Goal: Task Accomplishment & Management: Manage account settings

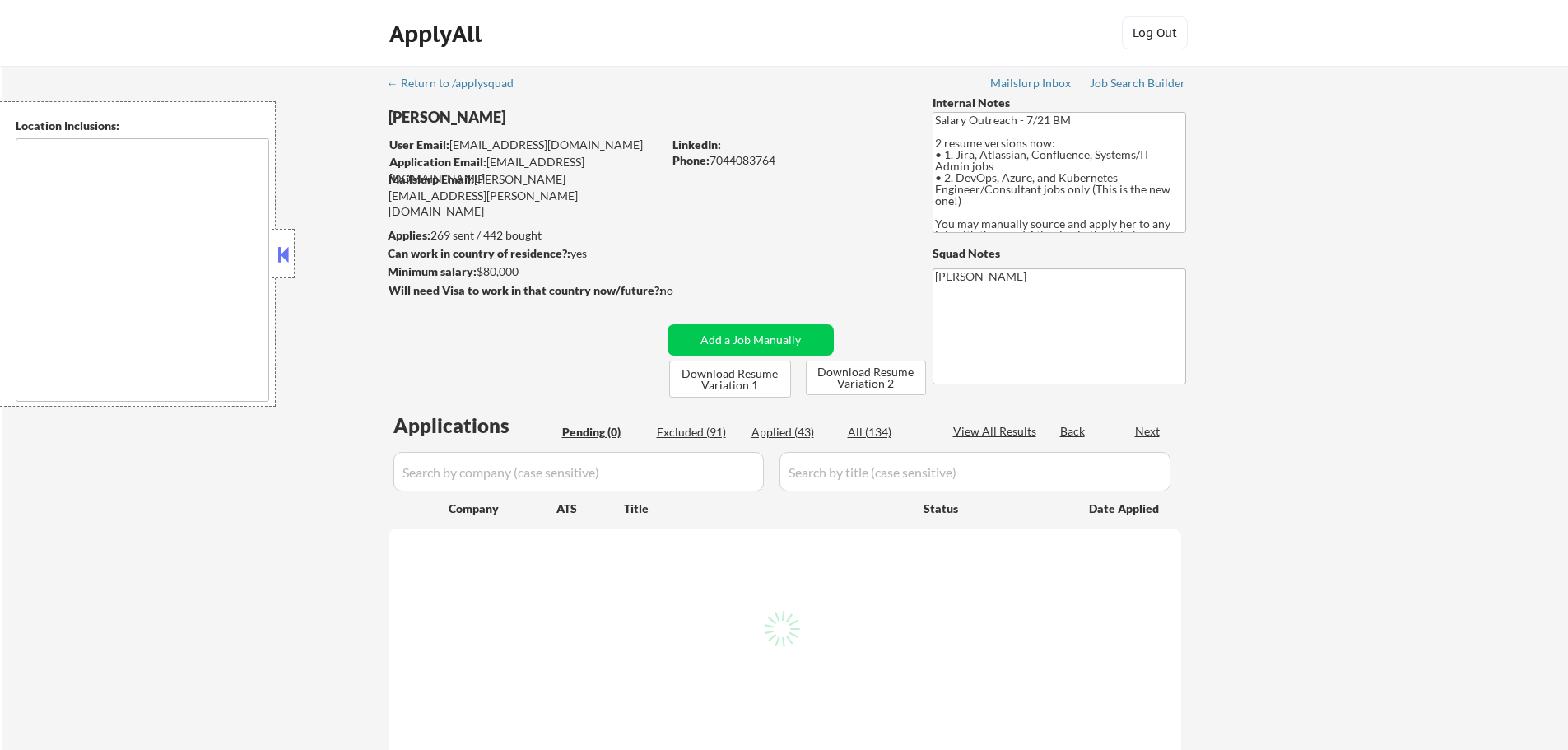
type textarea "remote"
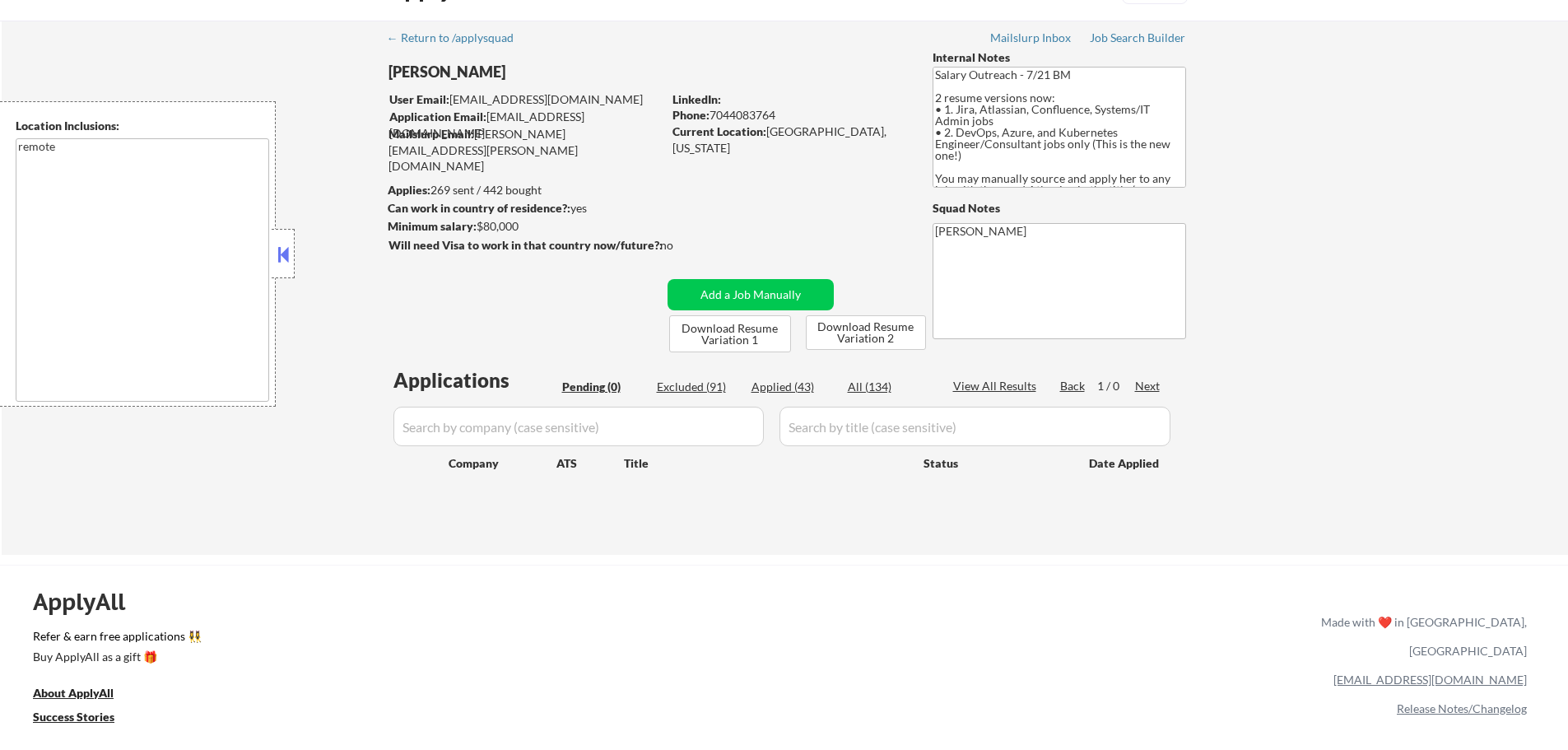
scroll to position [83, 0]
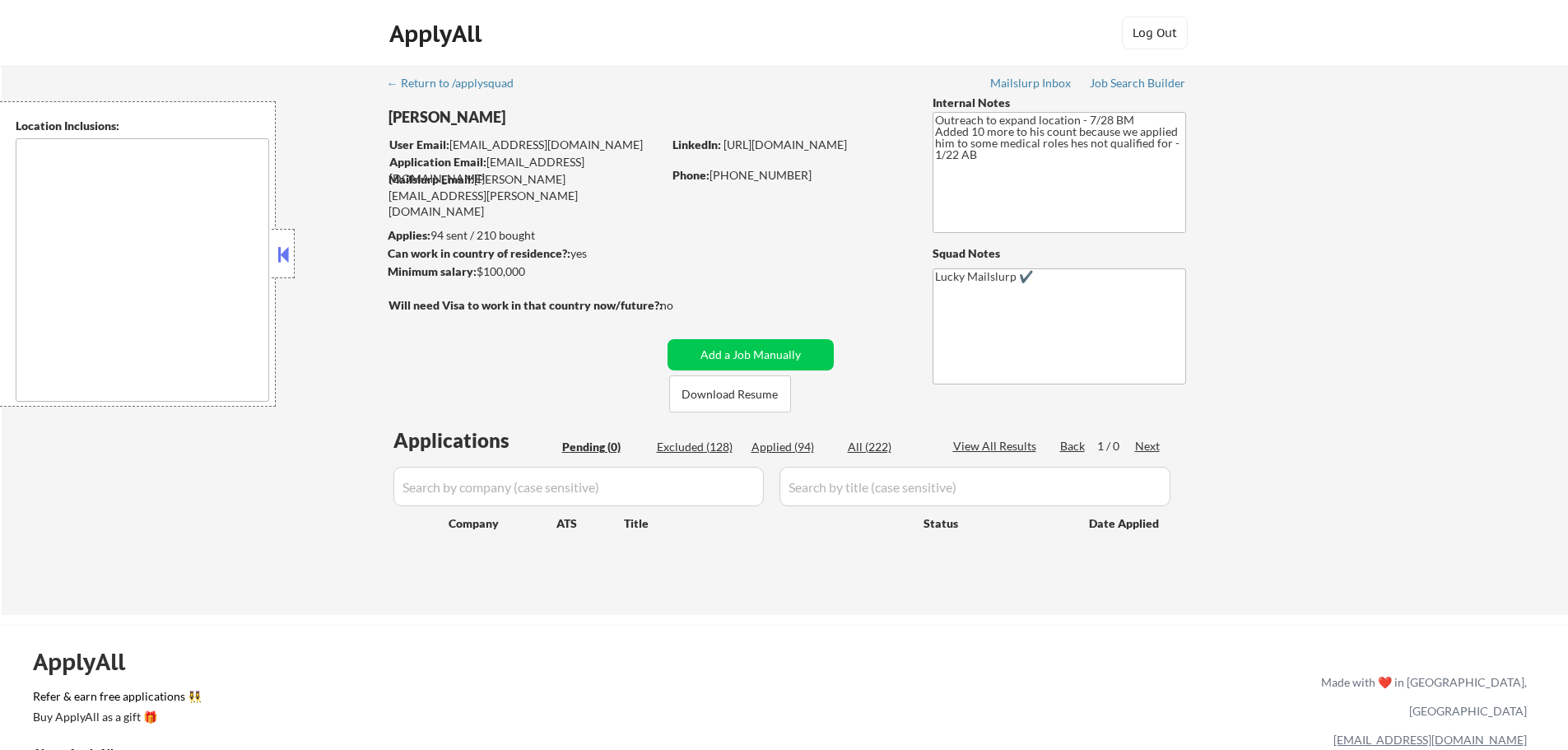
type textarea "Austin, TX West Lake Hills, TX Rollingwood, TX Cedar Park, TX Pflugerville, TX …"
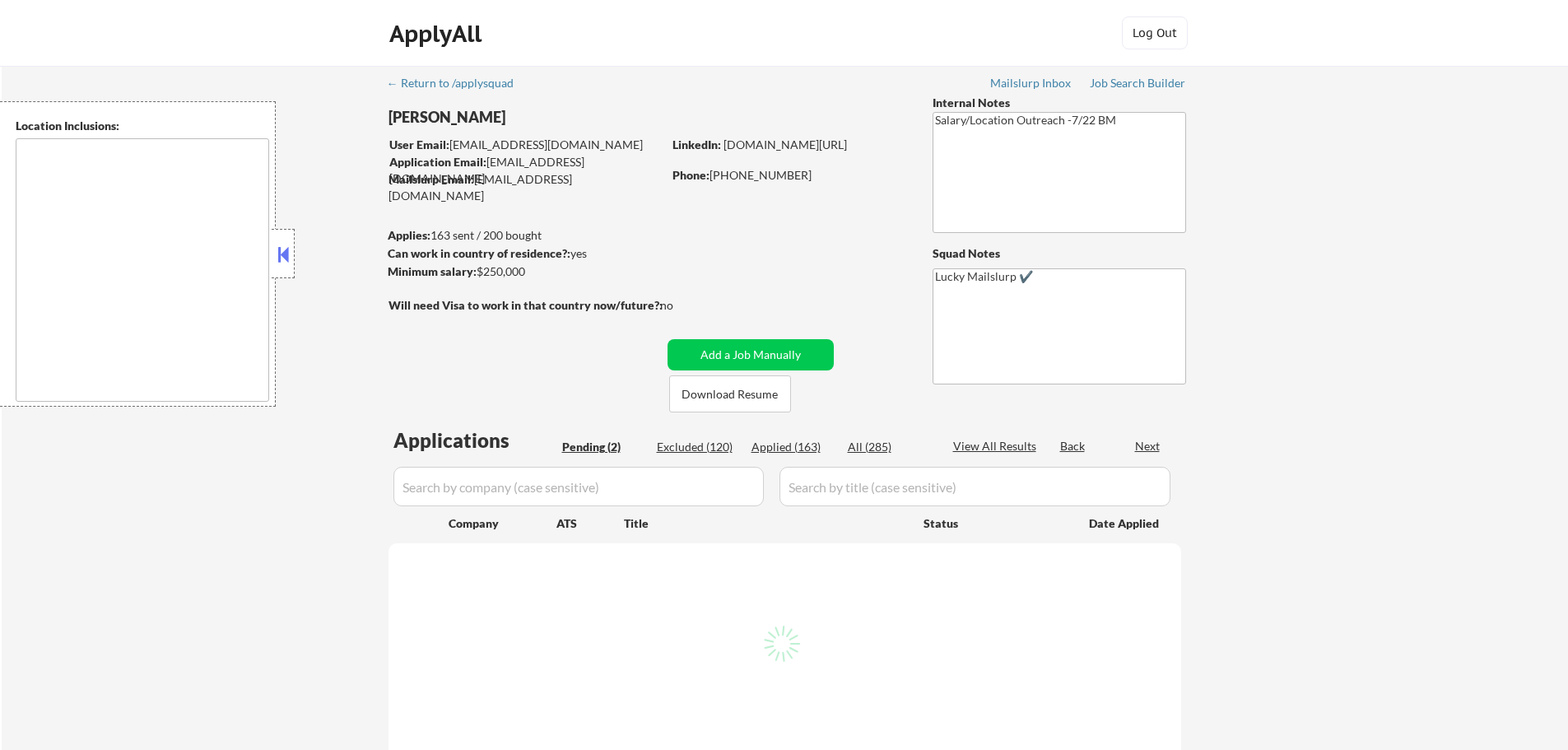
select select ""pending""
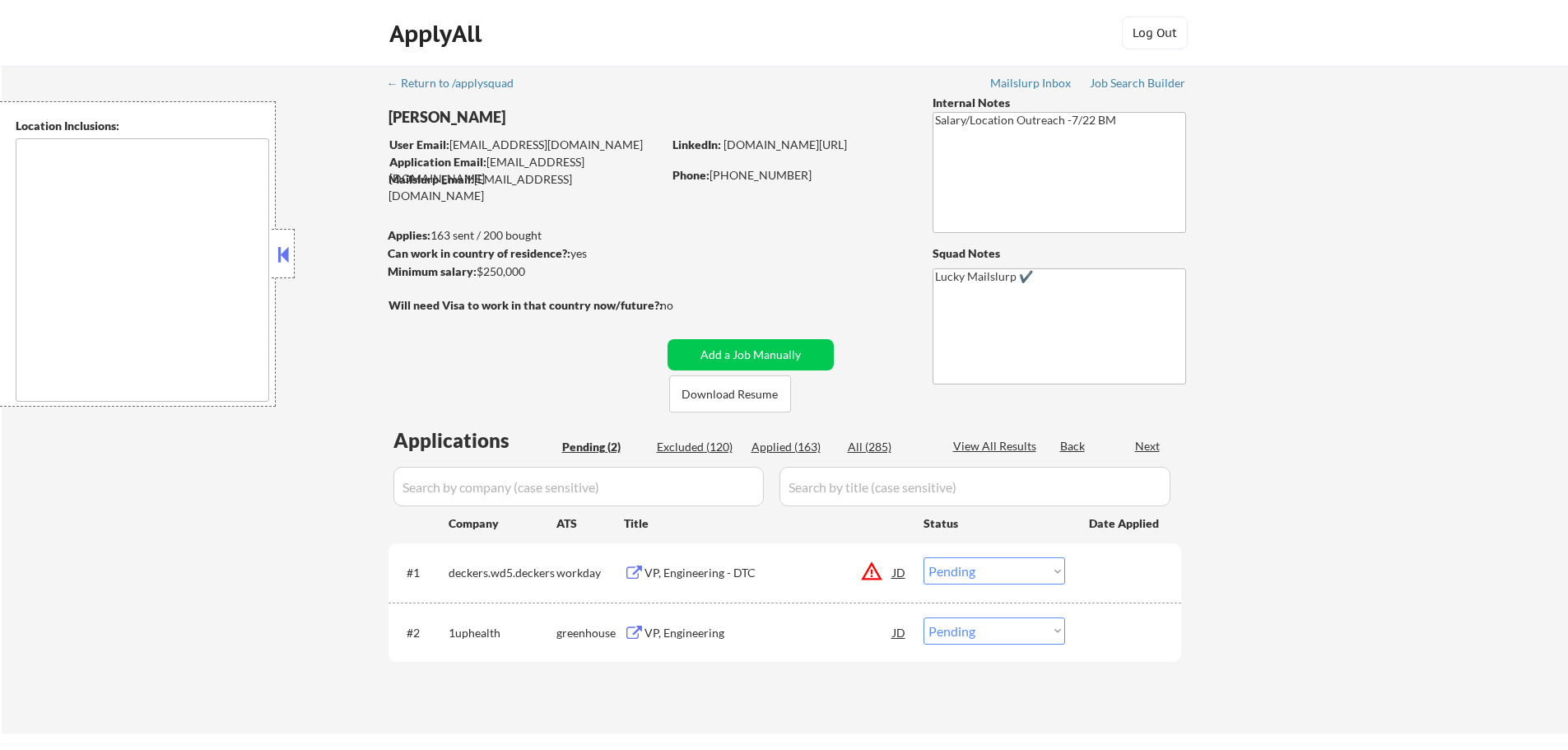
type textarea "Atlanta, GA Decatur, GA East Point, GA Brookhaven, GA Sandy Springs, GA Dunwood…"
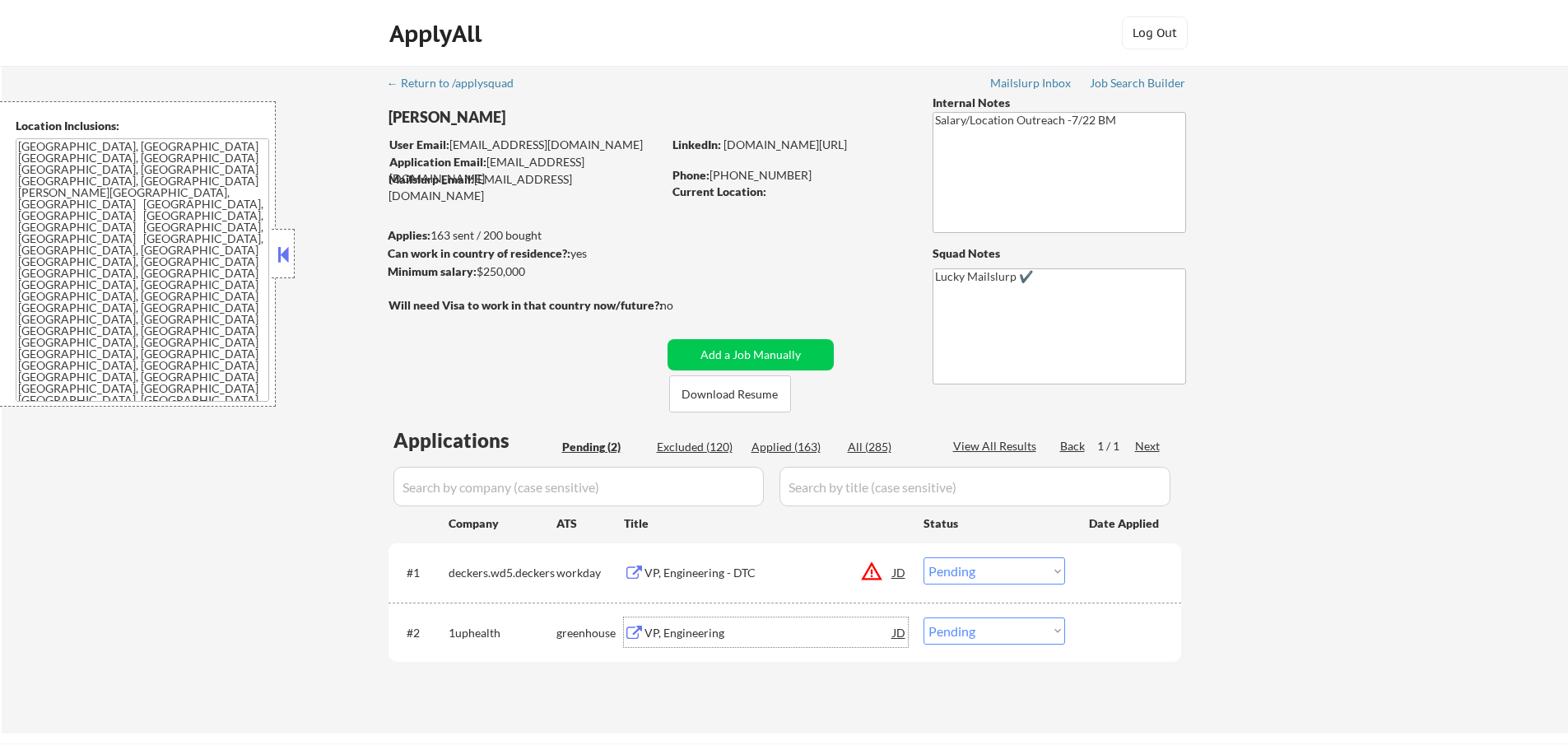
click at [700, 625] on div "VP, Engineering" at bounding box center [769, 633] width 248 height 16
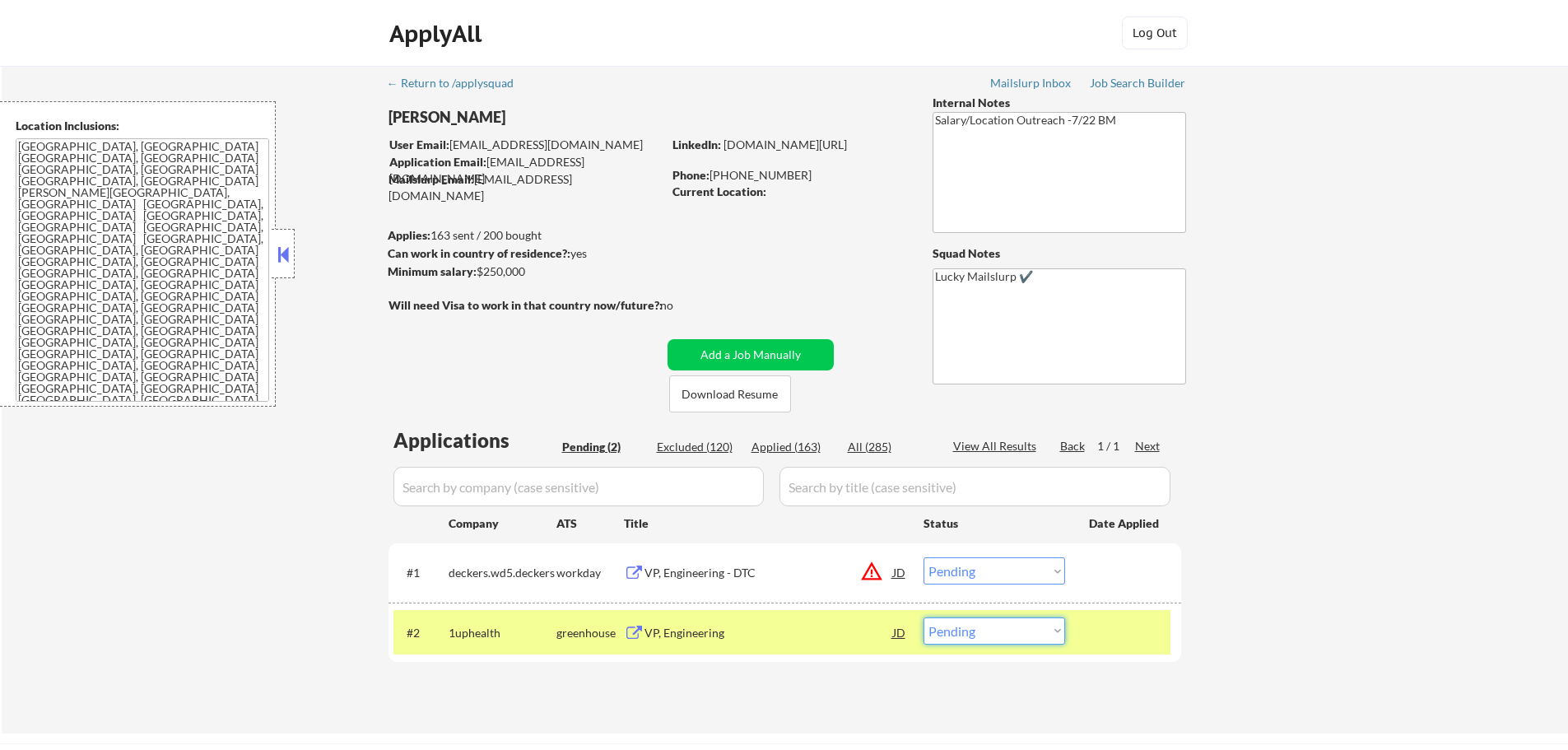
click at [941, 641] on select "Choose an option... Pending Applied Excluded (Questions) Excluded (Expired) Exc…" at bounding box center [994, 631] width 141 height 27
select select ""applied""
click at [923, 617] on select "Choose an option... Pending Applied Excluded (Questions) Excluded (Expired) Exc…" at bounding box center [994, 631] width 141 height 27
click at [1132, 638] on div at bounding box center [1125, 632] width 72 height 30
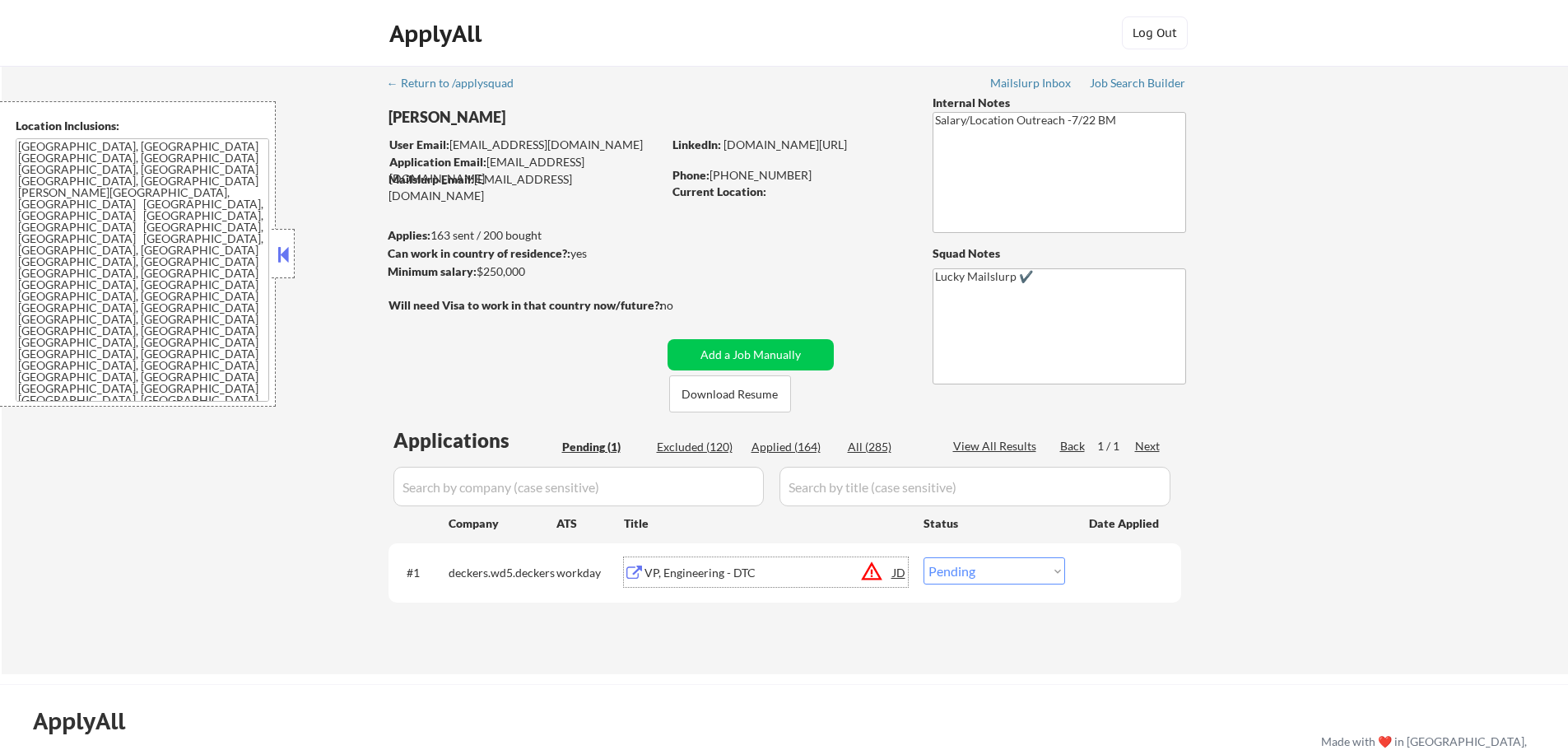
click at [663, 565] on div "VP, Engineering - DTC" at bounding box center [769, 572] width 248 height 16
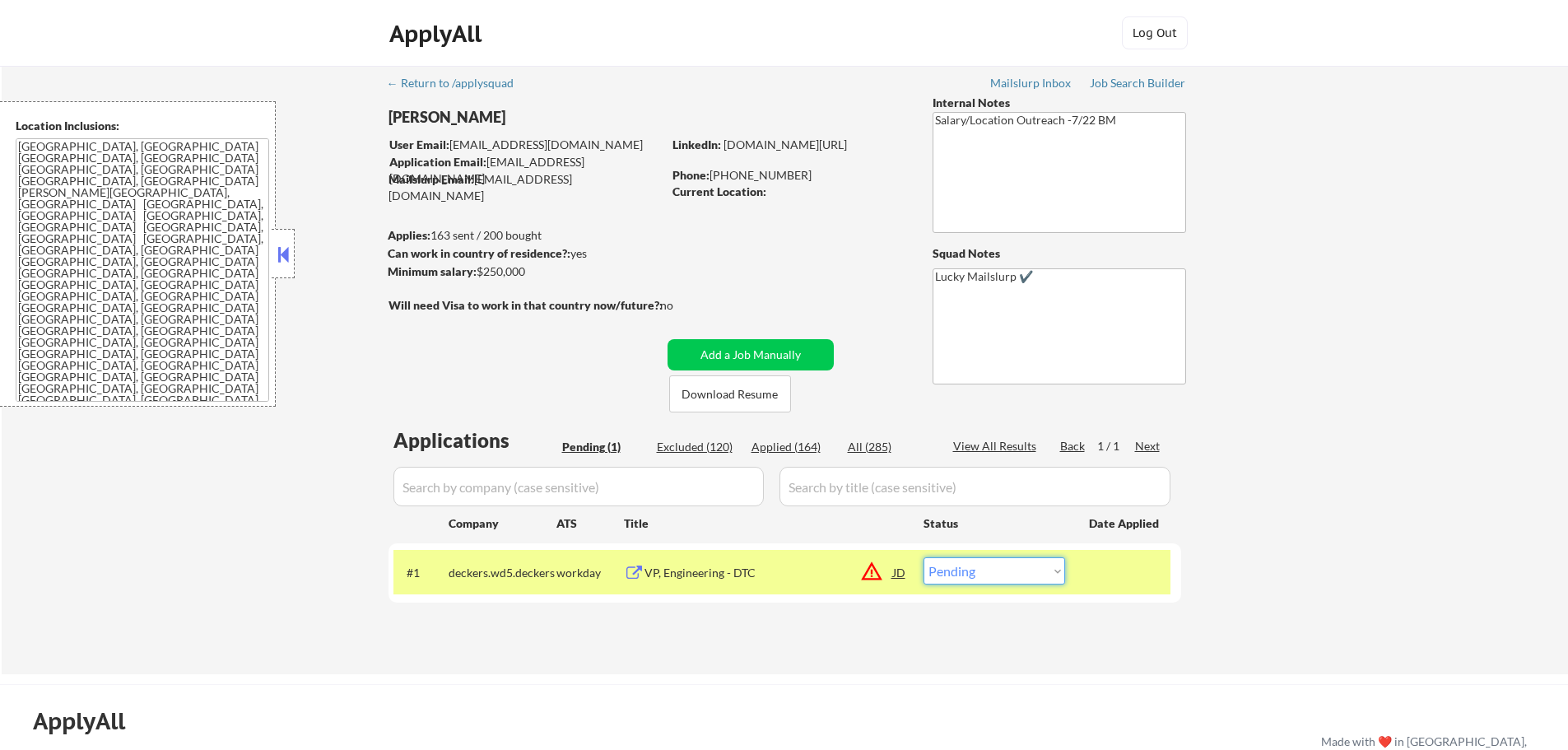
click at [973, 563] on select "Choose an option... Pending Applied Excluded (Questions) Excluded (Expired) Exc…" at bounding box center [994, 570] width 141 height 27
select select ""excluded__location_""
click at [923, 557] on select "Choose an option... Pending Applied Excluded (Questions) Excluded (Expired) Exc…" at bounding box center [994, 570] width 141 height 27
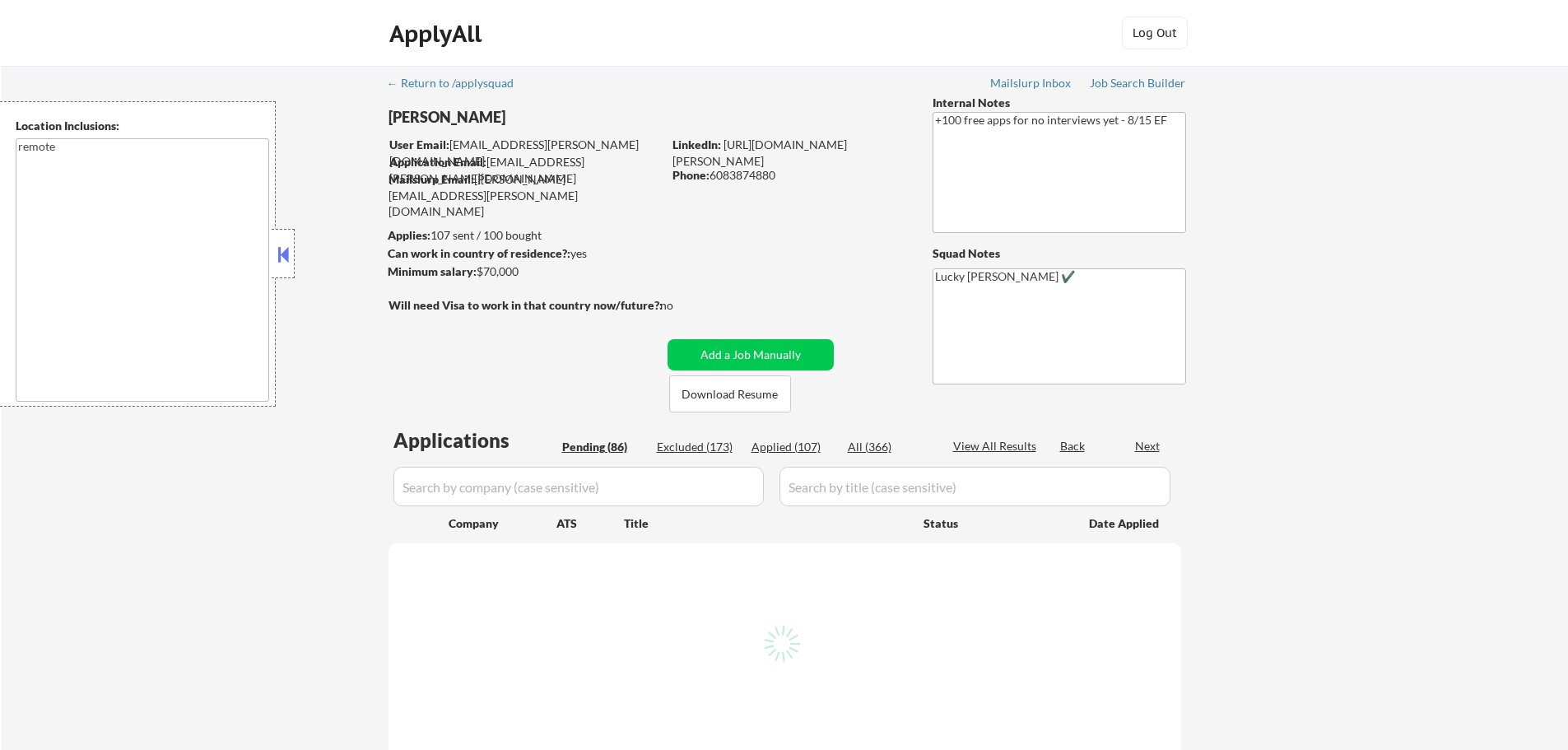
type textarea "remote"
select select ""pending""
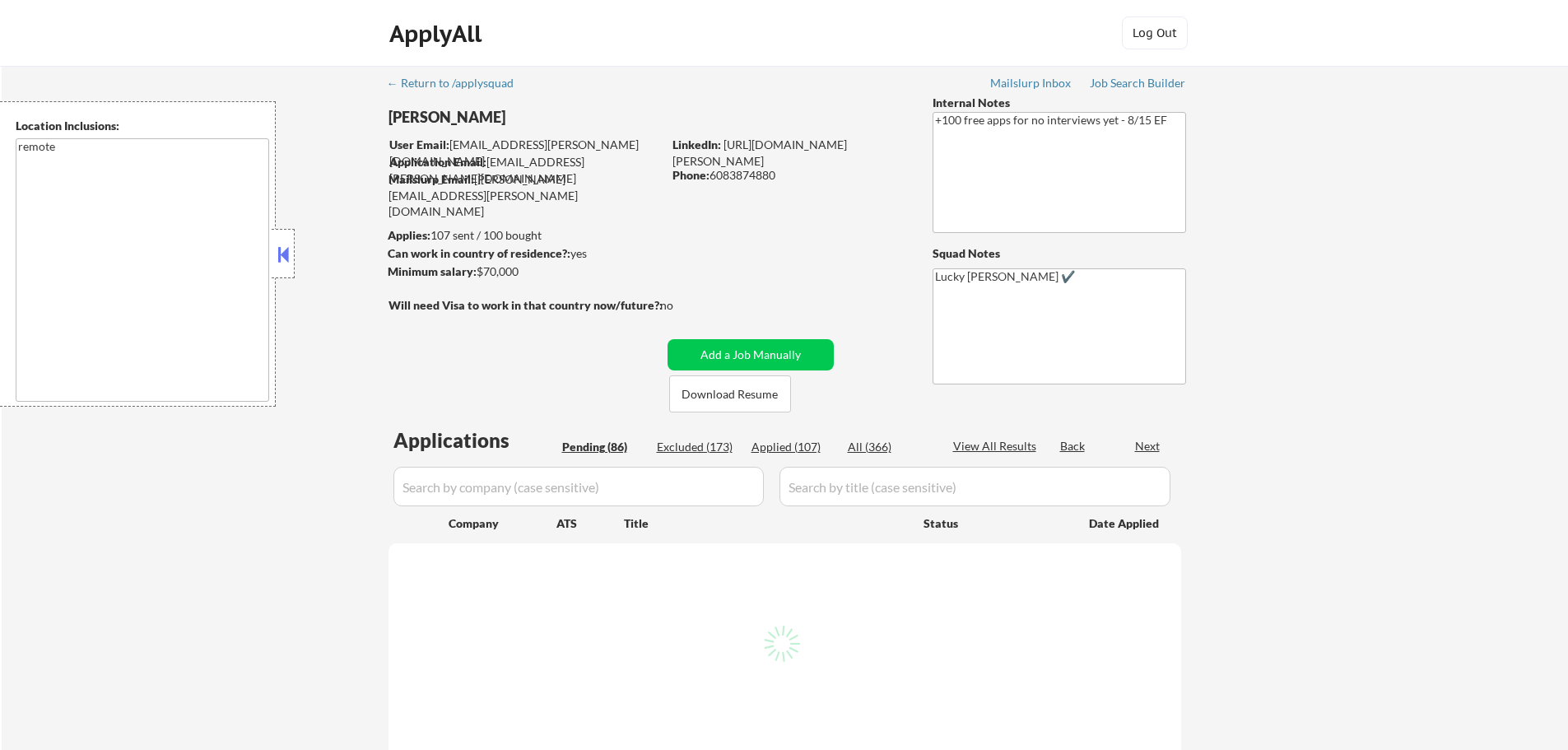
select select ""pending""
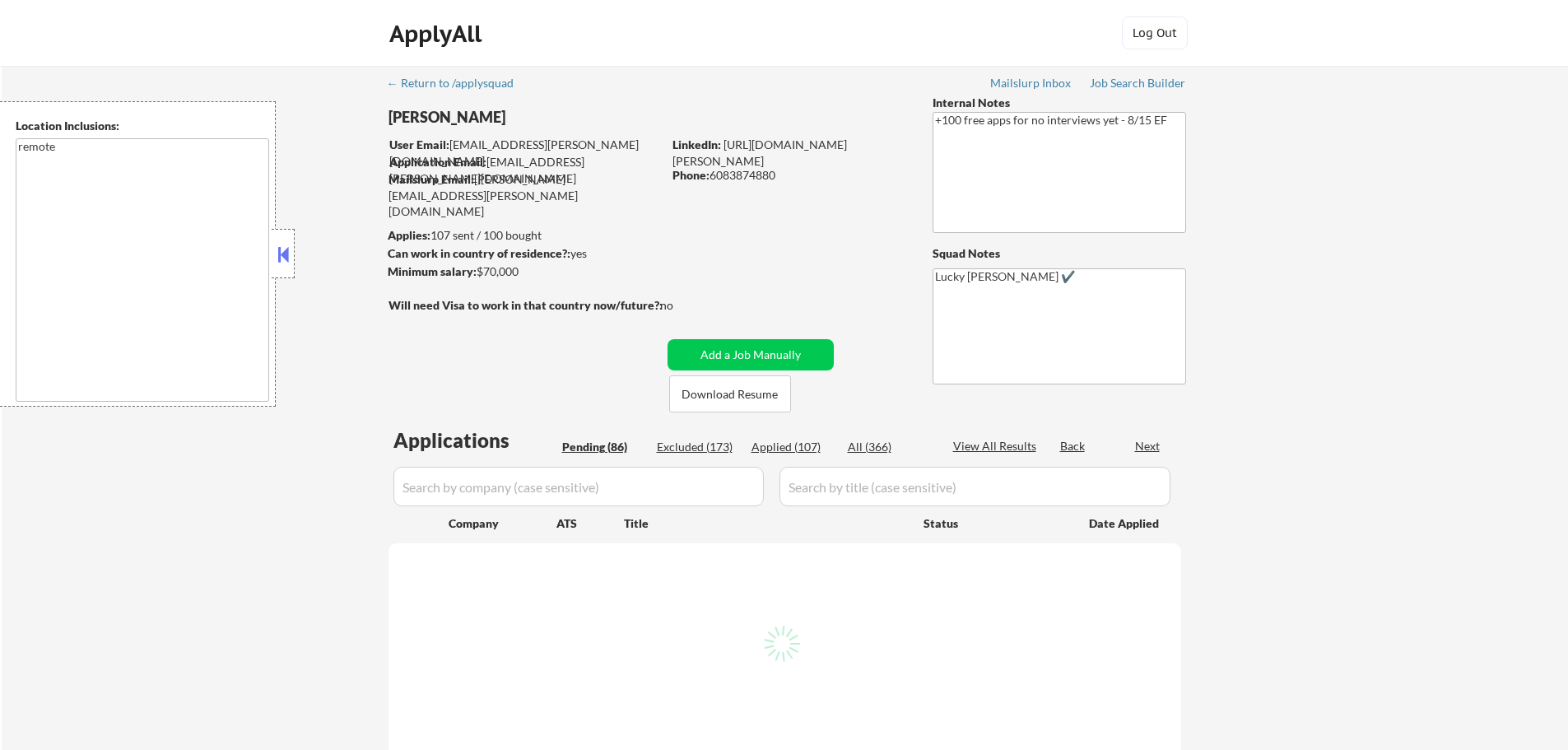
select select ""pending""
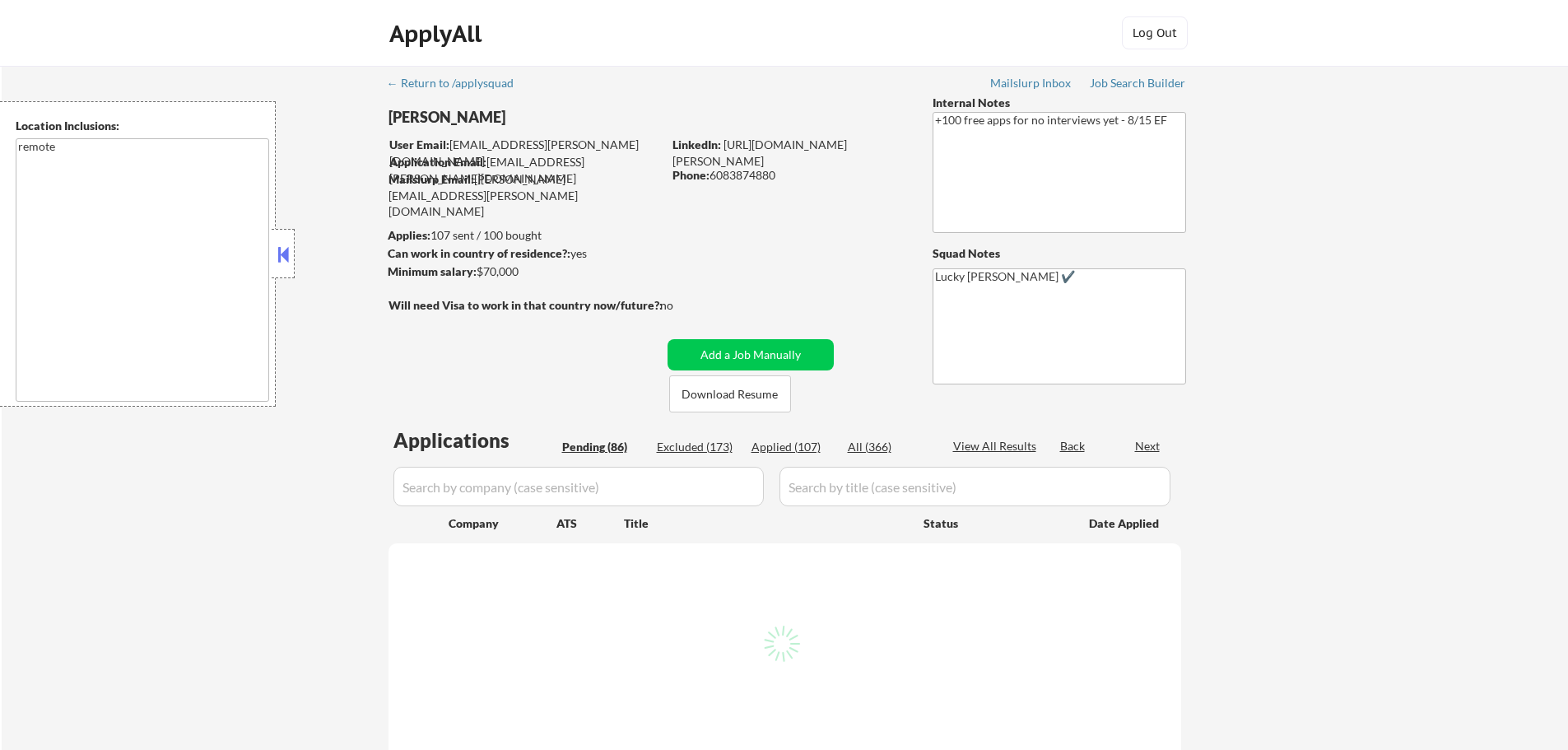
select select ""pending""
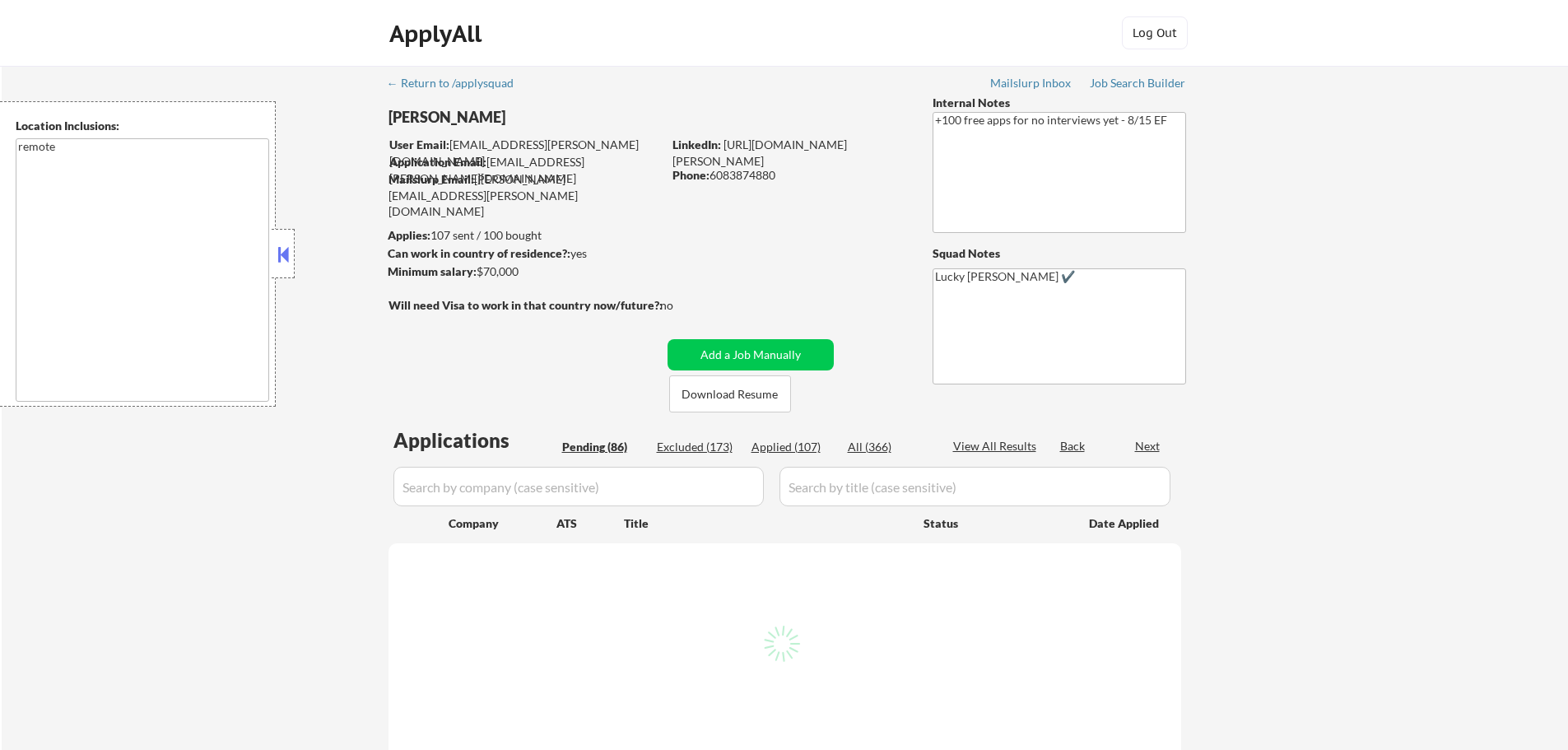
select select ""pending""
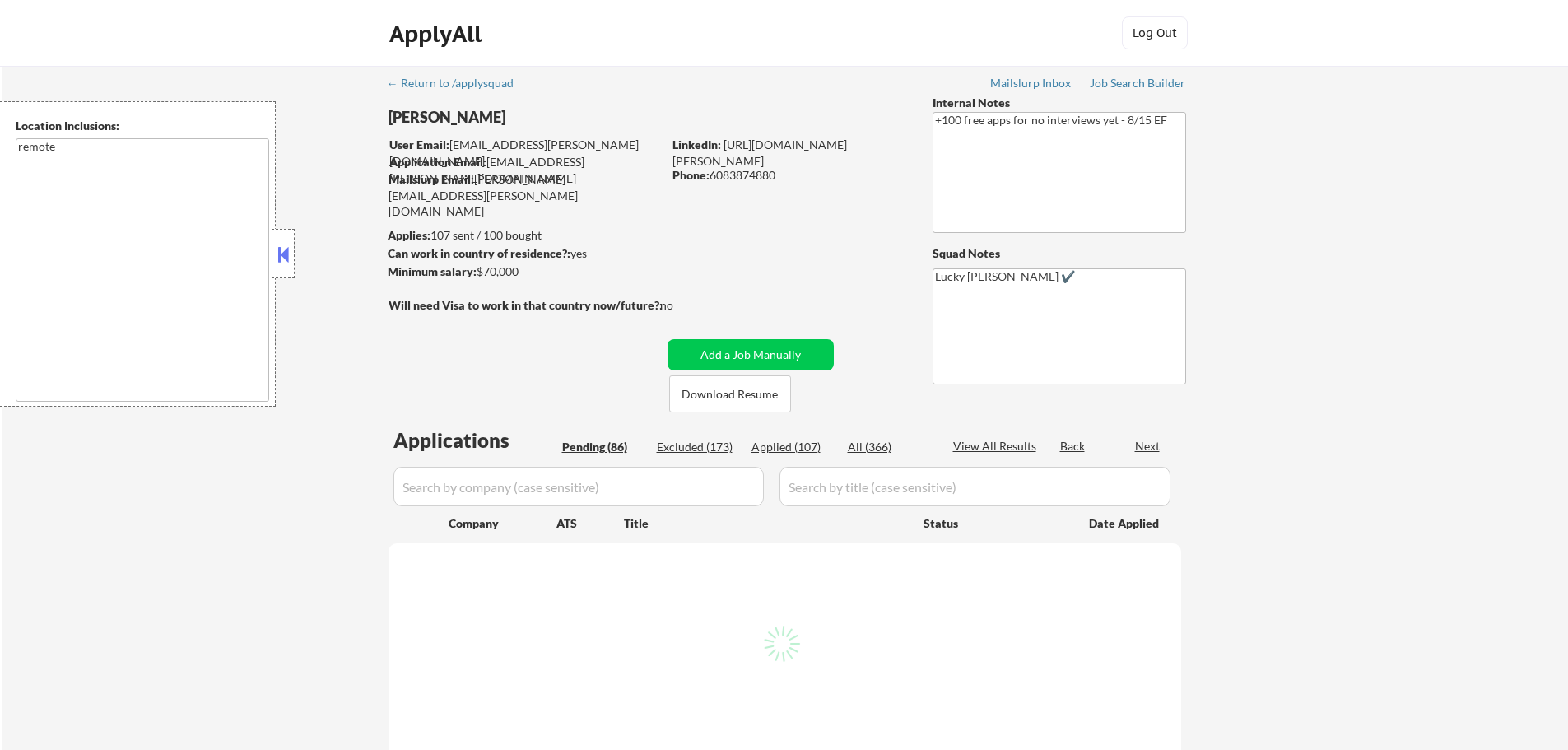
select select ""pending""
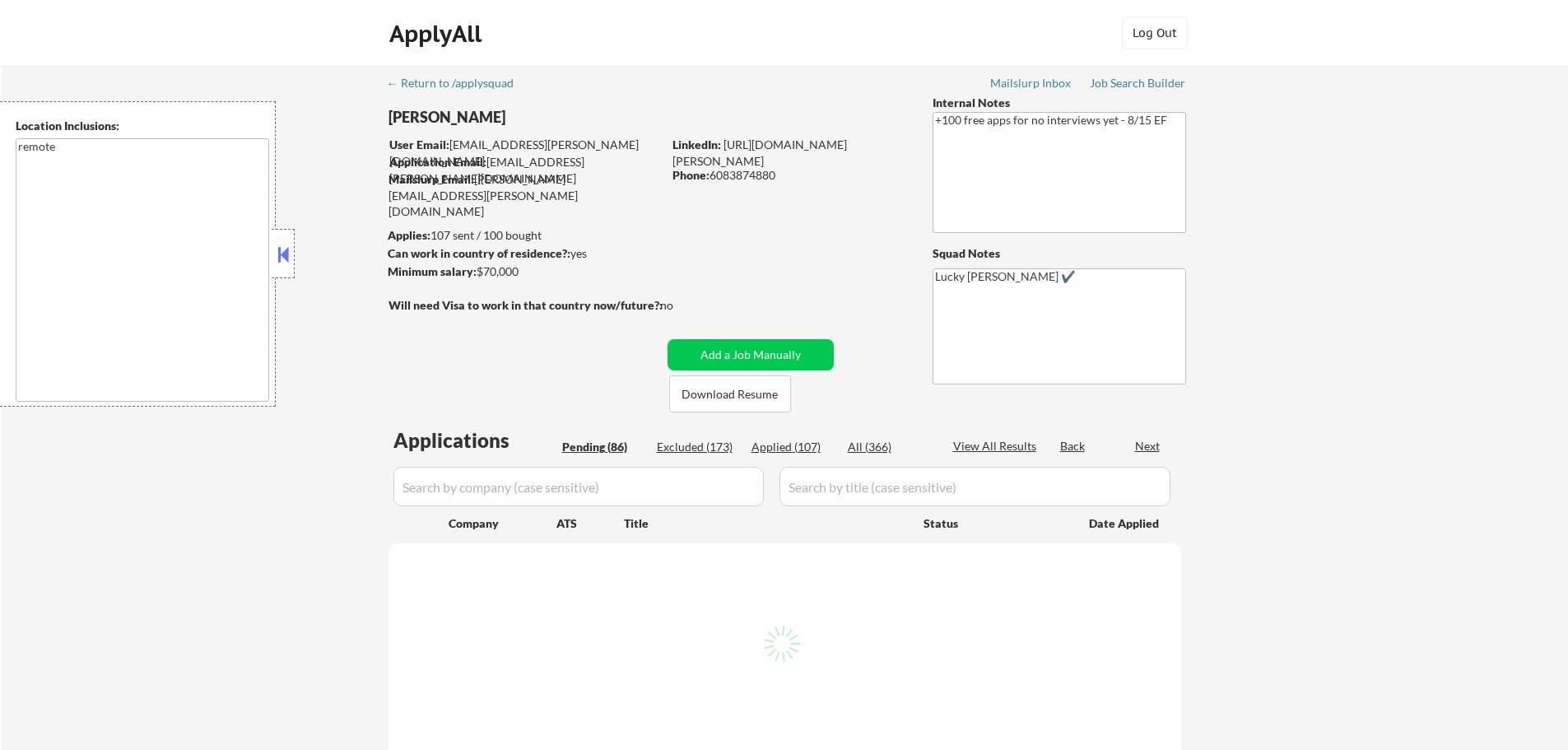
select select ""pending""
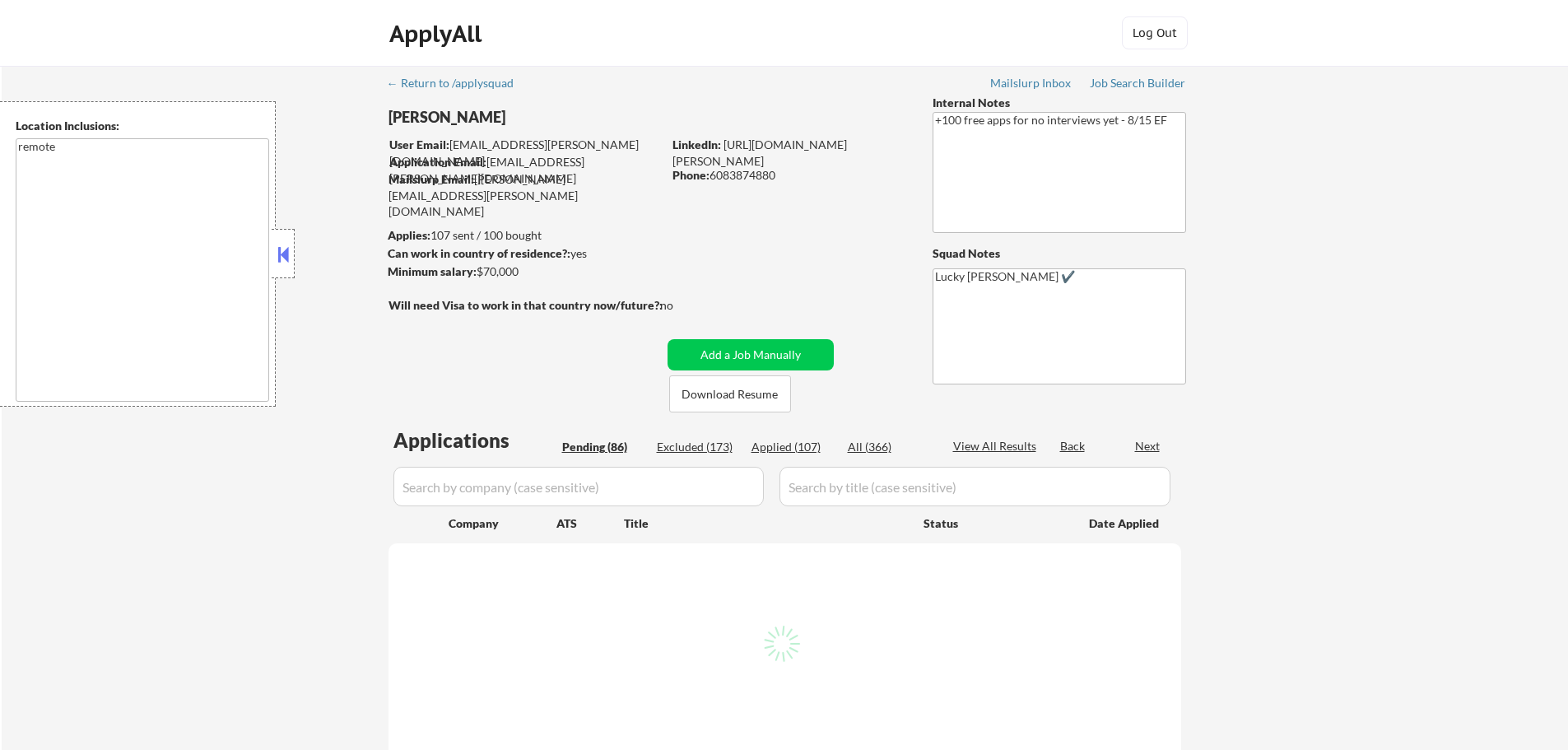
select select ""pending""
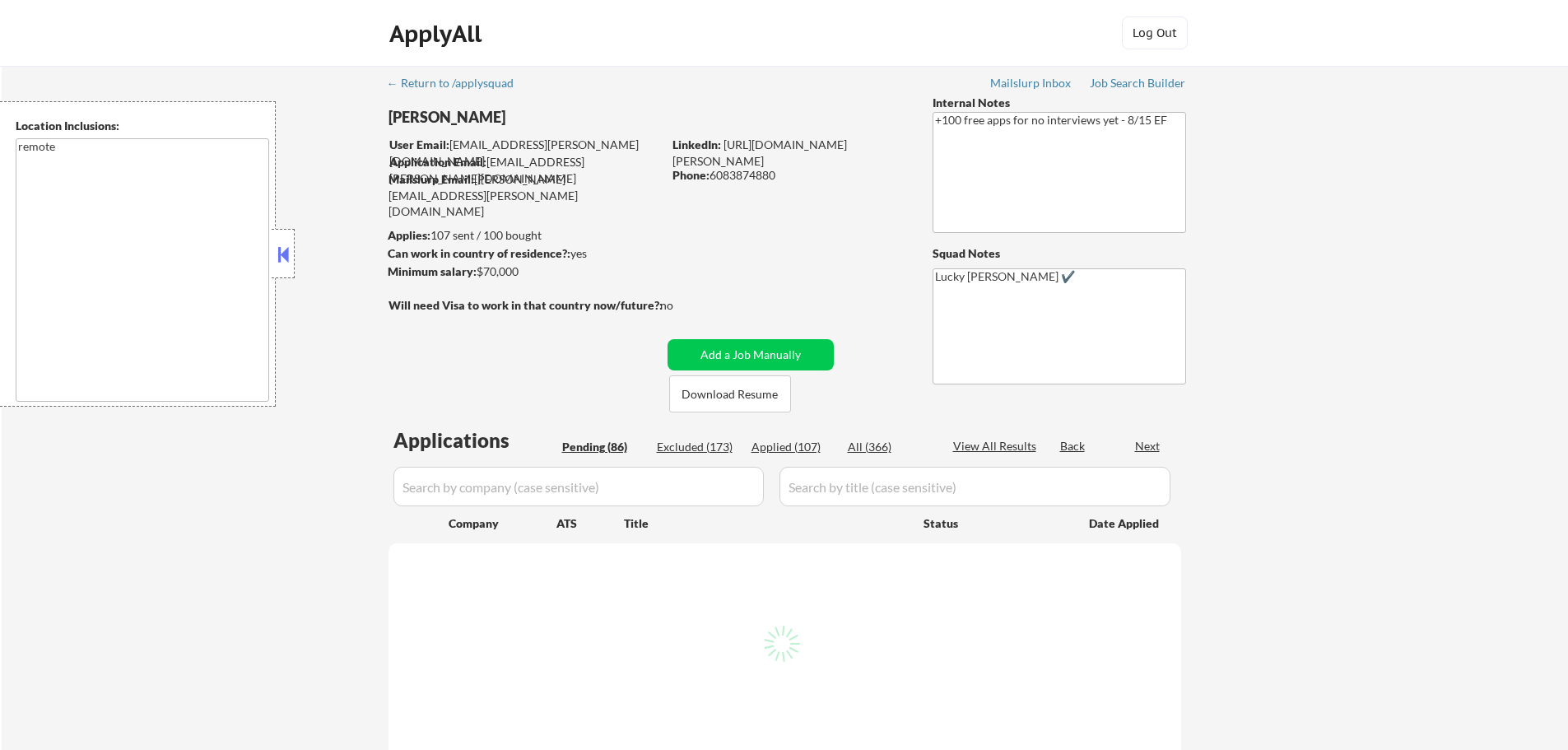
select select ""pending""
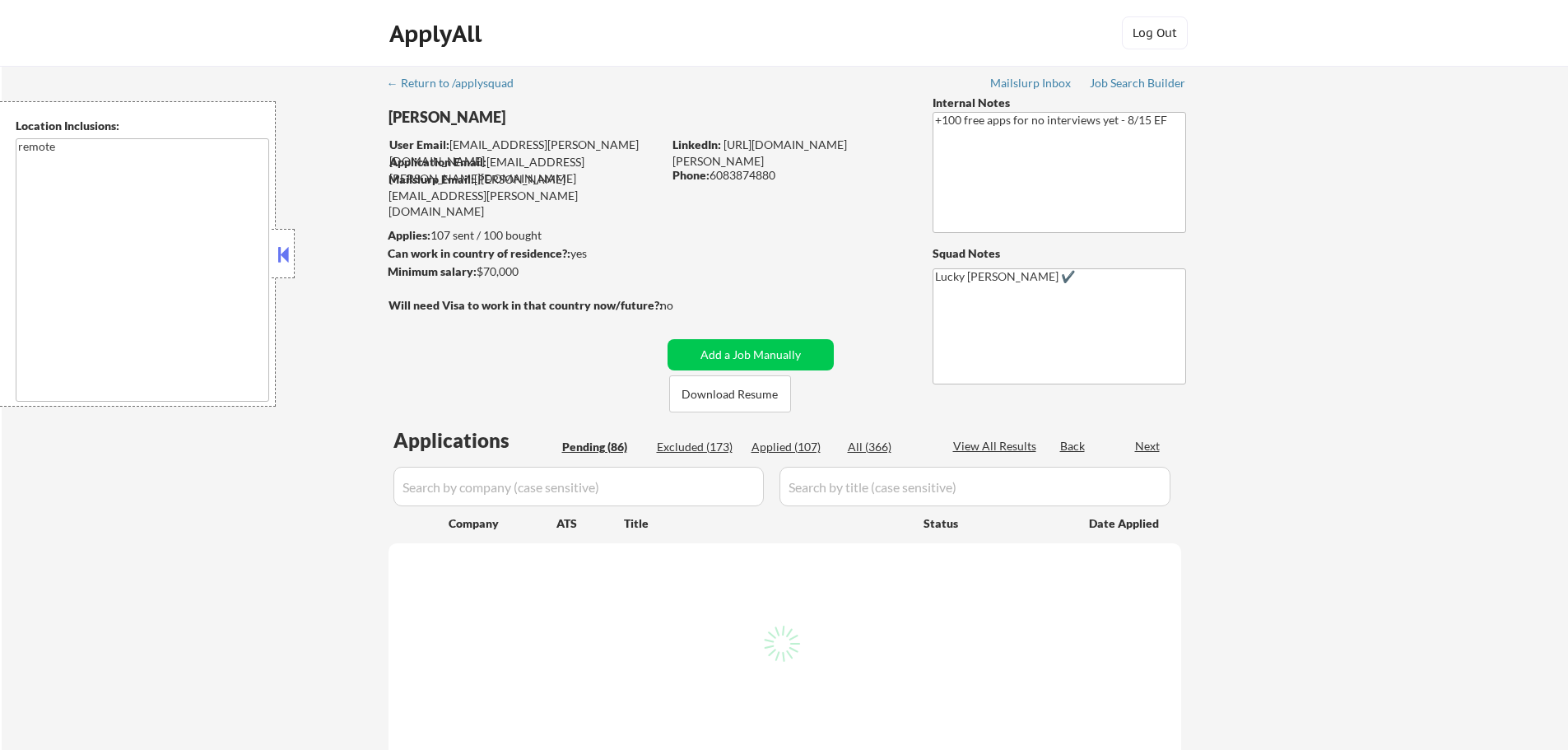
select select ""pending""
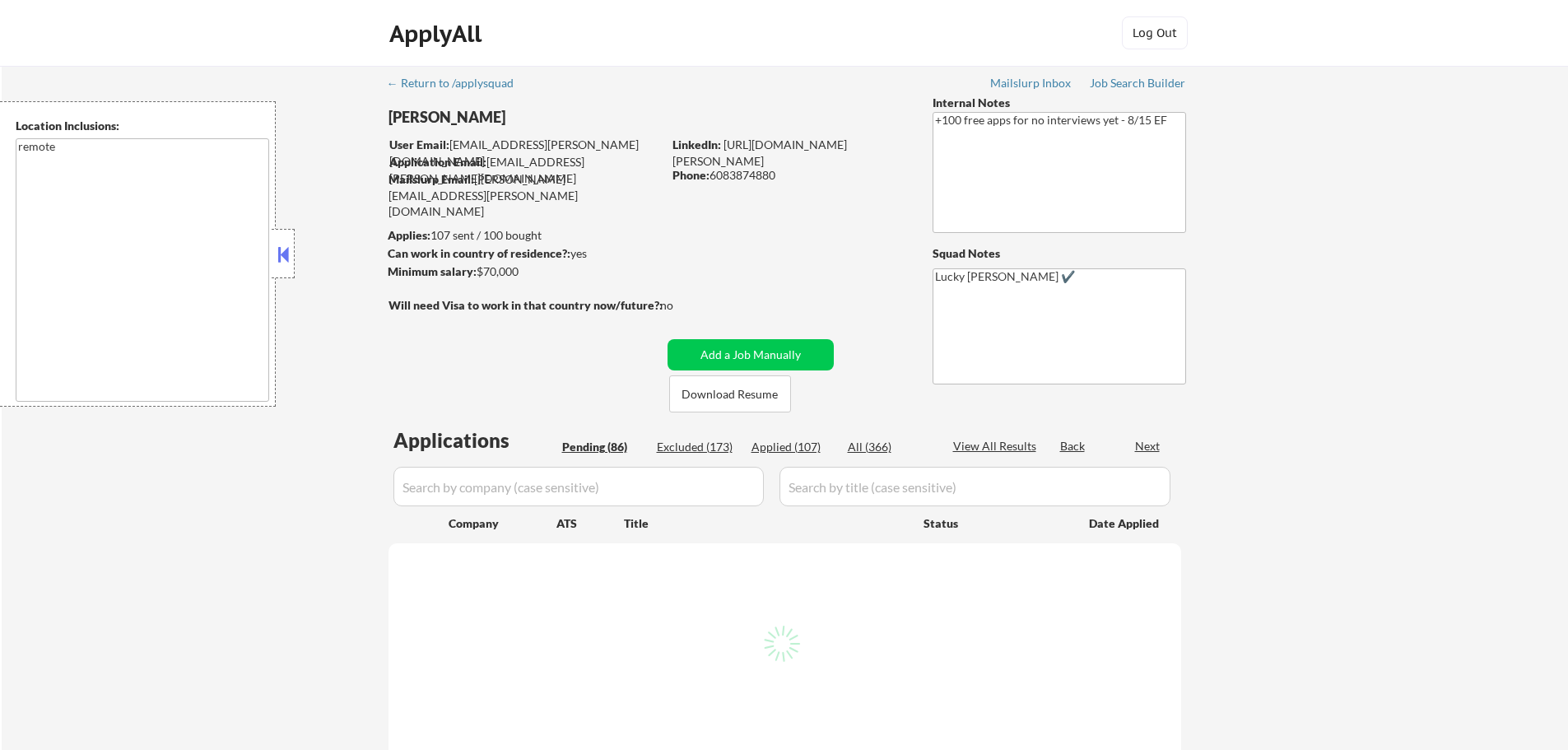
select select ""pending""
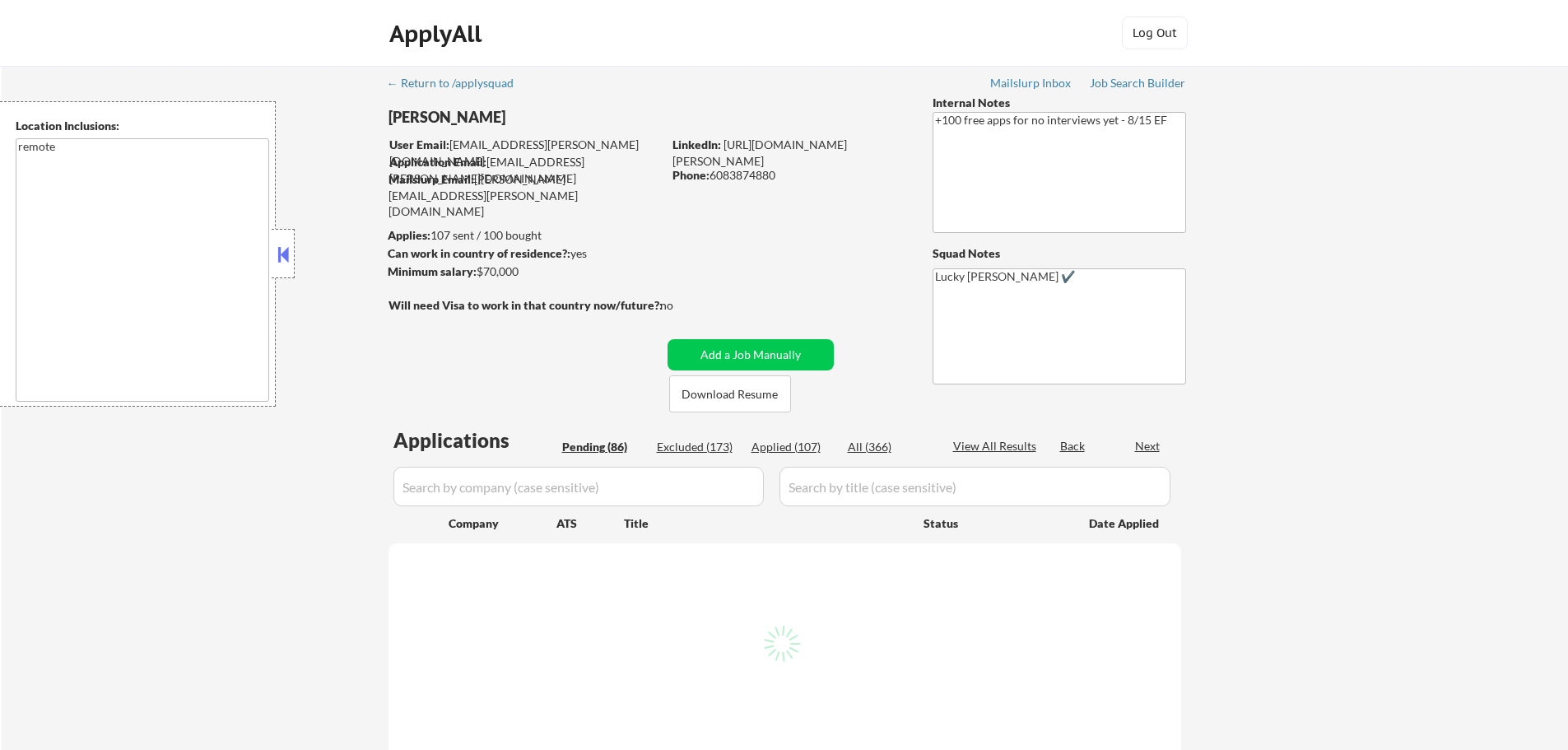
select select ""pending""
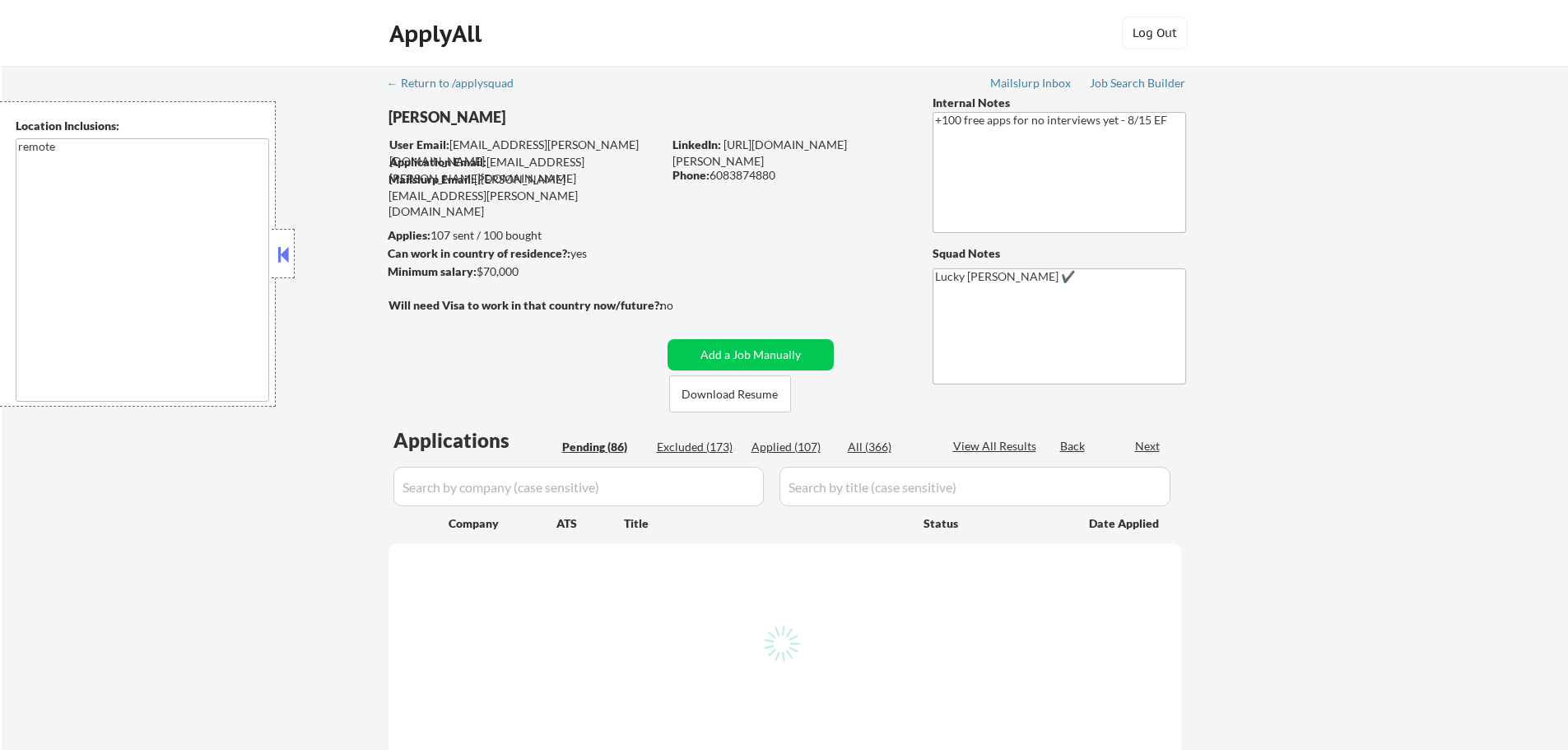
select select ""pending""
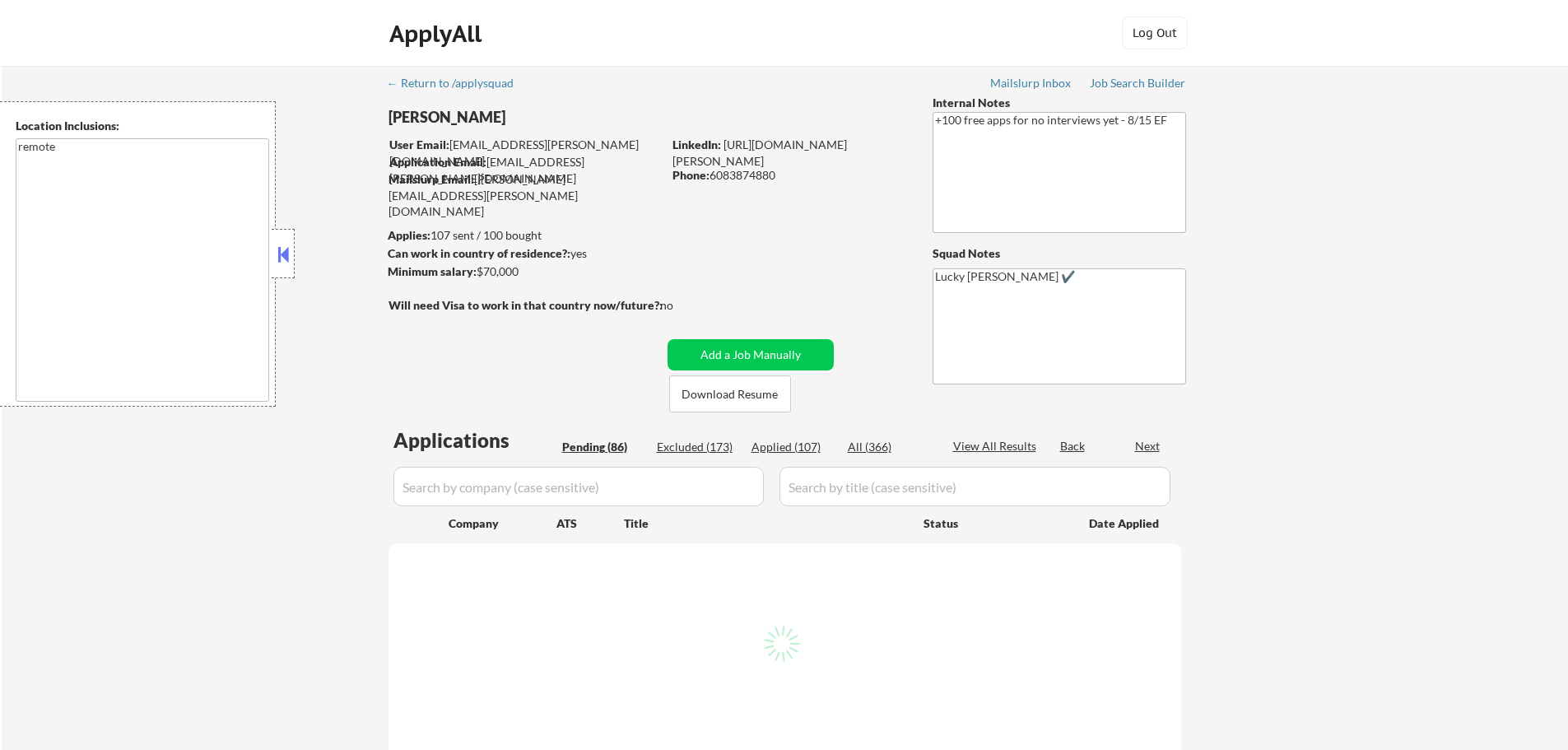
select select ""pending""
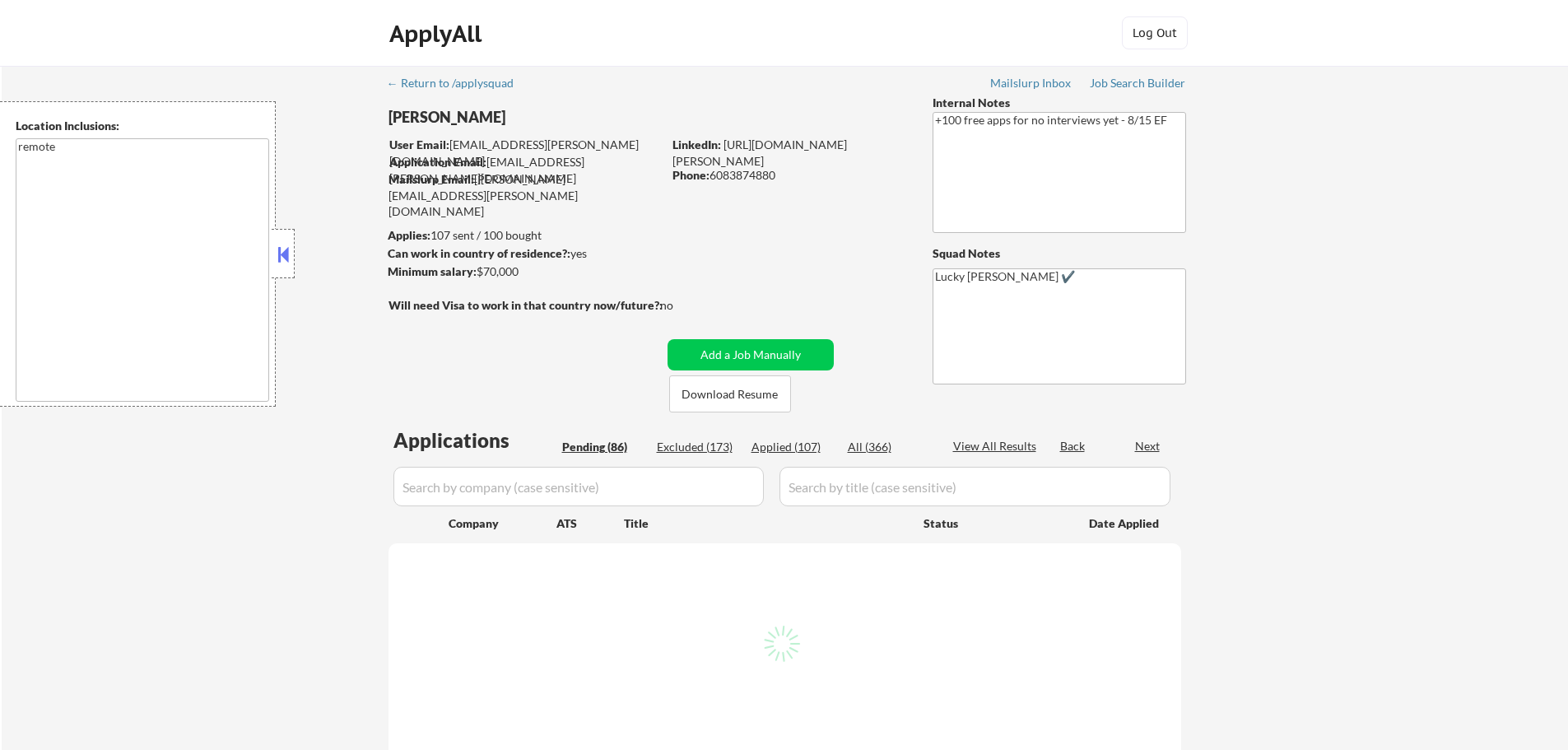
select select ""pending""
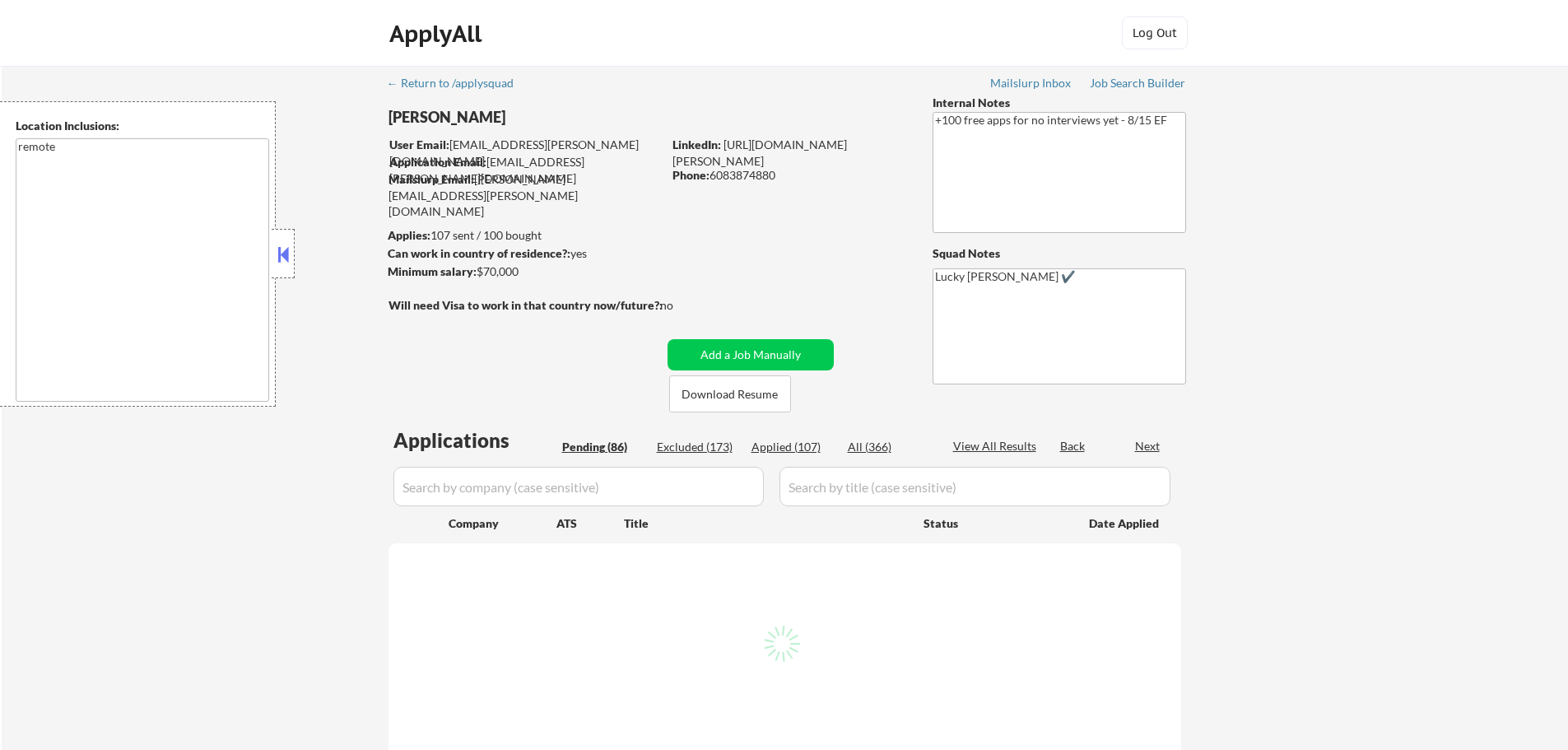
select select ""pending""
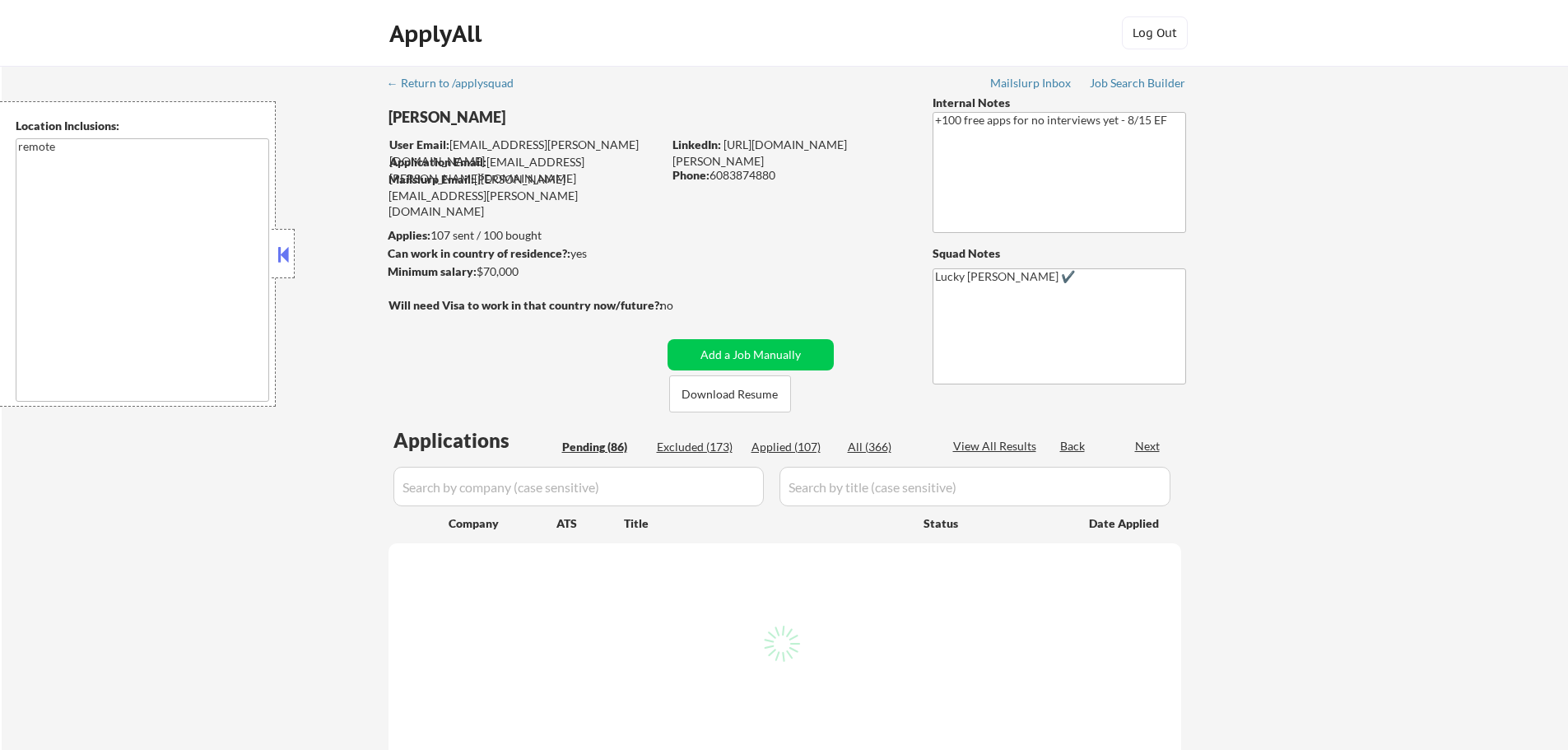
select select ""pending""
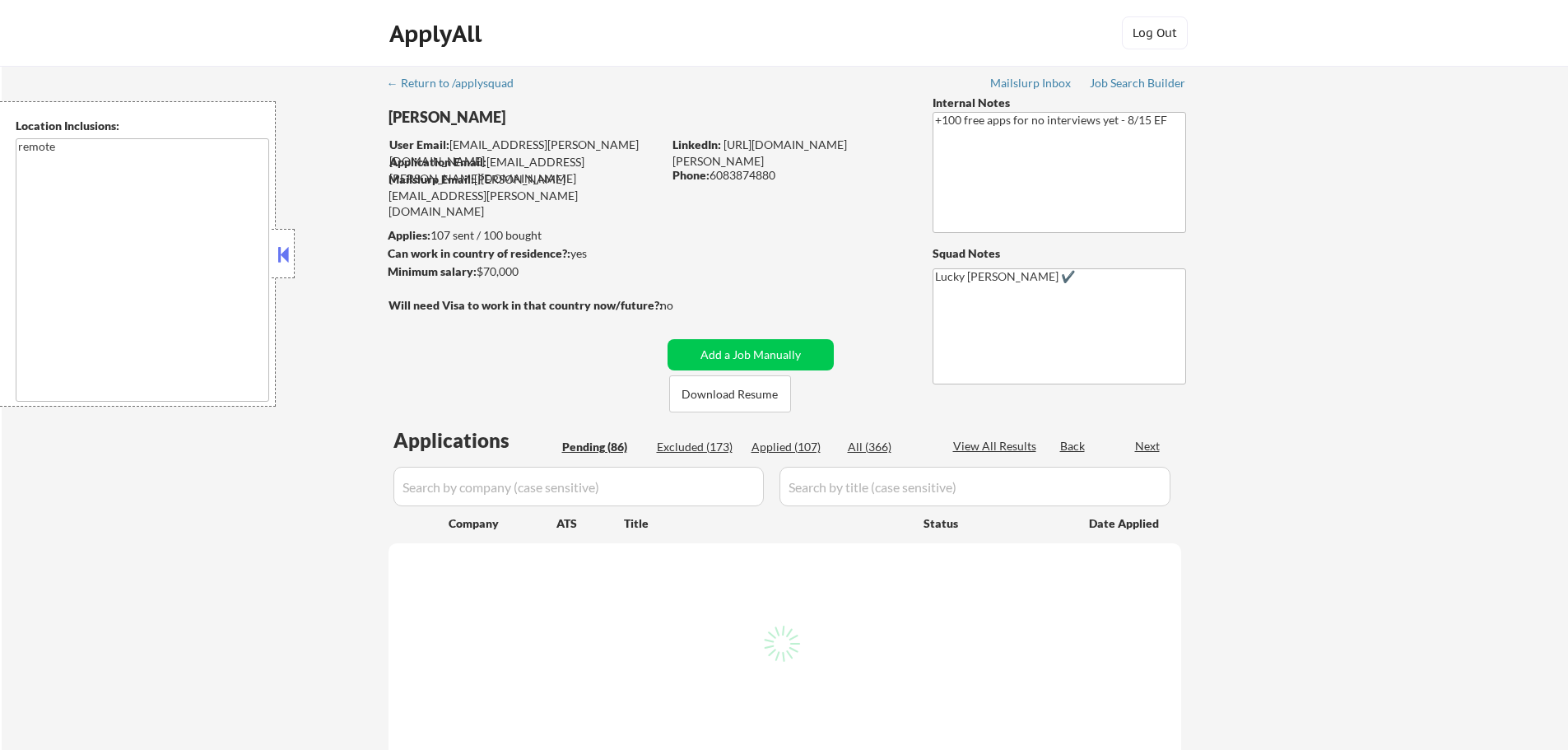
select select ""pending""
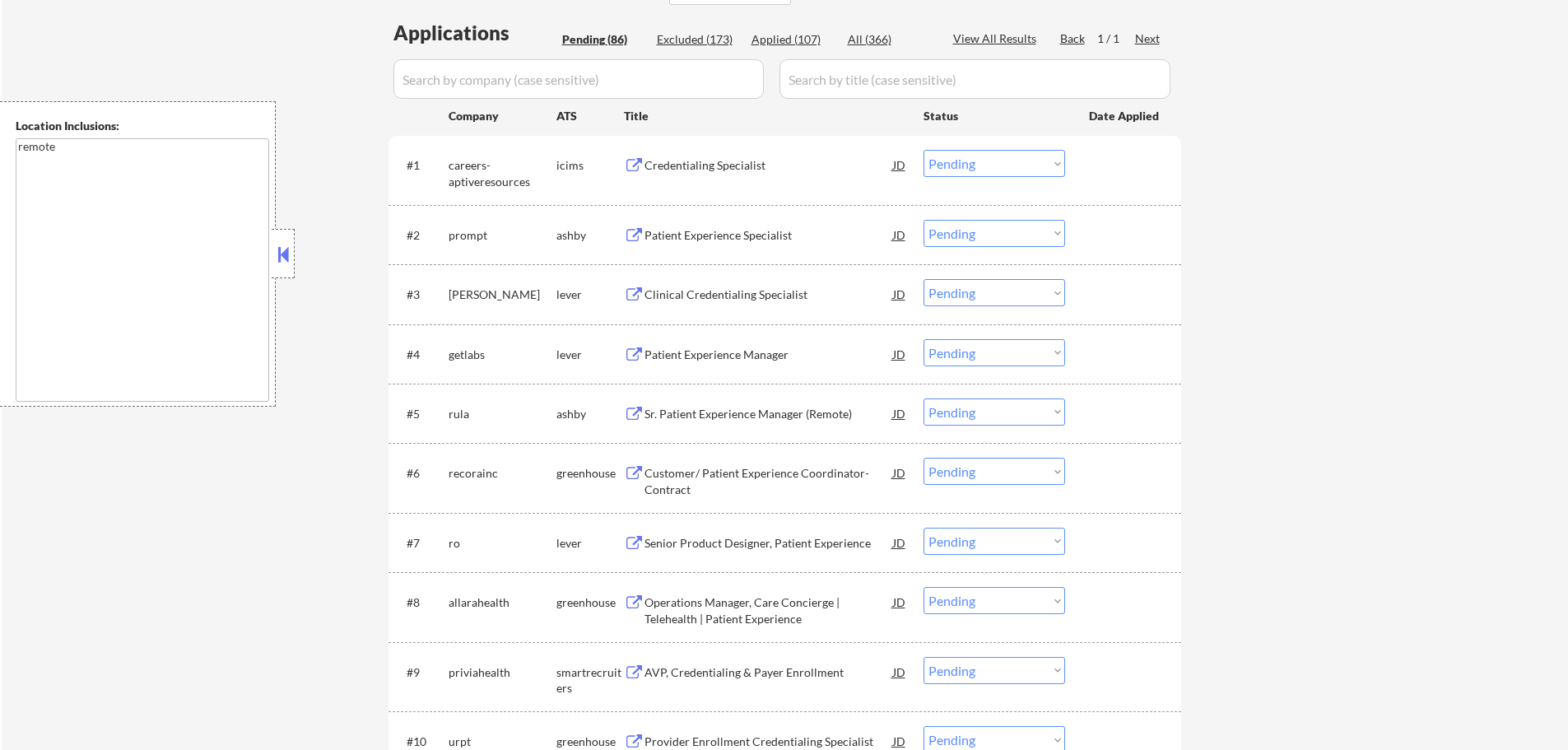
scroll to position [412, 0]
click at [750, 238] on div "Patient Experience Specialist" at bounding box center [769, 231] width 248 height 16
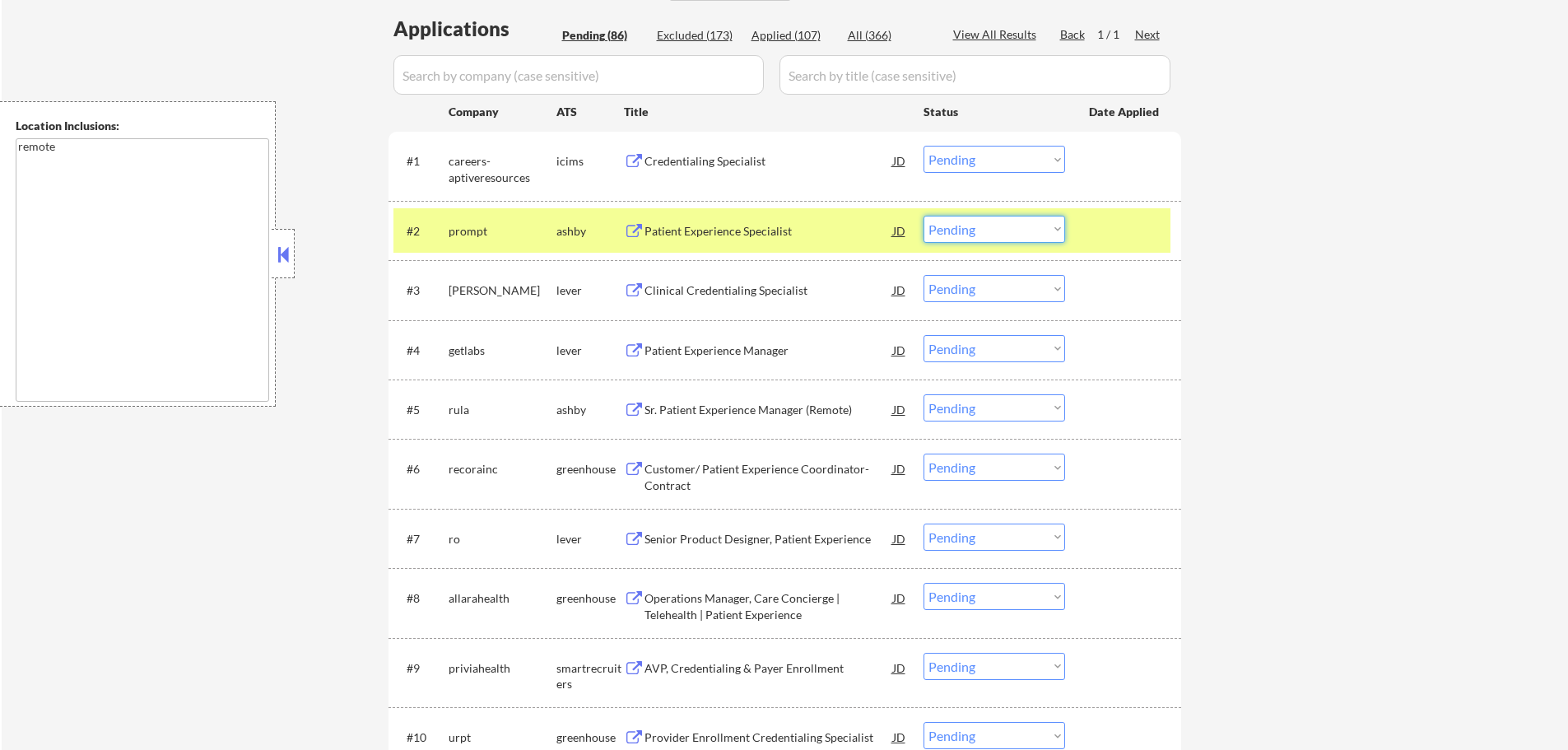
click at [977, 235] on select "Choose an option... Pending Applied Excluded (Questions) Excluded (Expired) Exc…" at bounding box center [994, 229] width 141 height 27
click at [923, 215] on select "Choose an option... Pending Applied Excluded (Questions) Excluded (Expired) Exc…" at bounding box center [994, 229] width 141 height 27
click at [1080, 224] on div "#2 prompt ashby Patient Experience Specialist JD Choose an option... Pending Ap…" at bounding box center [782, 231] width 777 height 44
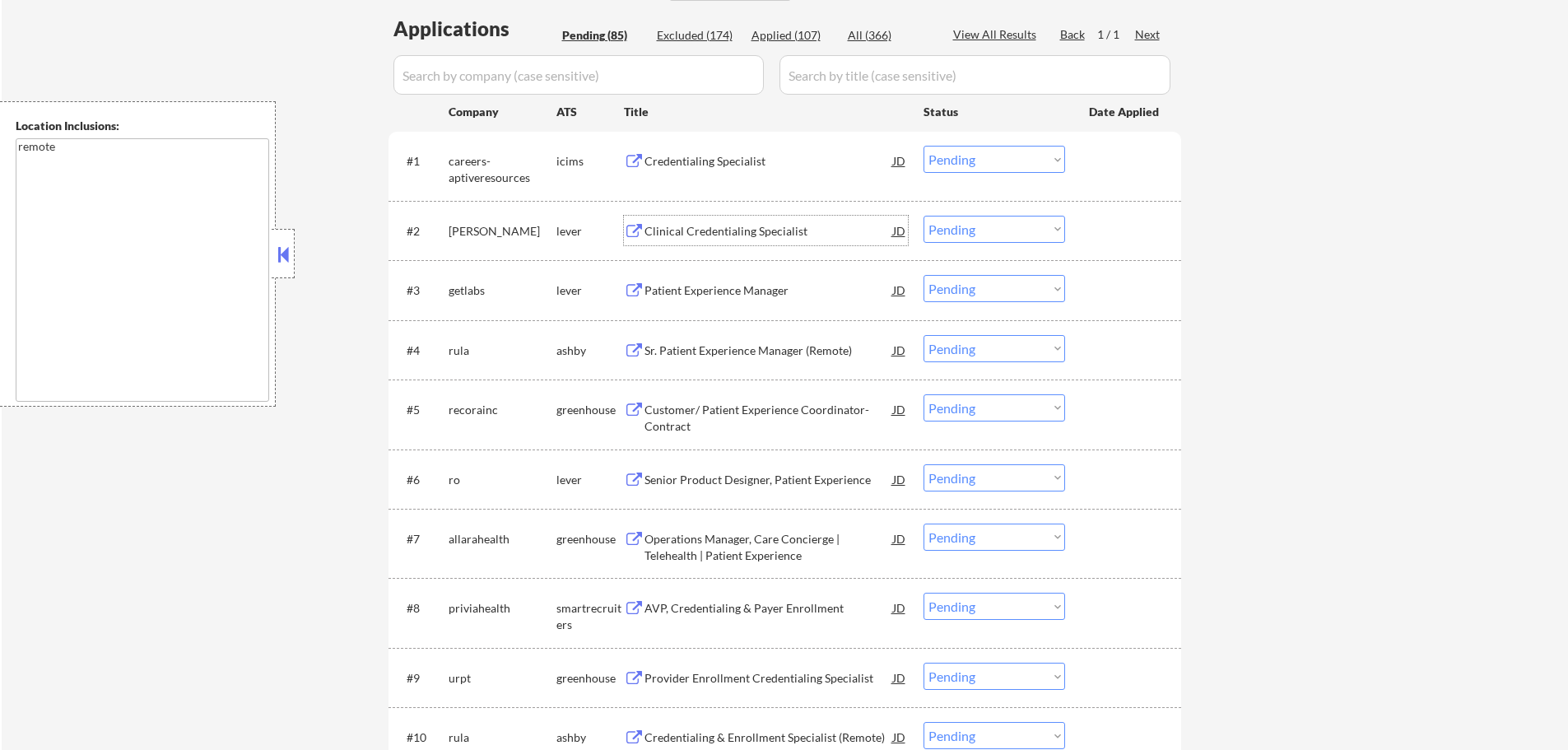
click at [735, 228] on div "Clinical Credentialing Specialist" at bounding box center [769, 231] width 248 height 16
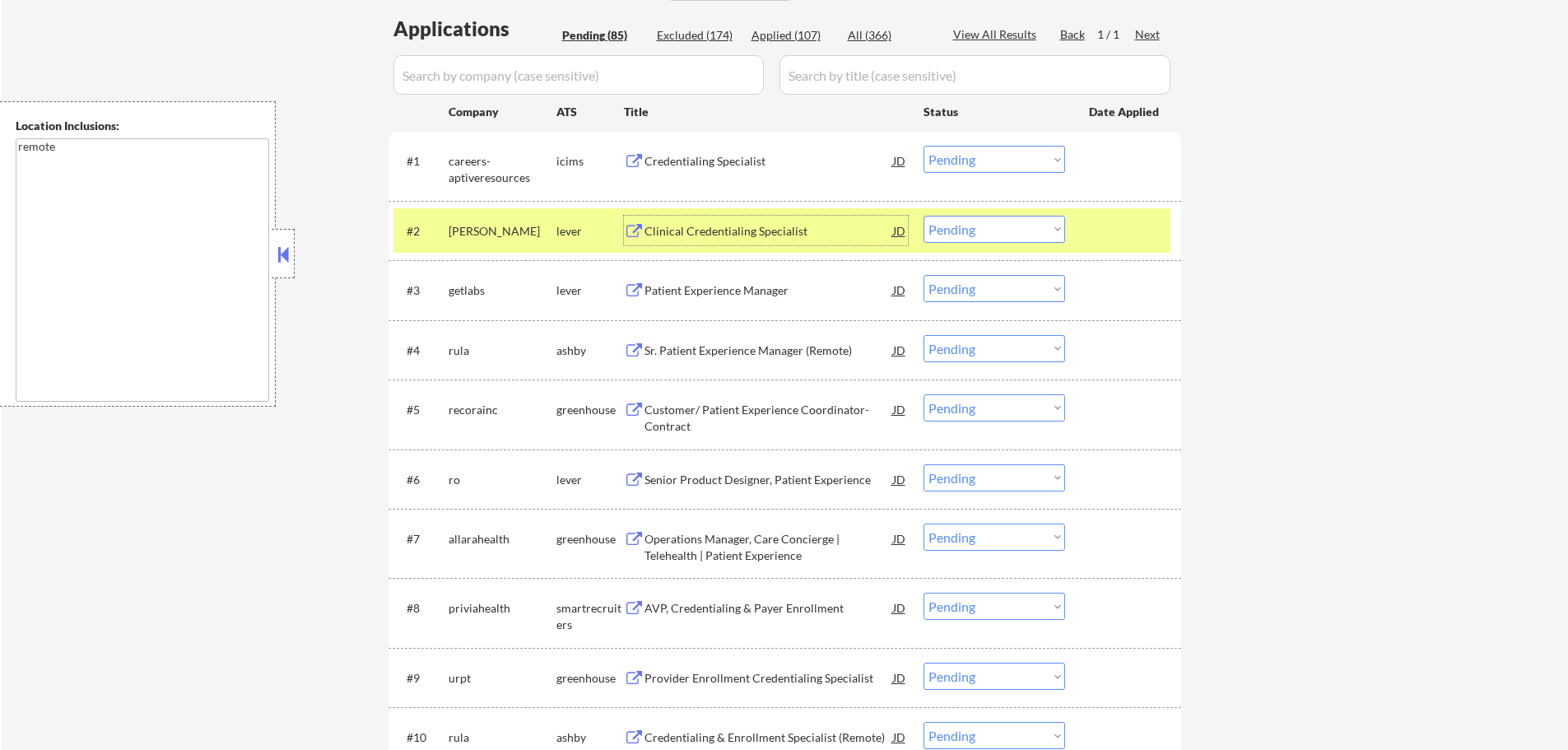
click at [963, 219] on select "Choose an option... Pending Applied Excluded (Questions) Excluded (Expired) Exc…" at bounding box center [994, 229] width 141 height 27
click at [923, 215] on select "Choose an option... Pending Applied Excluded (Questions) Excluded (Expired) Exc…" at bounding box center [994, 229] width 141 height 27
click at [1110, 227] on div at bounding box center [1125, 230] width 72 height 30
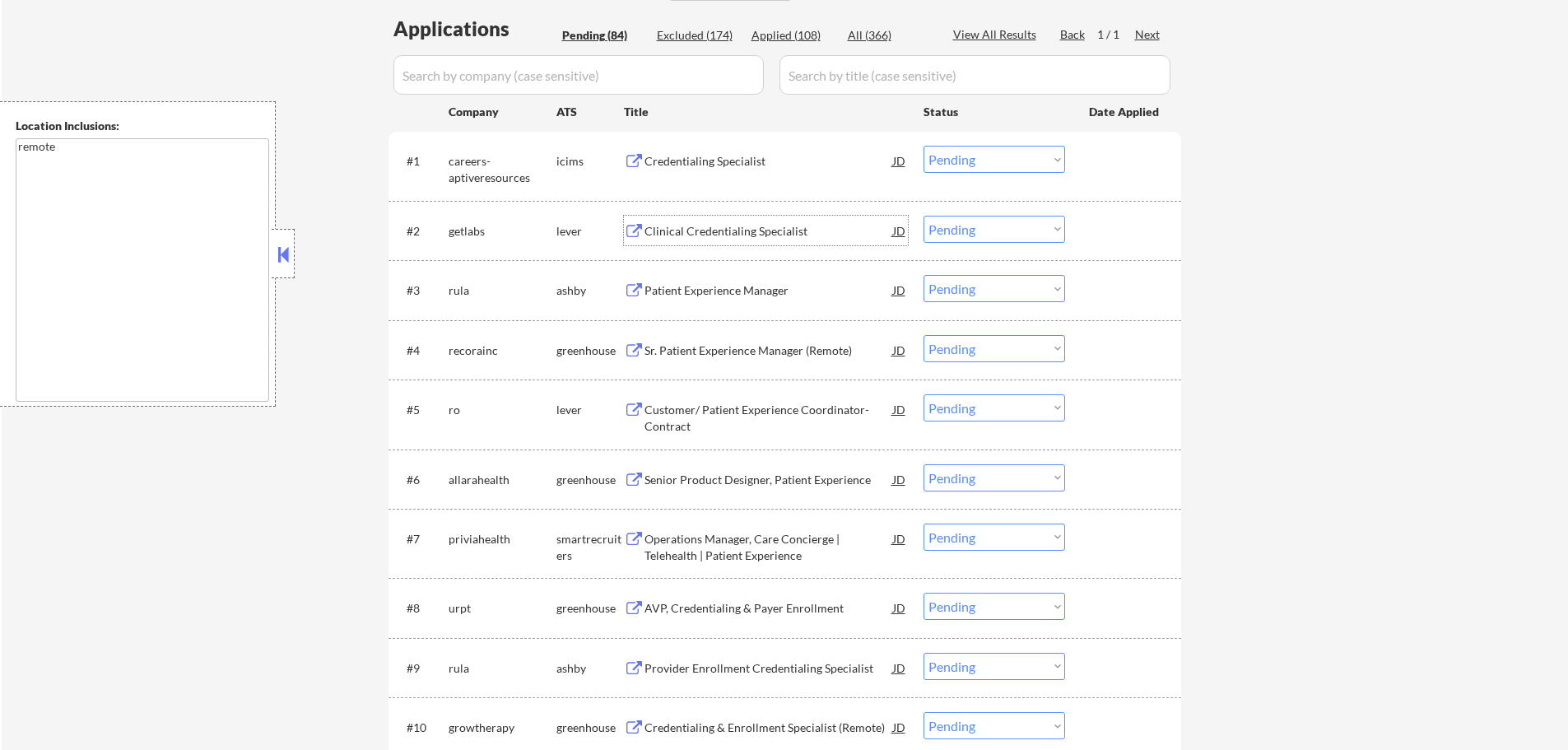
click at [700, 228] on div "Clinical Credentialing Specialist" at bounding box center [769, 231] width 248 height 16
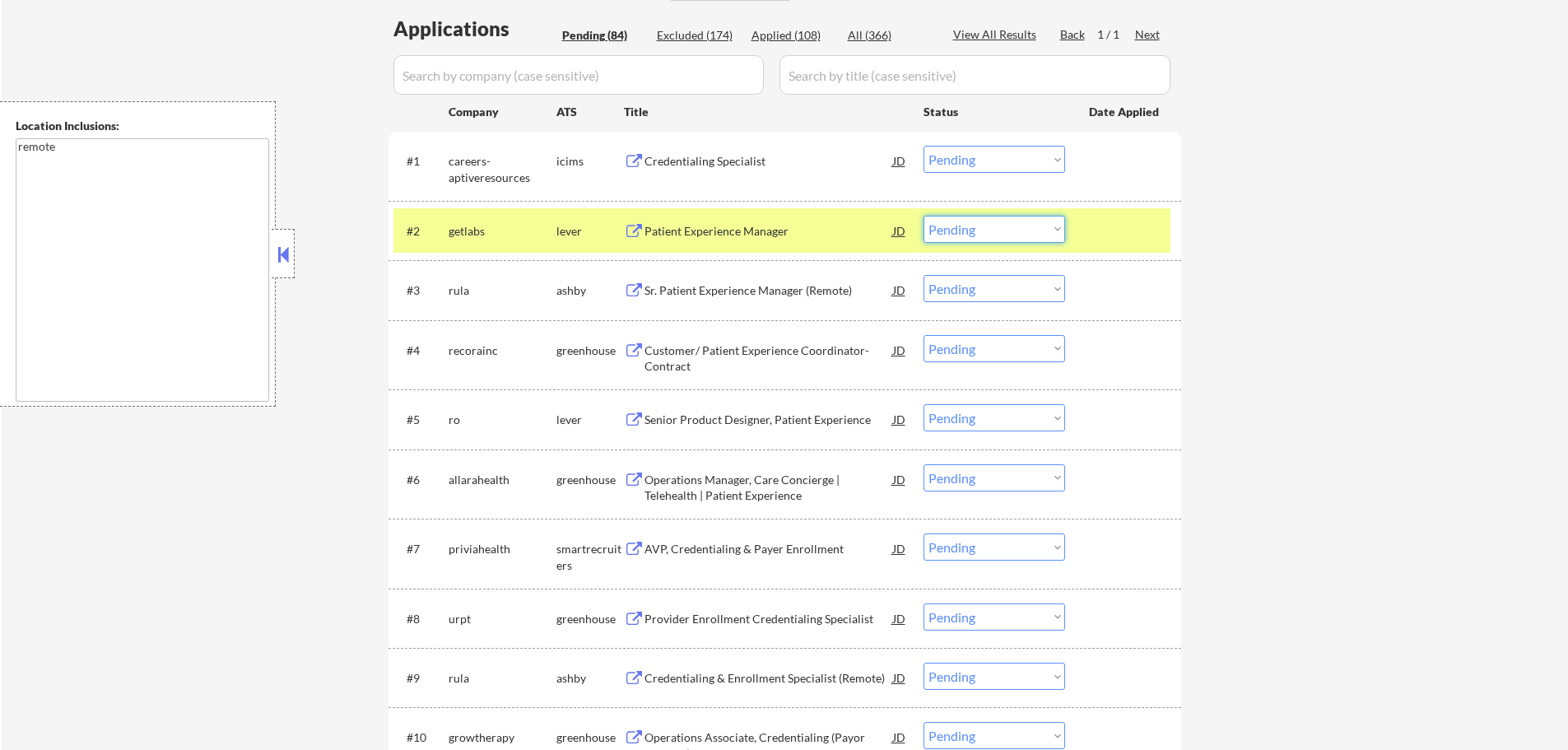
click at [959, 236] on select "Choose an option... Pending Applied Excluded (Questions) Excluded (Expired) Exc…" at bounding box center [994, 229] width 141 height 27
click at [923, 215] on select "Choose an option... Pending Applied Excluded (Questions) Excluded (Expired) Exc…" at bounding box center [994, 229] width 141 height 27
click at [1109, 232] on div at bounding box center [1125, 230] width 72 height 30
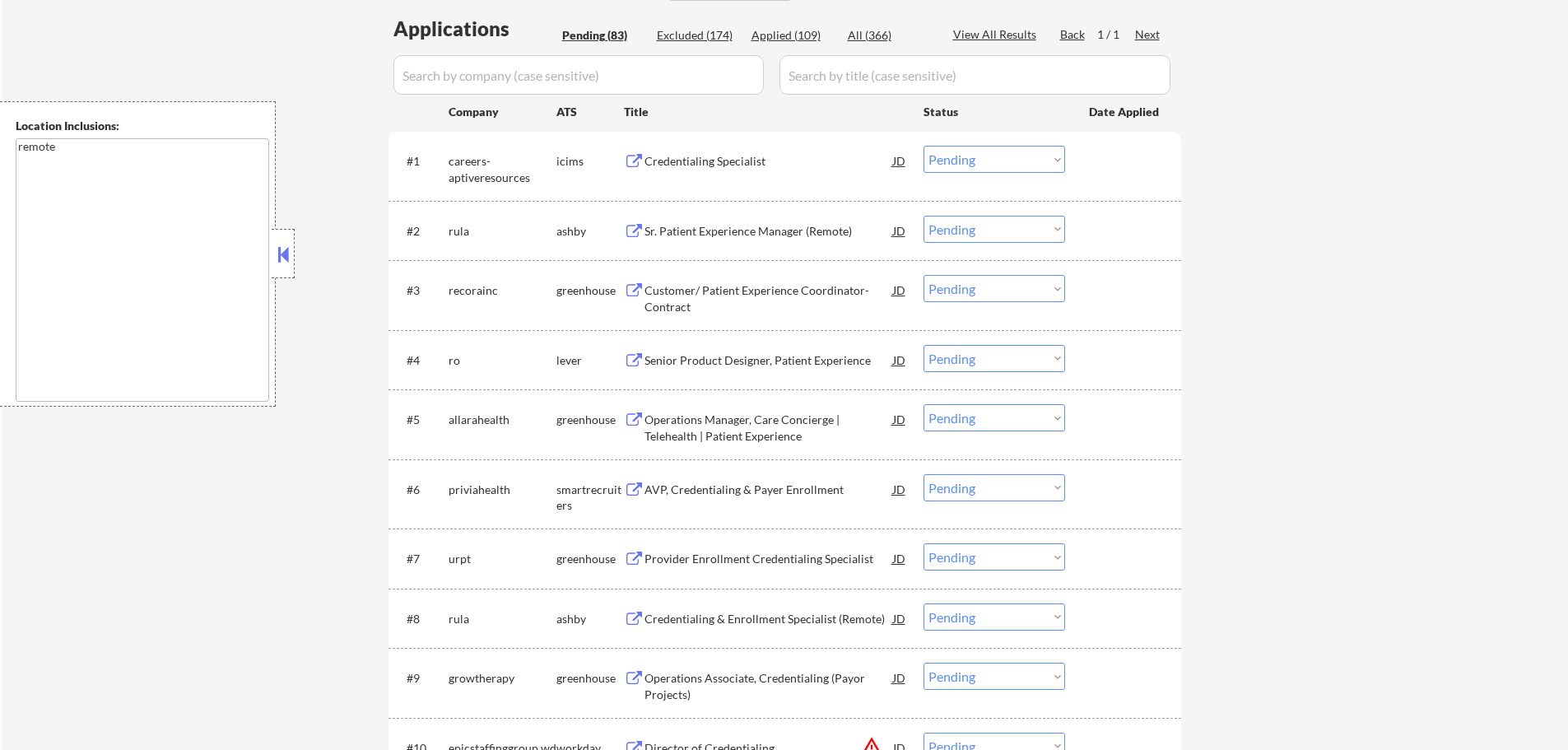
click at [714, 243] on div "Sr. Patient Experience Manager (Remote)" at bounding box center [769, 230] width 248 height 30
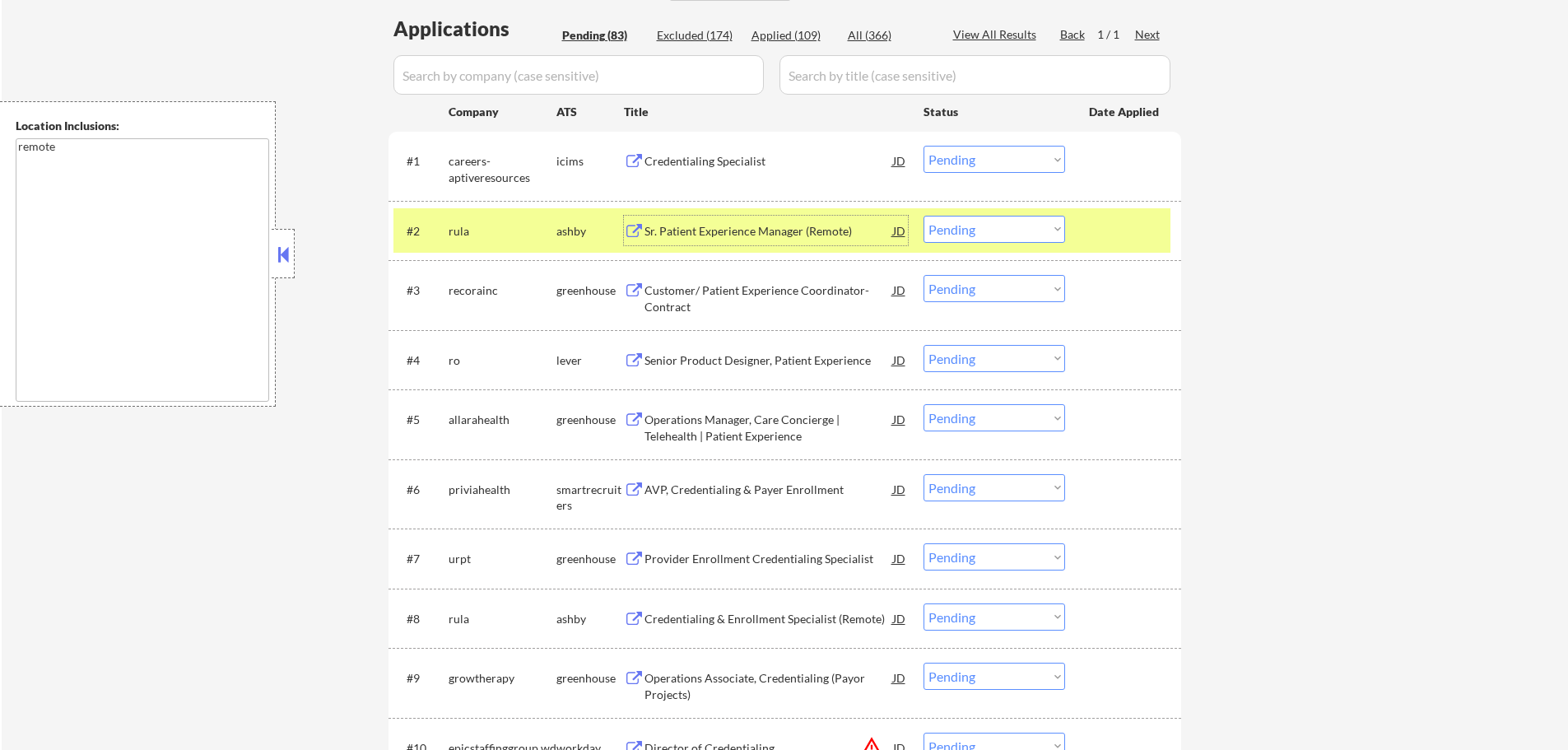
click at [967, 237] on select "Choose an option... Pending Applied Excluded (Questions) Excluded (Expired) Exc…" at bounding box center [994, 229] width 141 height 27
click at [923, 215] on select "Choose an option... Pending Applied Excluded (Questions) Excluded (Expired) Exc…" at bounding box center [994, 229] width 141 height 27
click at [1105, 225] on div at bounding box center [1125, 230] width 72 height 30
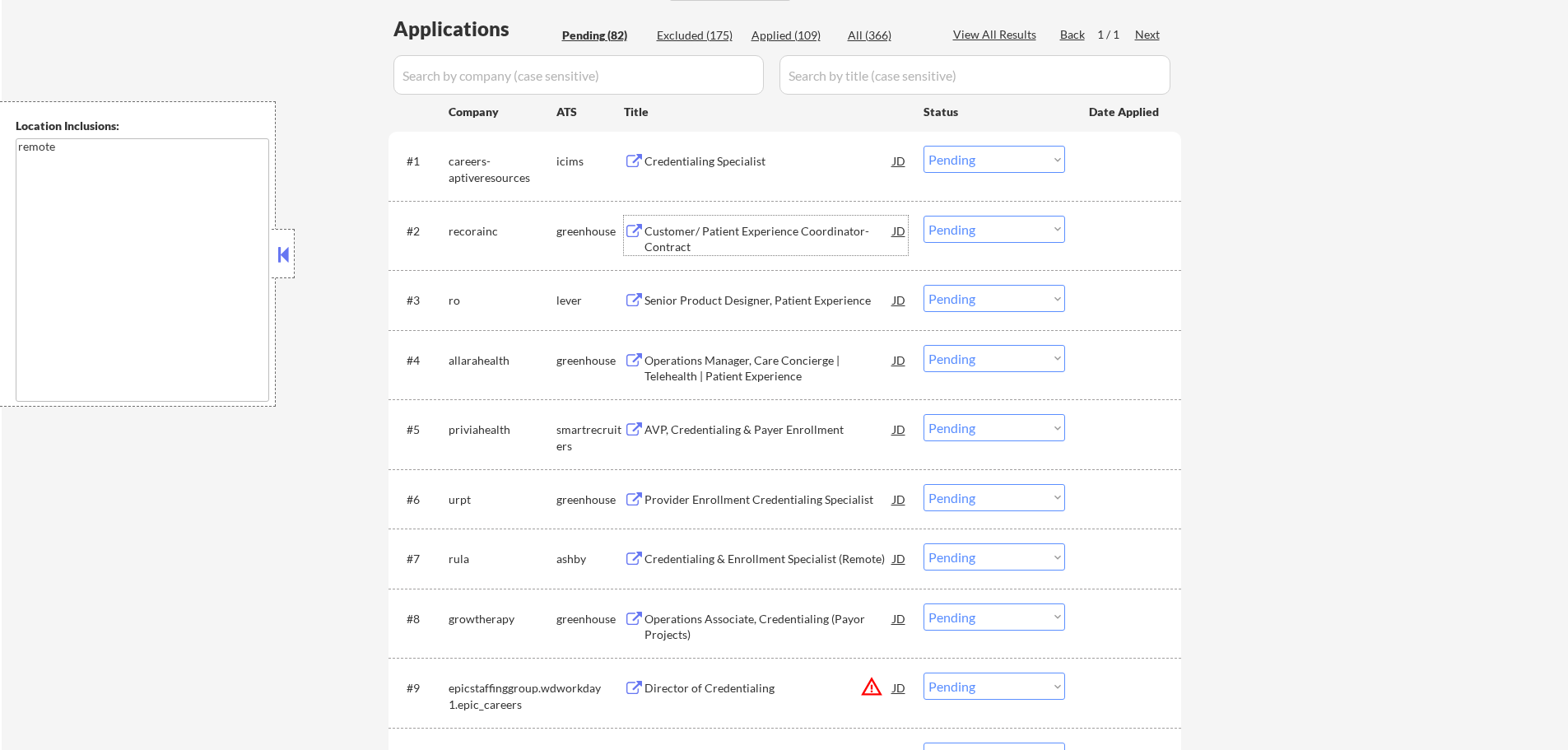
click at [726, 234] on div "Customer/ Patient Experience Coordinator- Contract" at bounding box center [769, 238] width 248 height 32
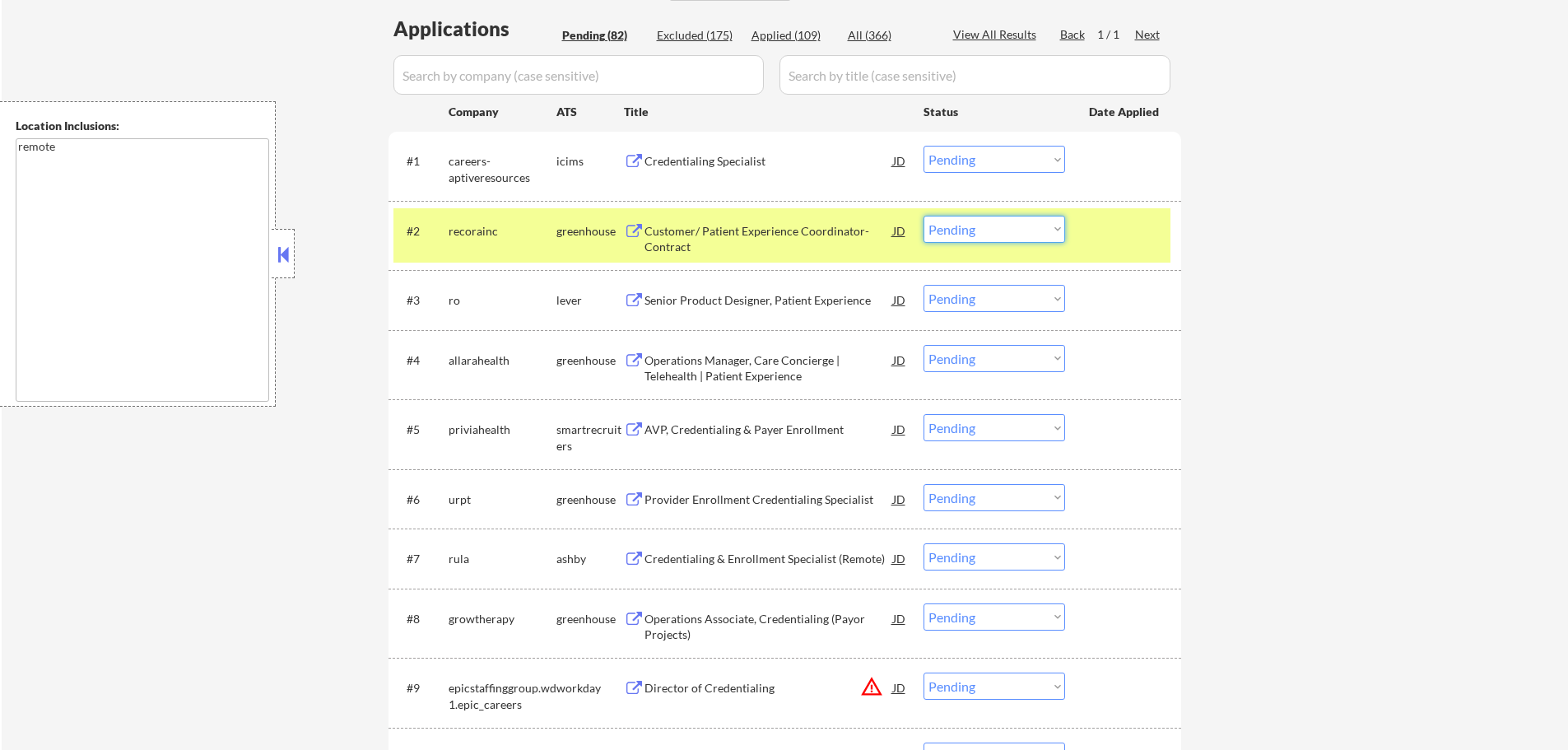
click at [954, 221] on select "Choose an option... Pending Applied Excluded (Questions) Excluded (Expired) Exc…" at bounding box center [994, 229] width 141 height 27
click at [923, 215] on select "Choose an option... Pending Applied Excluded (Questions) Excluded (Expired) Exc…" at bounding box center [994, 229] width 141 height 27
click at [1136, 211] on div "#2 recorainc greenhouse Customer/ Patient Experience Coordinator- Contract JD C…" at bounding box center [782, 236] width 777 height 54
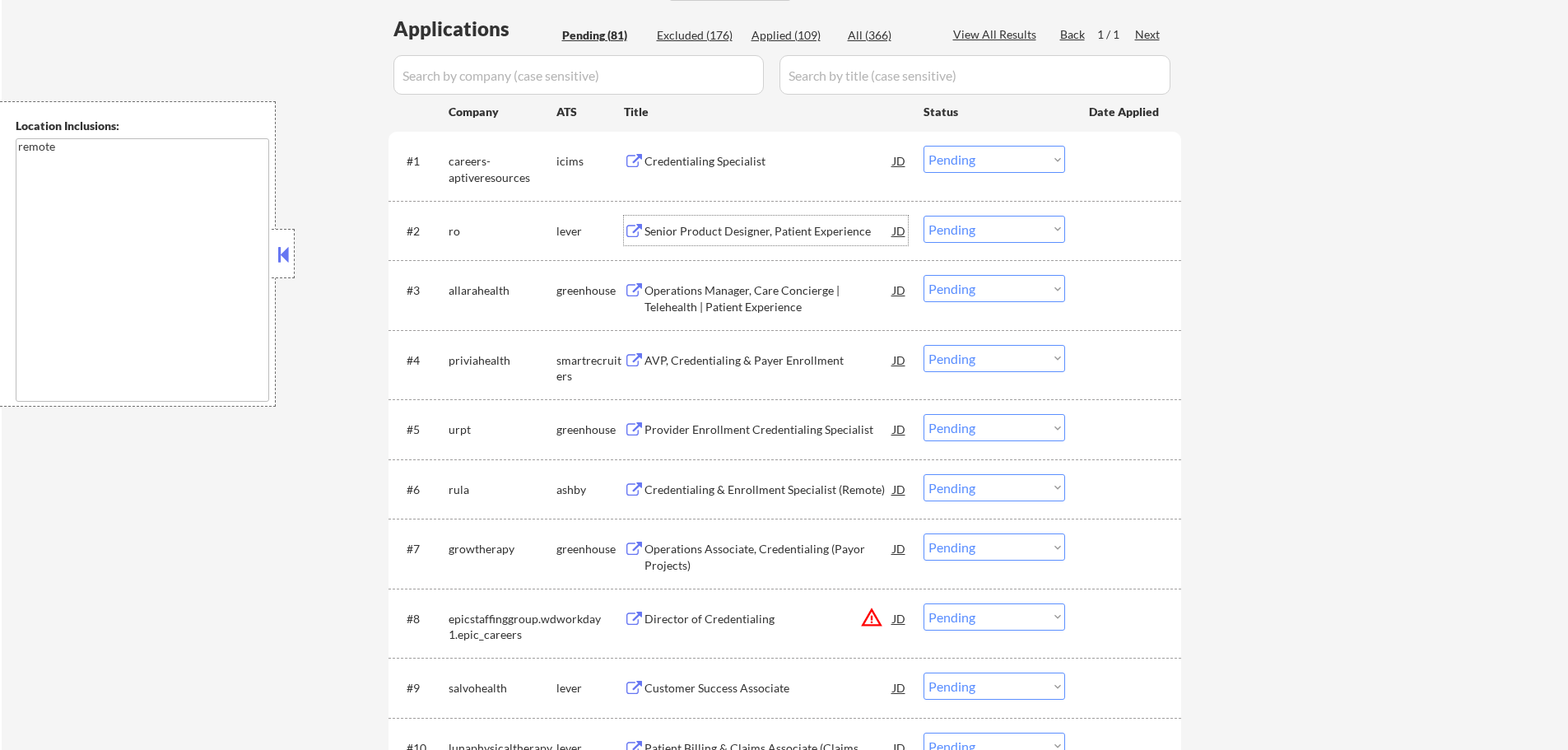
click at [670, 228] on div "Senior Product Designer, Patient Experience" at bounding box center [769, 231] width 248 height 16
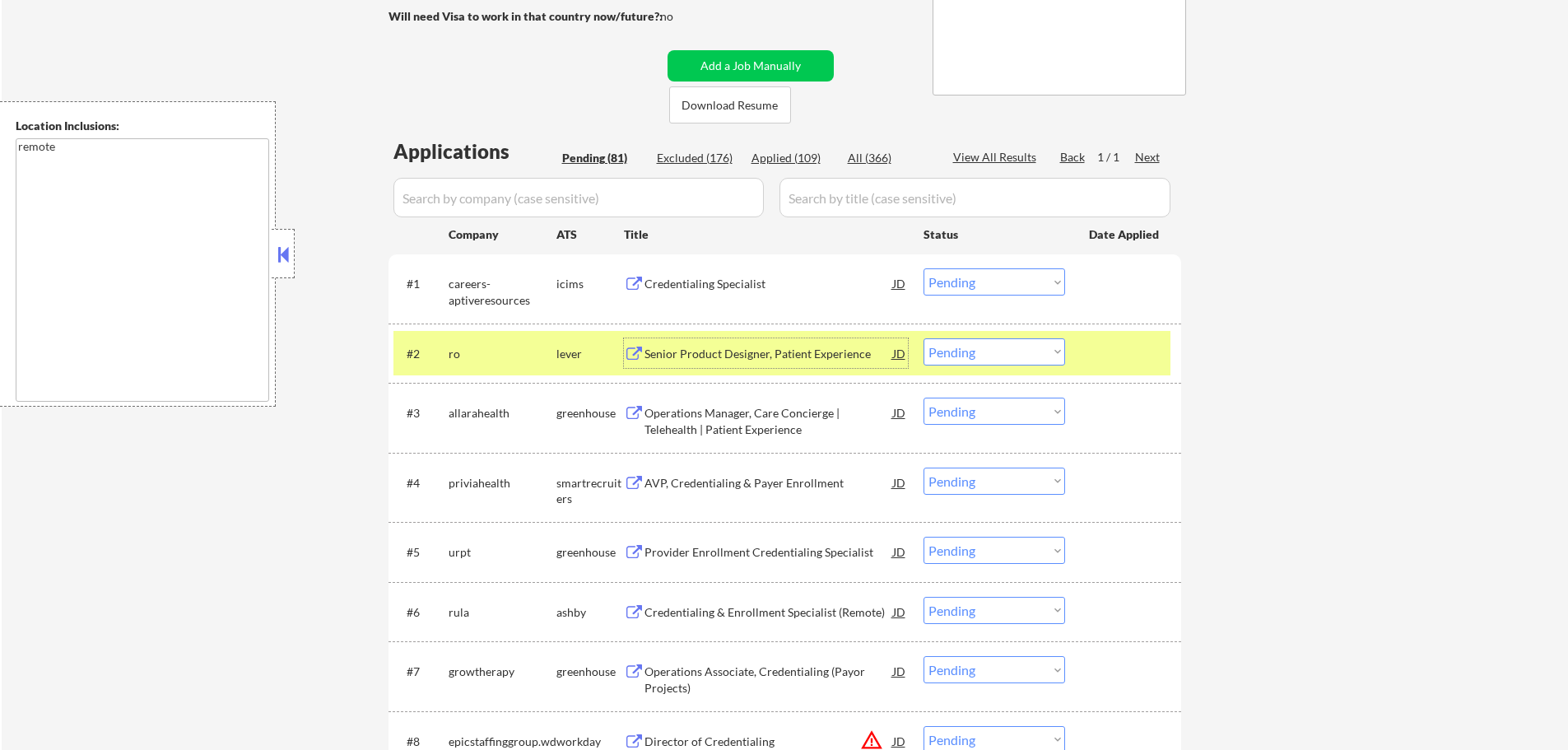
scroll to position [493, 0]
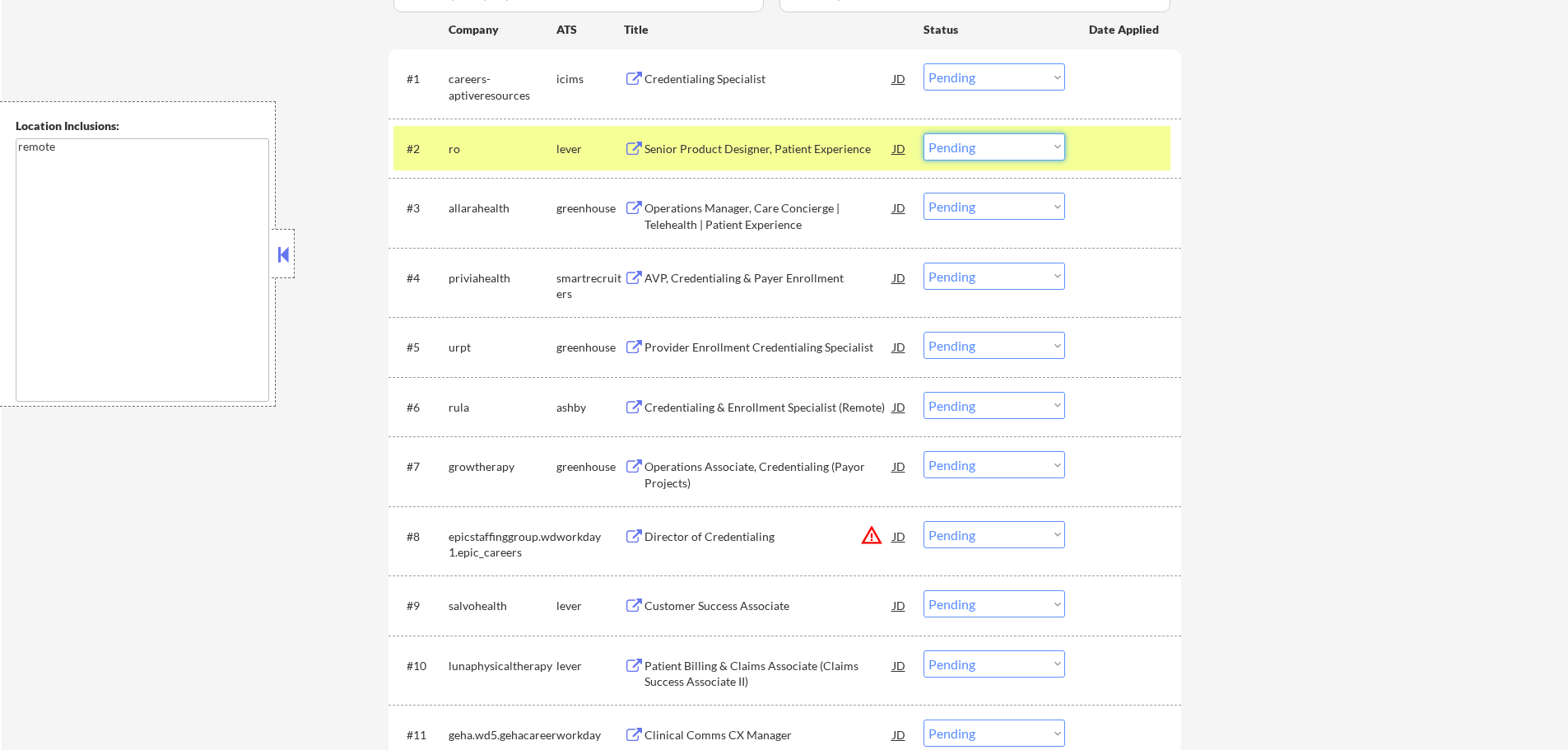
click at [942, 151] on select "Choose an option... Pending Applied Excluded (Questions) Excluded (Expired) Exc…" at bounding box center [994, 147] width 141 height 27
click at [923, 134] on select "Choose an option... Pending Applied Excluded (Questions) Excluded (Expired) Exc…" at bounding box center [994, 147] width 141 height 27
select select ""pending""
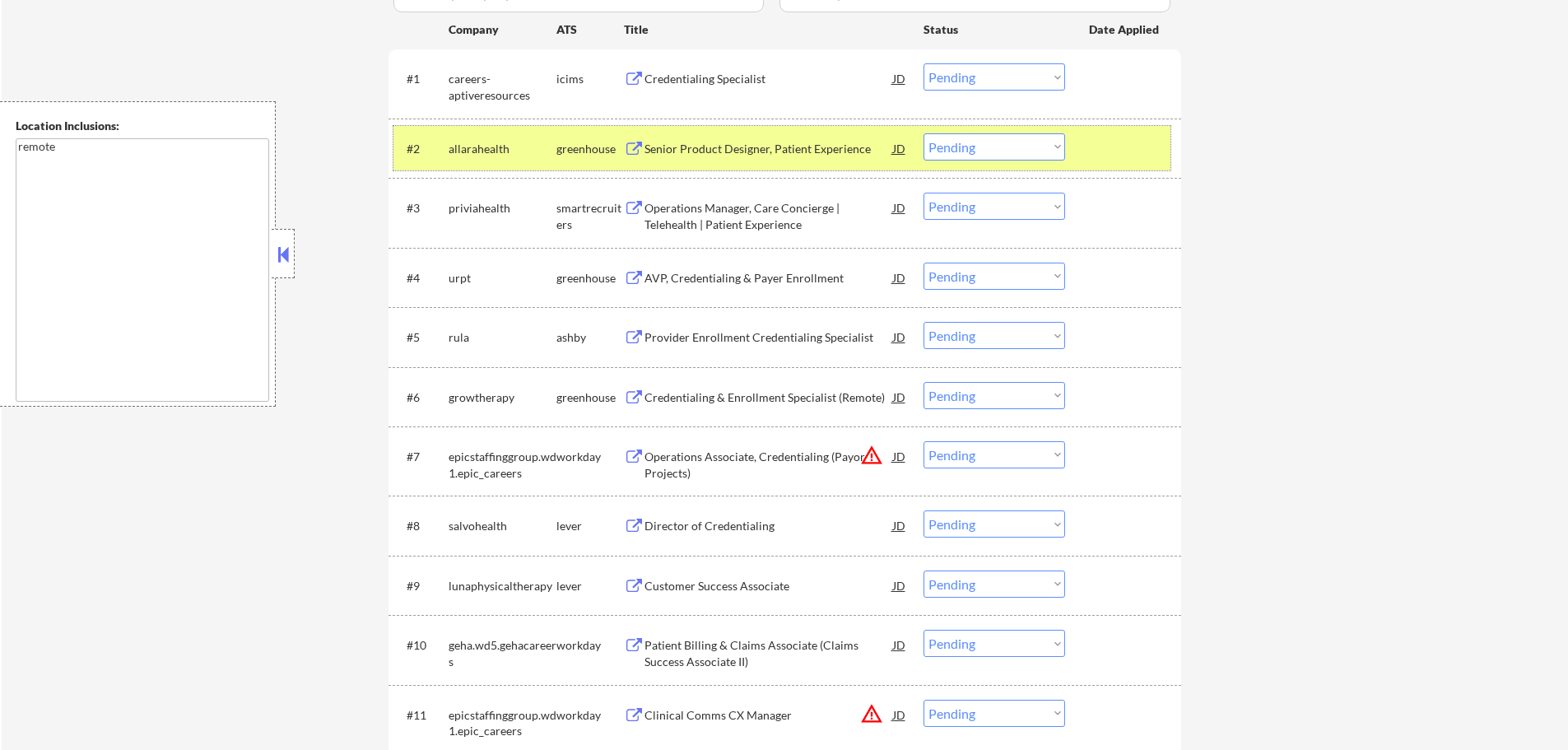
click at [1078, 149] on div "#2 allarahealth greenhouse Senior Product Designer, Patient Experience JD Choos…" at bounding box center [782, 148] width 777 height 44
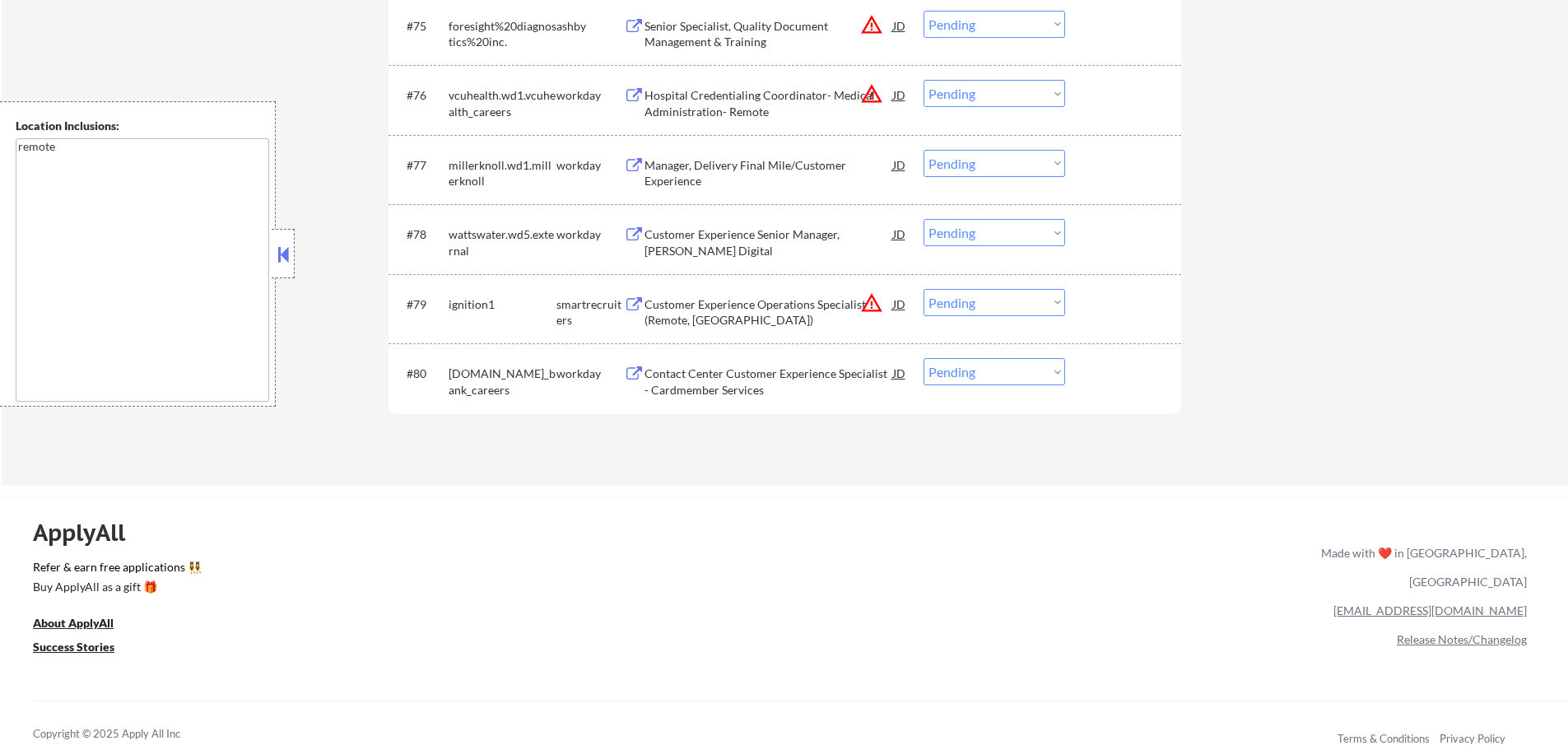
scroll to position [5431, 0]
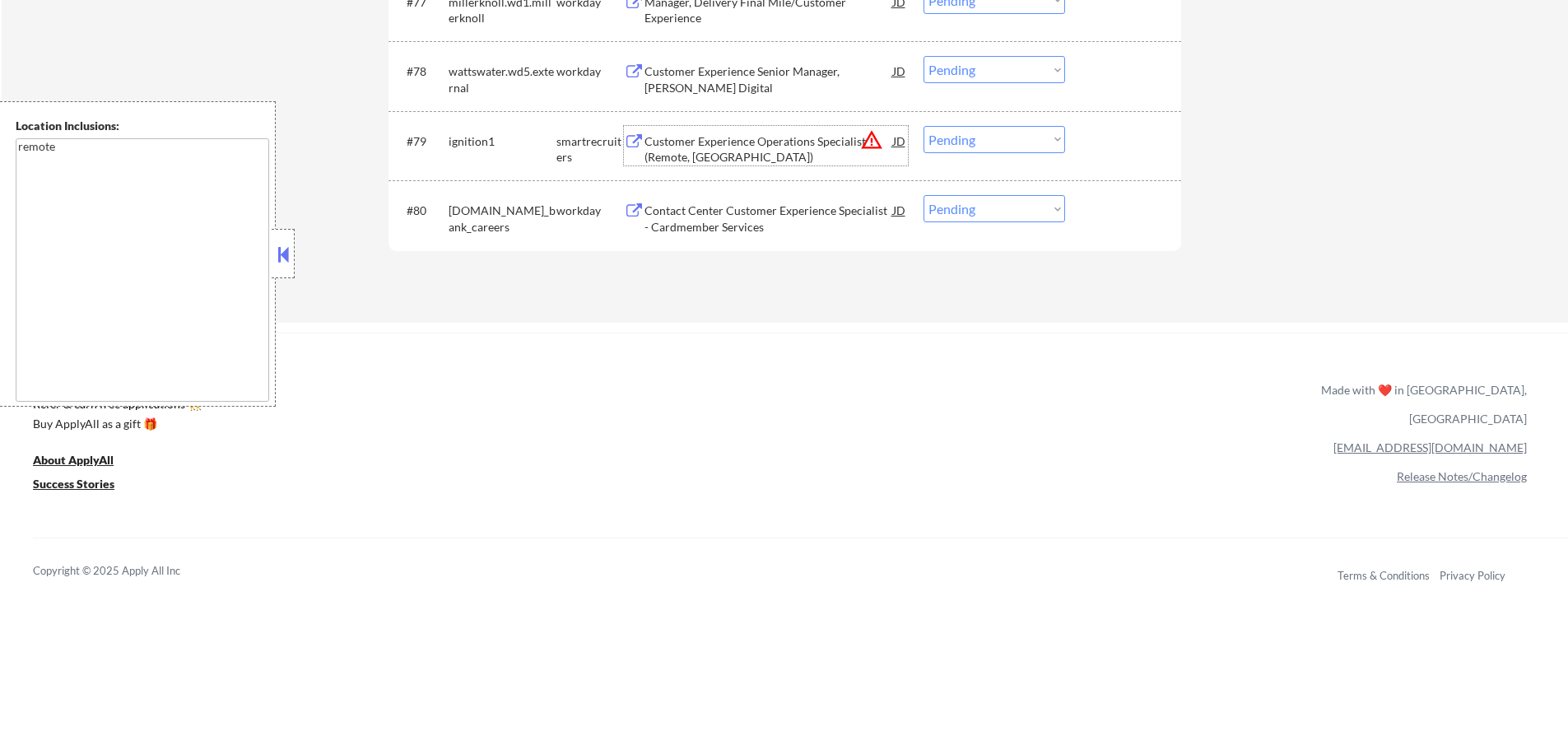
click at [721, 142] on div "Customer Experience Operations Specialist (Remote, West Coast US)" at bounding box center [769, 149] width 248 height 32
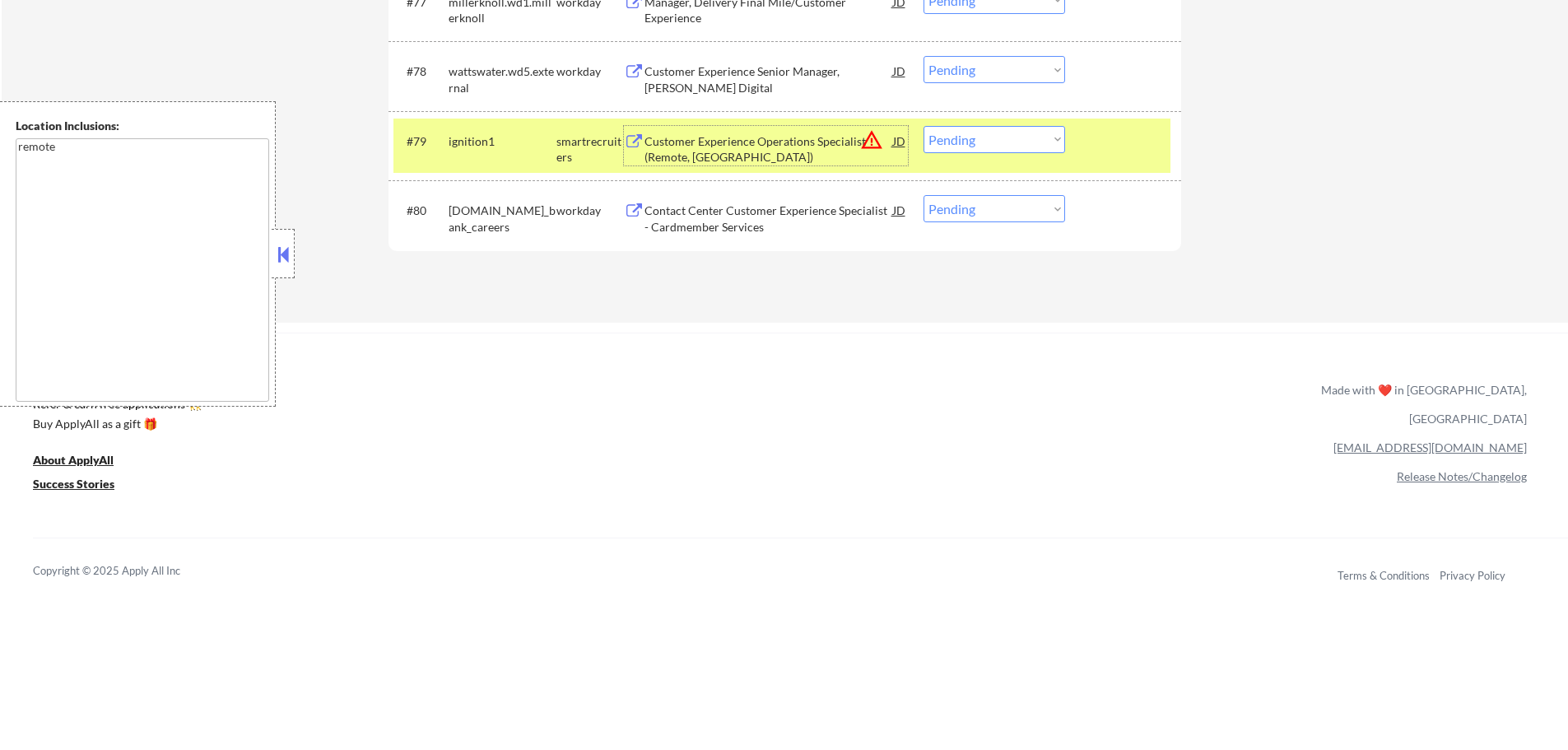
click at [997, 145] on select "Choose an option... Pending Applied Excluded (Questions) Excluded (Expired) Exc…" at bounding box center [994, 139] width 141 height 27
click at [923, 126] on select "Choose an option... Pending Applied Excluded (Questions) Excluded (Expired) Exc…" at bounding box center [994, 139] width 141 height 27
click at [1104, 133] on div at bounding box center [1125, 140] width 72 height 30
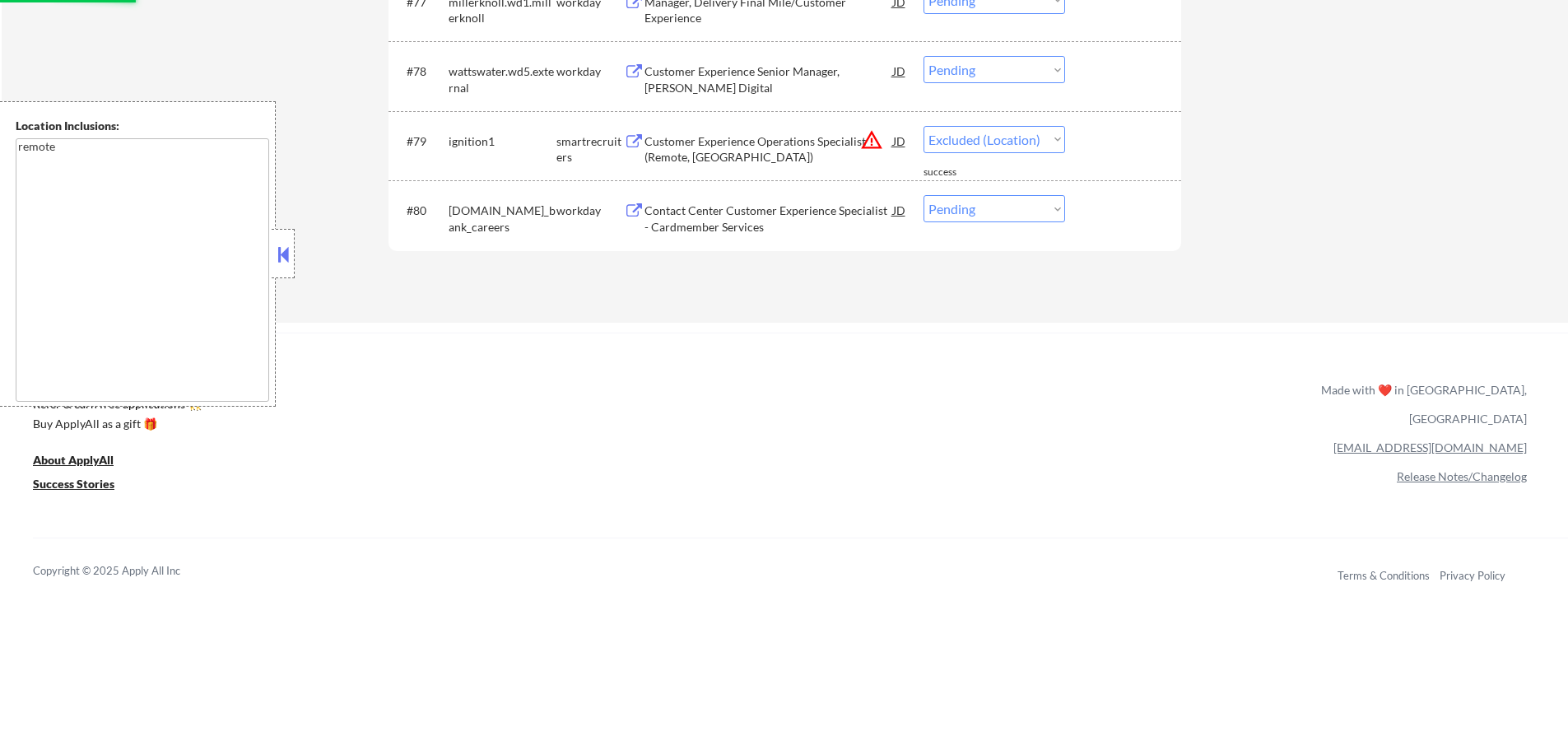
select select ""pending""
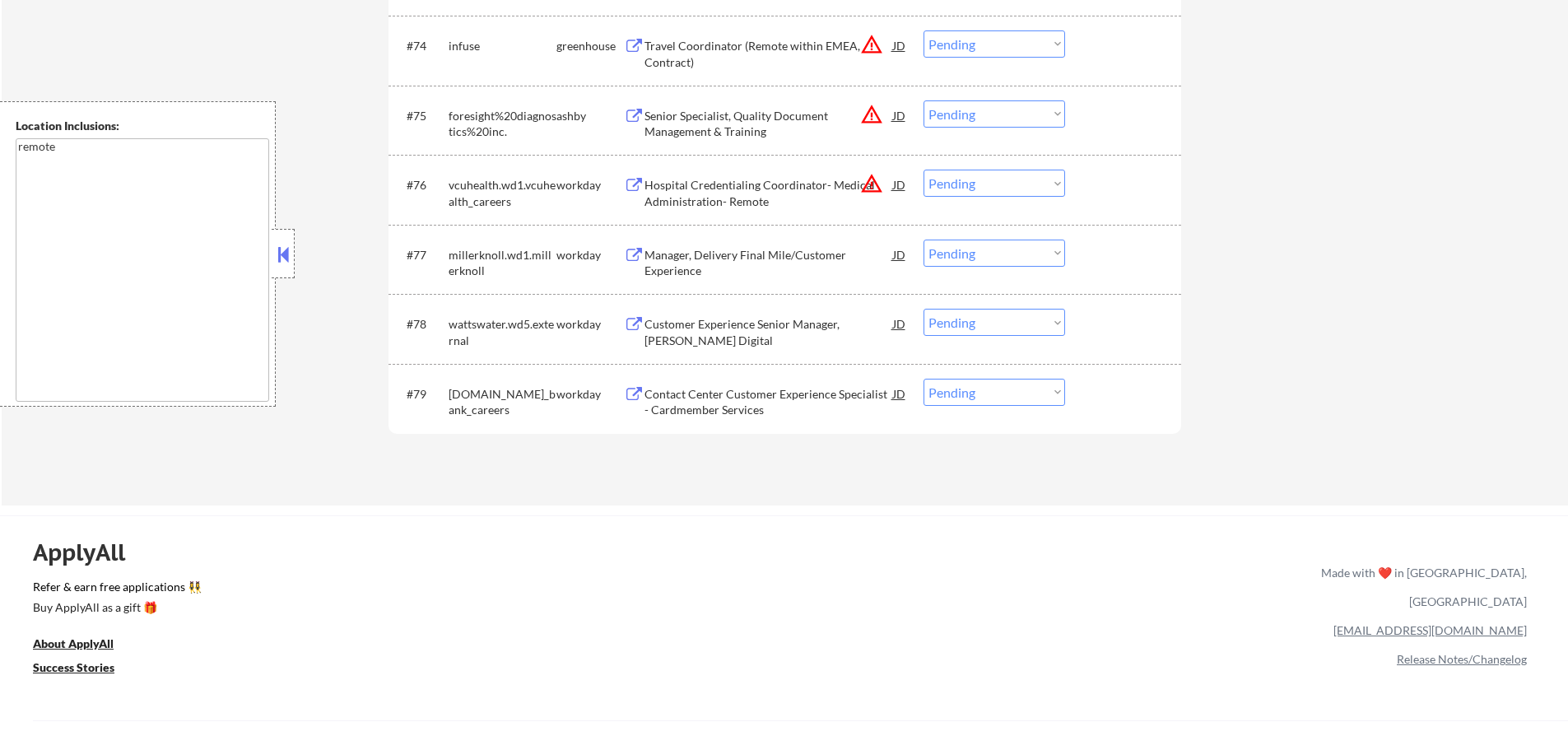
scroll to position [5019, 0]
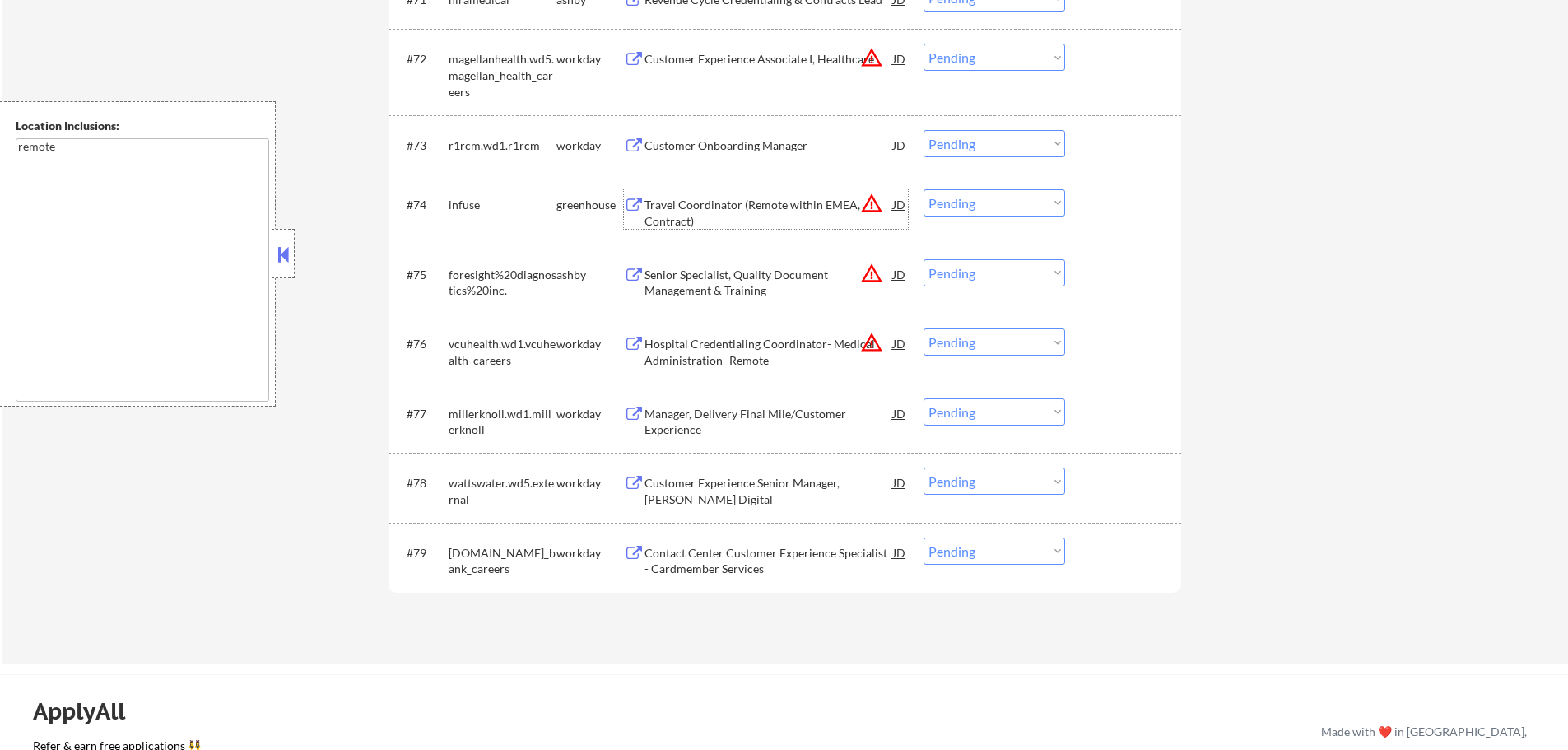
click at [733, 197] on div "Travel Coordinator (Remote within EMEA, Contract)" at bounding box center [769, 212] width 248 height 32
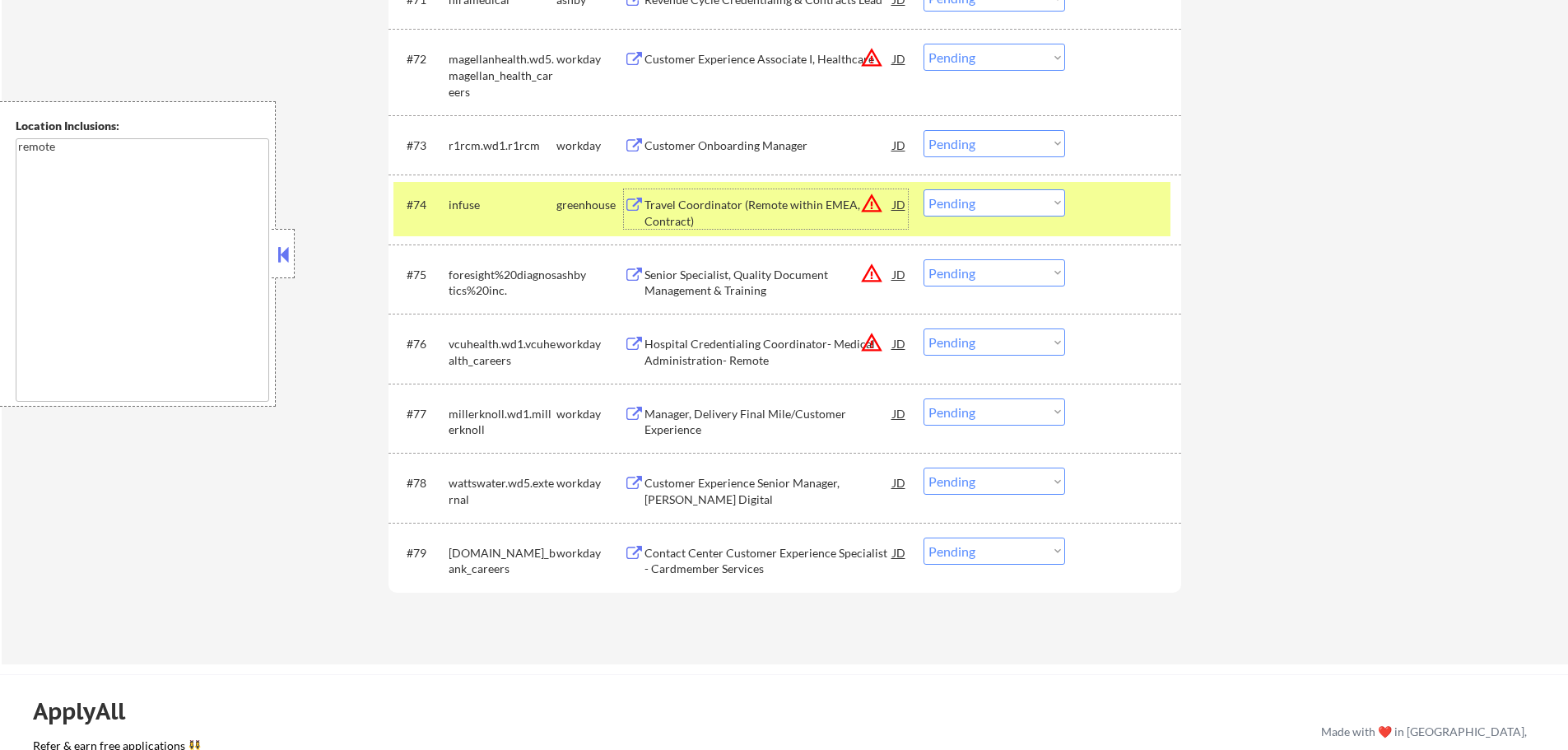
click at [1019, 212] on select "Choose an option... Pending Applied Excluded (Questions) Excluded (Expired) Exc…" at bounding box center [994, 203] width 141 height 27
click at [923, 189] on select "Choose an option... Pending Applied Excluded (Questions) Excluded (Expired) Exc…" at bounding box center [994, 203] width 141 height 27
click at [1102, 207] on div at bounding box center [1125, 204] width 72 height 30
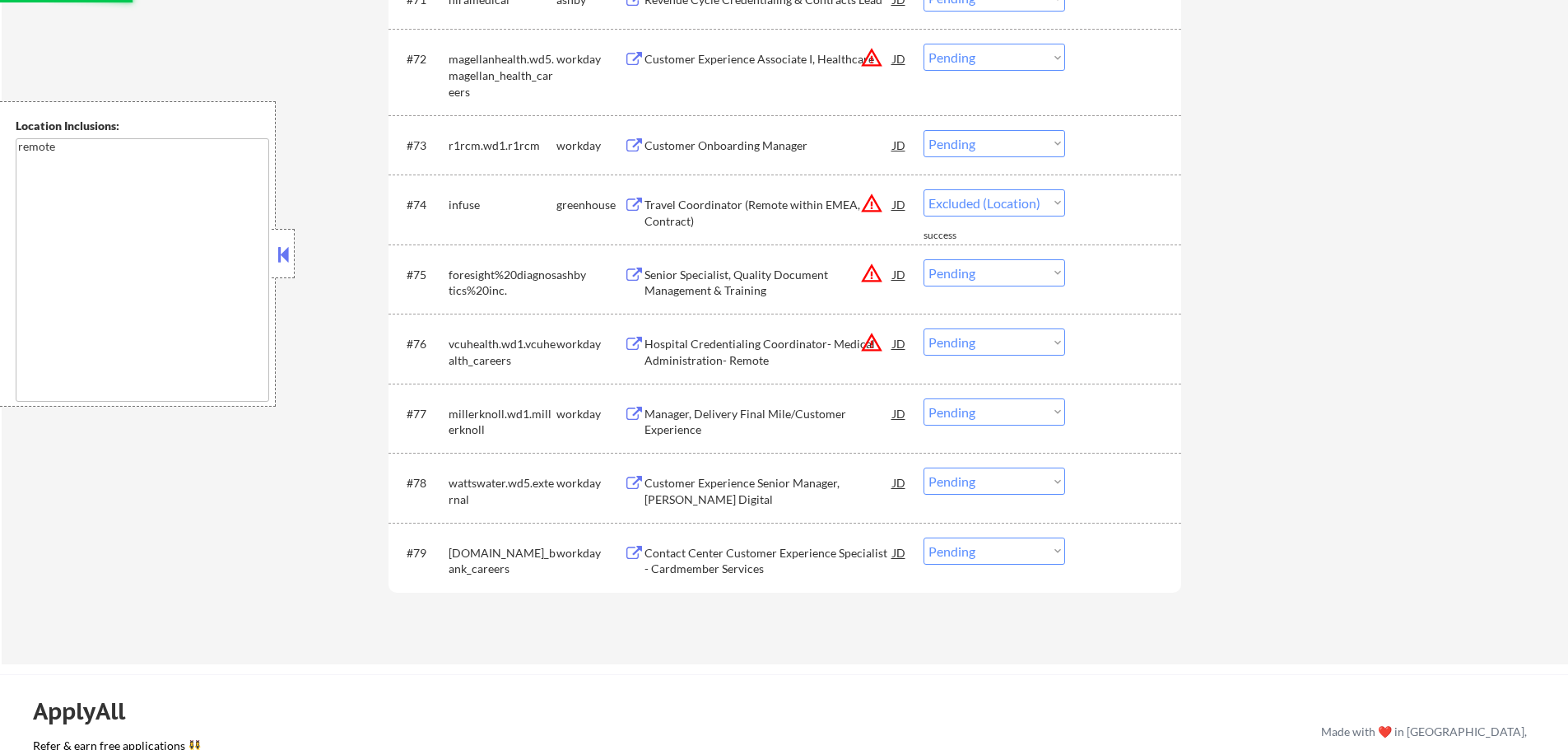
select select ""pending""
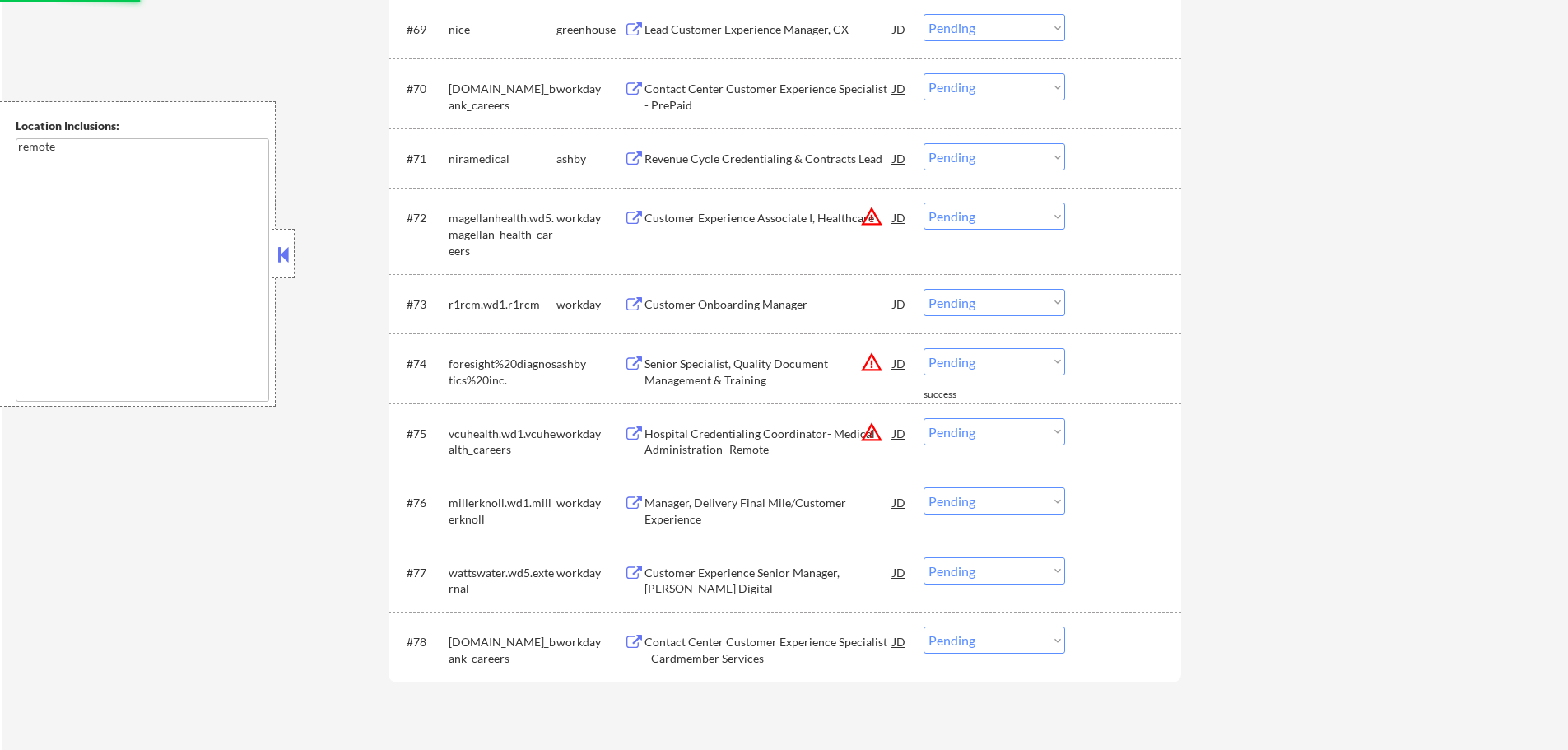
scroll to position [4855, 0]
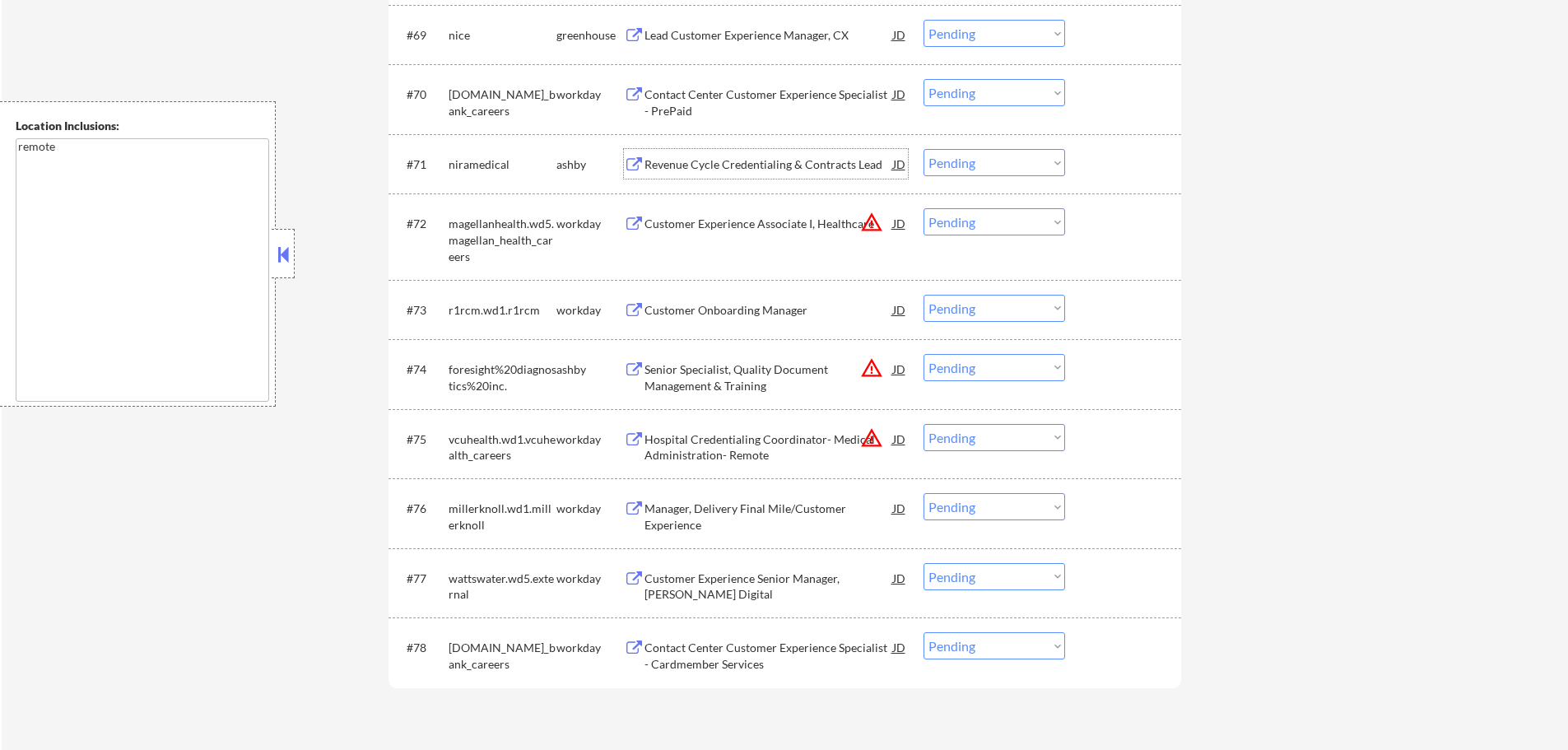
click at [776, 165] on div "Revenue Cycle Credentialing & Contracts Lead" at bounding box center [769, 164] width 248 height 16
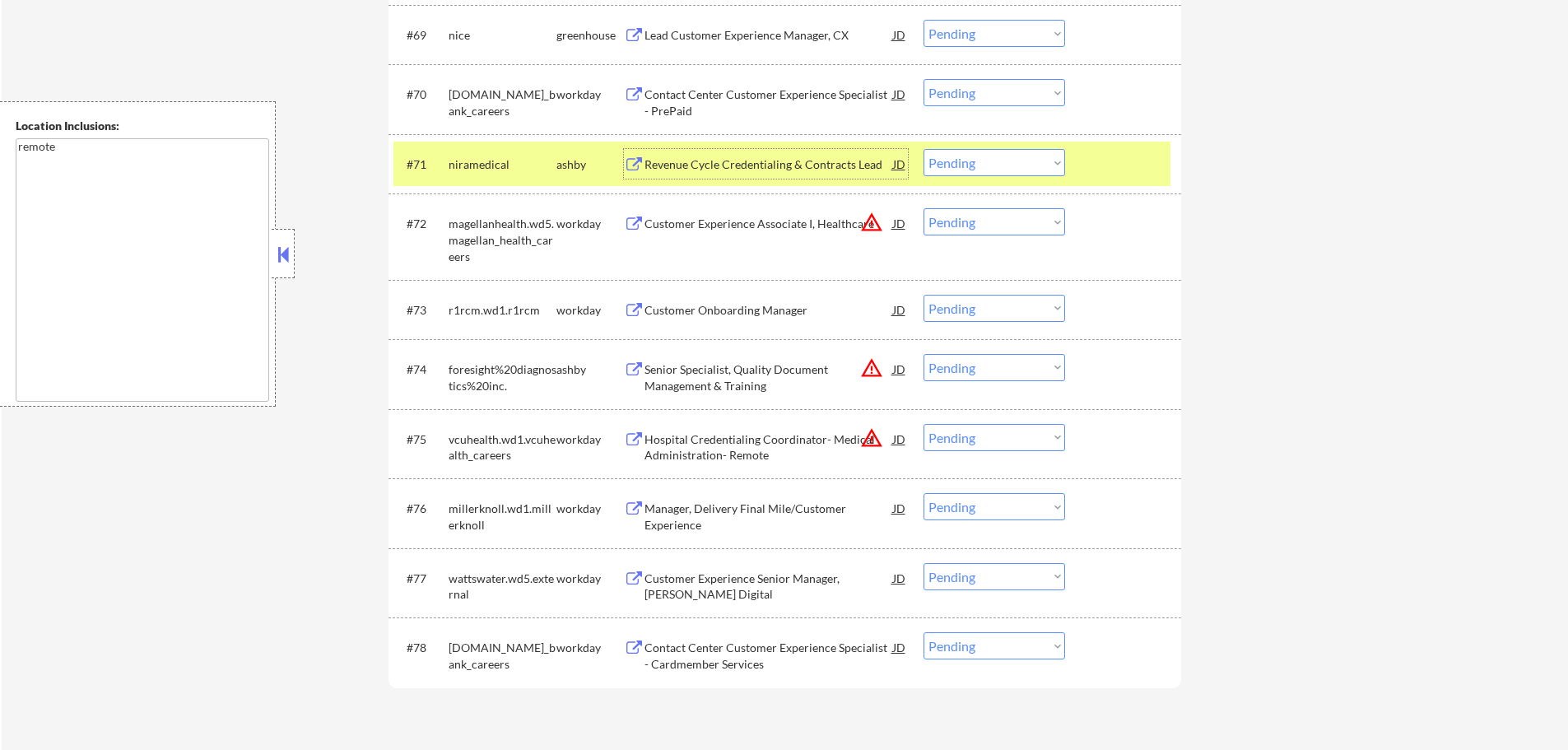
click at [996, 165] on select "Choose an option... Pending Applied Excluded (Questions) Excluded (Expired) Exc…" at bounding box center [994, 162] width 141 height 27
click at [923, 149] on select "Choose an option... Pending Applied Excluded (Questions) Excluded (Expired) Exc…" at bounding box center [994, 162] width 141 height 27
click at [1109, 174] on div at bounding box center [1125, 163] width 72 height 30
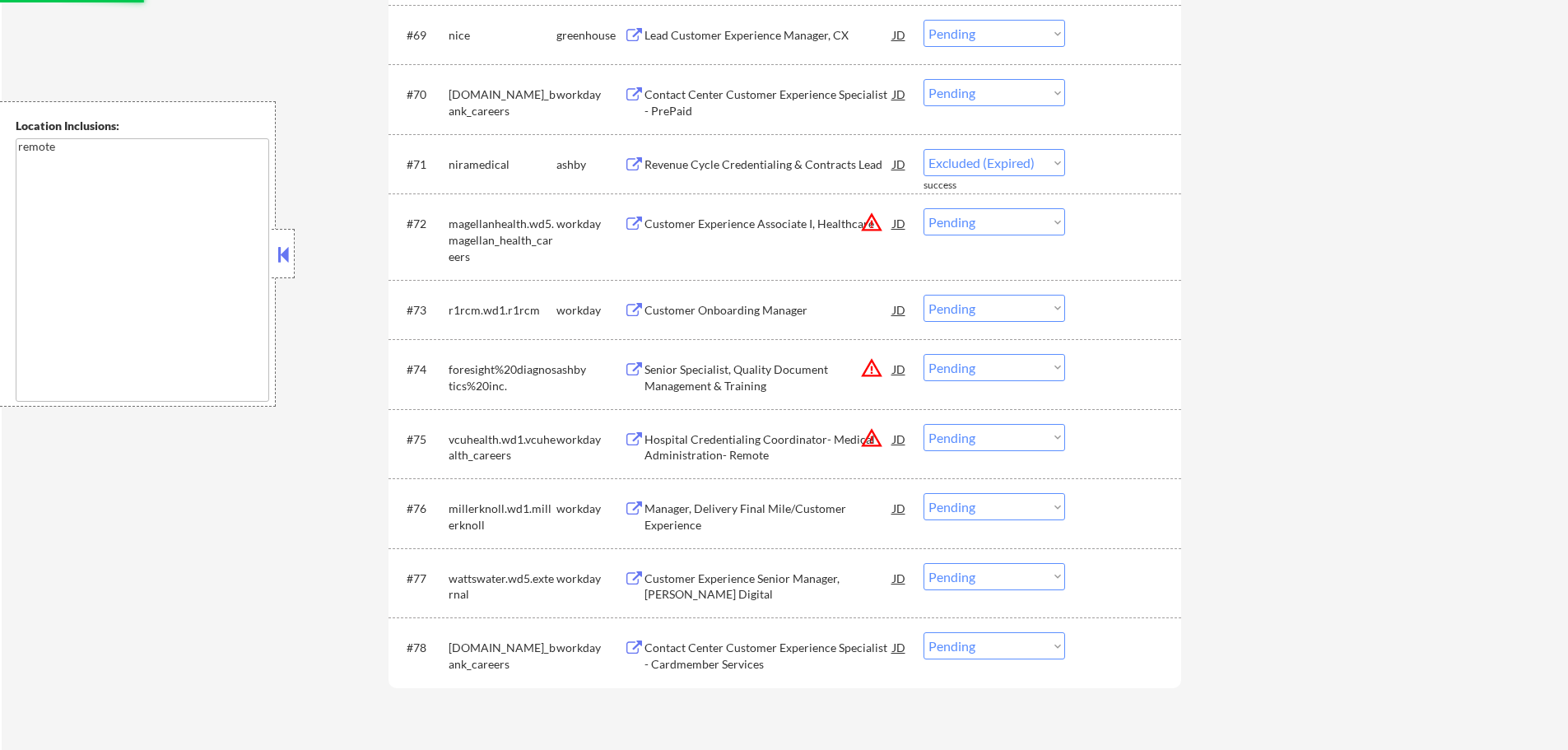
select select ""pending""
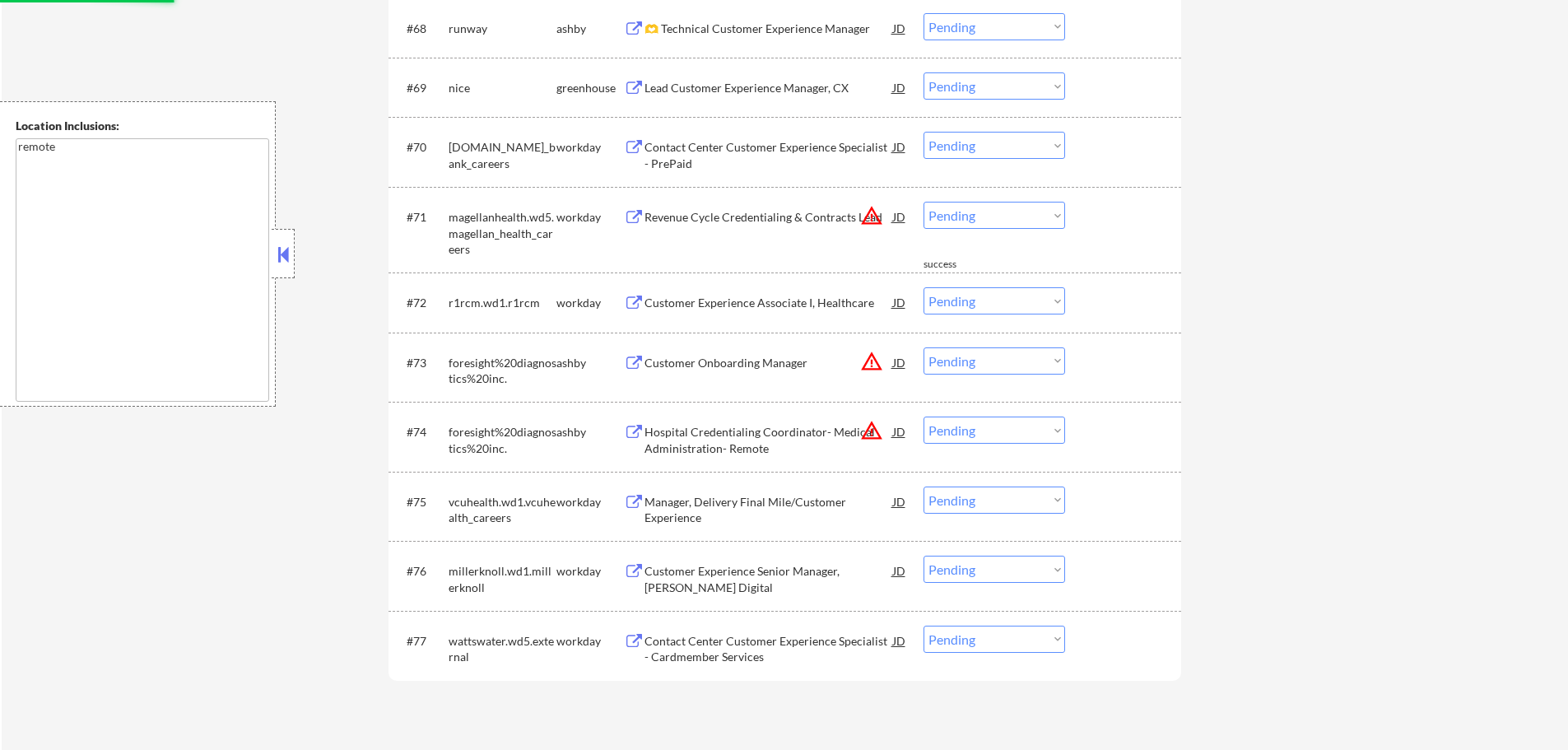
scroll to position [4772, 0]
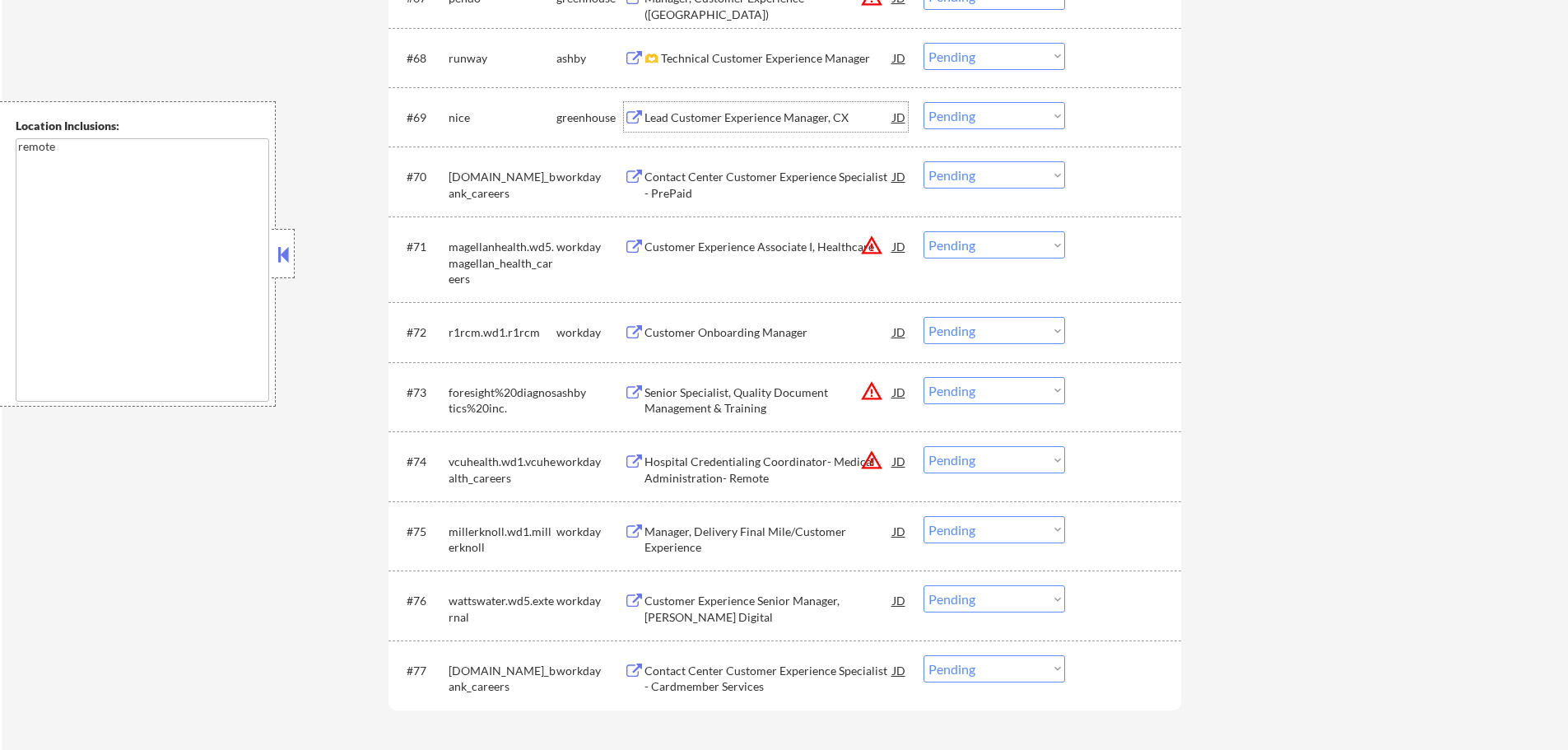
click at [754, 106] on div "Lead Customer Experience Manager, CX" at bounding box center [769, 116] width 248 height 30
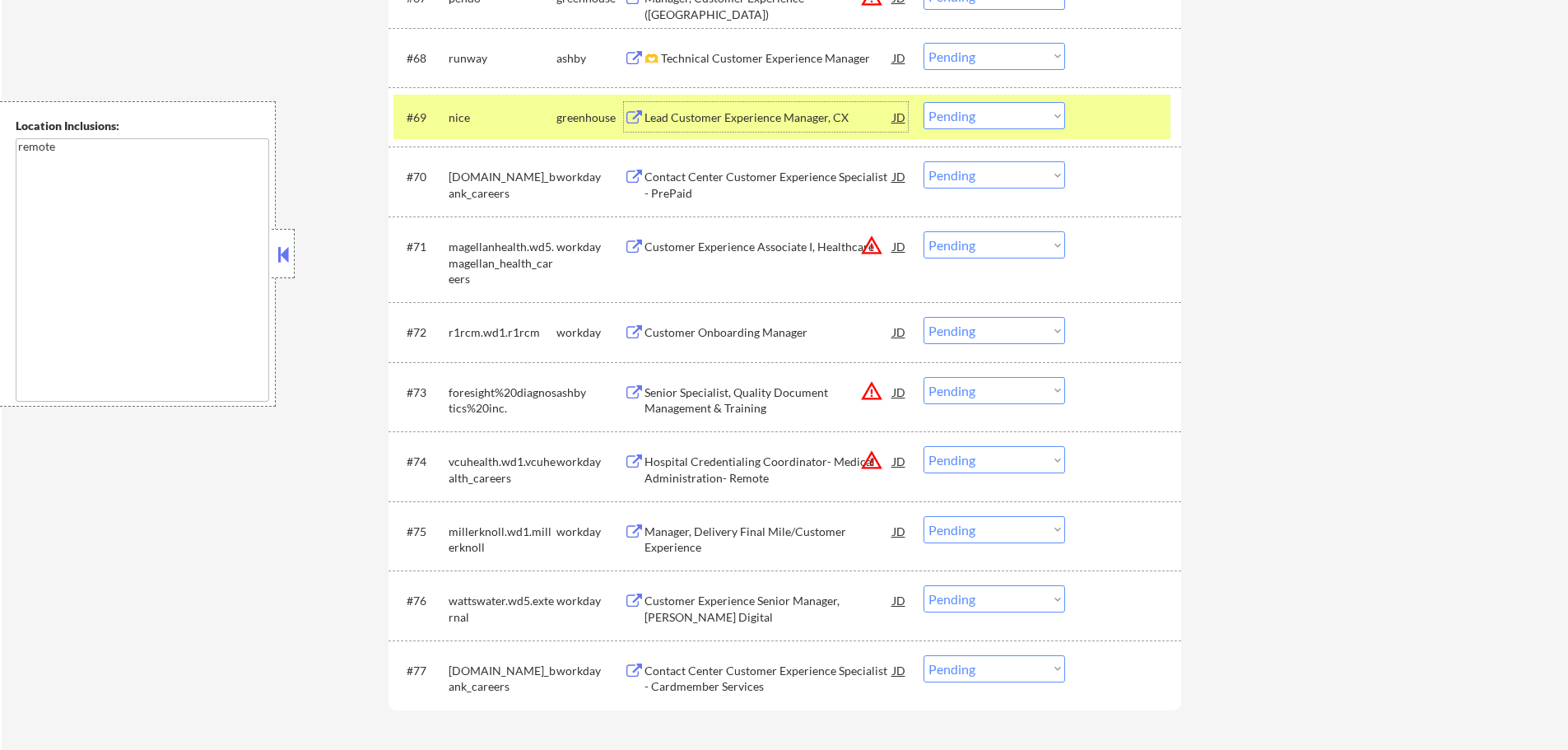
click at [1118, 117] on div at bounding box center [1125, 116] width 72 height 30
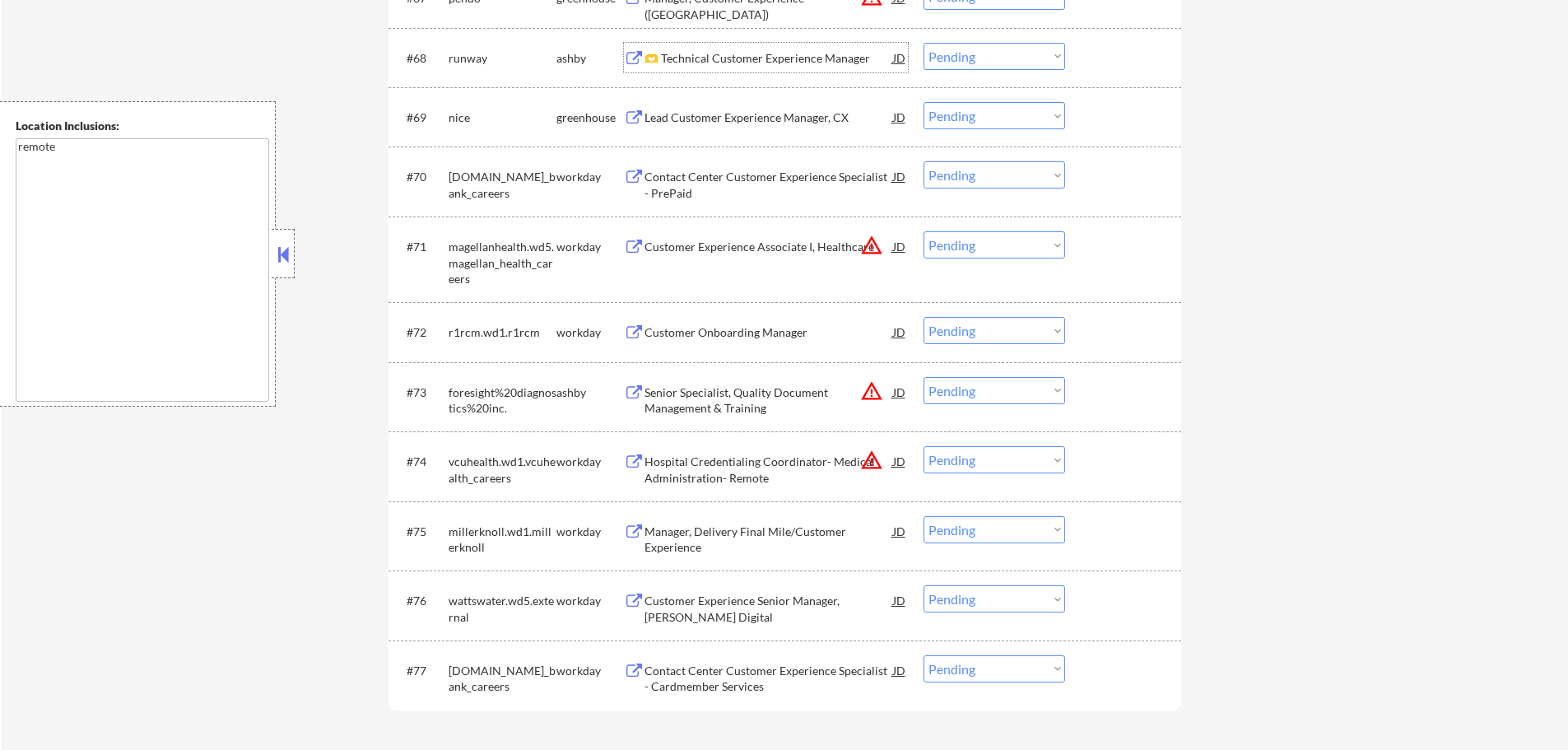
click at [779, 61] on div "🫶 Technical Customer Experience Manager" at bounding box center [769, 58] width 248 height 16
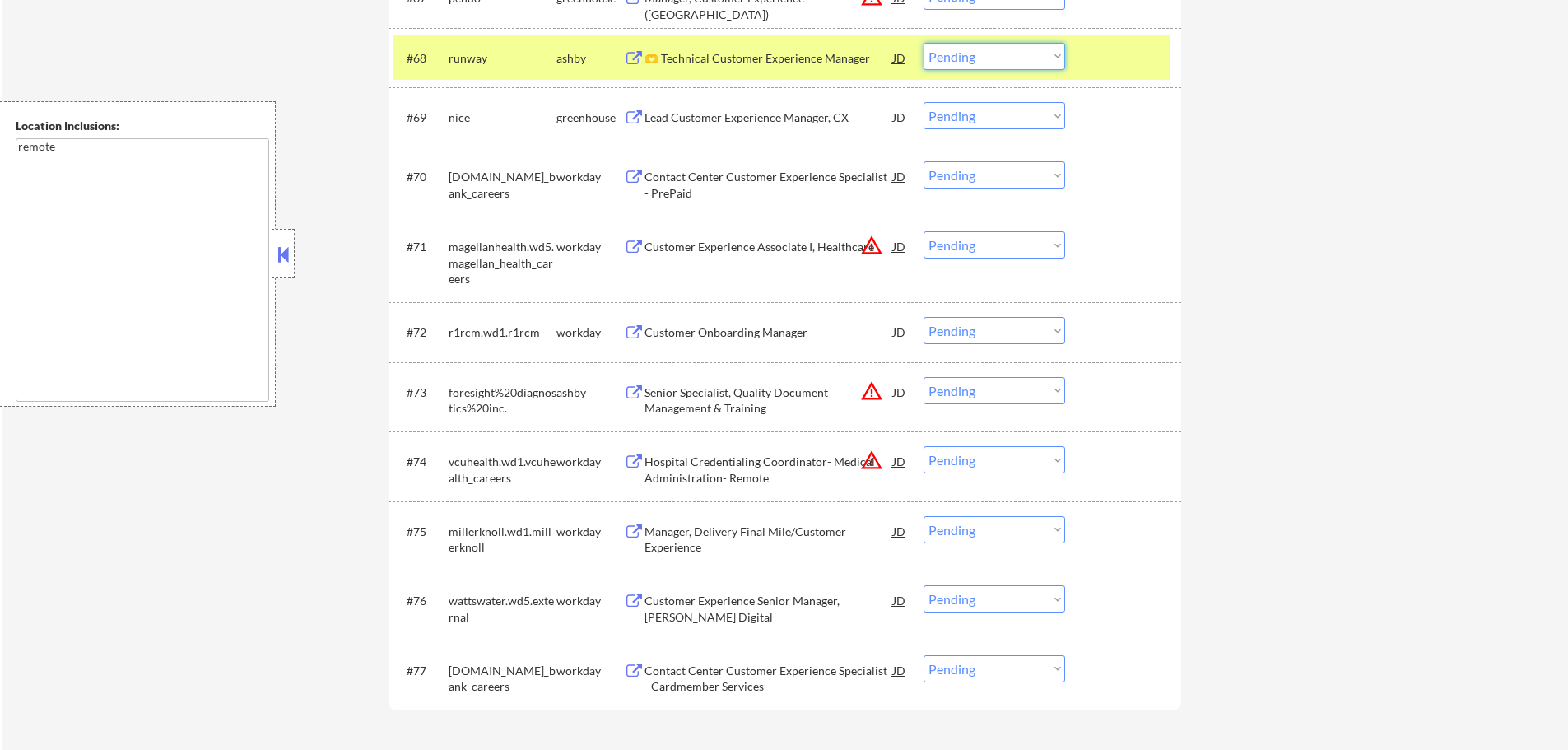
click at [1019, 50] on select "Choose an option... Pending Applied Excluded (Questions) Excluded (Expired) Exc…" at bounding box center [994, 56] width 141 height 27
click at [923, 42] on select "Choose an option... Pending Applied Excluded (Questions) Excluded (Expired) Exc…" at bounding box center [994, 56] width 141 height 27
click at [1096, 53] on div at bounding box center [1125, 57] width 72 height 30
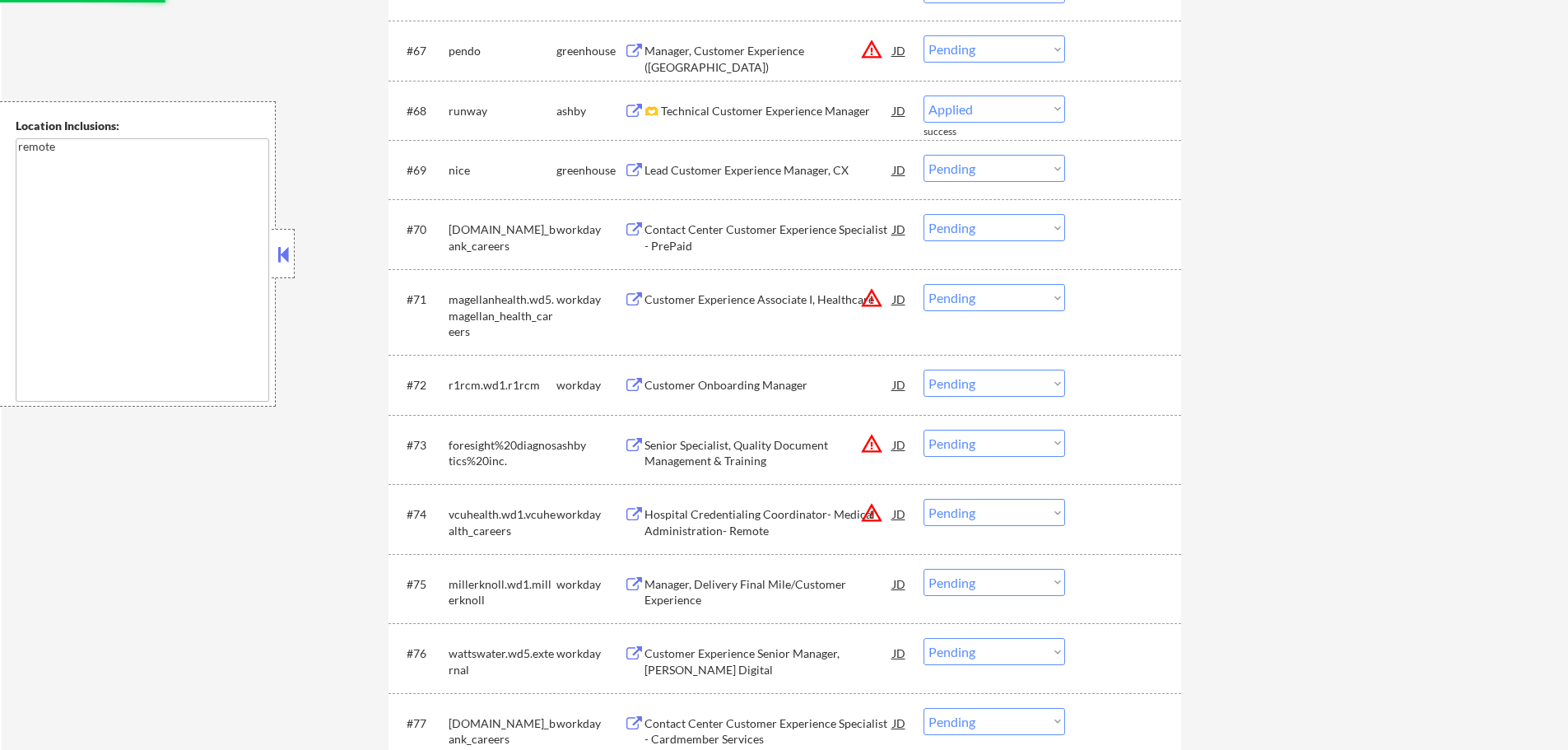
scroll to position [4690, 0]
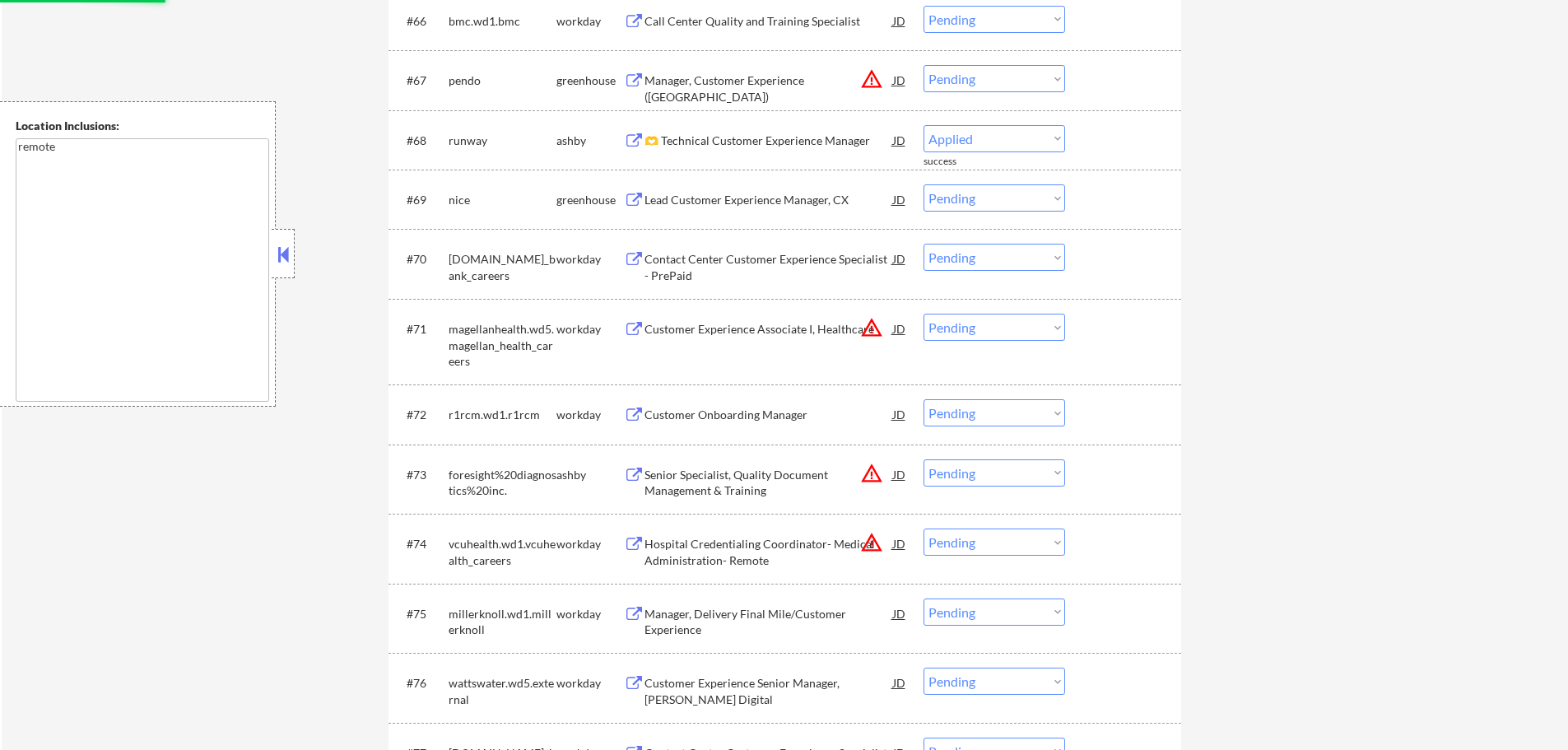
select select ""pending""
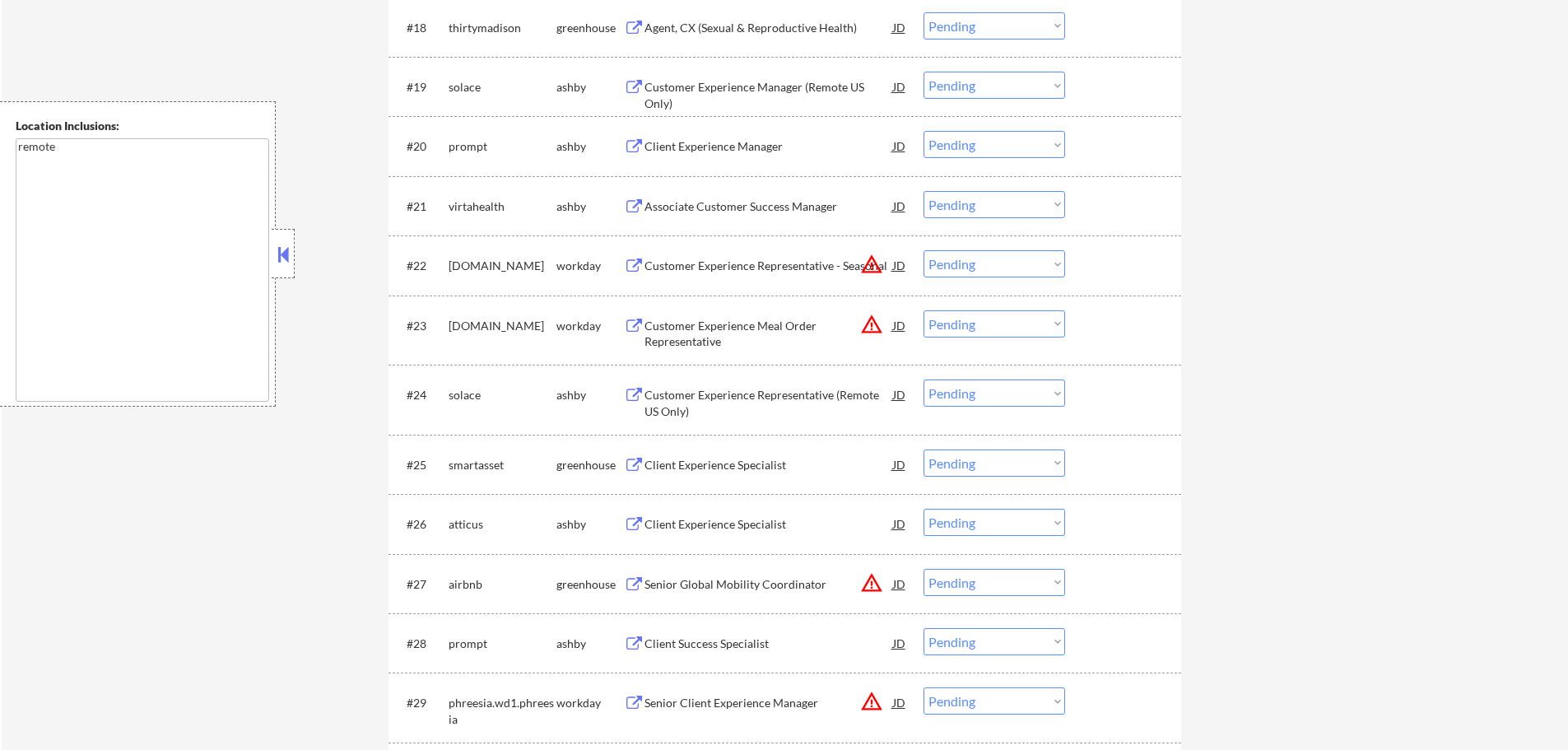
scroll to position [0, 0]
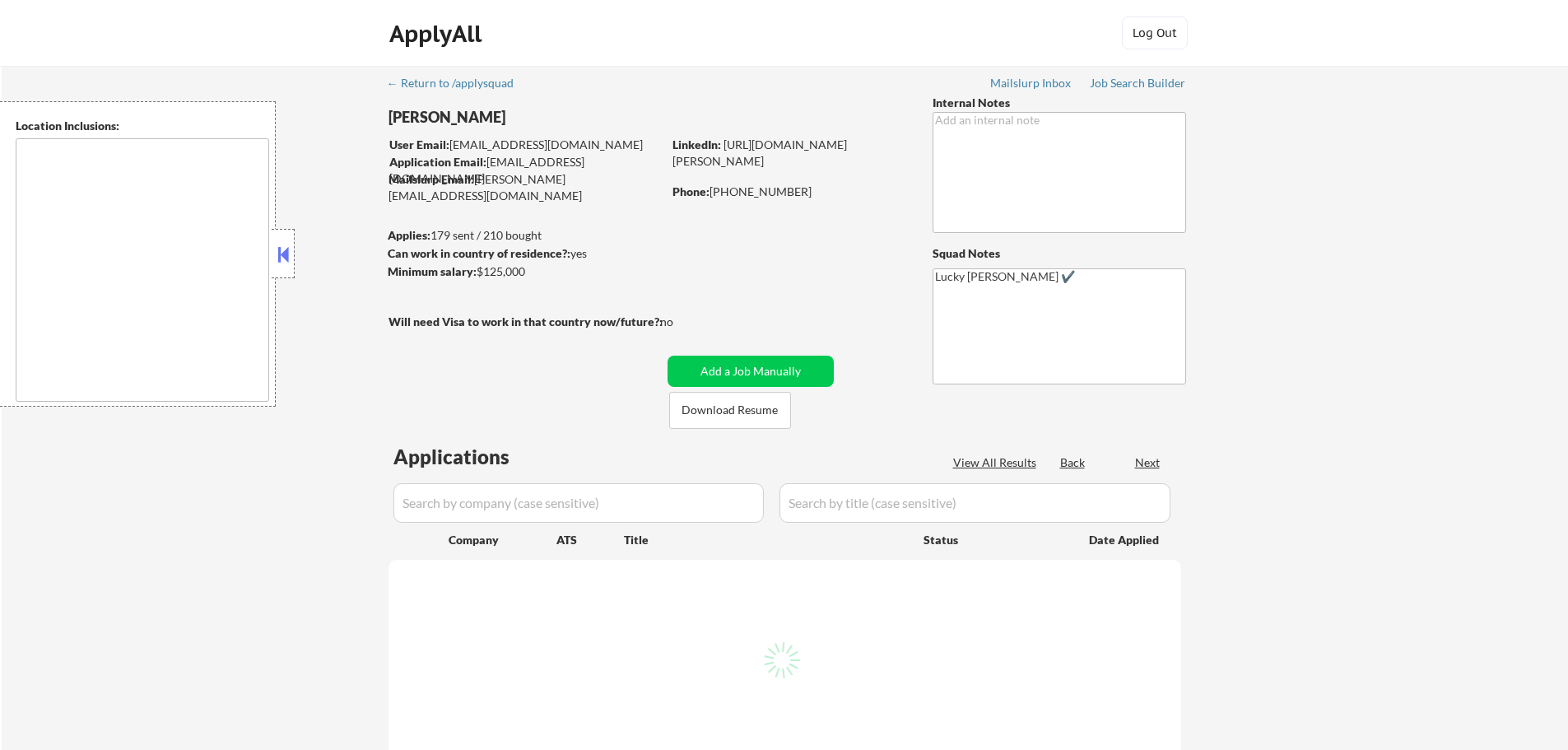
select select ""pending""
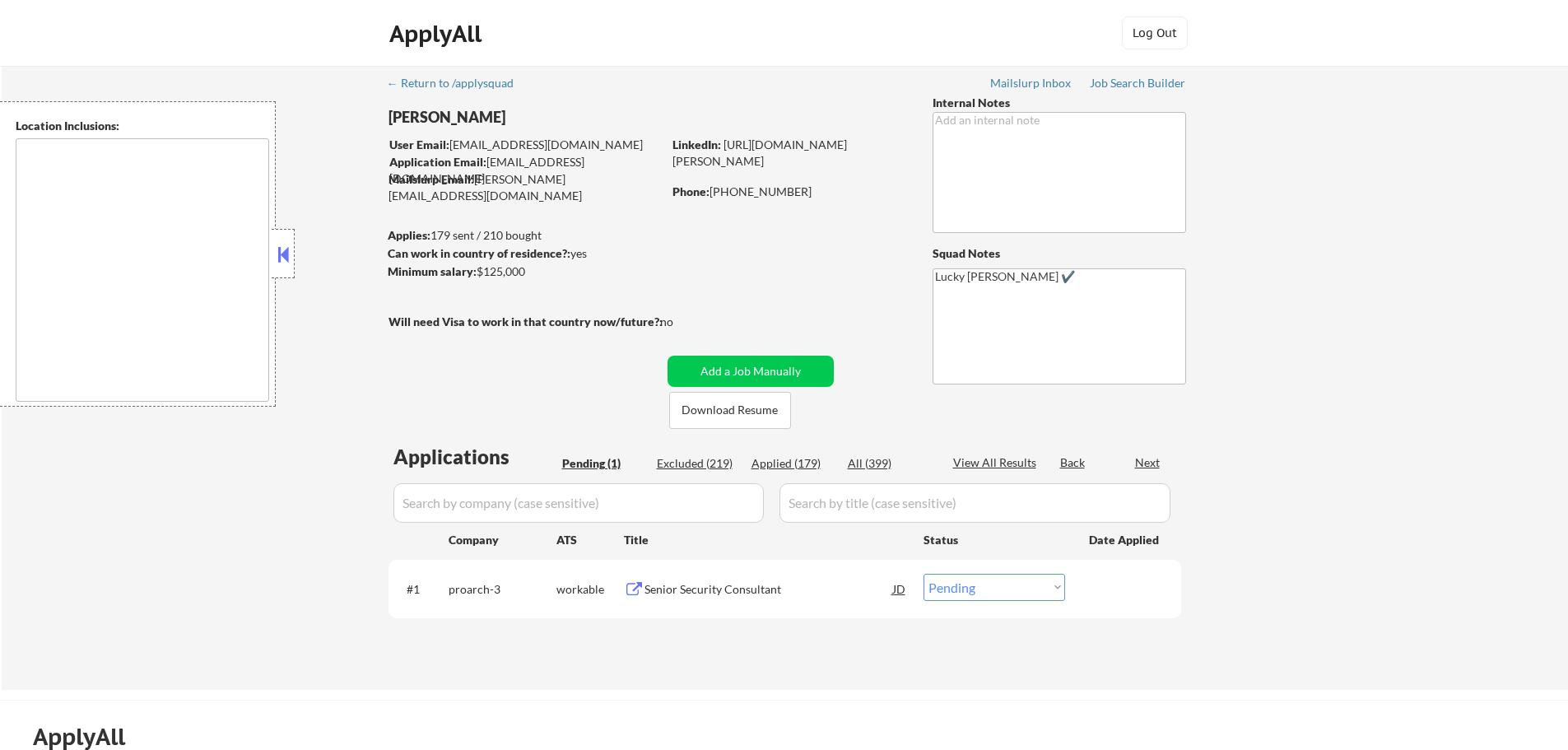
type textarea "Greenville, SC Mauldin, SC Simpsonville, SC Taylors, SC Greer, SC Travelers Res…"
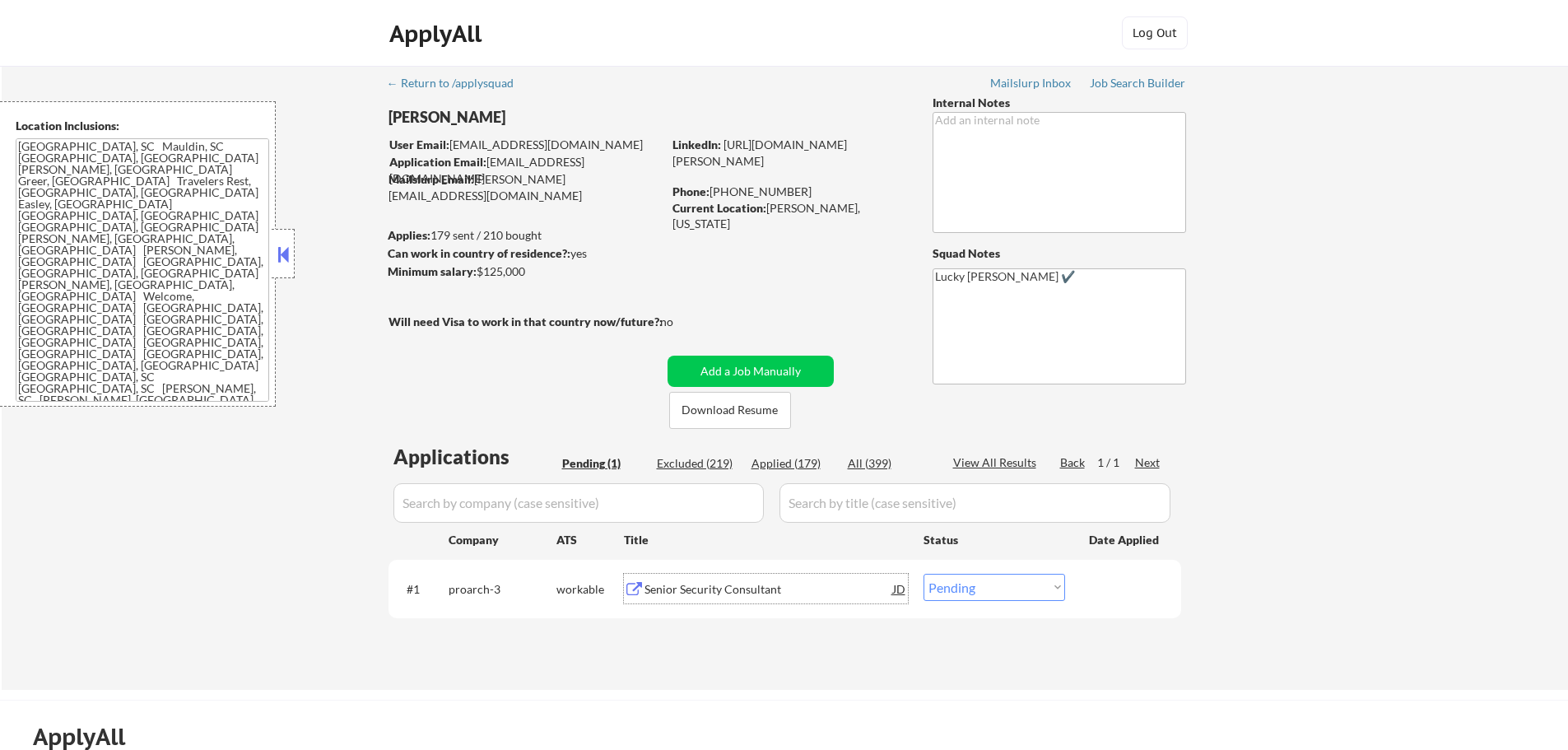
click at [703, 586] on div "Senior Security Consultant" at bounding box center [769, 588] width 248 height 16
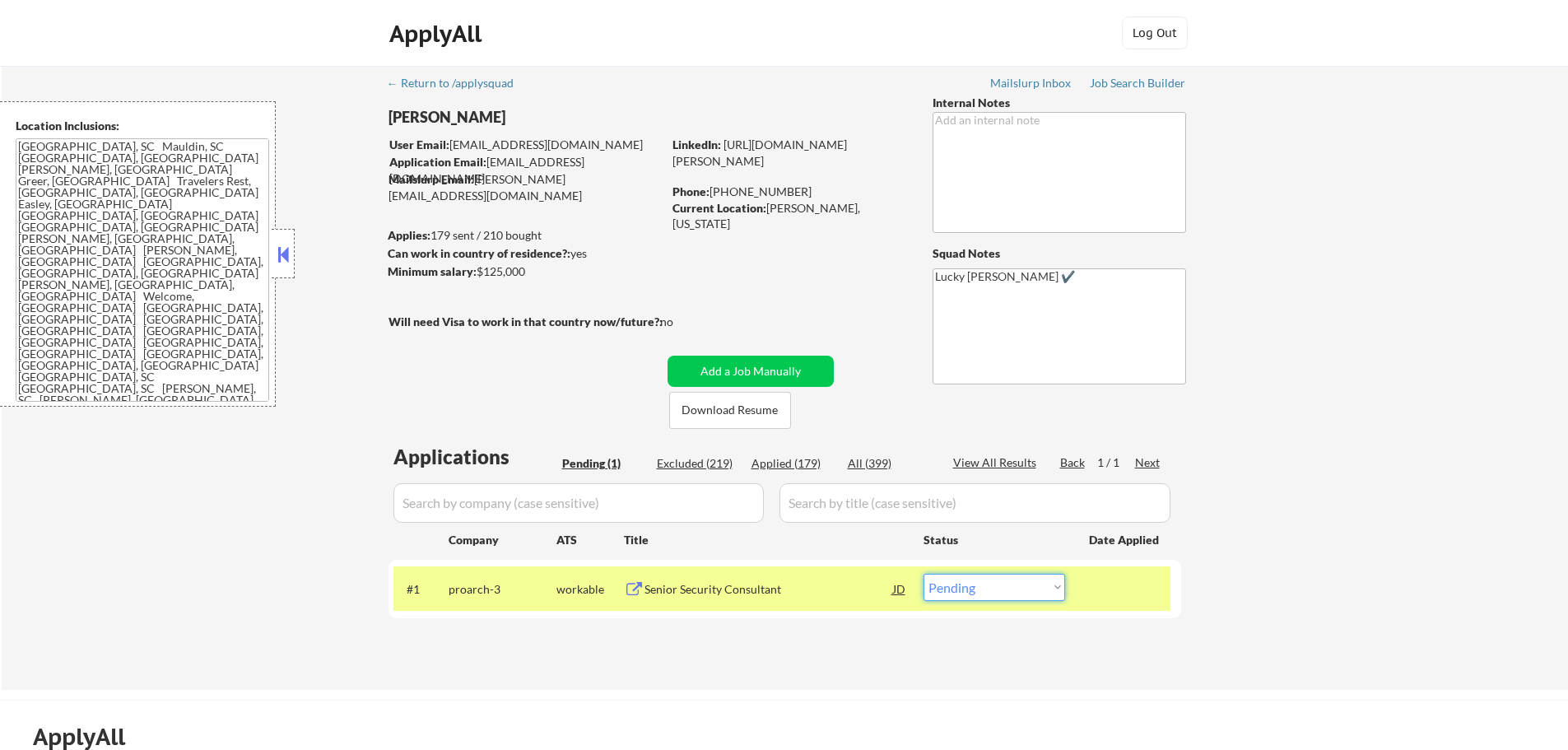
click at [965, 582] on select "Choose an option... Pending Applied Excluded (Questions) Excluded (Expired) Exc…" at bounding box center [994, 587] width 141 height 27
select select ""applied""
click at [923, 573] on select "Choose an option... Pending Applied Excluded (Questions) Excluded (Expired) Exc…" at bounding box center [994, 587] width 141 height 27
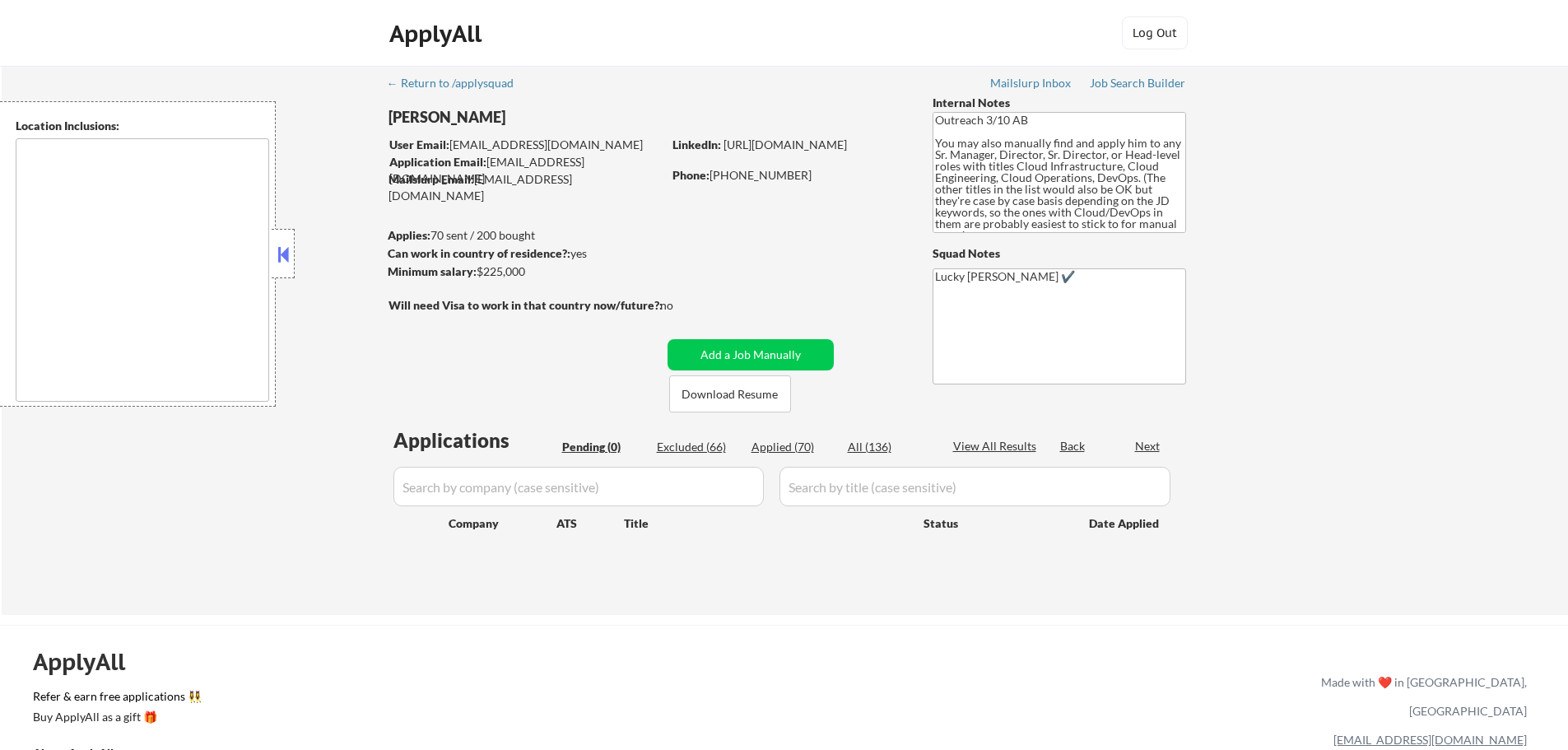
type textarea "Tampa, FL Lutz, FL Temple Terrace, FL Town 'n' Country, FL Brandon, FL Rivervie…"
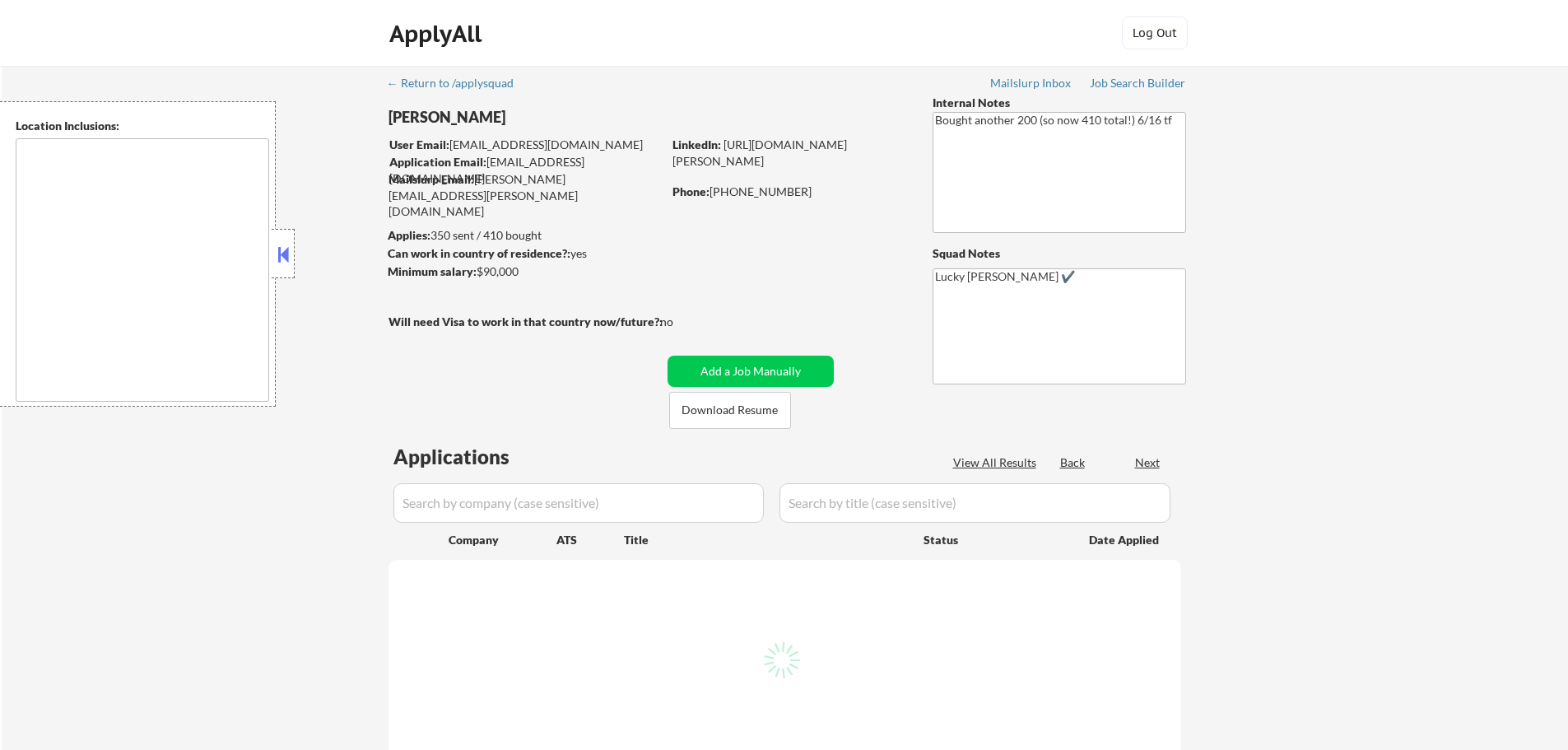
select select ""pending""
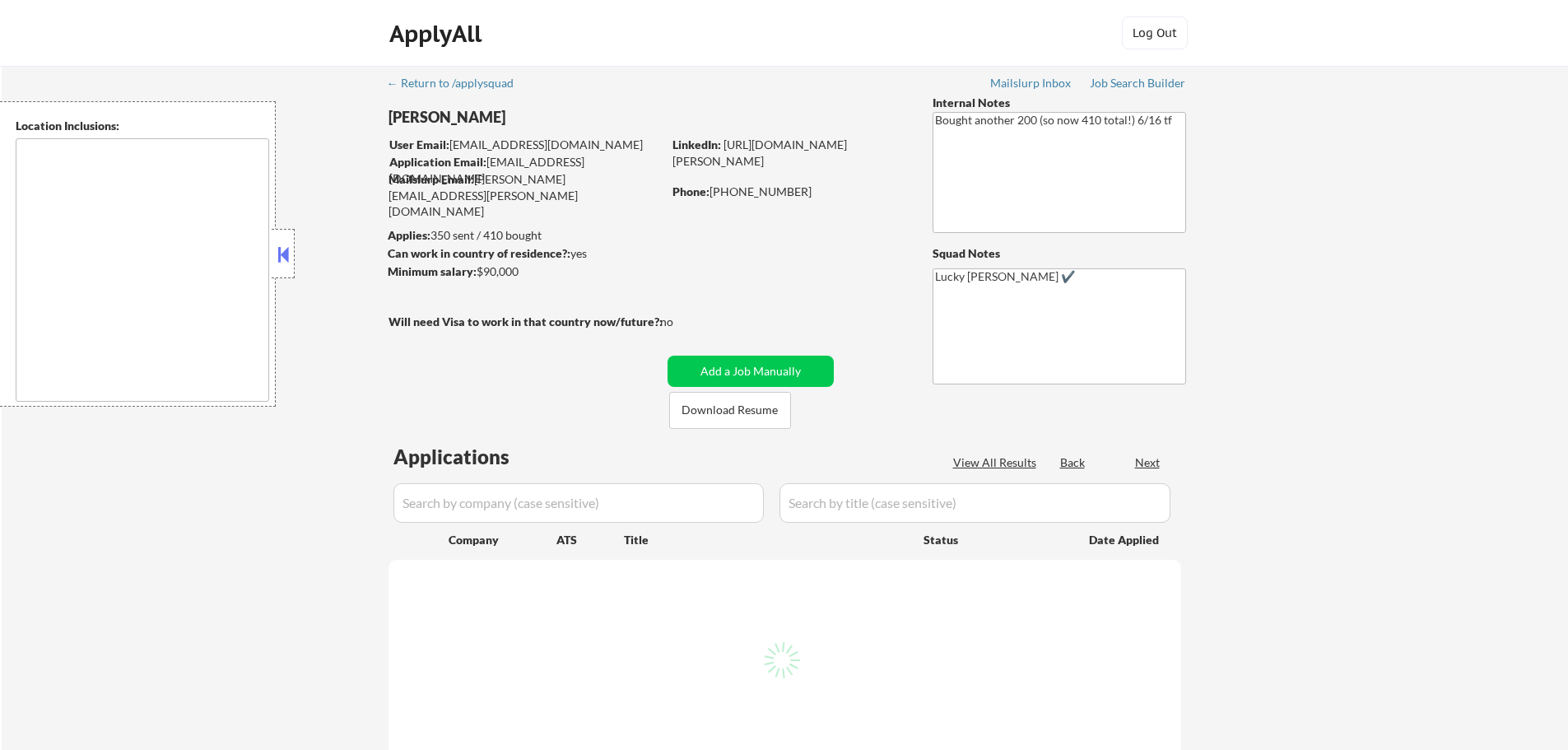
select select ""pending""
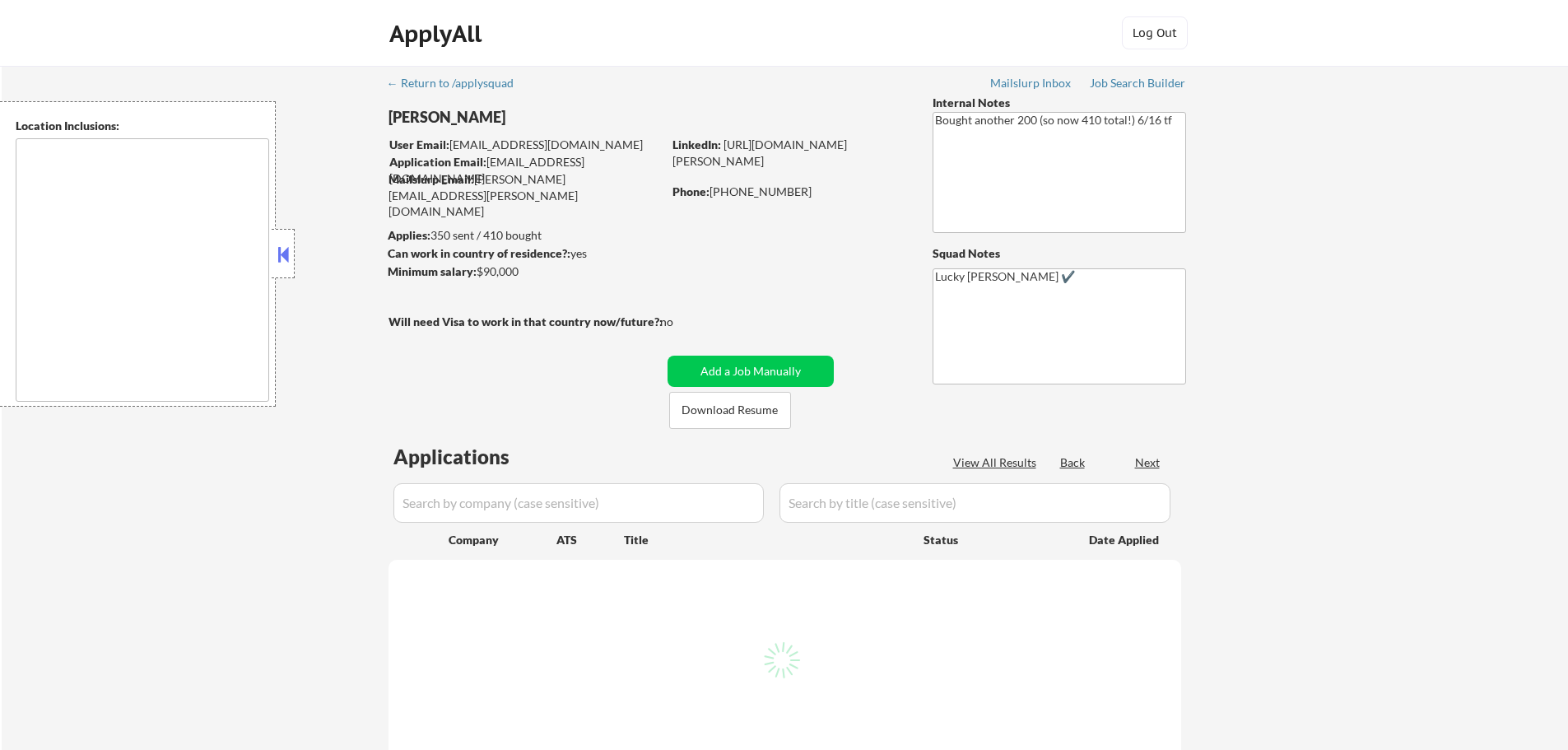
select select ""pending""
type textarea "remote"
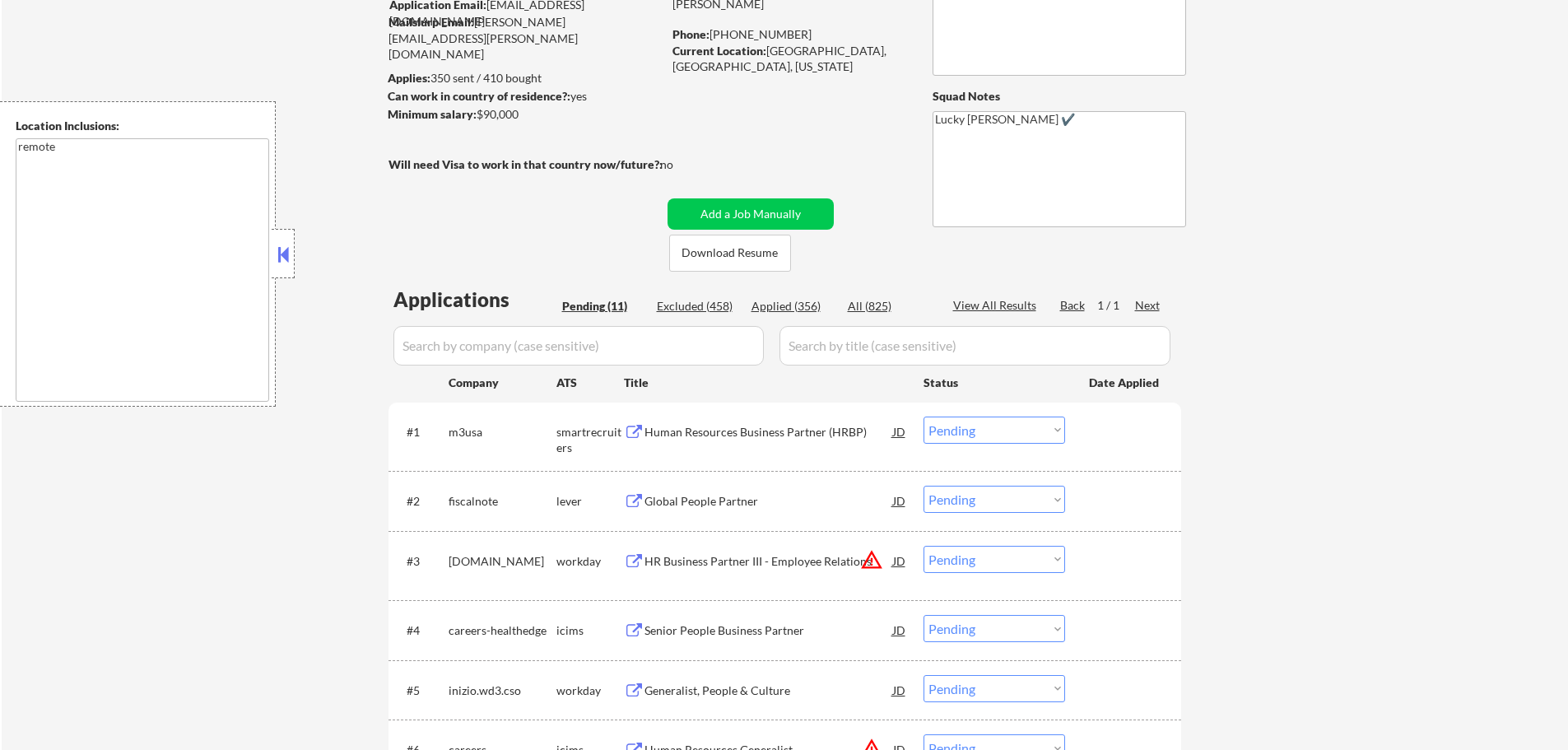
scroll to position [164, 0]
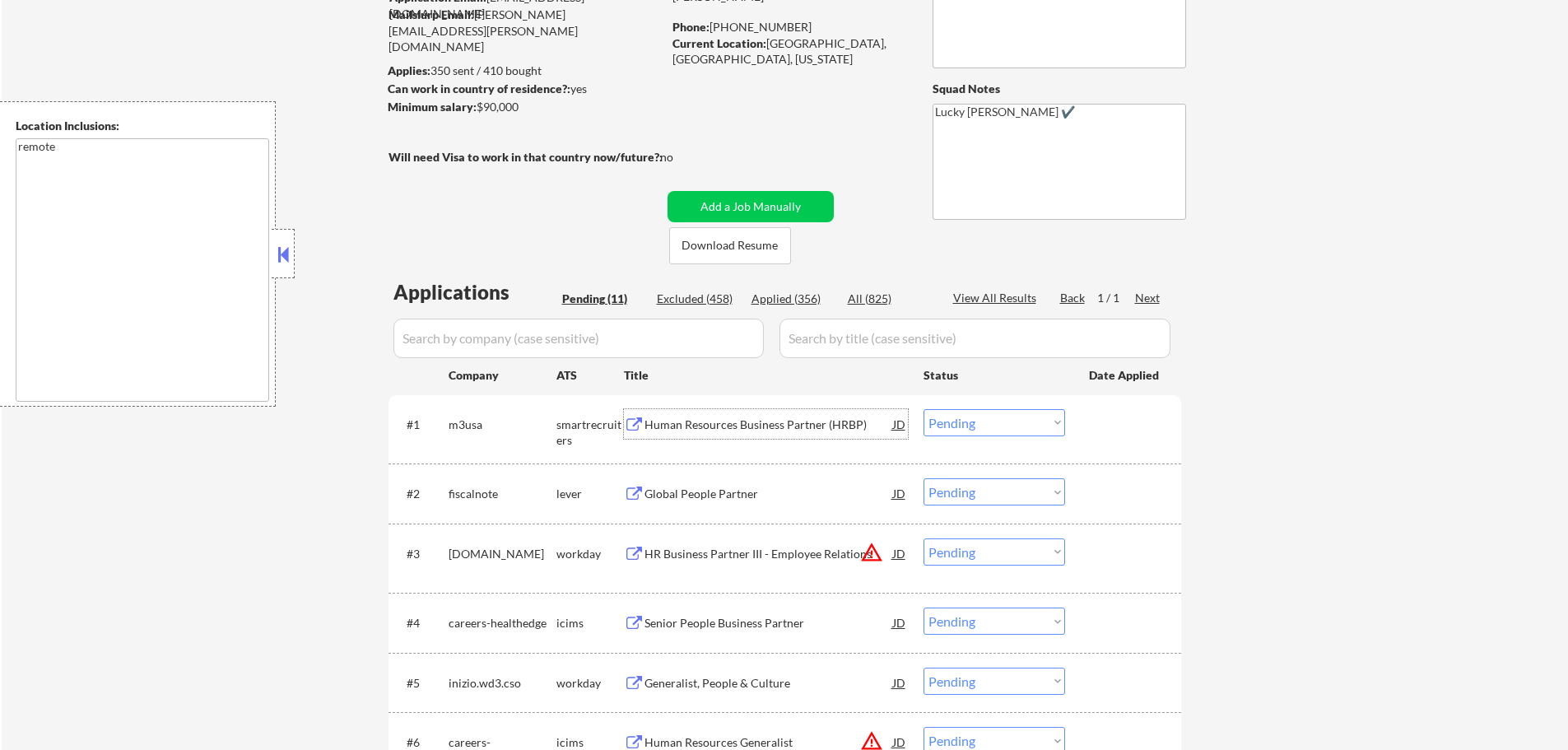
click at [714, 429] on div "Human Resources Business Partner (HRBP)" at bounding box center [769, 424] width 248 height 16
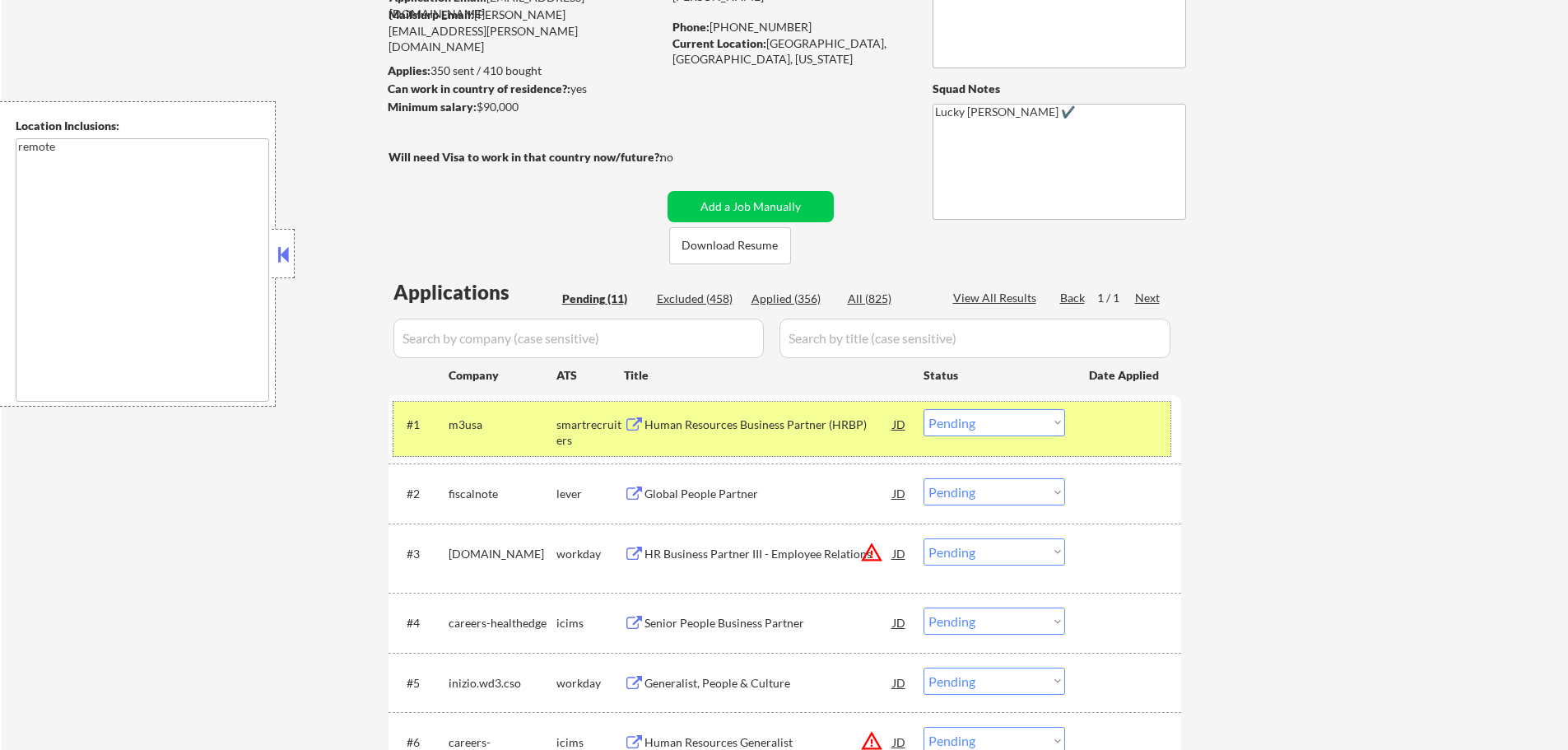
click at [1105, 411] on div at bounding box center [1125, 423] width 72 height 30
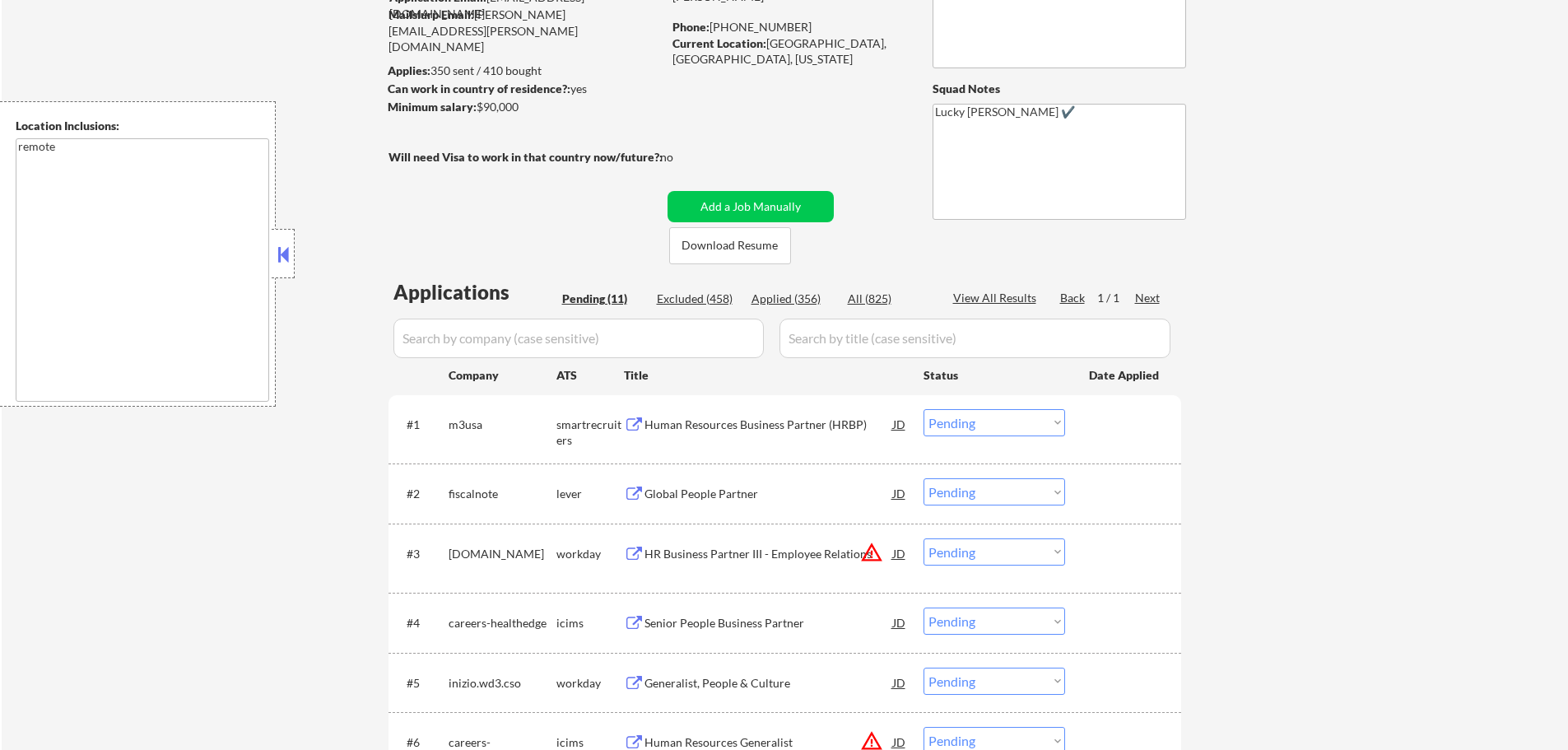
click at [807, 418] on div "Human Resources Business Partner (HRBP)" at bounding box center [769, 424] width 248 height 16
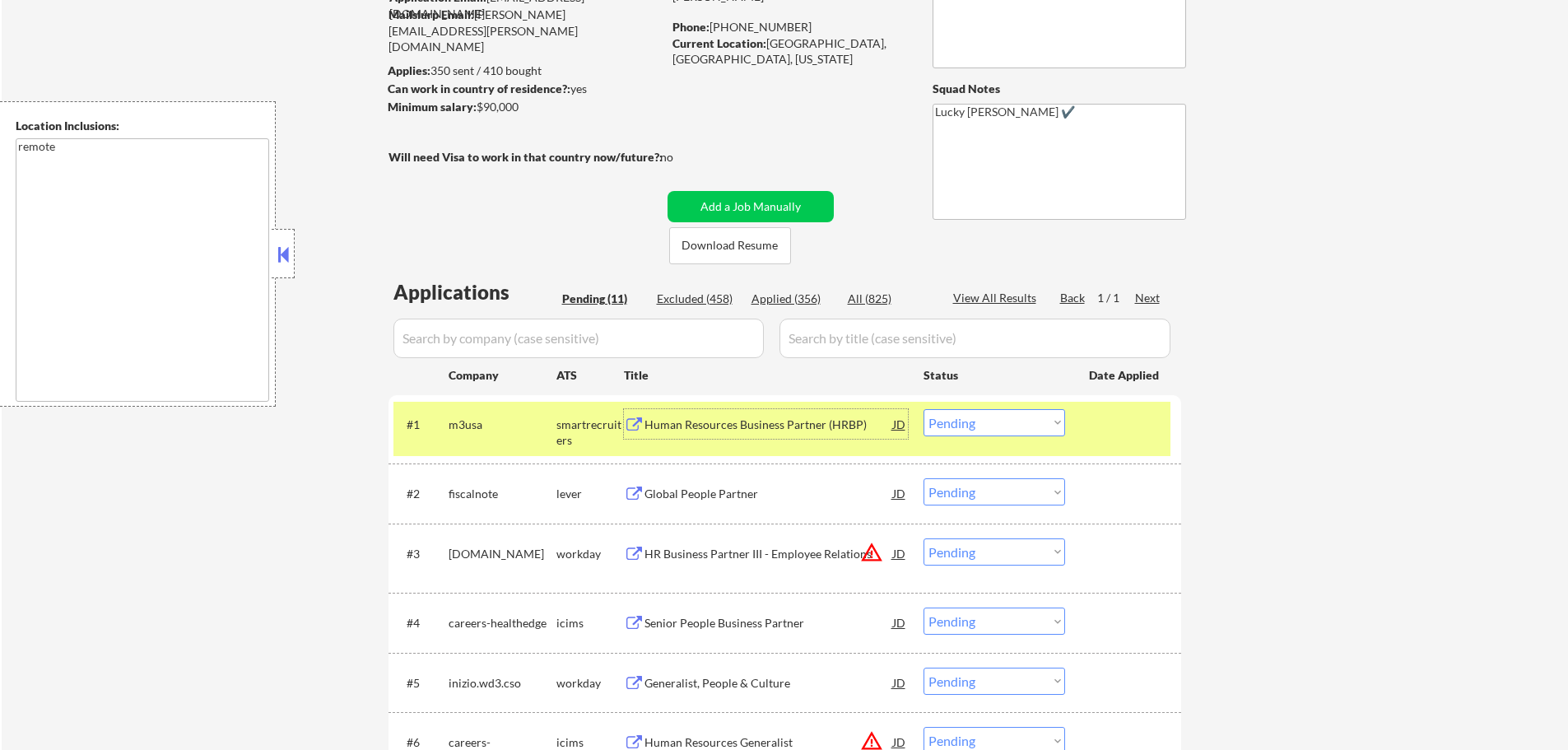
click at [984, 426] on select "Choose an option... Pending Applied Excluded (Questions) Excluded (Expired) Exc…" at bounding box center [994, 422] width 141 height 27
click at [923, 409] on select "Choose an option... Pending Applied Excluded (Questions) Excluded (Expired) Exc…" at bounding box center [994, 422] width 141 height 27
click at [1124, 419] on div at bounding box center [1125, 423] width 72 height 30
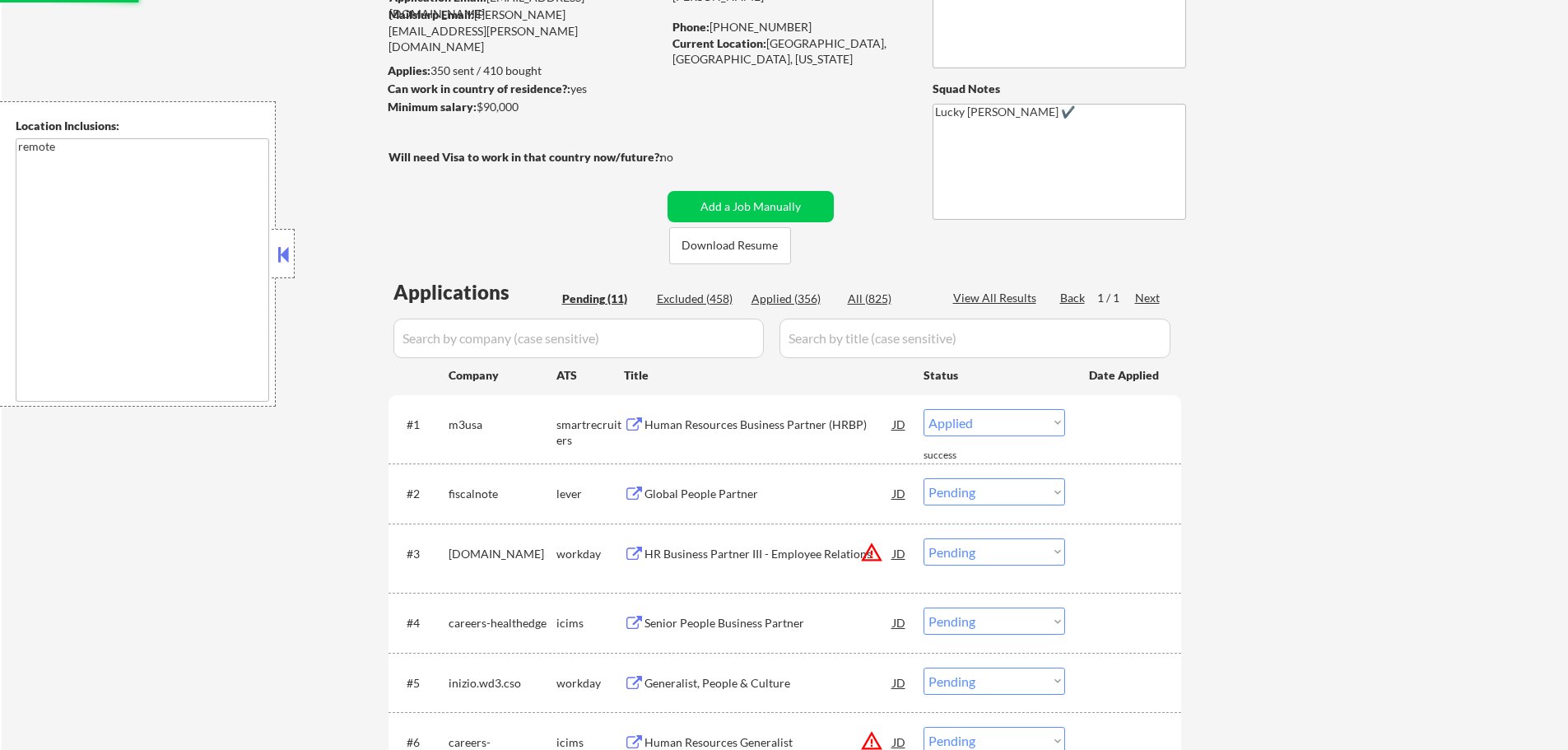
select select ""pending""
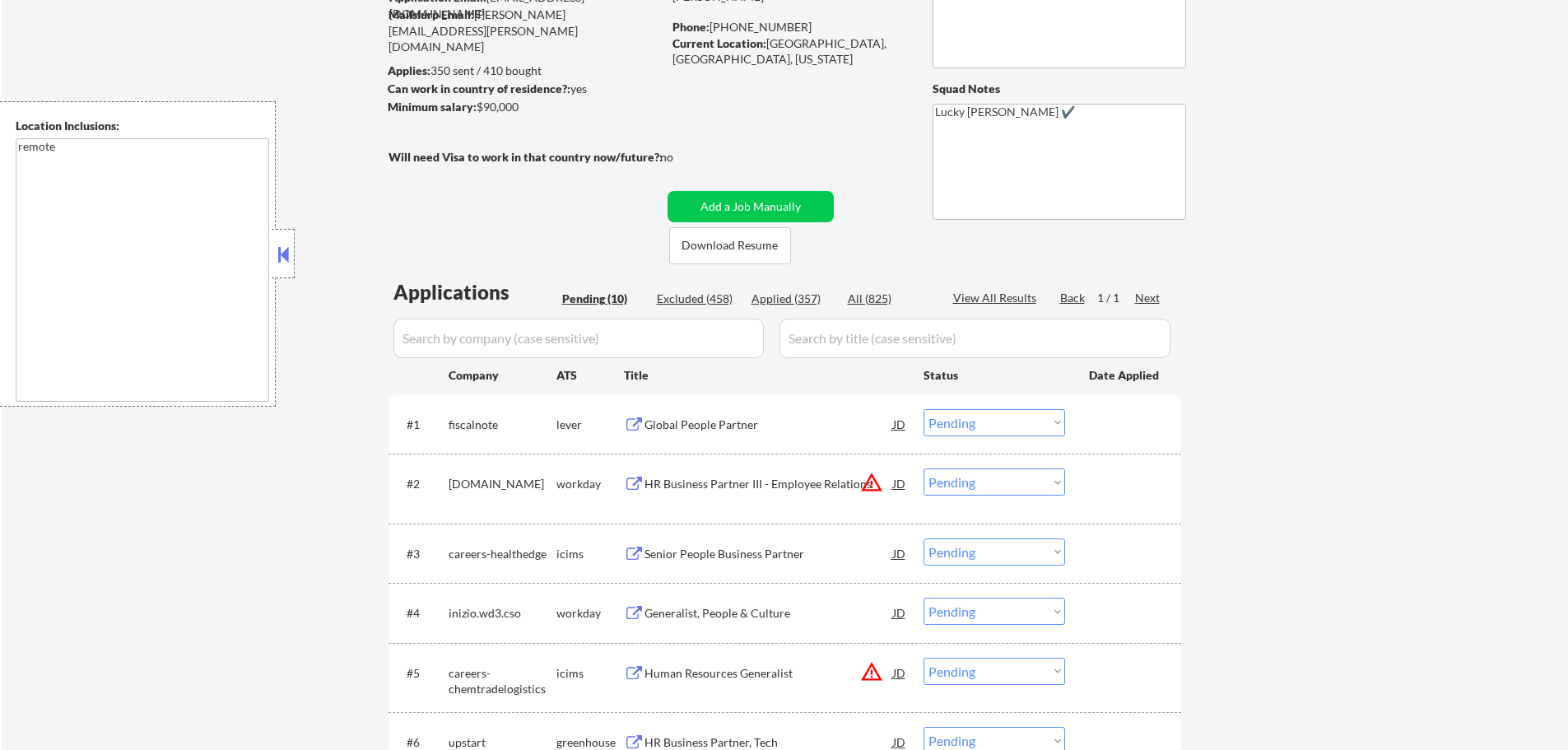
click at [741, 420] on div "Global People Partner" at bounding box center [769, 424] width 248 height 16
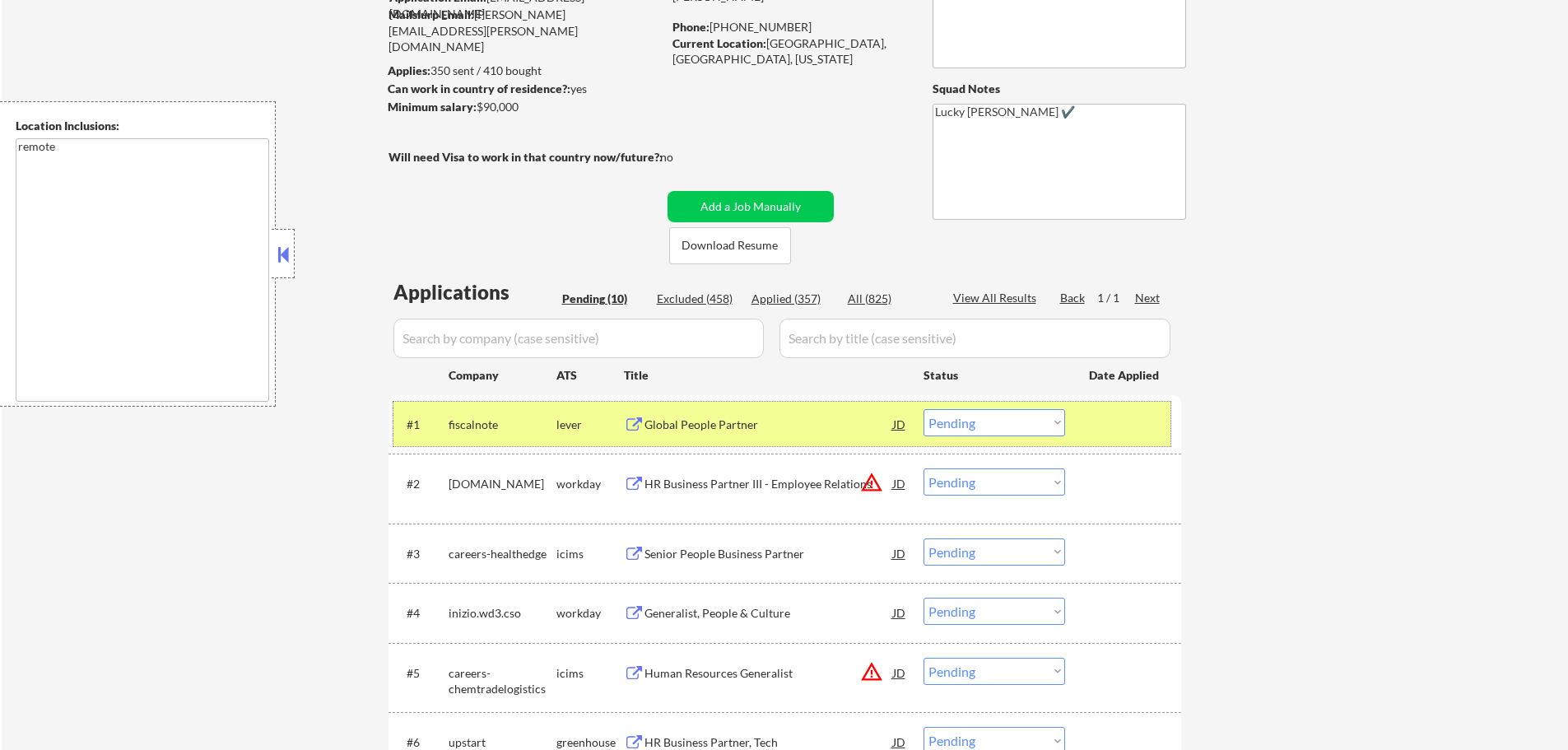
click at [1089, 413] on div at bounding box center [1125, 423] width 72 height 30
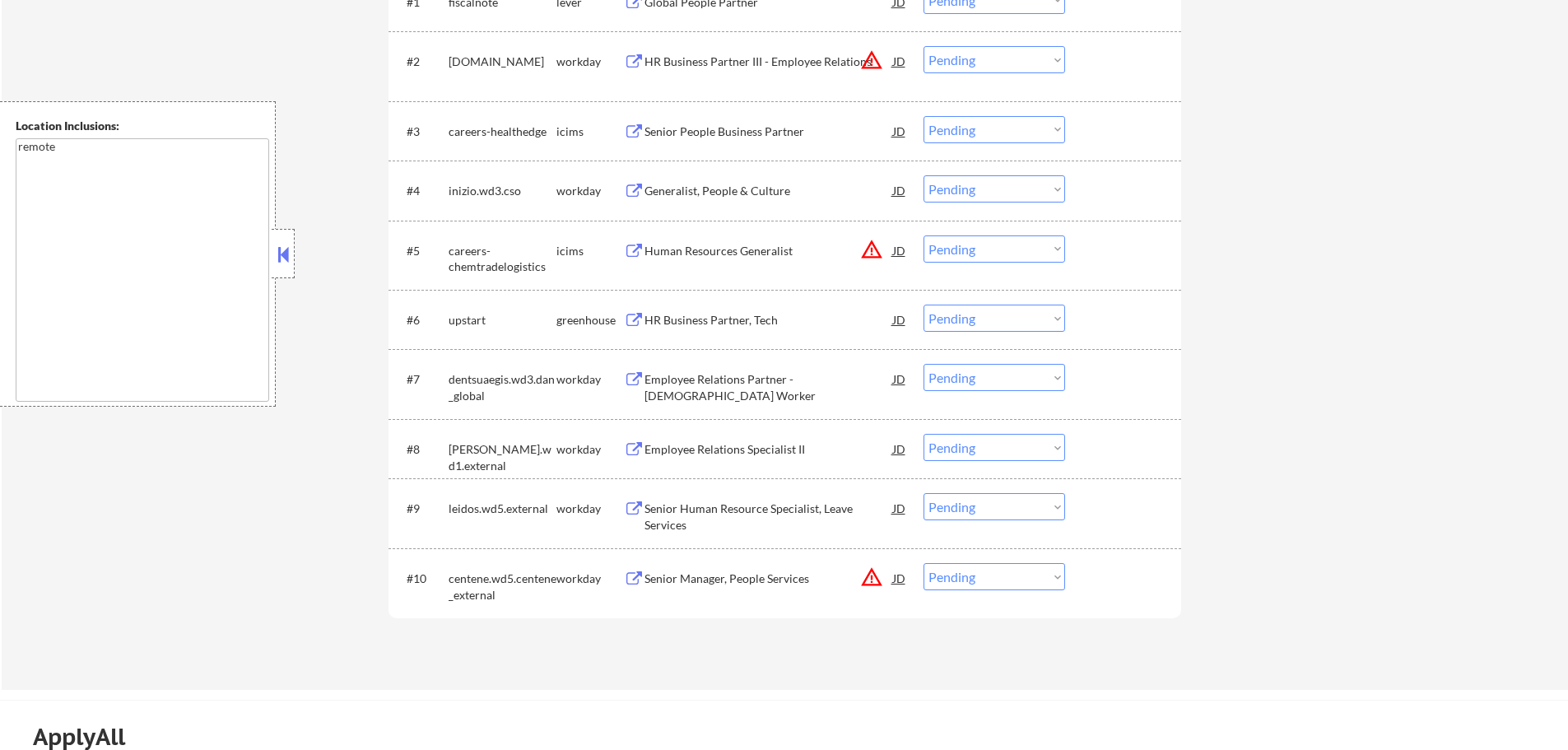
scroll to position [659, 0]
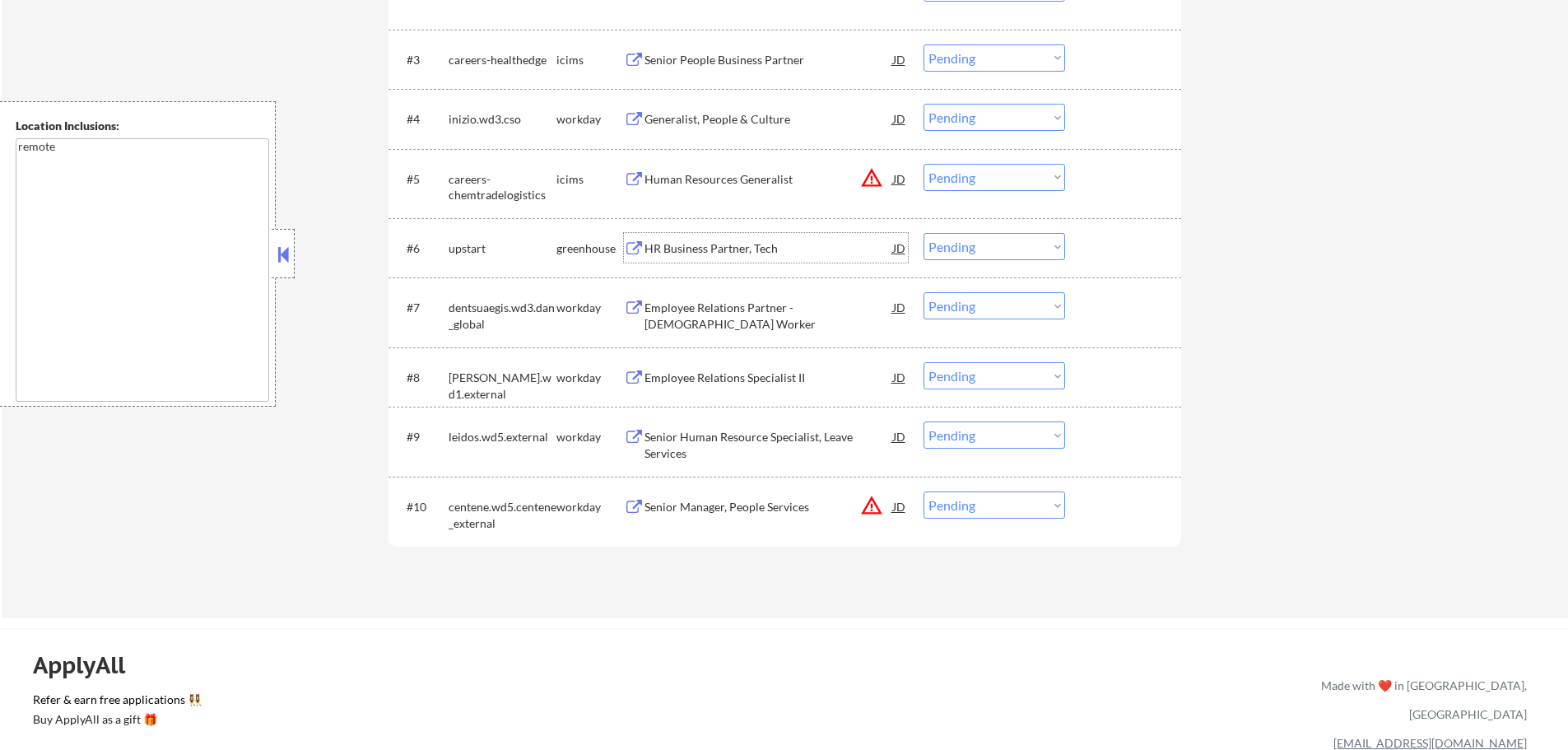
click at [724, 248] on div "HR Business Partner, Tech" at bounding box center [769, 248] width 248 height 16
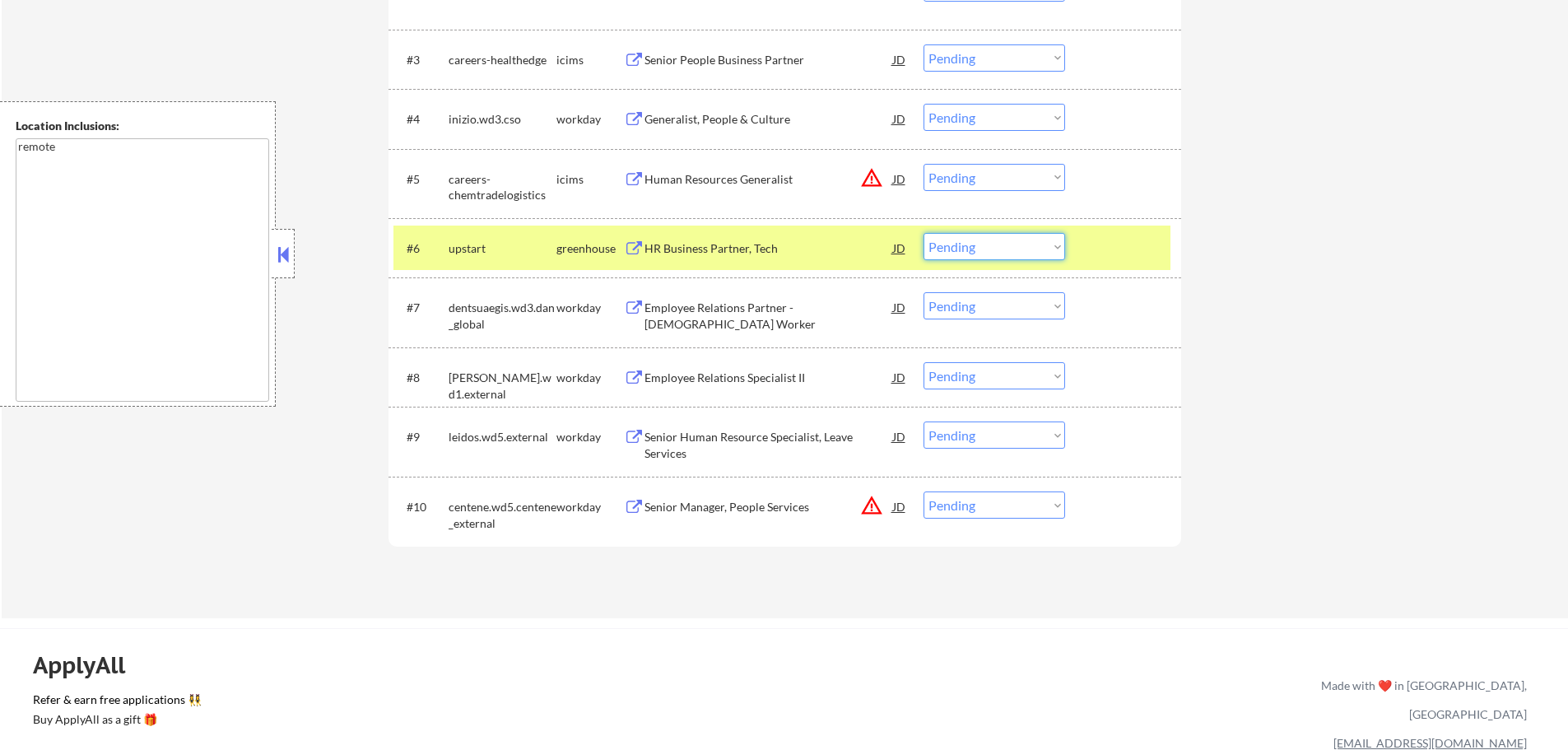
click at [998, 242] on select "Choose an option... Pending Applied Excluded (Questions) Excluded (Expired) Exc…" at bounding box center [994, 246] width 141 height 27
click at [923, 233] on select "Choose an option... Pending Applied Excluded (Questions) Excluded (Expired) Exc…" at bounding box center [994, 246] width 141 height 27
click at [1124, 243] on div at bounding box center [1125, 247] width 72 height 30
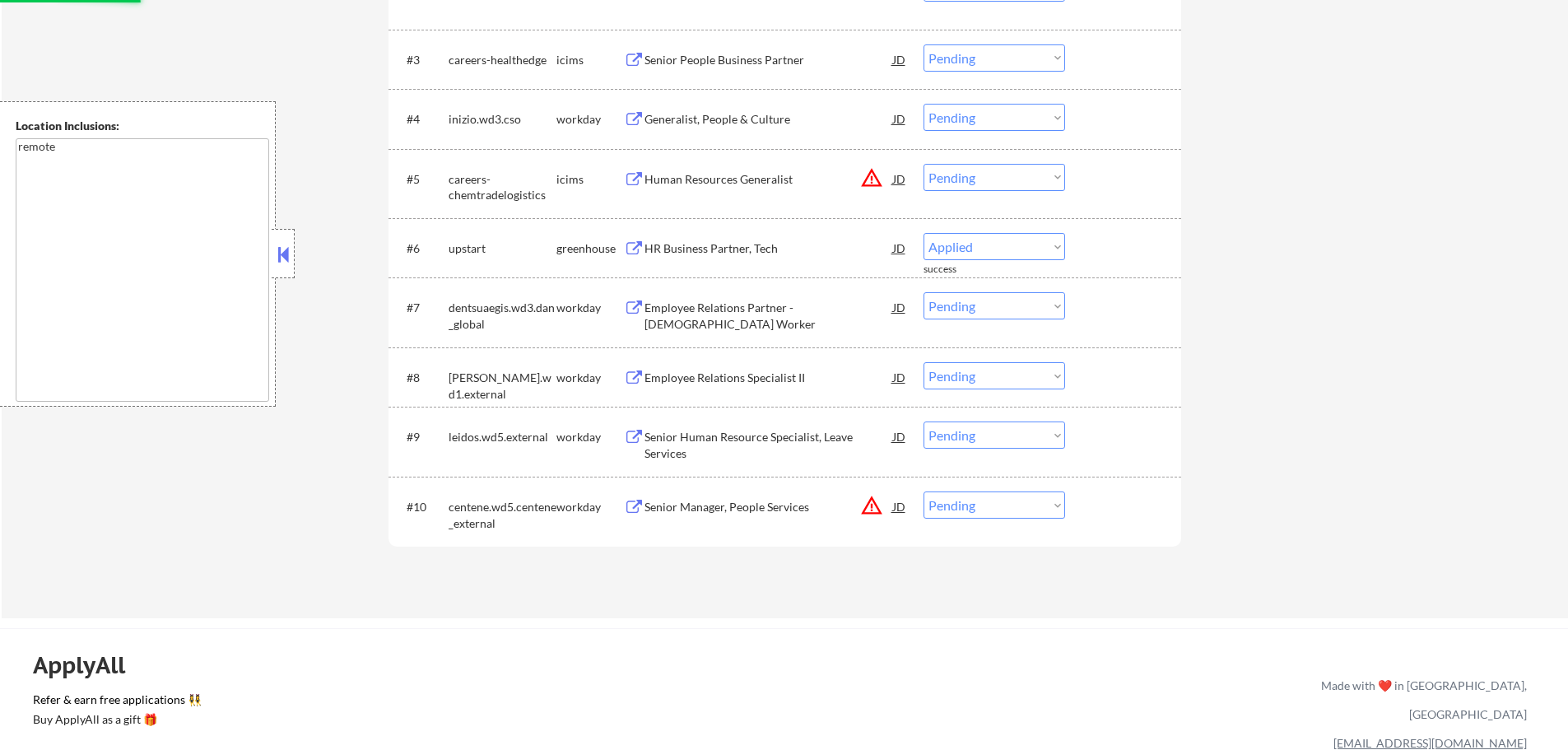
select select ""pending""
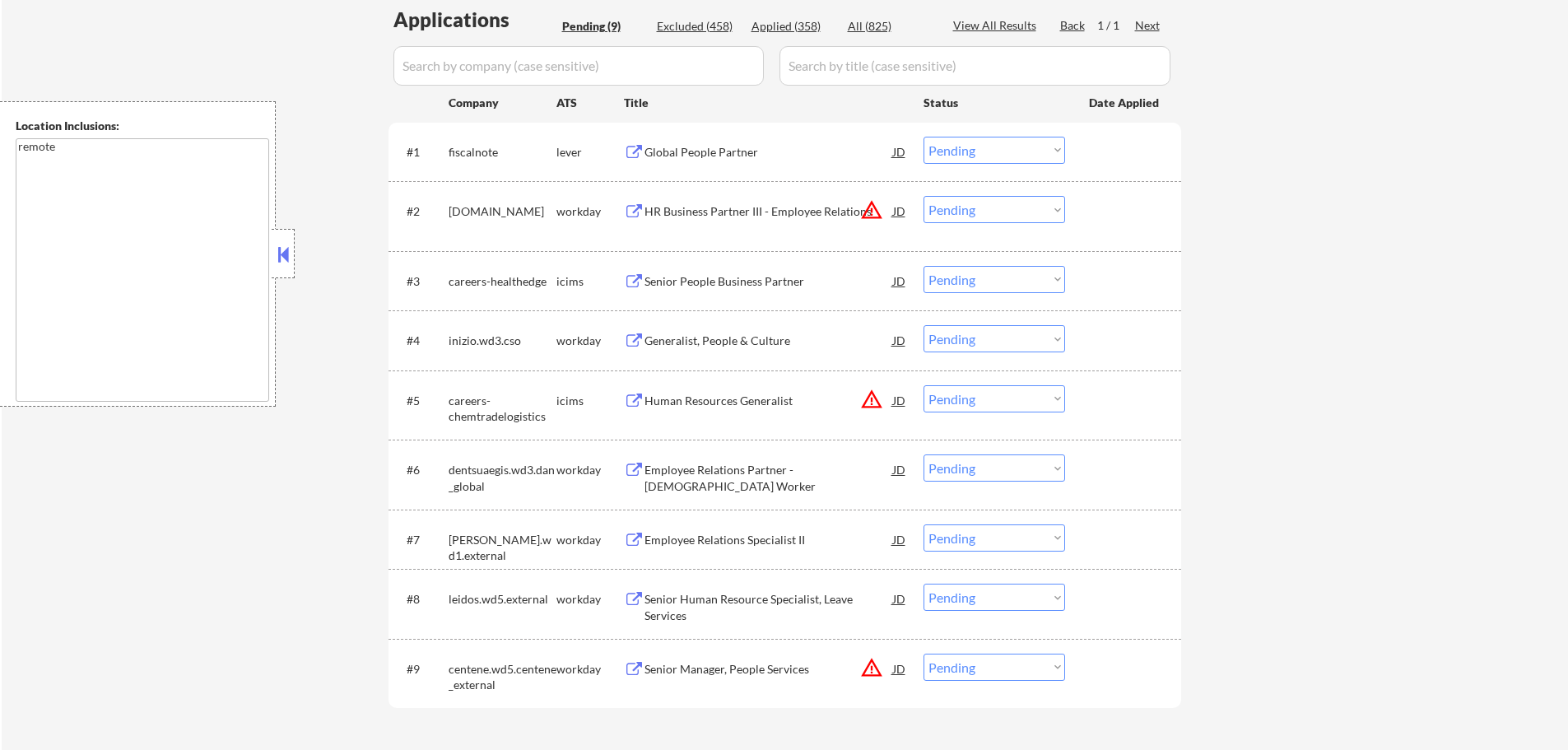
scroll to position [247, 0]
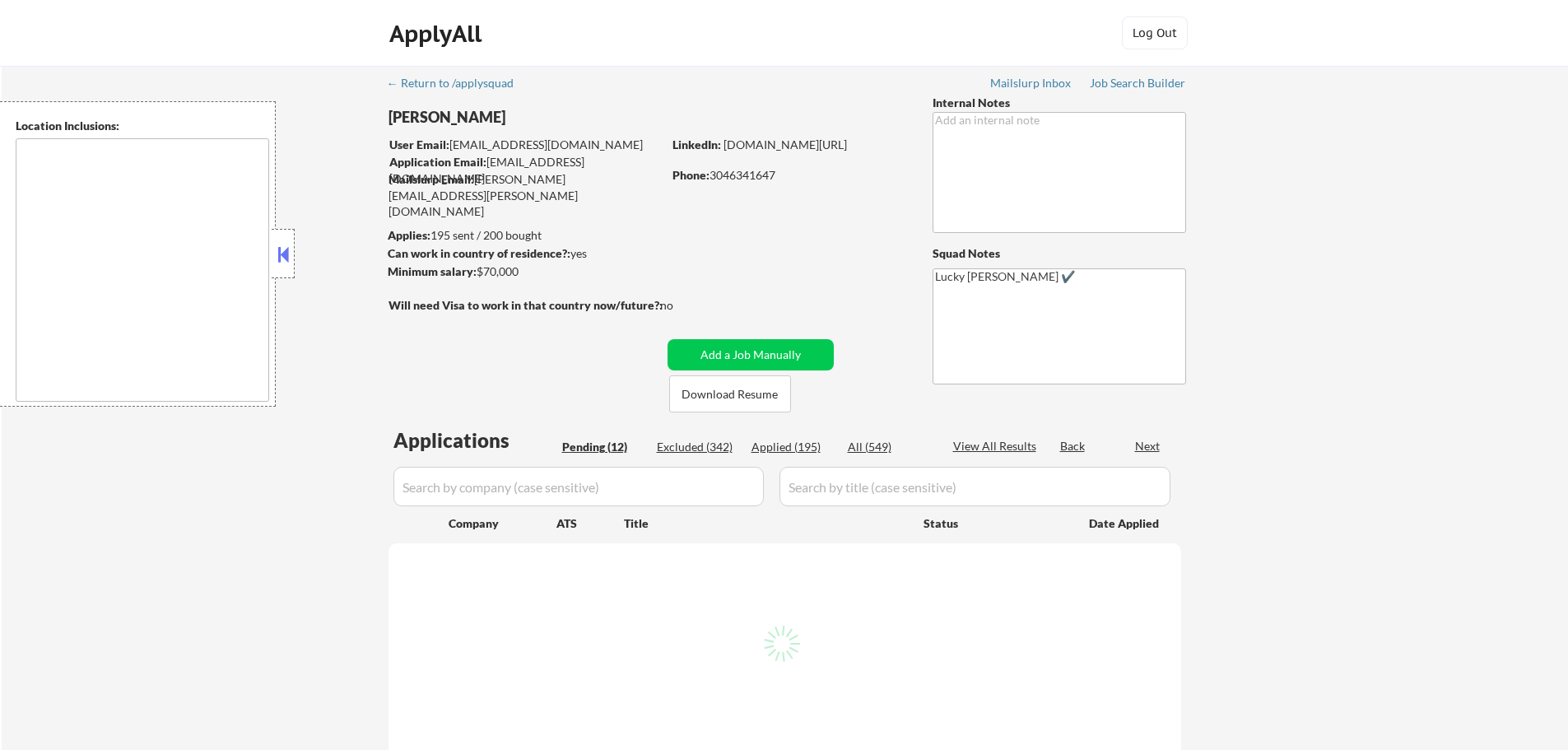
select select ""pending""
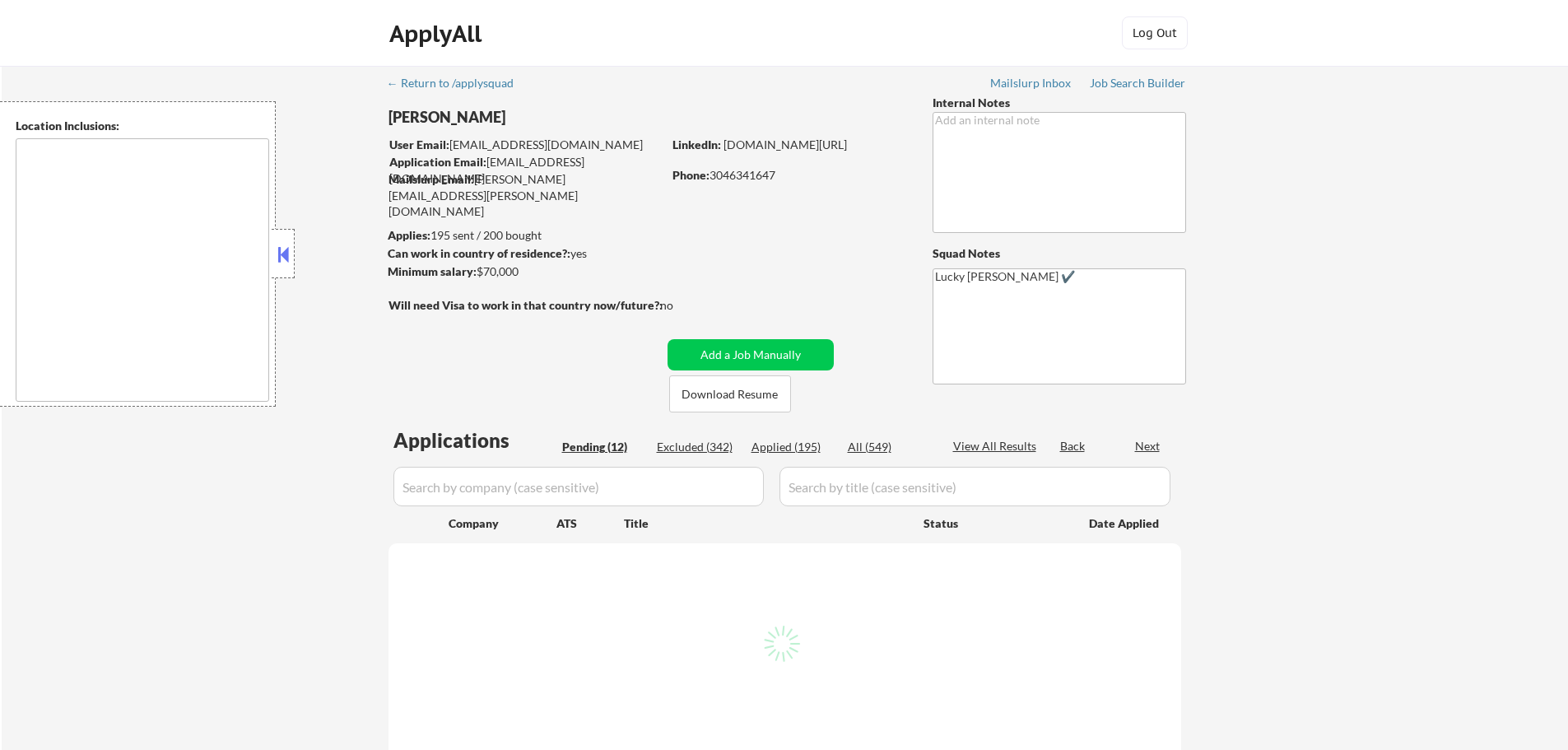
select select ""pending""
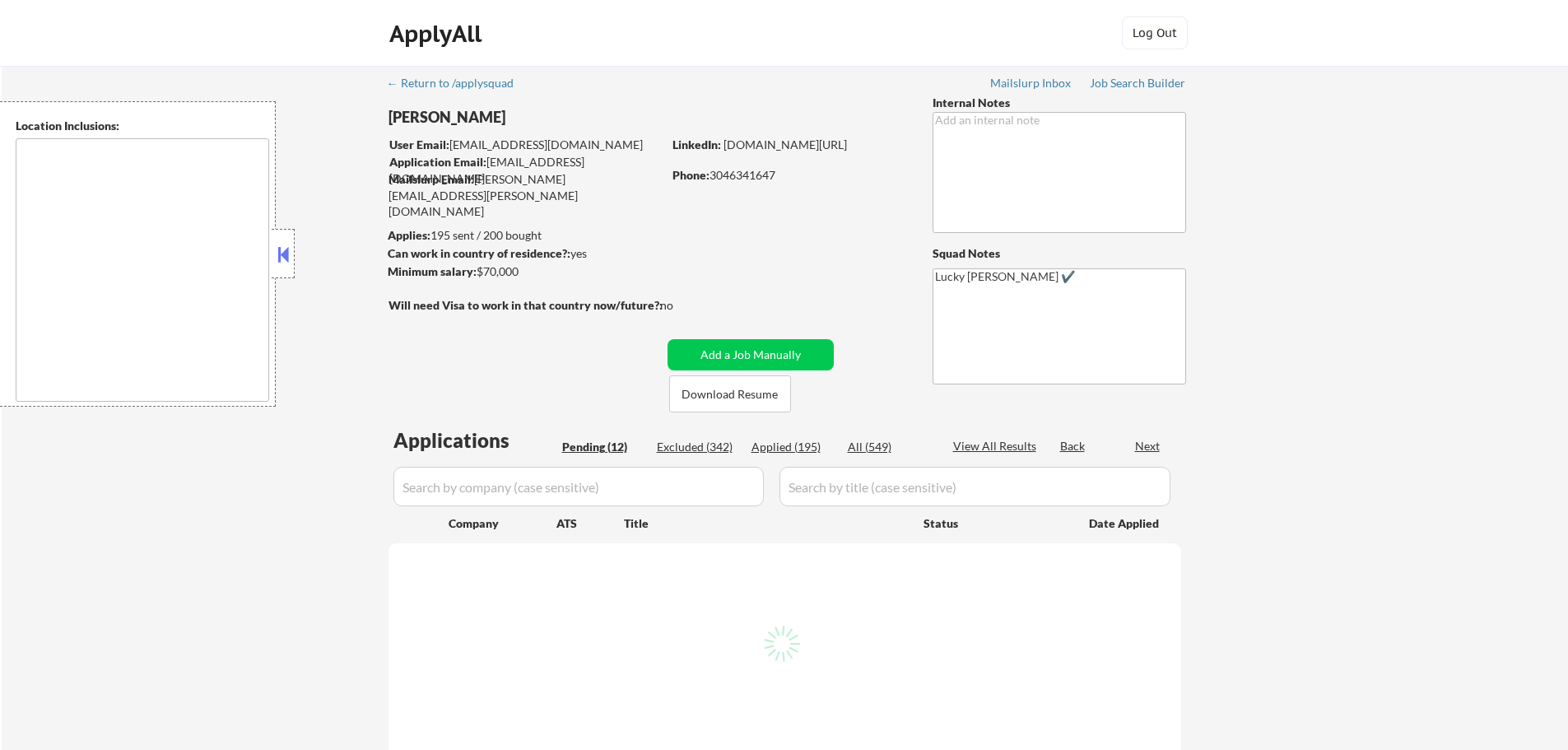
select select ""pending""
type textarea "Huntington, WV Barboursville, WV Chesapeake, OH Proctorville, OH Milton, WV Cer…"
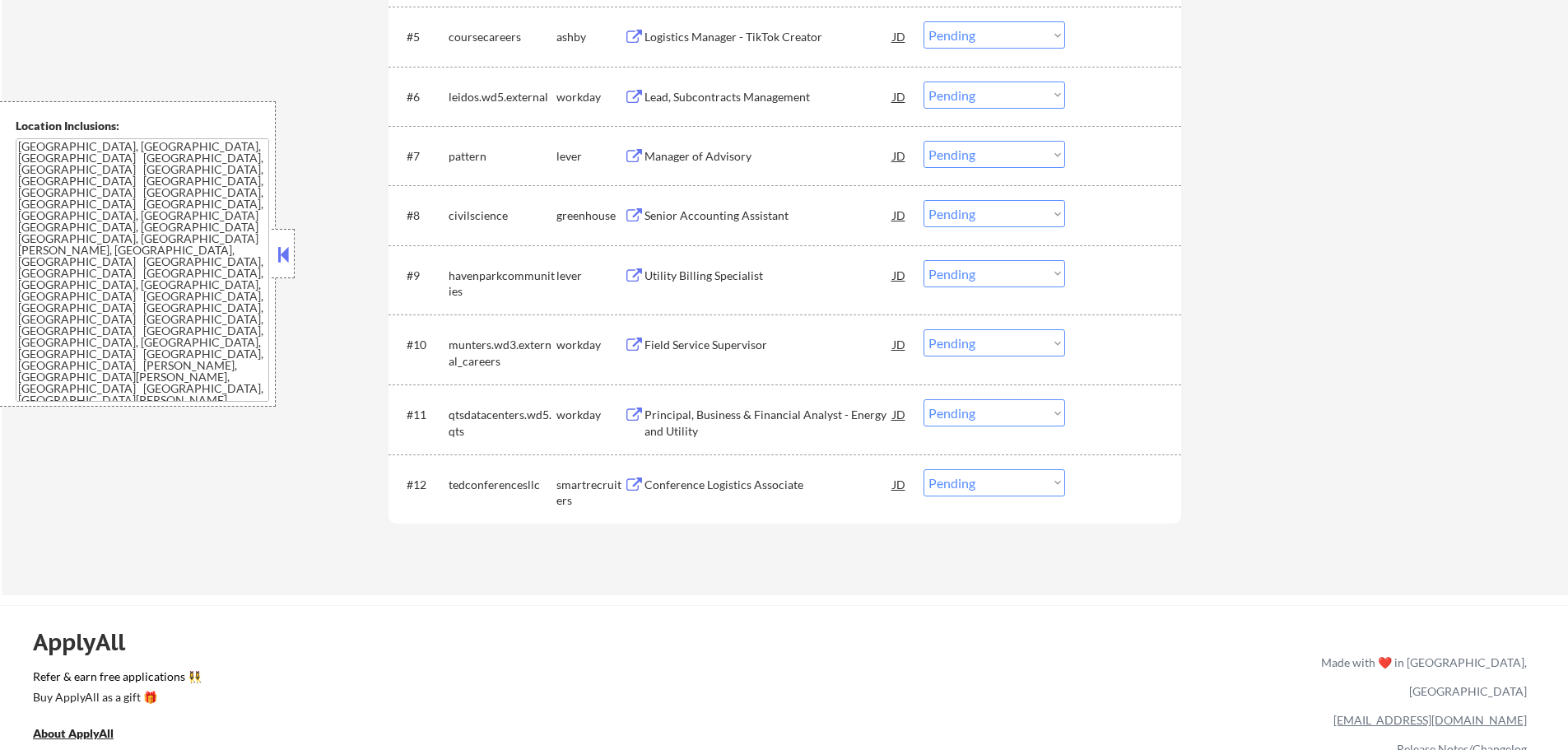
scroll to position [823, 0]
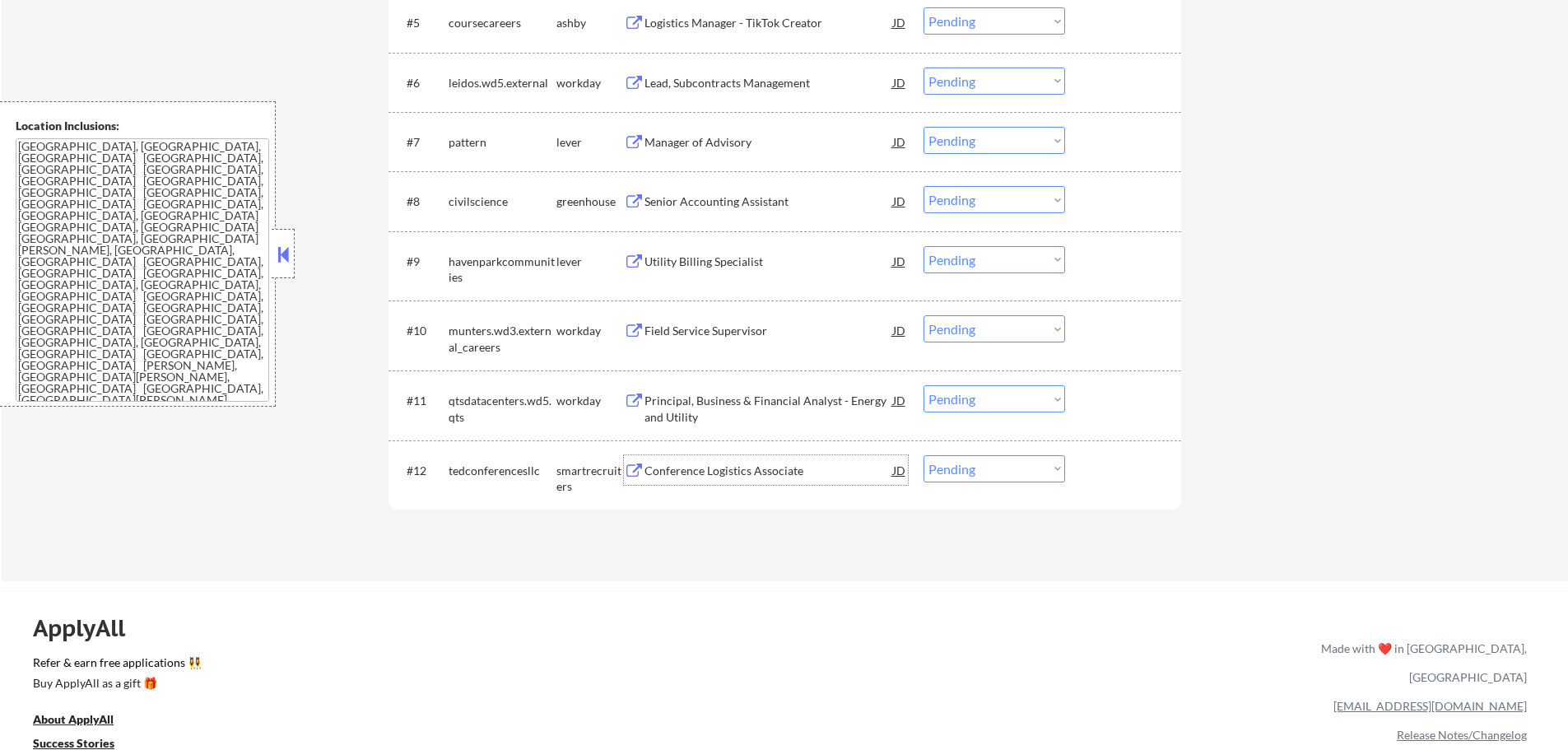
click at [728, 469] on div "Conference Logistics Associate" at bounding box center [769, 470] width 248 height 16
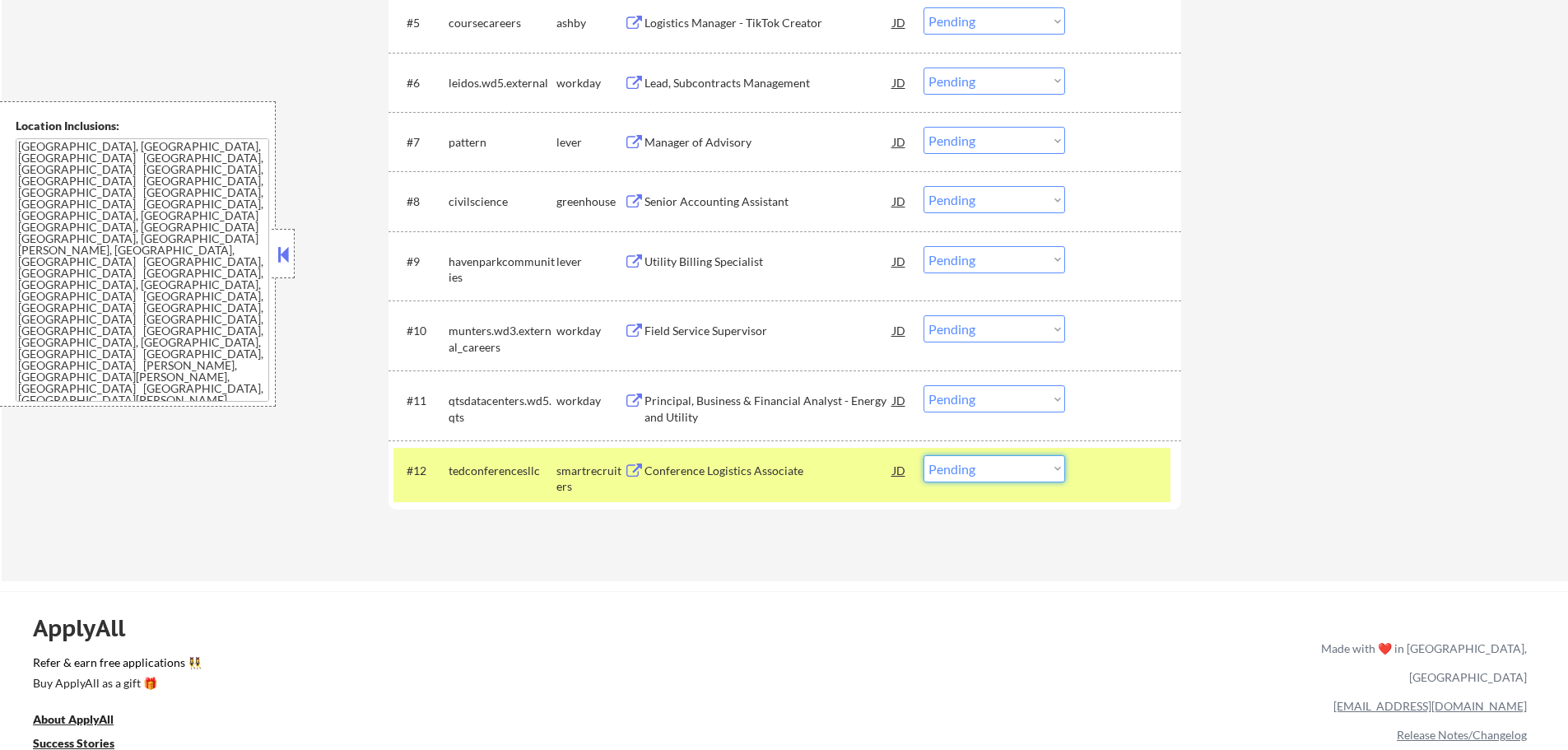
click at [1000, 476] on select "Choose an option... Pending Applied Excluded (Questions) Excluded (Expired) Exc…" at bounding box center [994, 468] width 141 height 27
select select ""applied""
click at [923, 455] on select "Choose an option... Pending Applied Excluded (Questions) Excluded (Expired) Exc…" at bounding box center [994, 468] width 141 height 27
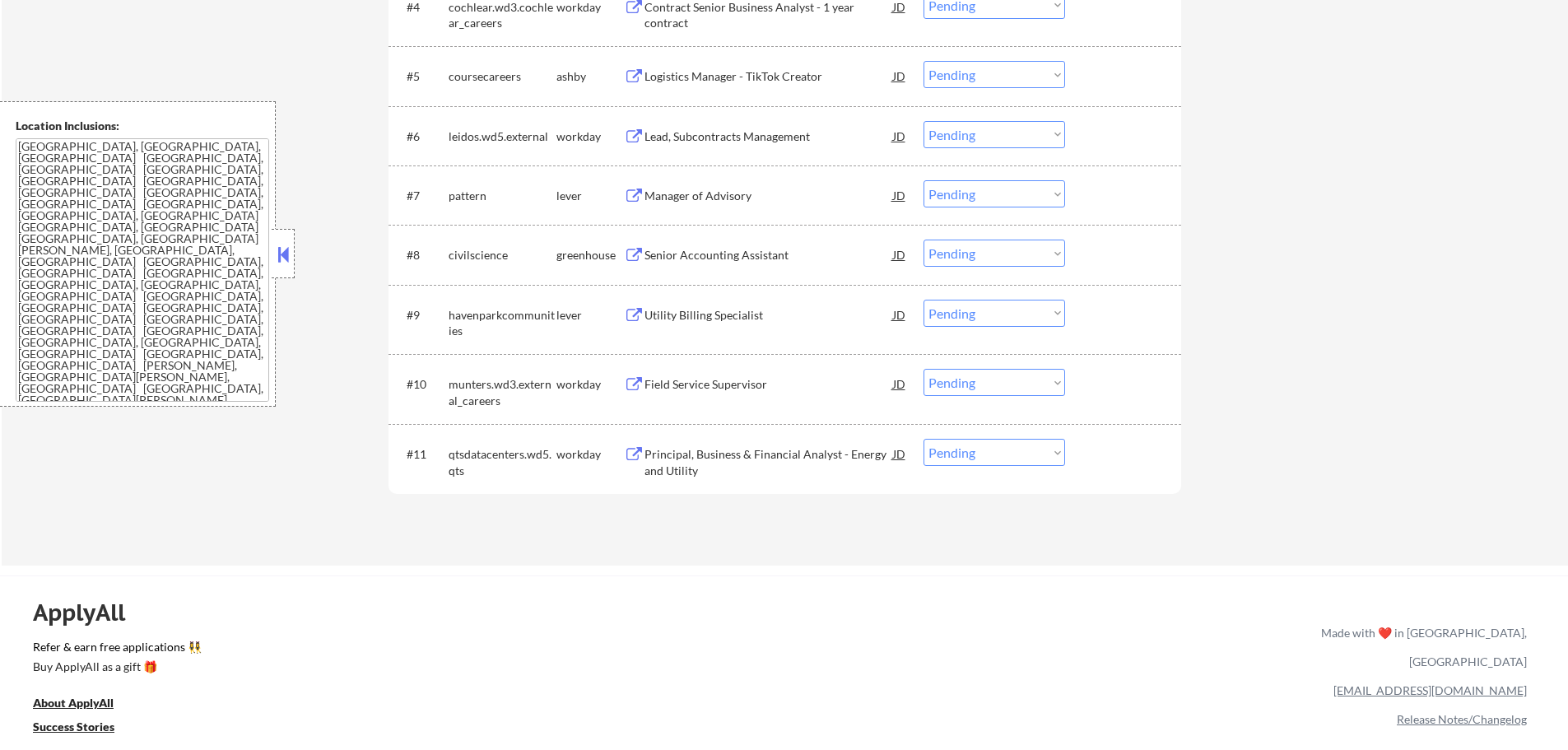
scroll to position [740, 0]
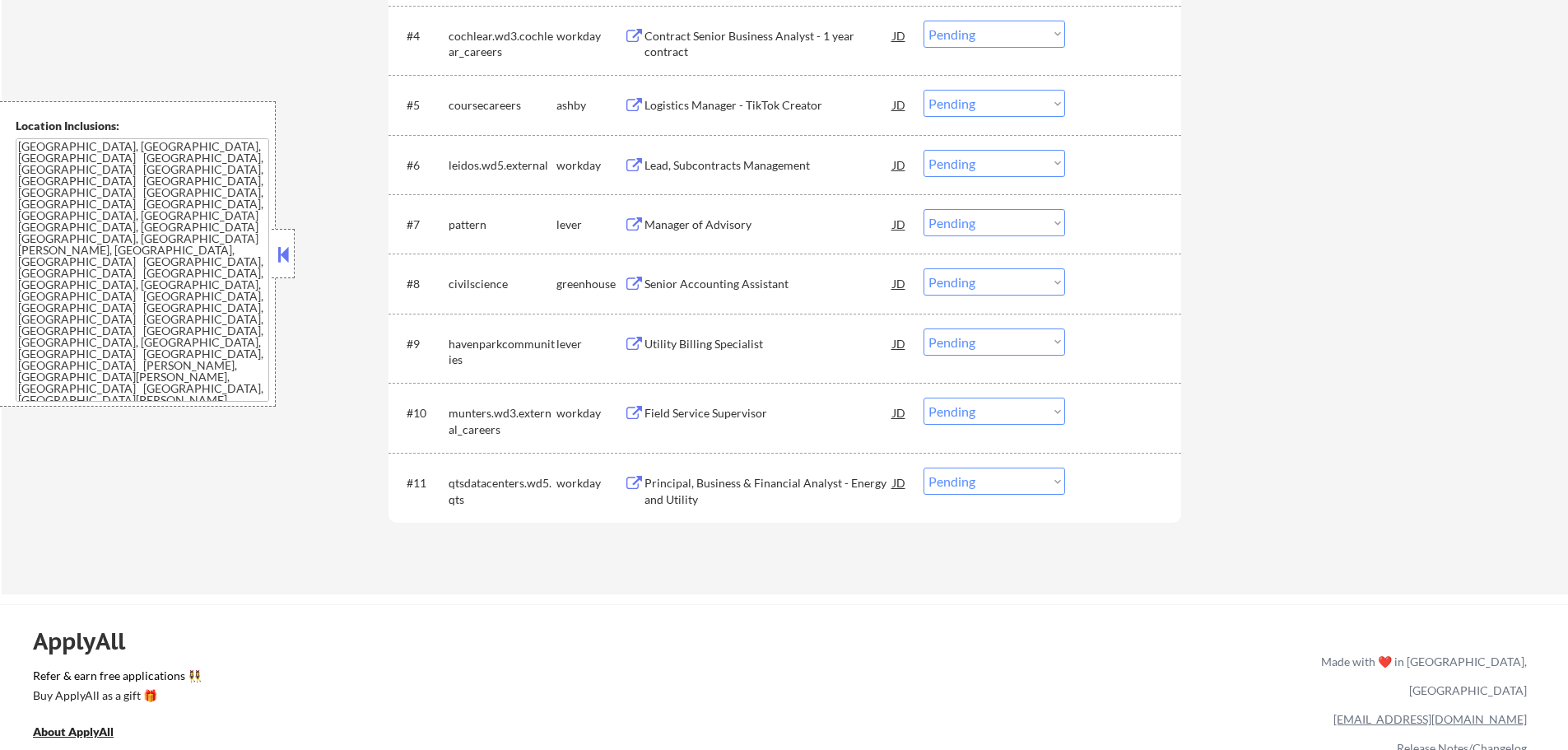
click at [693, 213] on div "Manager of Advisory" at bounding box center [769, 223] width 248 height 30
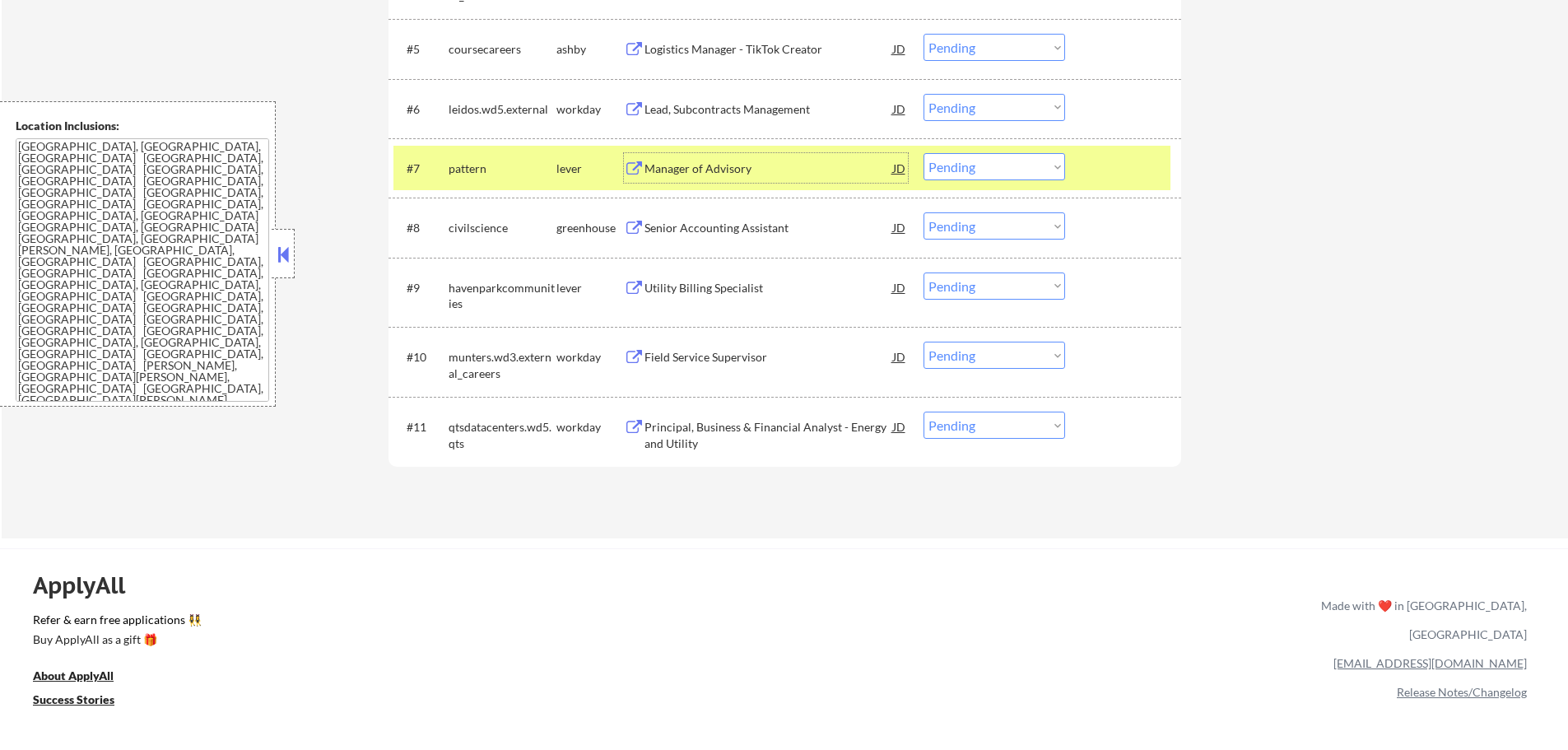
scroll to position [823, 0]
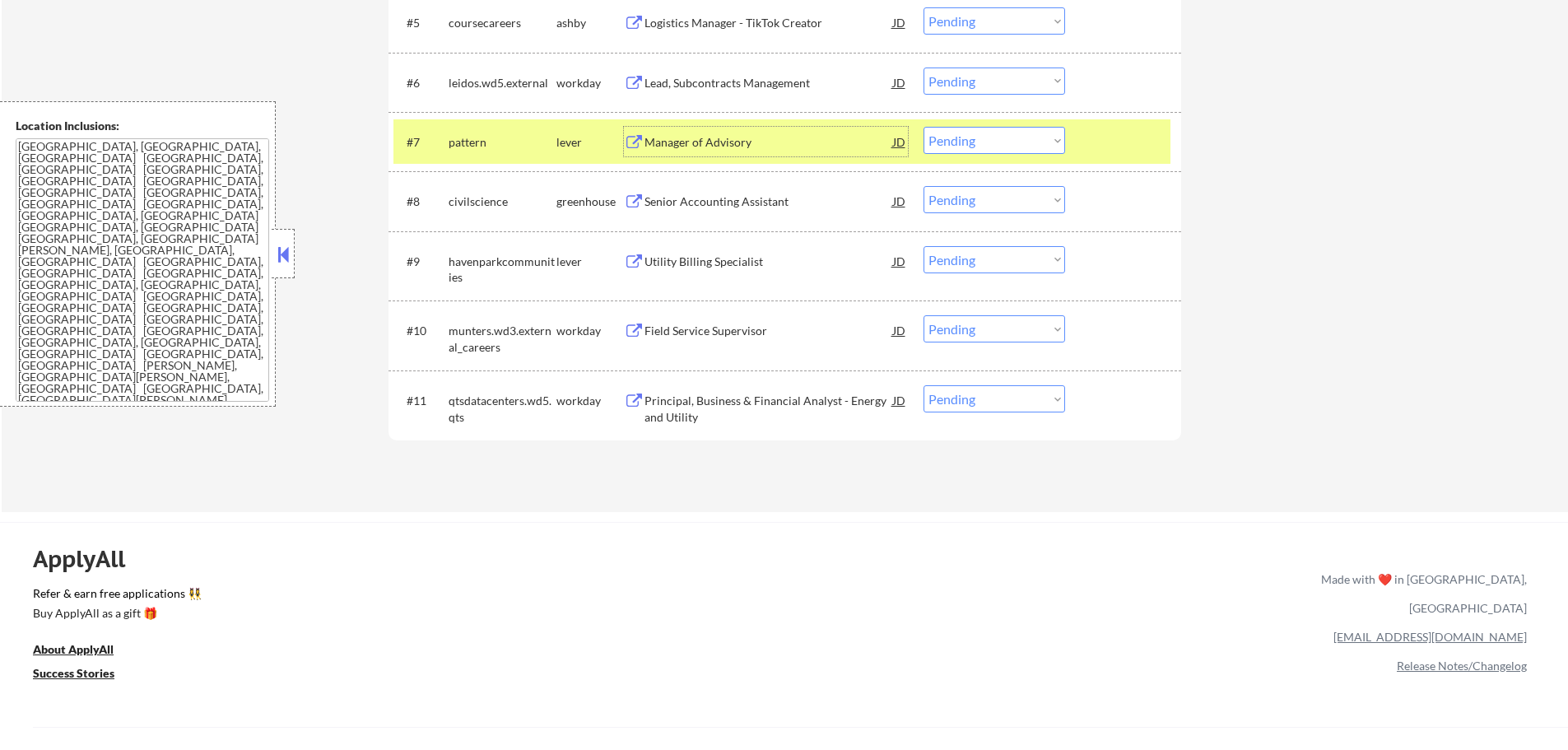
click at [986, 139] on select "Choose an option... Pending Applied Excluded (Questions) Excluded (Expired) Exc…" at bounding box center [994, 140] width 141 height 27
click at [923, 127] on select "Choose an option... Pending Applied Excluded (Questions) Excluded (Expired) Exc…" at bounding box center [994, 140] width 141 height 27
click at [1095, 143] on div at bounding box center [1125, 141] width 72 height 30
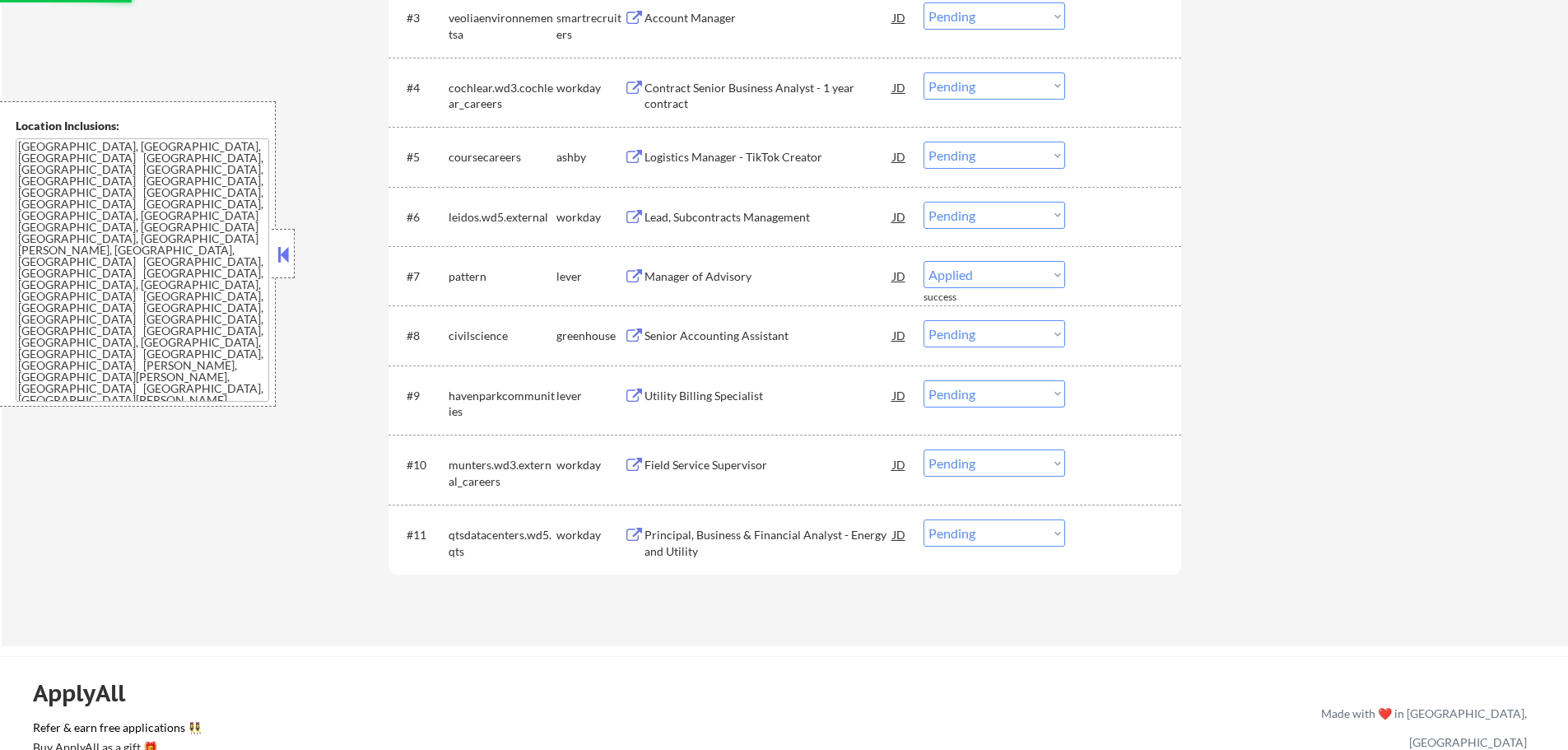
scroll to position [659, 0]
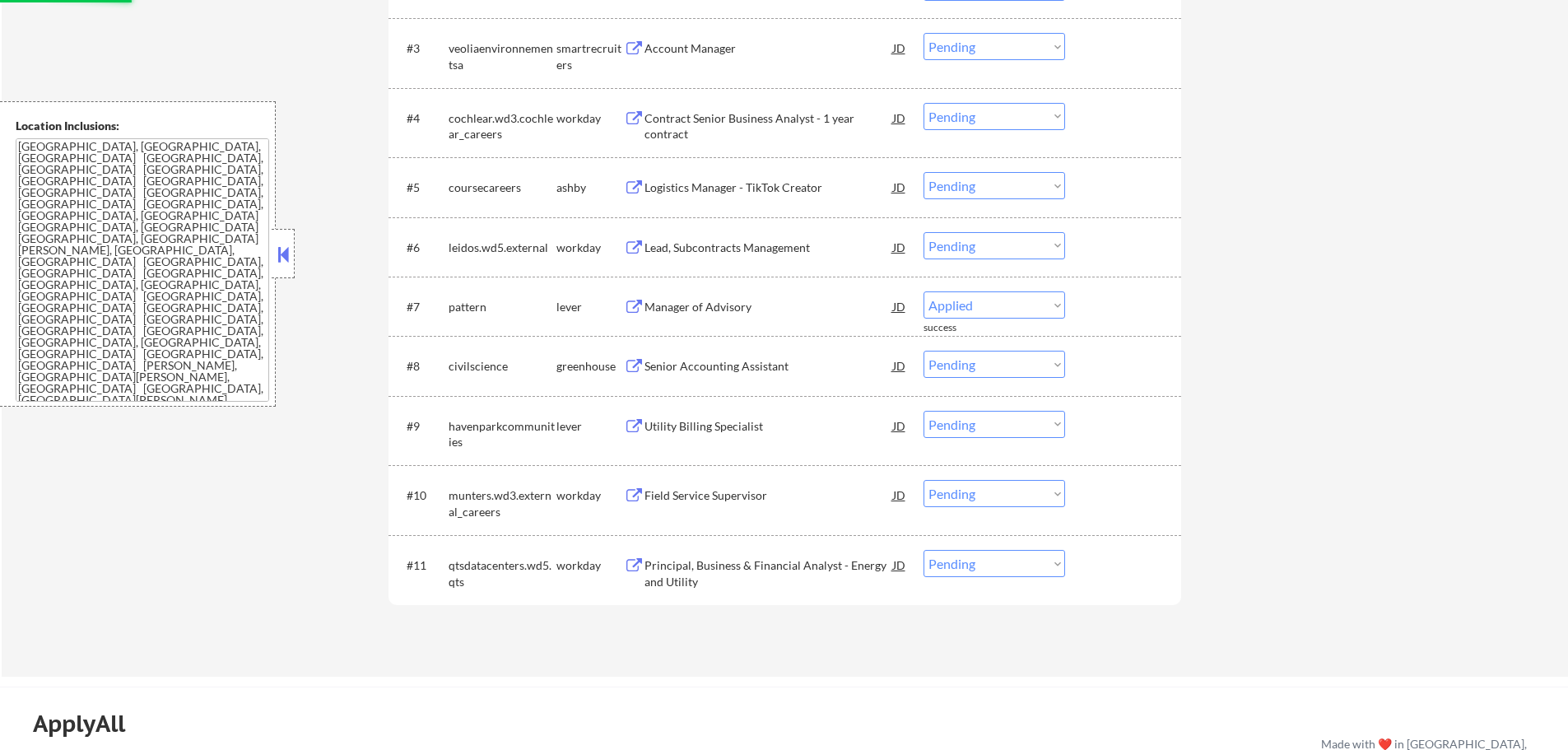
select select ""pending""
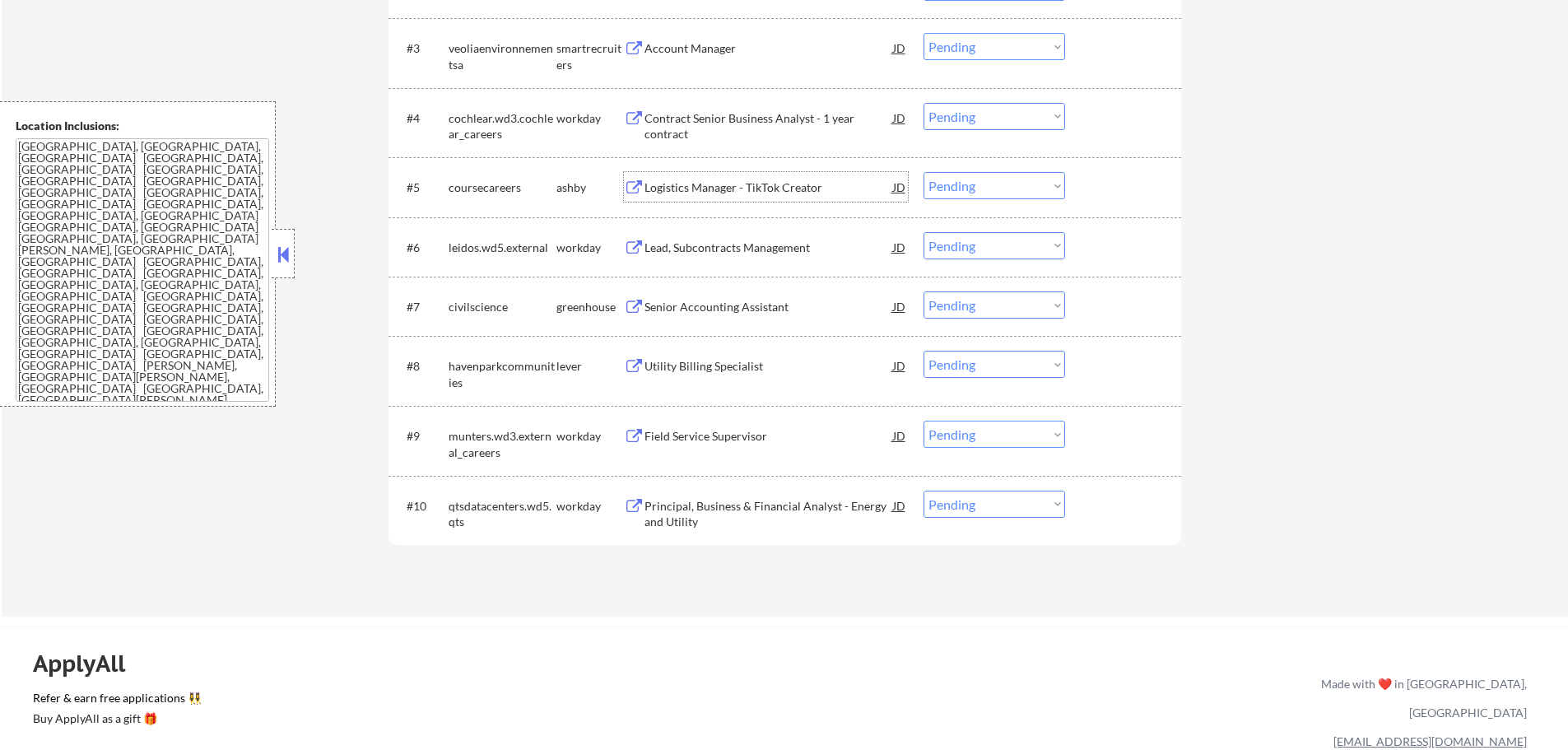
click at [768, 191] on div "Logistics Manager - TikTok Creator" at bounding box center [769, 188] width 248 height 16
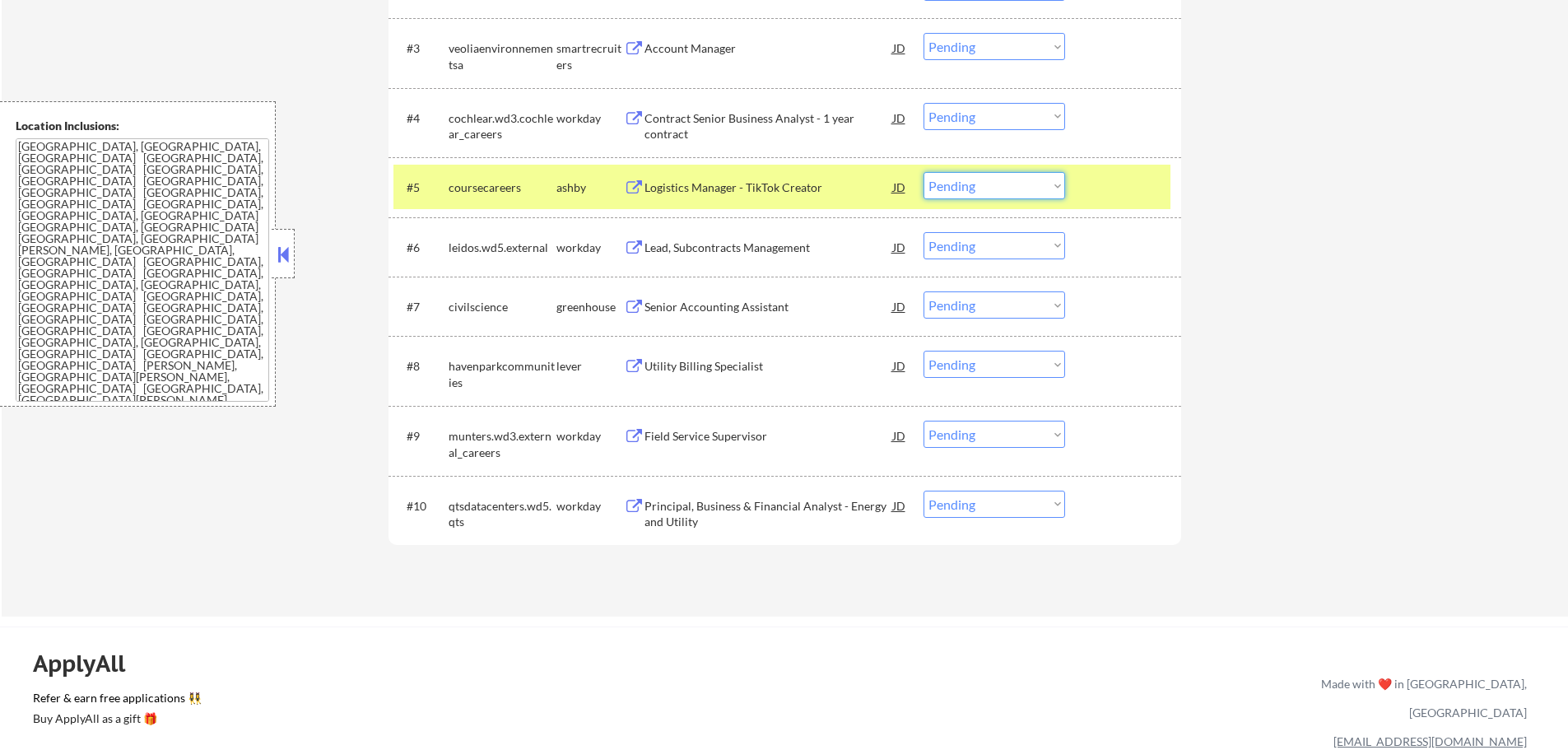
click at [966, 180] on select "Choose an option... Pending Applied Excluded (Questions) Excluded (Expired) Exc…" at bounding box center [994, 186] width 141 height 27
click at [923, 172] on select "Choose an option... Pending Applied Excluded (Questions) Excluded (Expired) Exc…" at bounding box center [994, 186] width 141 height 27
click at [1140, 180] on div at bounding box center [1125, 187] width 72 height 30
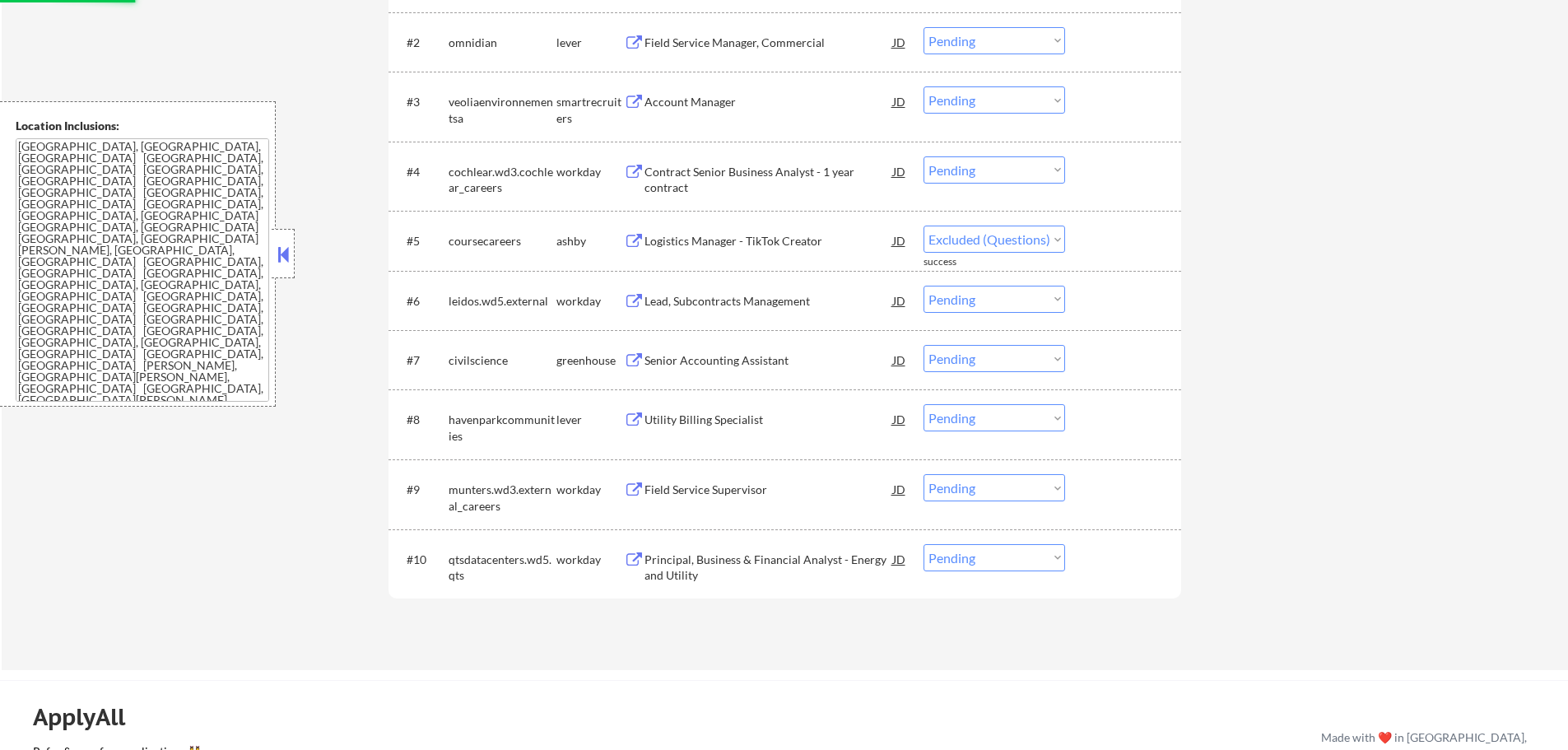
scroll to position [576, 0]
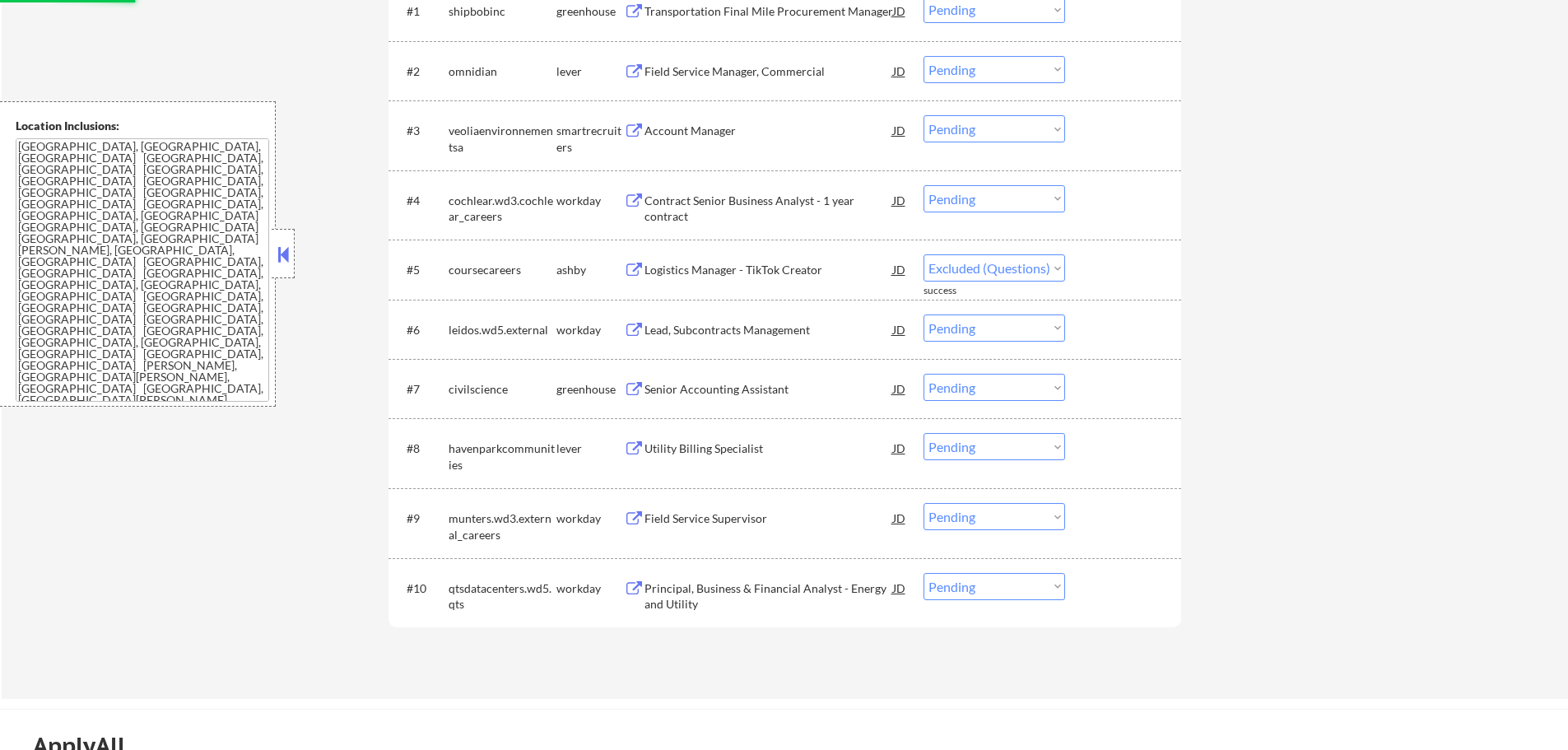
select select ""pending""
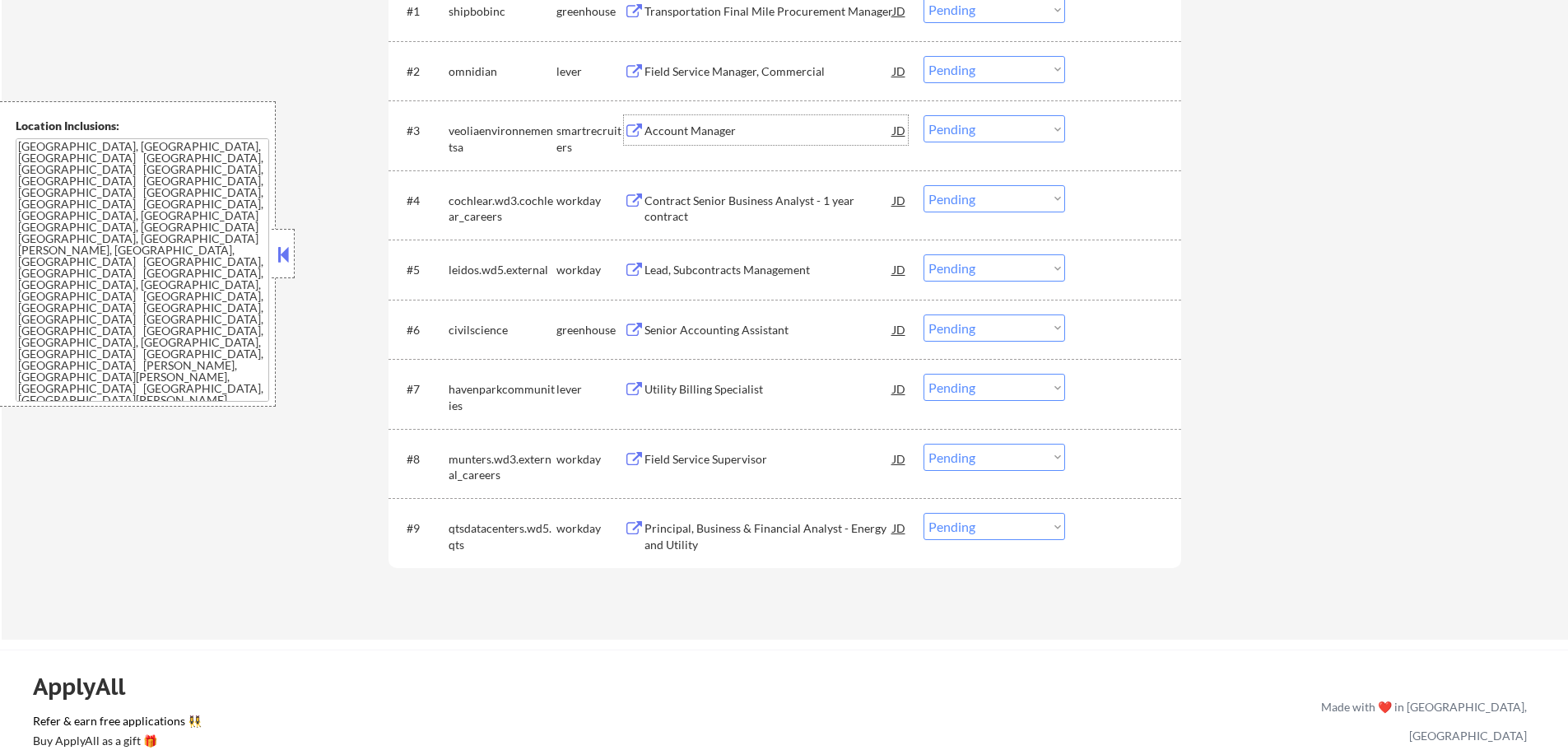
click at [700, 121] on div "Account Manager" at bounding box center [769, 130] width 248 height 30
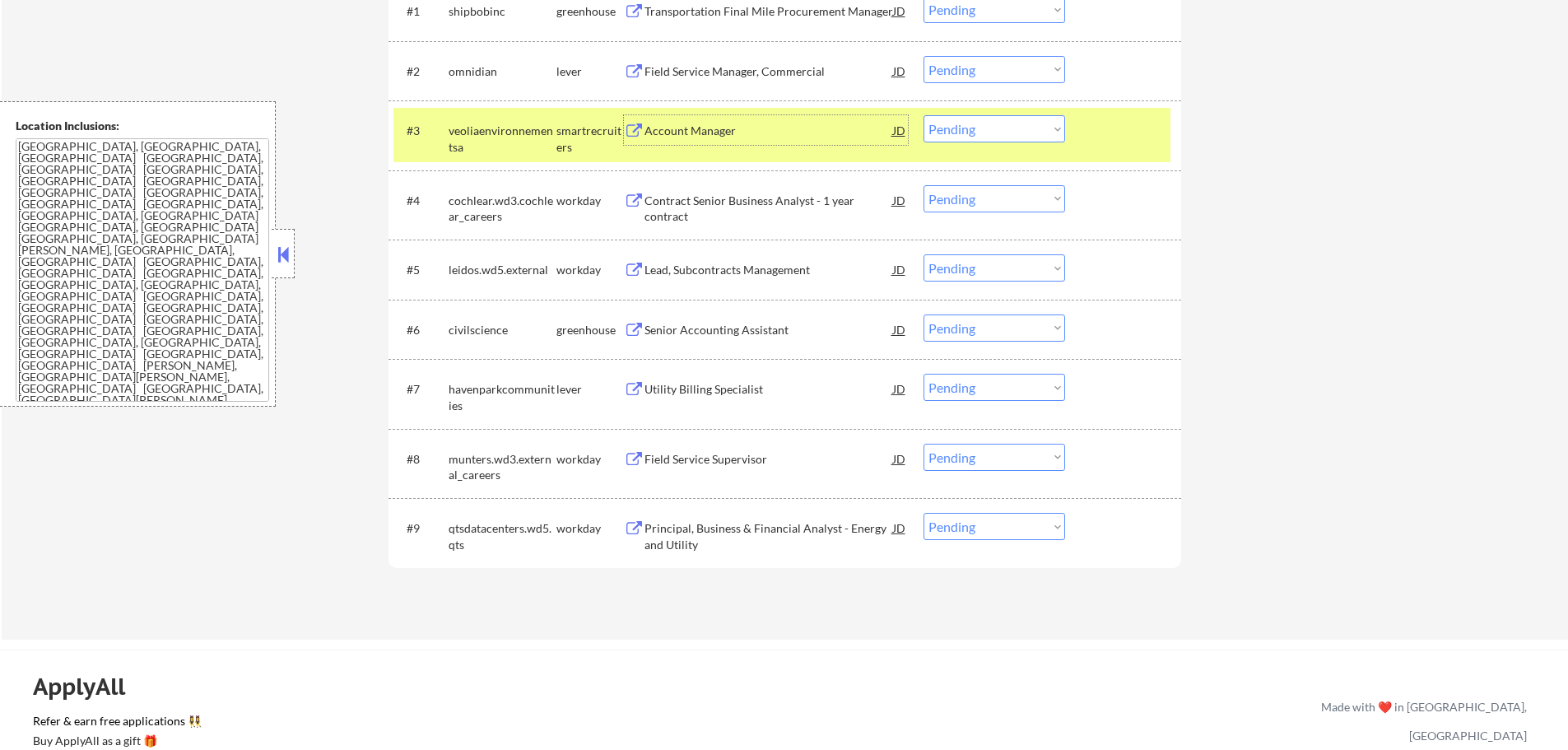
click at [974, 133] on select "Choose an option... Pending Applied Excluded (Questions) Excluded (Expired) Exc…" at bounding box center [994, 129] width 141 height 27
click at [923, 115] on select "Choose an option... Pending Applied Excluded (Questions) Excluded (Expired) Exc…" at bounding box center [994, 129] width 141 height 27
click at [1099, 135] on div at bounding box center [1125, 130] width 72 height 30
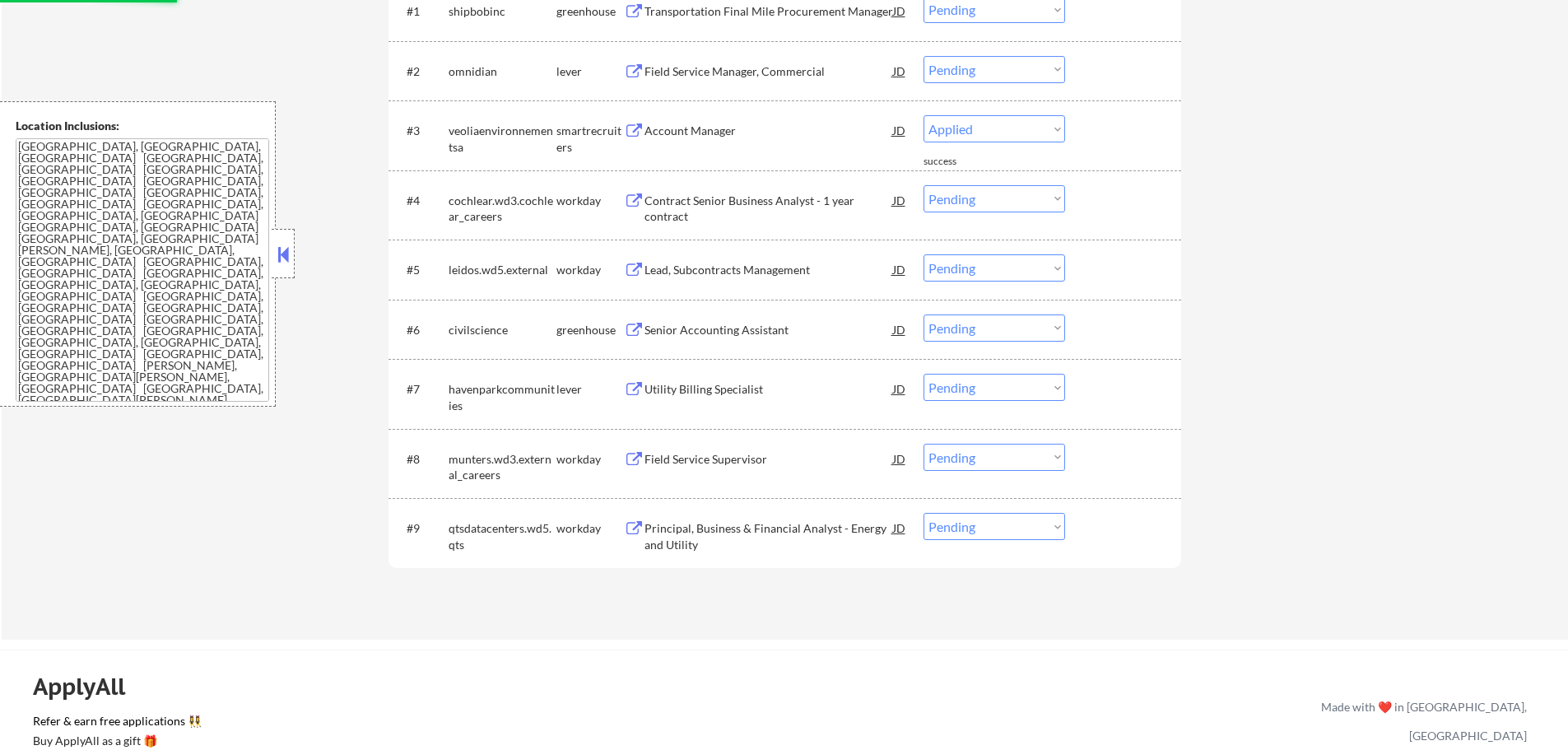
select select ""pending""
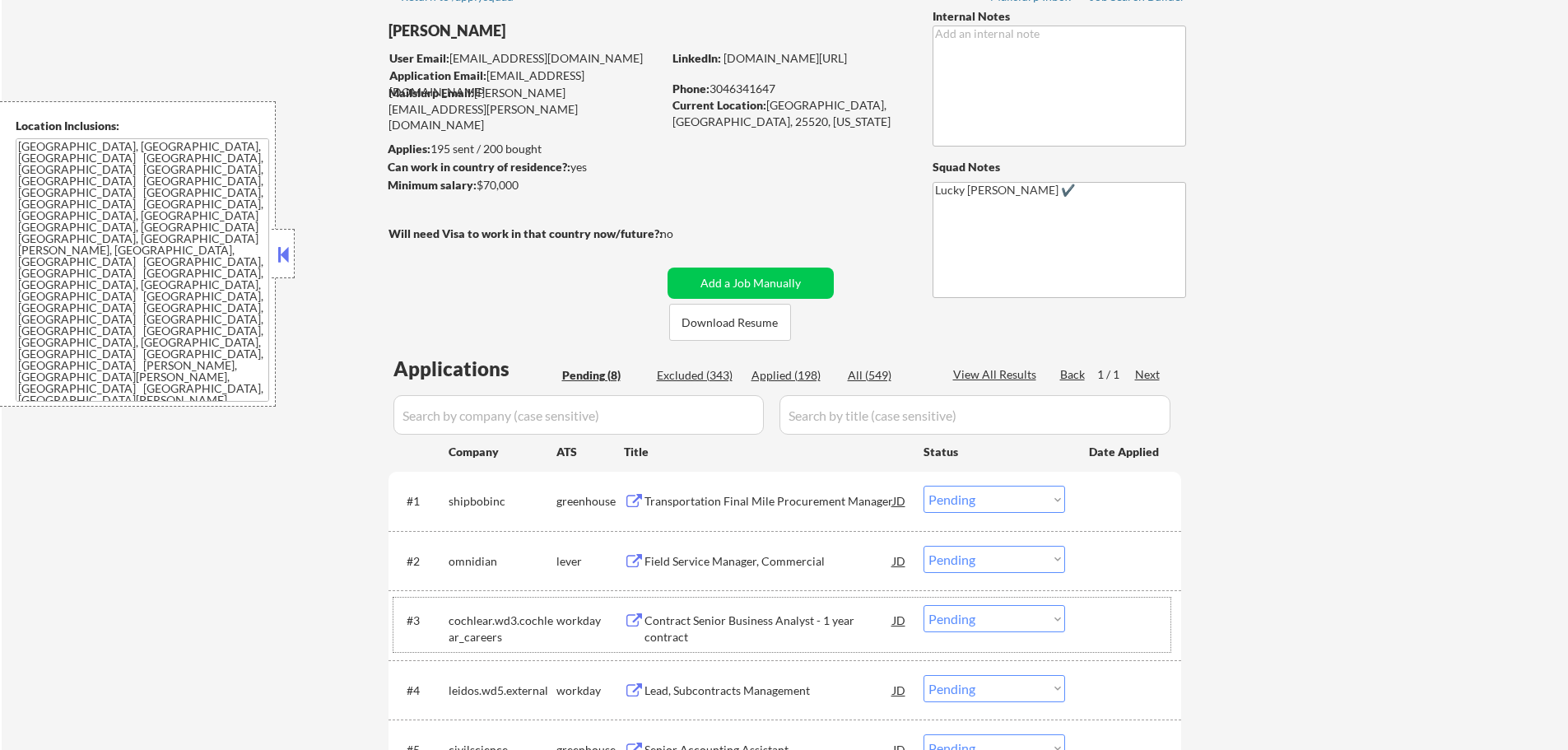
scroll to position [0, 0]
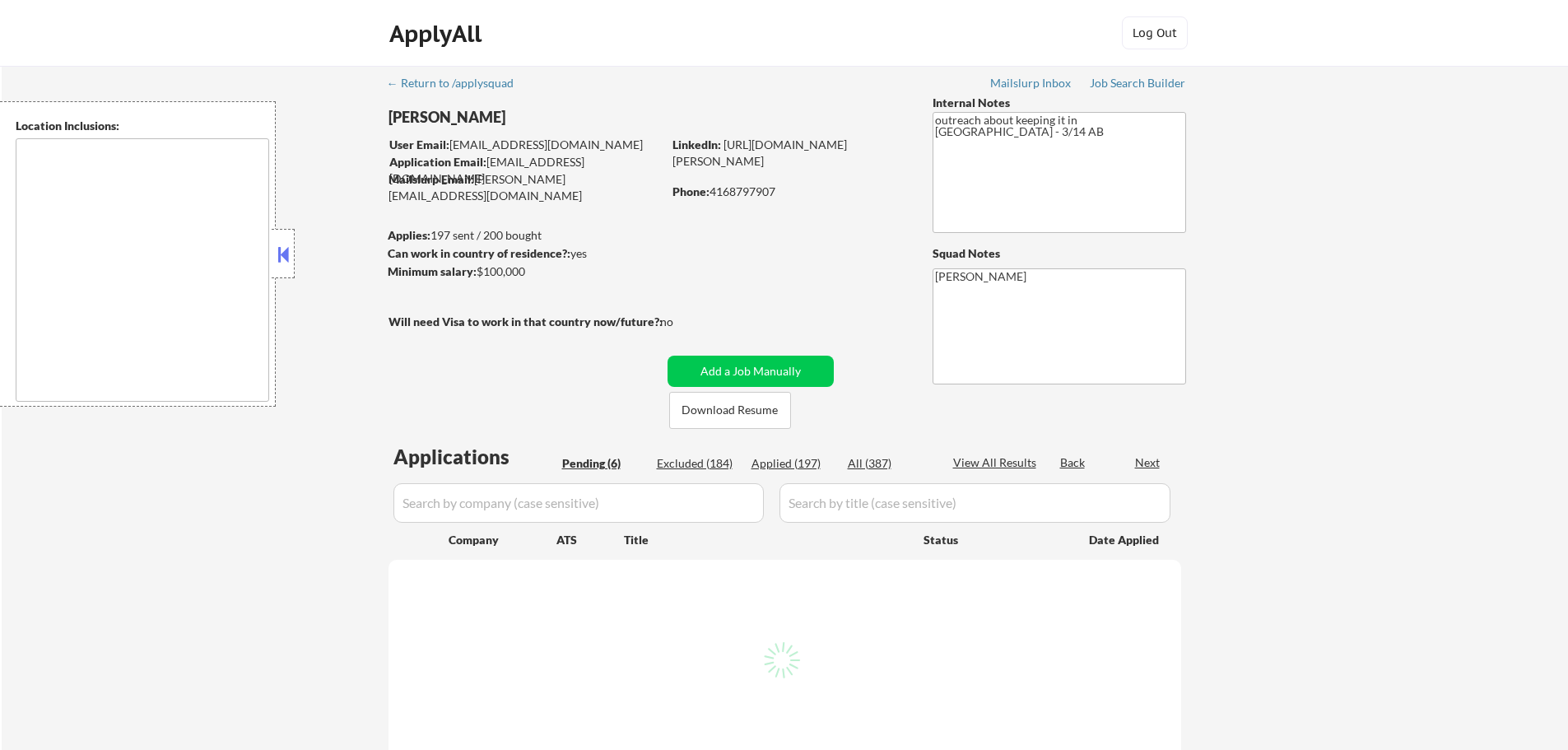
select select ""pending""
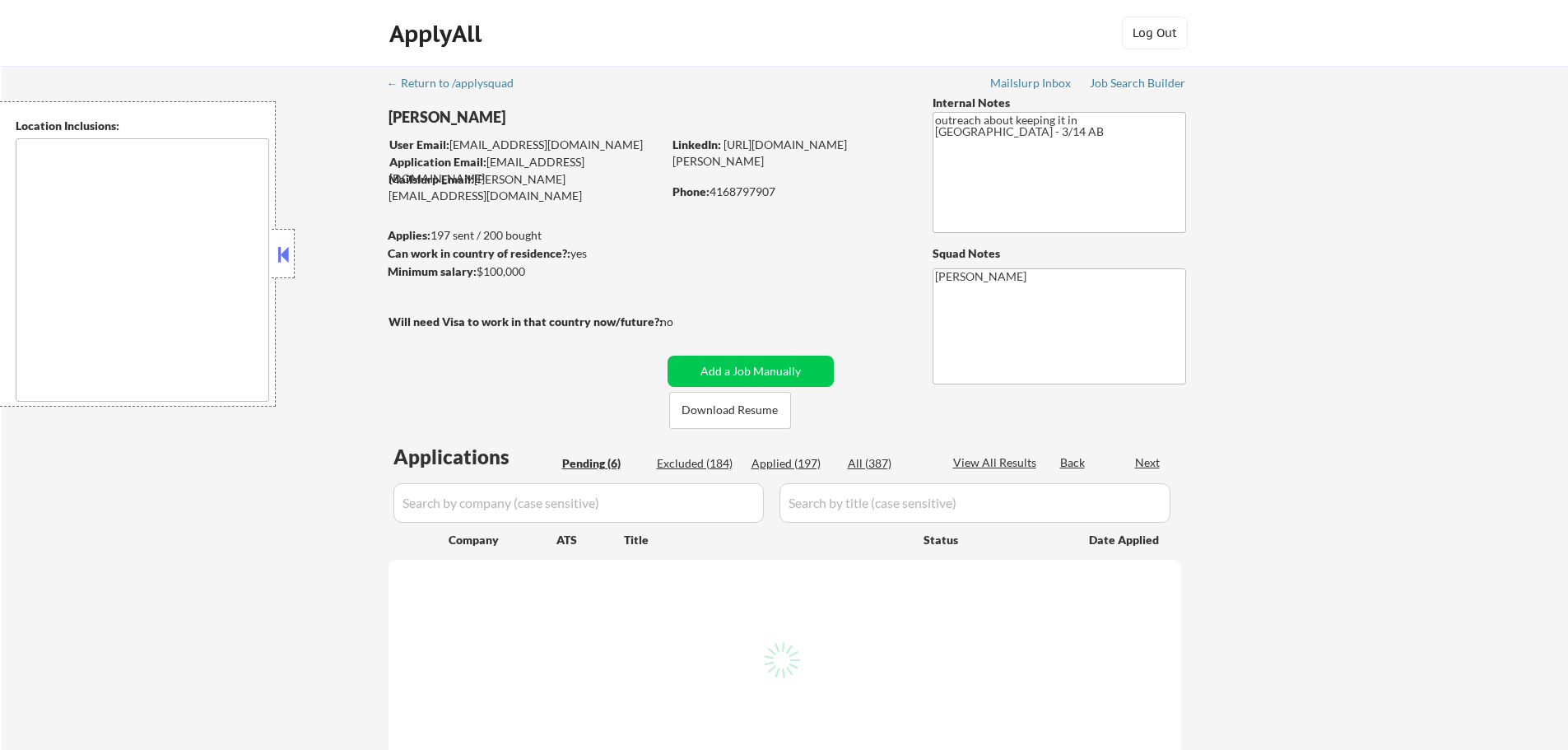
select select ""pending""
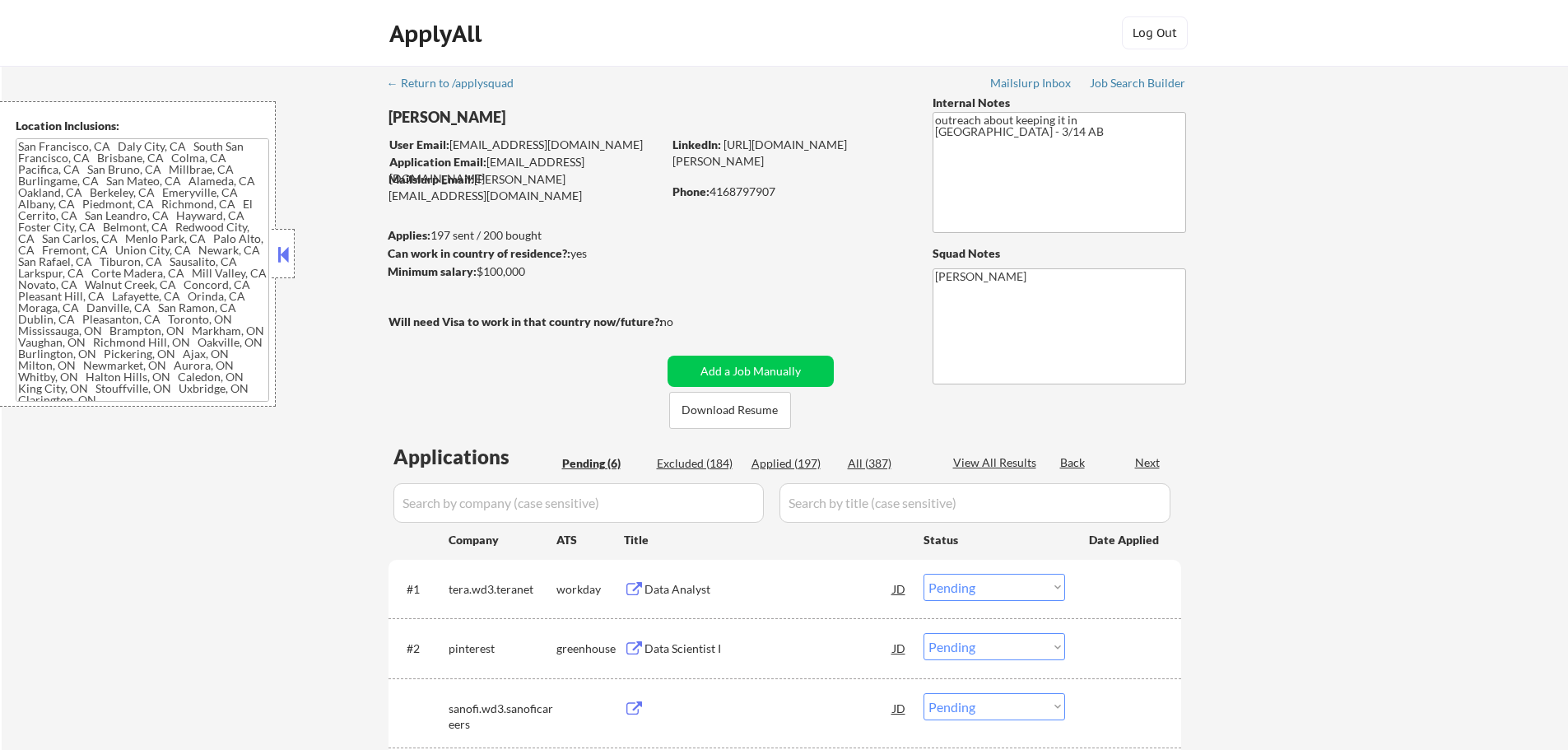
type textarea "[GEOGRAPHIC_DATA], [GEOGRAPHIC_DATA] [GEOGRAPHIC_DATA], [GEOGRAPHIC_DATA] [GEOG…"
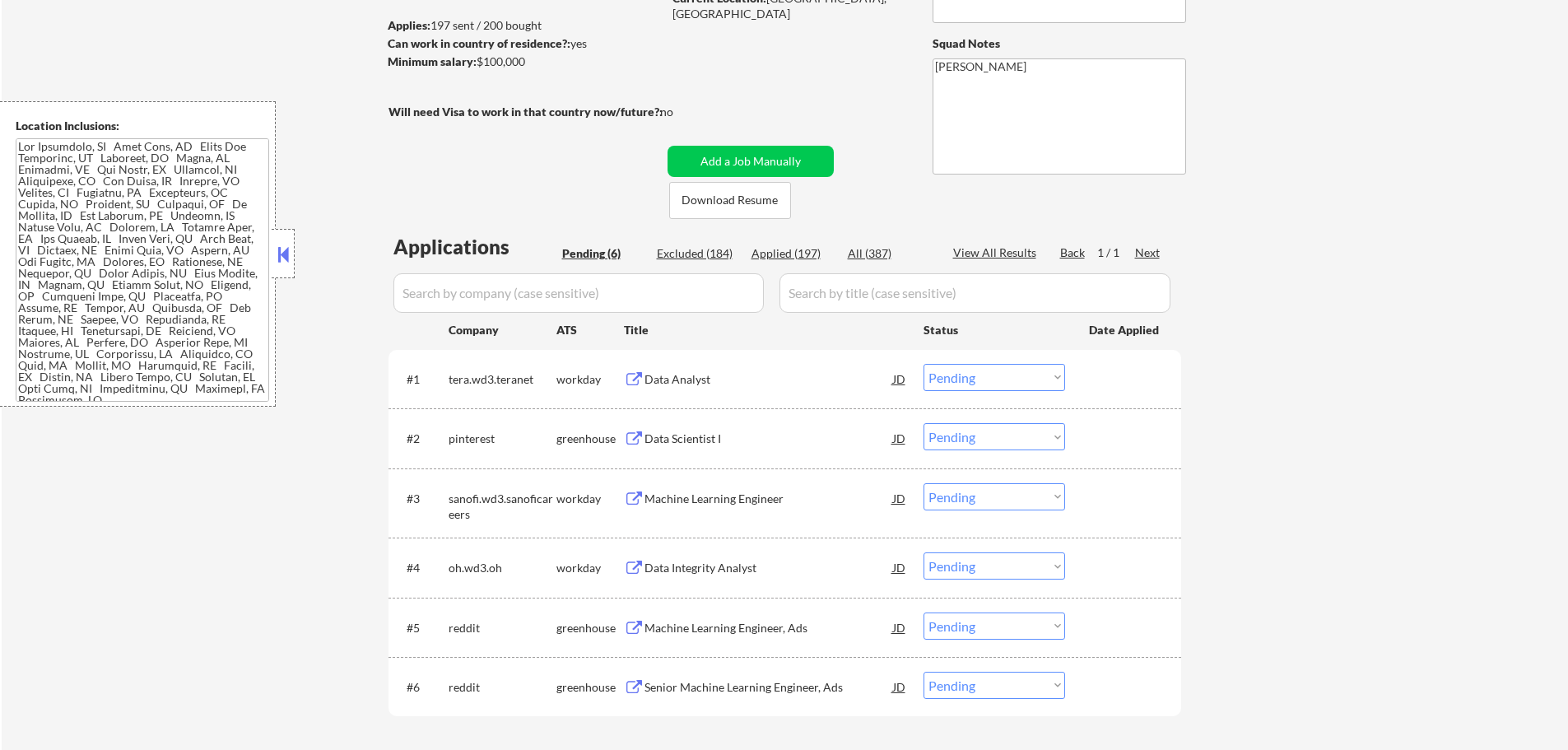
scroll to position [329, 0]
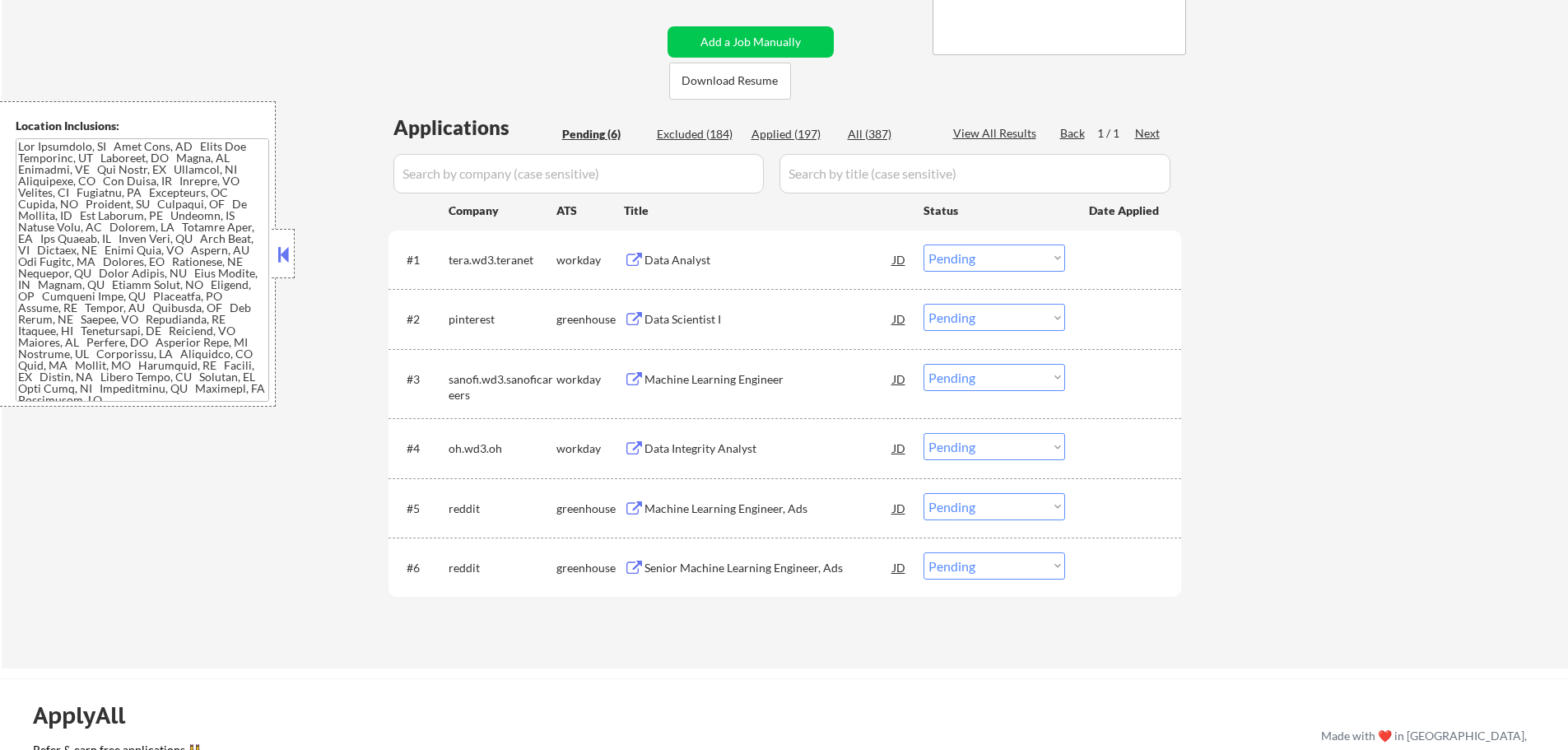
click at [642, 322] on button at bounding box center [634, 319] width 20 height 15
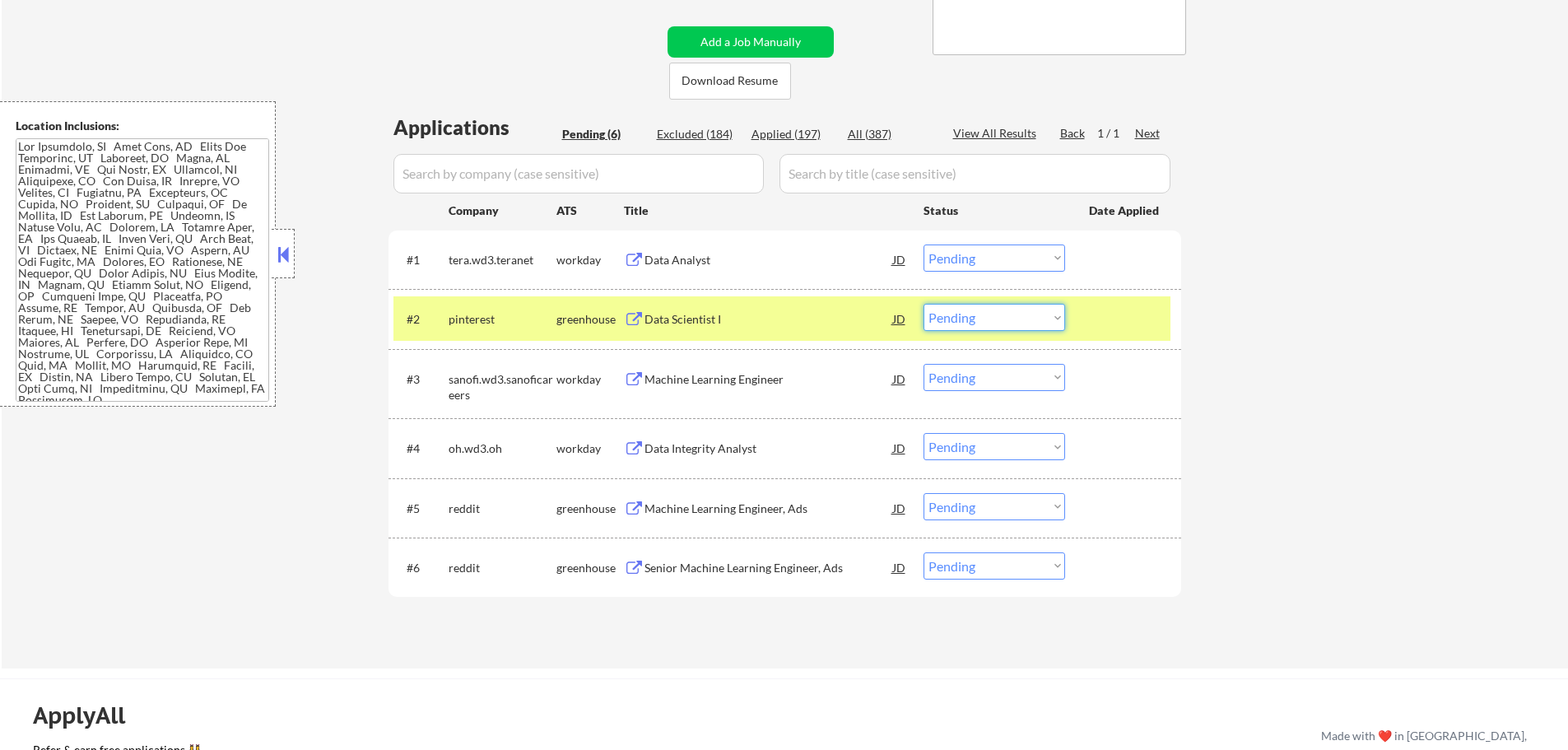
click at [950, 318] on select "Choose an option... Pending Applied Excluded (Questions) Excluded (Expired) Exc…" at bounding box center [994, 317] width 141 height 27
click at [923, 304] on select "Choose an option... Pending Applied Excluded (Questions) Excluded (Expired) Exc…" at bounding box center [994, 317] width 141 height 27
click at [1110, 327] on div at bounding box center [1125, 318] width 72 height 30
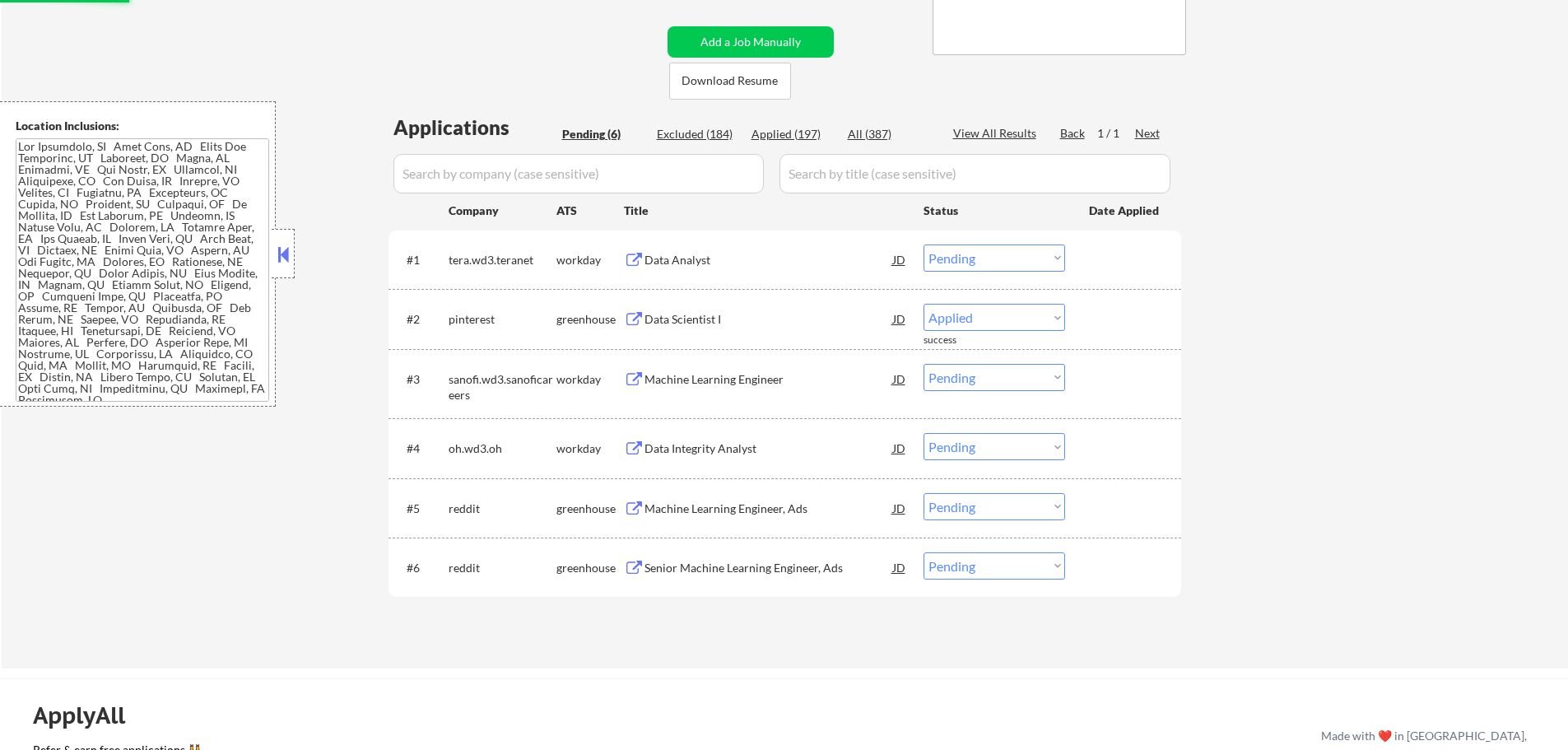
select select ""pending""
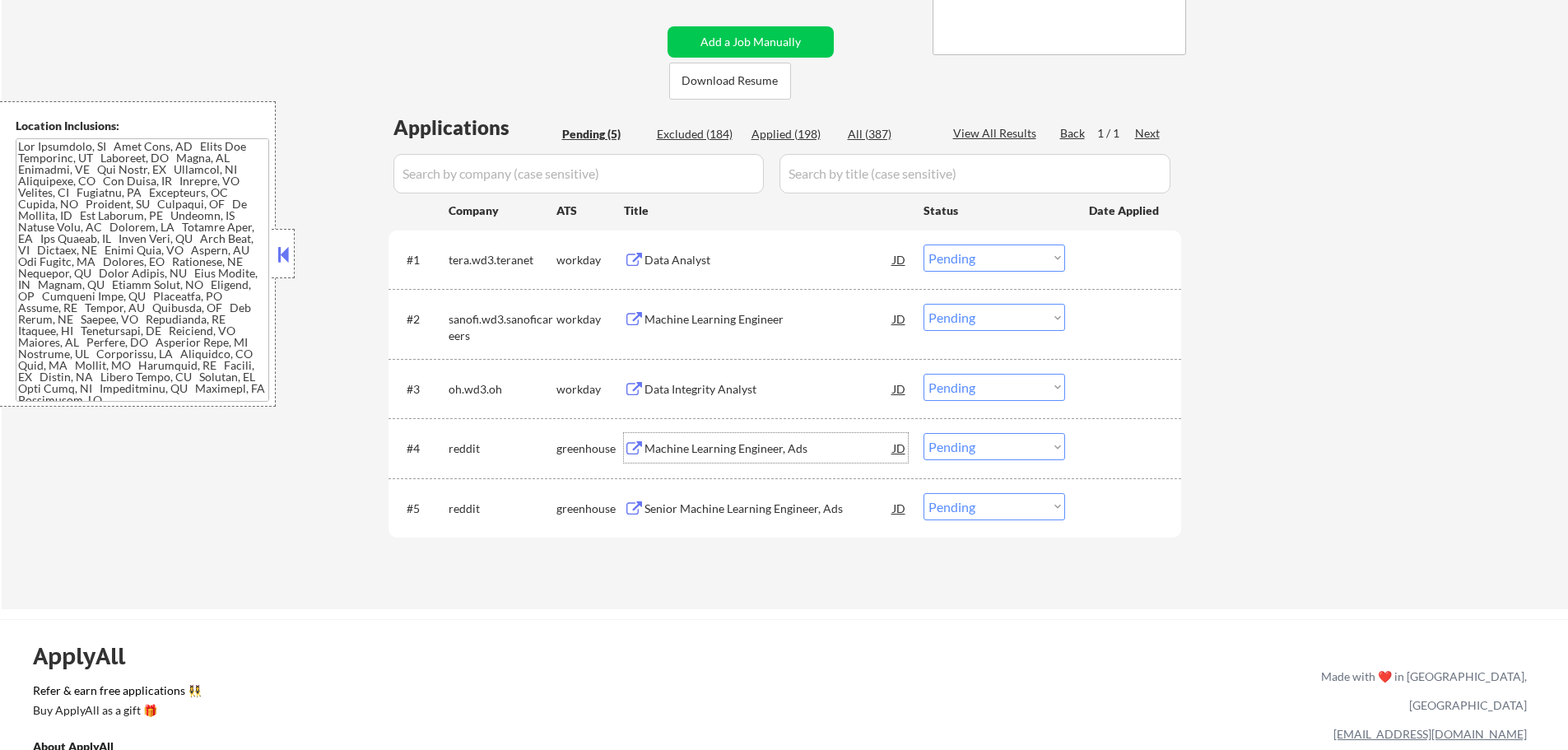
click at [704, 454] on div "Machine Learning Engineer, Ads" at bounding box center [769, 448] width 248 height 16
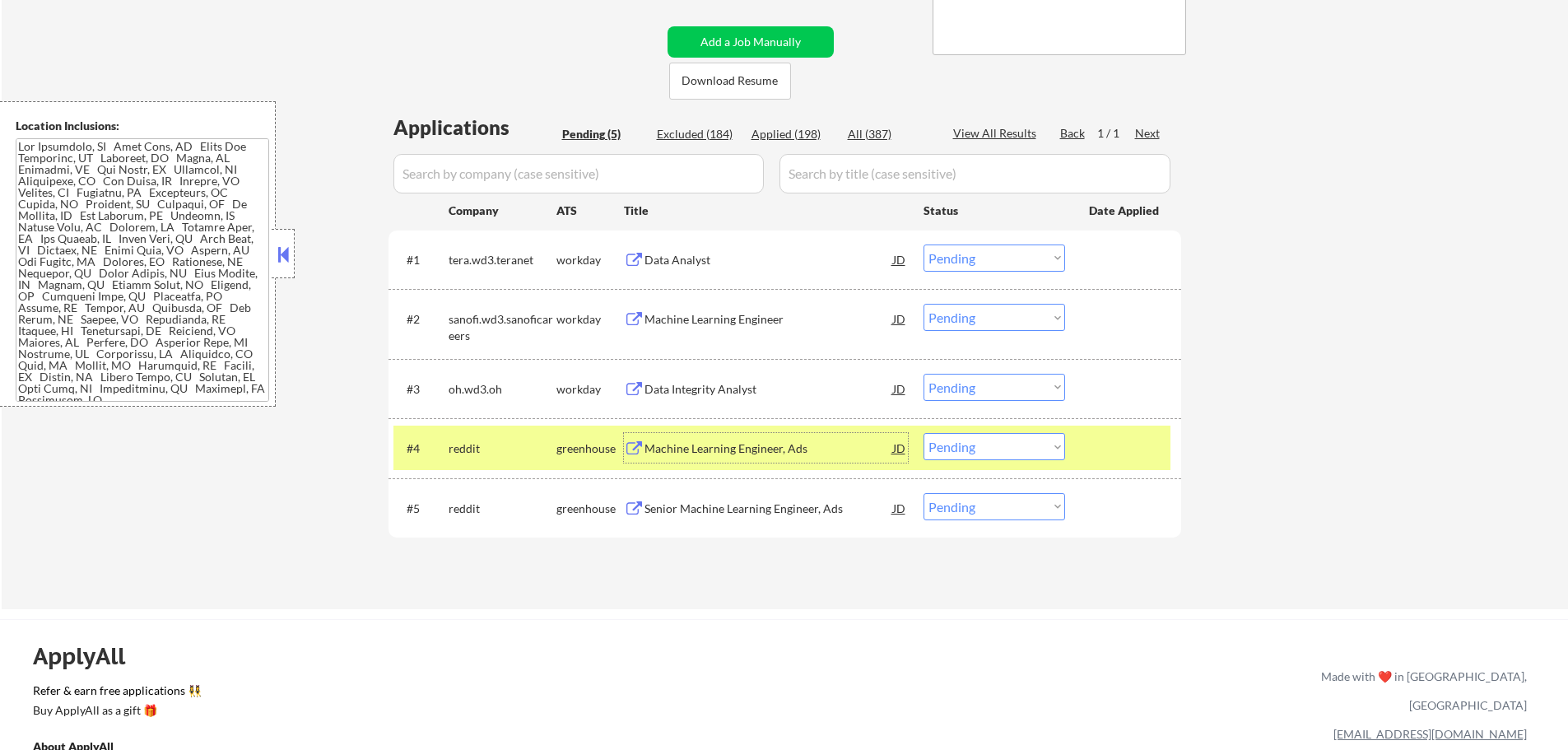
click at [937, 452] on select "Choose an option... Pending Applied Excluded (Questions) Excluded (Expired) Exc…" at bounding box center [994, 446] width 141 height 27
click at [923, 433] on select "Choose an option... Pending Applied Excluded (Questions) Excluded (Expired) Exc…" at bounding box center [994, 446] width 141 height 27
click at [1138, 454] on div at bounding box center [1125, 447] width 72 height 30
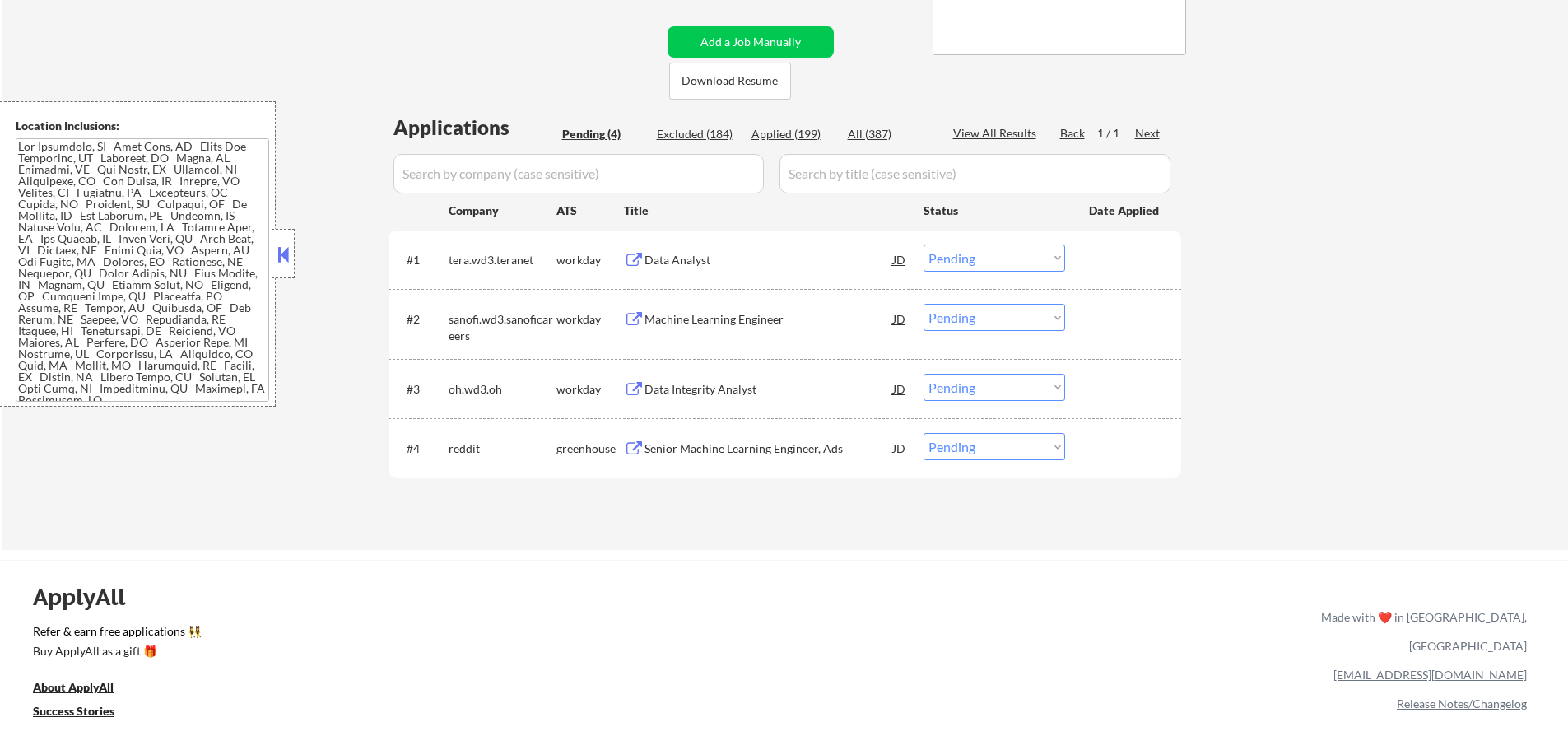
click at [773, 436] on div "Senior Machine Learning Engineer, Ads" at bounding box center [769, 447] width 248 height 30
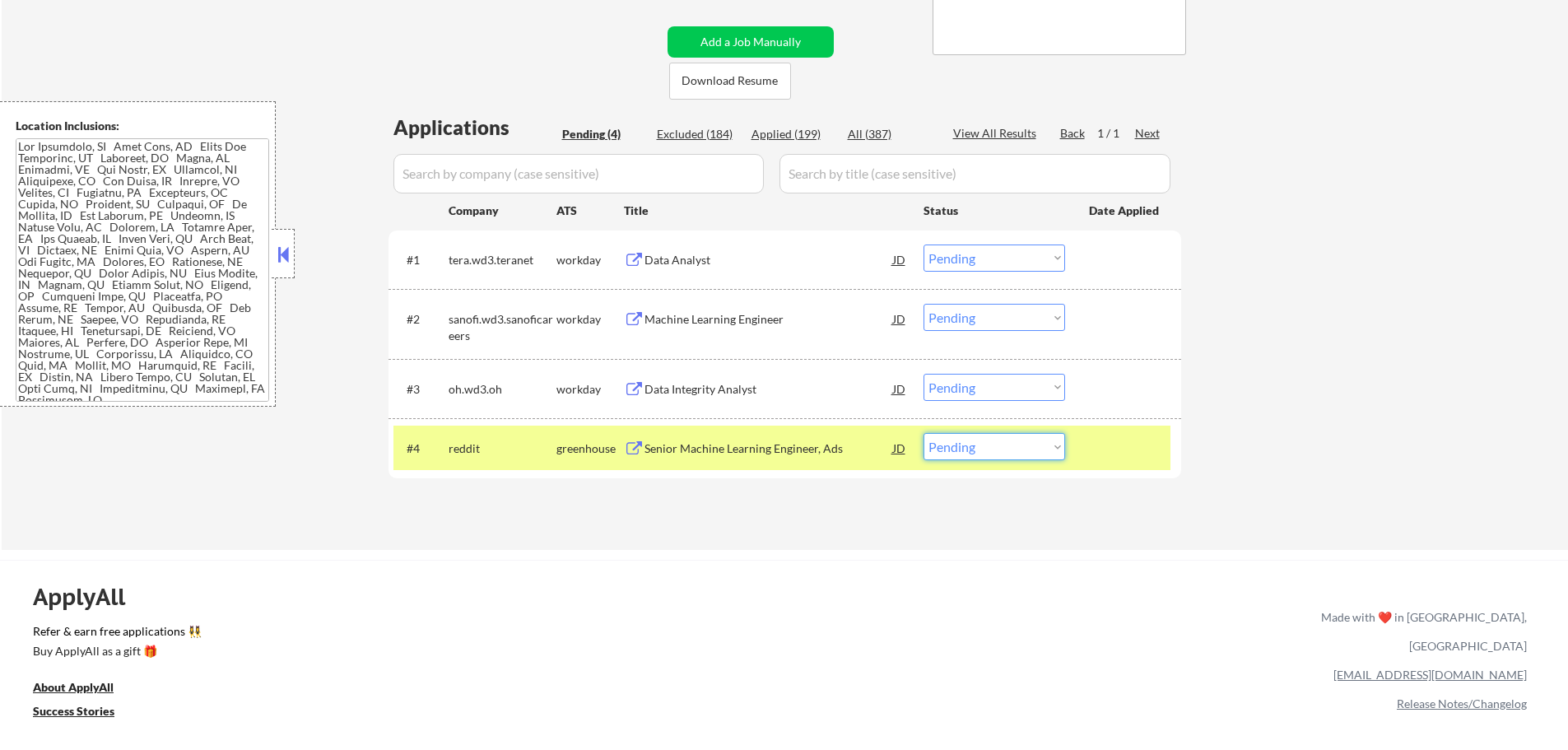
click at [988, 437] on select "Choose an option... Pending Applied Excluded (Questions) Excluded (Expired) Exc…" at bounding box center [994, 446] width 141 height 27
select select ""applied""
click at [923, 433] on select "Choose an option... Pending Applied Excluded (Questions) Excluded (Expired) Exc…" at bounding box center [994, 446] width 141 height 27
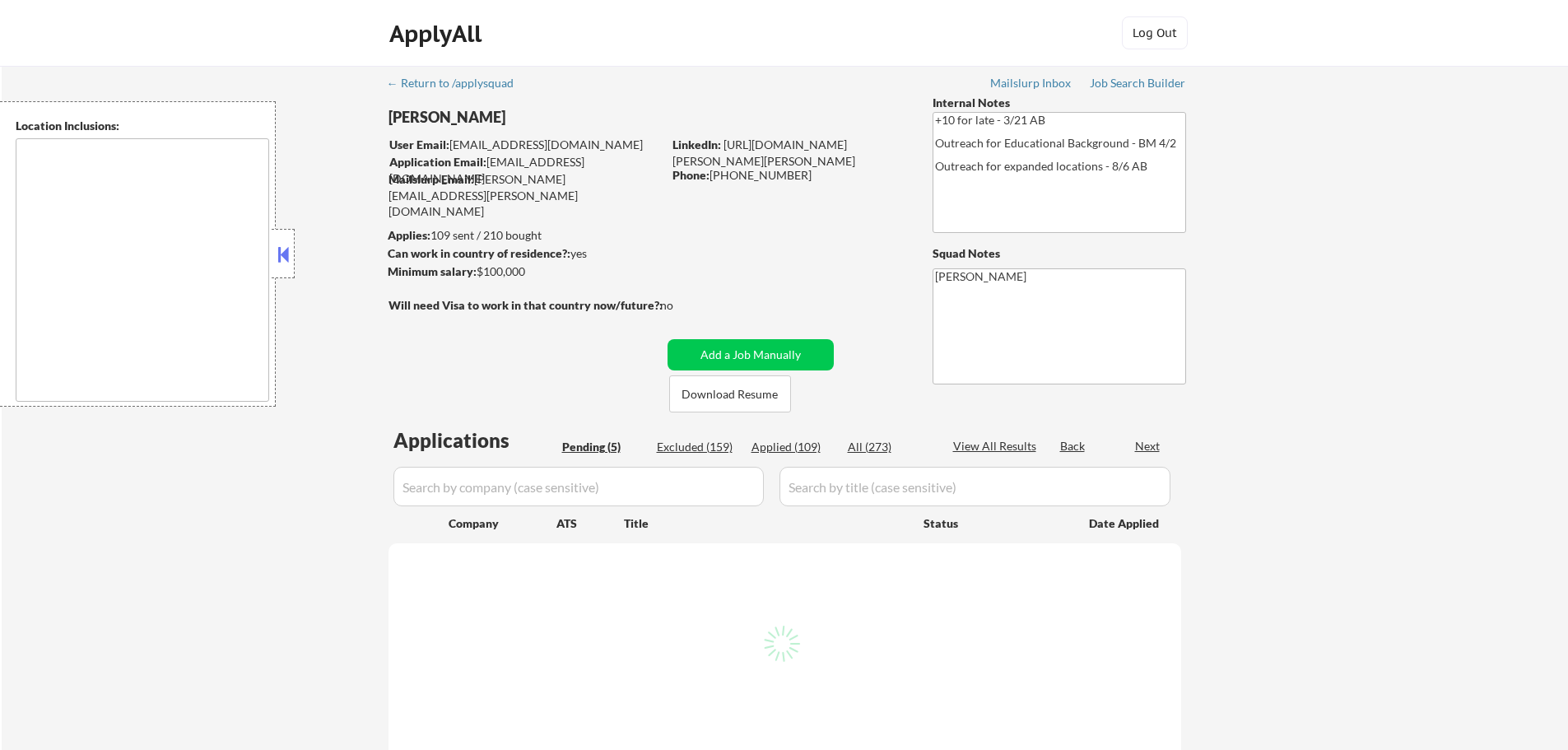
select select ""pending""
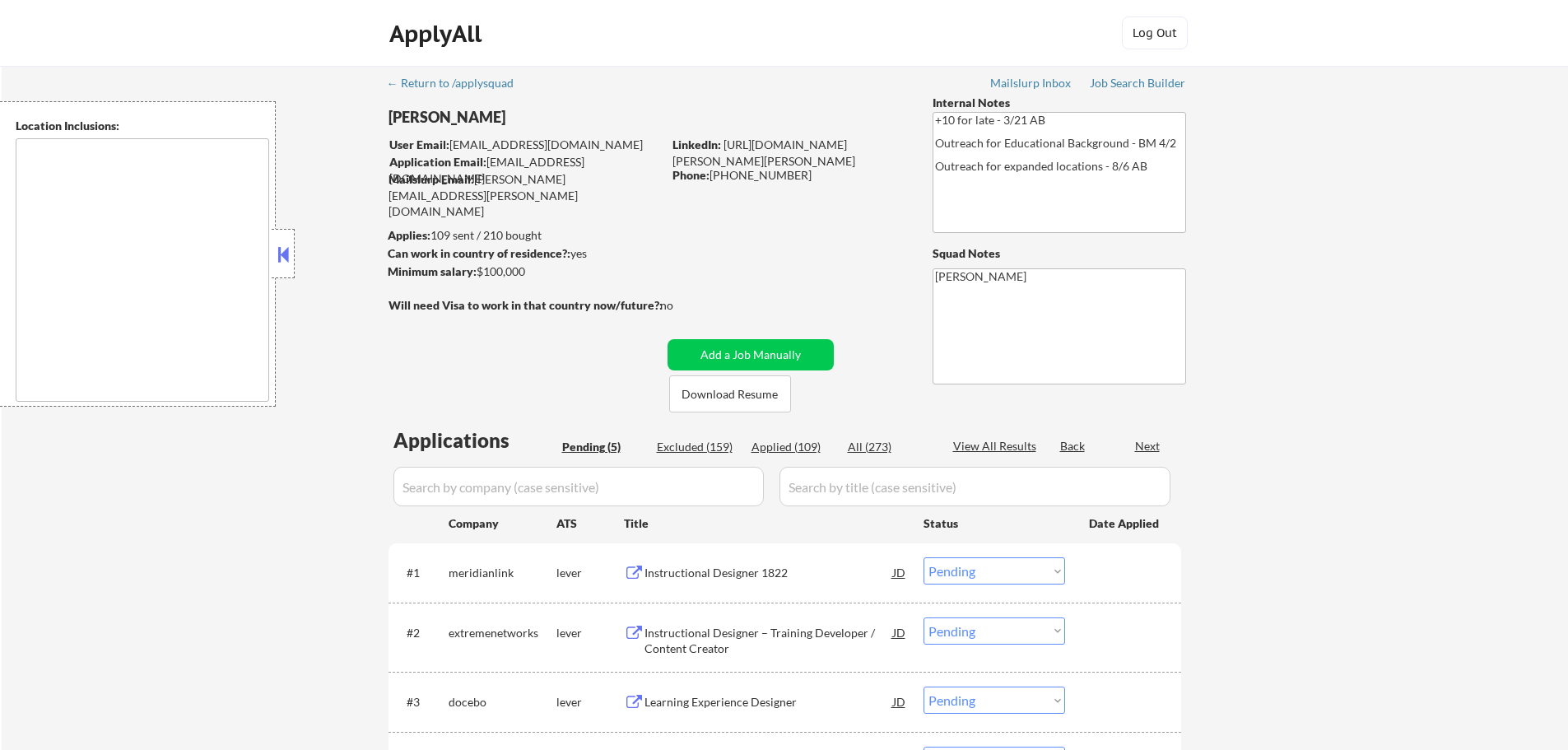
type textarea "[GEOGRAPHIC_DATA], [GEOGRAPHIC_DATA] [GEOGRAPHIC_DATA][PERSON_NAME], [GEOGRAPHI…"
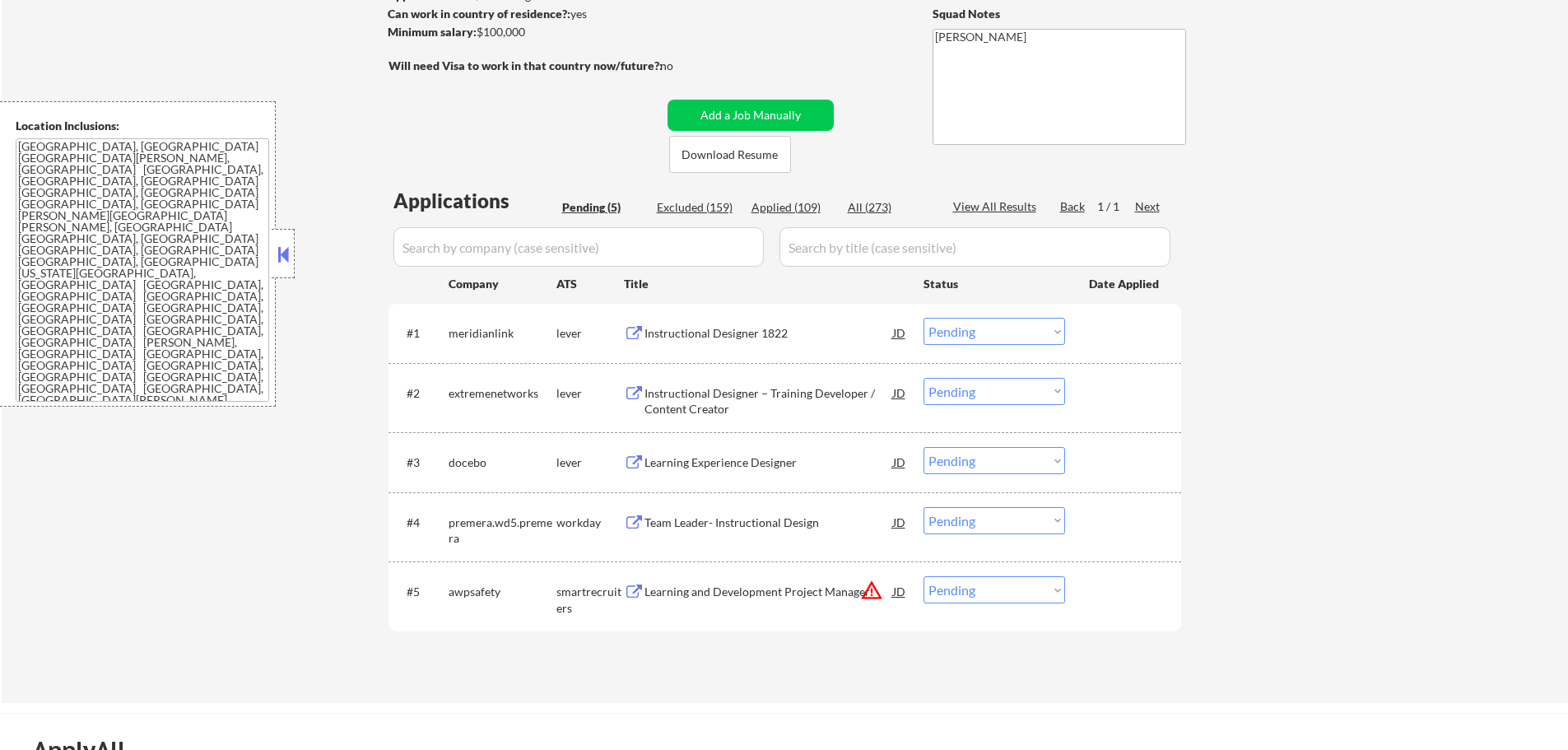
scroll to position [247, 0]
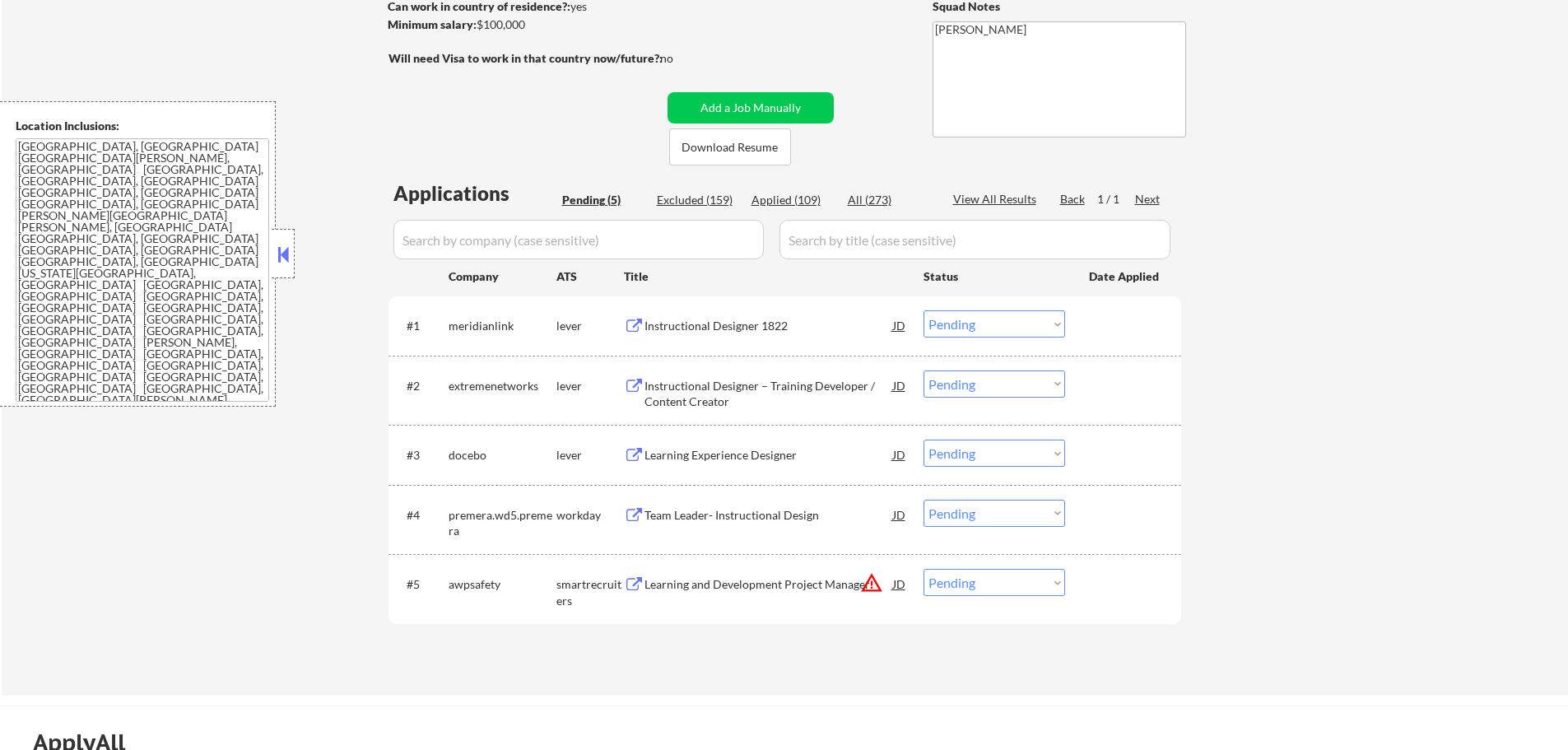
click at [1321, 128] on div "← Return to /applysquad Mailslurp Inbox Job Search Builder [PERSON_NAME] User E…" at bounding box center [785, 257] width 1566 height 876
click at [713, 328] on div "Instructional Designer 1822" at bounding box center [769, 325] width 248 height 16
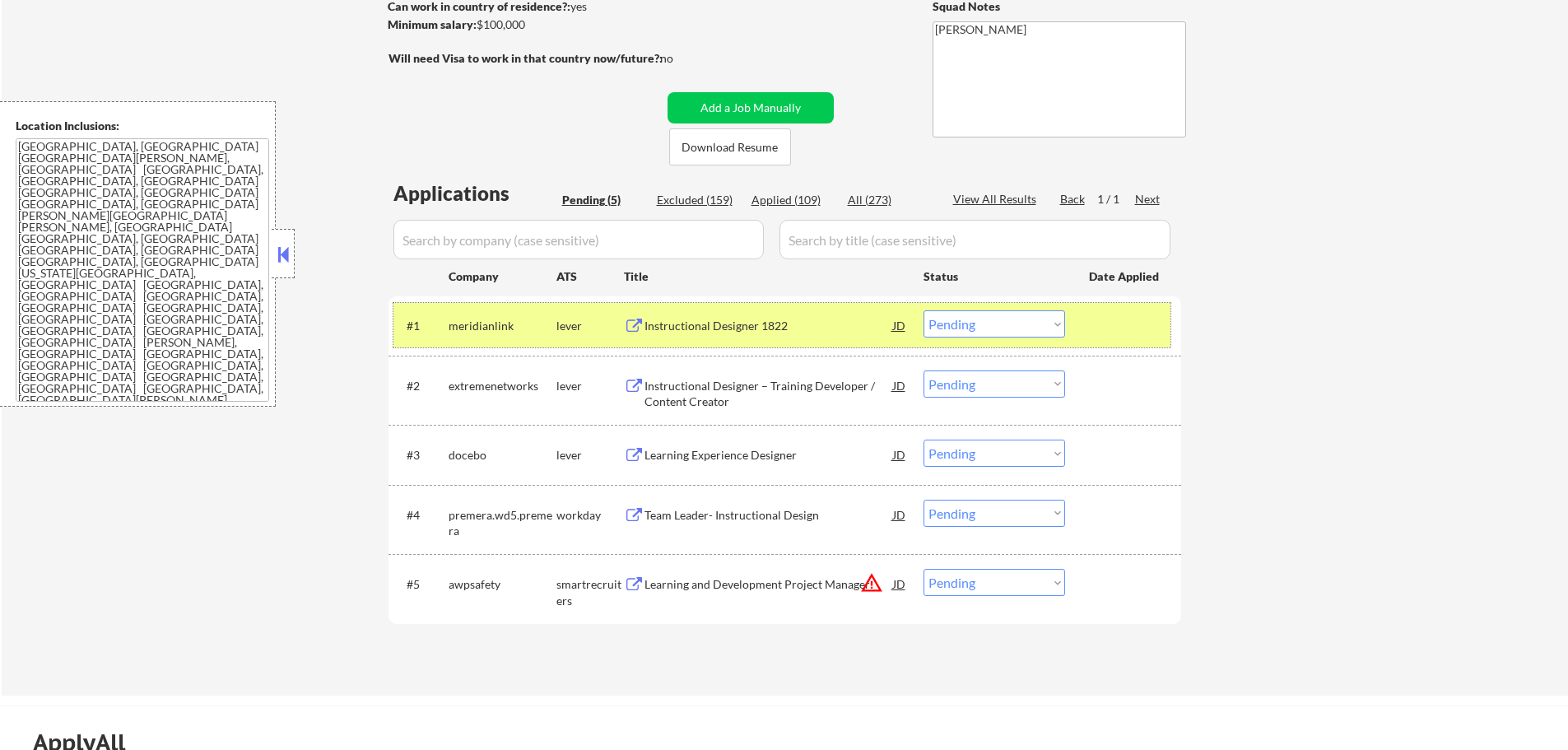
click at [1127, 319] on div at bounding box center [1125, 325] width 72 height 30
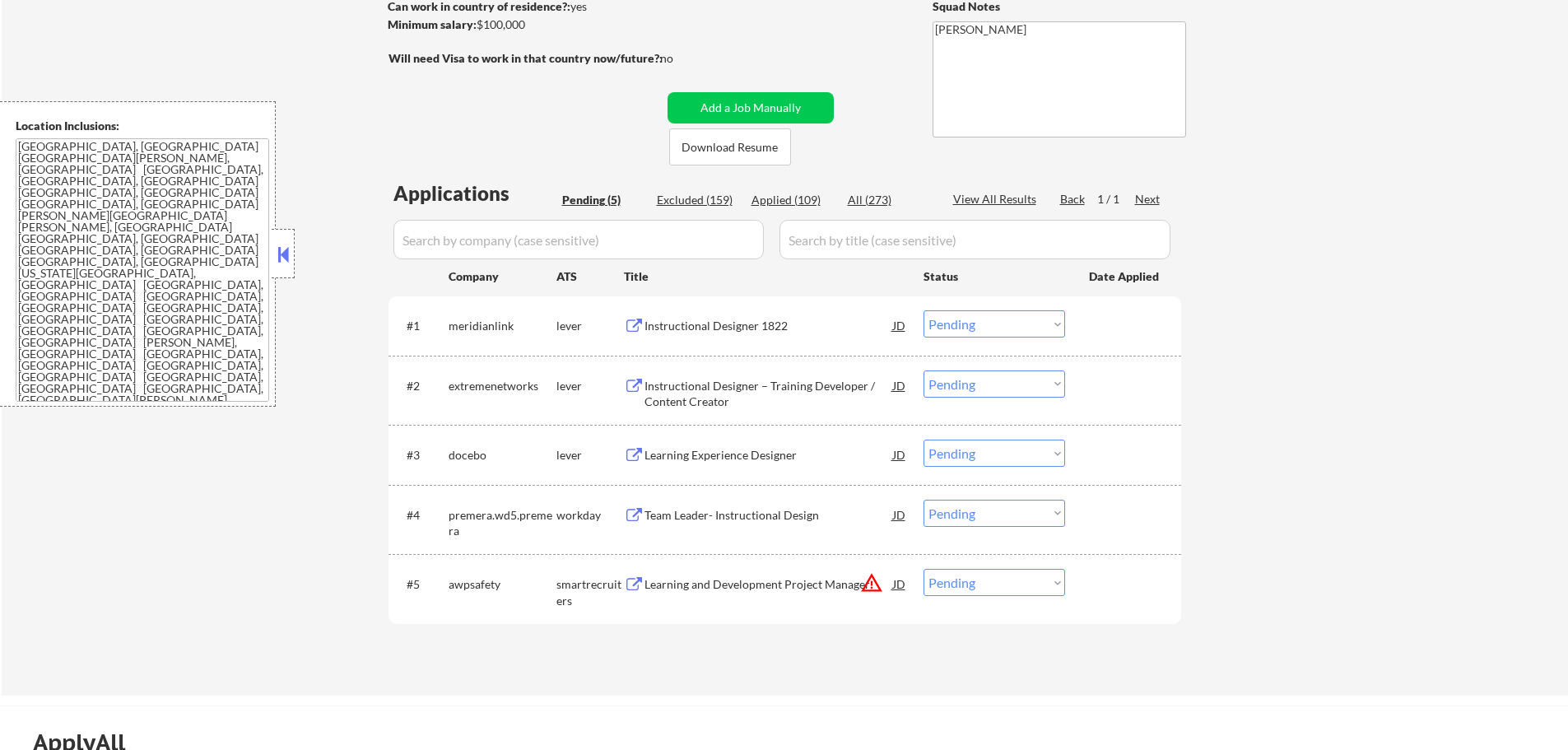
click at [723, 382] on div "Instructional Designer – Training Developer / Content Creator" at bounding box center [769, 393] width 248 height 32
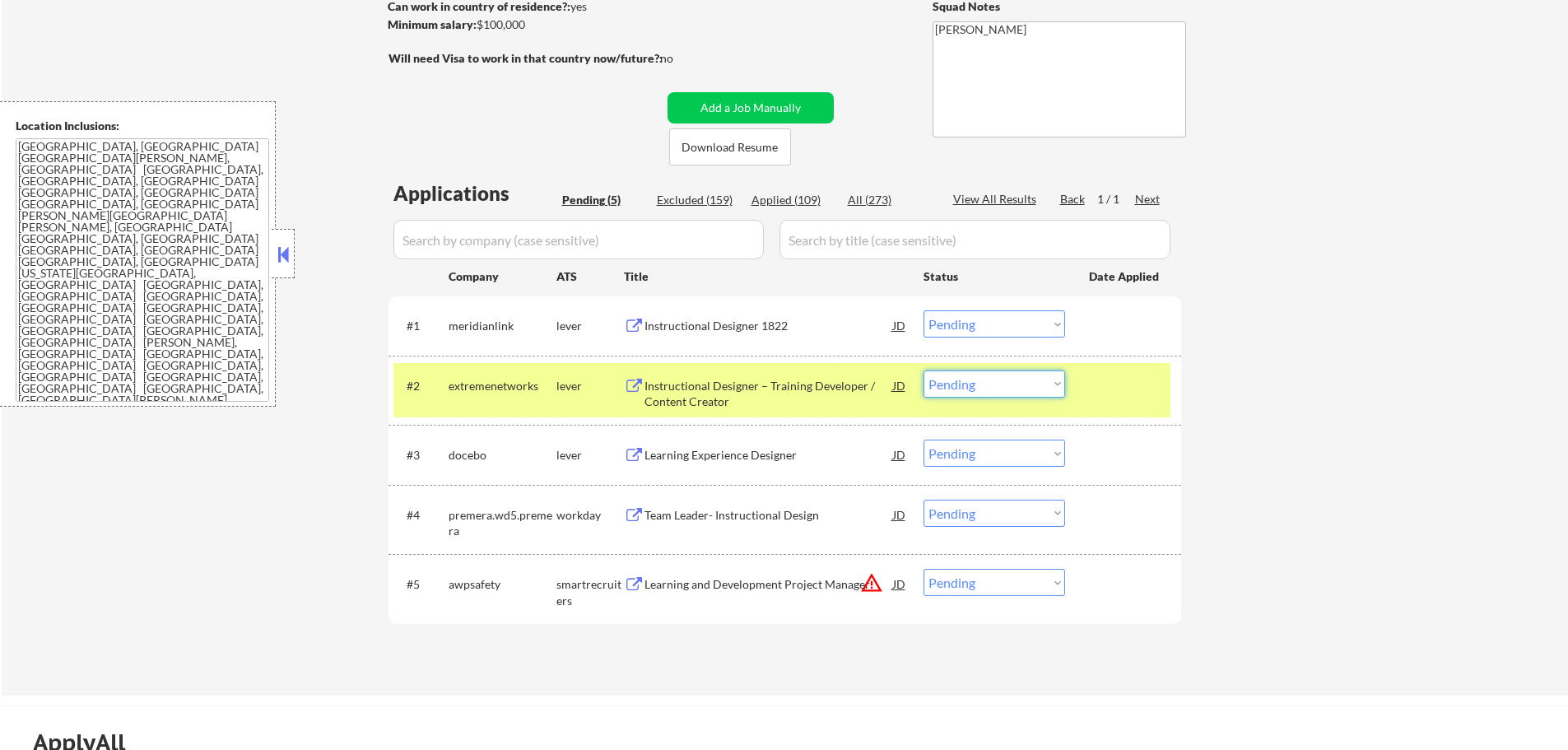
click at [968, 390] on select "Choose an option... Pending Applied Excluded (Questions) Excluded (Expired) Exc…" at bounding box center [994, 384] width 141 height 27
click at [923, 370] on select "Choose an option... Pending Applied Excluded (Questions) Excluded (Expired) Exc…" at bounding box center [994, 384] width 141 height 27
click at [1113, 399] on div at bounding box center [1125, 385] width 72 height 30
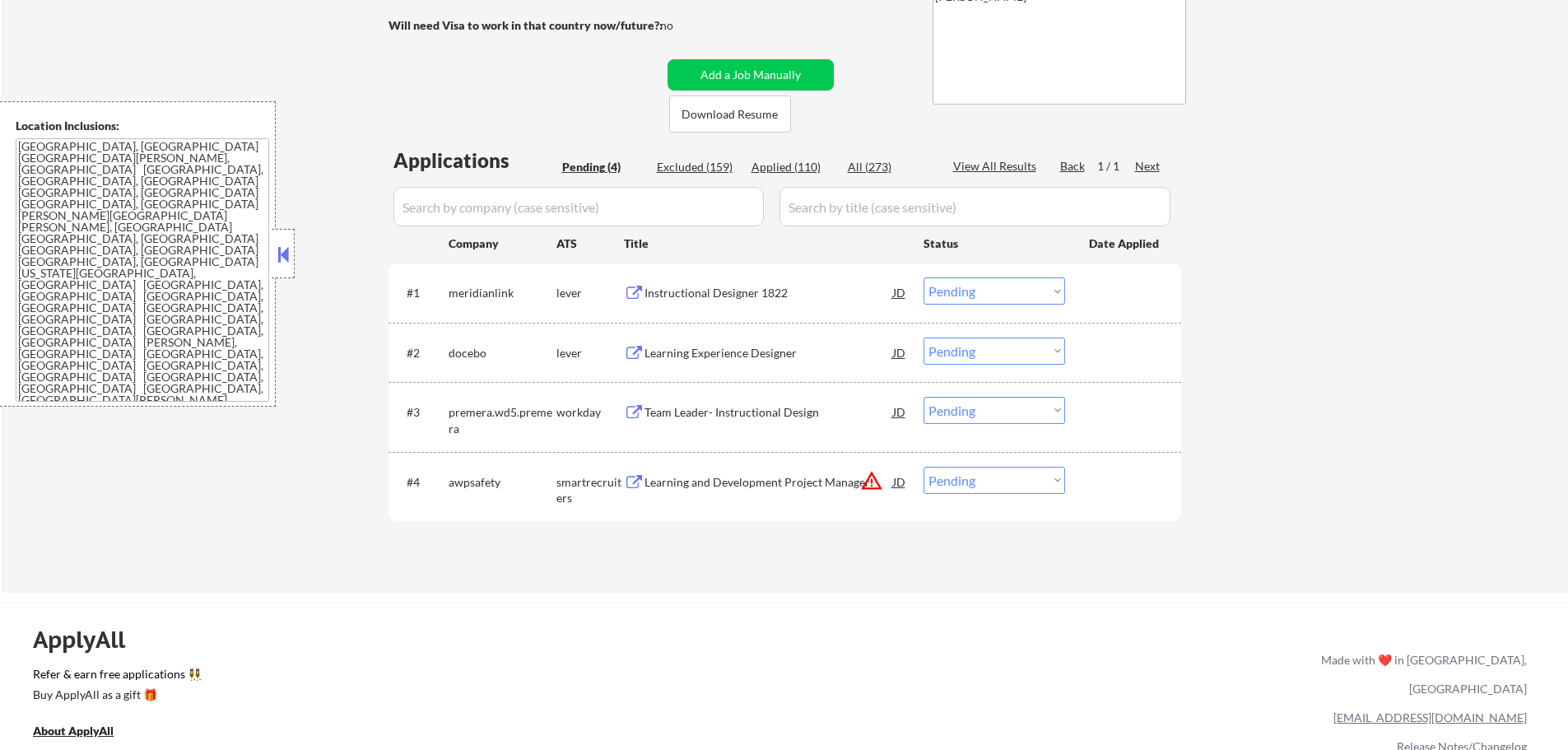
scroll to position [329, 0]
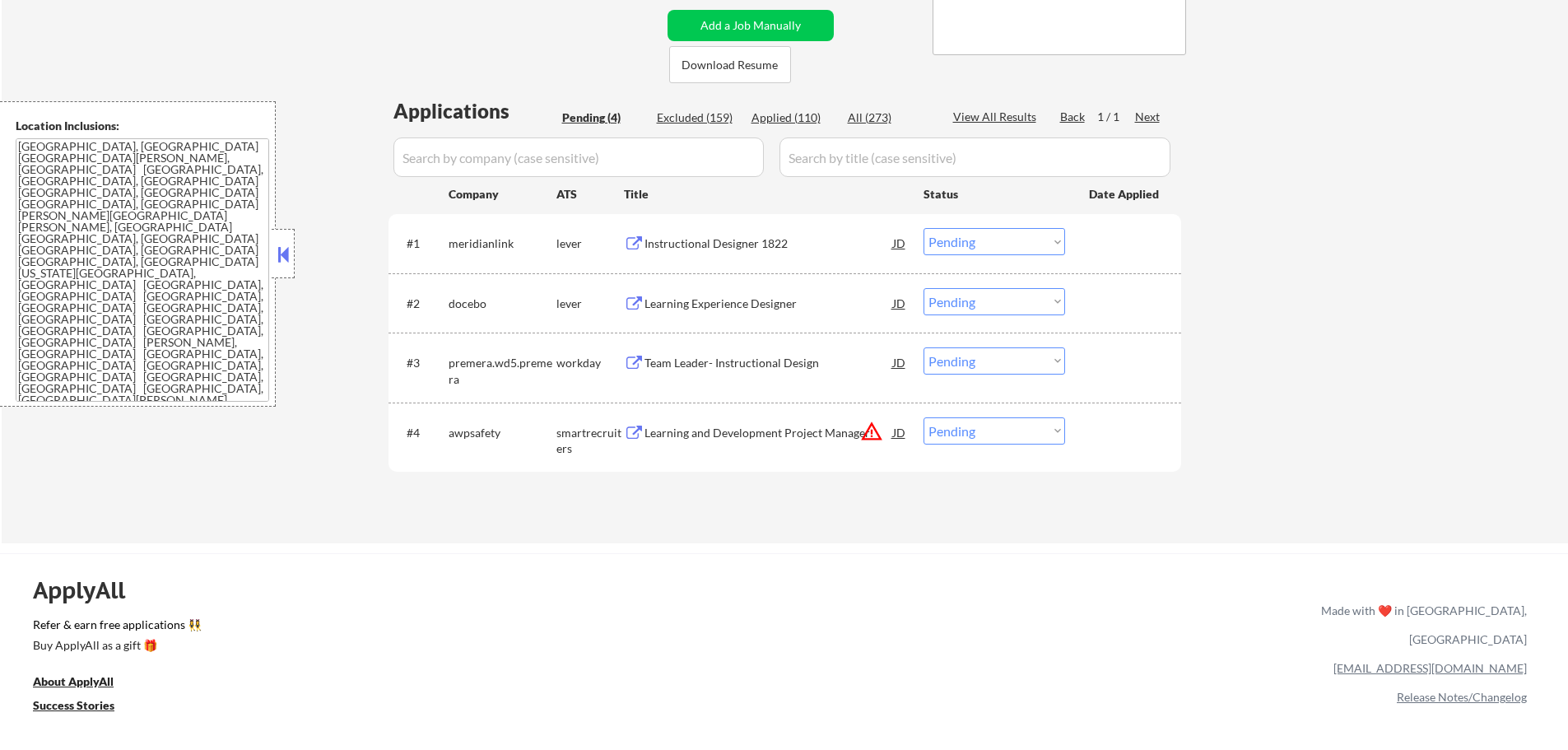
click at [705, 304] on div "Learning Experience Designer" at bounding box center [769, 303] width 248 height 16
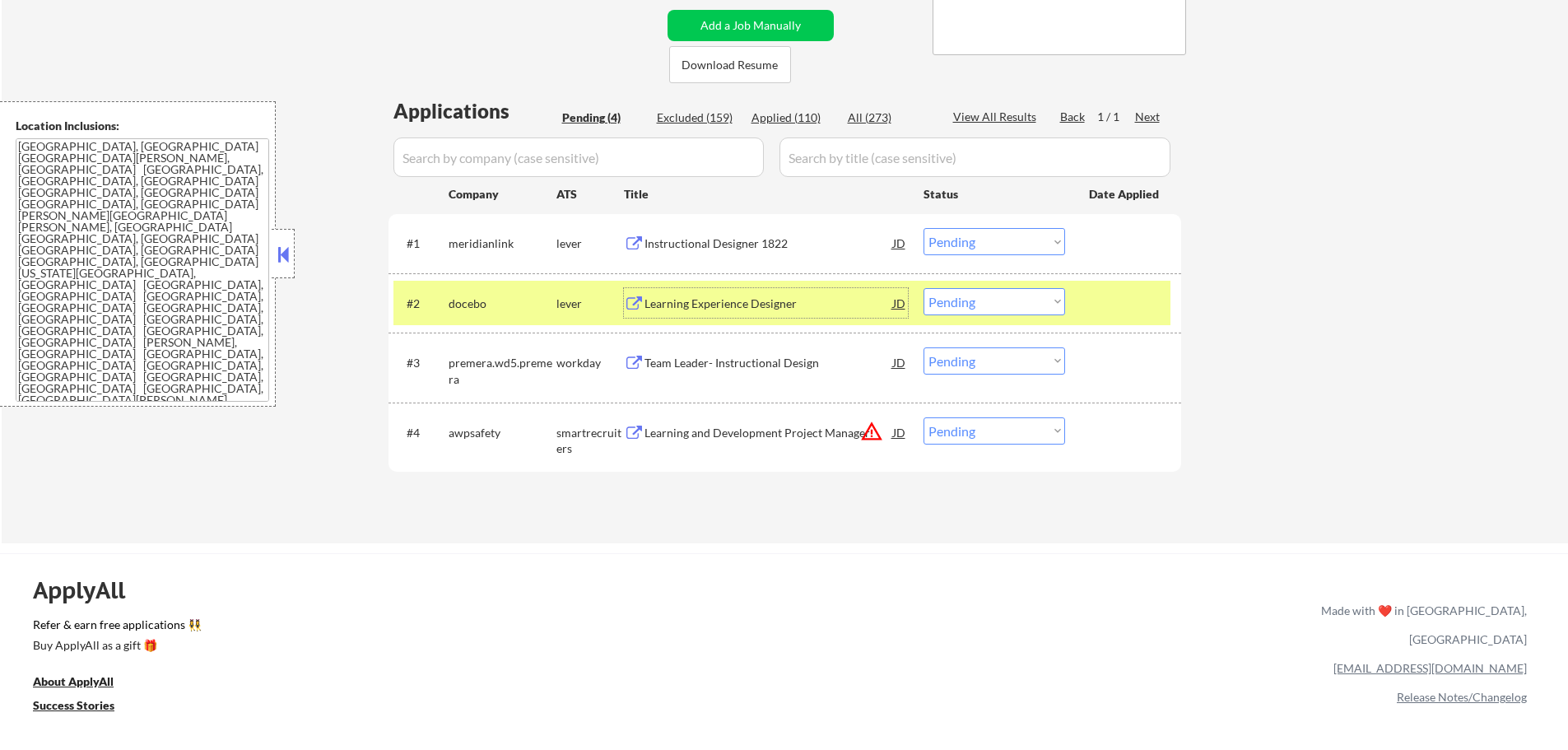
click at [948, 295] on select "Choose an option... Pending Applied Excluded (Questions) Excluded (Expired) Exc…" at bounding box center [994, 302] width 141 height 27
click at [923, 288] on select "Choose an option... Pending Applied Excluded (Questions) Excluded (Expired) Exc…" at bounding box center [994, 302] width 141 height 27
select select ""pending""
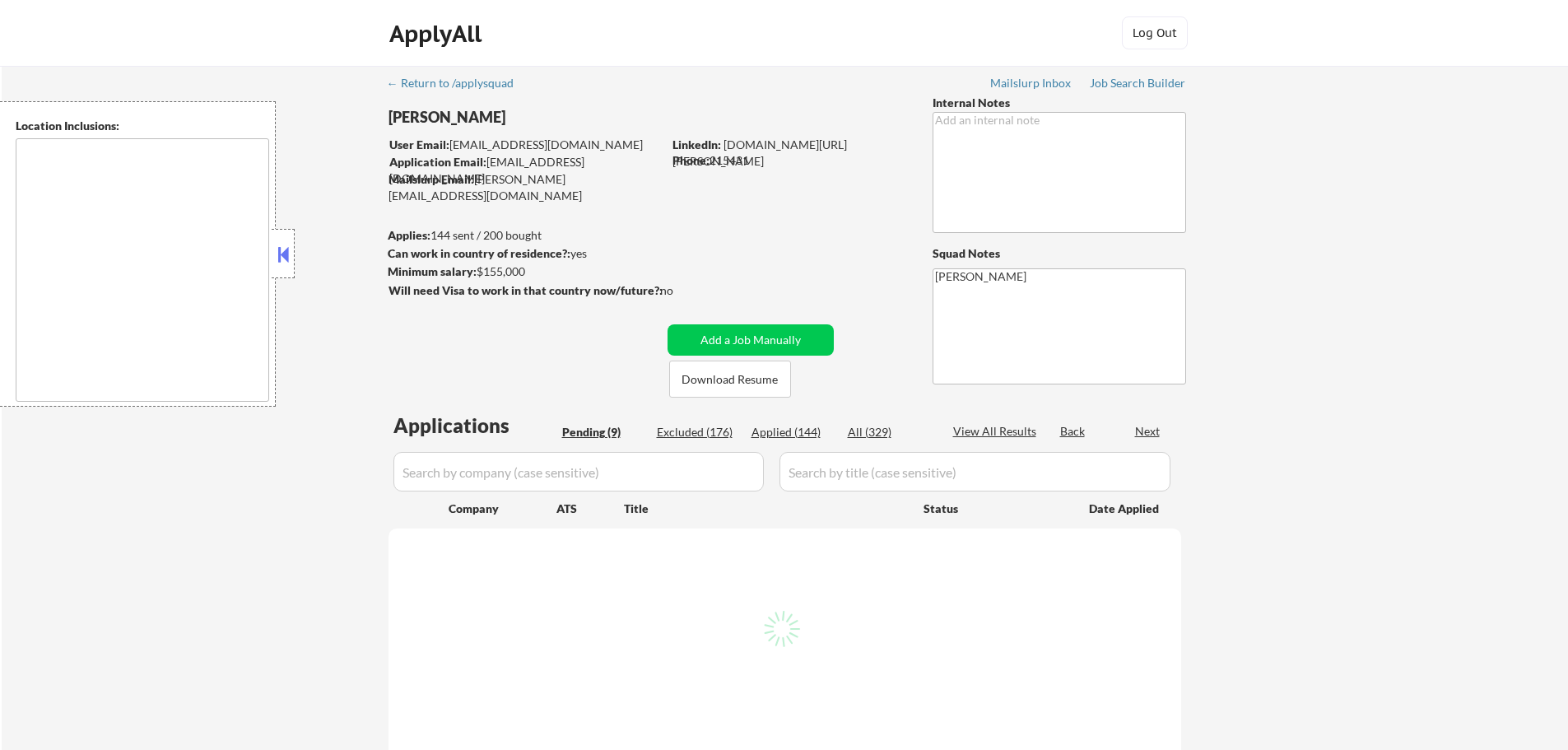
select select ""pending""
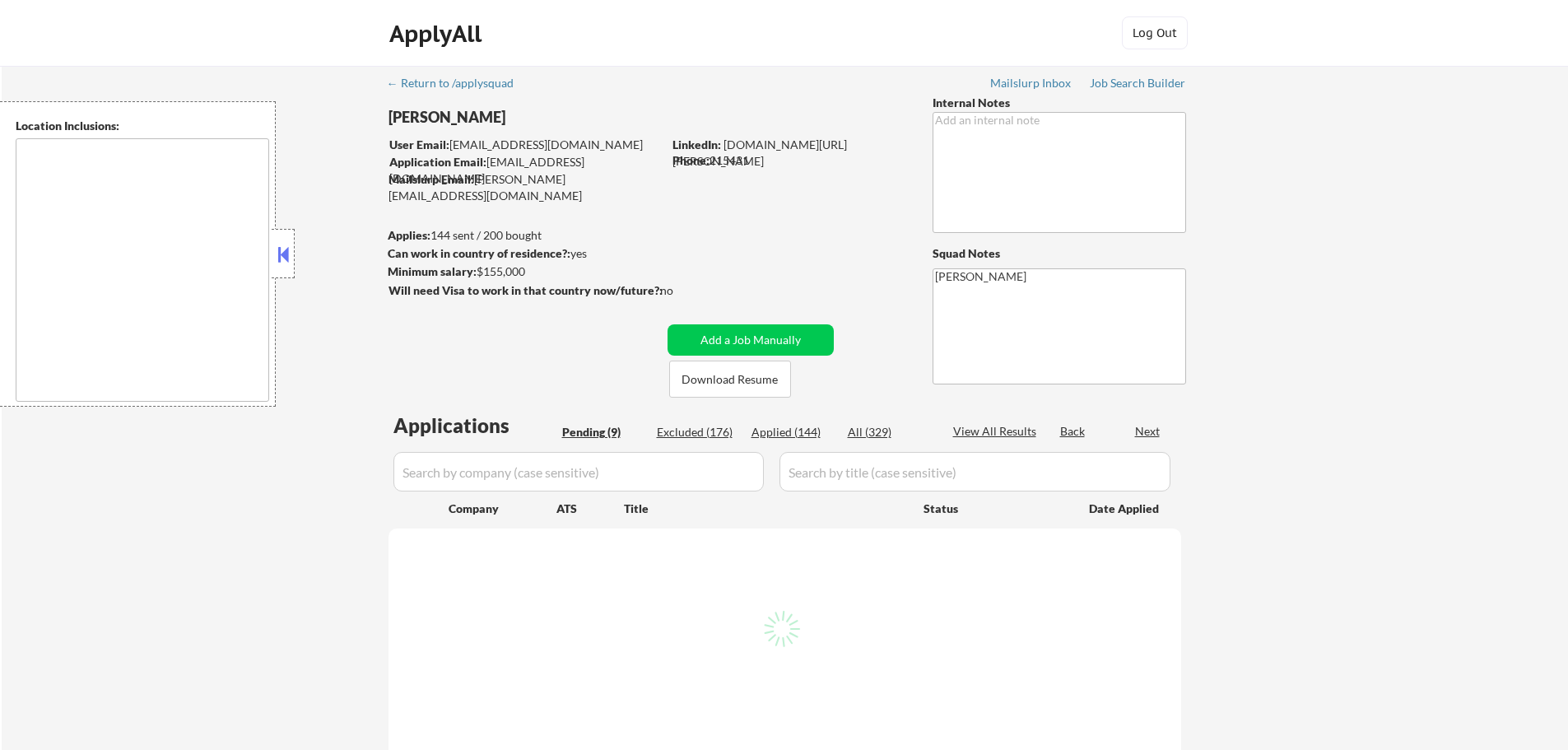
select select ""pending""
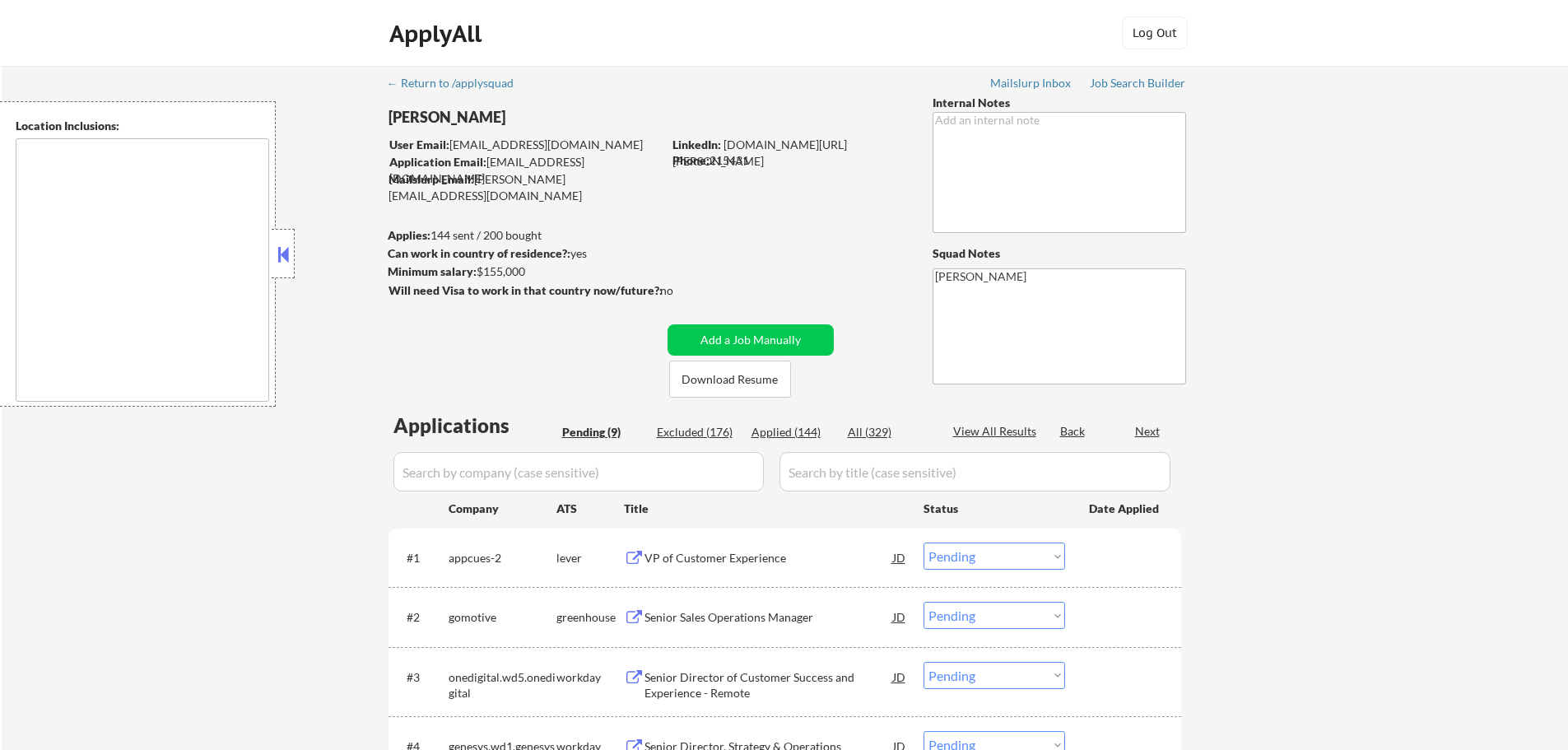
type textarea "remote"
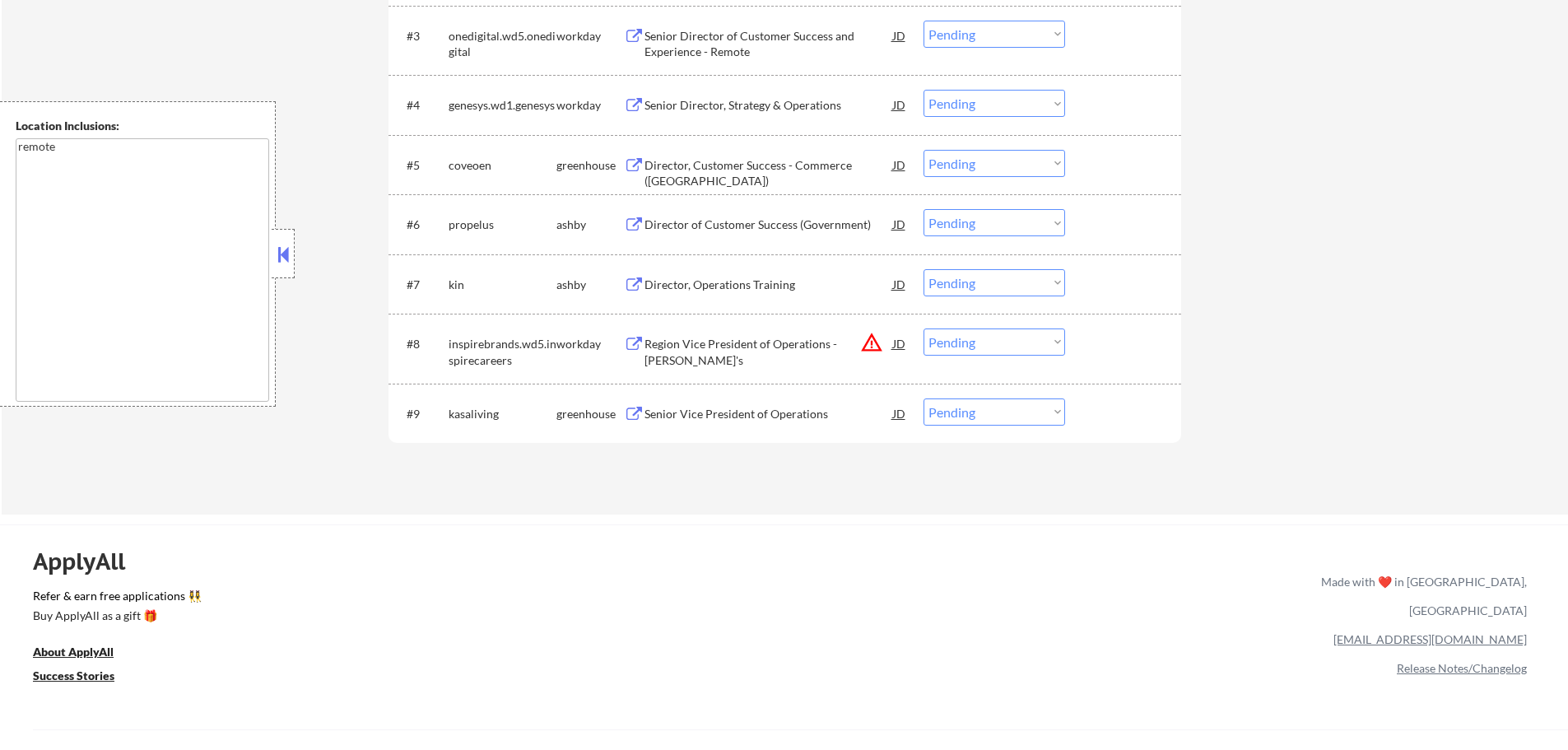
scroll to position [659, 0]
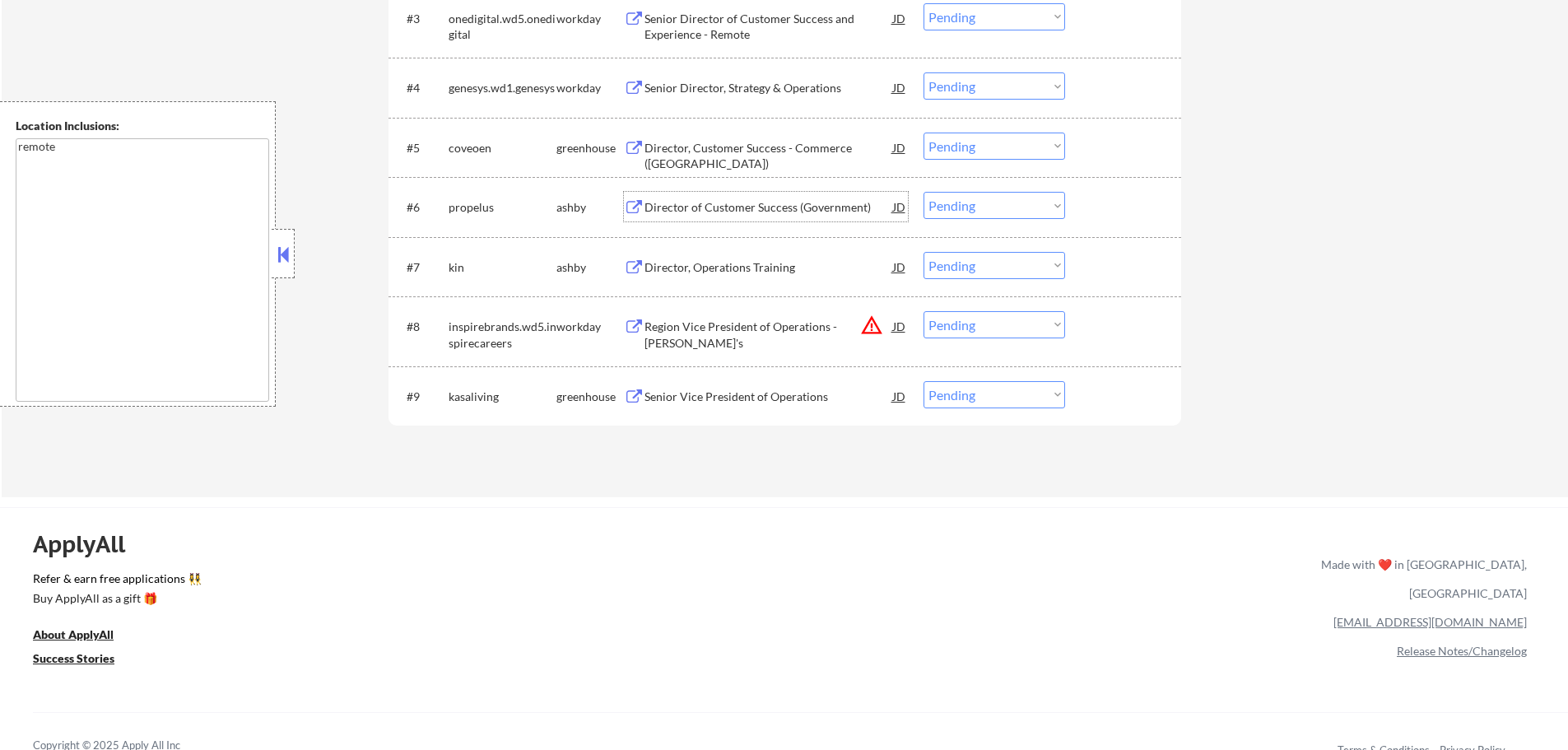
click at [726, 219] on div "Director of Customer Success (Government)" at bounding box center [769, 206] width 248 height 30
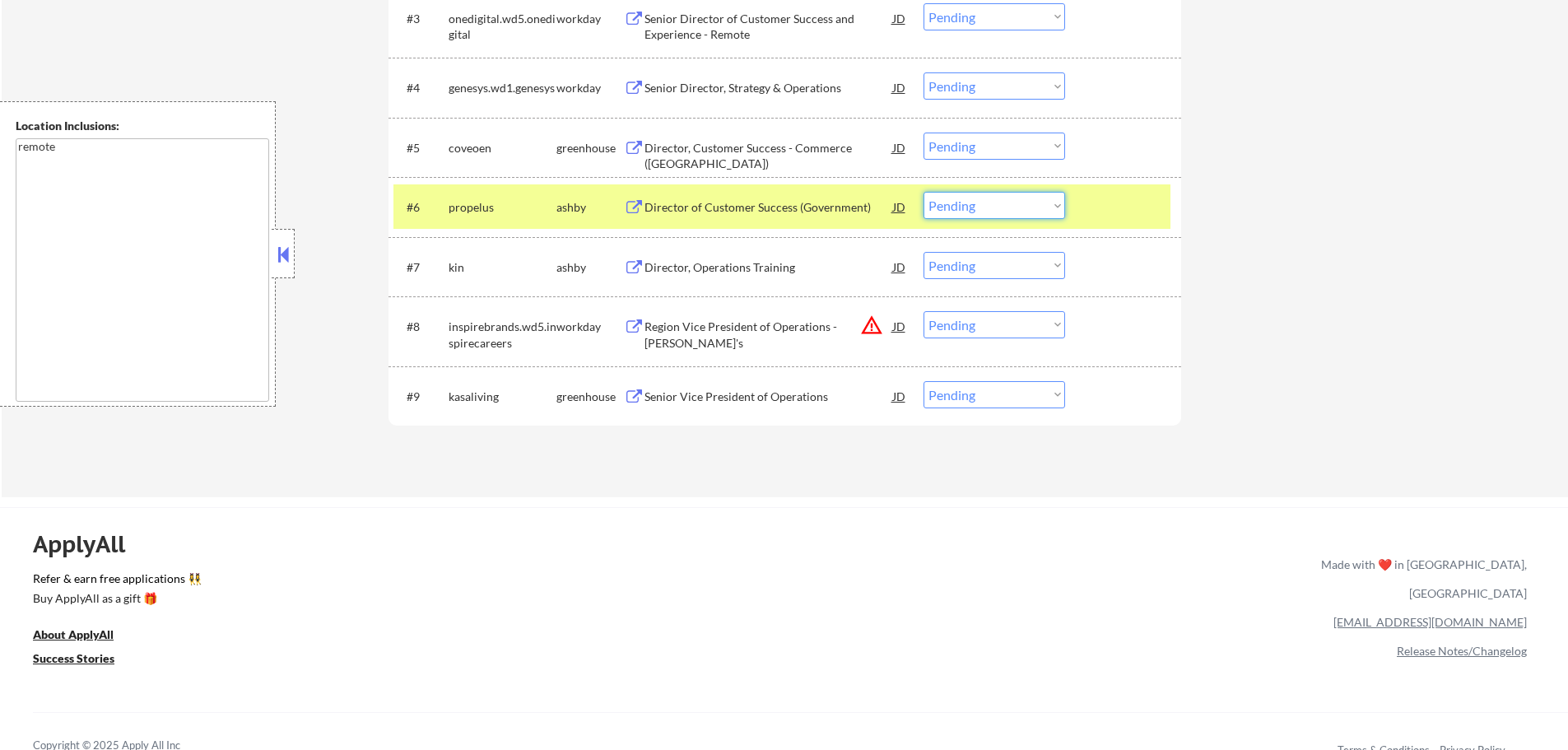
click at [967, 210] on select "Choose an option... Pending Applied Excluded (Questions) Excluded (Expired) Exc…" at bounding box center [994, 205] width 141 height 27
click at [923, 191] on select "Choose an option... Pending Applied Excluded (Questions) Excluded (Expired) Exc…" at bounding box center [994, 205] width 141 height 27
click at [1099, 206] on div at bounding box center [1125, 206] width 72 height 30
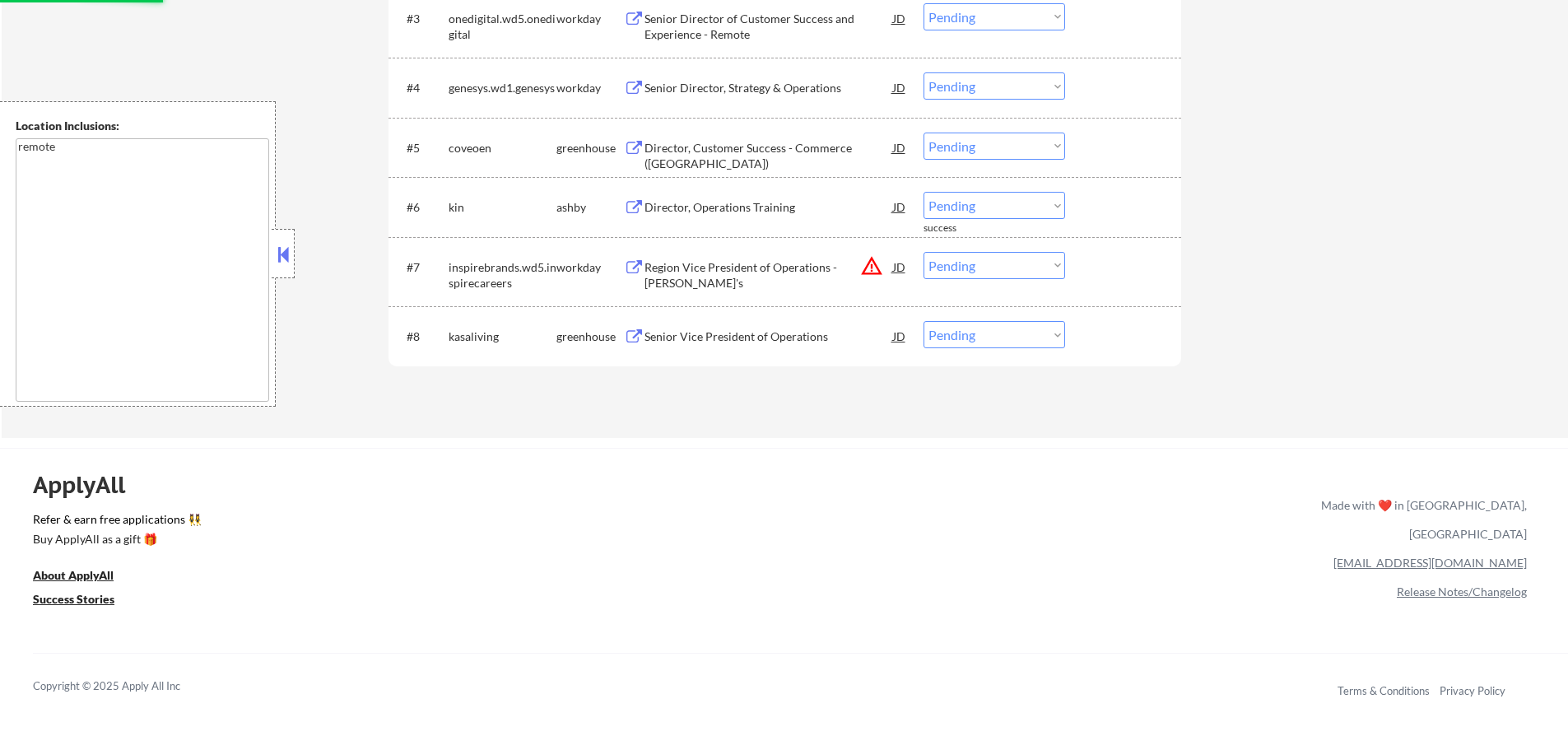
click at [745, 203] on div "Director, Operations Training" at bounding box center [769, 207] width 248 height 16
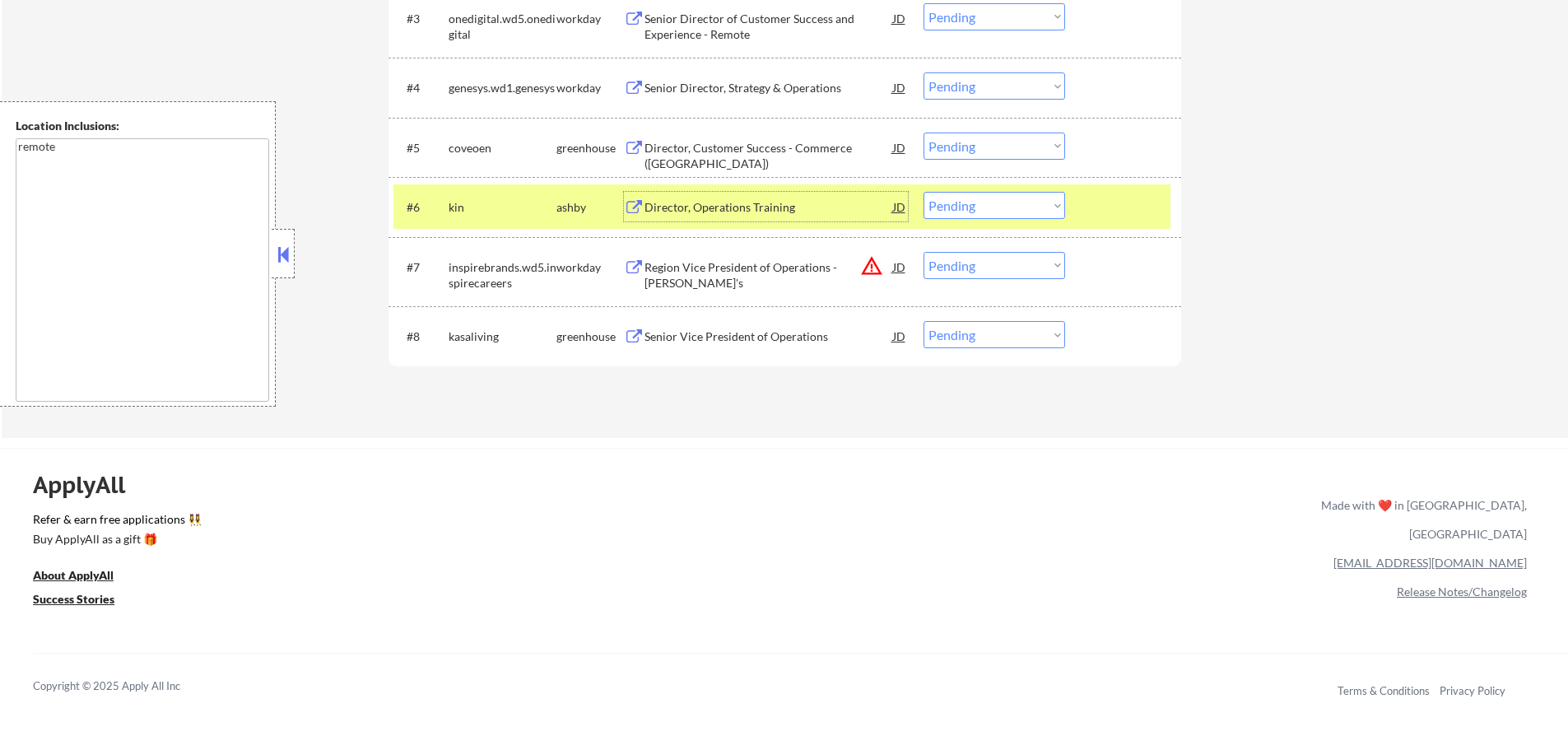
click at [977, 197] on select "Choose an option... Pending Applied Excluded (Questions) Excluded (Expired) Exc…" at bounding box center [994, 205] width 141 height 27
click at [923, 191] on select "Choose an option... Pending Applied Excluded (Questions) Excluded (Expired) Exc…" at bounding box center [994, 205] width 141 height 27
click at [1117, 196] on div at bounding box center [1125, 206] width 72 height 30
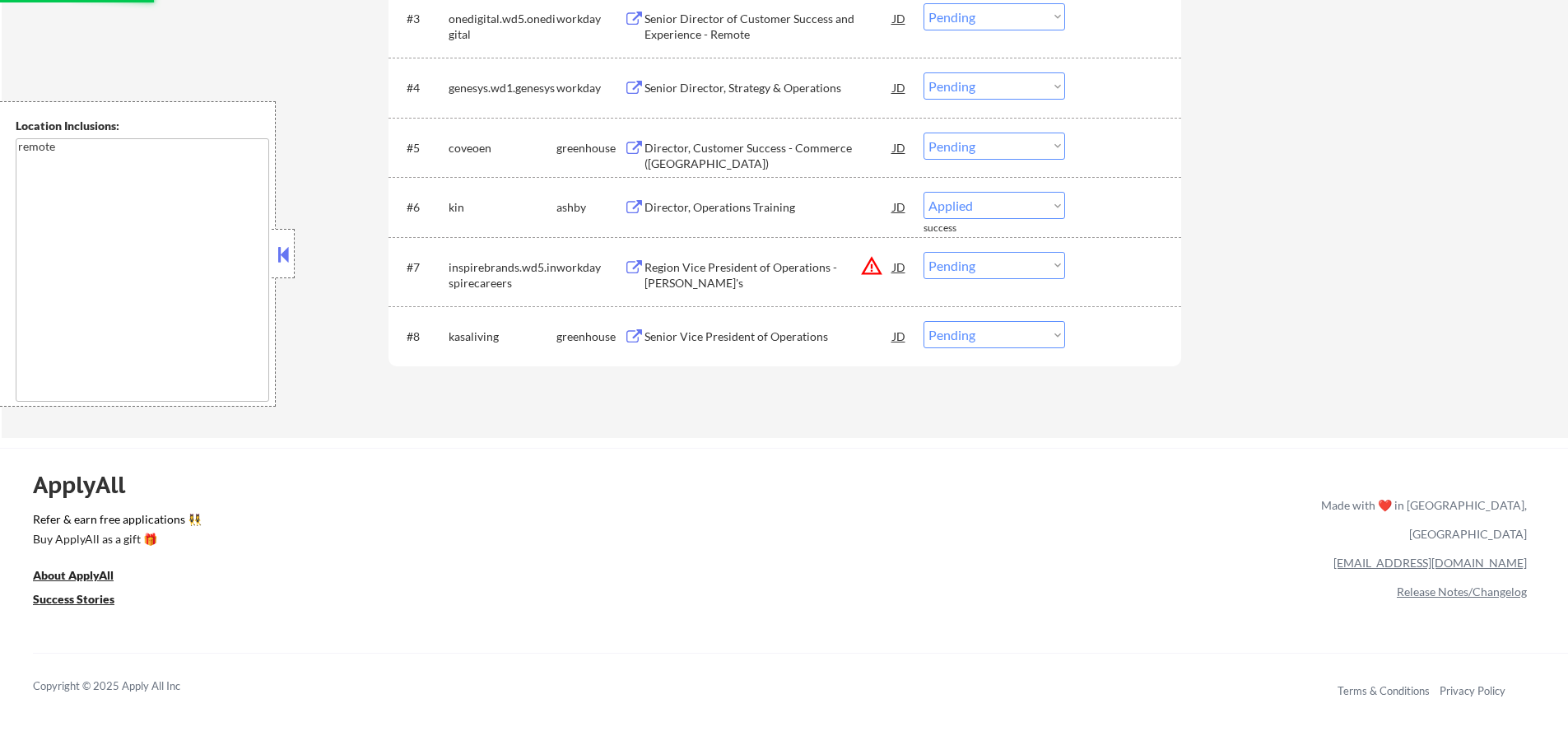
select select ""pending""
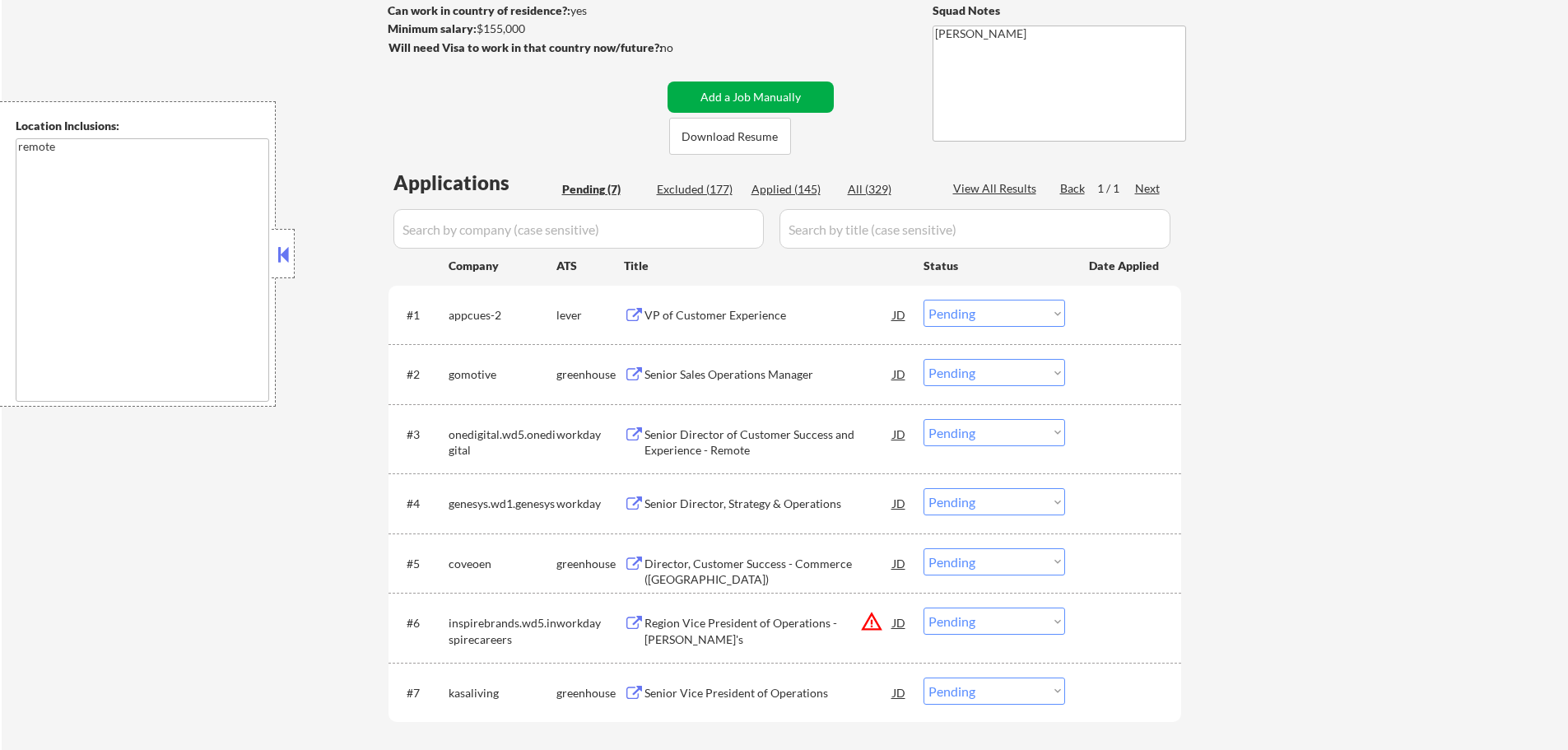
scroll to position [247, 0]
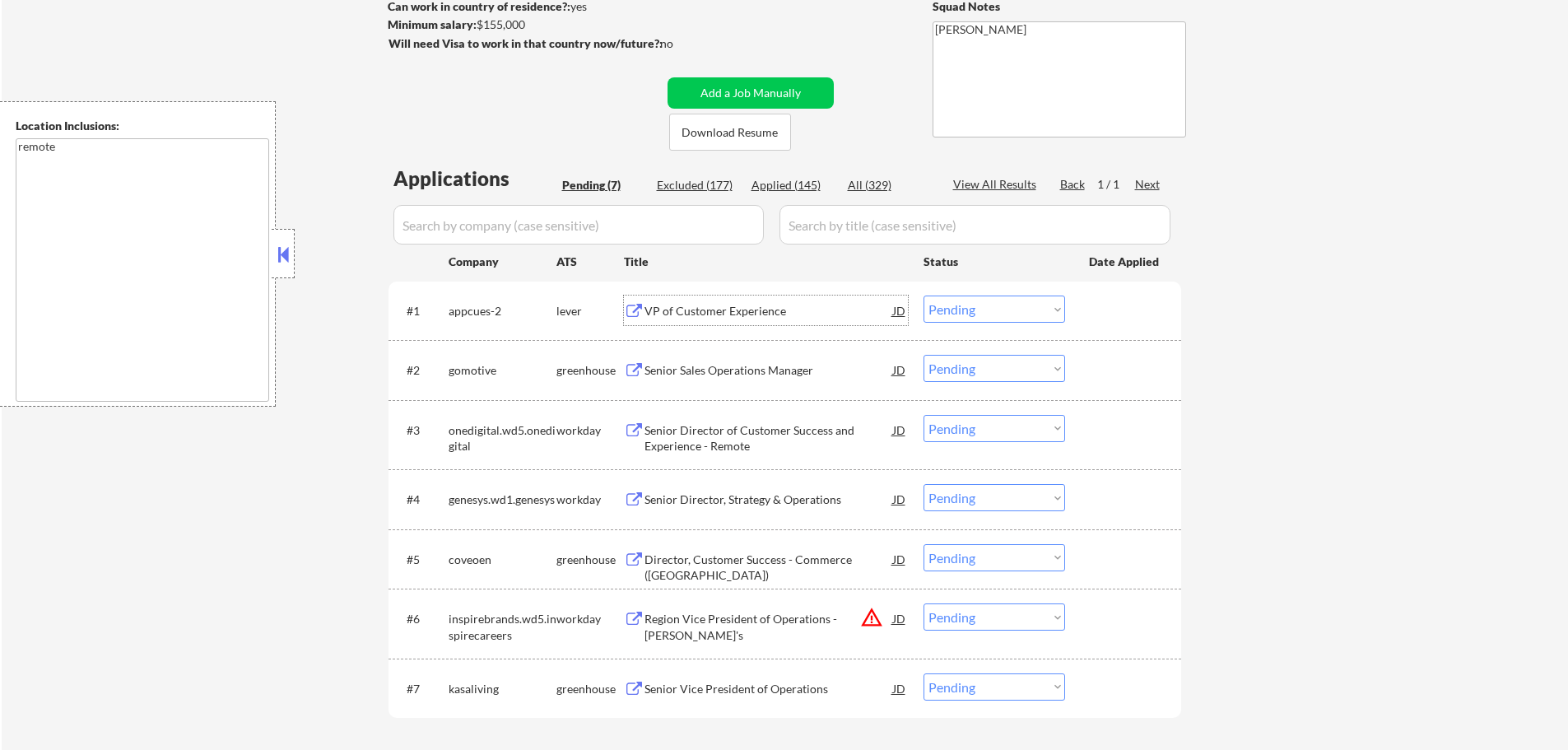
click at [721, 311] on div "VP of Customer Experience" at bounding box center [769, 311] width 248 height 16
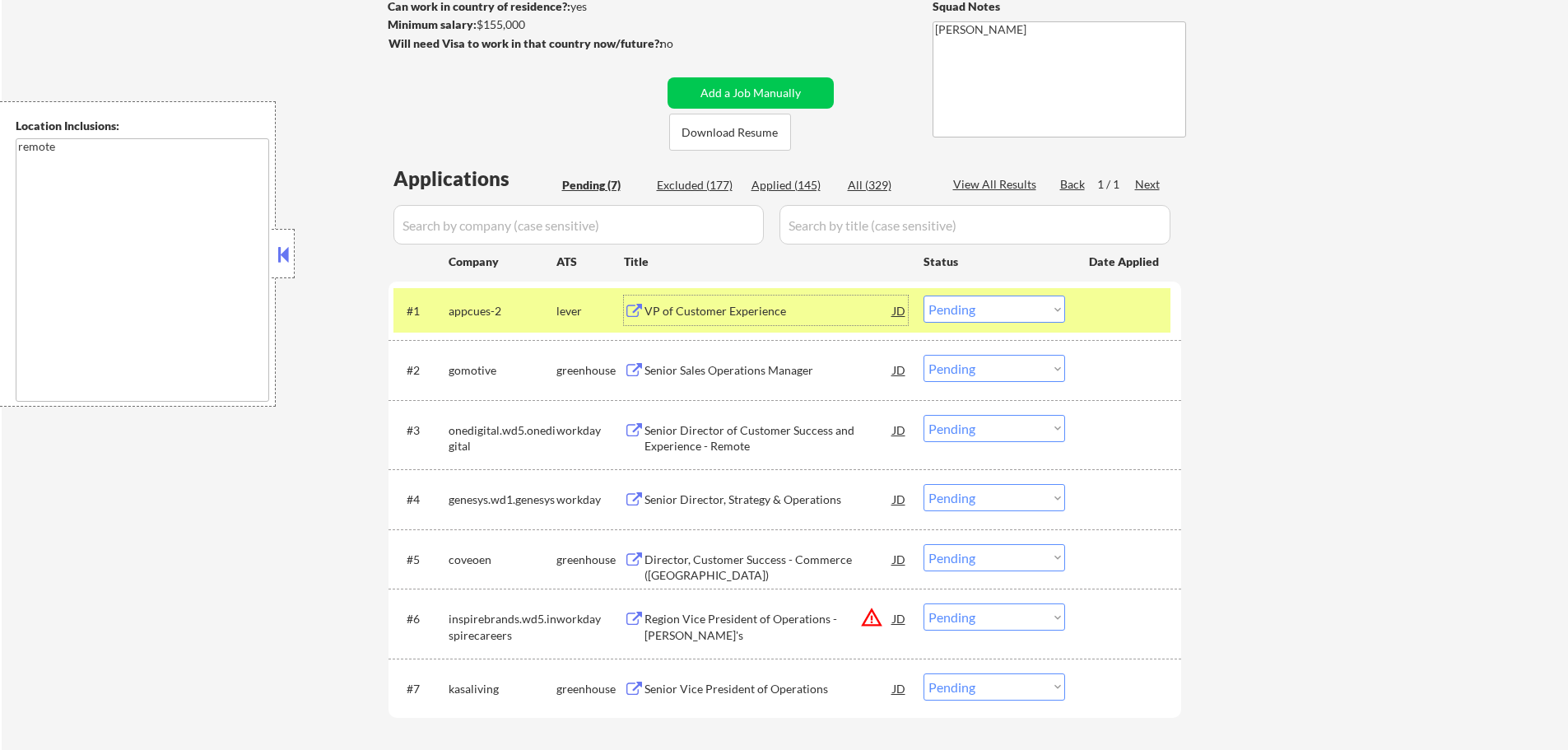
click at [1000, 312] on select "Choose an option... Pending Applied Excluded (Questions) Excluded (Expired) Exc…" at bounding box center [994, 309] width 141 height 27
click at [923, 295] on select "Choose an option... Pending Applied Excluded (Questions) Excluded (Expired) Exc…" at bounding box center [994, 309] width 141 height 27
click at [1113, 308] on div at bounding box center [1125, 310] width 72 height 30
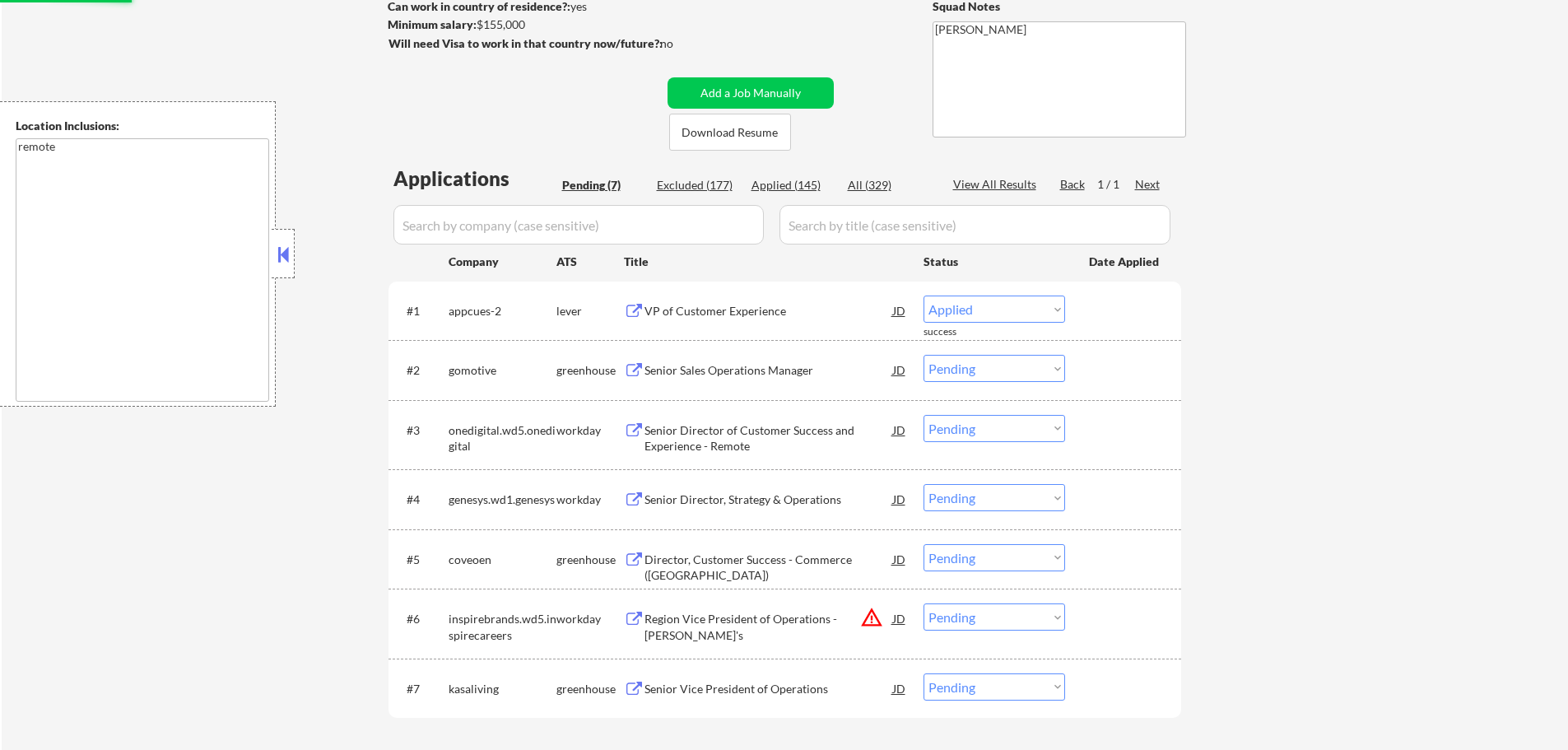
select select ""pending""
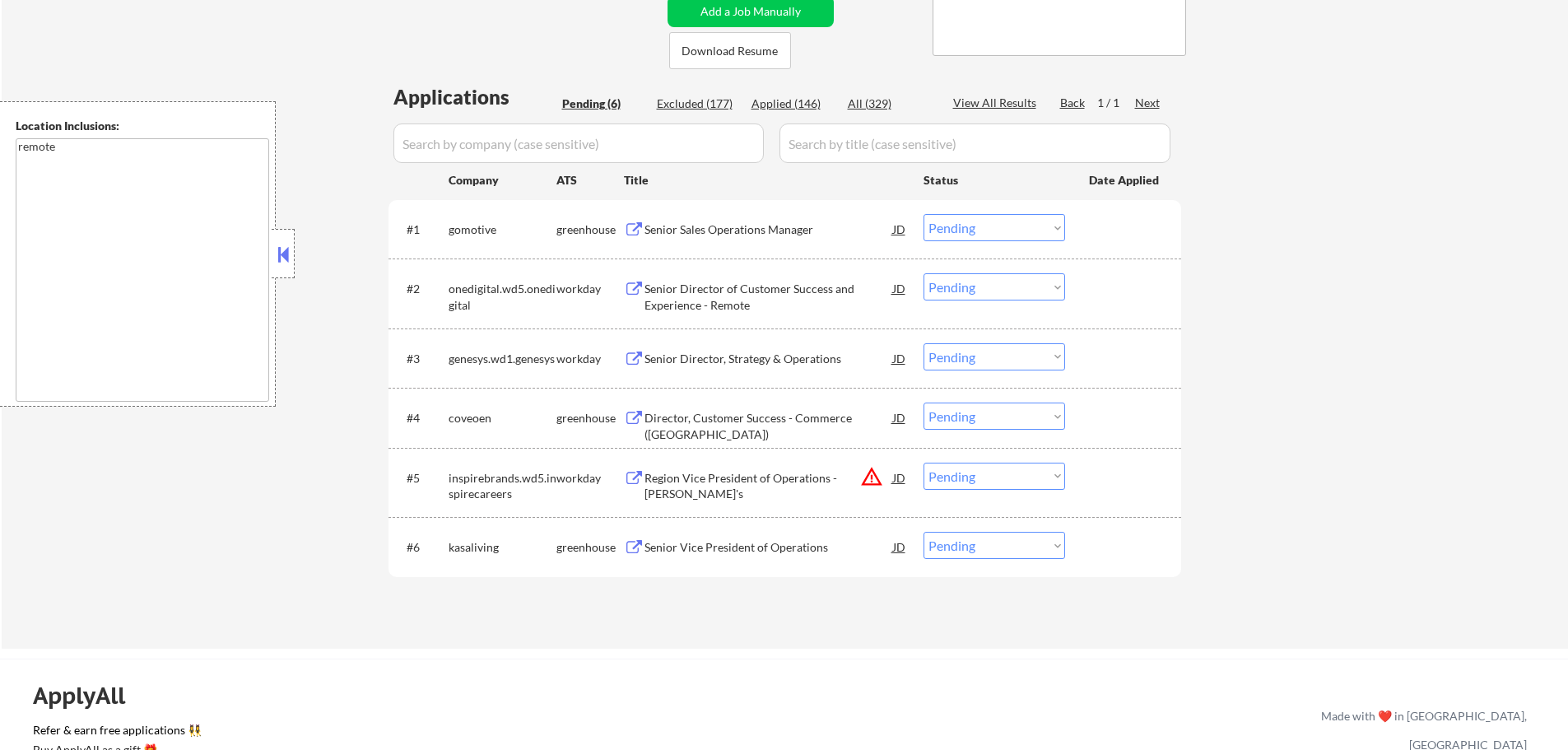
scroll to position [329, 0]
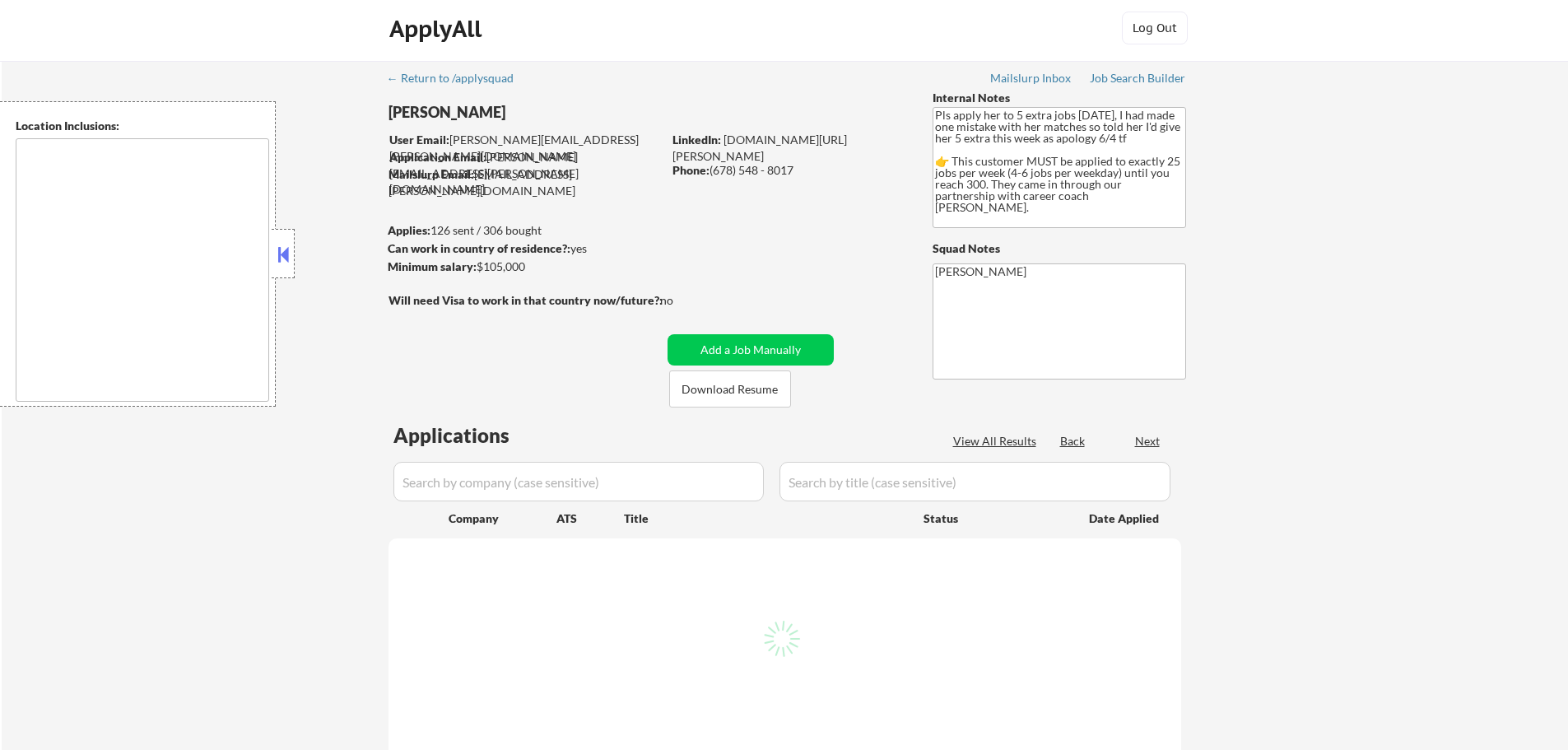
select select ""pending""
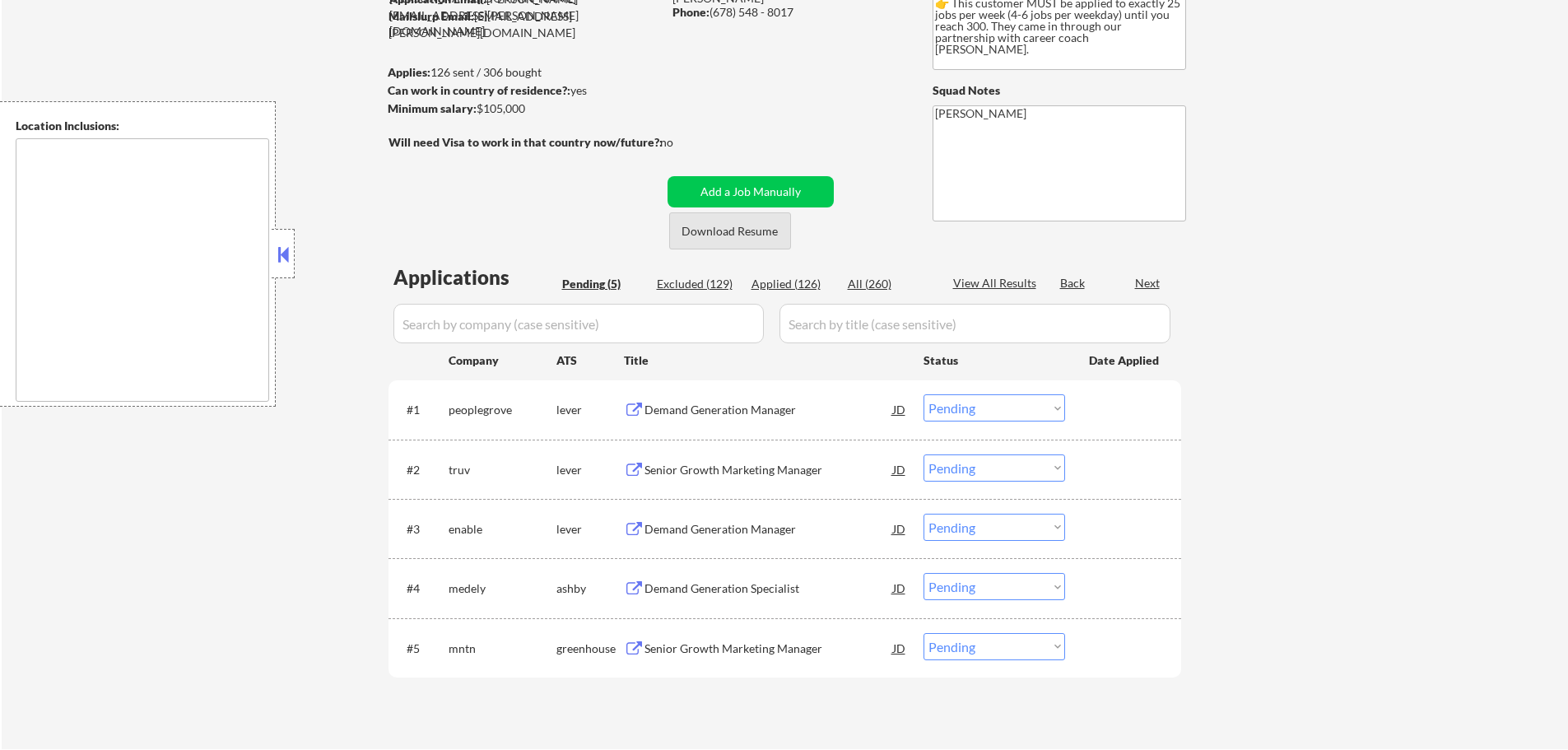
scroll to position [164, 0]
type textarea "Atlanta, GA Decatur, GA East Point, GA Brookhaven, GA Sandy Springs, GA Dunwood…"
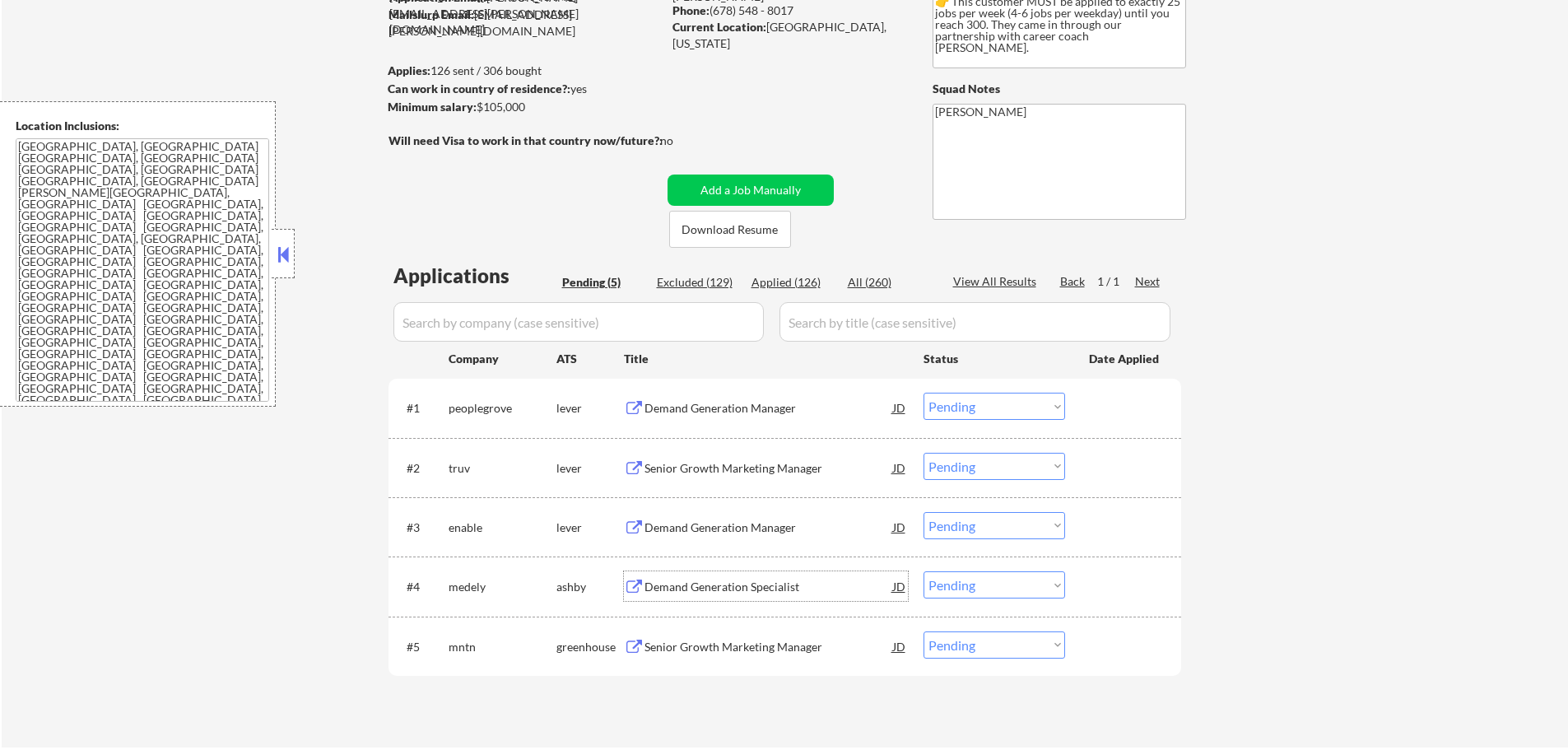
click at [726, 582] on div "Demand Generation Specialist" at bounding box center [769, 587] width 248 height 16
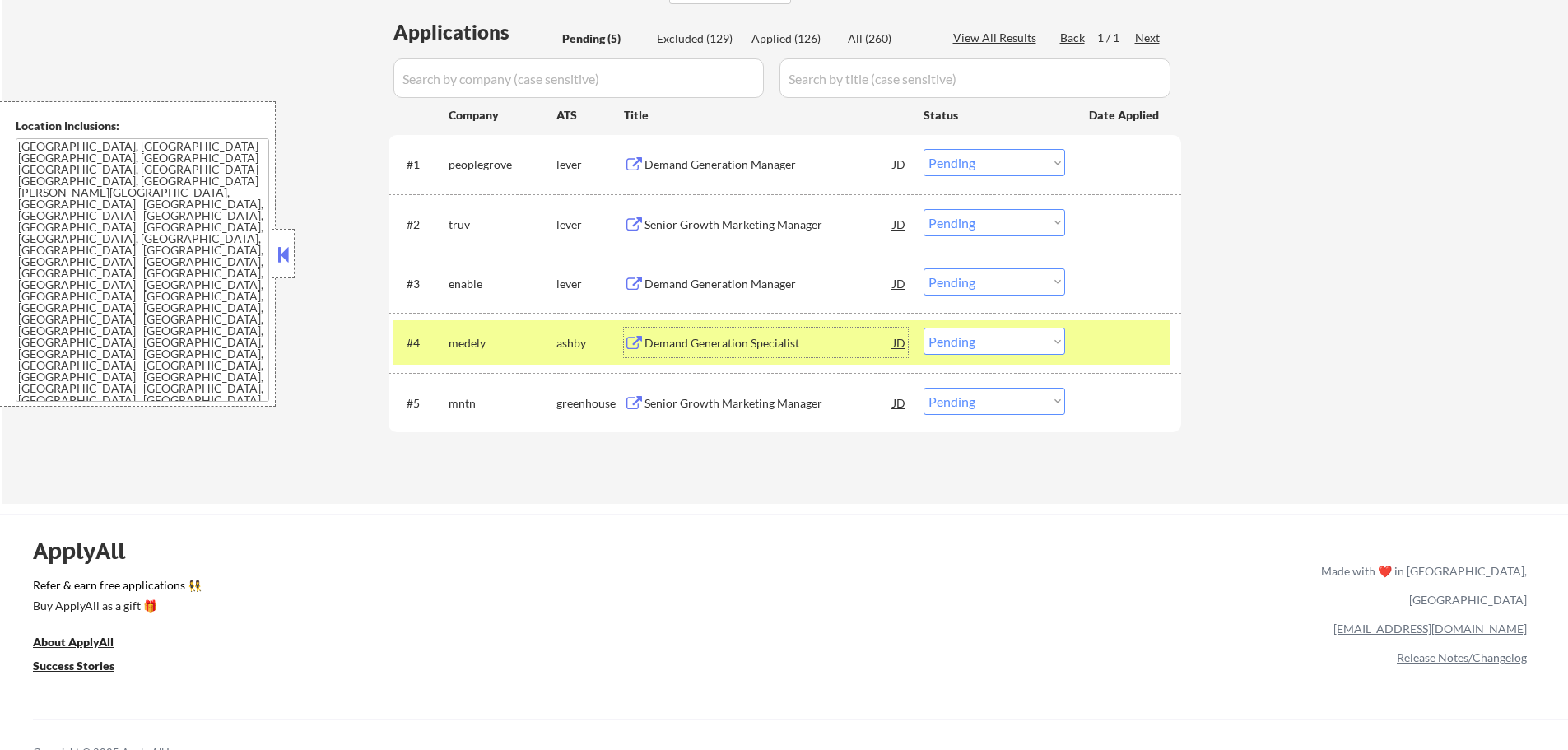
scroll to position [412, 0]
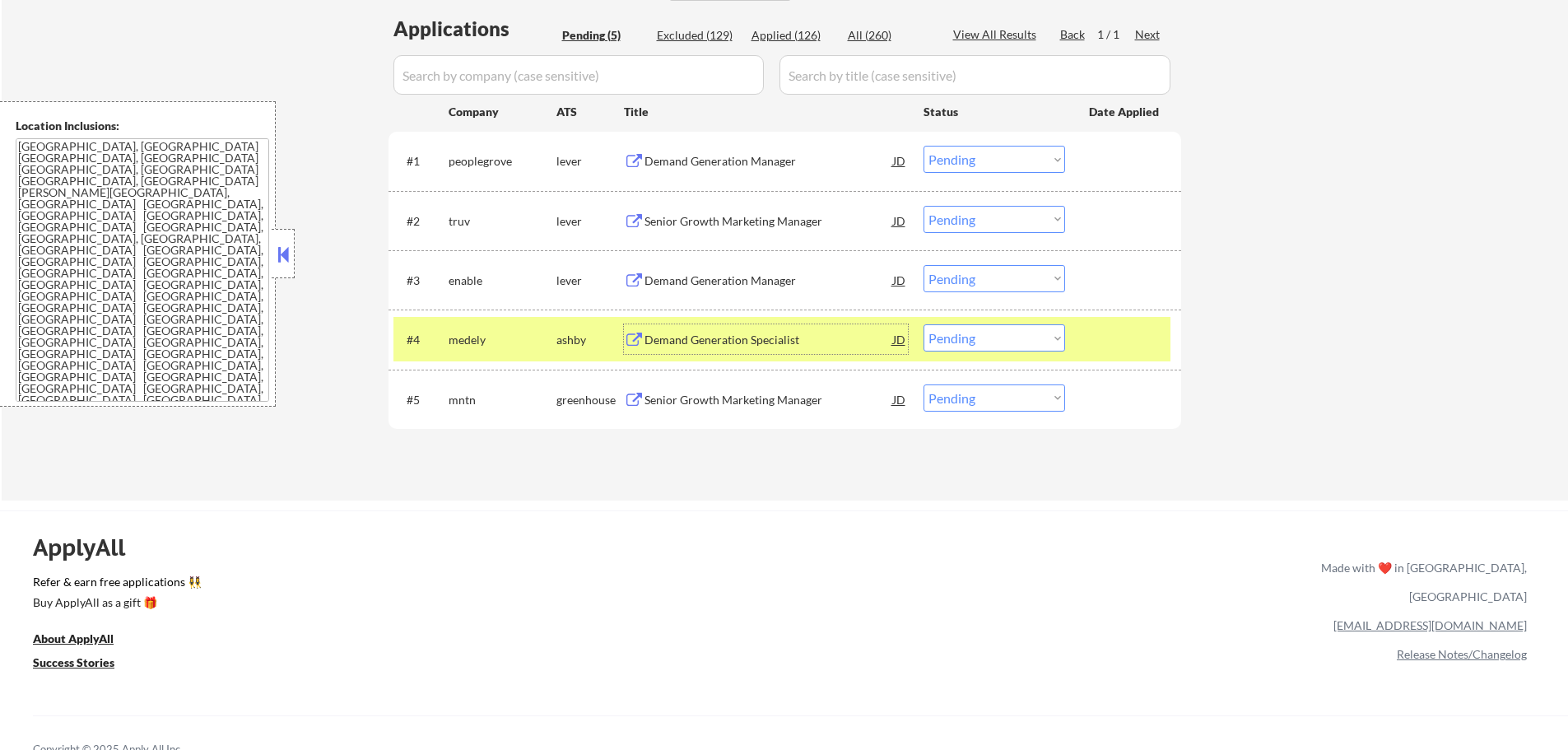
click at [996, 344] on select "Choose an option... Pending Applied Excluded (Questions) Excluded (Expired) Exc…" at bounding box center [994, 338] width 141 height 27
click at [923, 324] on select "Choose an option... Pending Applied Excluded (Questions) Excluded (Expired) Exc…" at bounding box center [994, 338] width 141 height 27
click at [1141, 334] on div at bounding box center [1125, 338] width 72 height 30
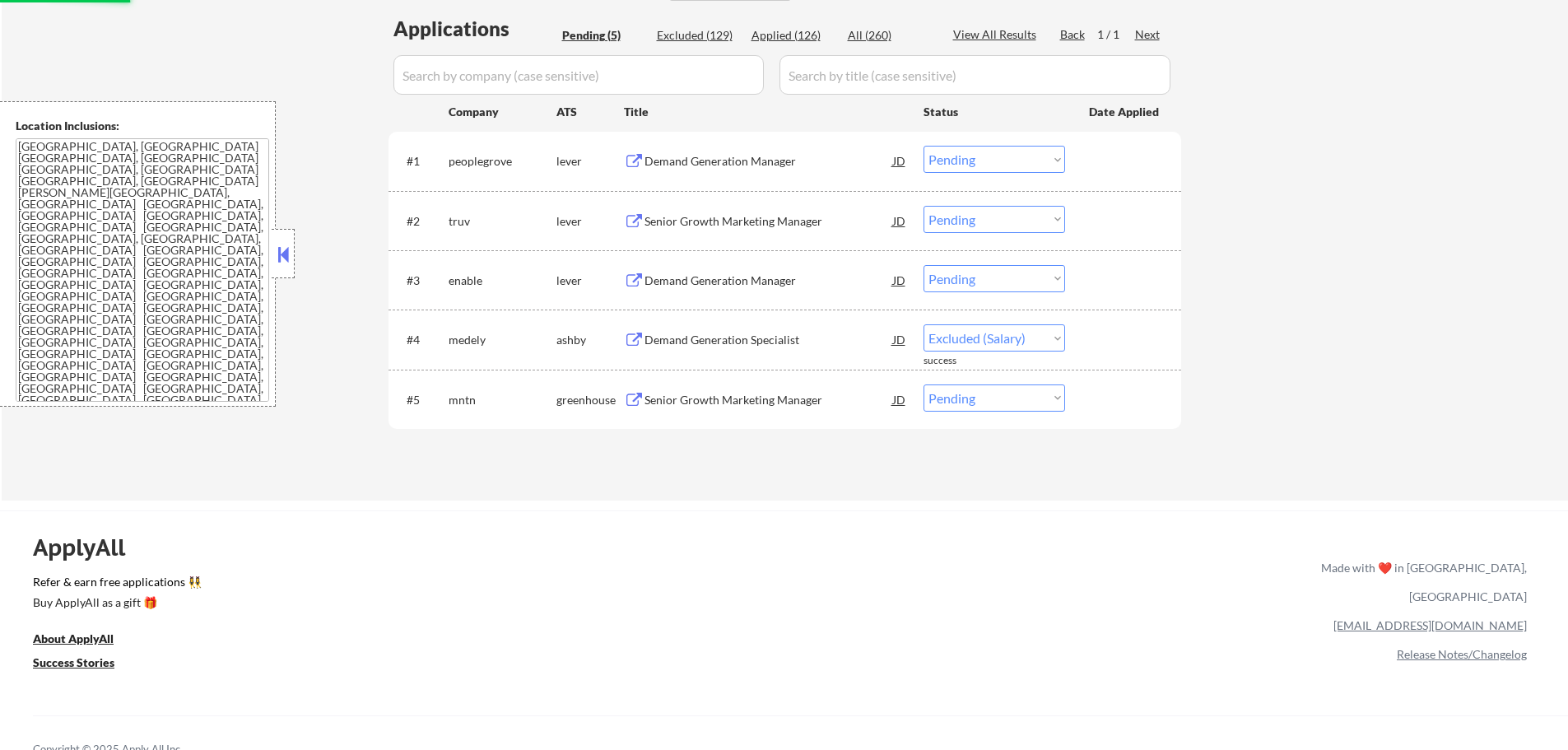
select select ""pending""
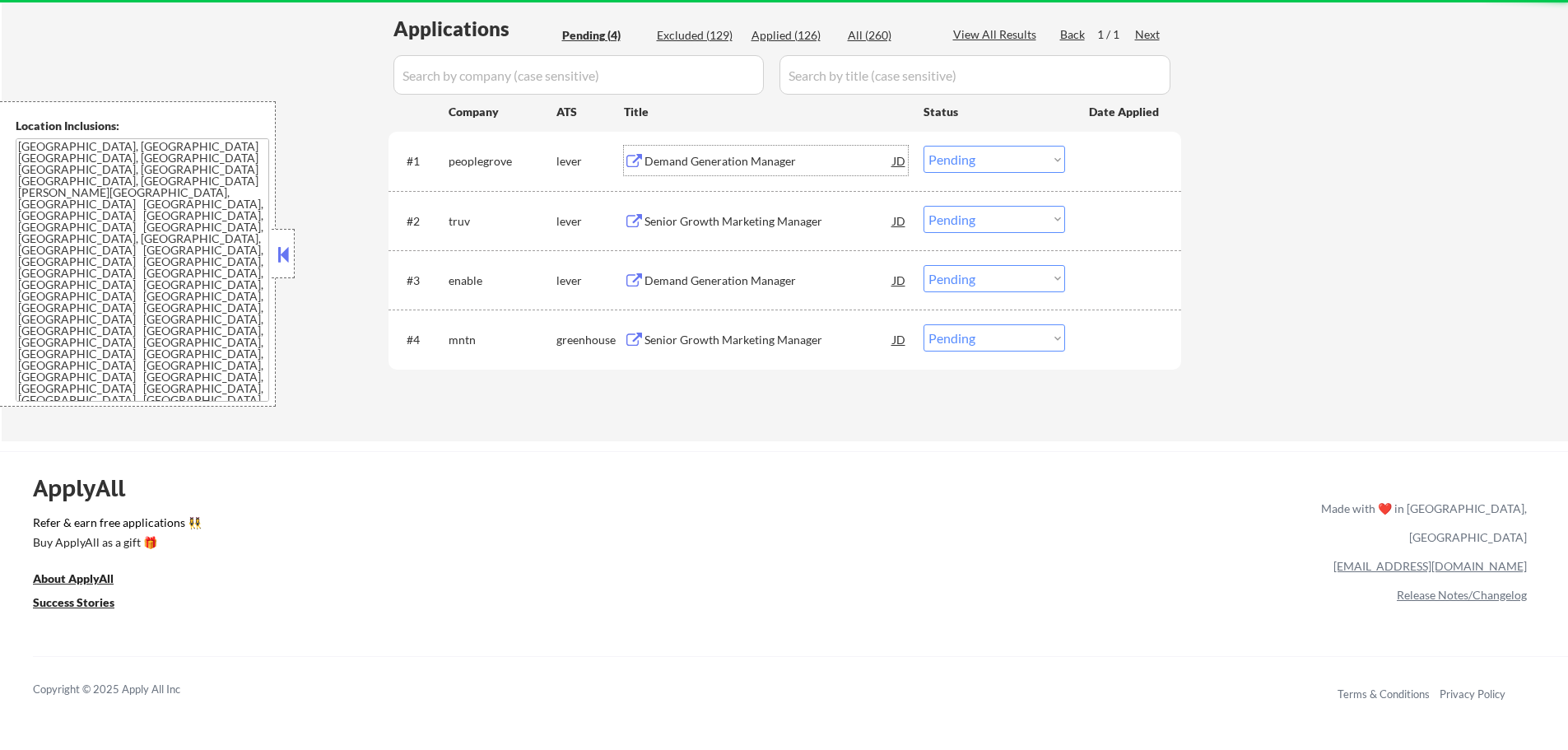
click at [684, 169] on div "Demand Generation Manager" at bounding box center [769, 160] width 248 height 30
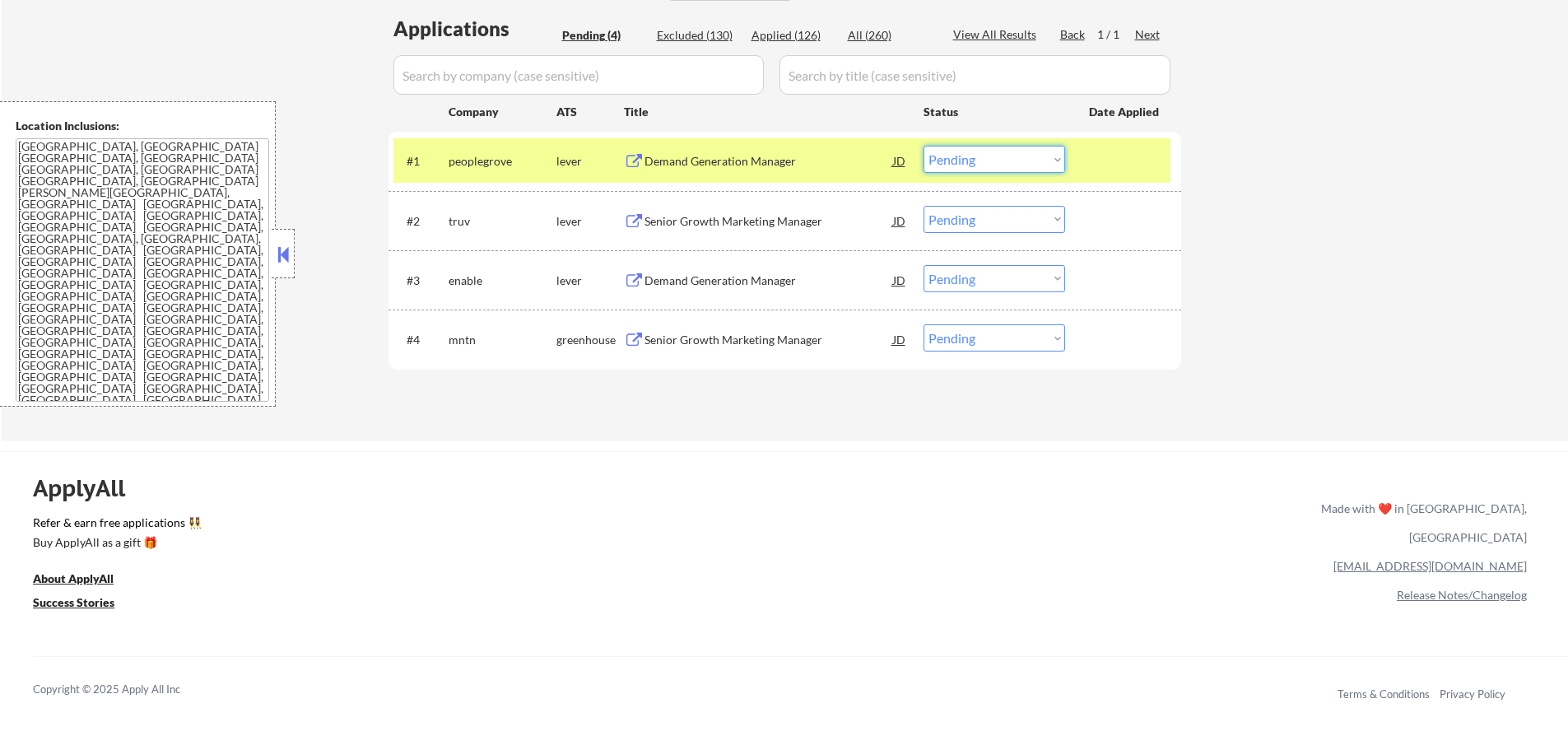
click at [1038, 150] on select "Choose an option... Pending Applied Excluded (Questions) Excluded (Expired) Exc…" at bounding box center [994, 159] width 141 height 27
click at [923, 145] on select "Choose an option... Pending Applied Excluded (Questions) Excluded (Expired) Exc…" at bounding box center [994, 159] width 141 height 27
click at [1111, 161] on div at bounding box center [1125, 160] width 72 height 30
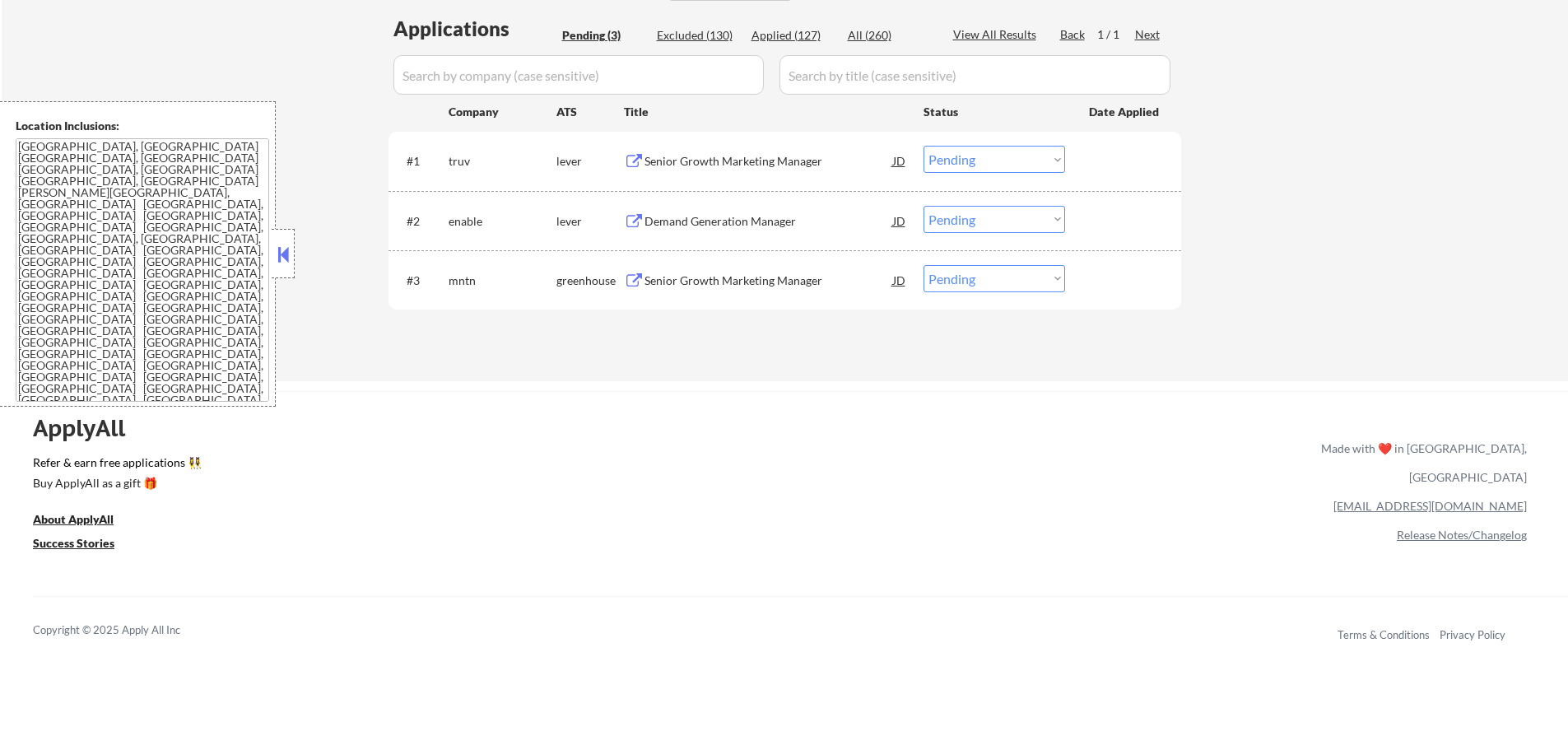
click at [690, 162] on div "Senior Growth Marketing Manager" at bounding box center [769, 161] width 248 height 16
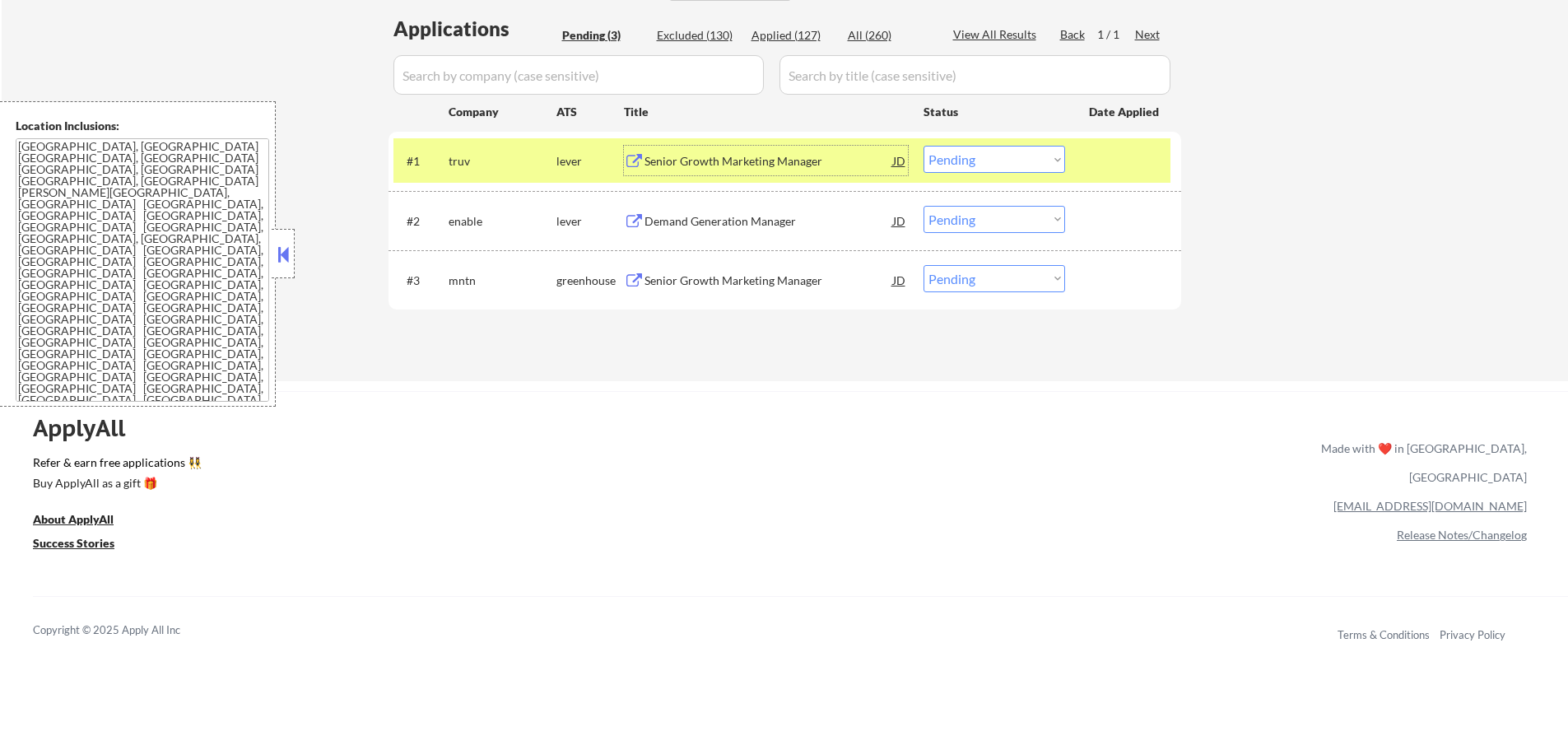
click at [948, 171] on select "Choose an option... Pending Applied Excluded (Questions) Excluded (Expired) Exc…" at bounding box center [994, 159] width 141 height 27
click at [923, 145] on select "Choose an option... Pending Applied Excluded (Questions) Excluded (Expired) Exc…" at bounding box center [994, 159] width 141 height 27
click at [1107, 165] on div at bounding box center [1125, 160] width 72 height 30
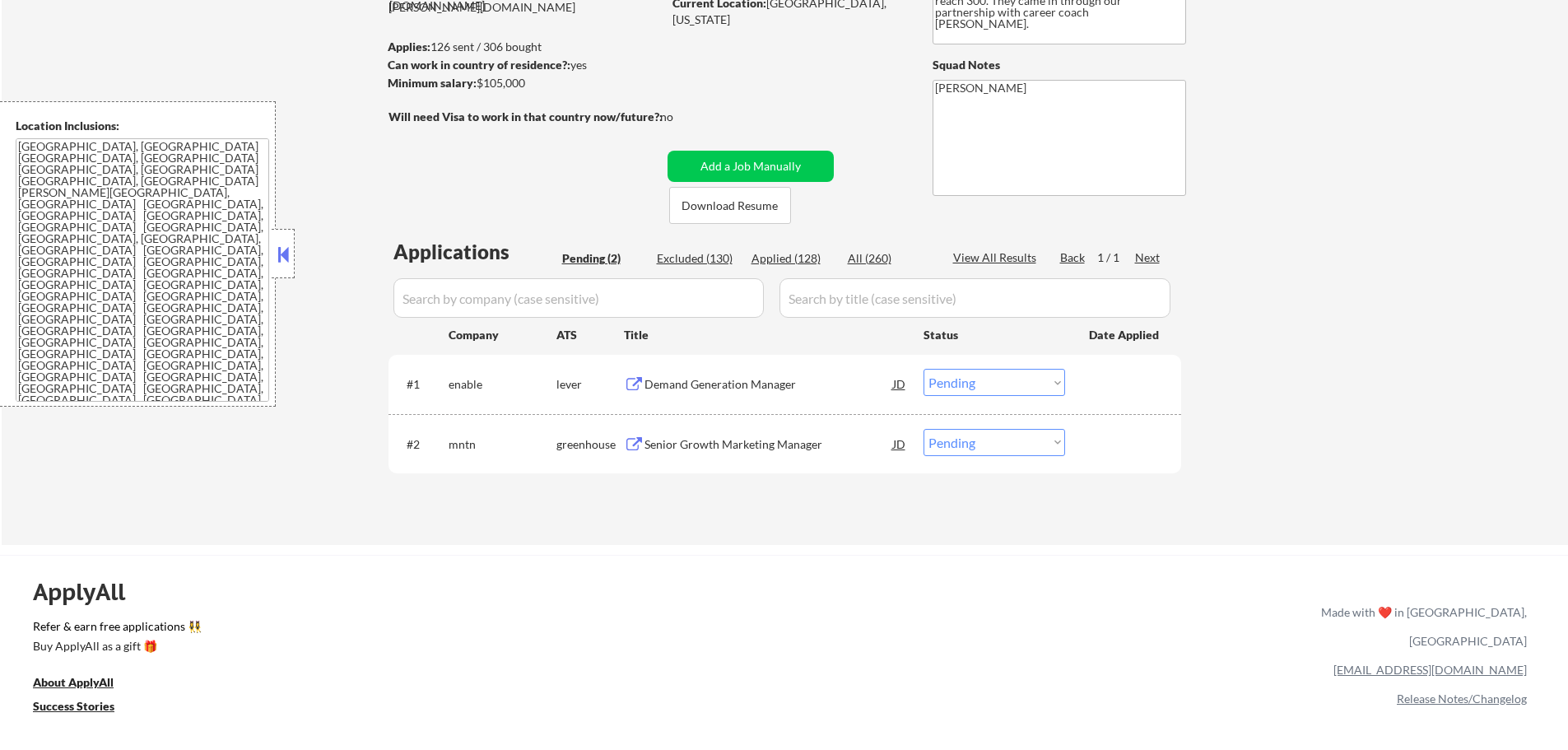
scroll to position [164, 0]
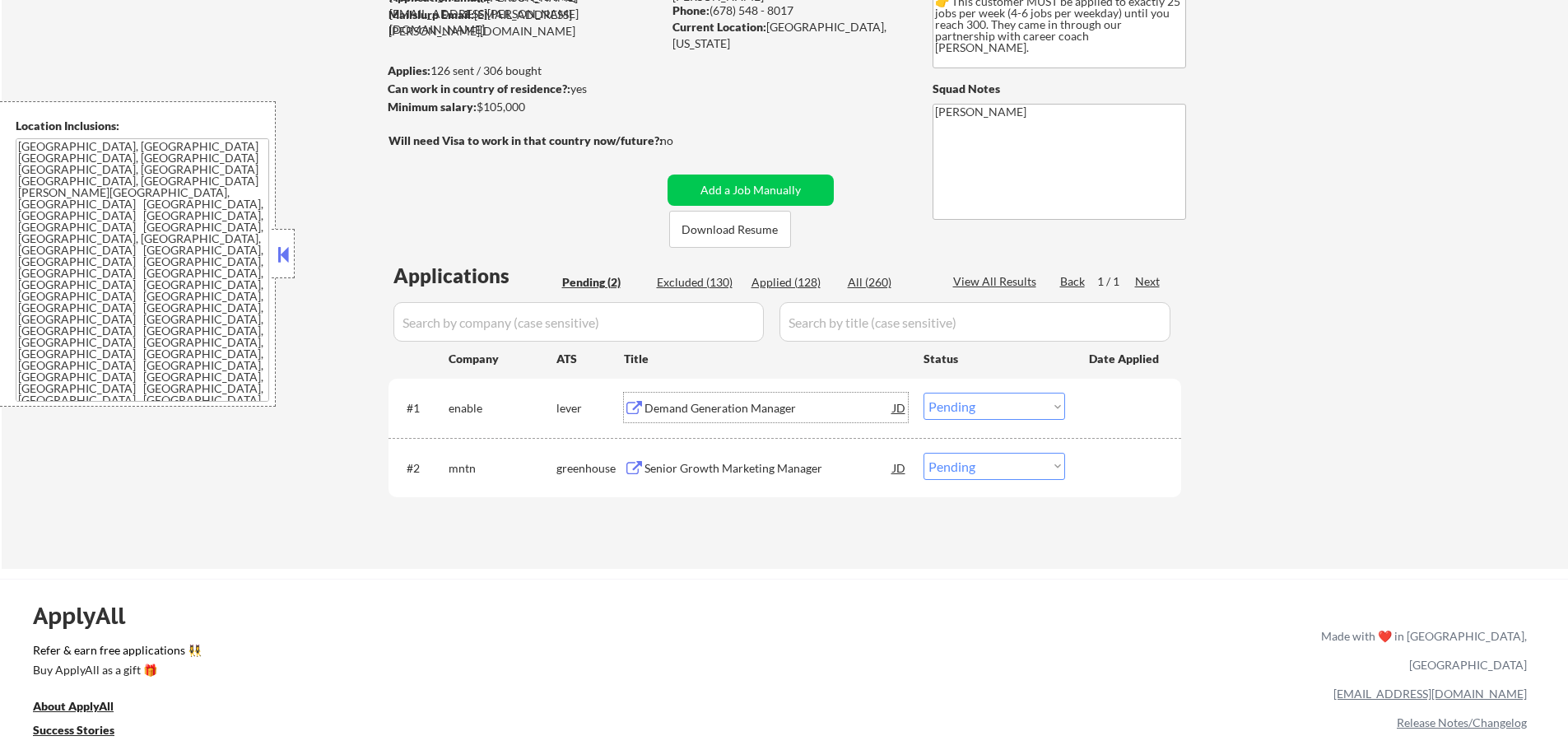
click at [728, 404] on div "Demand Generation Manager" at bounding box center [769, 408] width 248 height 16
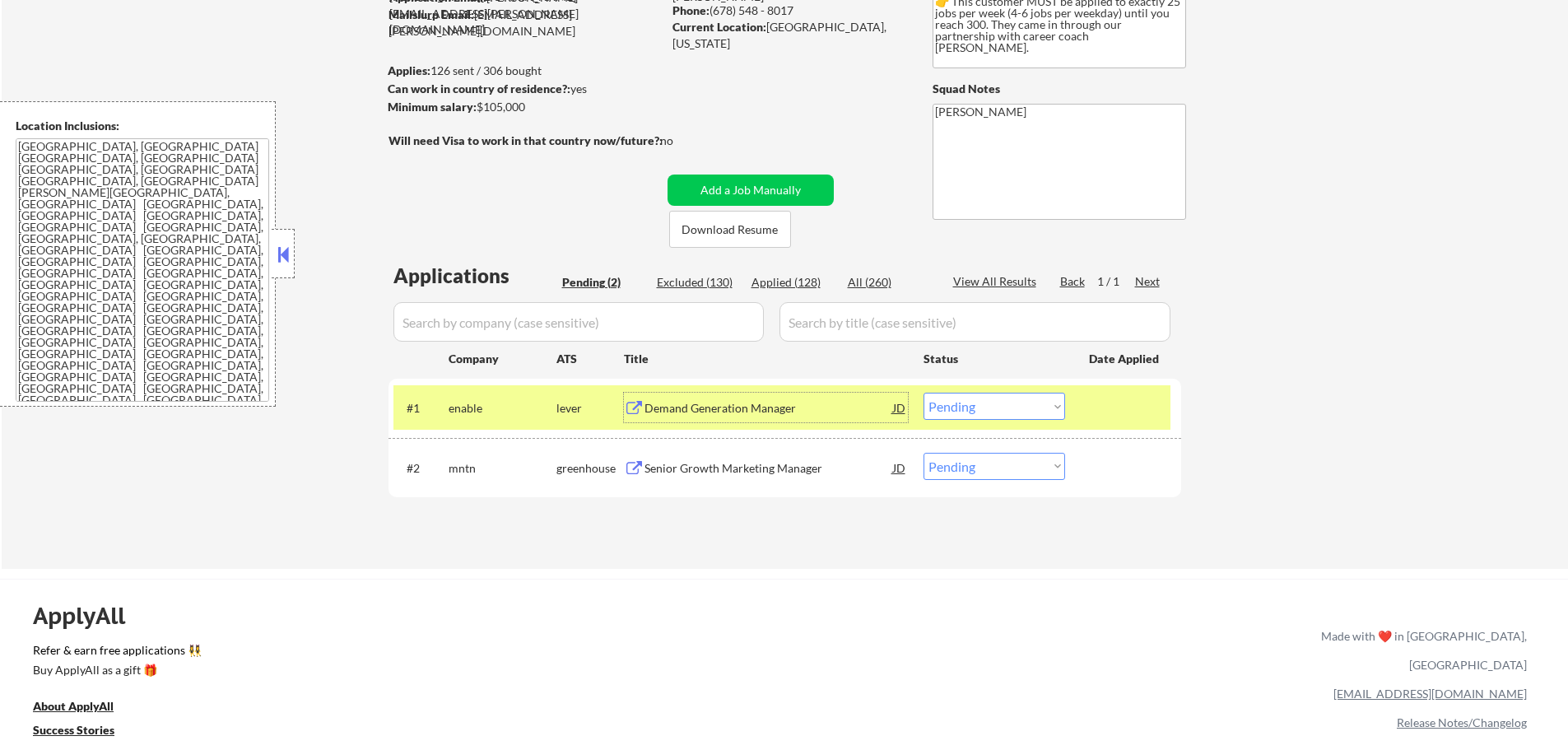
click at [1001, 412] on select "Choose an option... Pending Applied Excluded (Questions) Excluded (Expired) Exc…" at bounding box center [994, 406] width 141 height 27
click at [923, 392] on select "Choose an option... Pending Applied Excluded (Questions) Excluded (Expired) Exc…" at bounding box center [994, 406] width 141 height 27
select select ""pending""
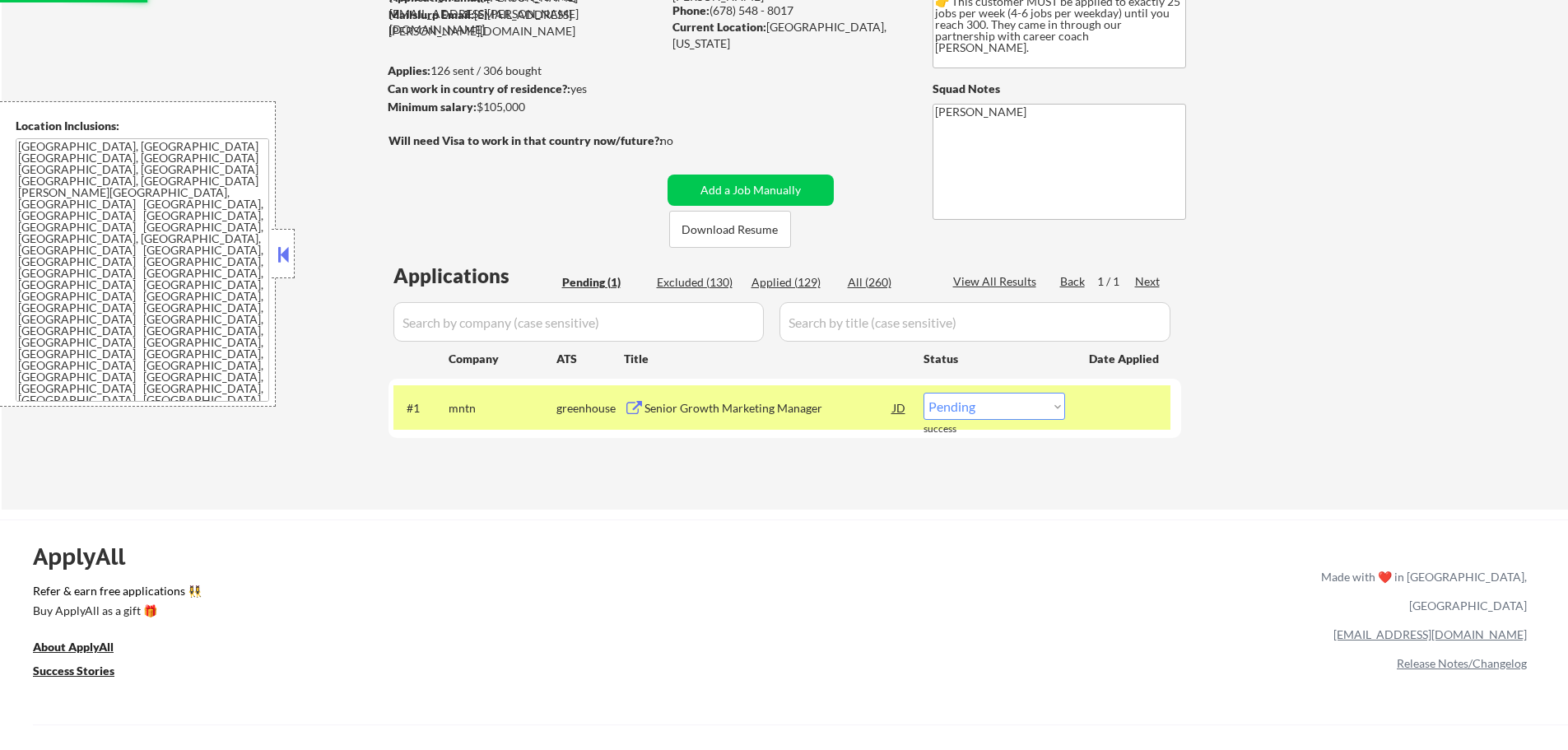
click at [1085, 406] on div "#1 mntn greenhouse Senior Growth Marketing Manager JD Choose an option... Pendi…" at bounding box center [782, 407] width 777 height 44
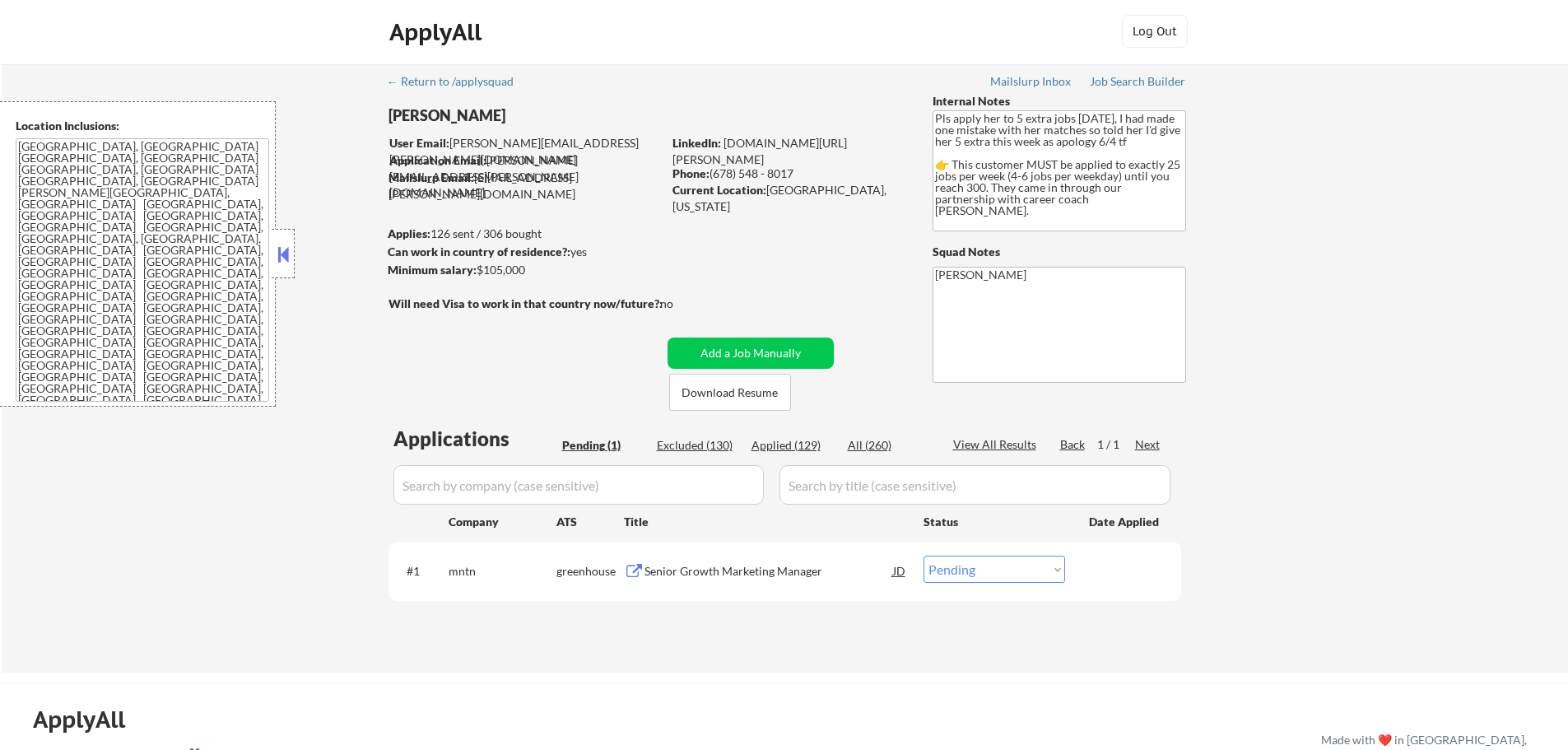
scroll to position [0, 0]
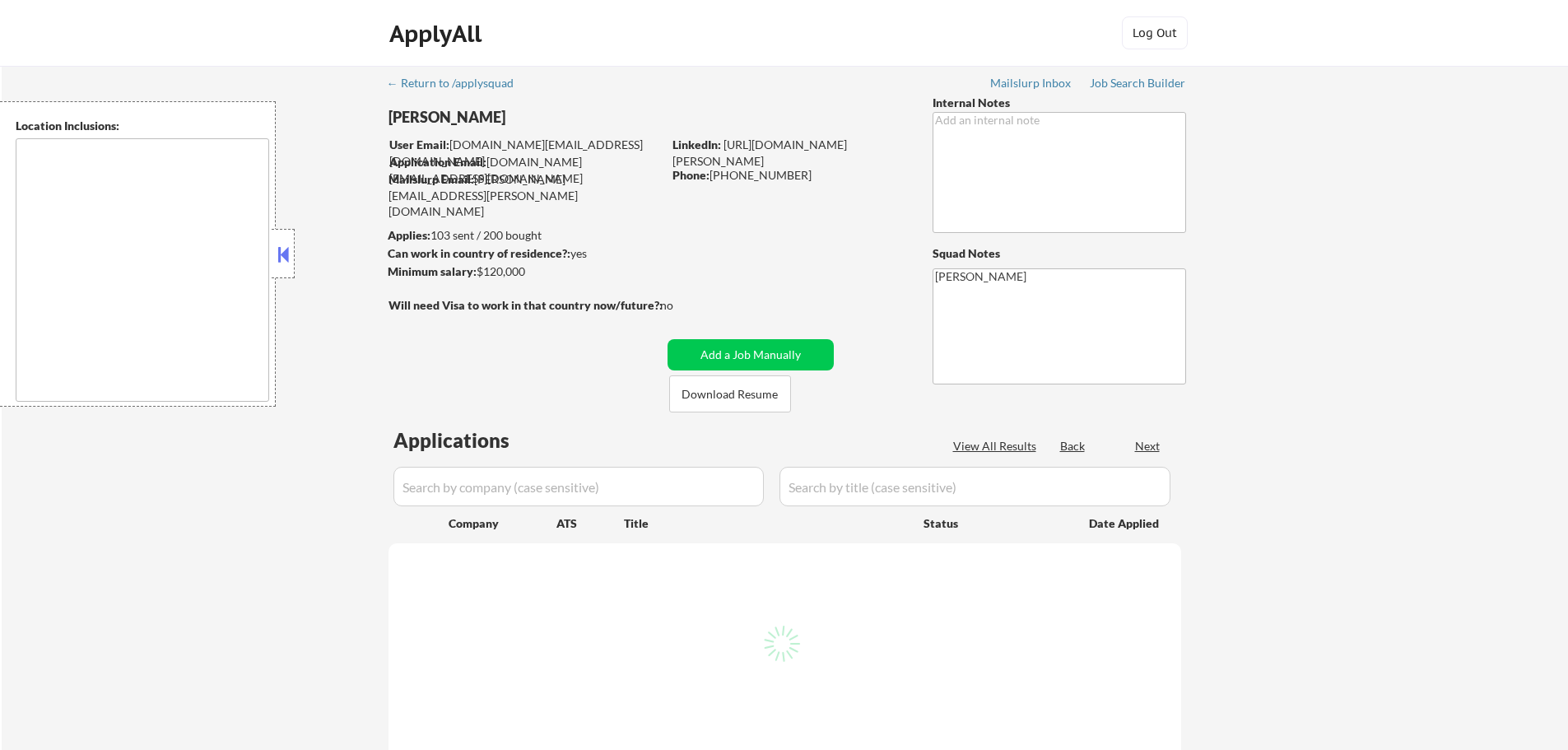
select select ""pending""
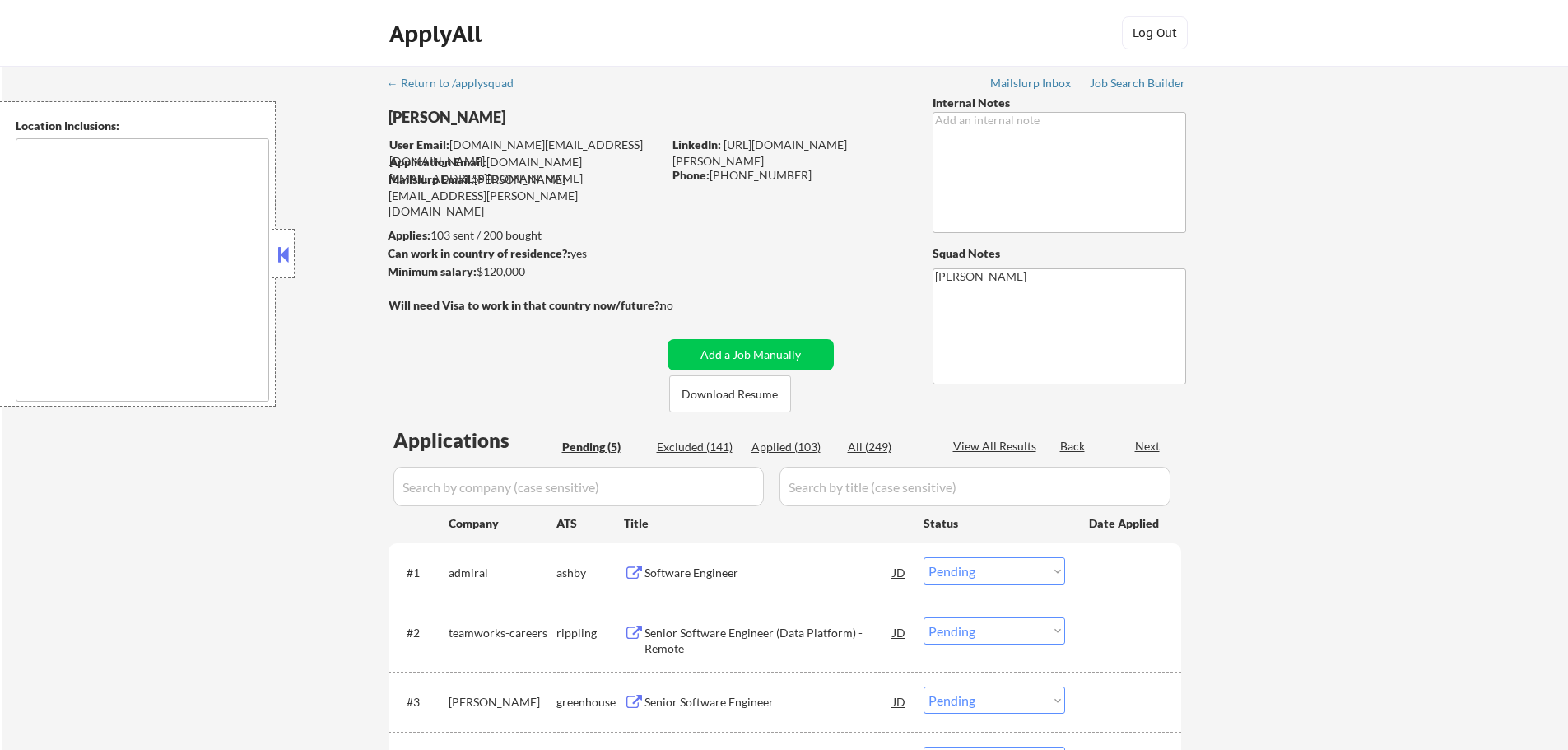
type textarea "[GEOGRAPHIC_DATA], [GEOGRAPHIC_DATA], [GEOGRAPHIC_DATA] [GEOGRAPHIC_DATA], [GEO…"
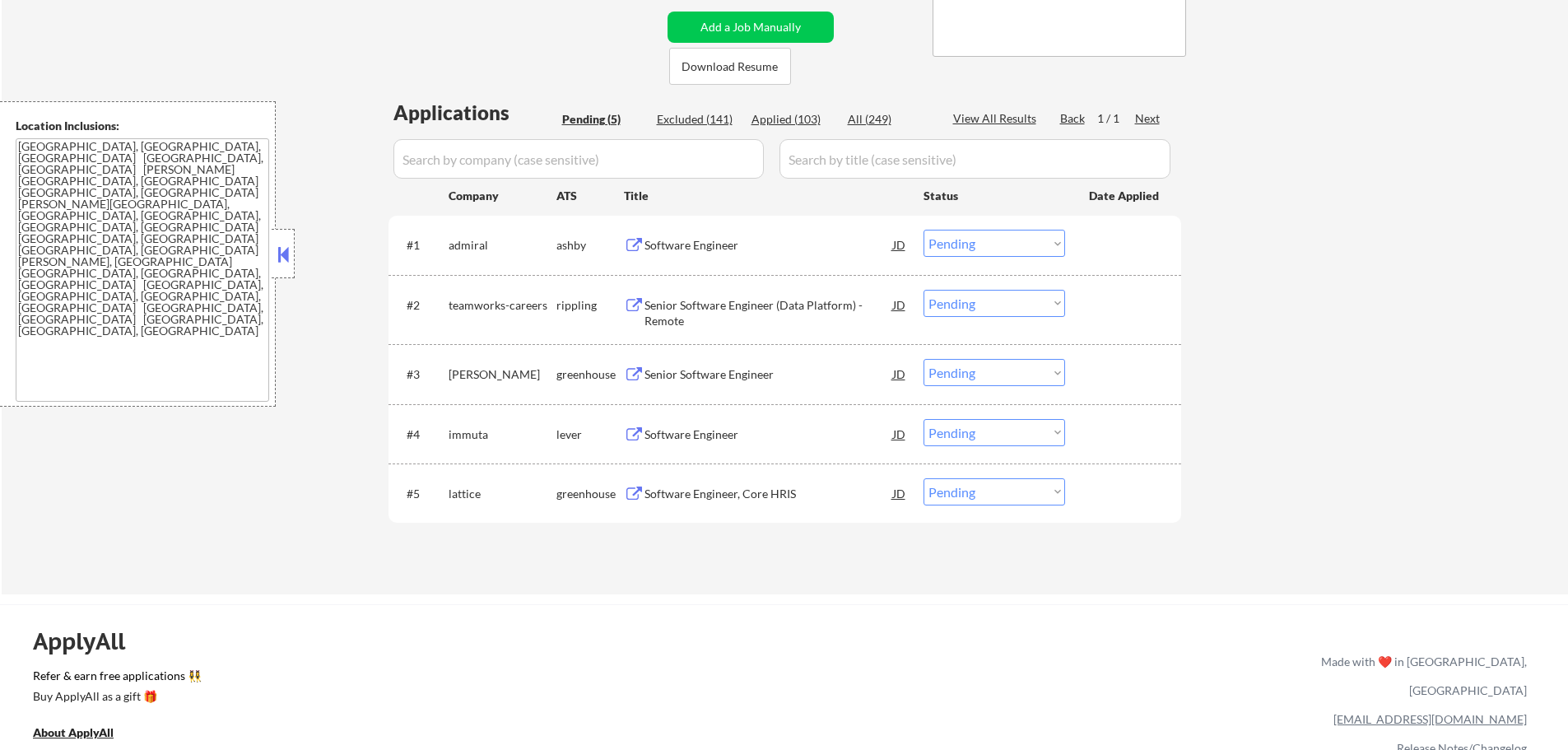
scroll to position [329, 0]
click at [711, 253] on div "Software Engineer" at bounding box center [769, 242] width 248 height 30
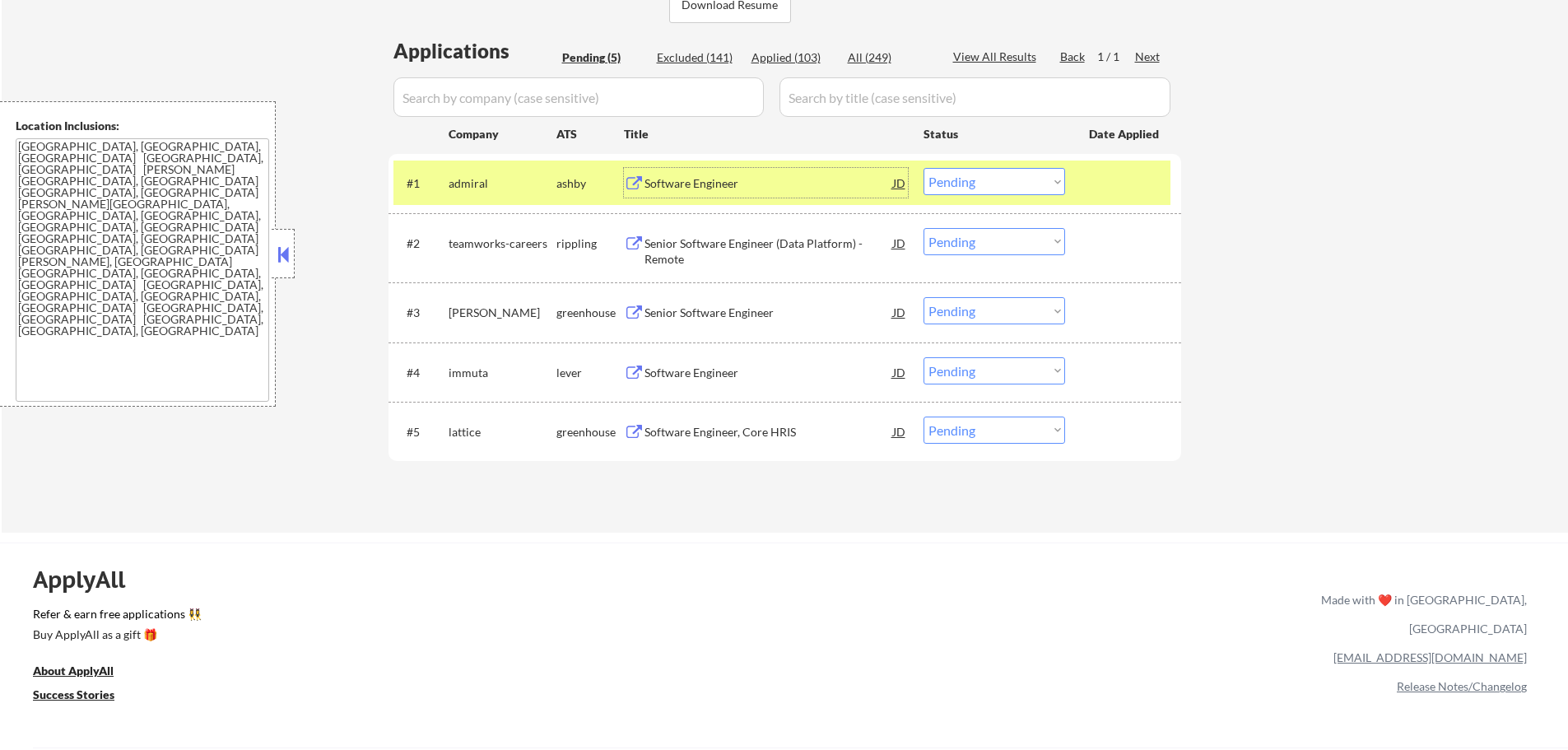
scroll to position [412, 0]
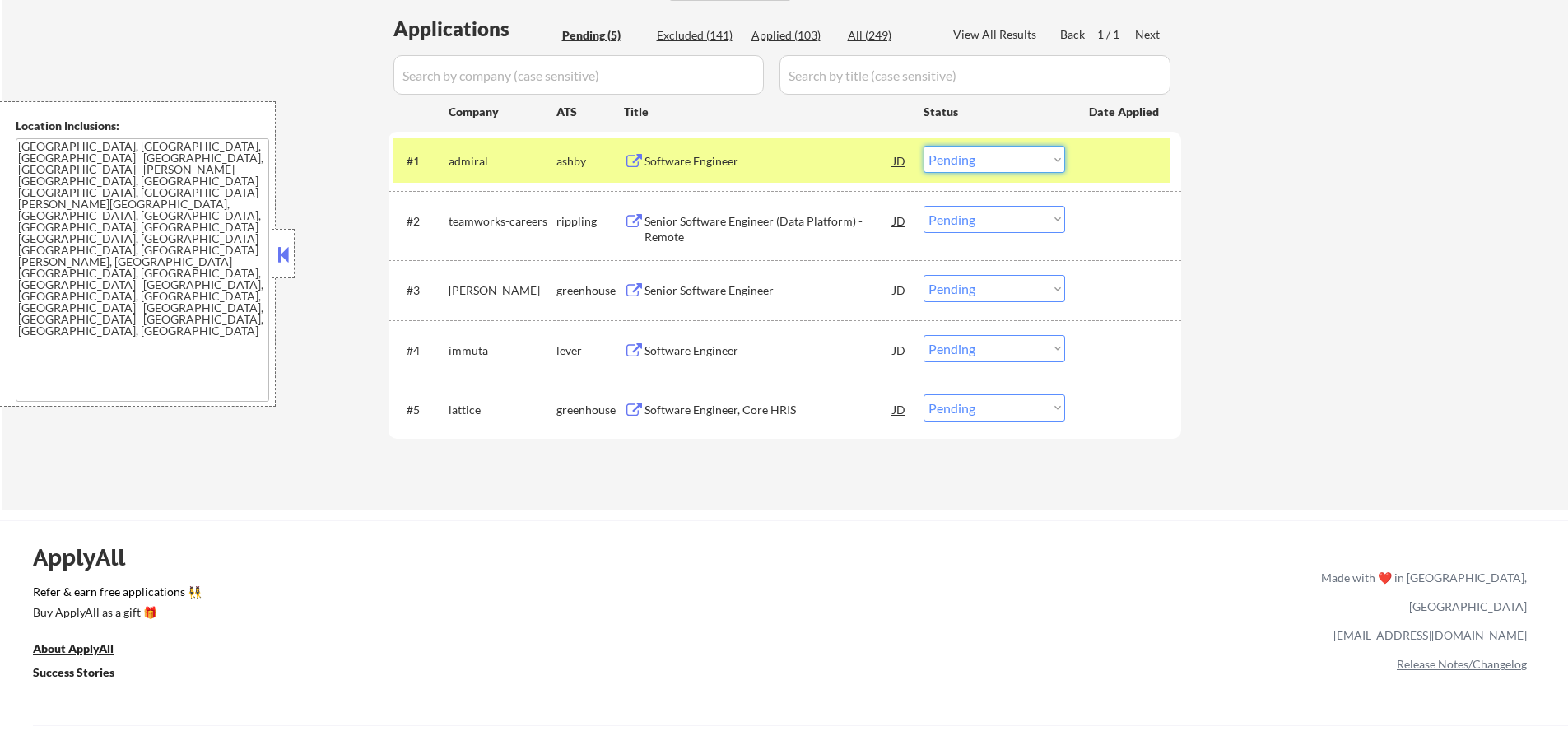
click at [962, 163] on select "Choose an option... Pending Applied Excluded (Questions) Excluded (Expired) Exc…" at bounding box center [994, 159] width 141 height 27
click at [923, 145] on select "Choose an option... Pending Applied Excluded (Questions) Excluded (Expired) Exc…" at bounding box center [994, 159] width 141 height 27
click at [1144, 154] on div at bounding box center [1125, 160] width 72 height 30
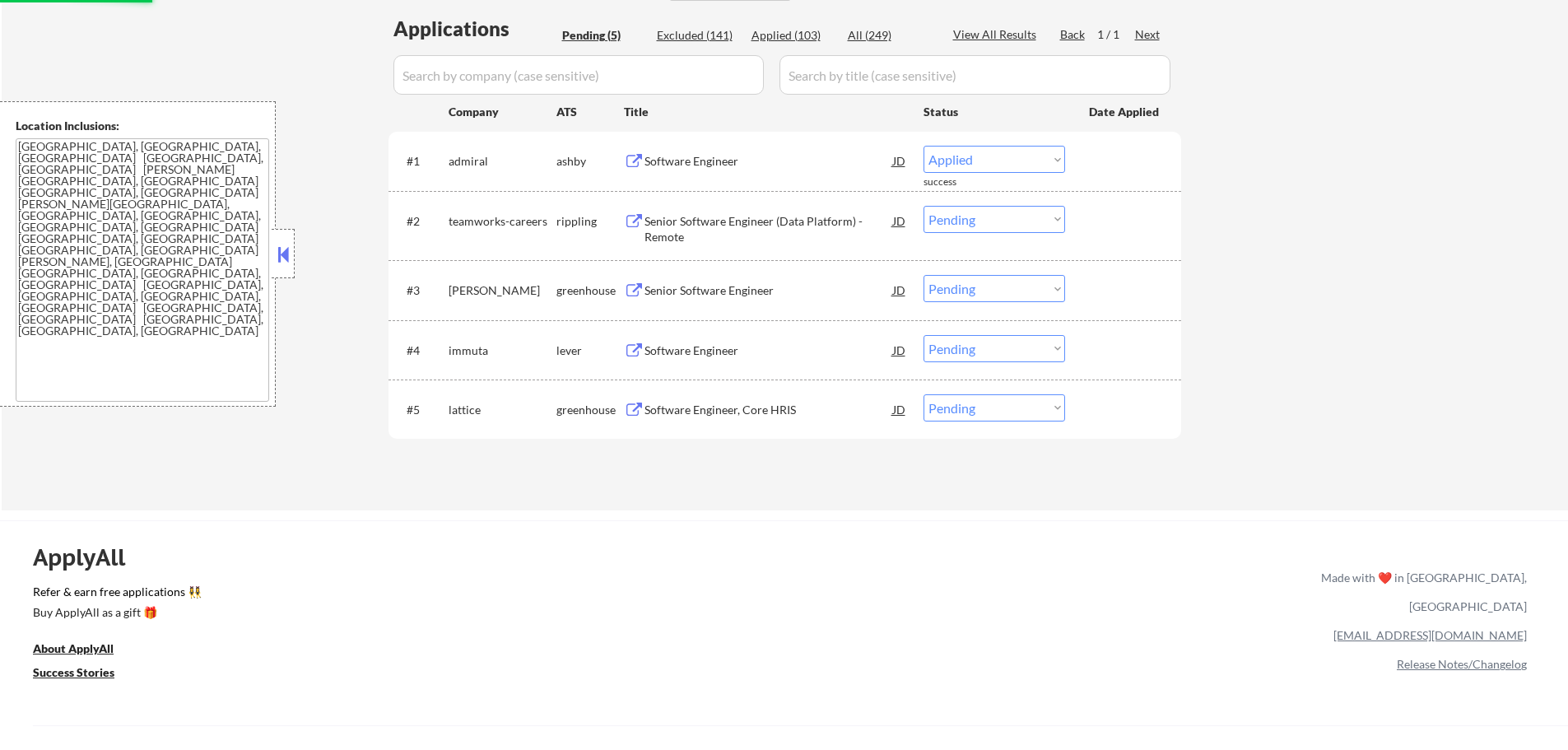
select select ""pending""
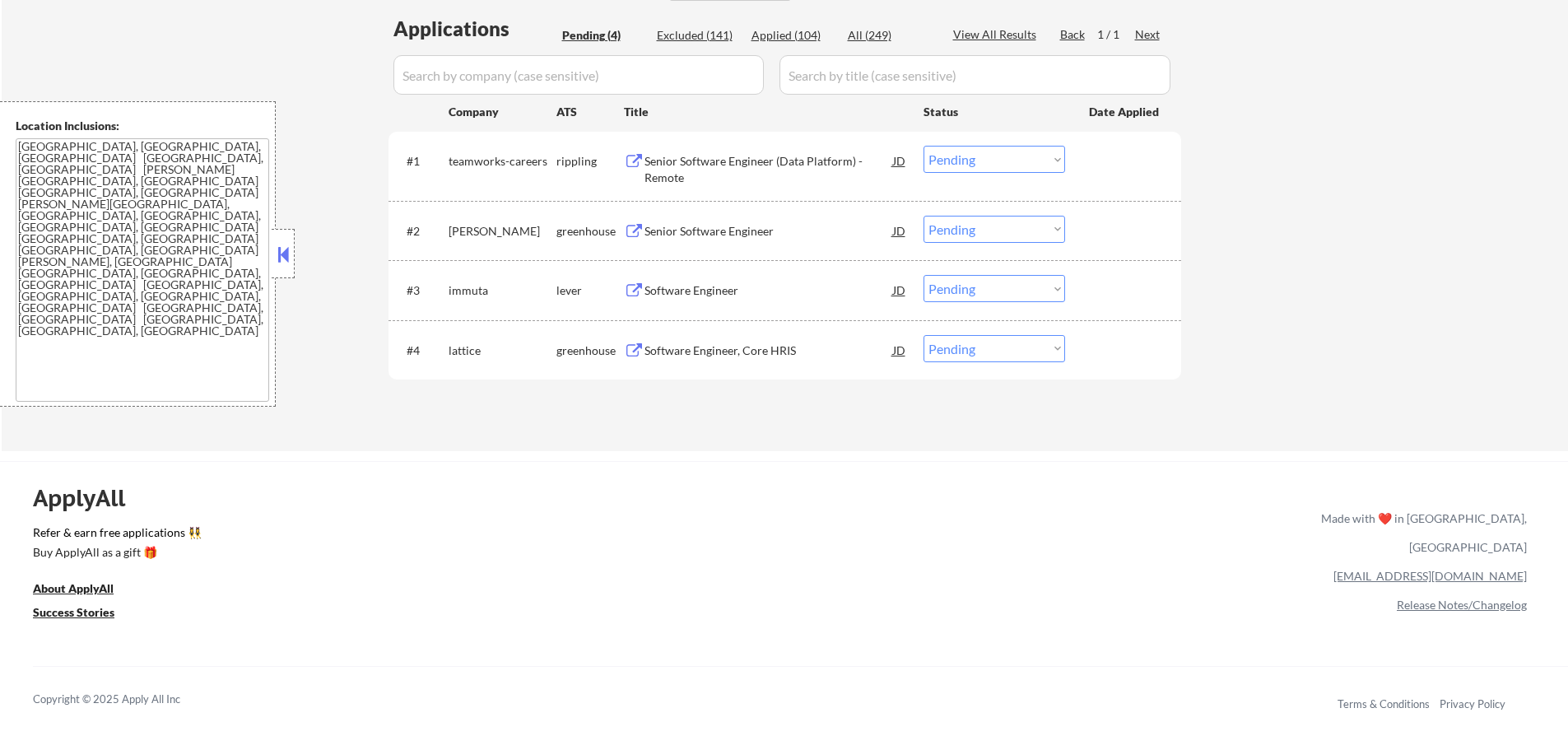
click at [719, 282] on div "Software Engineer" at bounding box center [769, 289] width 248 height 30
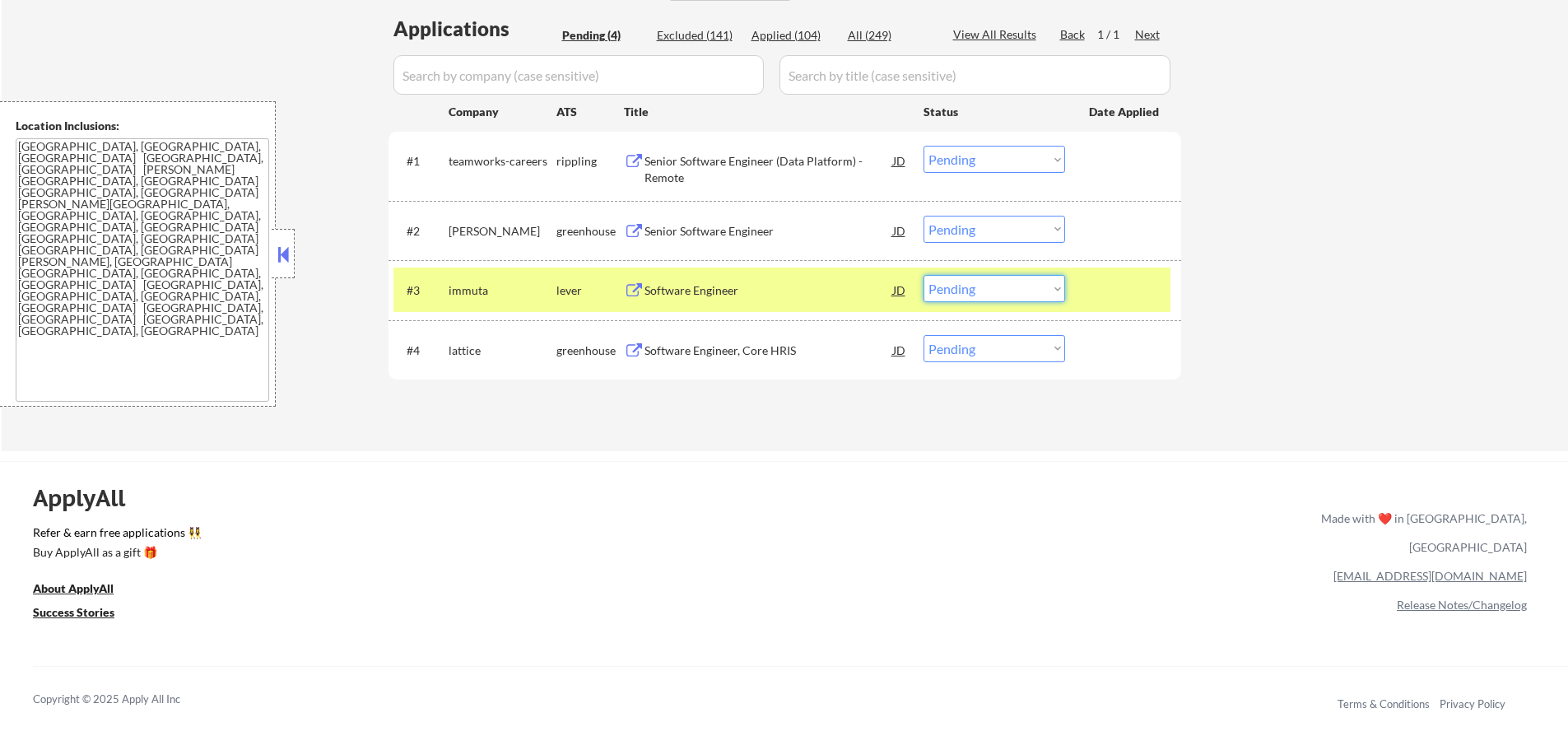
click at [973, 290] on select "Choose an option... Pending Applied Excluded (Questions) Excluded (Expired) Exc…" at bounding box center [994, 288] width 141 height 27
click at [923, 275] on select "Choose an option... Pending Applied Excluded (Questions) Excluded (Expired) Exc…" at bounding box center [994, 288] width 141 height 27
click at [1103, 288] on div at bounding box center [1125, 289] width 72 height 30
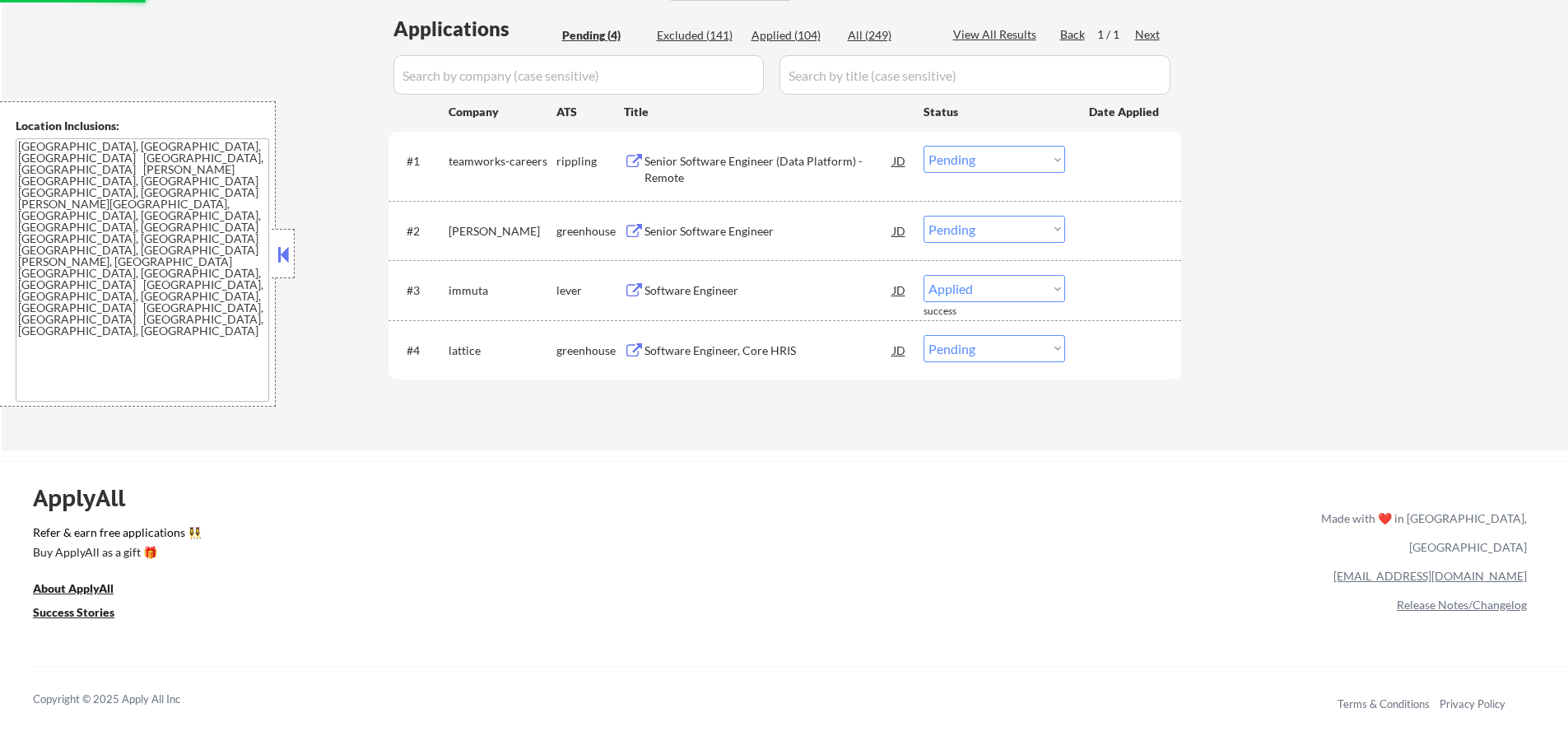
select select ""pending""
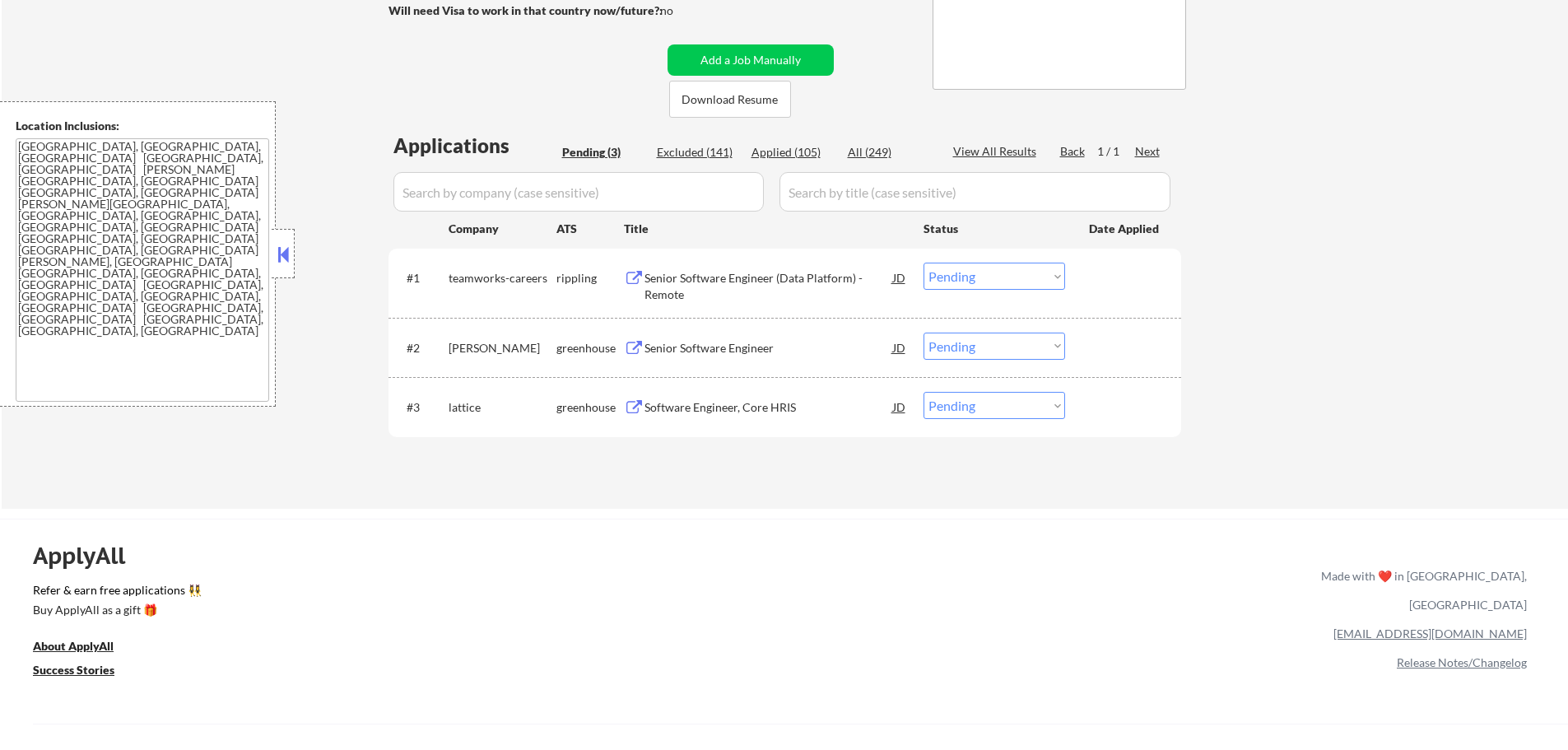
scroll to position [83, 0]
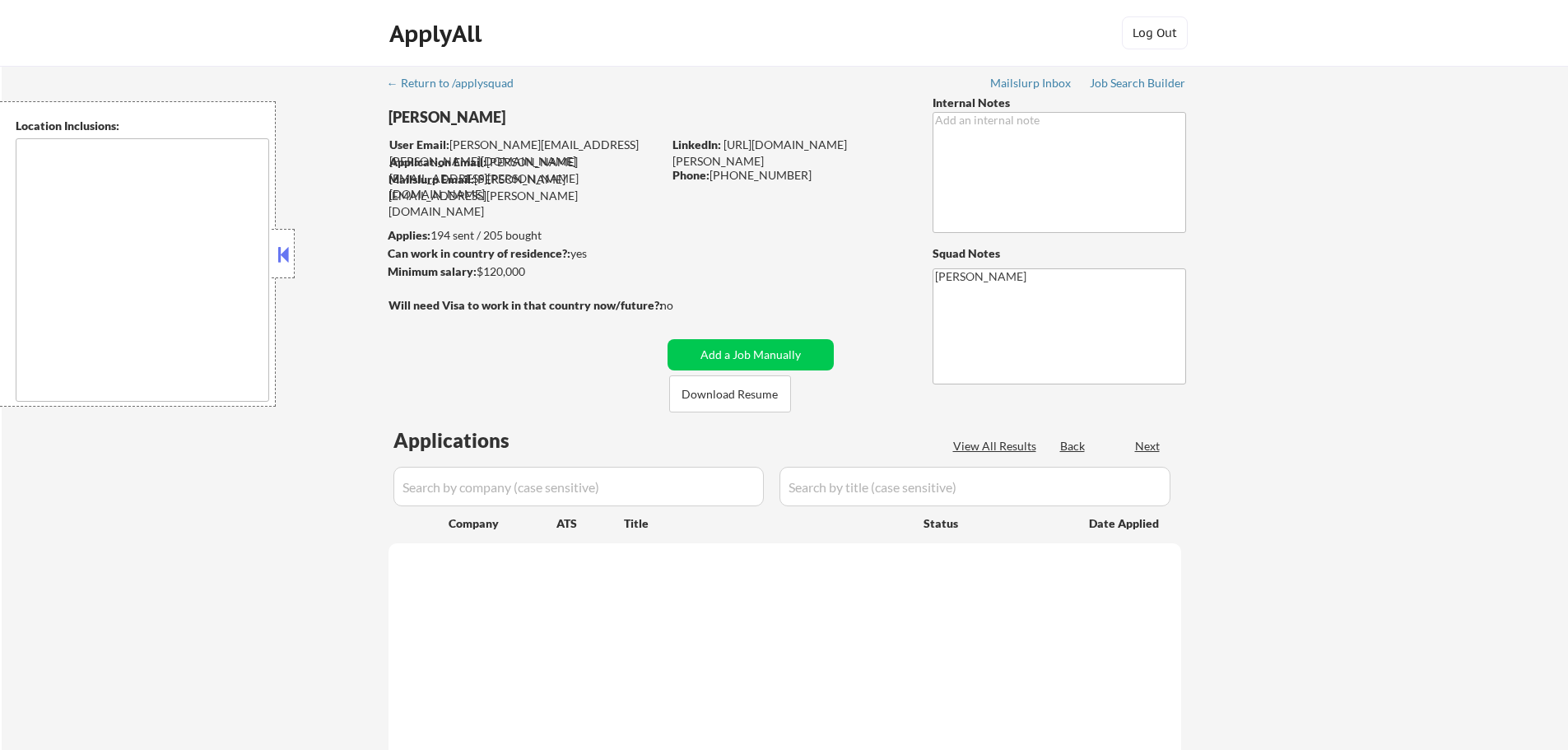
type textarea "Bothell, WA Kenmore, WA Woodinville, WA Kirkland, WA Mill Creek, WA Mountlake T…"
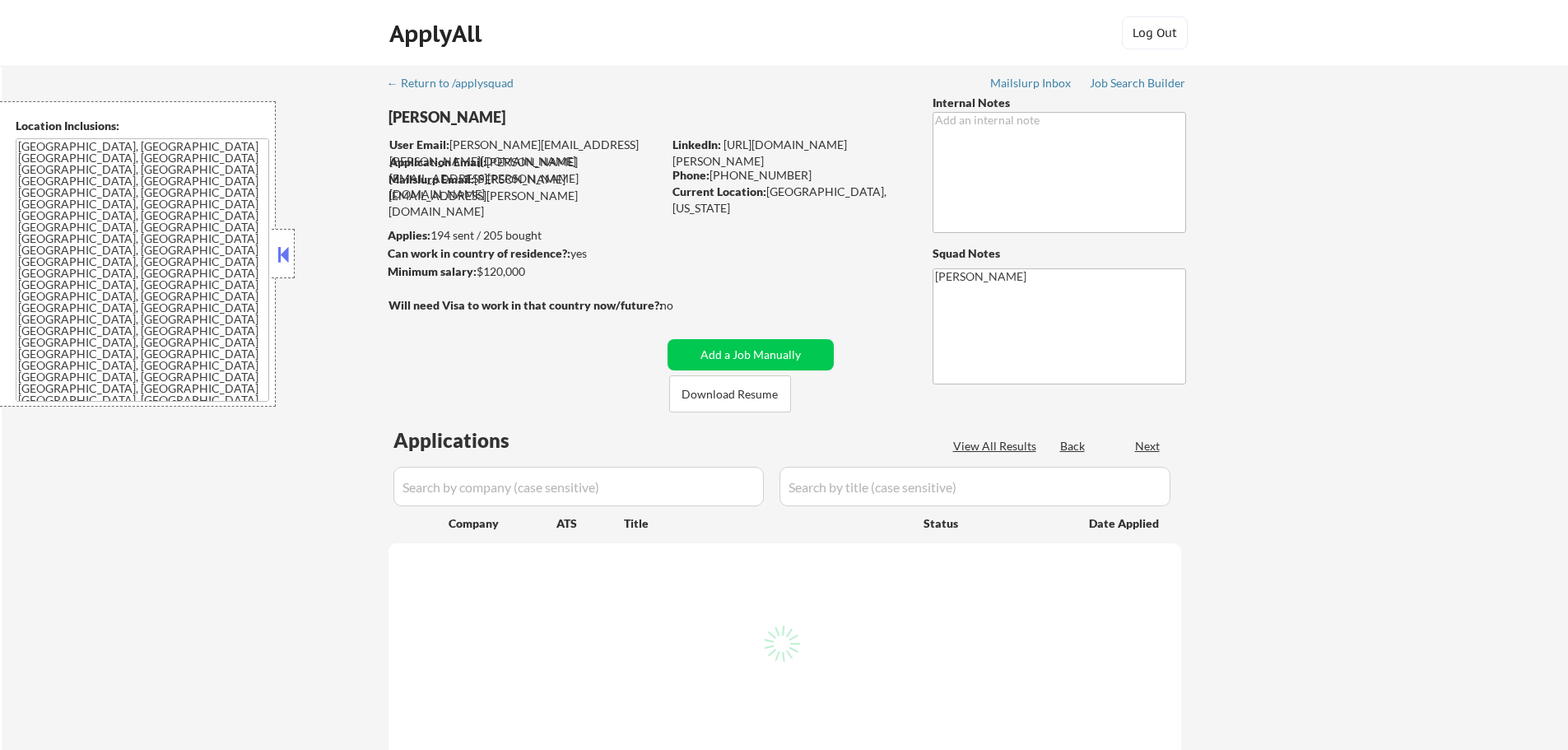
select select ""pending""
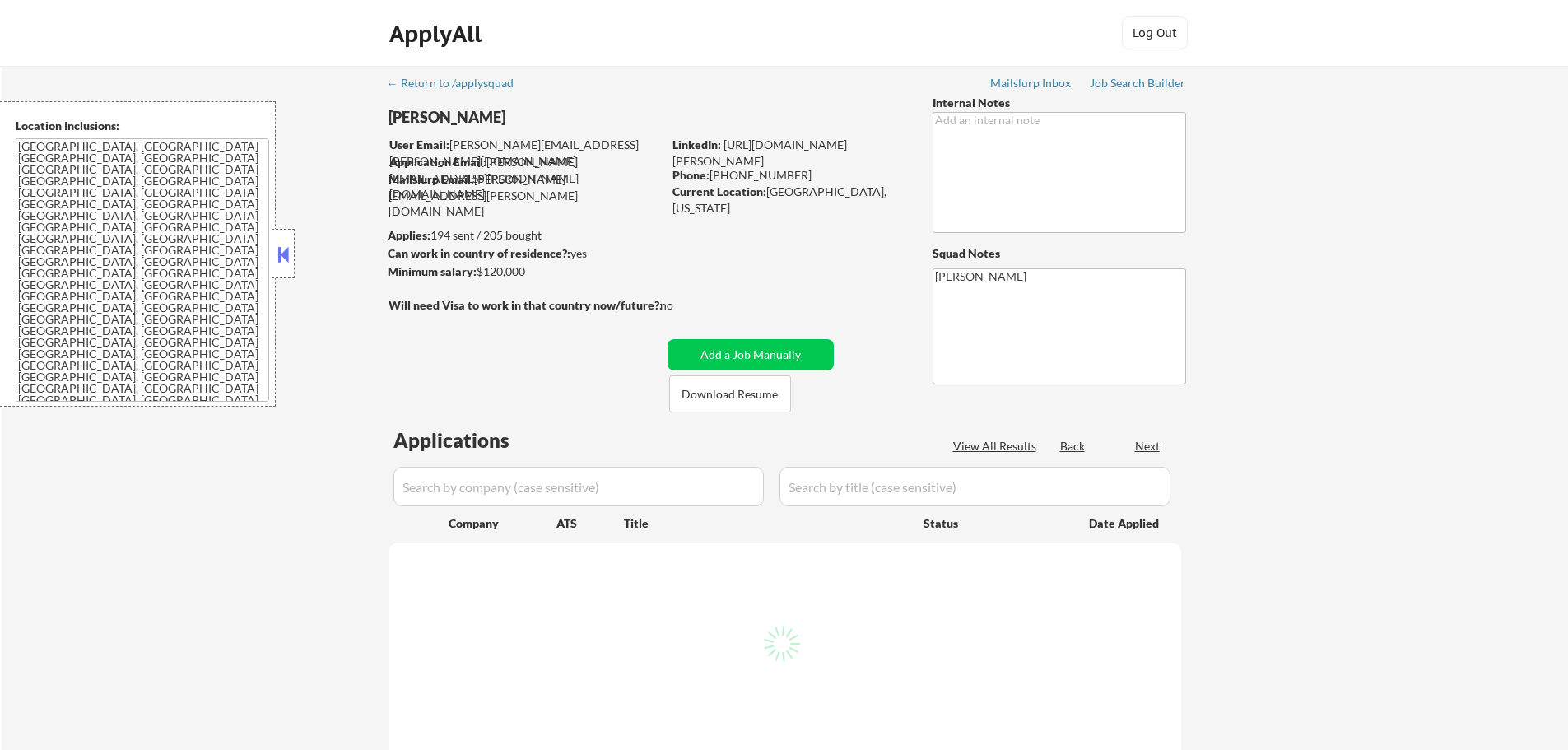
select select ""pending""
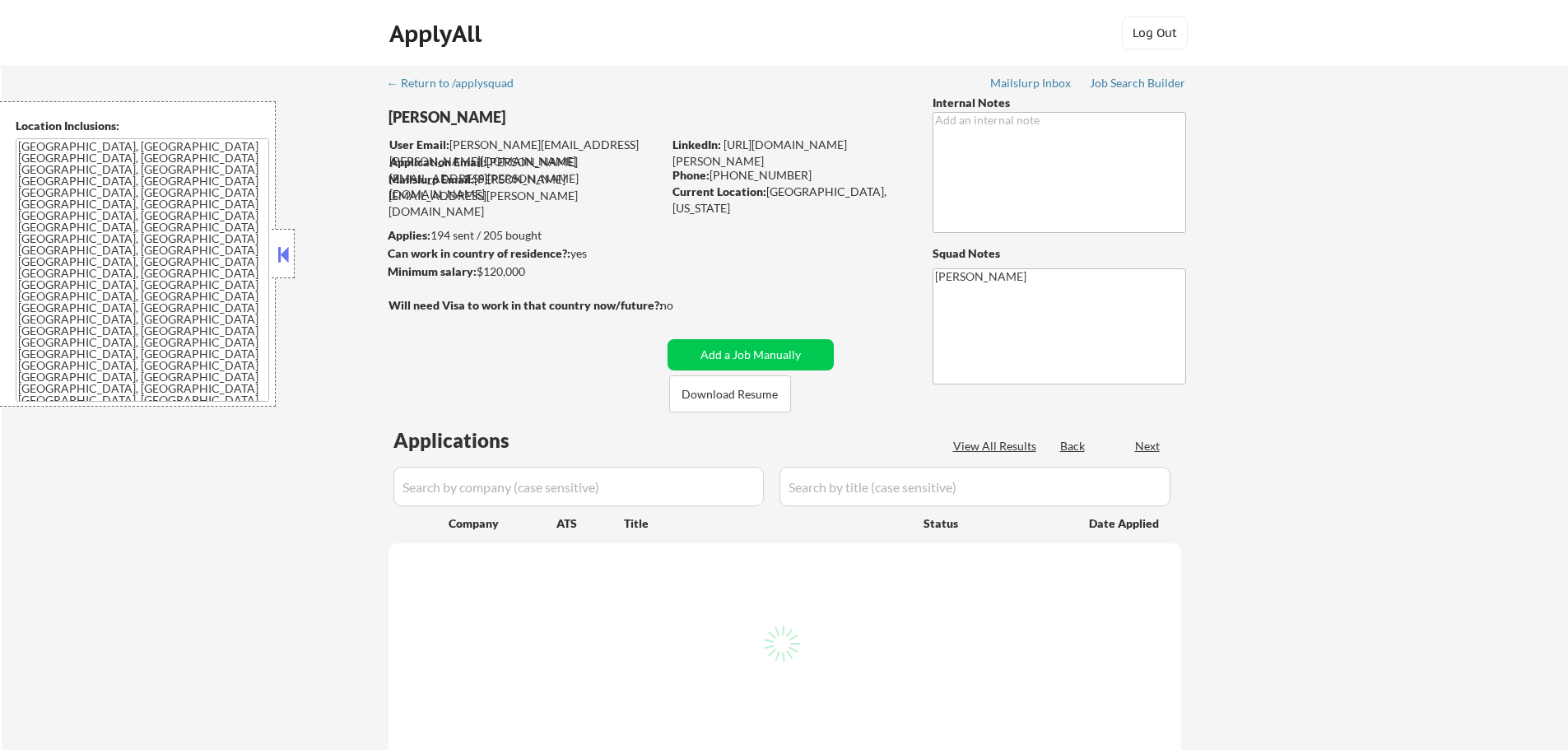
select select ""pending""
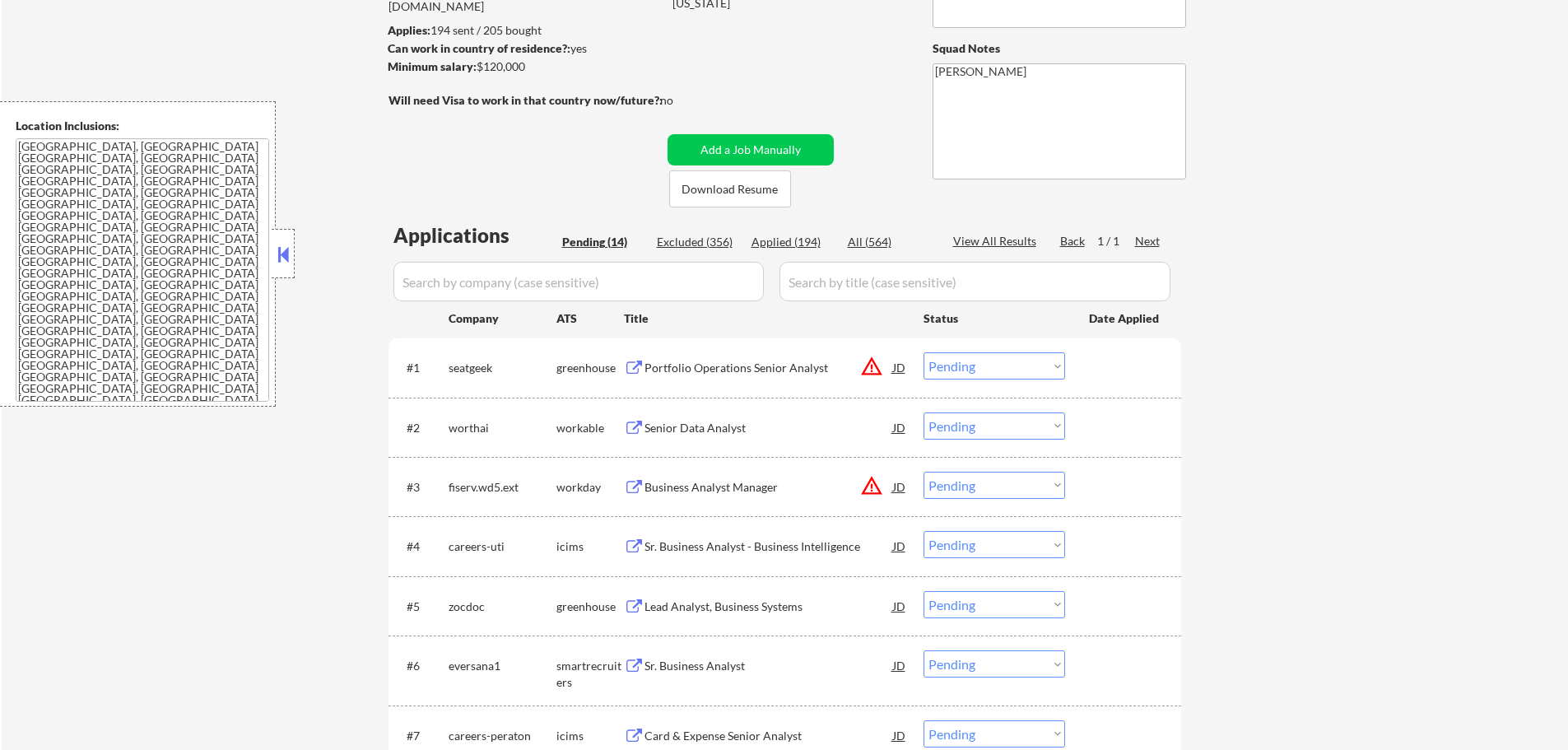
scroll to position [412, 0]
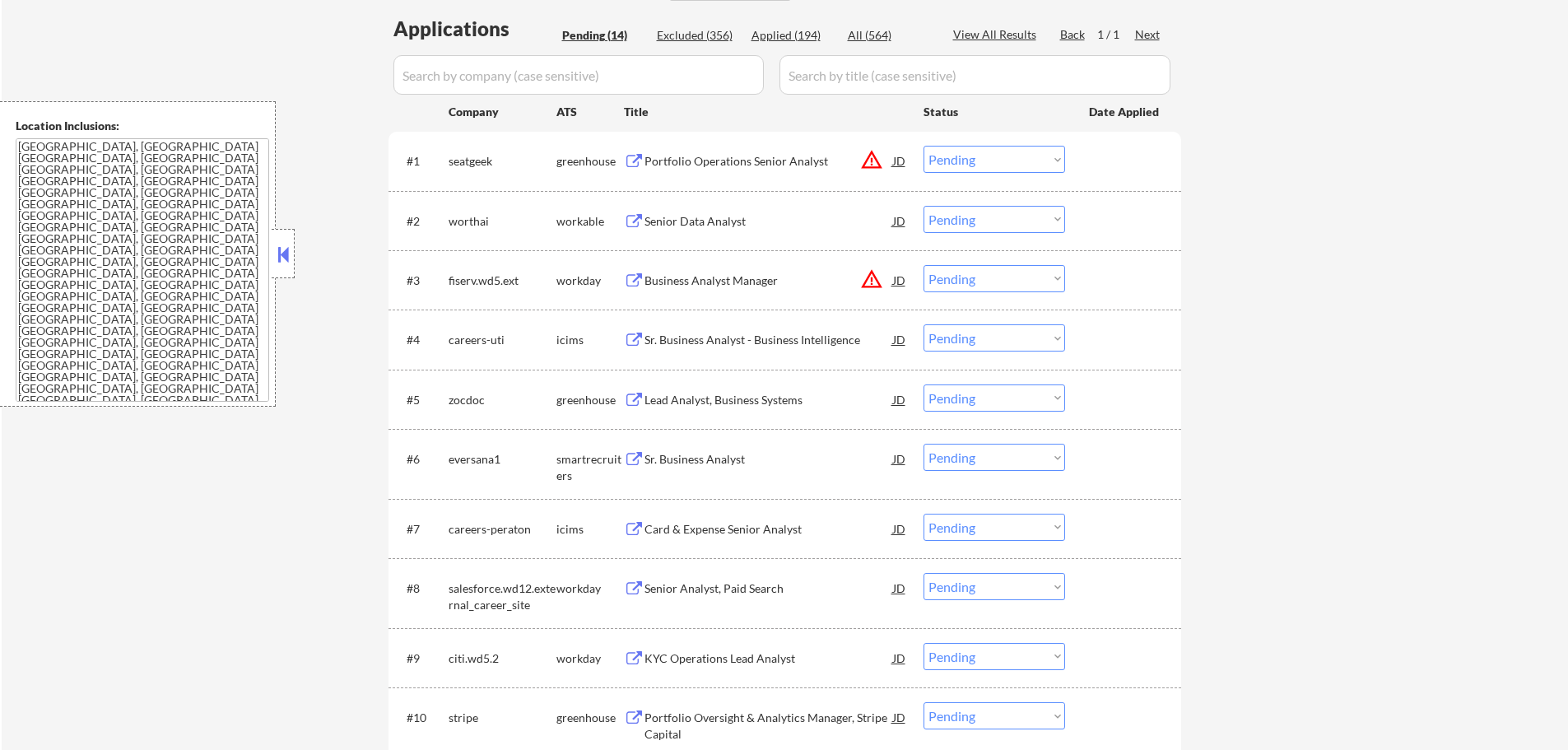
click at [699, 404] on div "Lead Analyst, Business Systems" at bounding box center [769, 399] width 248 height 16
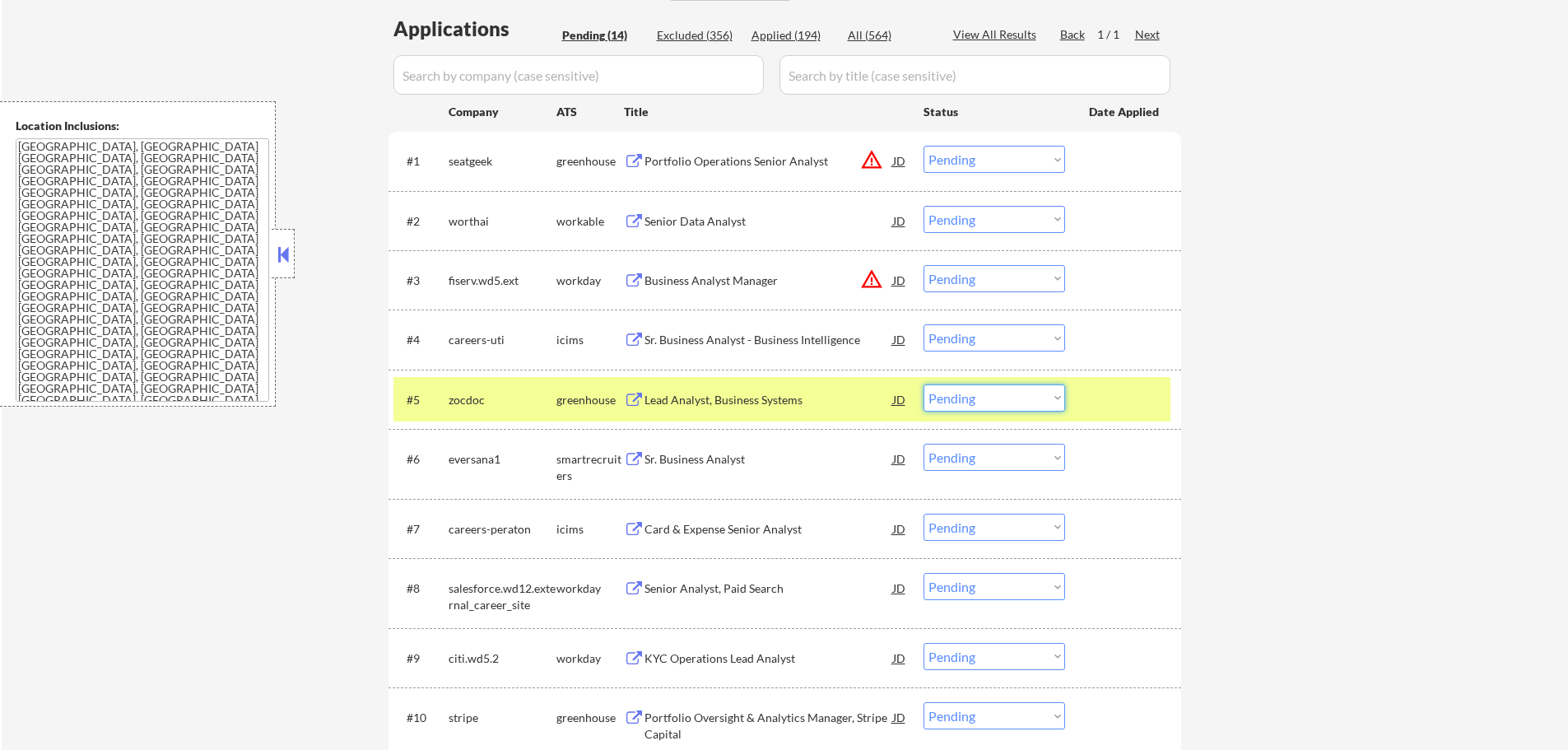
click at [967, 400] on select "Choose an option... Pending Applied Excluded (Questions) Excluded (Expired) Exc…" at bounding box center [994, 398] width 141 height 27
click at [923, 385] on select "Choose an option... Pending Applied Excluded (Questions) Excluded (Expired) Exc…" at bounding box center [994, 398] width 141 height 27
click at [1114, 403] on div at bounding box center [1125, 399] width 72 height 30
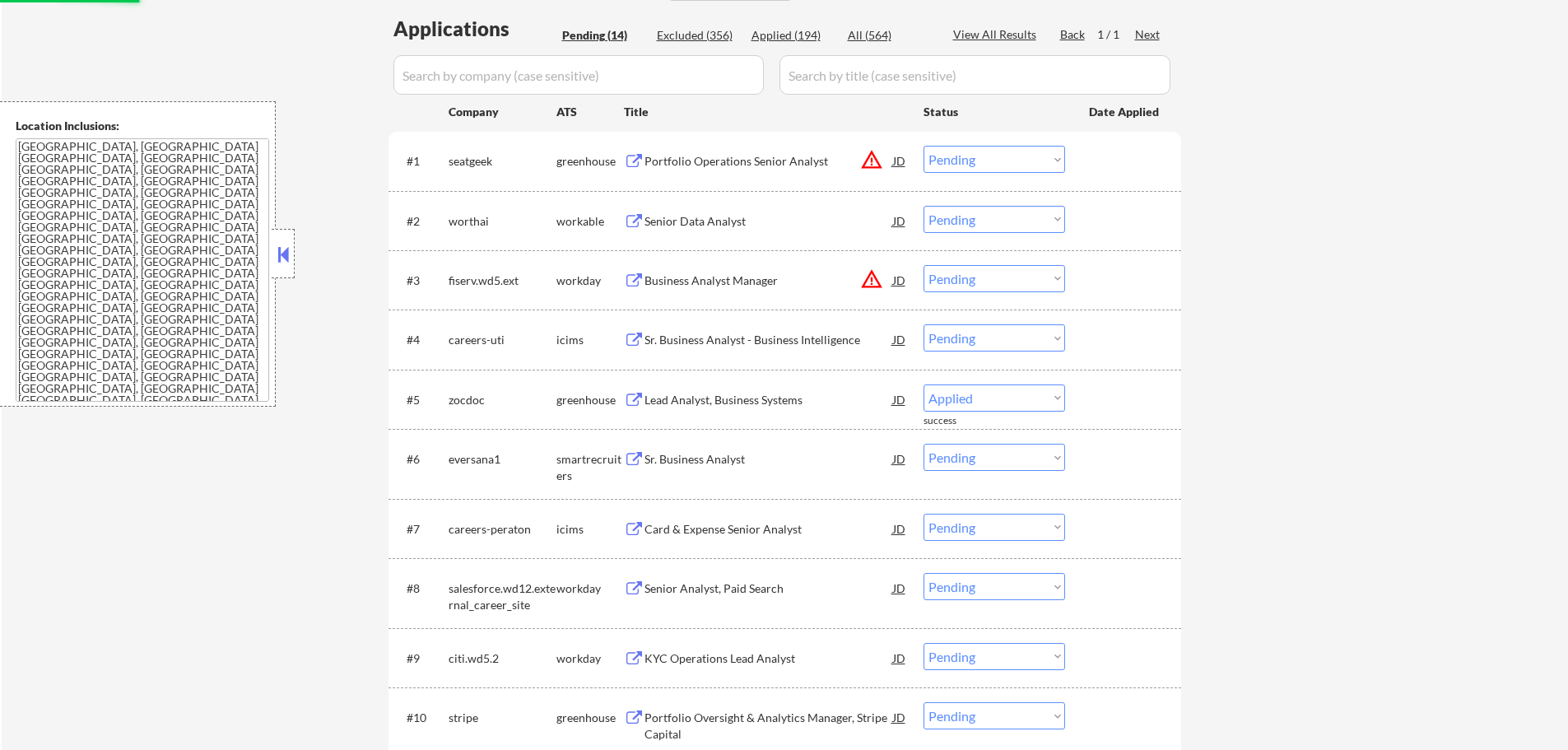
select select ""pending""
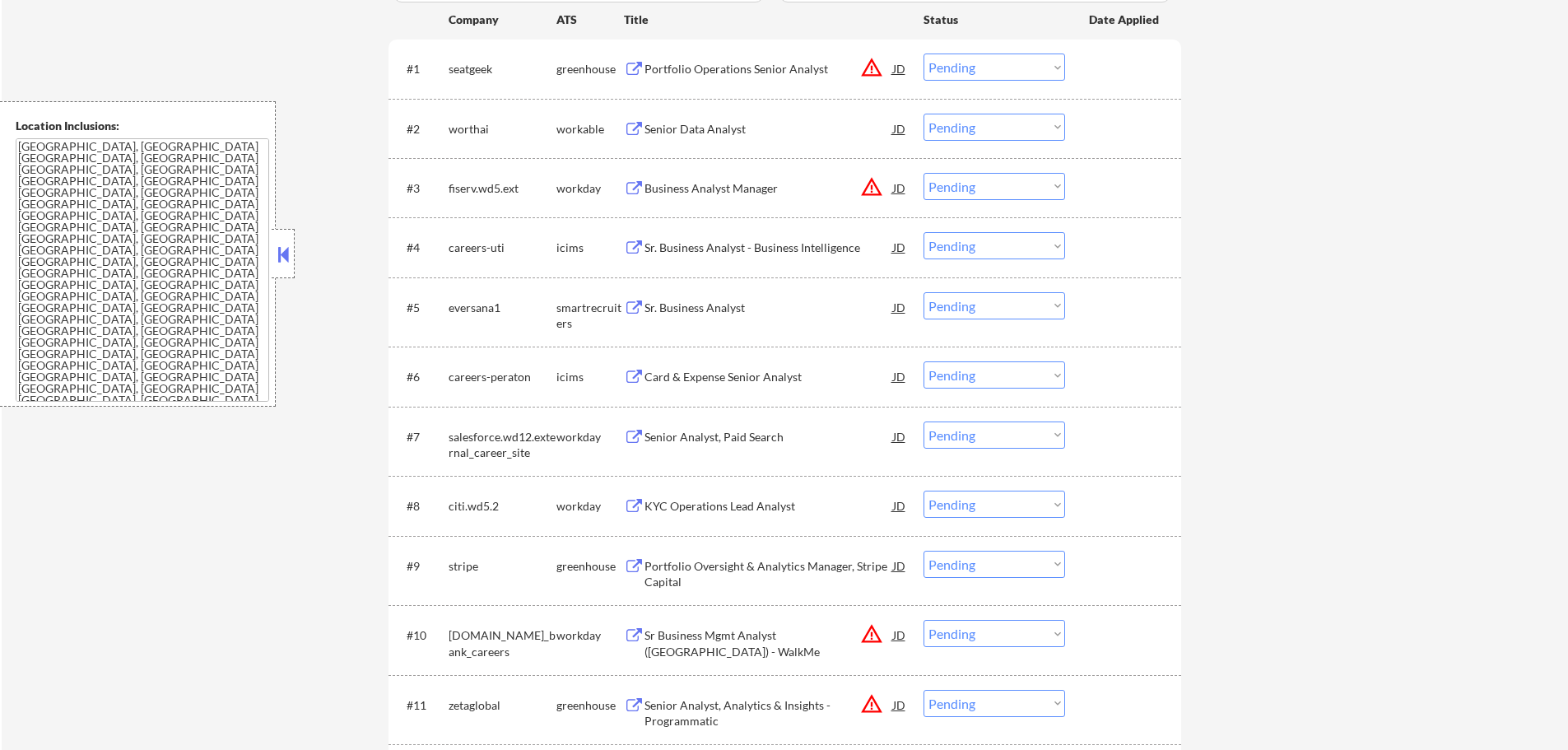
scroll to position [493, 0]
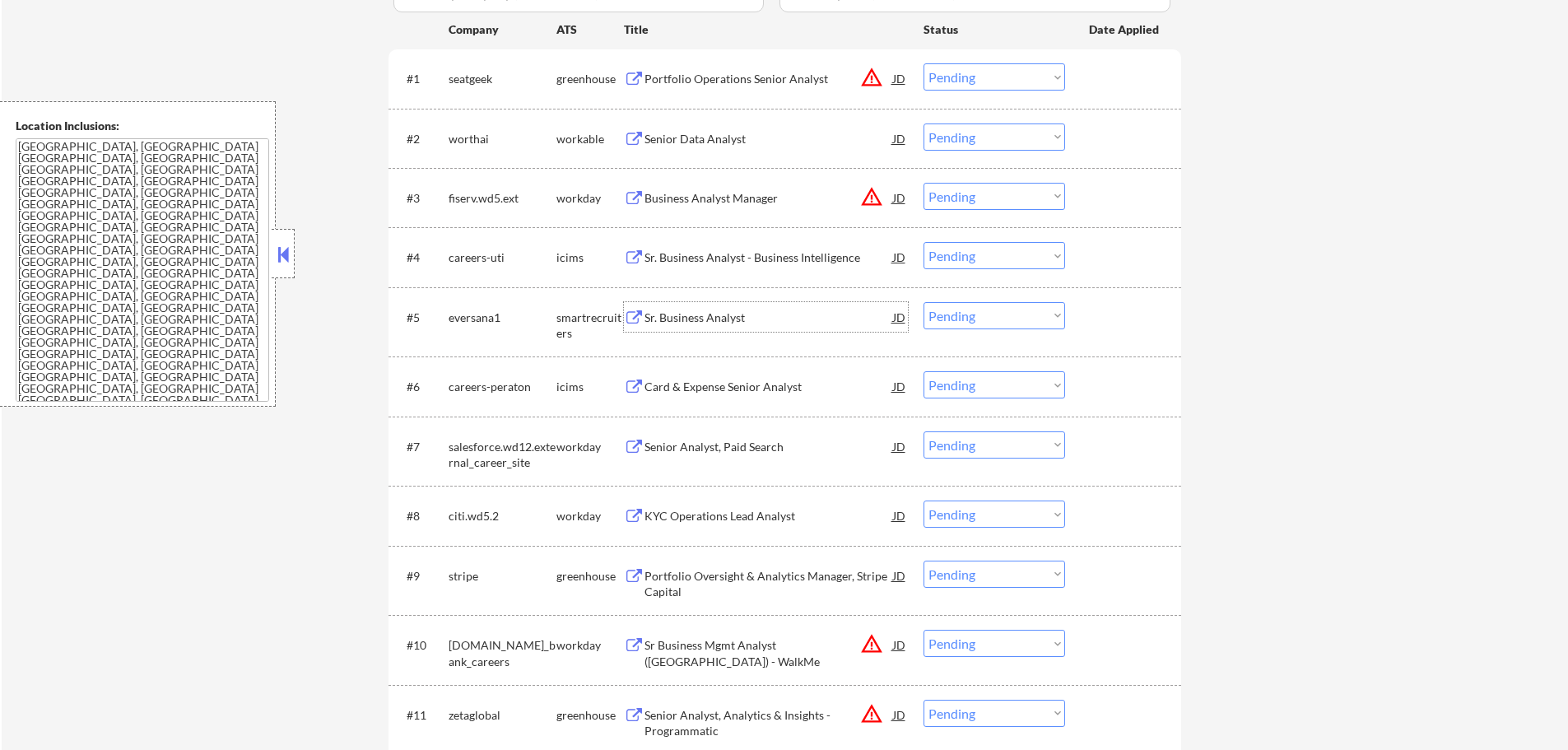
click at [667, 314] on div "Sr. Business Analyst" at bounding box center [769, 317] width 248 height 16
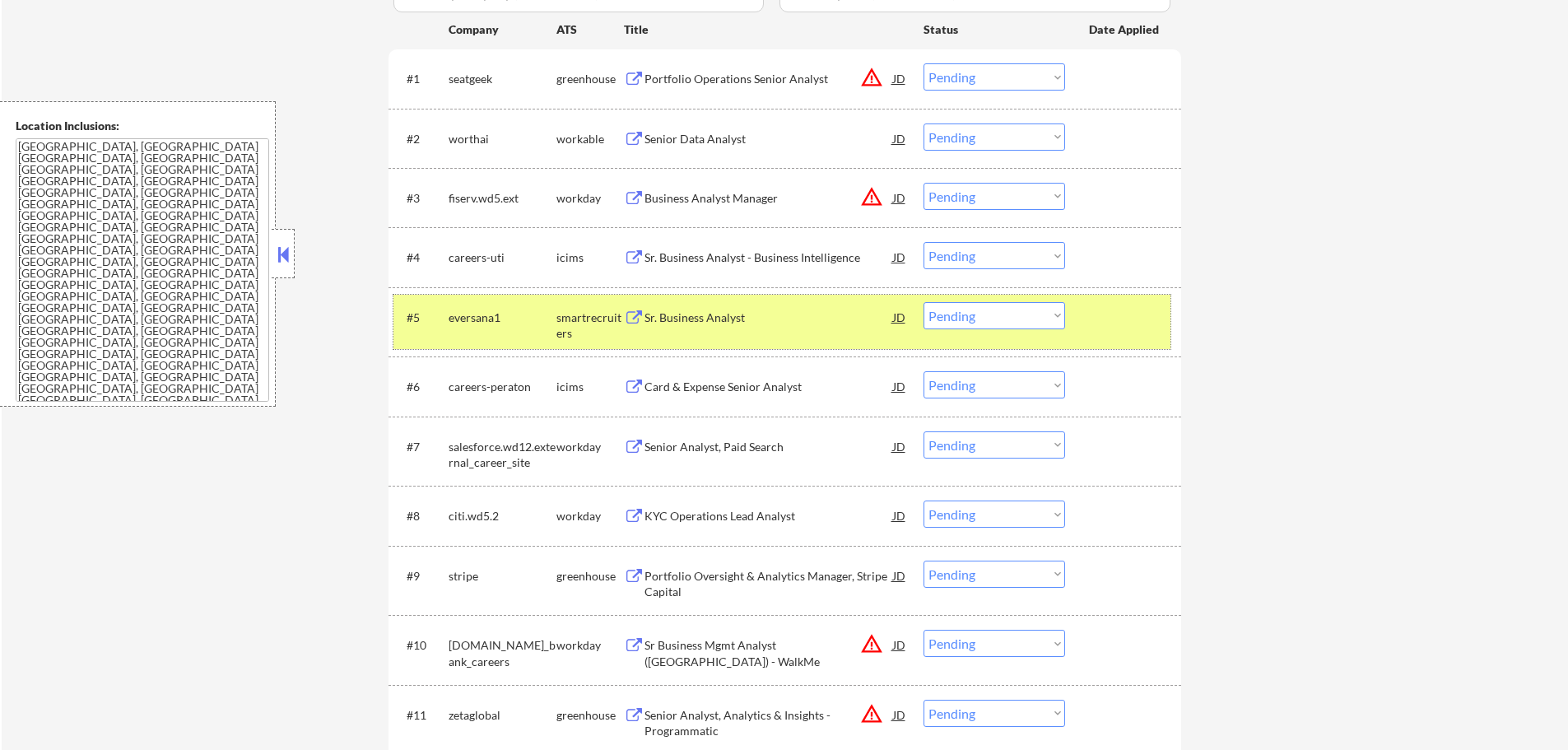
click at [1108, 299] on div "#5 eversana1 smartrecruiters Sr. Business Analyst JD Choose an option... Pendin…" at bounding box center [782, 321] width 777 height 54
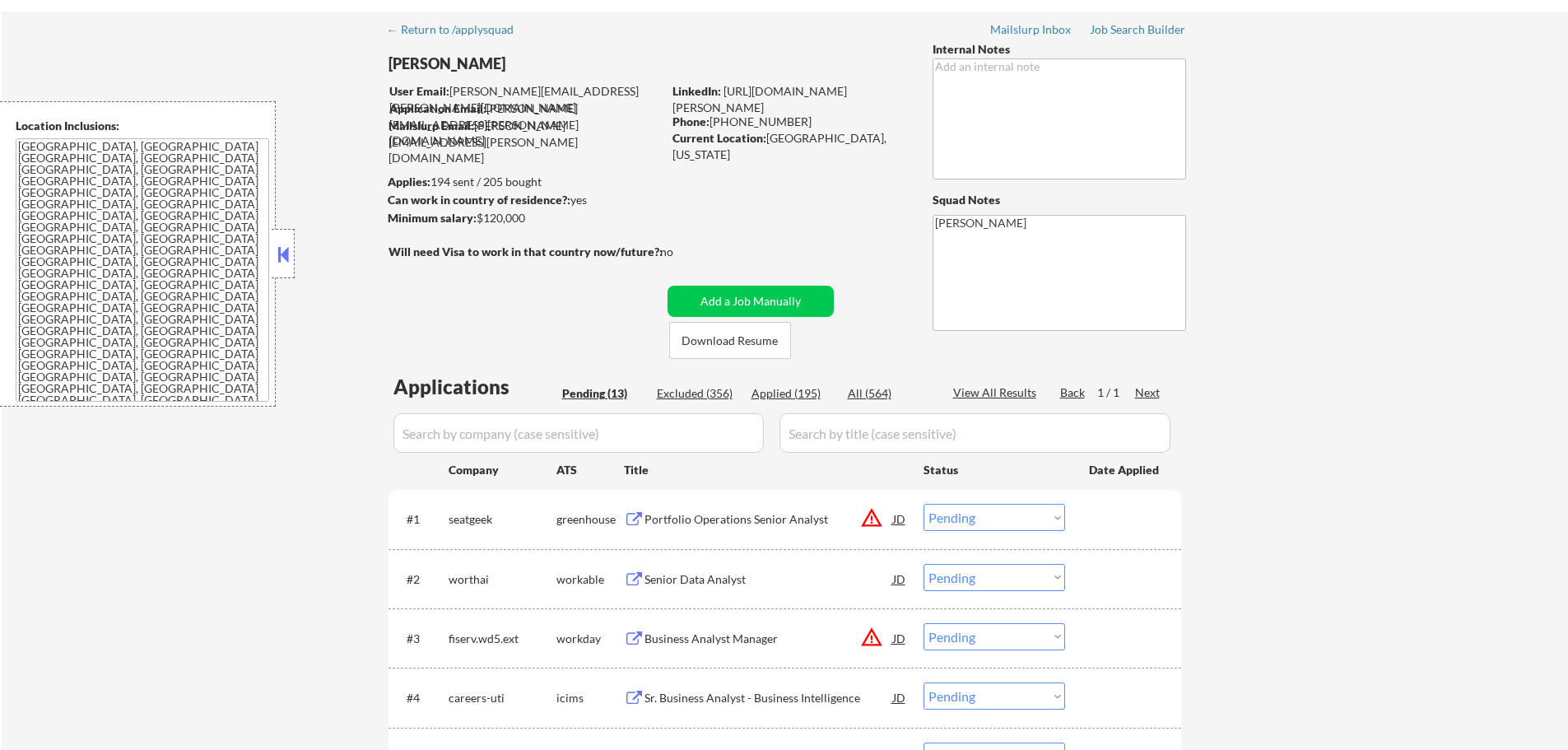
scroll to position [83, 0]
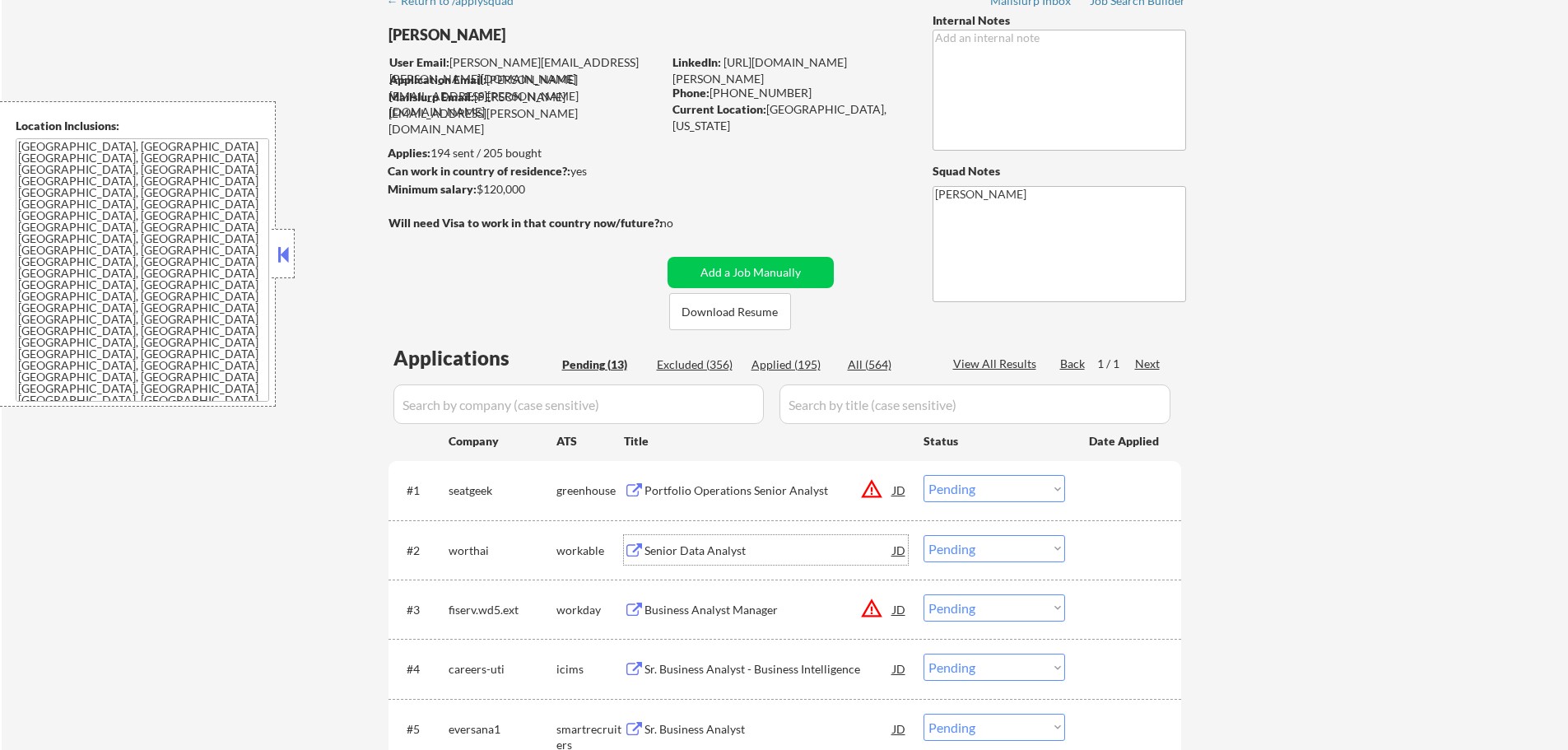
click at [721, 544] on div "Senior Data Analyst" at bounding box center [769, 550] width 248 height 16
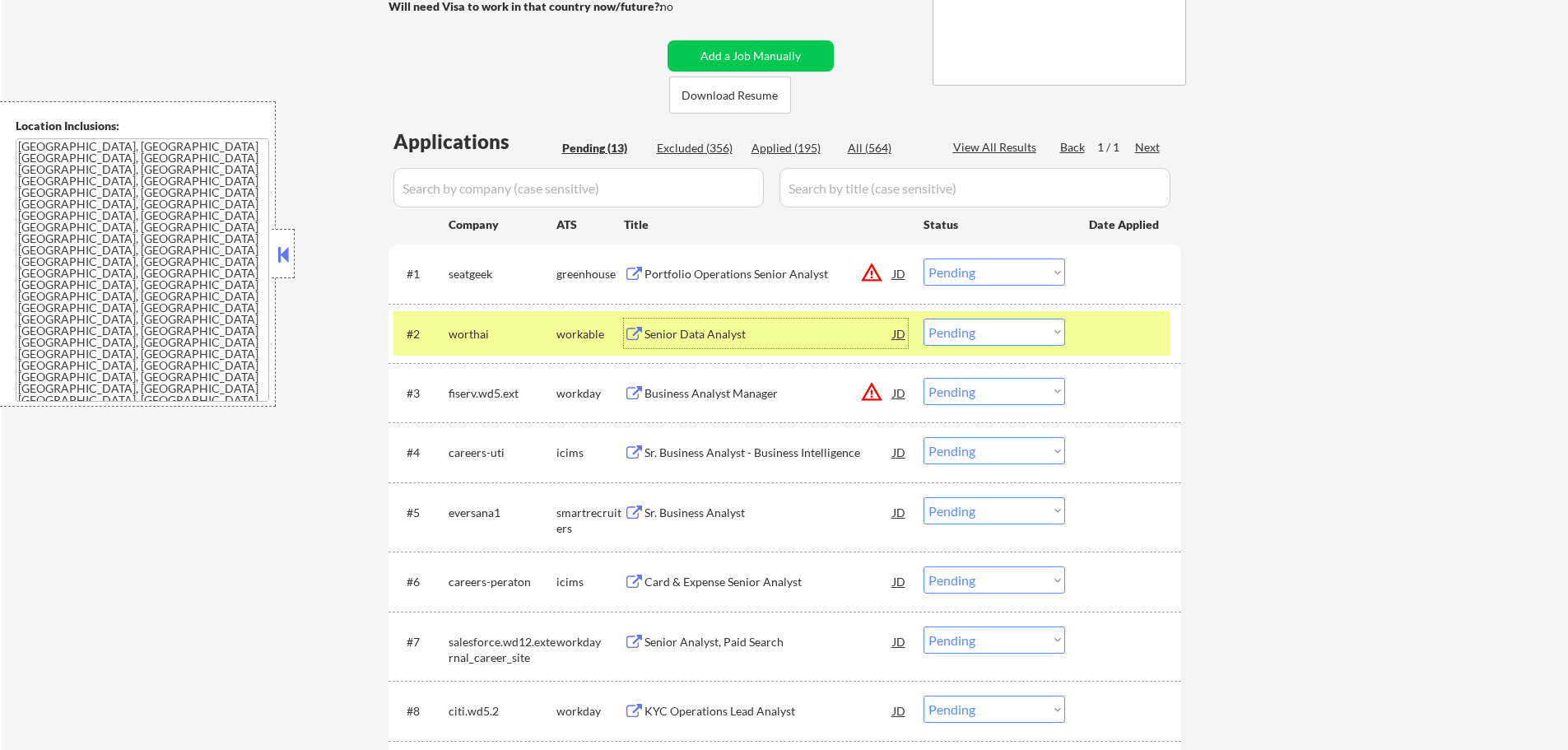
scroll to position [329, 0]
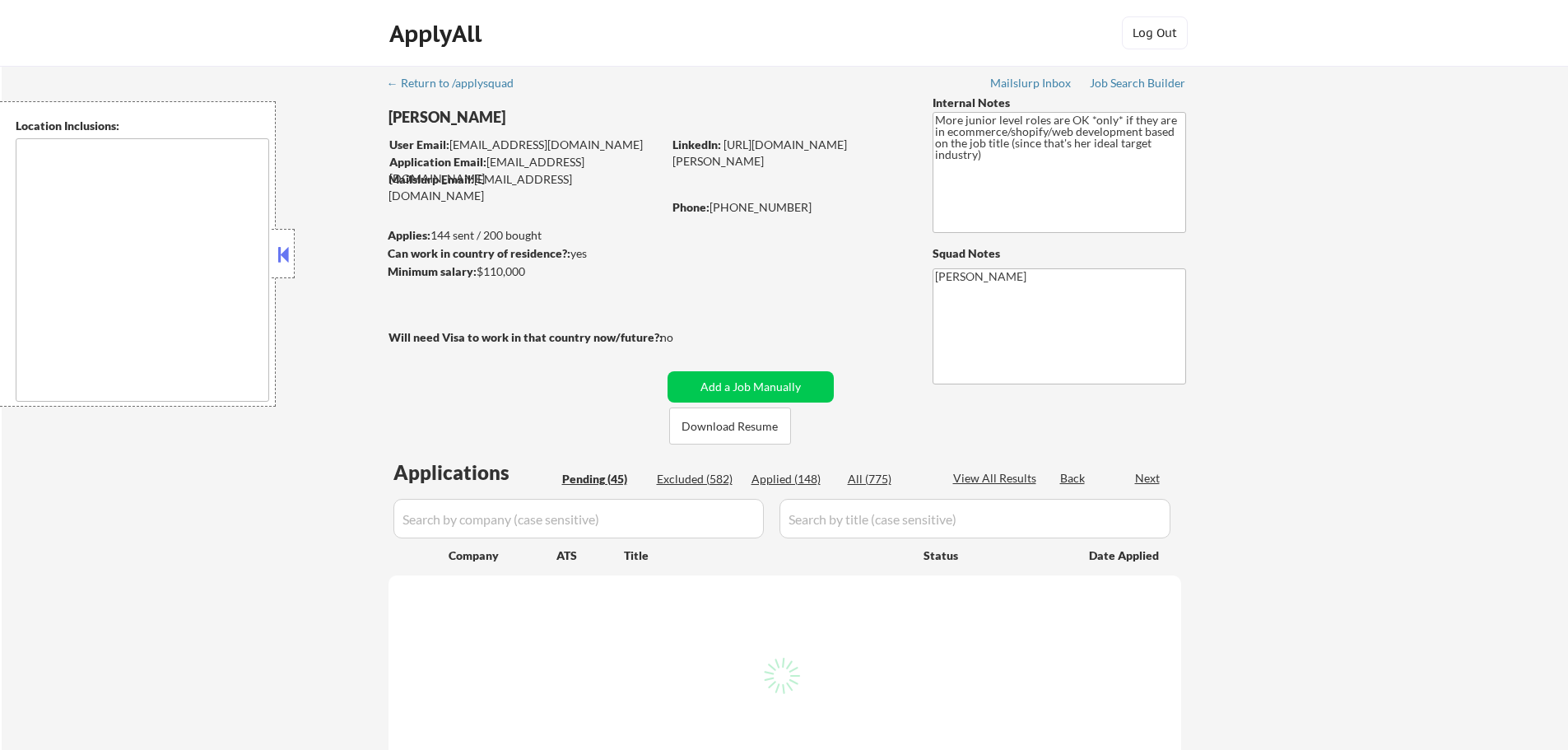
type textarea "remote"
select select ""pending""
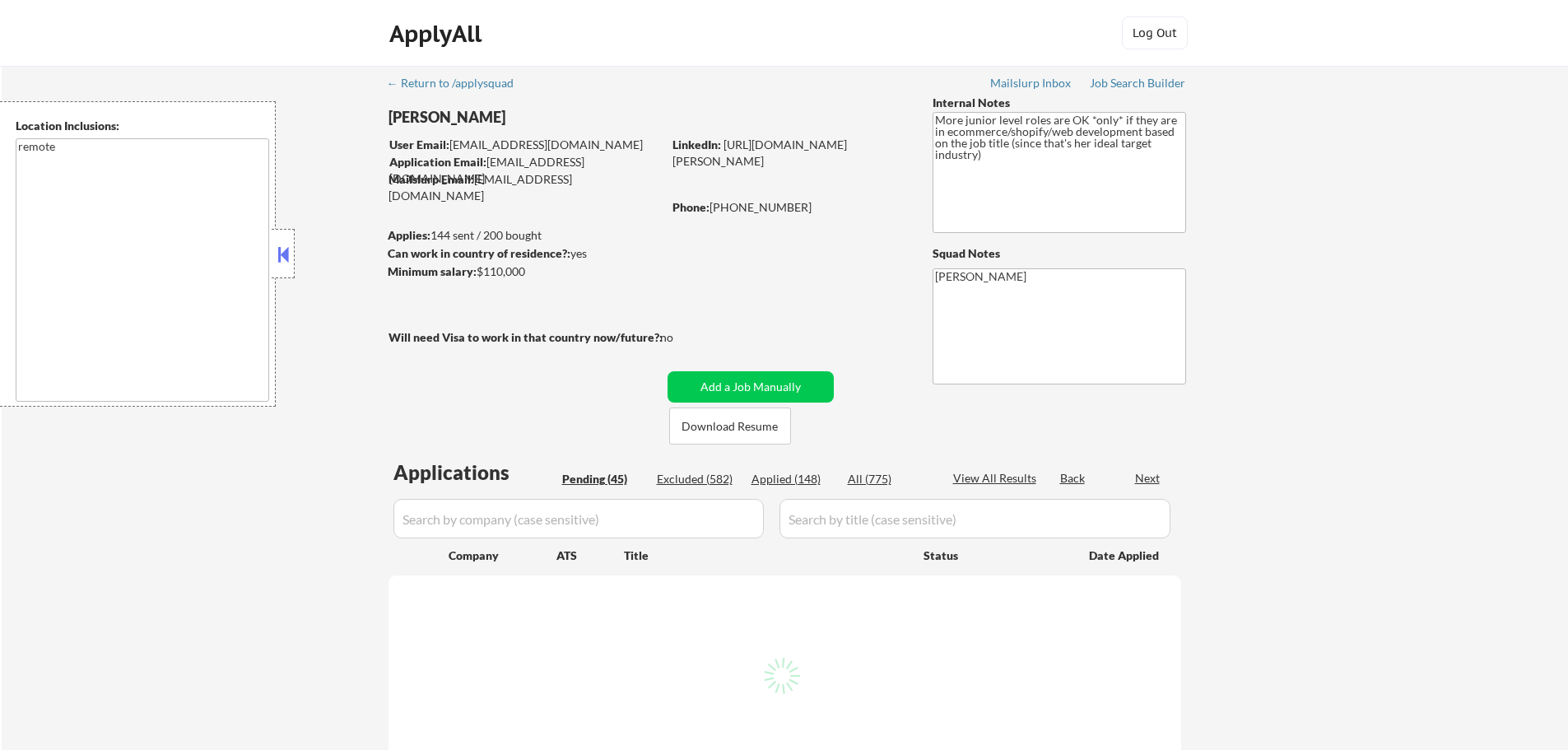
select select ""pending""
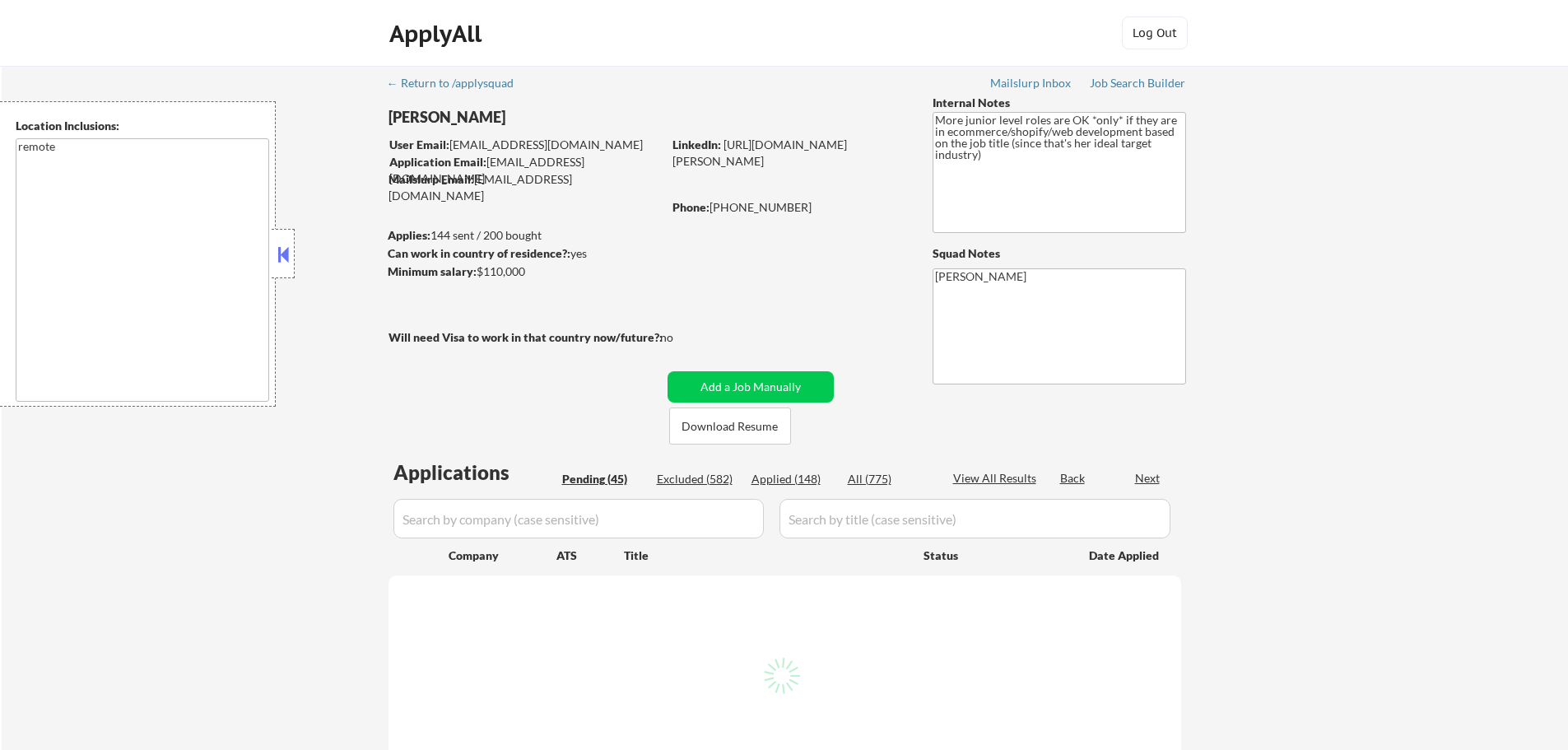
select select ""pending""
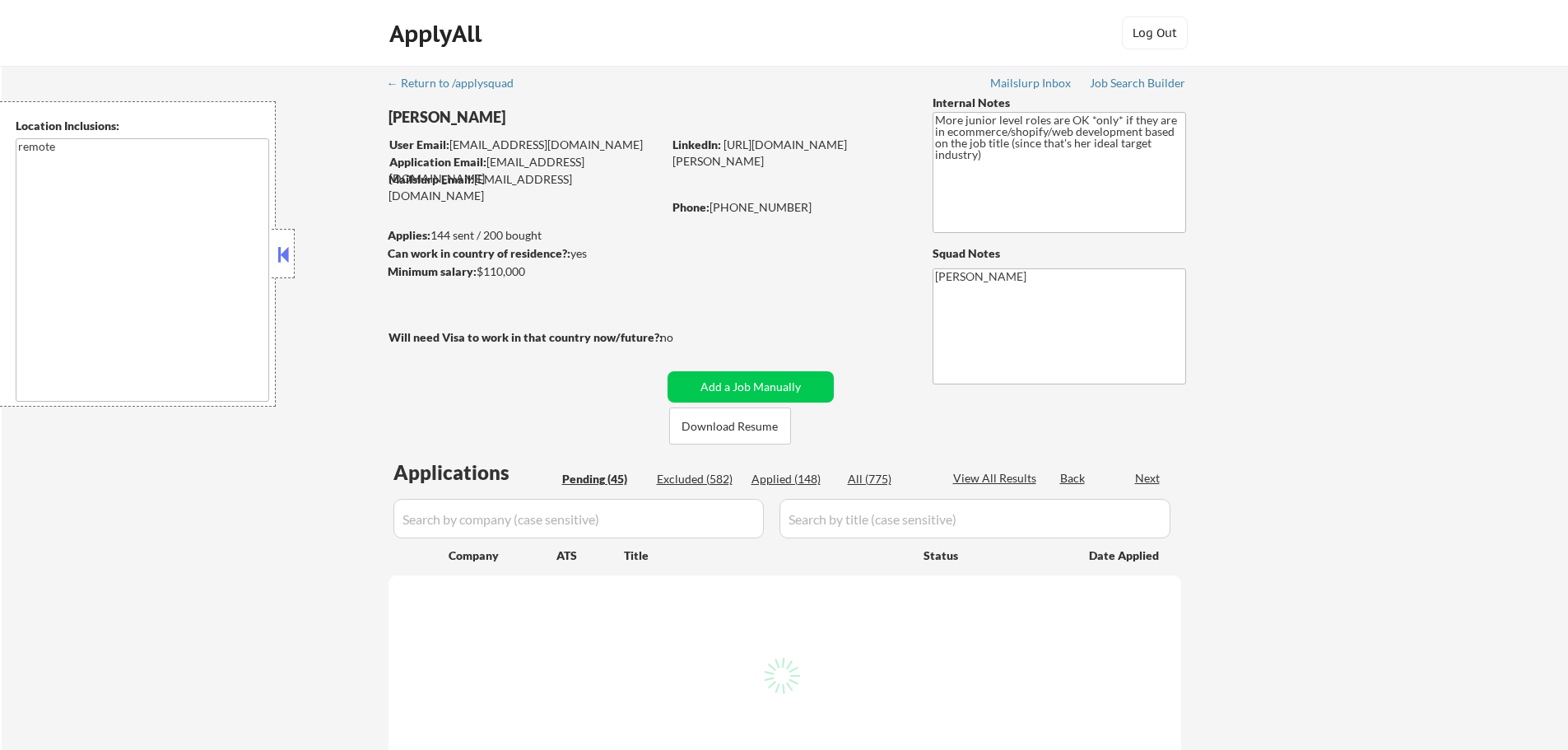
select select ""pending""
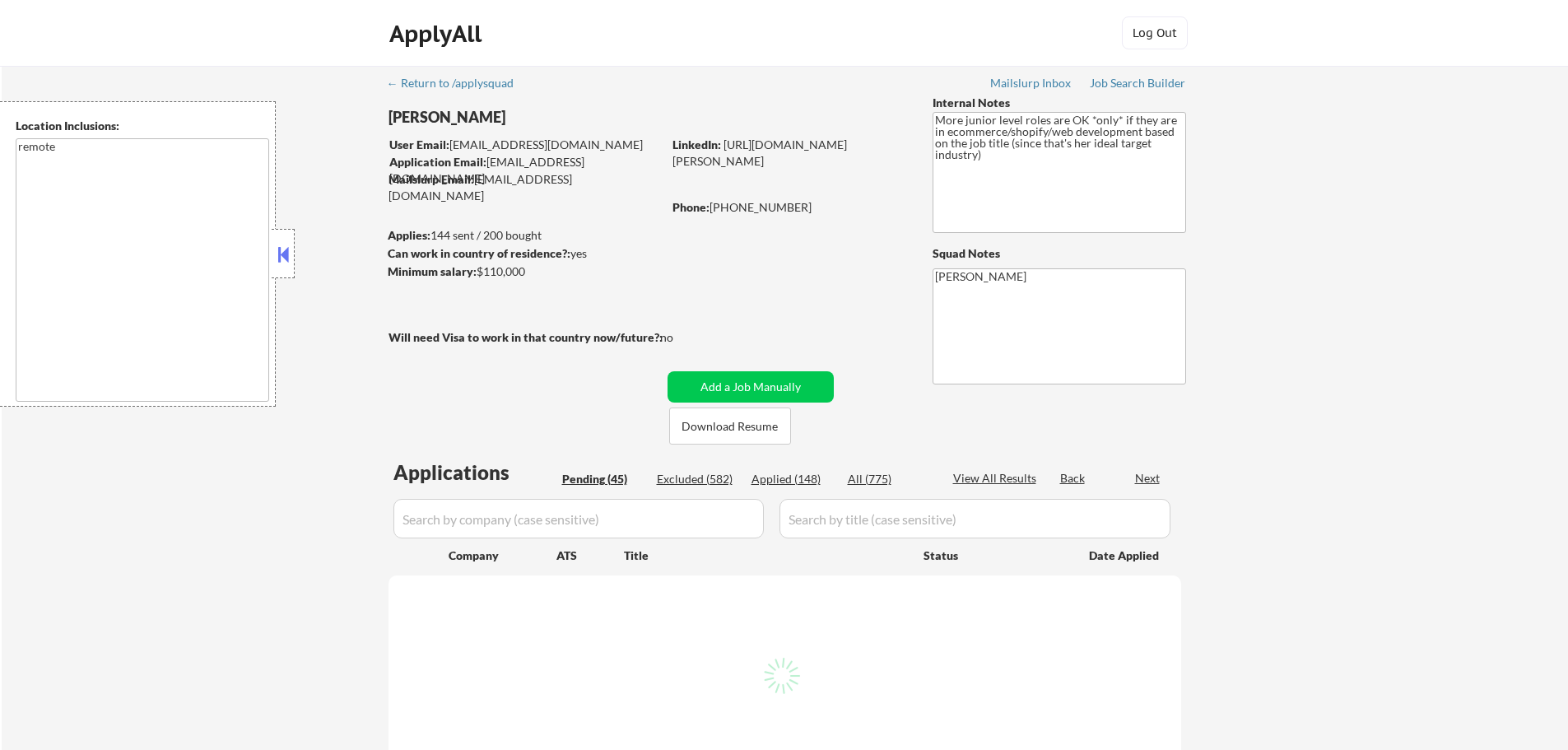
select select ""pending""
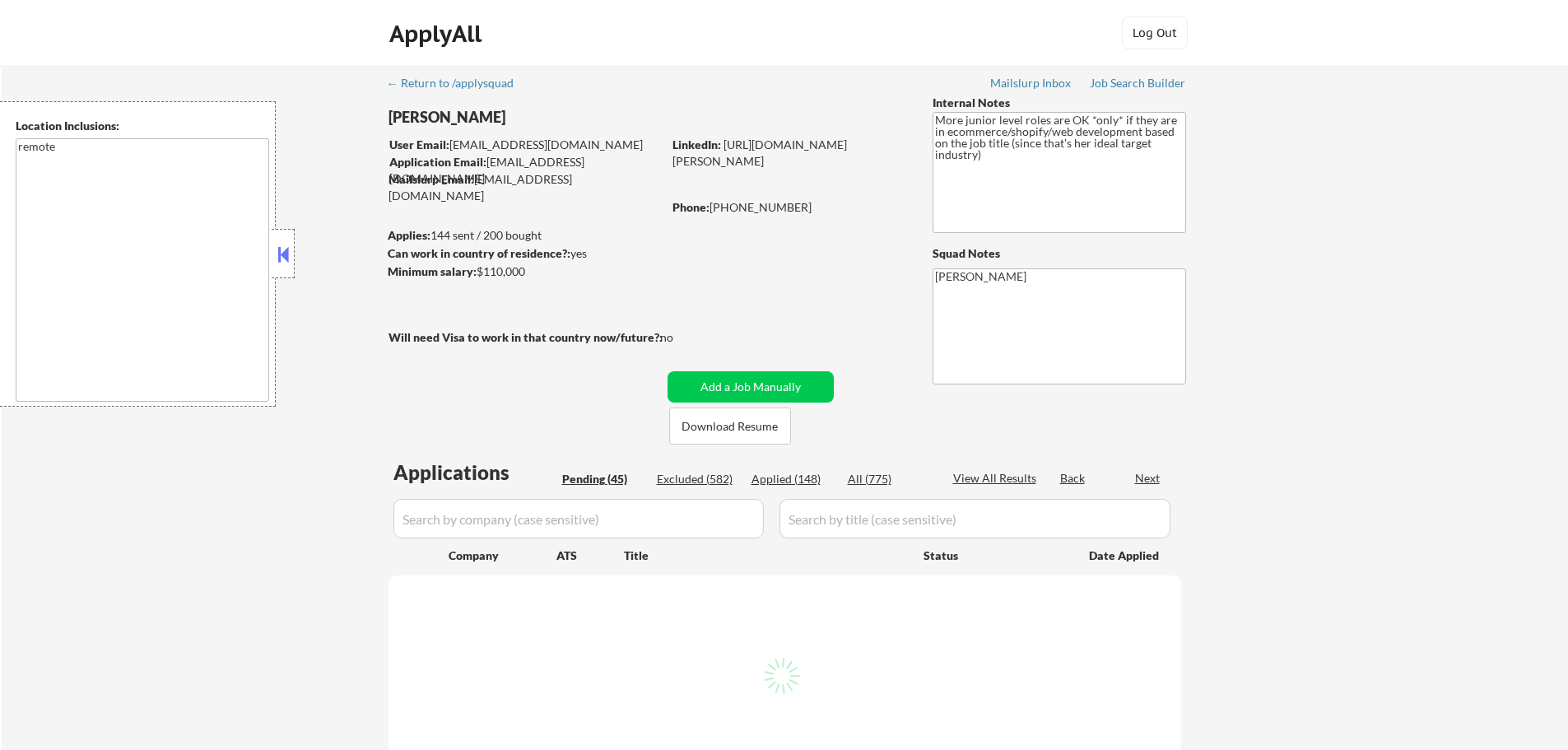
select select ""pending""
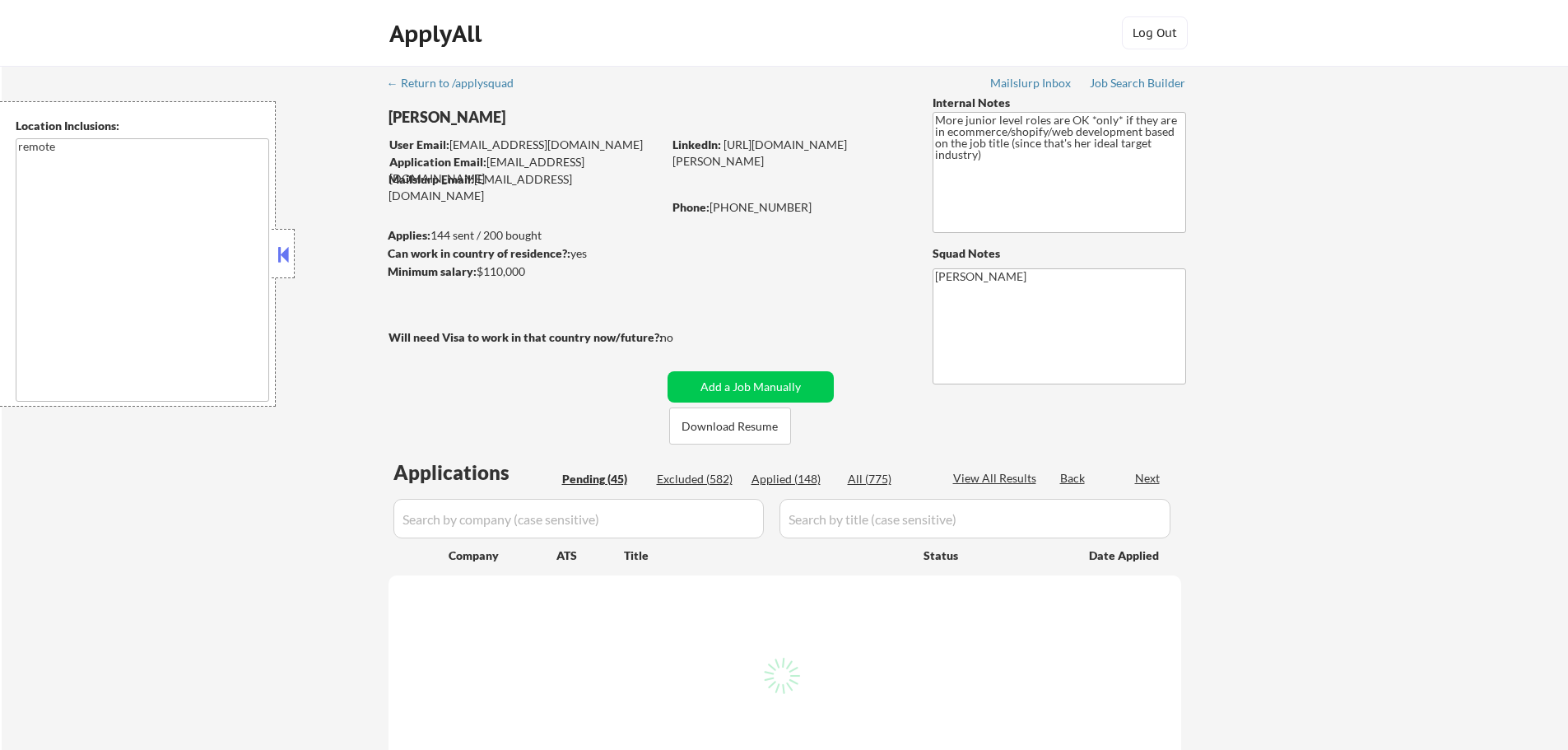
select select ""pending""
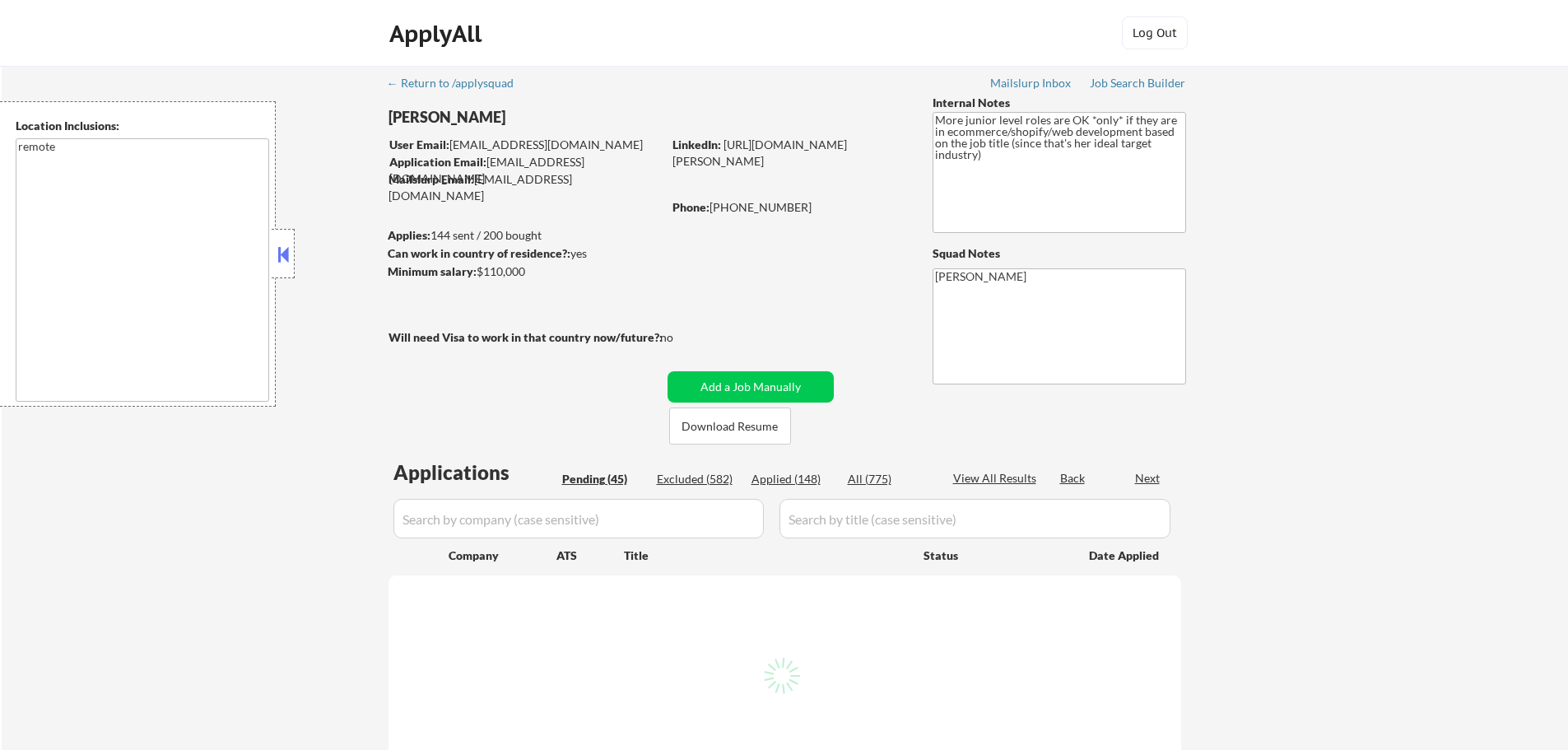
select select ""pending""
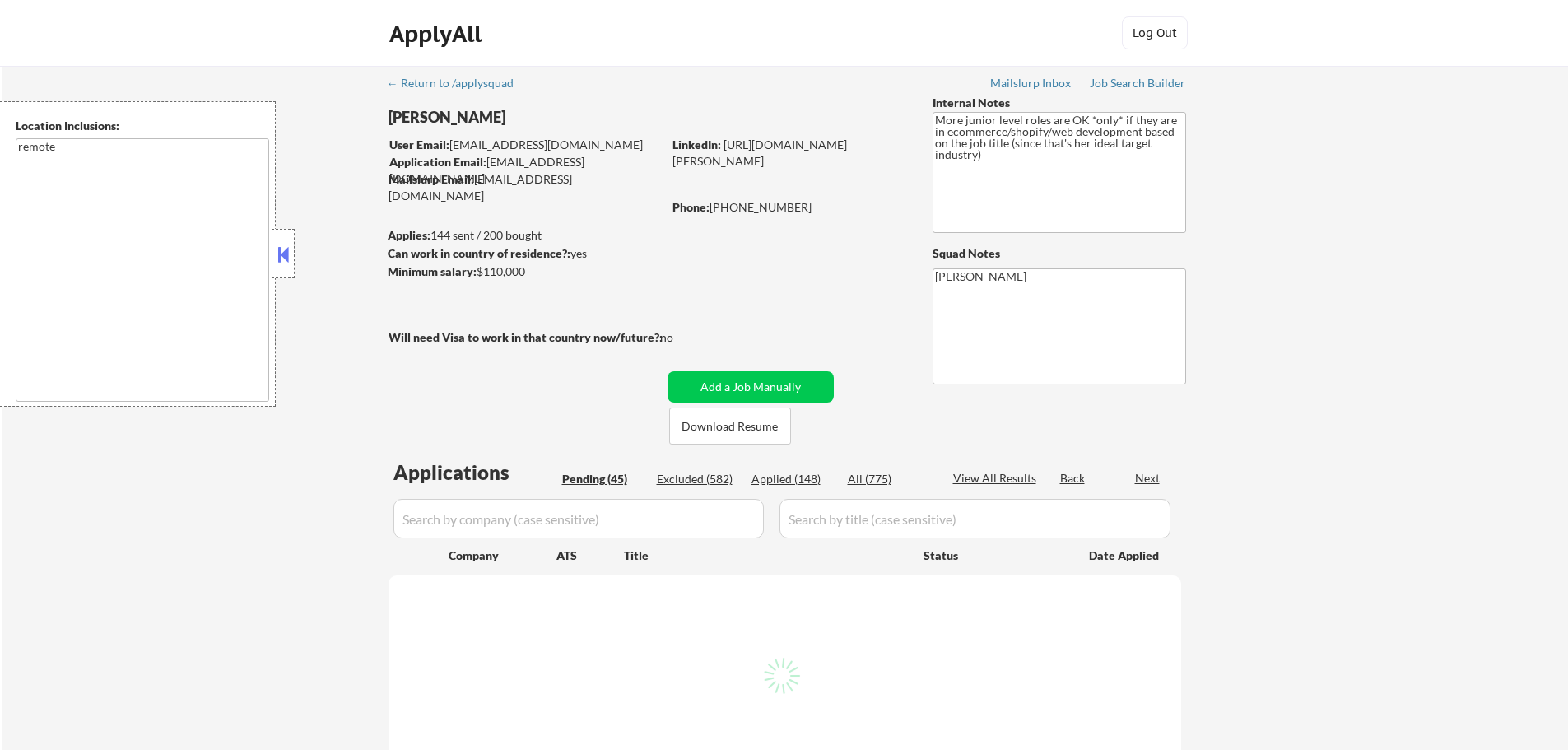
select select ""pending""
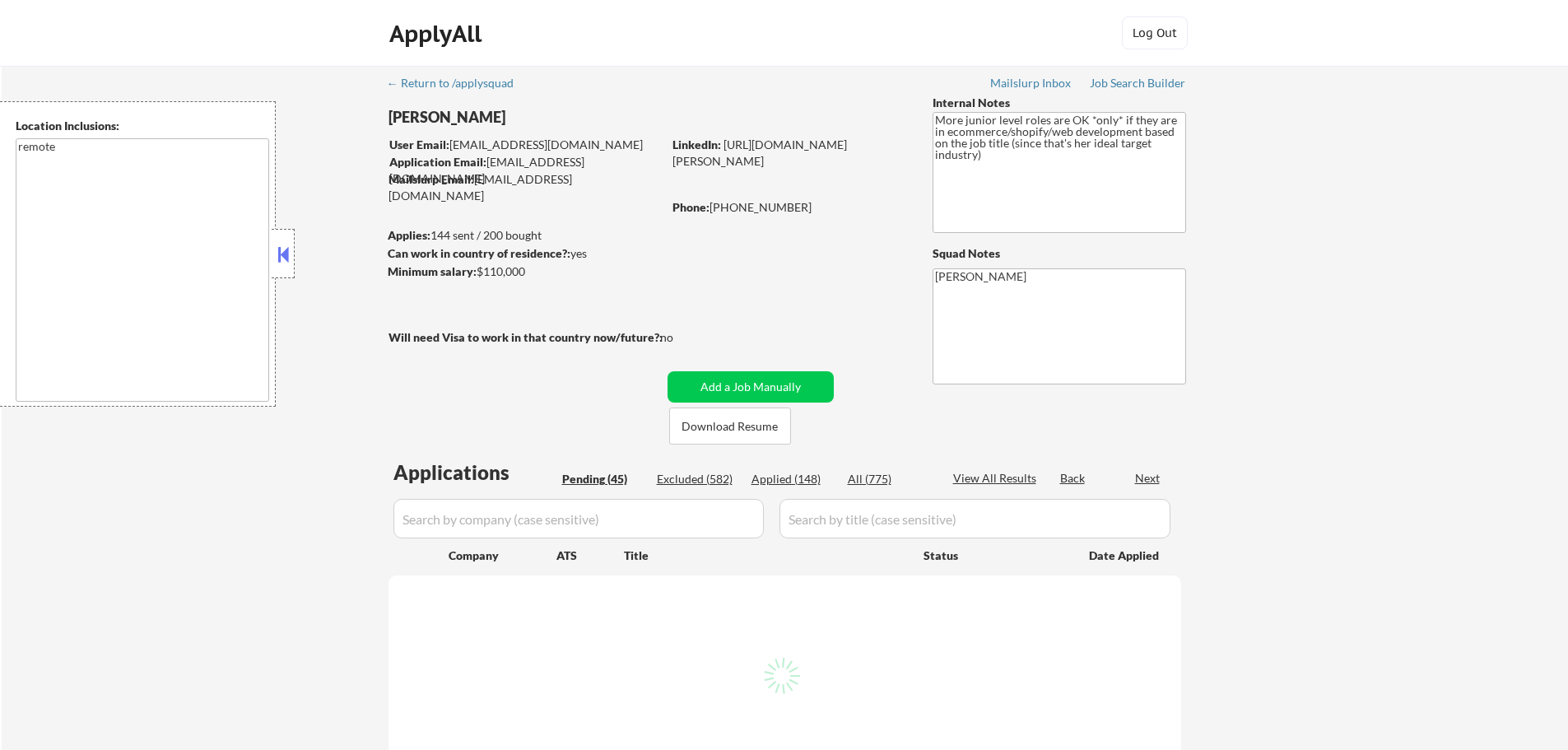
select select ""pending""
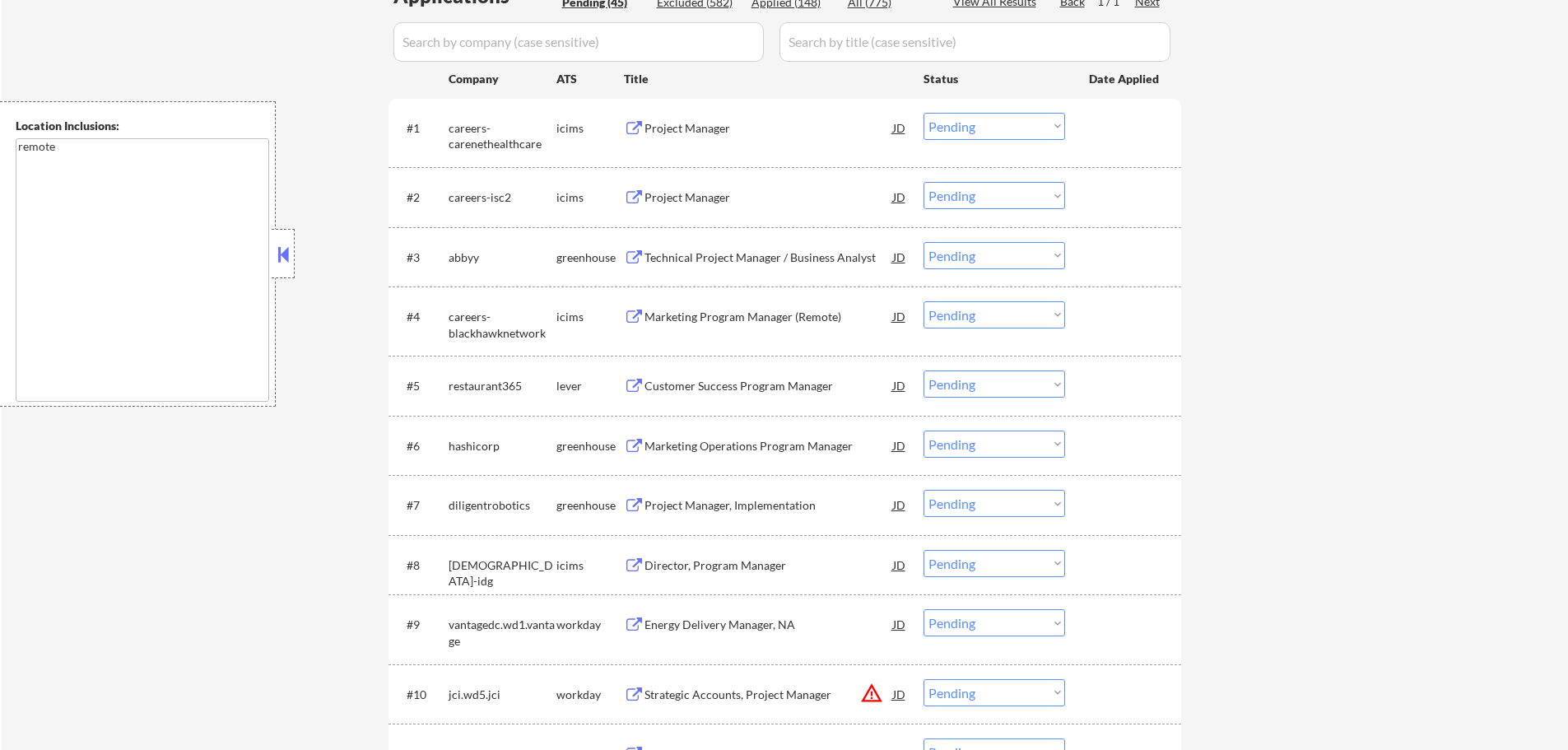
scroll to position [493, 0]
click at [698, 390] on div "Customer Success Program Manager" at bounding box center [769, 384] width 248 height 16
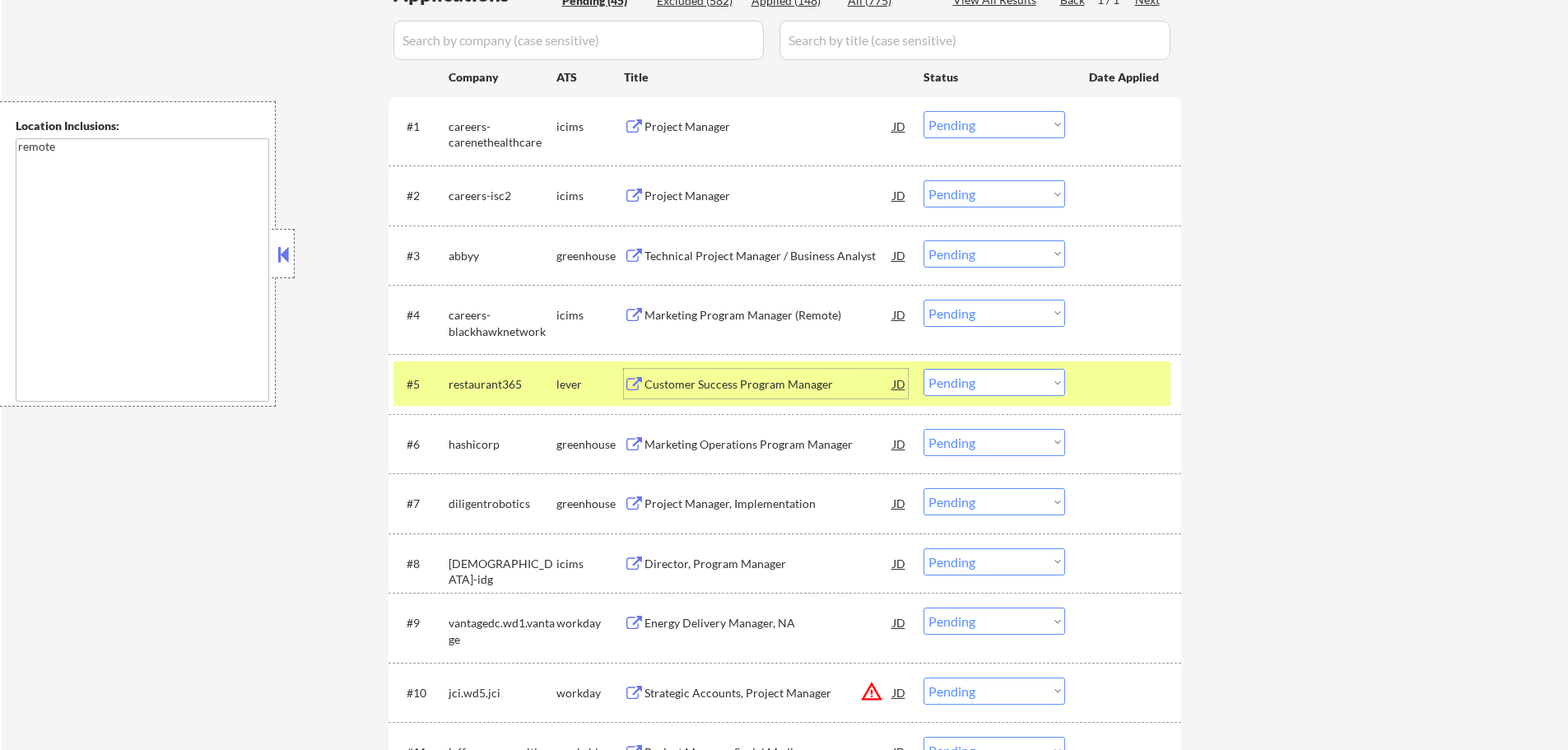
click at [1033, 387] on select "Choose an option... Pending Applied Excluded (Questions) Excluded (Expired) Exc…" at bounding box center [994, 382] width 141 height 27
click at [923, 368] on select "Choose an option... Pending Applied Excluded (Questions) Excluded (Expired) Exc…" at bounding box center [994, 382] width 141 height 27
click at [1116, 381] on div at bounding box center [1125, 383] width 72 height 30
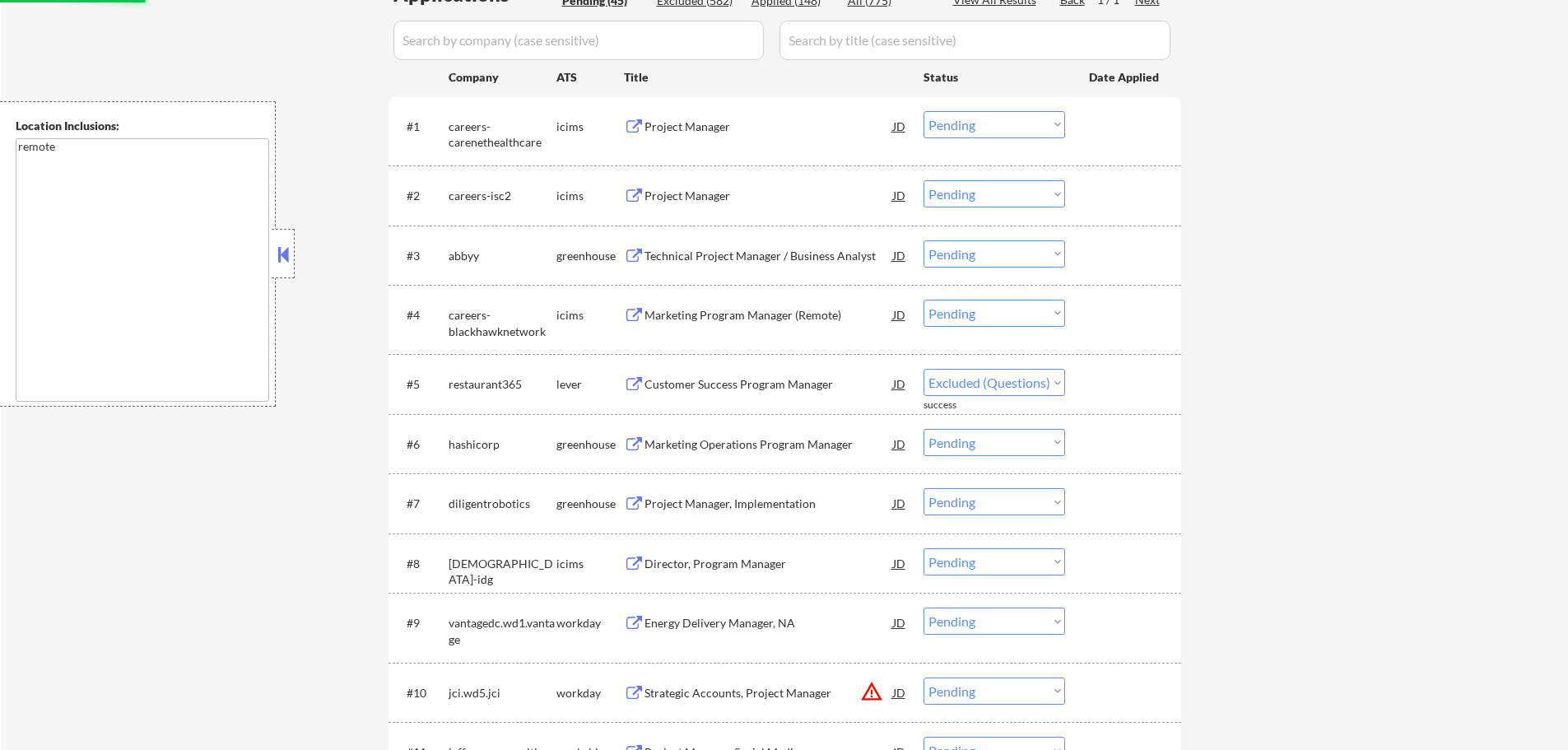
select select ""pending""
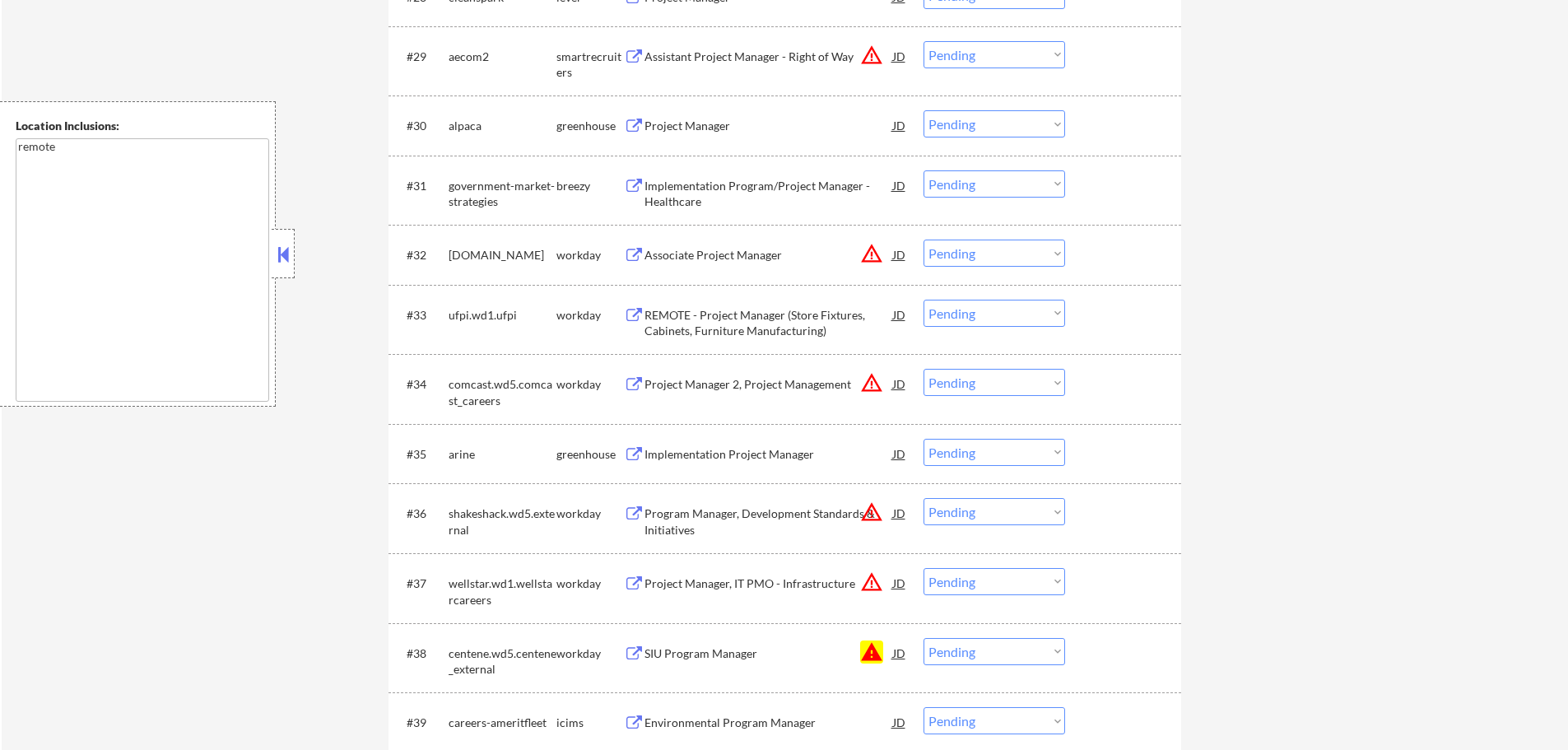
scroll to position [2551, 0]
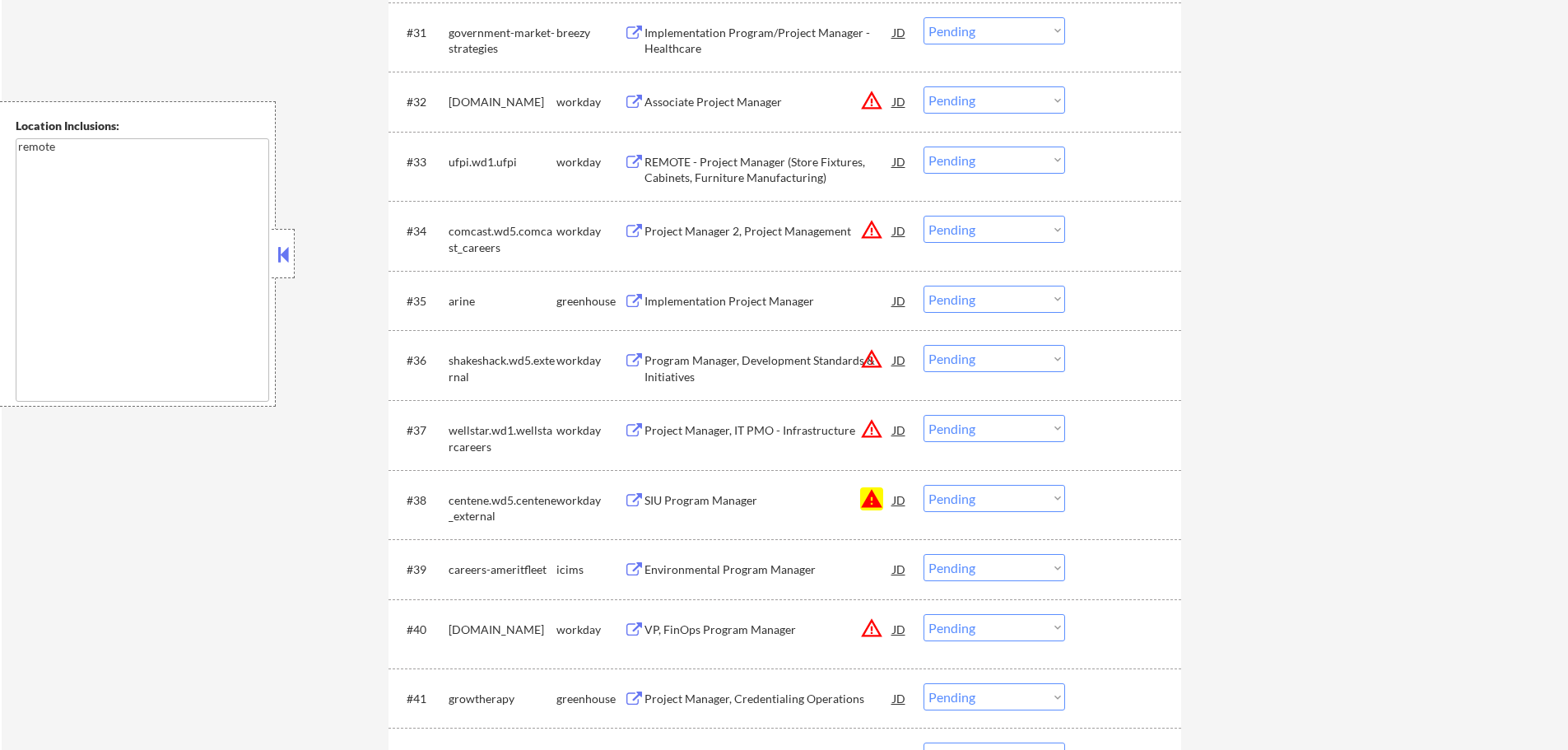
click at [976, 501] on select "Choose an option... Pending Applied Excluded (Questions) Excluded (Expired) Exc…" at bounding box center [994, 498] width 141 height 27
click at [923, 485] on select "Choose an option... Pending Applied Excluded (Questions) Excluded (Expired) Exc…" at bounding box center [994, 498] width 141 height 27
click at [1116, 506] on div at bounding box center [1125, 499] width 72 height 30
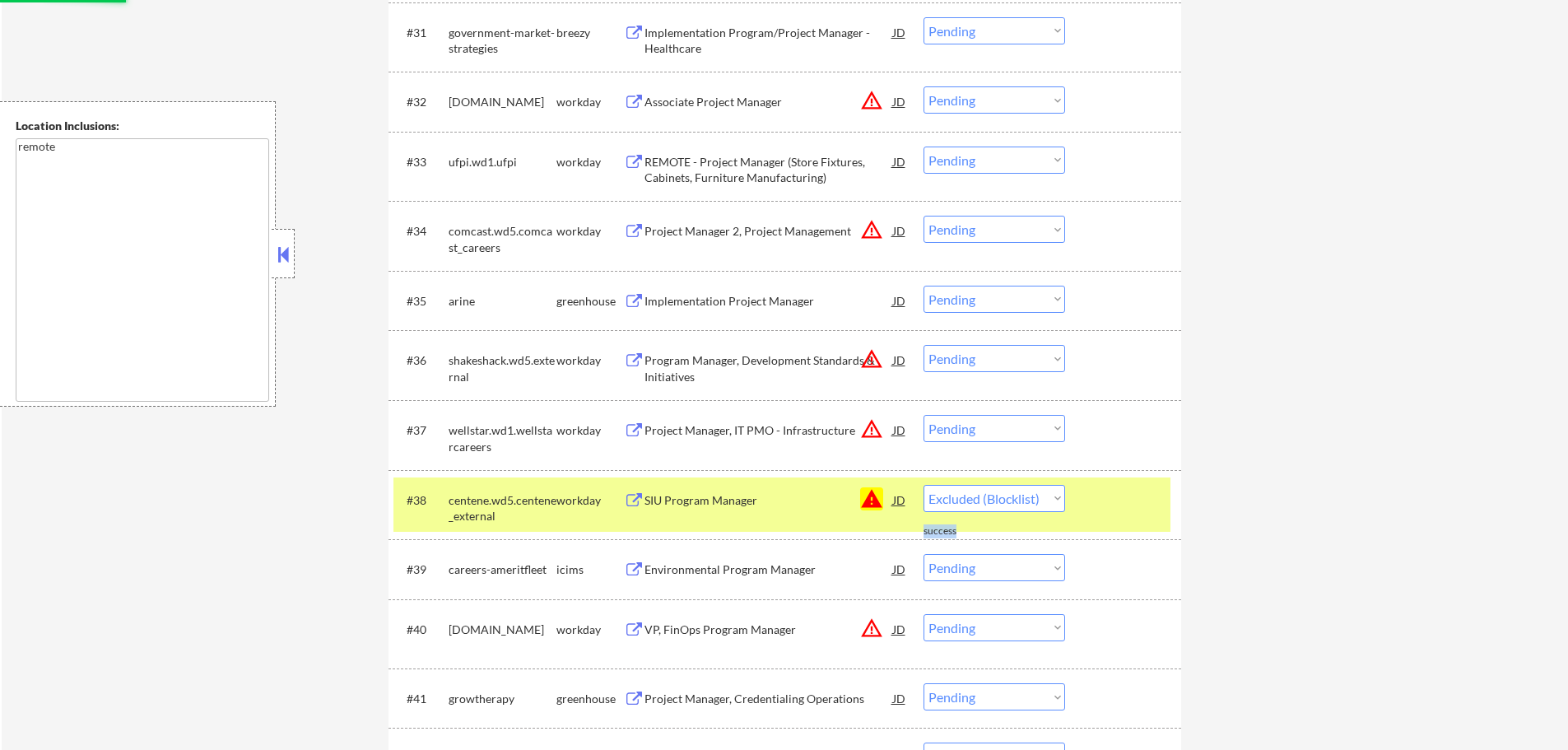
click at [1116, 506] on div at bounding box center [1125, 499] width 72 height 30
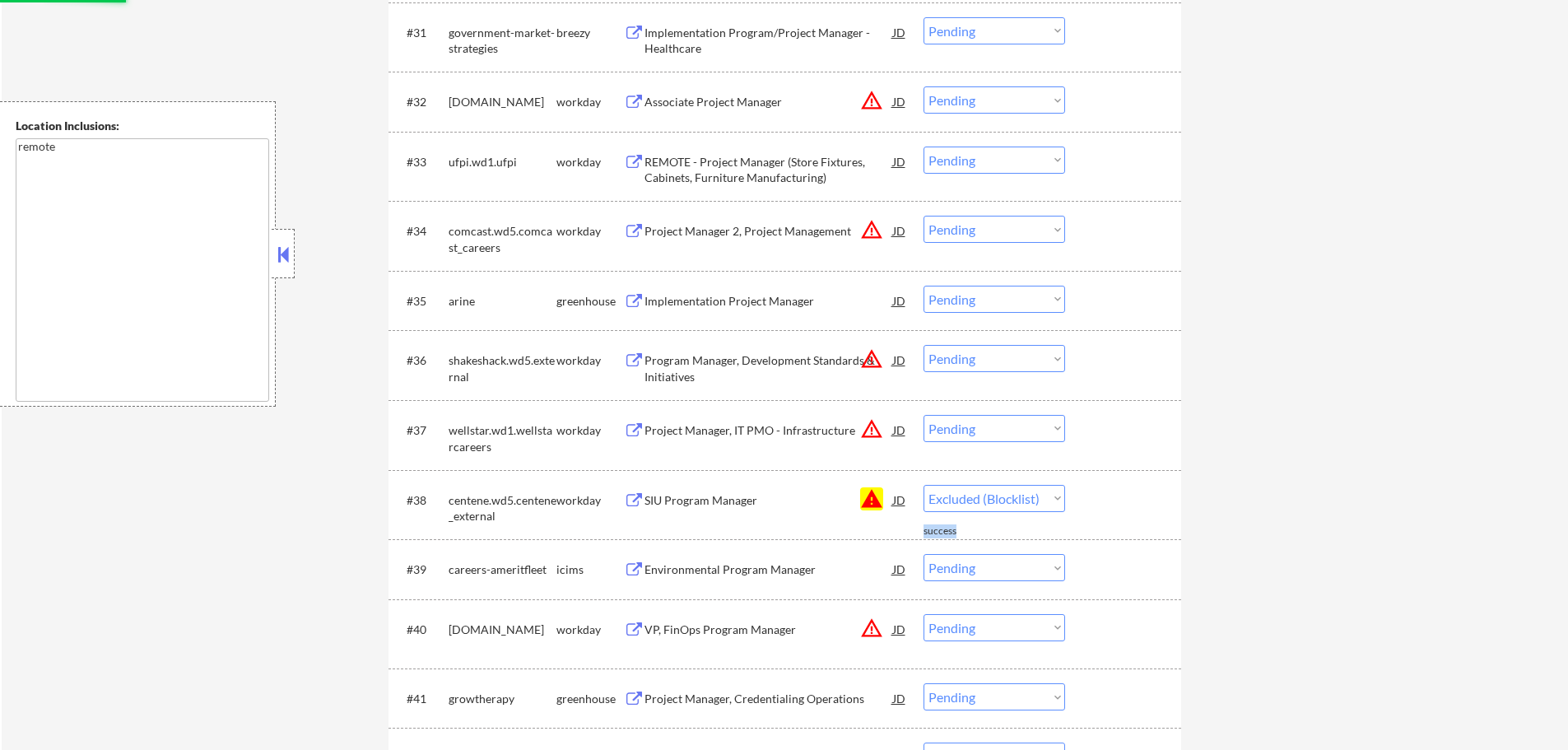
select select ""pending""
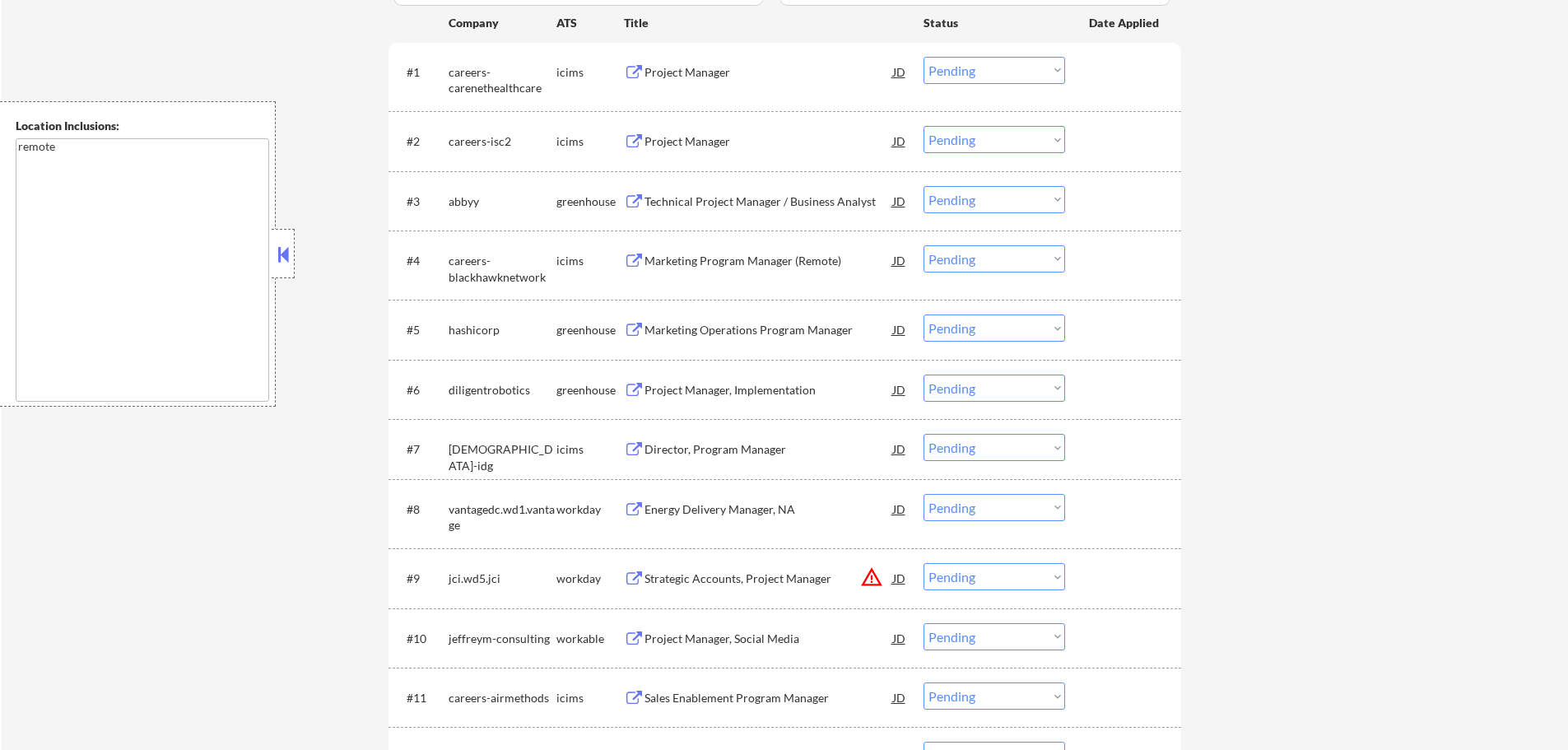
scroll to position [571, 0]
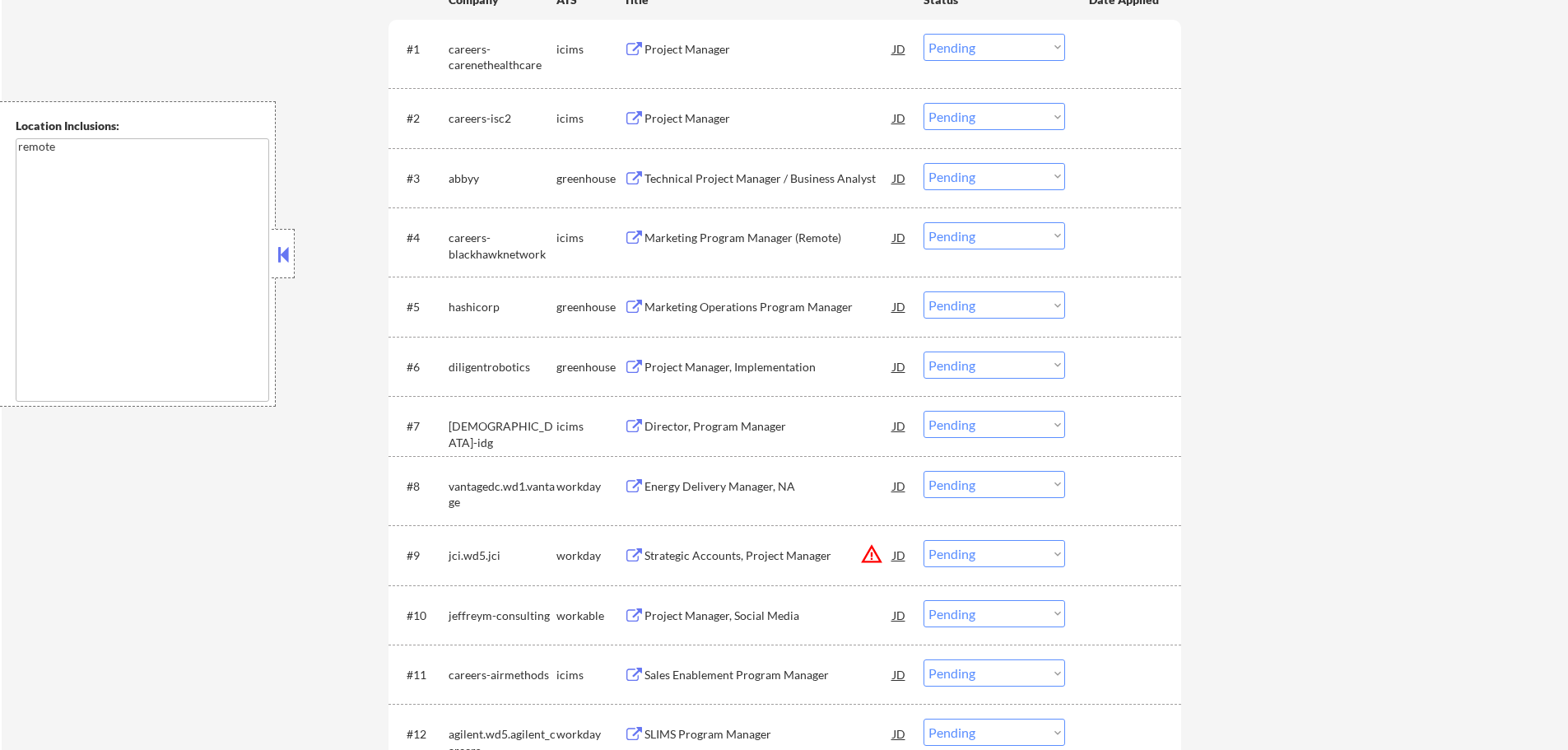
click at [741, 183] on div "Technical Project Manager / Business Analyst" at bounding box center [769, 178] width 248 height 16
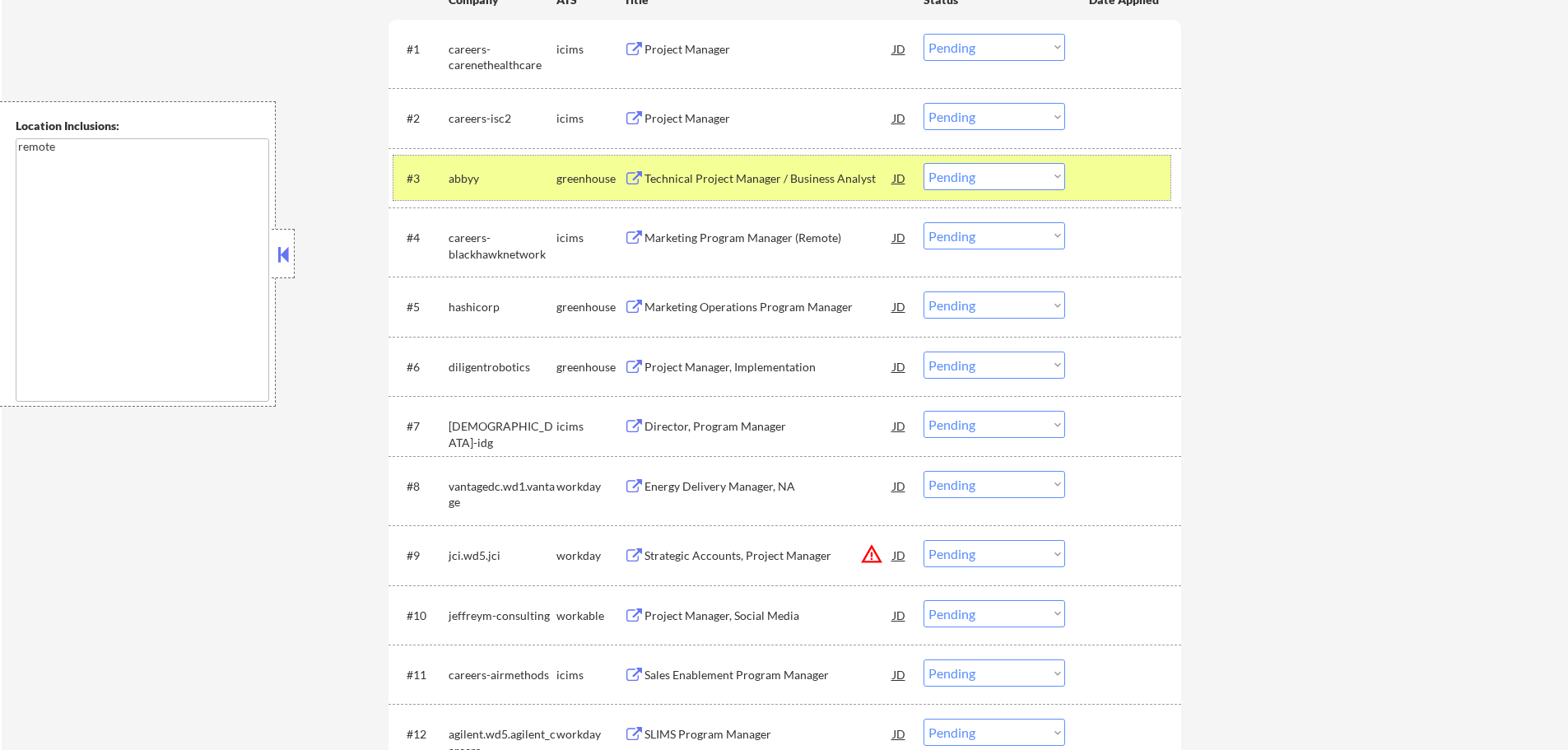
click at [1147, 184] on div at bounding box center [1125, 177] width 72 height 30
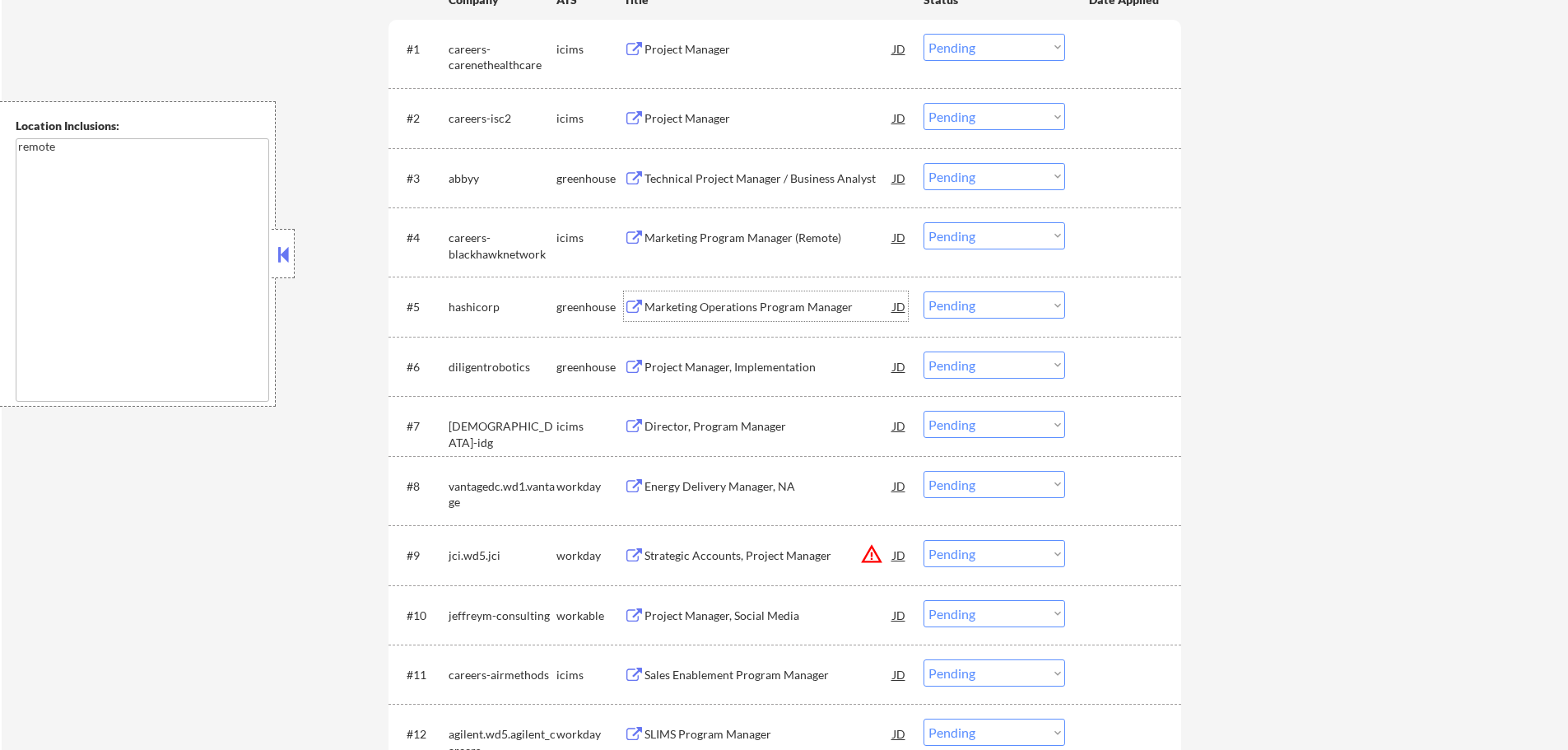
click at [744, 300] on div "Marketing Operations Program Manager" at bounding box center [769, 307] width 248 height 16
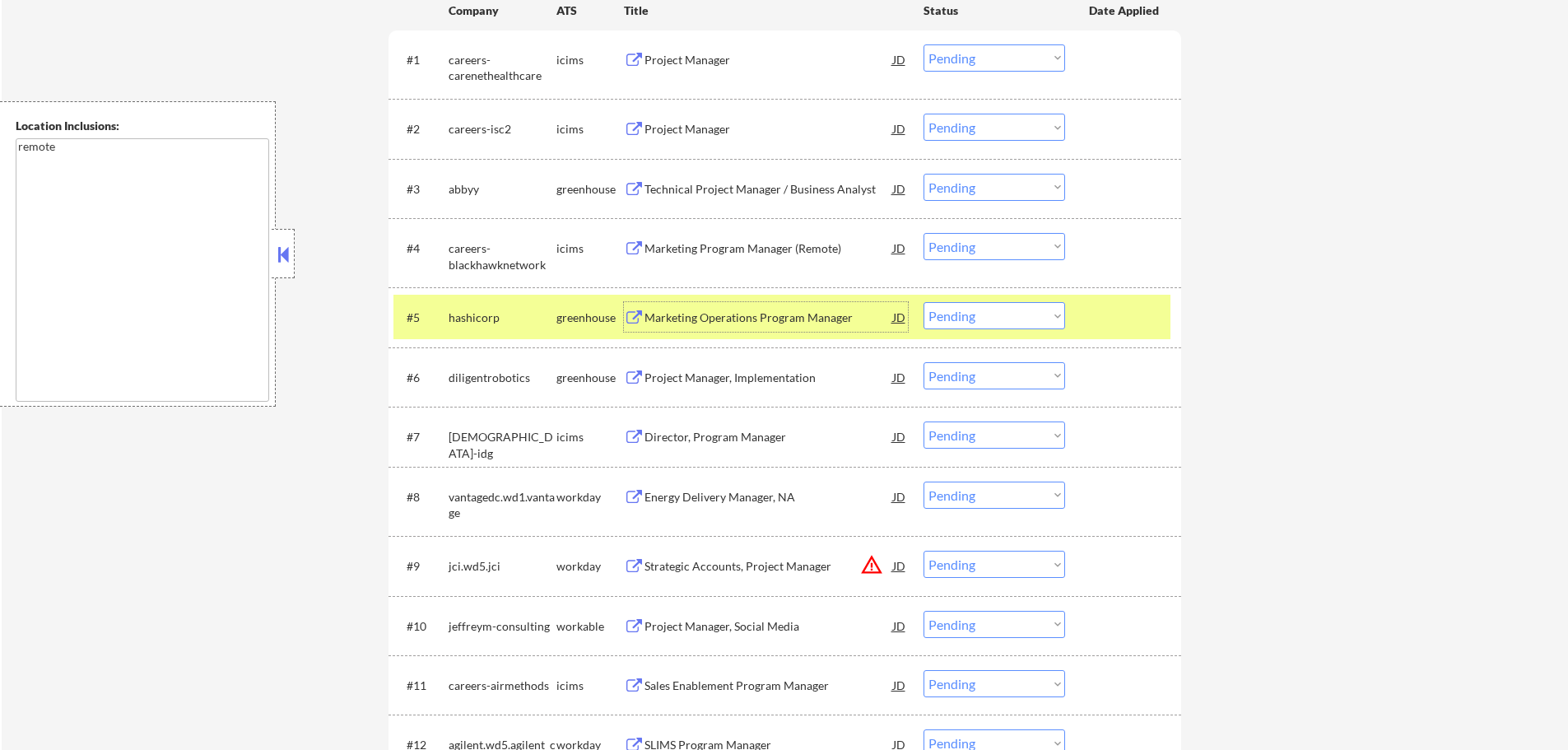
scroll to position [77, 0]
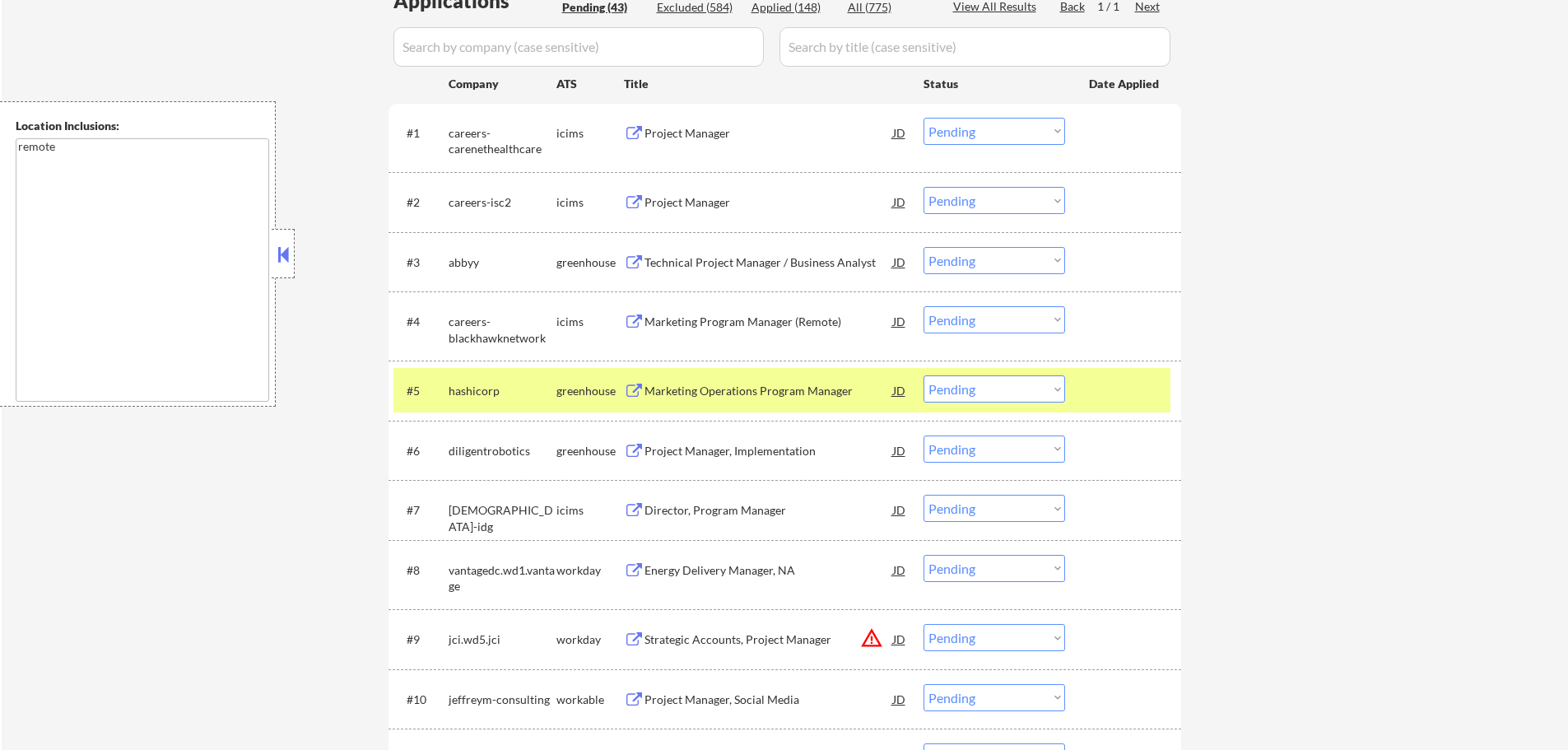
scroll to position [488, 0]
click at [1091, 385] on div at bounding box center [1125, 388] width 72 height 30
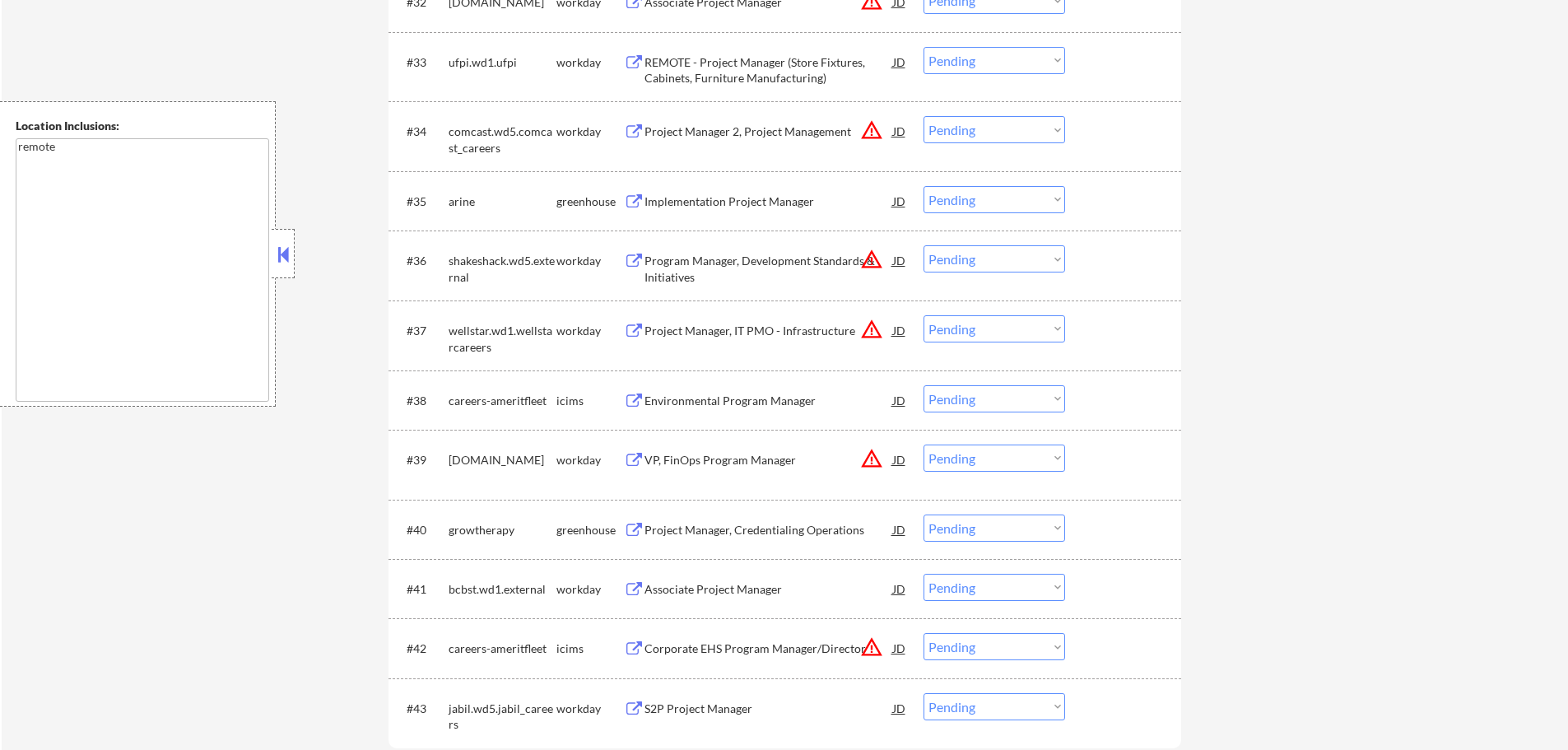
scroll to position [2546, 0]
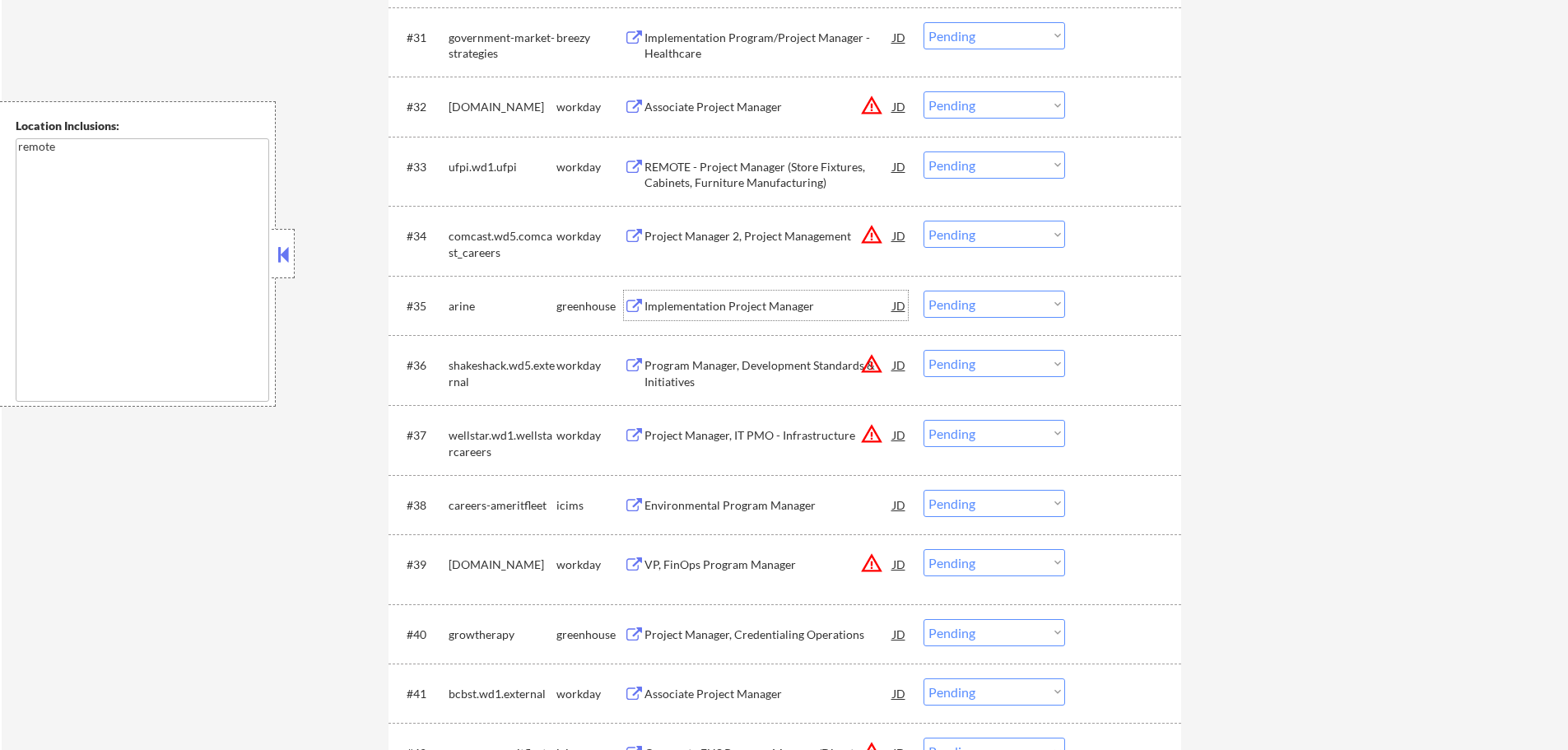
click at [723, 313] on div "Implementation Project Manager" at bounding box center [769, 306] width 248 height 16
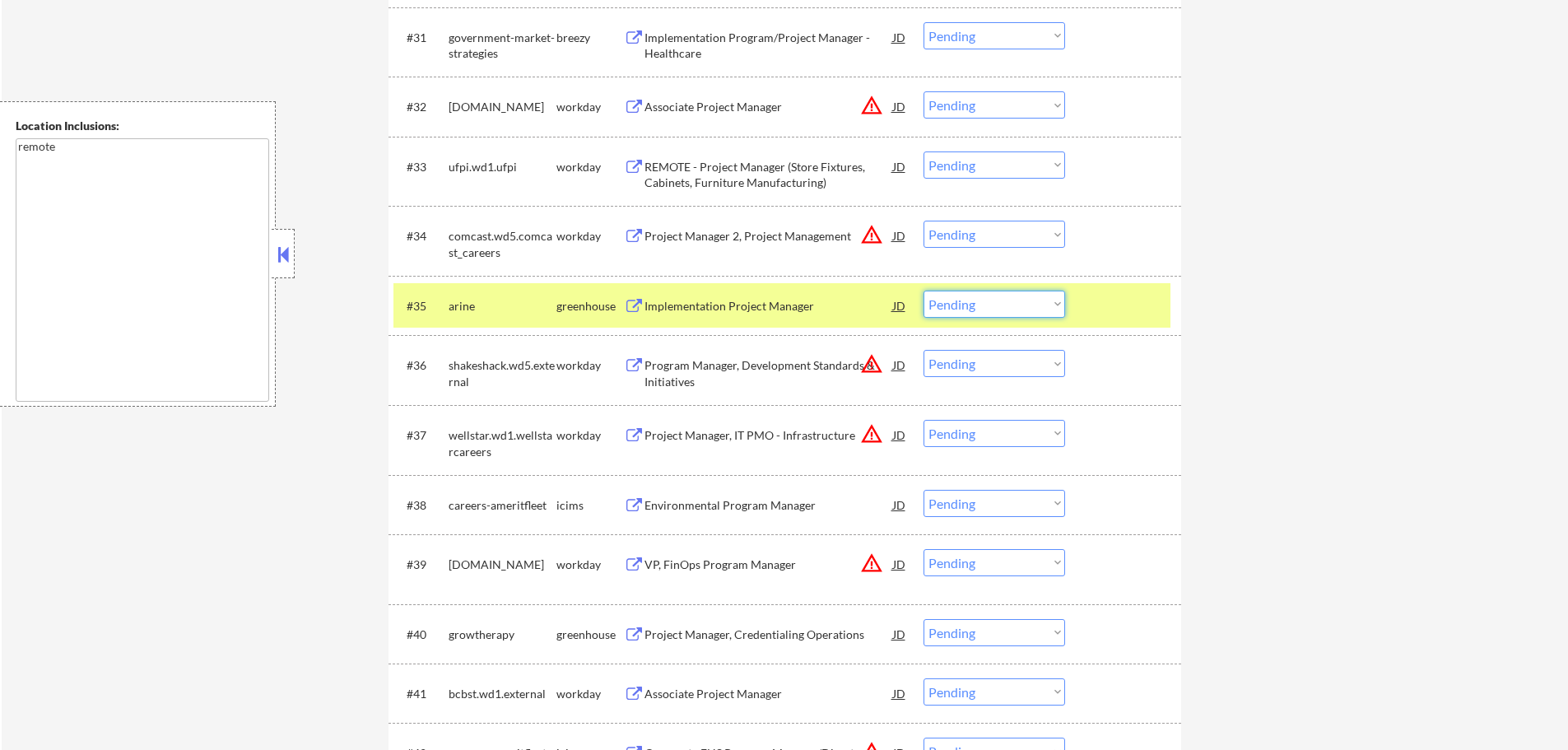
click at [970, 313] on select "Choose an option... Pending Applied Excluded (Questions) Excluded (Expired) Exc…" at bounding box center [994, 304] width 141 height 27
click at [923, 290] on select "Choose an option... Pending Applied Excluded (Questions) Excluded (Expired) Exc…" at bounding box center [994, 304] width 141 height 27
click at [1125, 302] on div at bounding box center [1125, 305] width 72 height 30
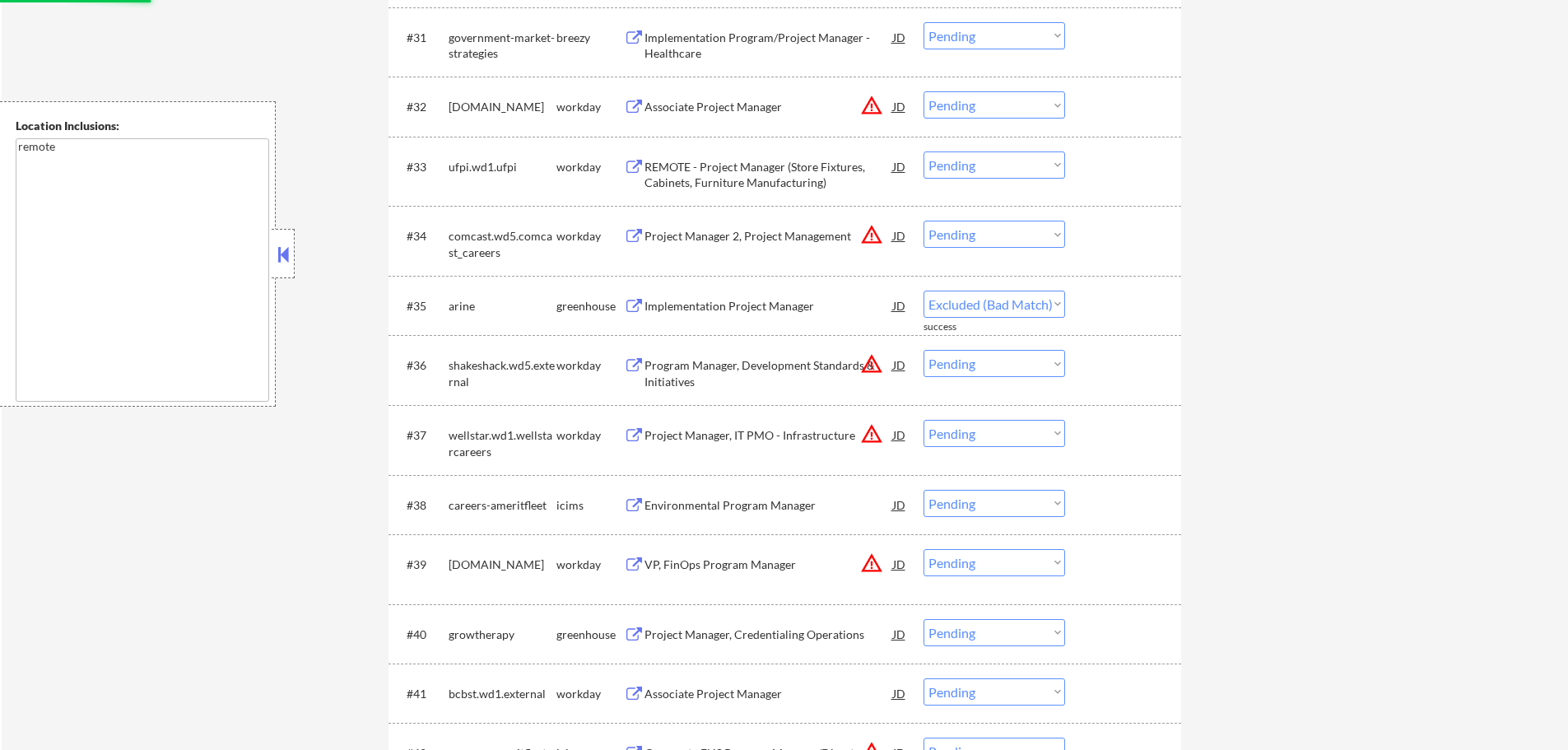
select select ""pending""
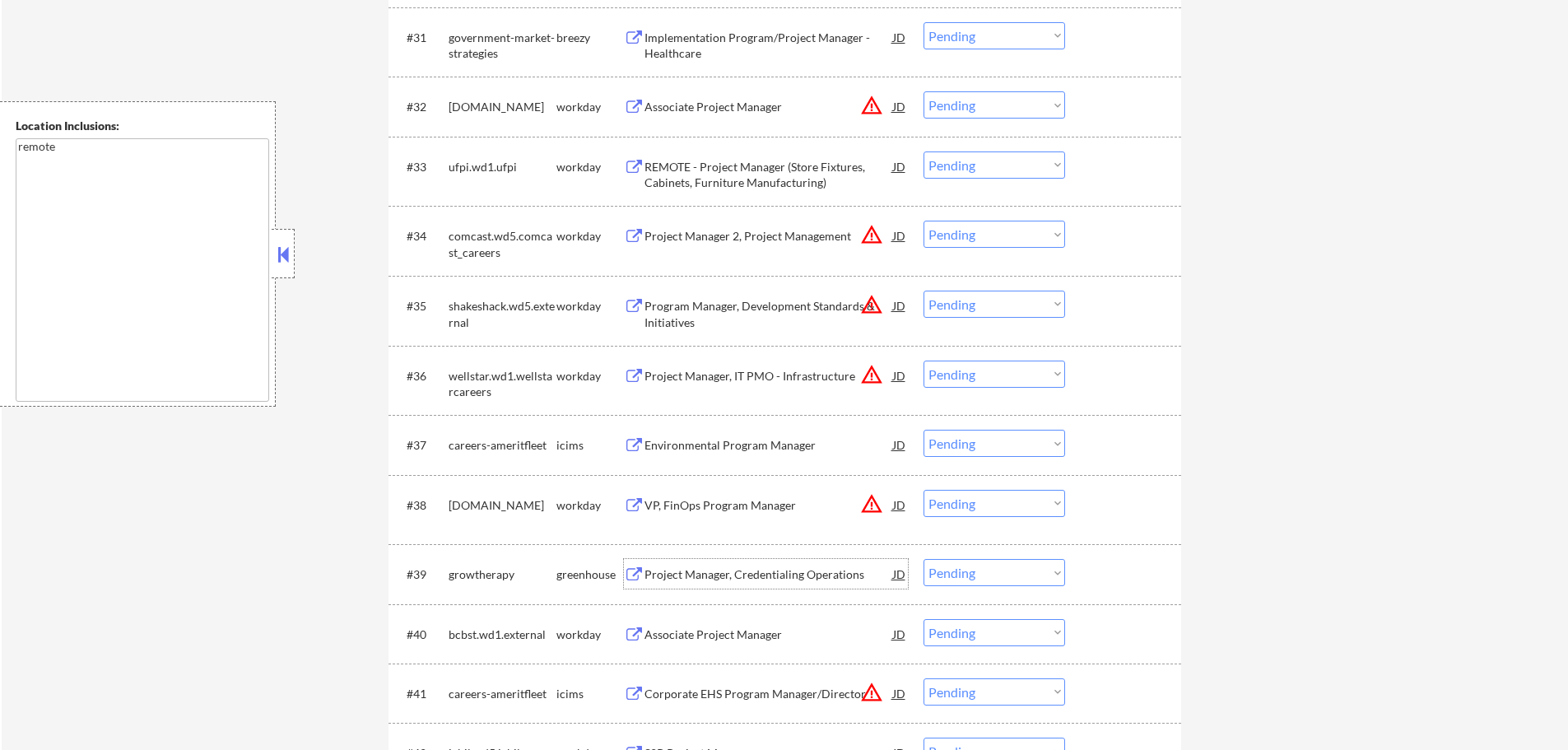
click at [735, 574] on div "Project Manager, Credentialing Operations" at bounding box center [769, 574] width 248 height 16
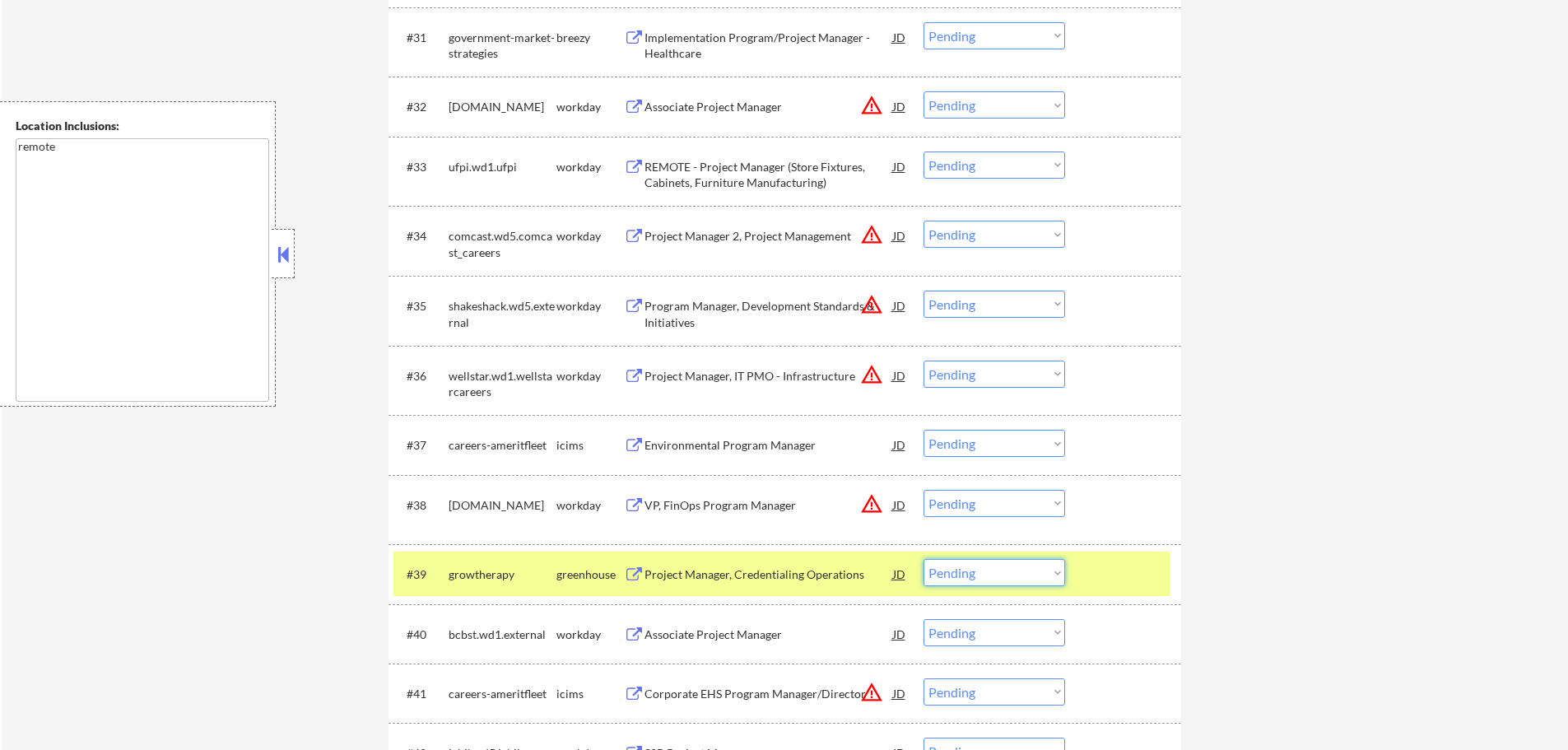
click at [996, 573] on select "Choose an option... Pending Applied Excluded (Questions) Excluded (Expired) Exc…" at bounding box center [994, 572] width 141 height 27
click at [923, 559] on select "Choose an option... Pending Applied Excluded (Questions) Excluded (Expired) Exc…" at bounding box center [994, 572] width 141 height 27
click at [1123, 568] on div at bounding box center [1125, 573] width 72 height 30
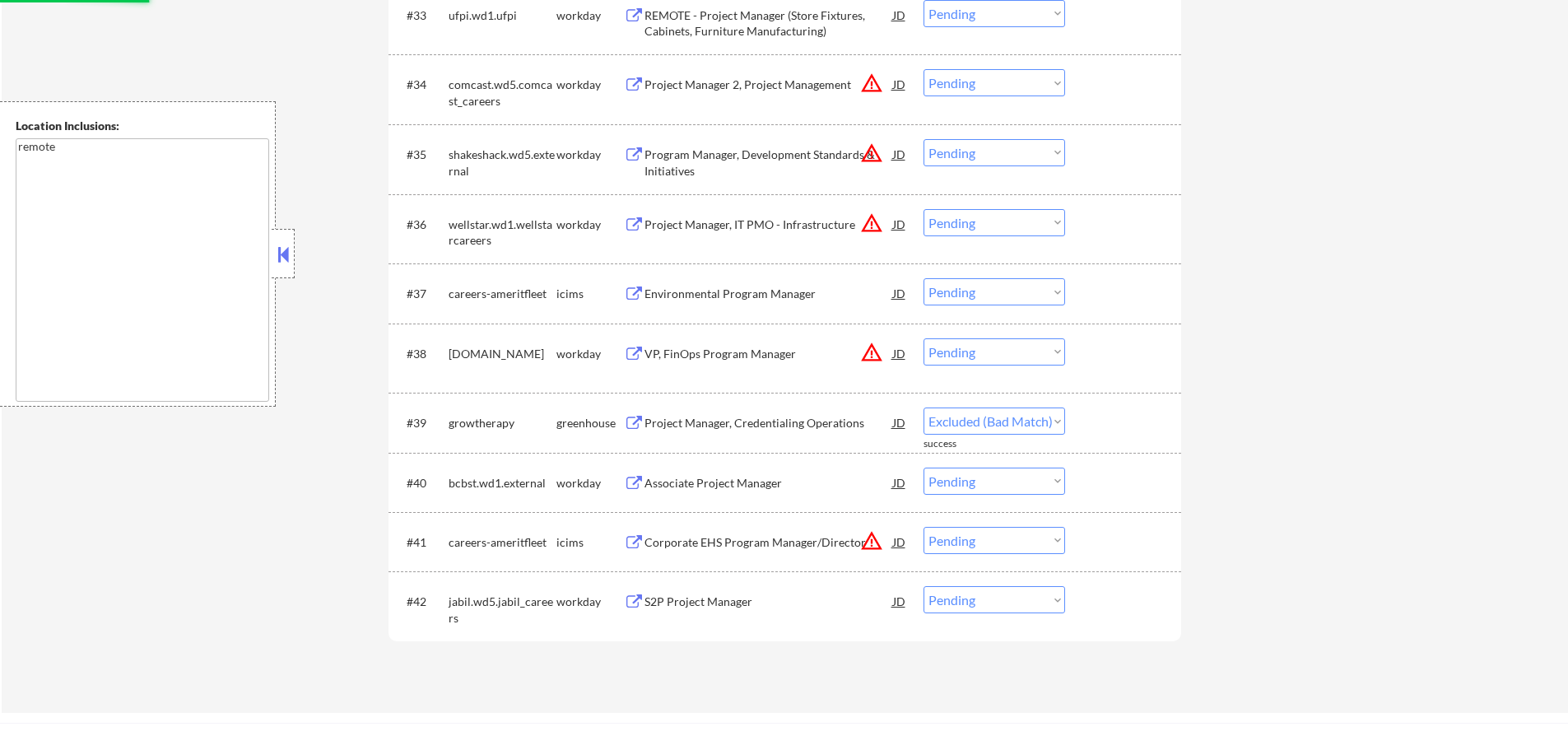
scroll to position [2711, 0]
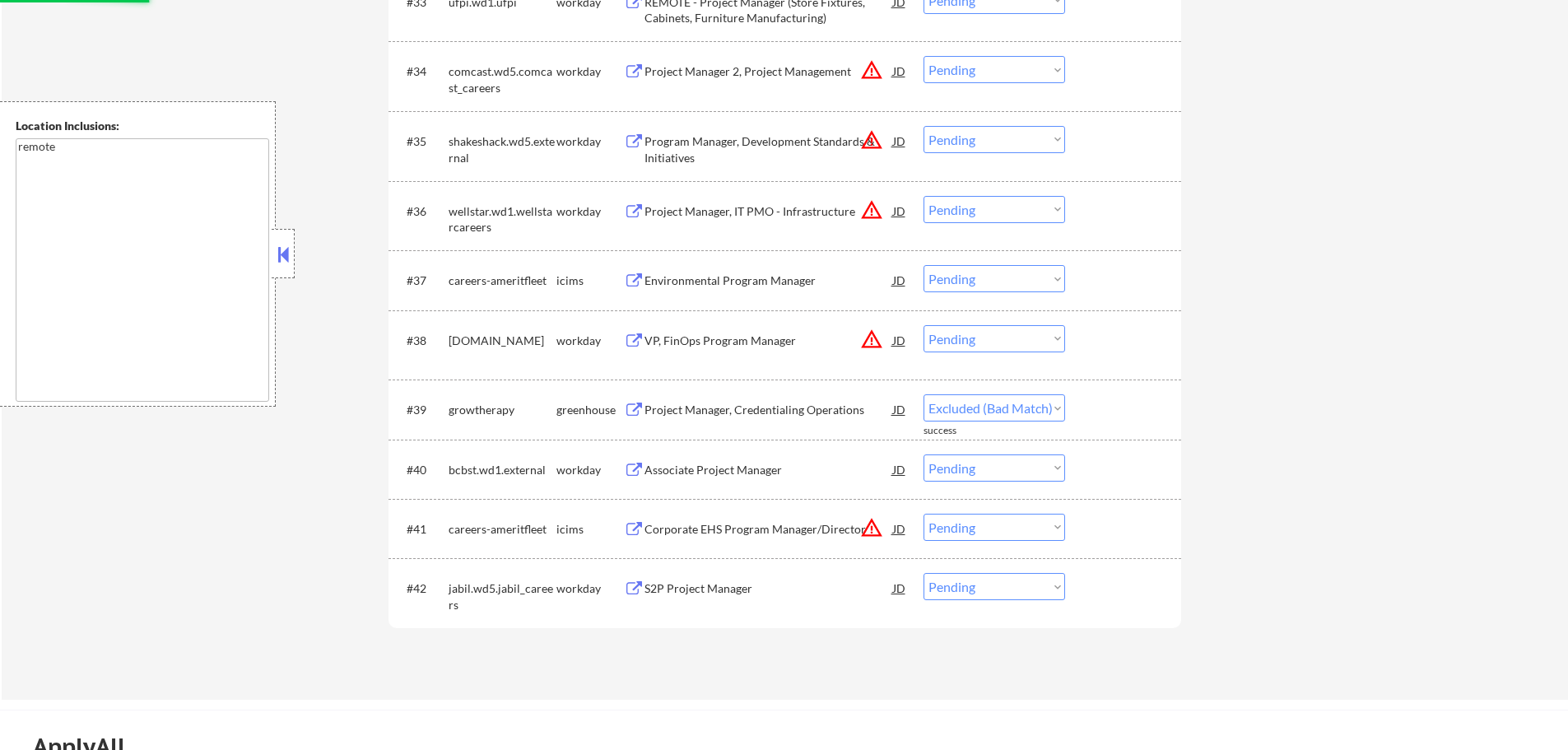
select select ""pending""
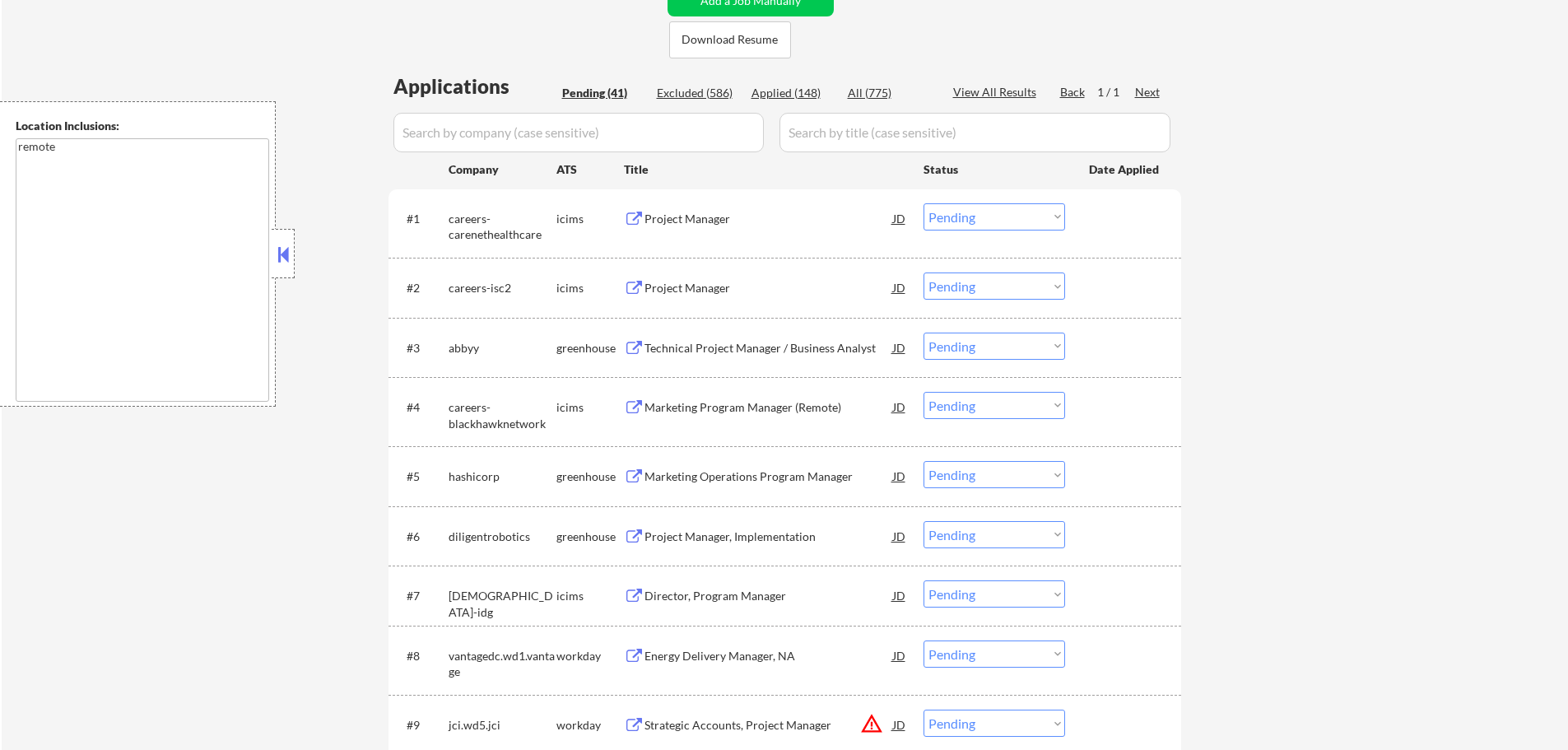
scroll to position [488, 0]
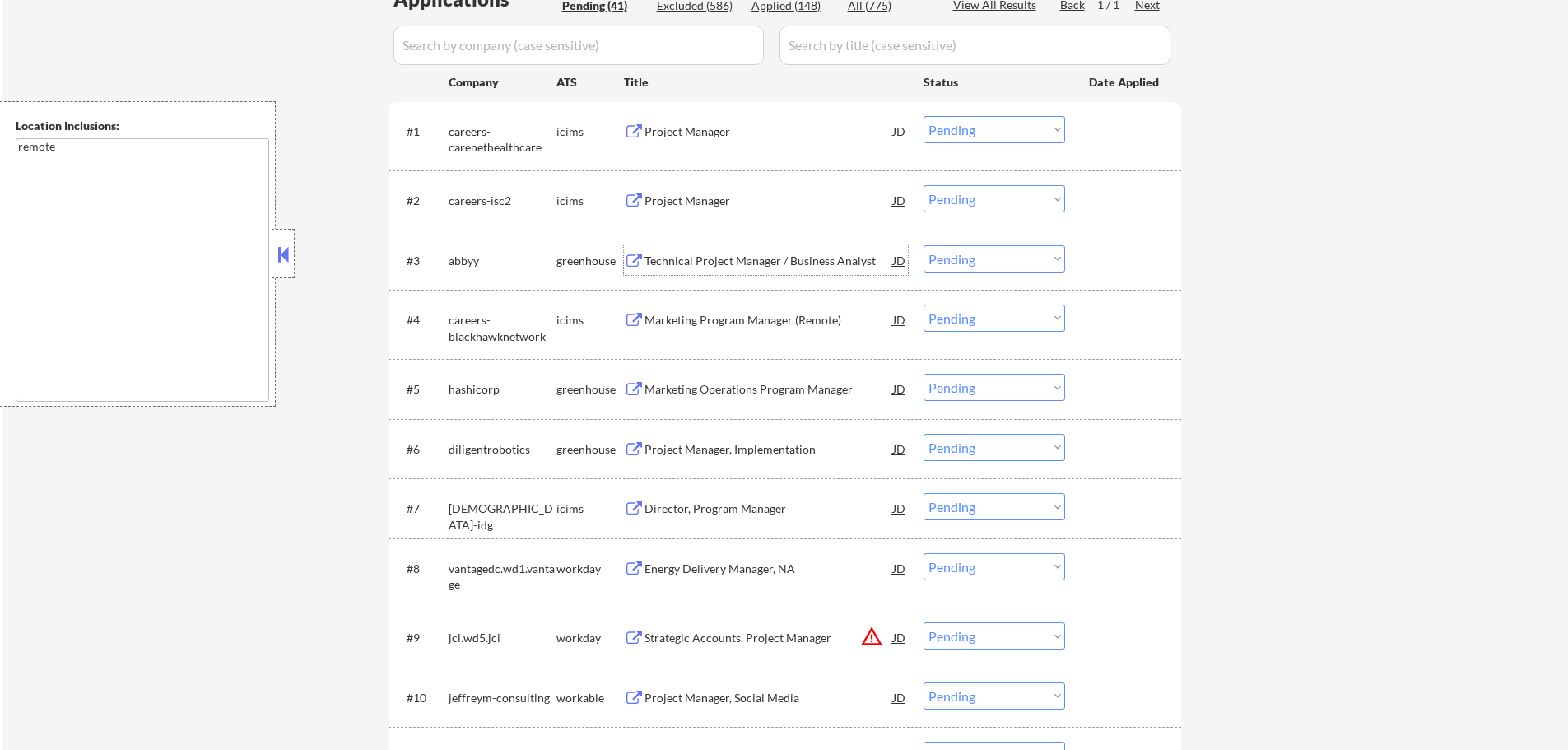
click at [679, 262] on div "Technical Project Manager / Business Analyst" at bounding box center [769, 261] width 248 height 16
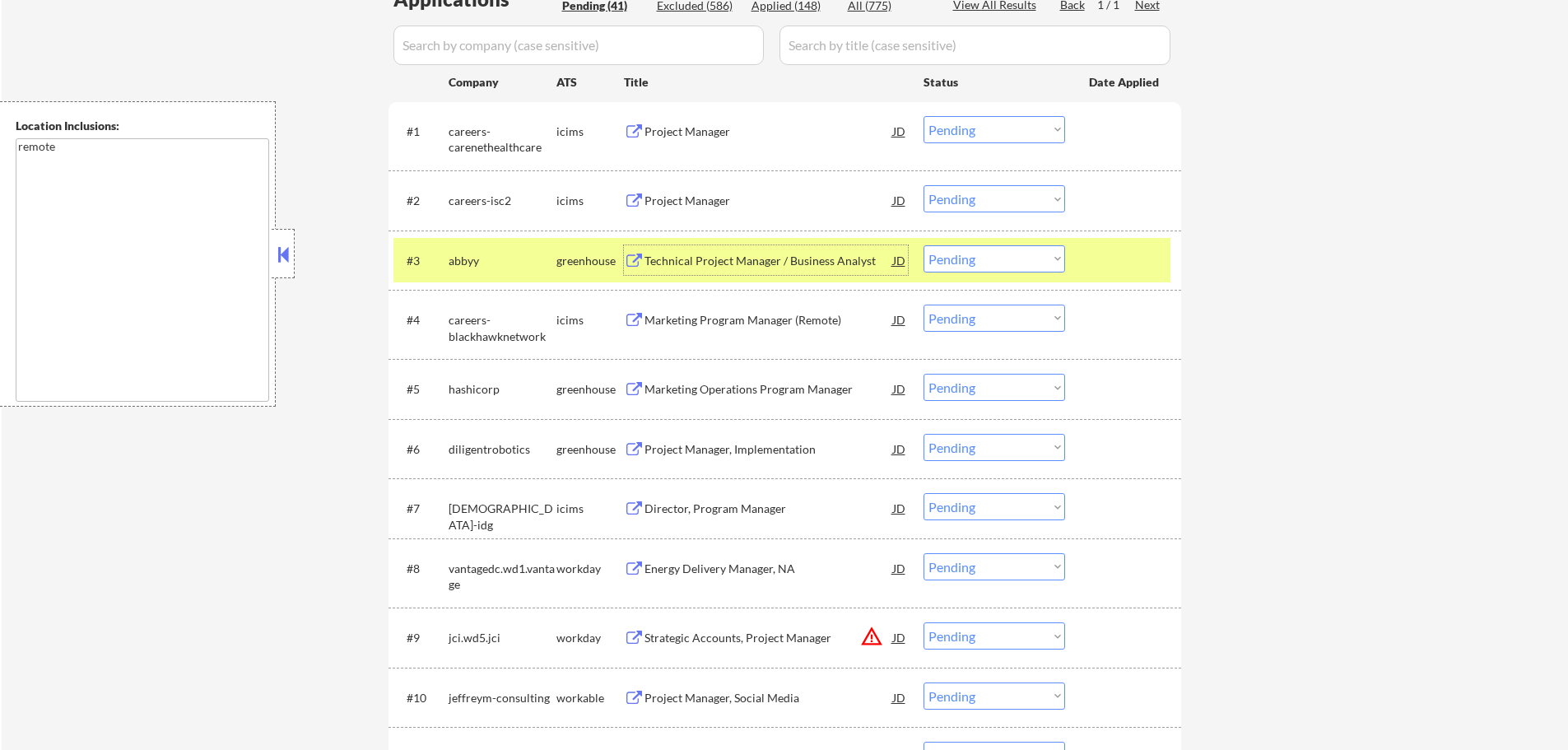
click at [1106, 260] on div at bounding box center [1125, 260] width 72 height 30
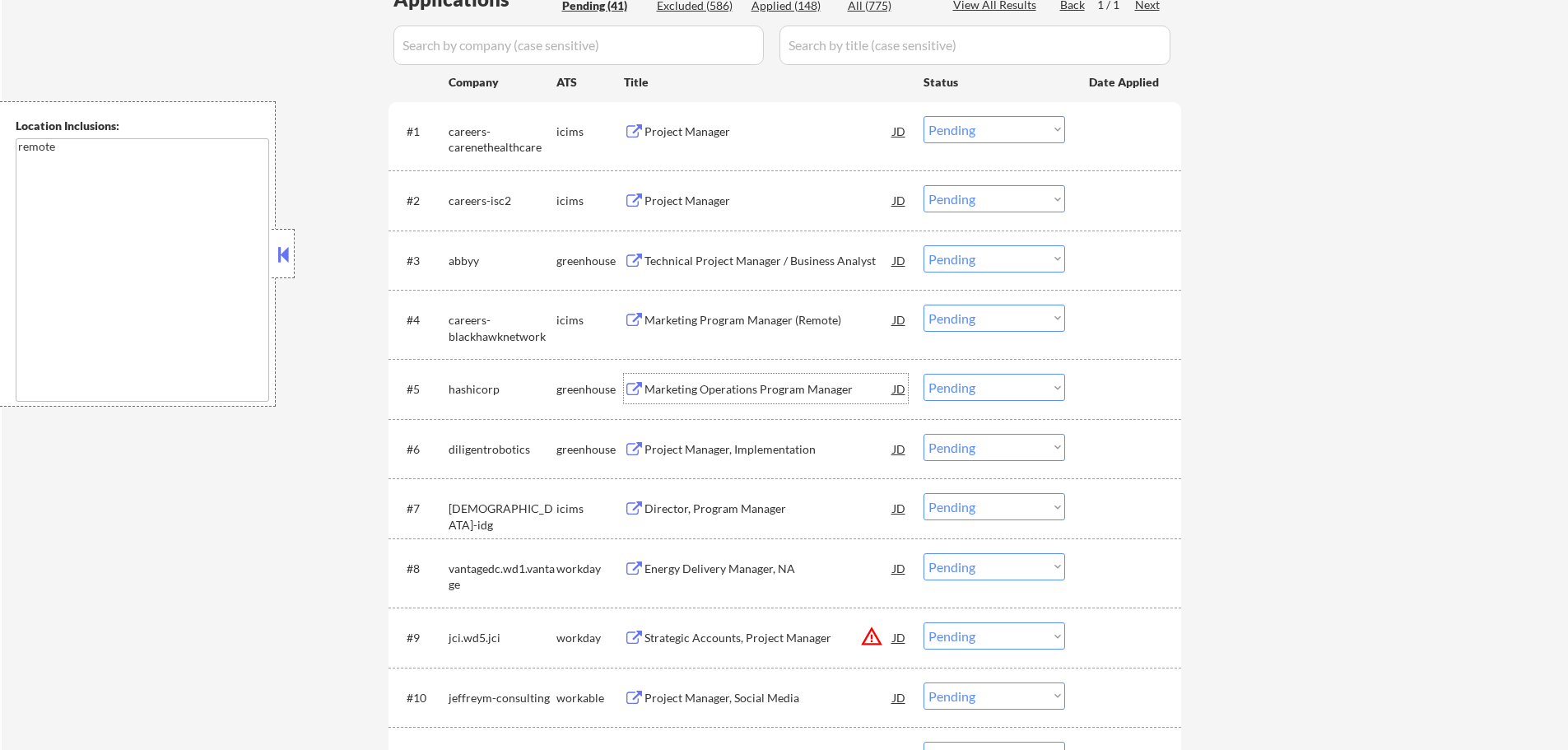
click at [789, 394] on div "Marketing Operations Program Manager" at bounding box center [769, 388] width 248 height 16
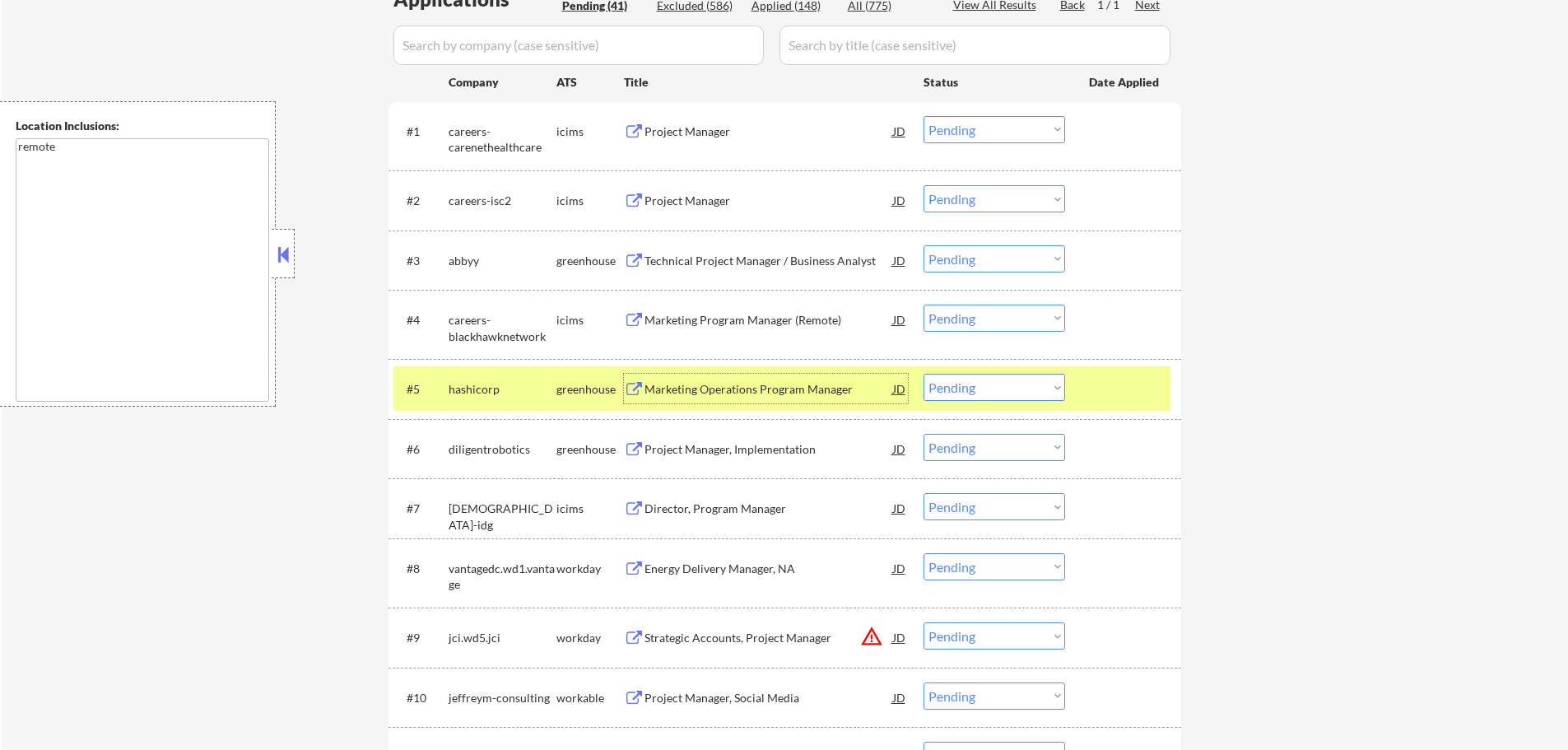
click at [1097, 388] on div at bounding box center [1125, 388] width 72 height 30
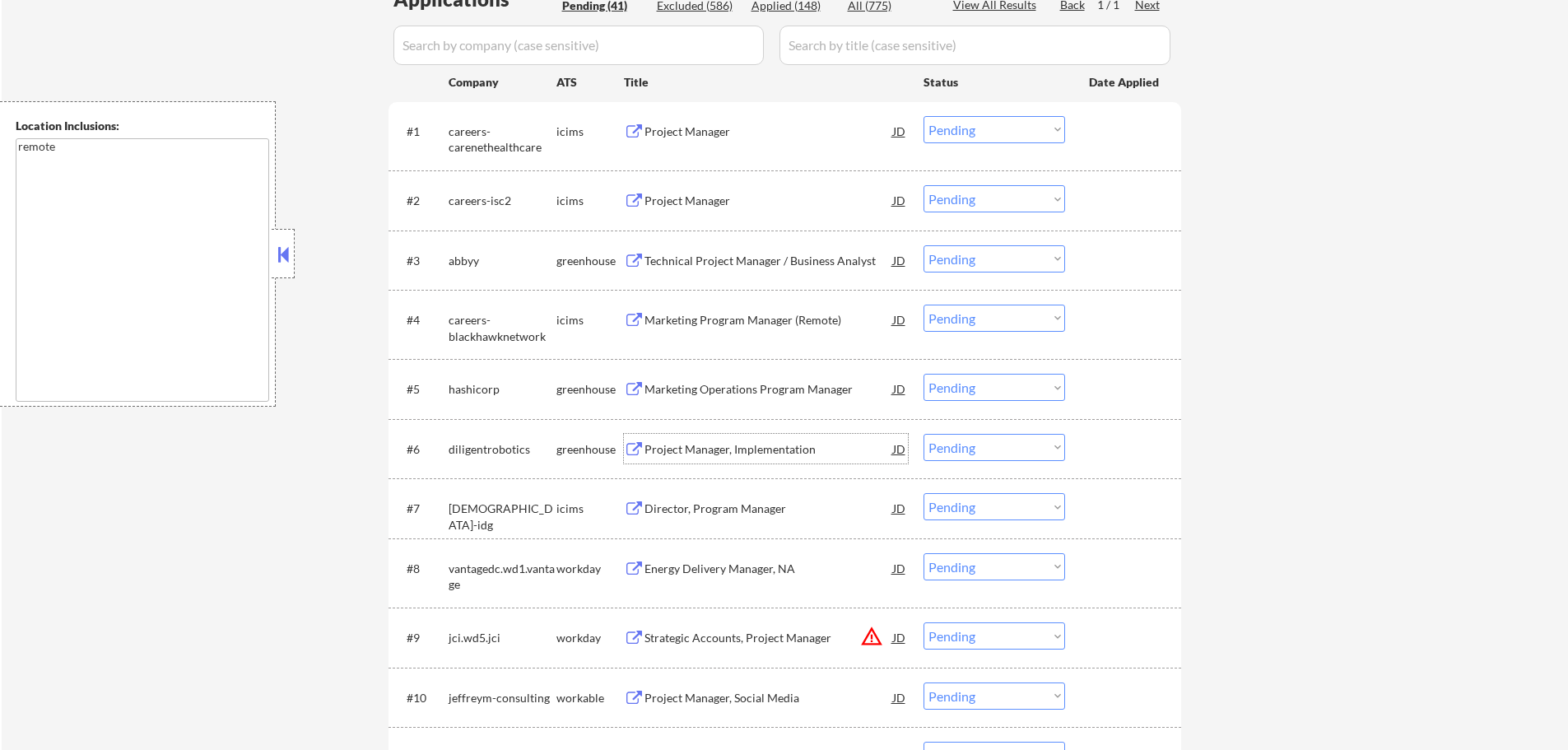
click at [795, 458] on div "Project Manager, Implementation" at bounding box center [769, 448] width 248 height 30
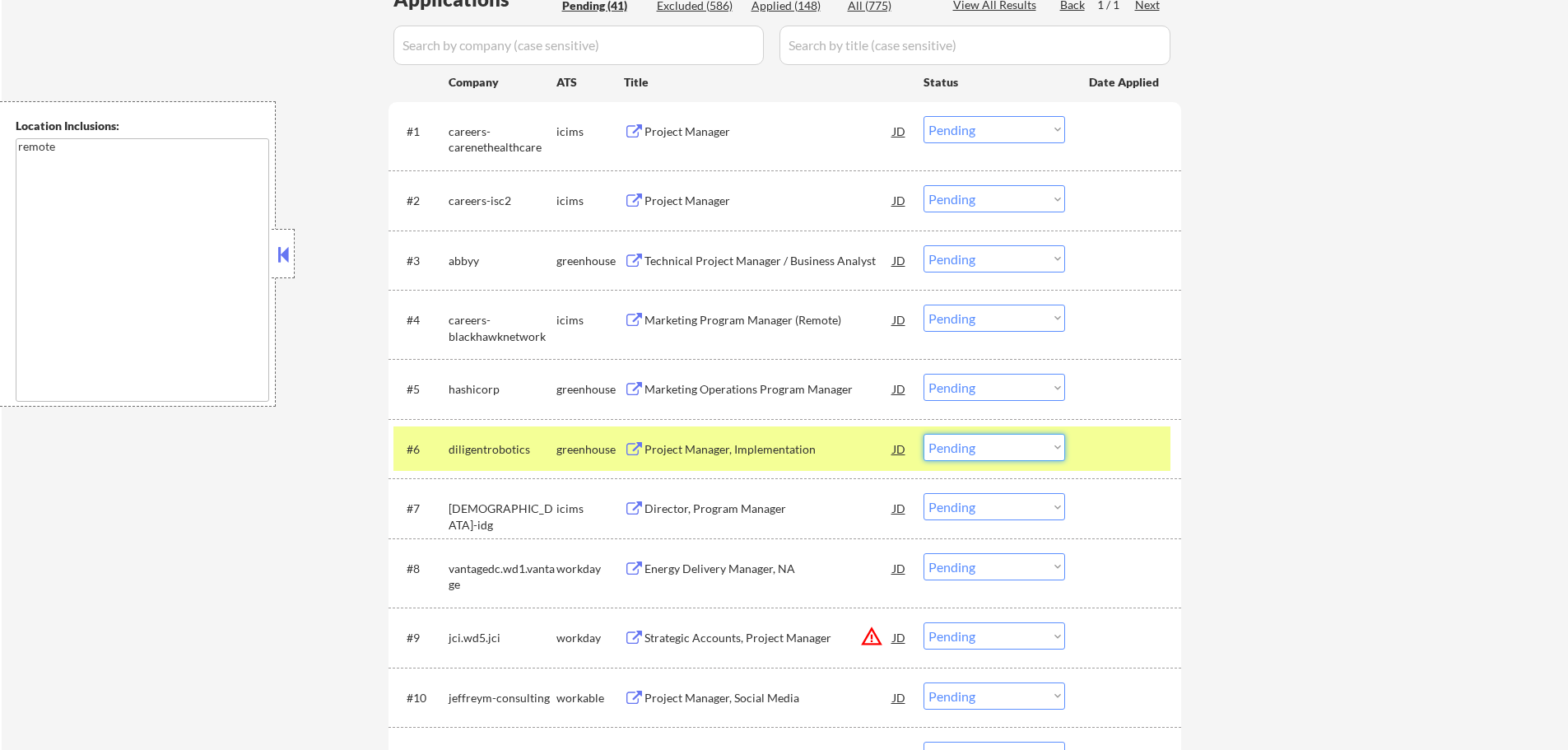
click at [1013, 443] on select "Choose an option... Pending Applied Excluded (Questions) Excluded (Expired) Exc…" at bounding box center [994, 447] width 141 height 27
click at [923, 434] on select "Choose an option... Pending Applied Excluded (Questions) Excluded (Expired) Exc…" at bounding box center [994, 447] width 141 height 27
click at [1116, 440] on div at bounding box center [1125, 448] width 72 height 30
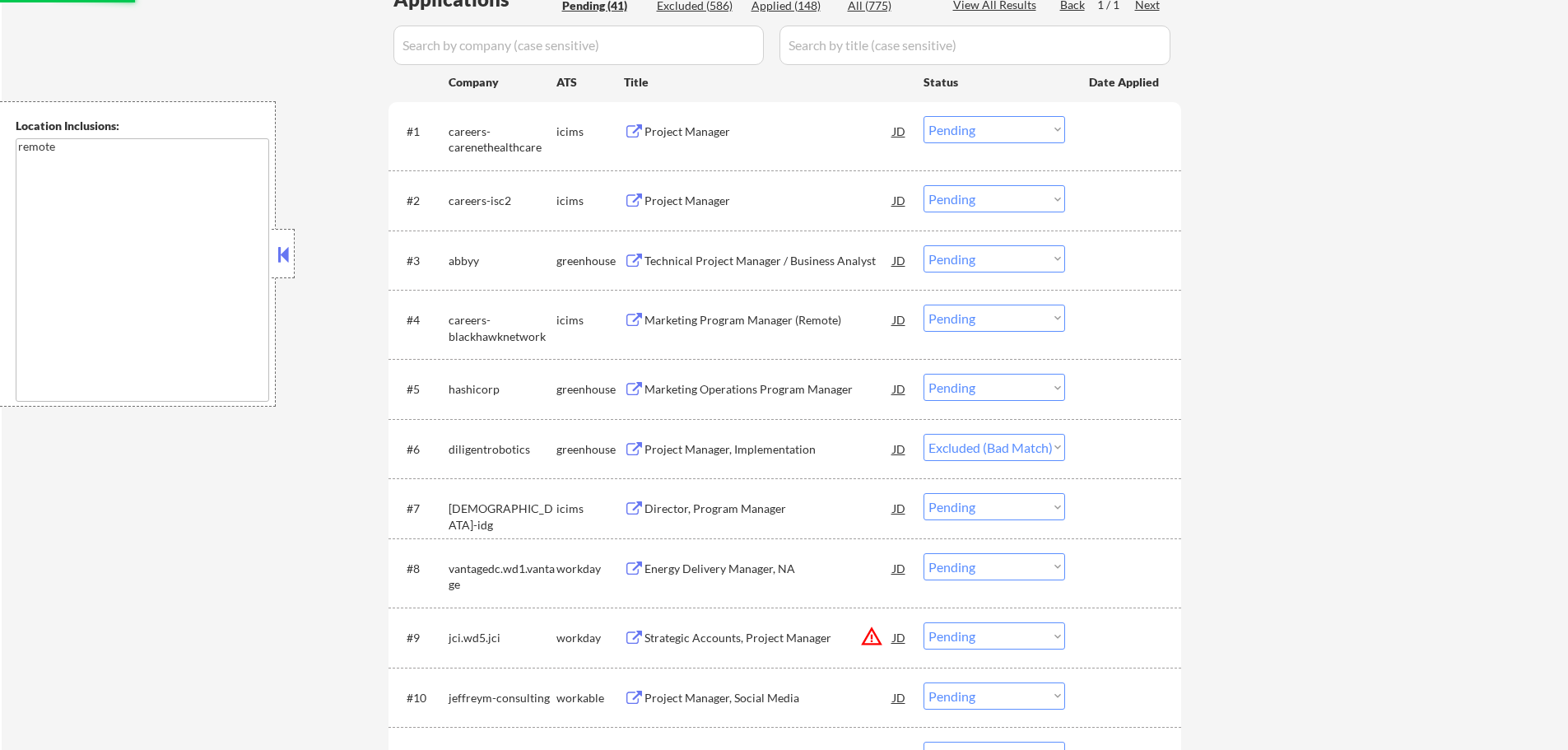
scroll to position [571, 0]
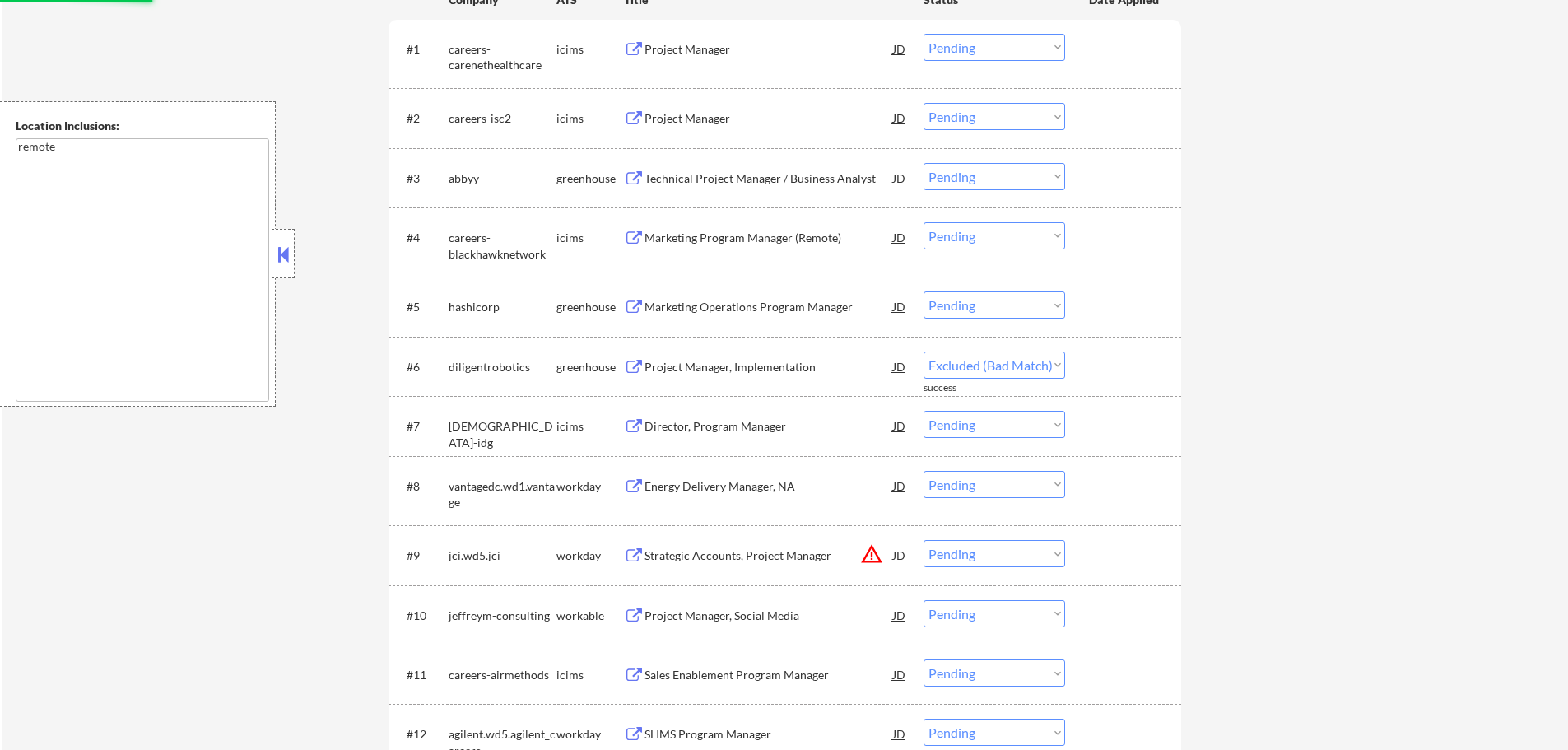
select select ""pending""
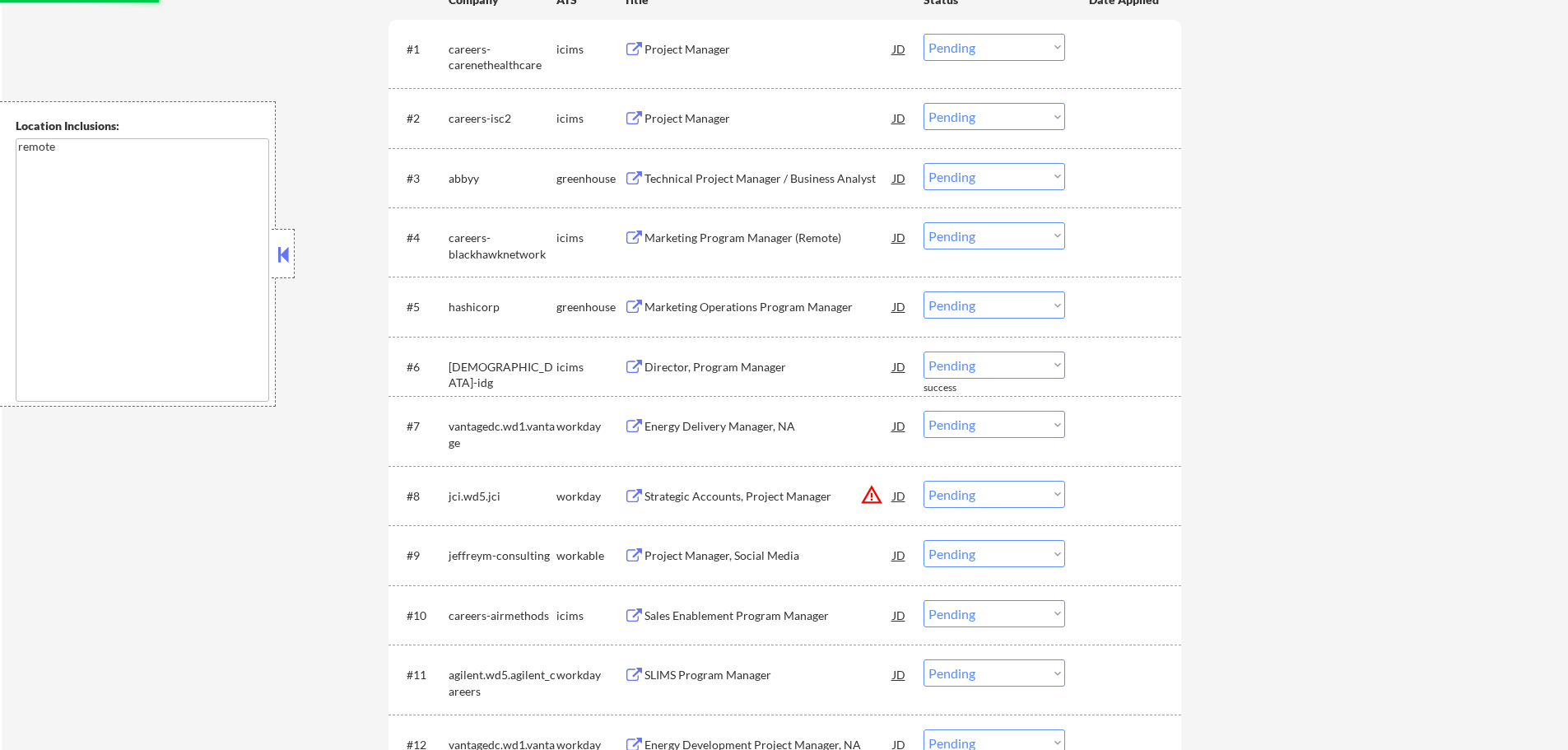
scroll to position [736, 0]
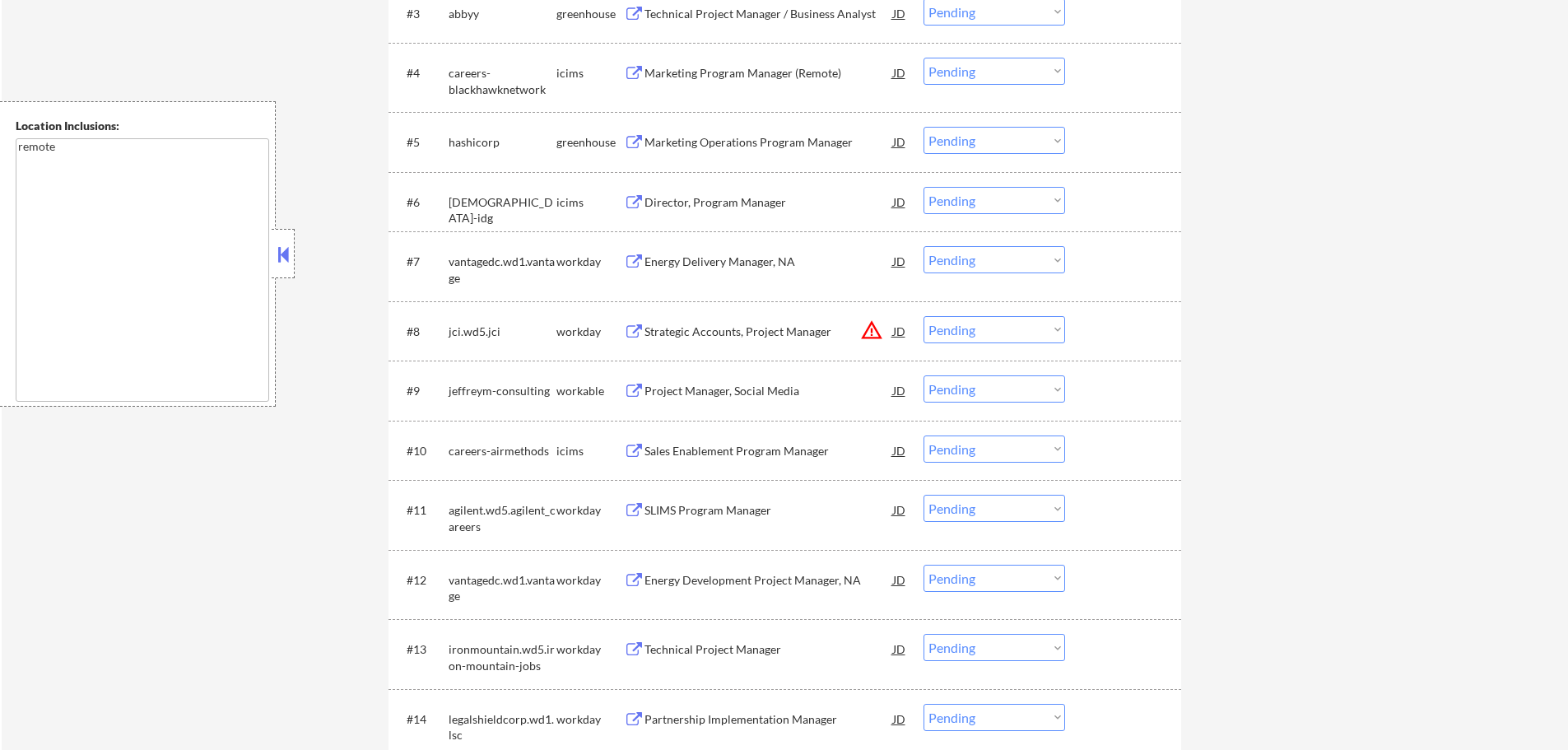
click at [731, 387] on div "Project Manager, Social Media" at bounding box center [769, 390] width 248 height 16
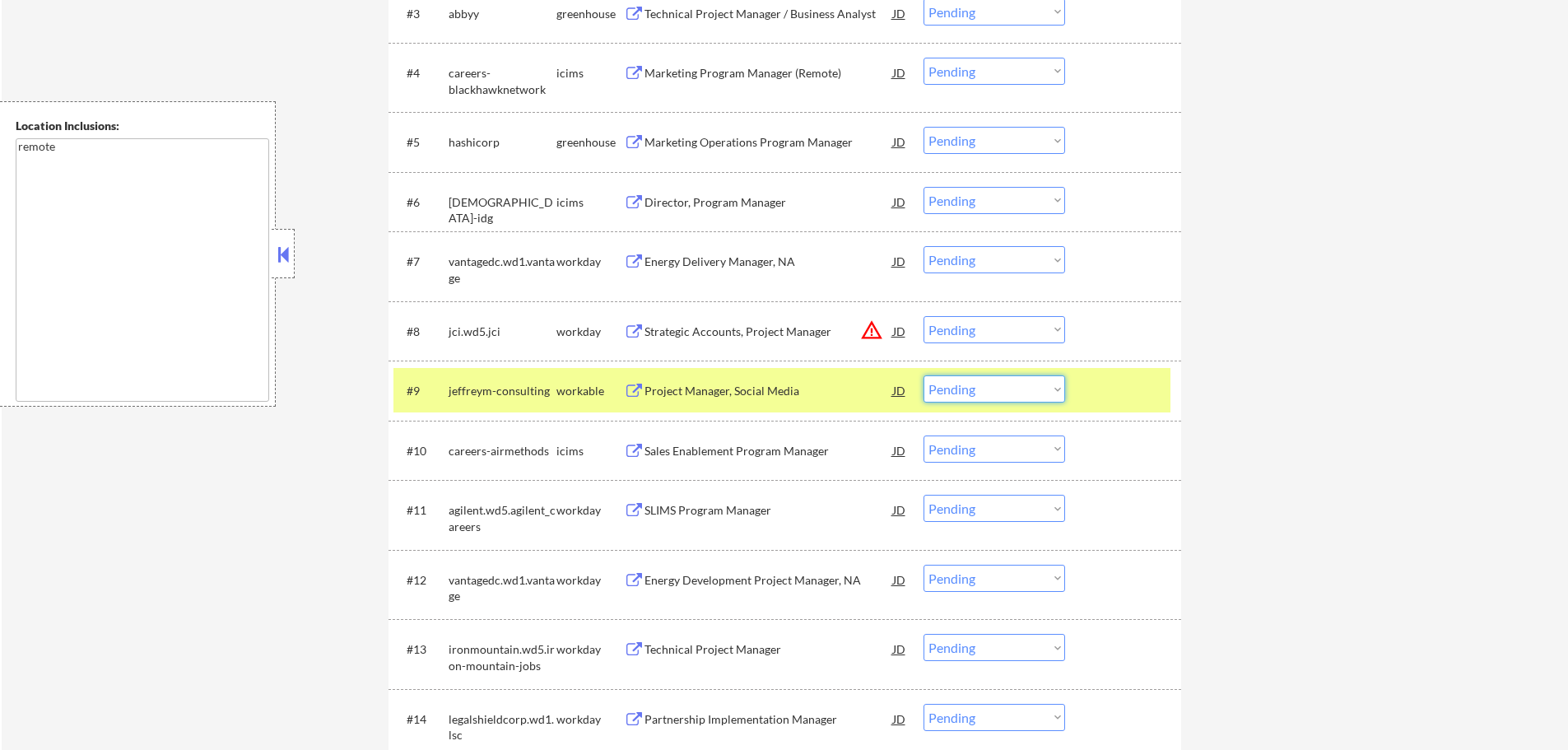
click at [1009, 383] on select "Choose an option... Pending Applied Excluded (Questions) Excluded (Expired) Exc…" at bounding box center [994, 388] width 141 height 27
click at [923, 375] on select "Choose an option... Pending Applied Excluded (Questions) Excluded (Expired) Exc…" at bounding box center [994, 388] width 141 height 27
click at [1112, 389] on div at bounding box center [1125, 389] width 72 height 30
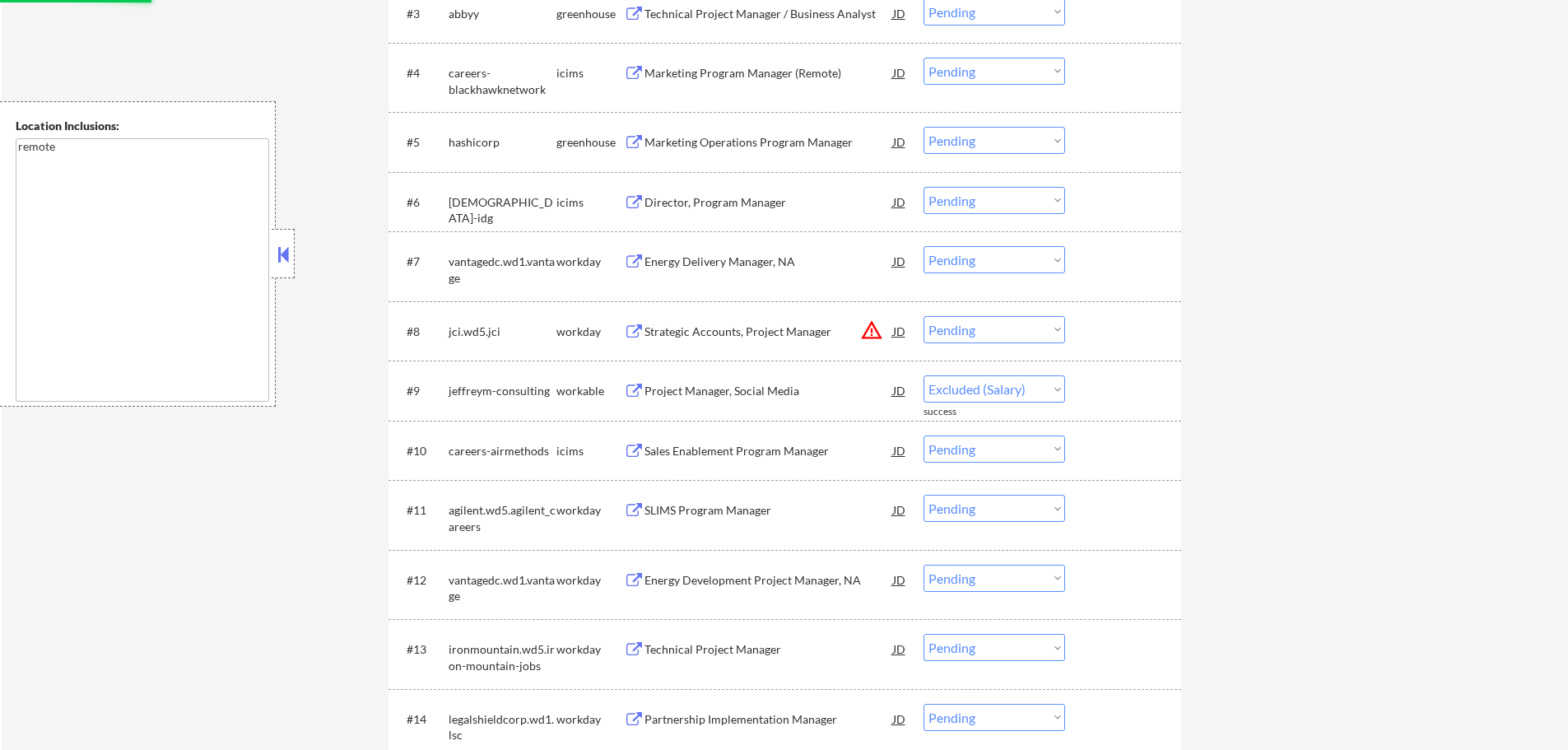
select select ""pending""
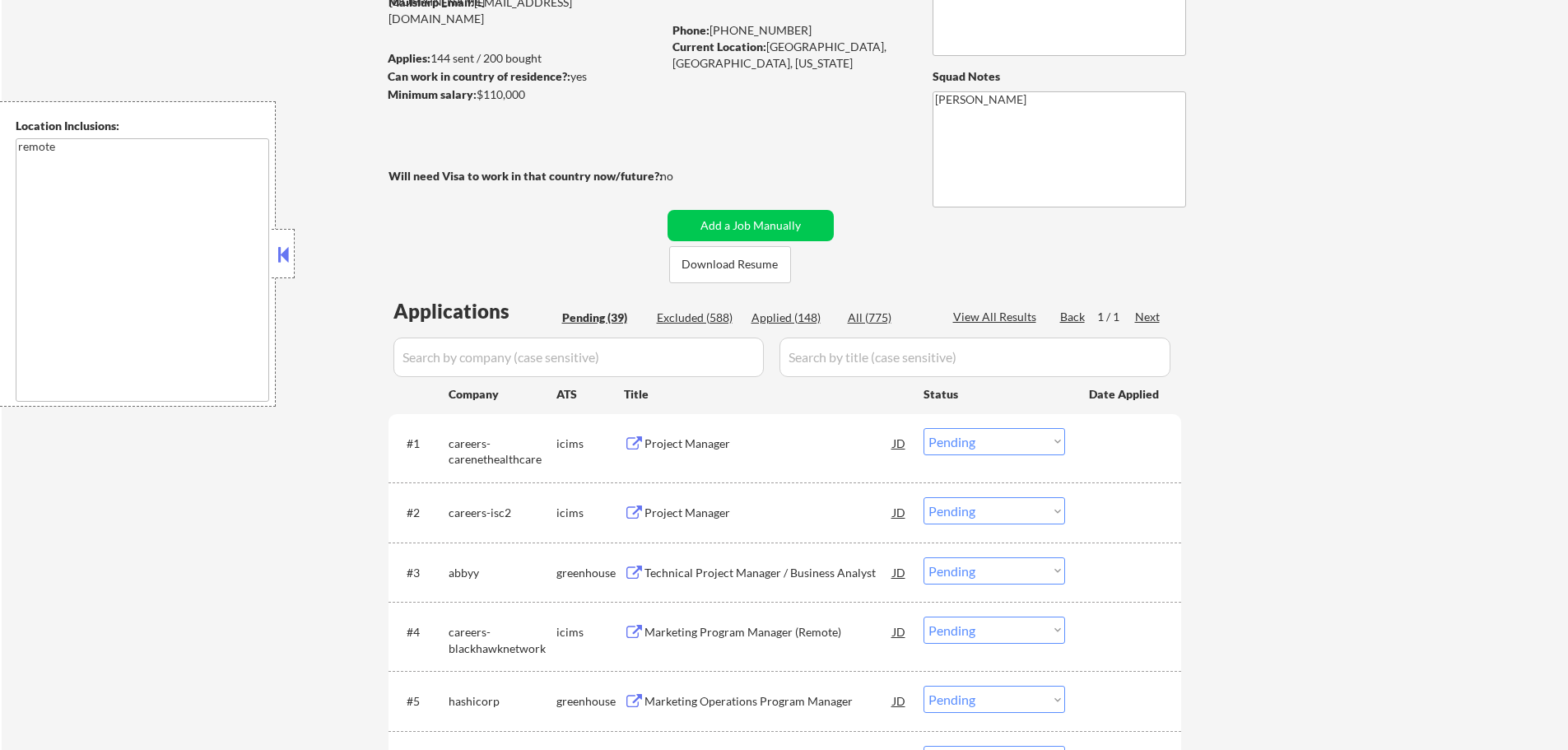
scroll to position [412, 0]
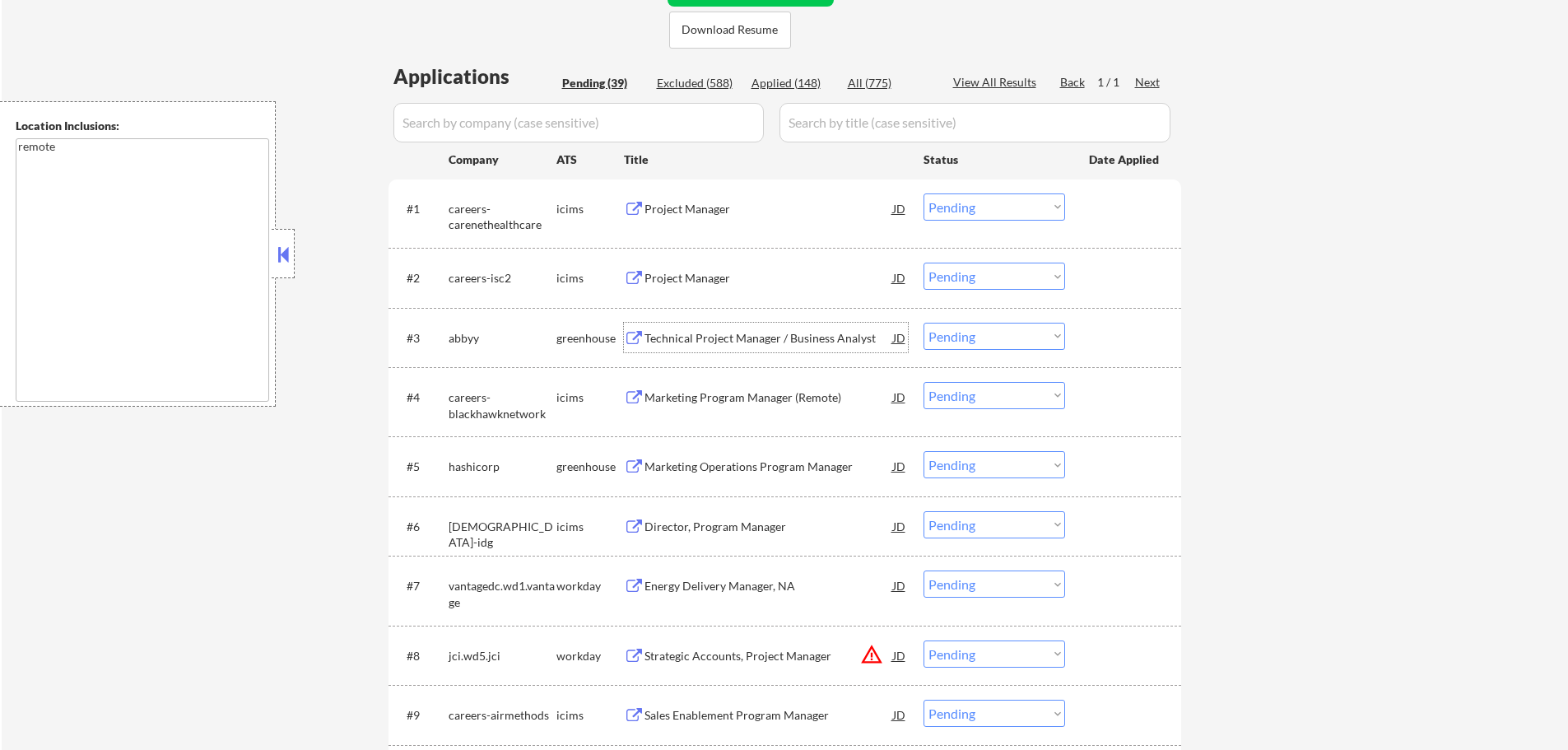
click at [730, 351] on div "Technical Project Manager / Business Analyst" at bounding box center [769, 337] width 248 height 30
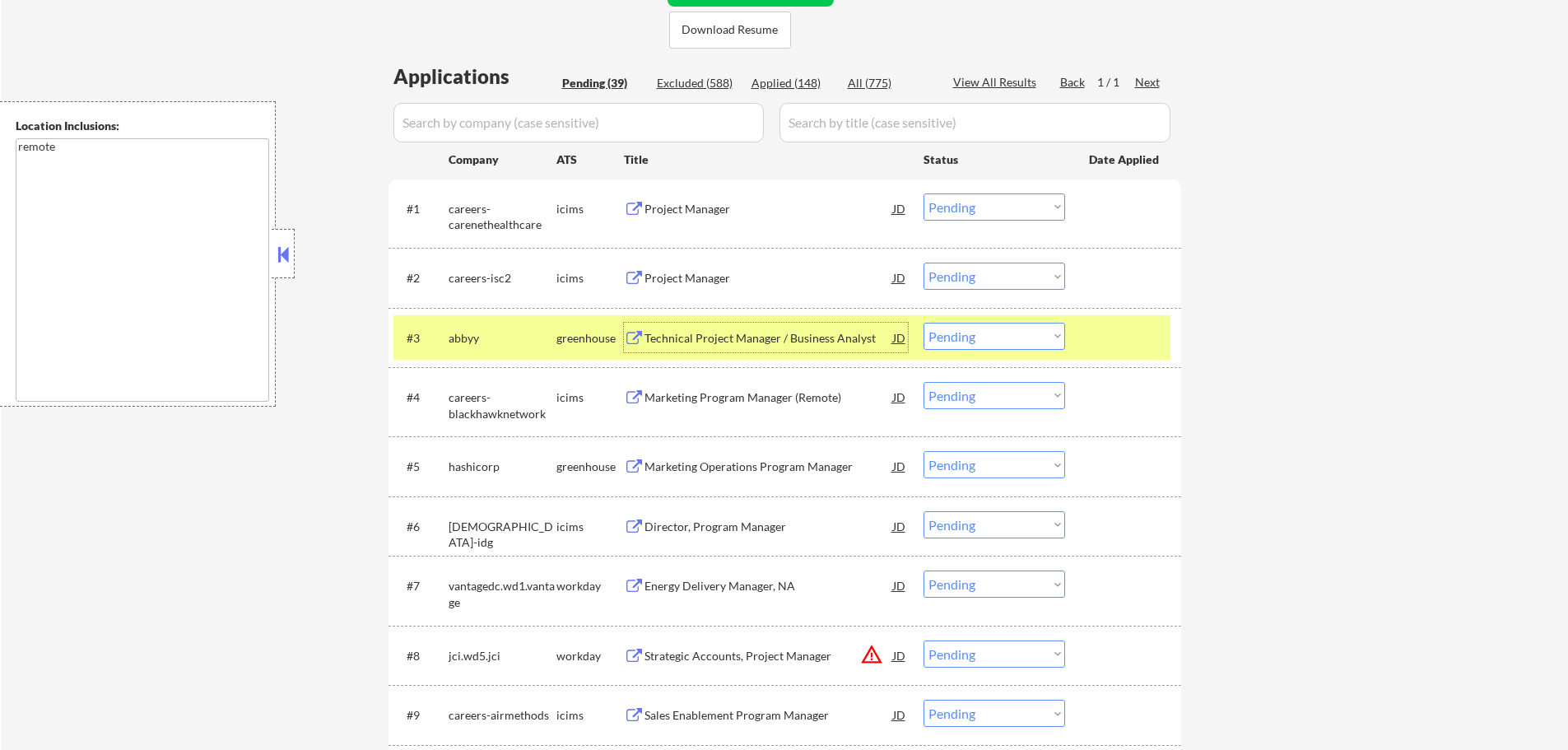
click at [1110, 339] on div at bounding box center [1125, 337] width 72 height 30
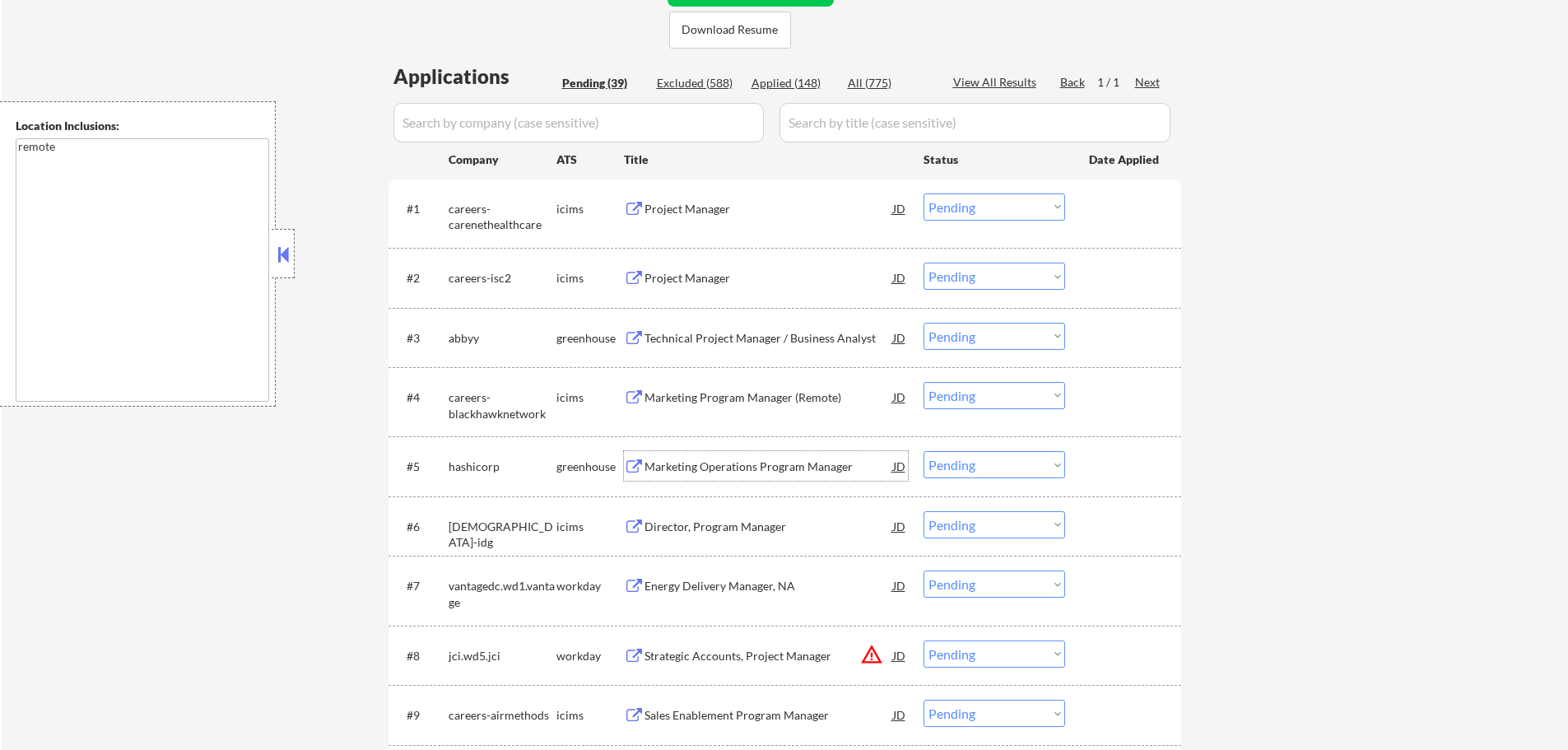
click at [765, 465] on div "Marketing Operations Program Manager" at bounding box center [769, 466] width 248 height 16
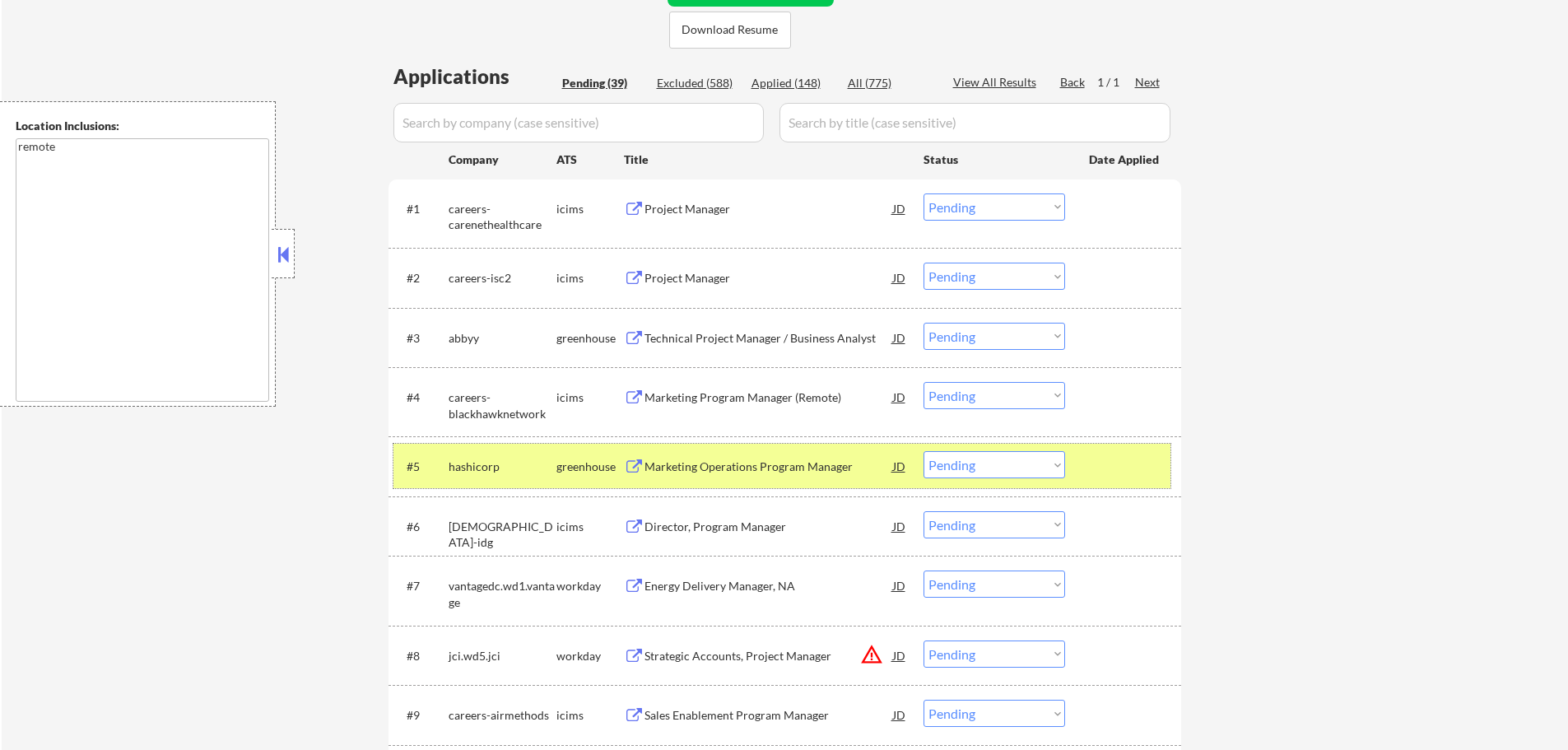
click at [941, 488] on div "#5 hashicorp greenhouse Marketing Operations Program Manager JD Choose an optio…" at bounding box center [782, 465] width 777 height 44
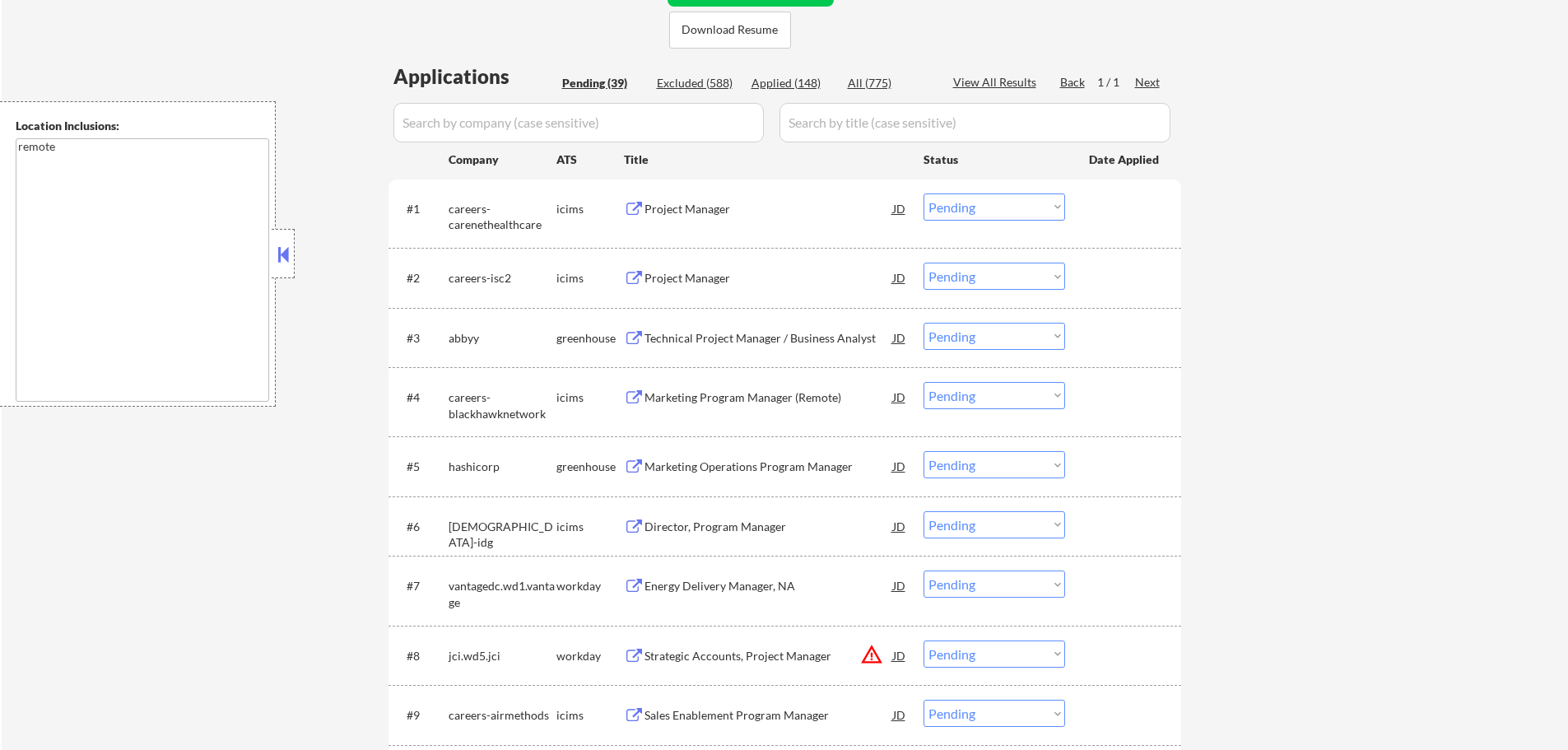
click at [945, 464] on select "Choose an option... Pending Applied Excluded (Questions) Excluded (Expired) Exc…" at bounding box center [994, 464] width 141 height 27
click at [923, 451] on select "Choose an option... Pending Applied Excluded (Questions) Excluded (Expired) Exc…" at bounding box center [994, 464] width 141 height 27
click at [1170, 464] on div "#5 hashicorp greenhouse Marketing Operations Program Manager JD Choose an optio…" at bounding box center [782, 465] width 777 height 44
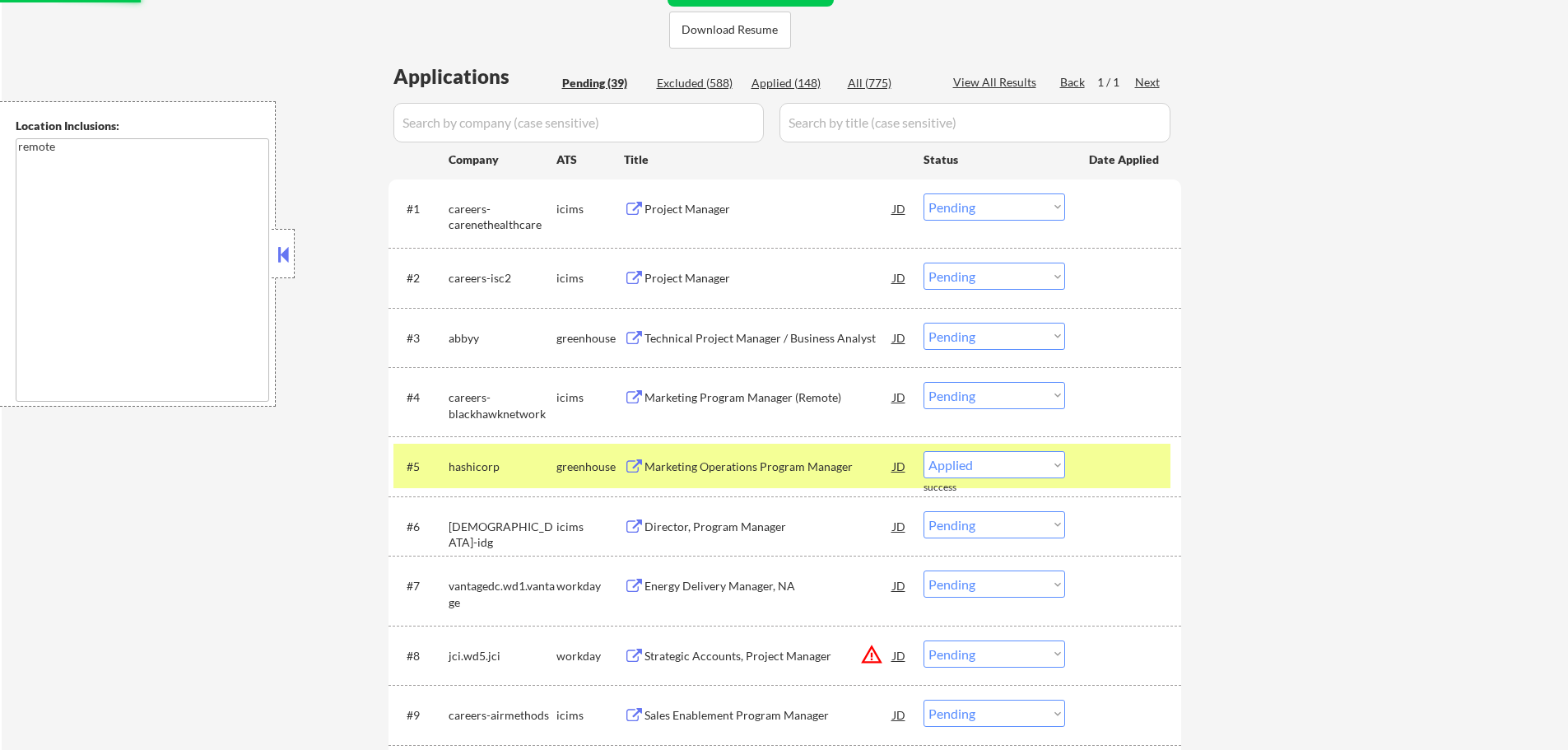
select select ""pending""
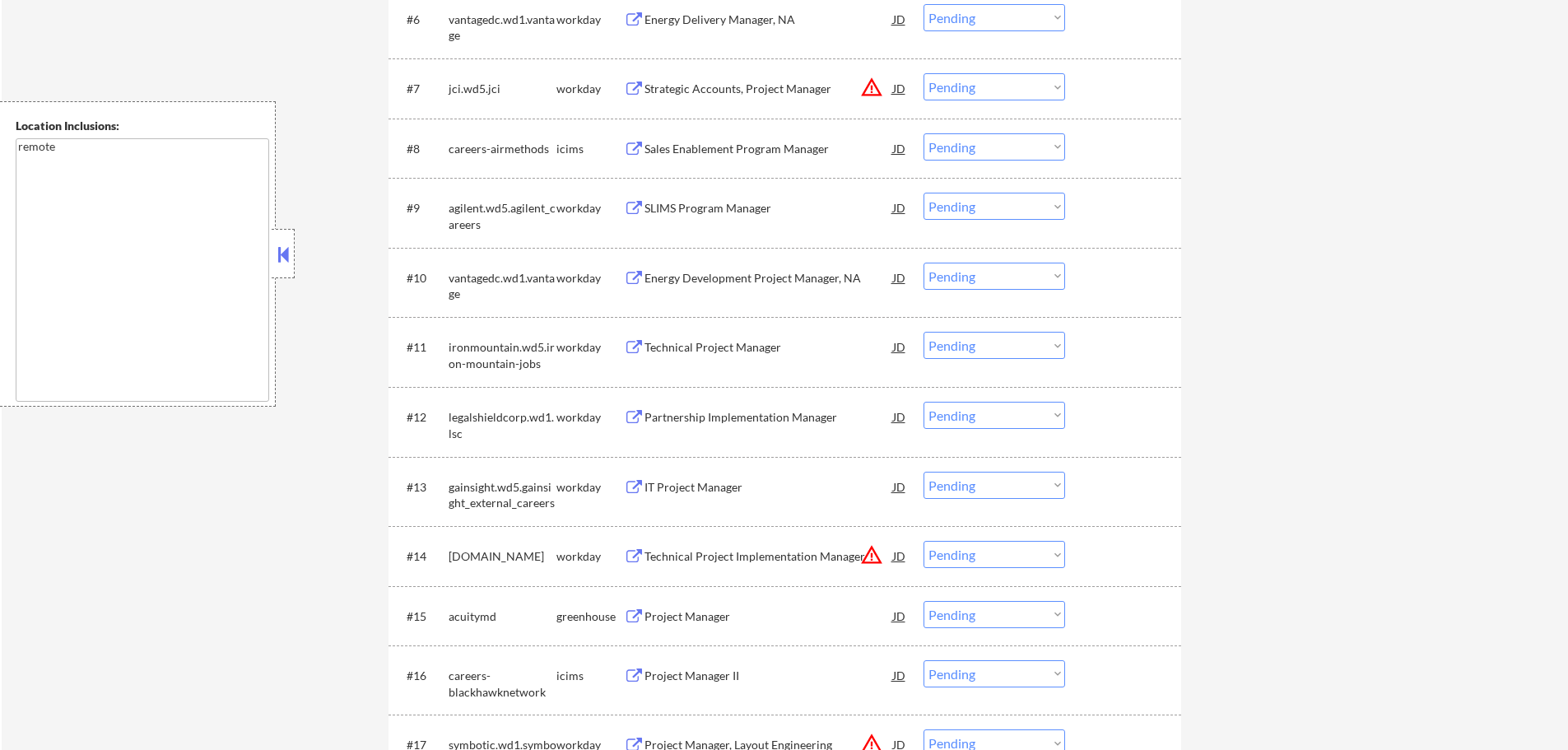
scroll to position [1069, 0]
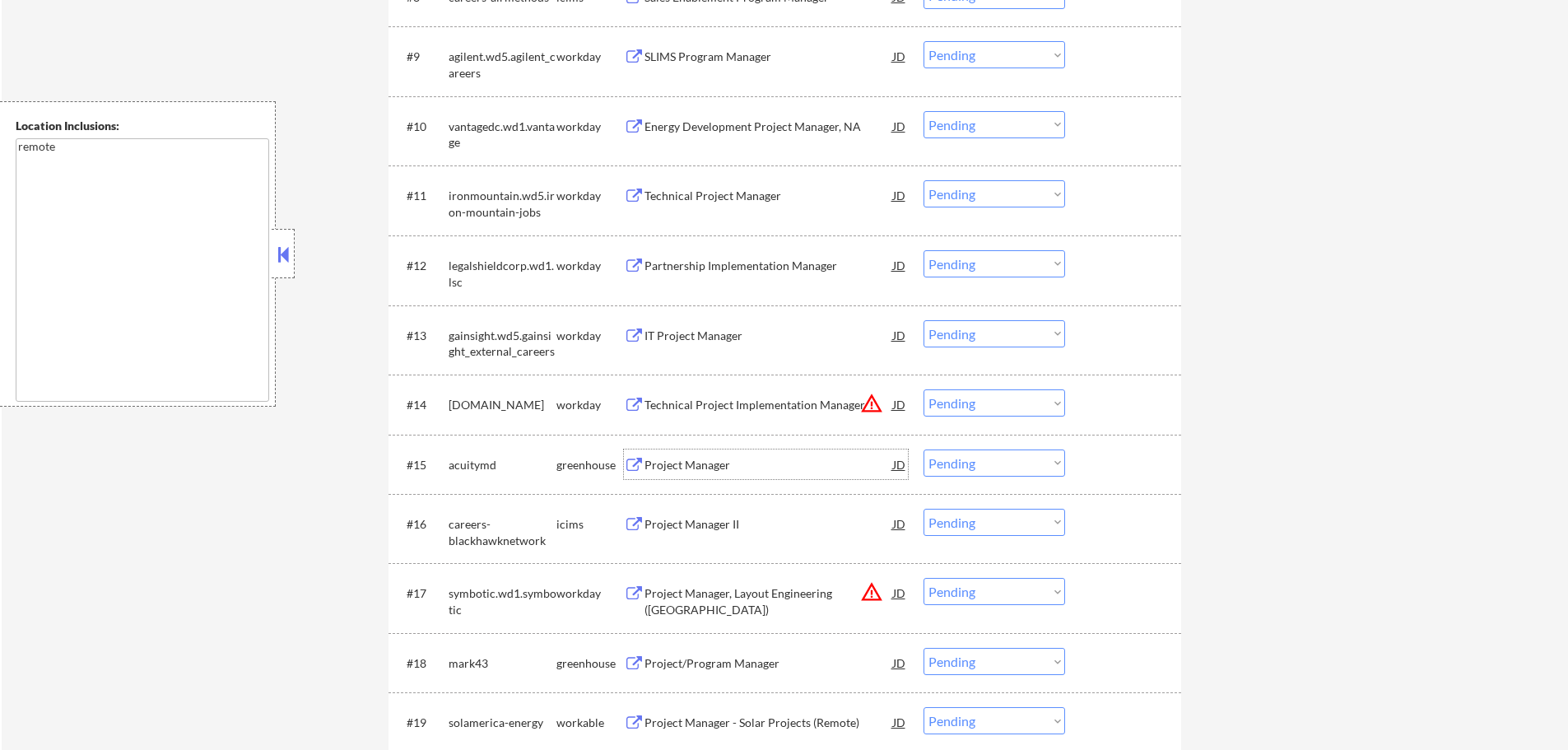
click at [701, 452] on div "Project Manager" at bounding box center [769, 463] width 248 height 30
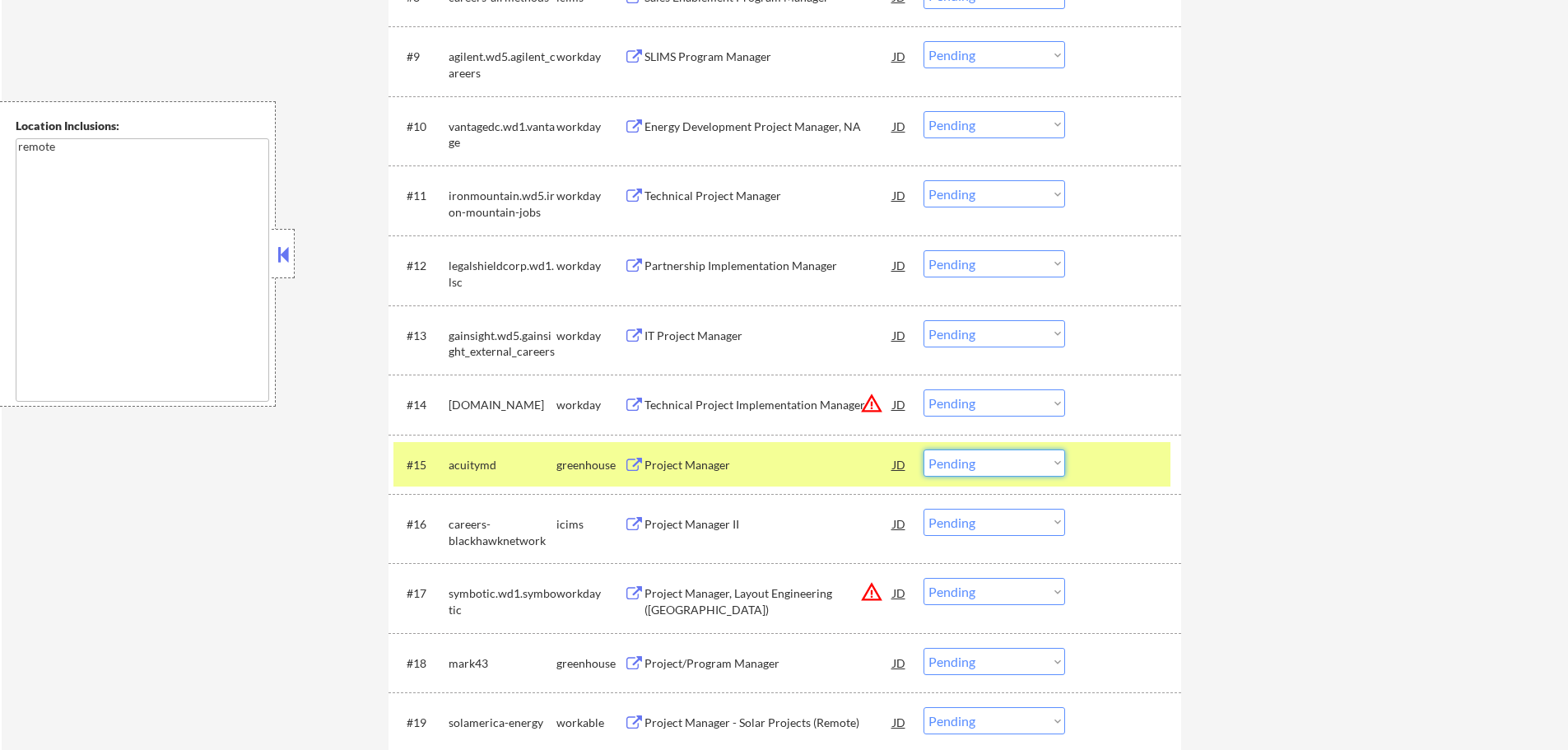
click at [961, 469] on select "Choose an option... Pending Applied Excluded (Questions) Excluded (Expired) Exc…" at bounding box center [994, 462] width 141 height 27
click at [923, 449] on select "Choose an option... Pending Applied Excluded (Questions) Excluded (Expired) Exc…" at bounding box center [994, 462] width 141 height 27
click at [1124, 456] on div at bounding box center [1125, 463] width 72 height 30
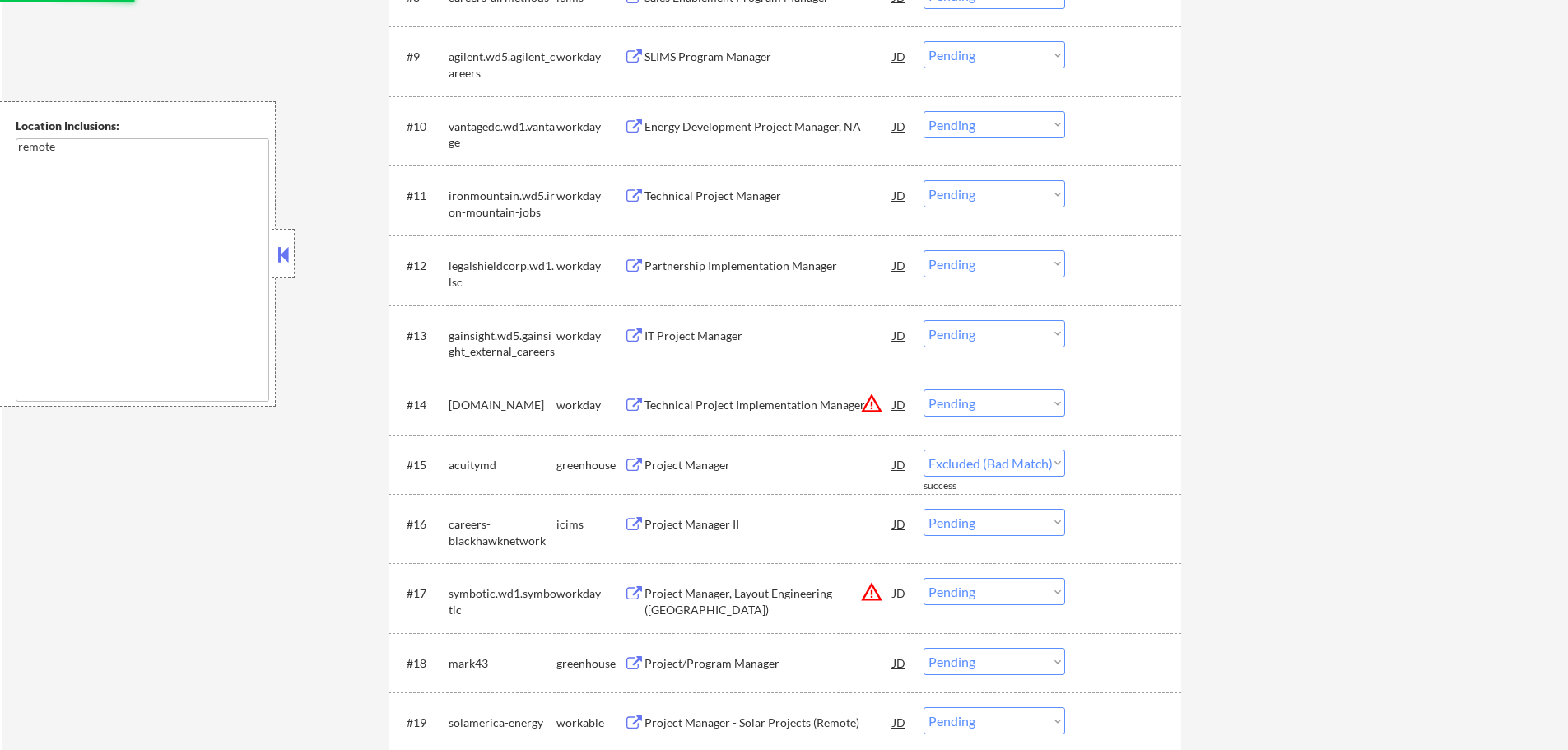
select select ""pending""
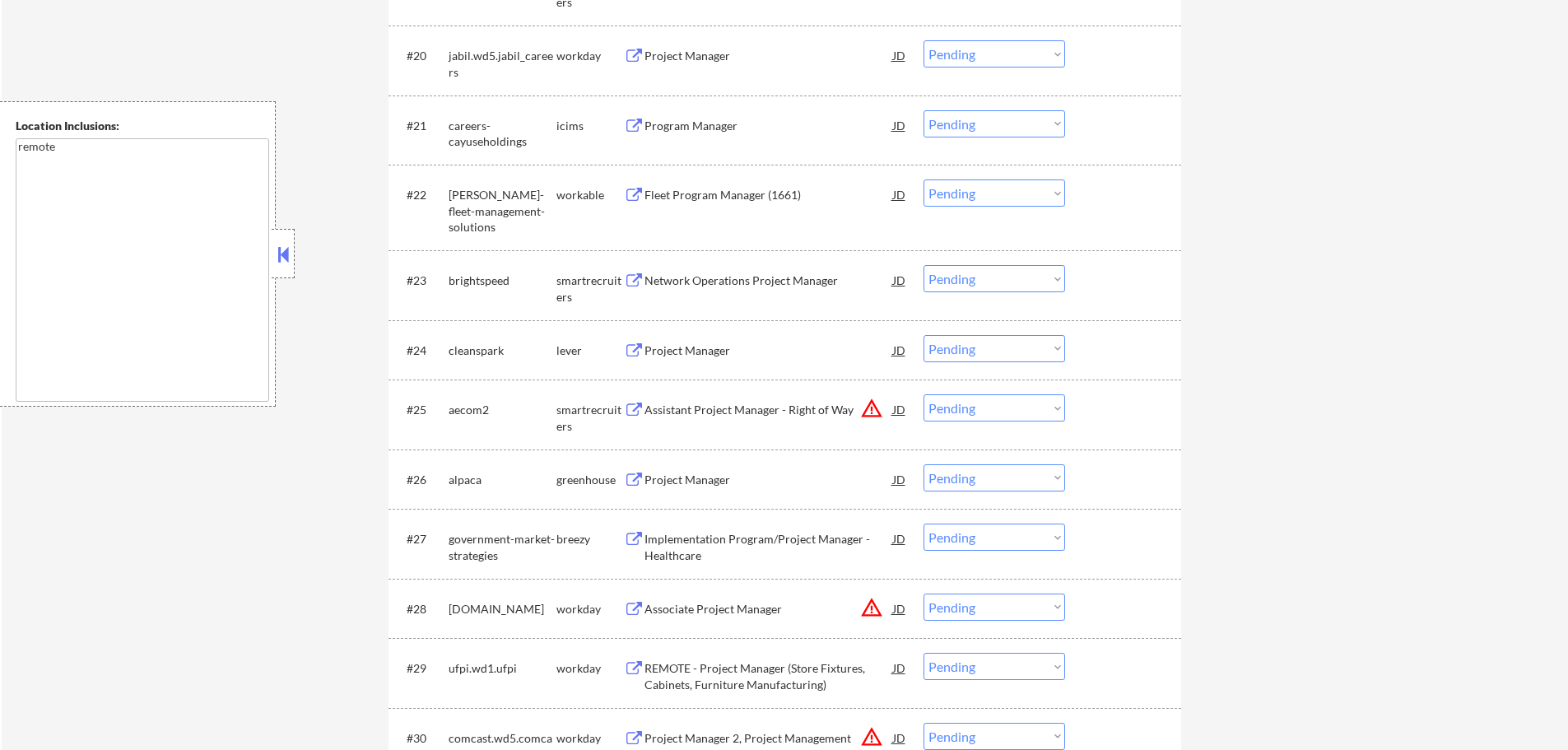
scroll to position [1811, 0]
click at [700, 340] on div "Project Manager" at bounding box center [769, 346] width 248 height 16
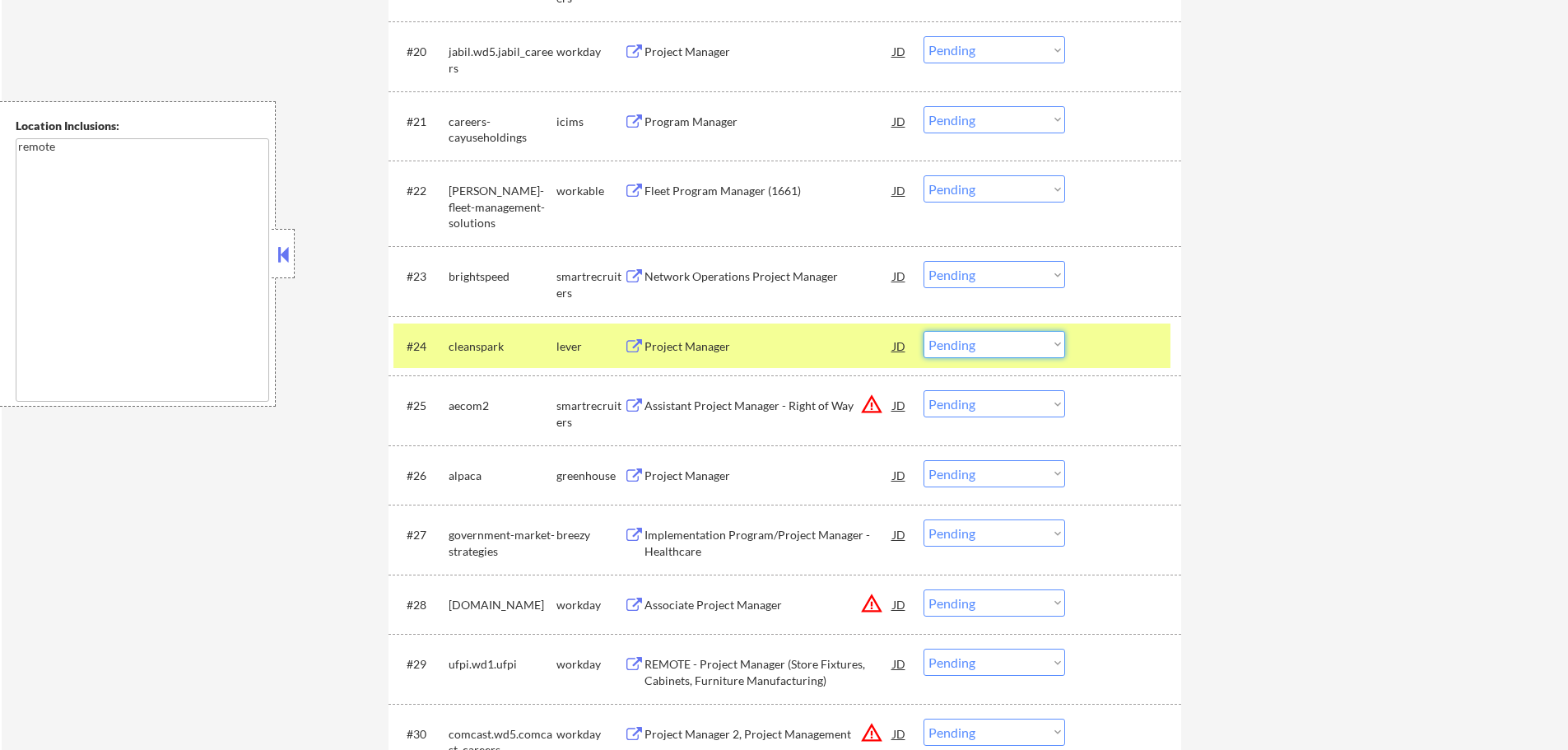
click at [963, 351] on select "Choose an option... Pending Applied Excluded (Questions) Excluded (Expired) Exc…" at bounding box center [994, 344] width 141 height 27
click at [923, 331] on select "Choose an option... Pending Applied Excluded (Questions) Excluded (Expired) Exc…" at bounding box center [994, 344] width 141 height 27
click at [1104, 357] on div at bounding box center [1125, 345] width 72 height 30
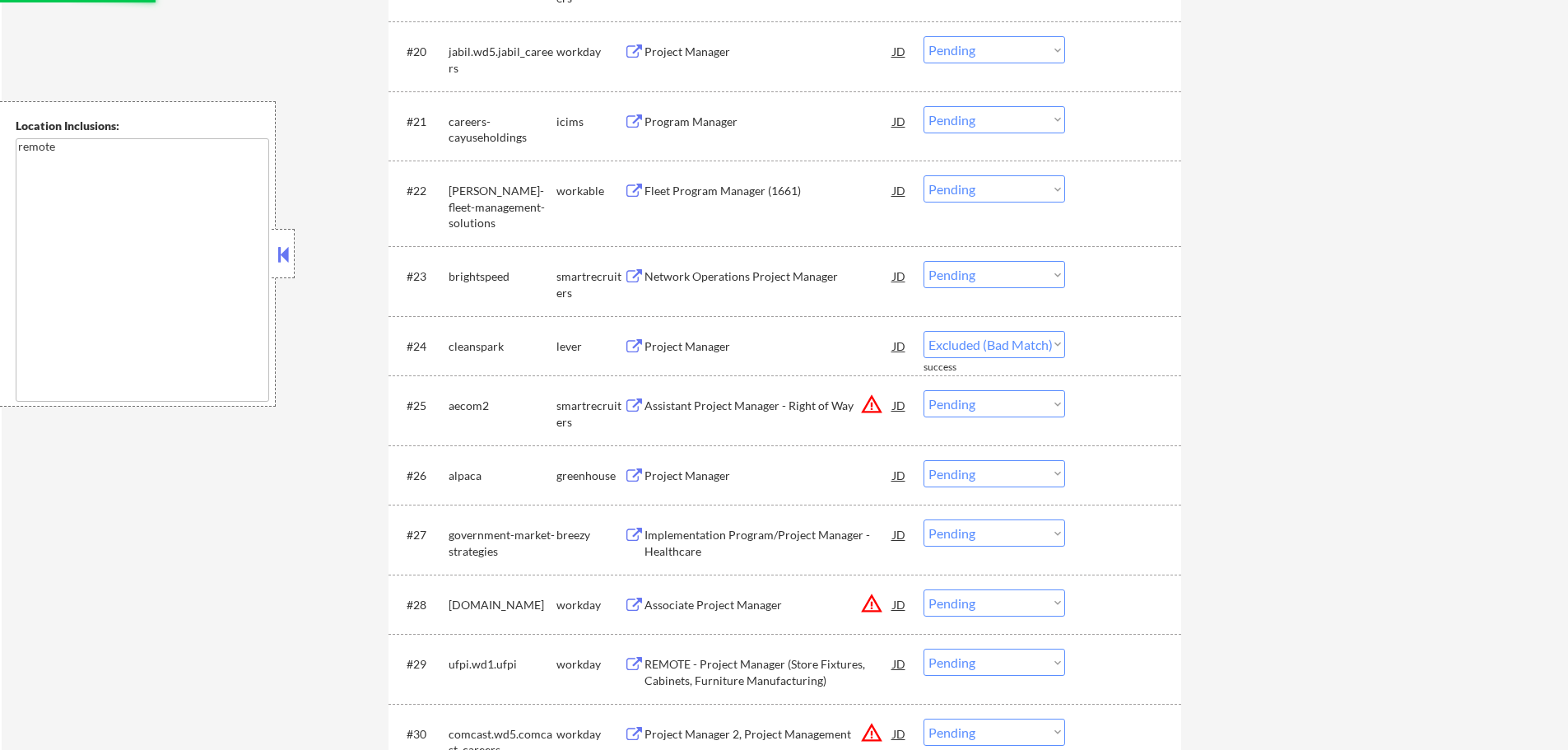
select select ""pending""
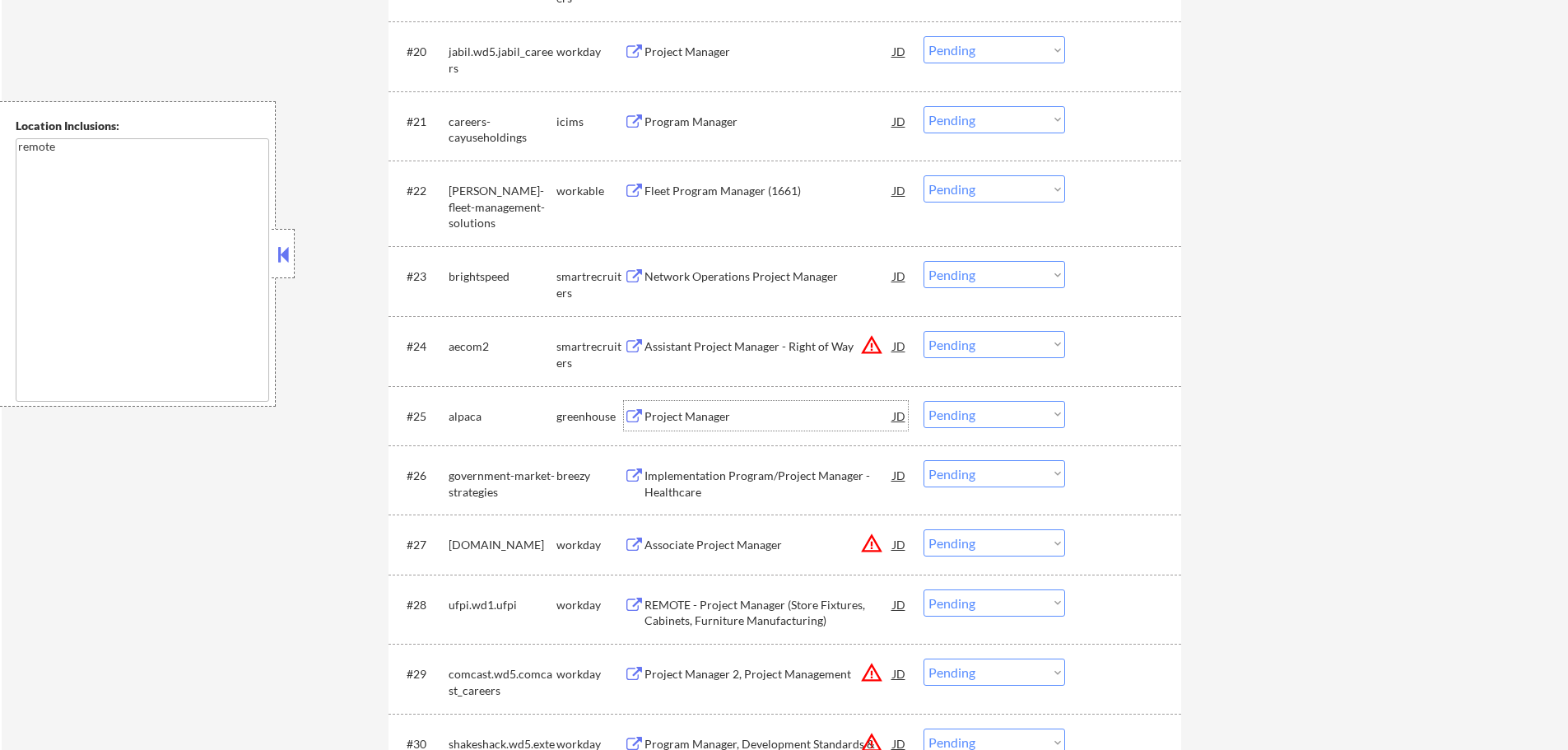
click at [713, 423] on div "Project Manager" at bounding box center [769, 415] width 248 height 16
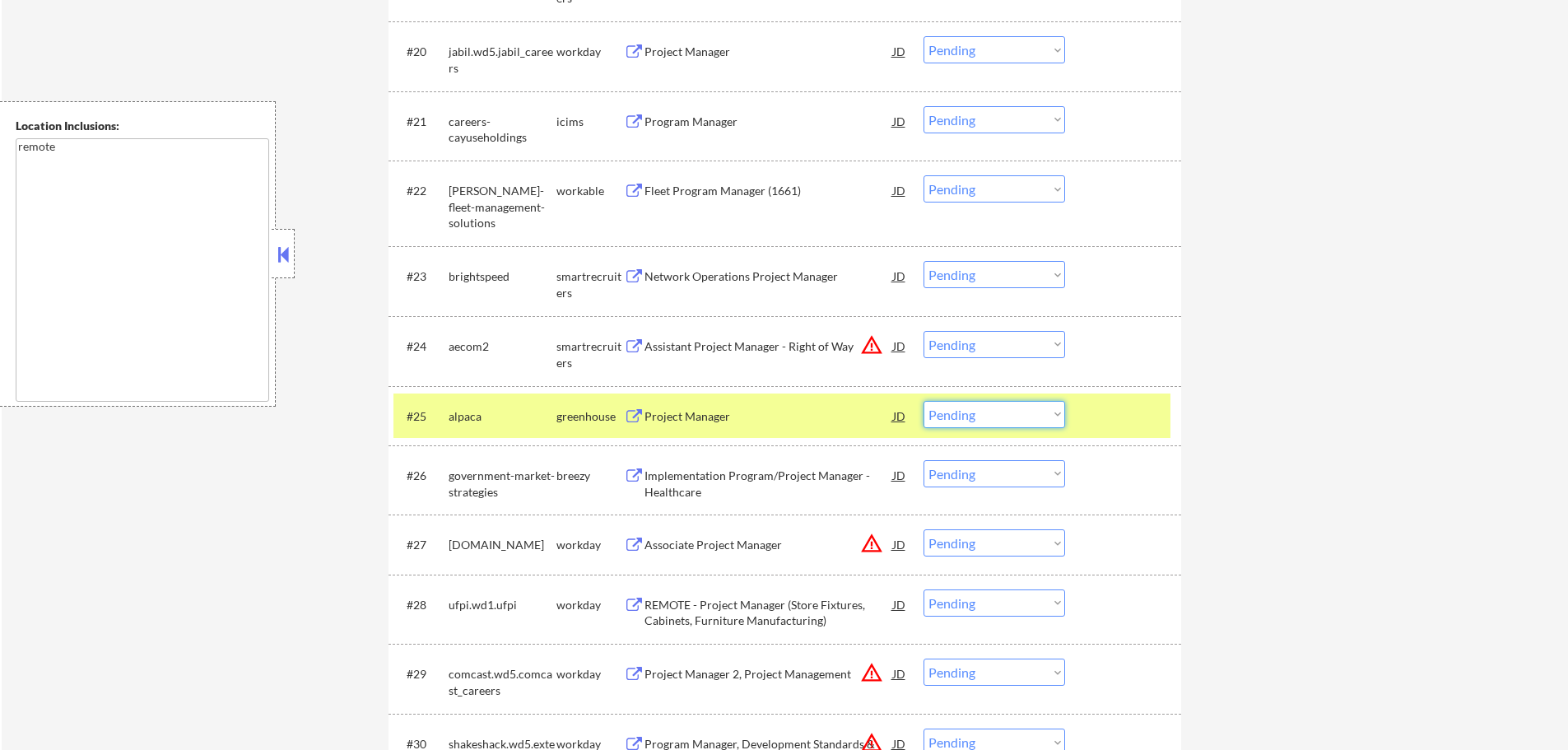
click at [941, 412] on select "Choose an option... Pending Applied Excluded (Questions) Excluded (Expired) Exc…" at bounding box center [994, 414] width 141 height 27
click at [923, 401] on select "Choose an option... Pending Applied Excluded (Questions) Excluded (Expired) Exc…" at bounding box center [994, 414] width 141 height 27
click at [1117, 413] on div at bounding box center [1125, 415] width 72 height 30
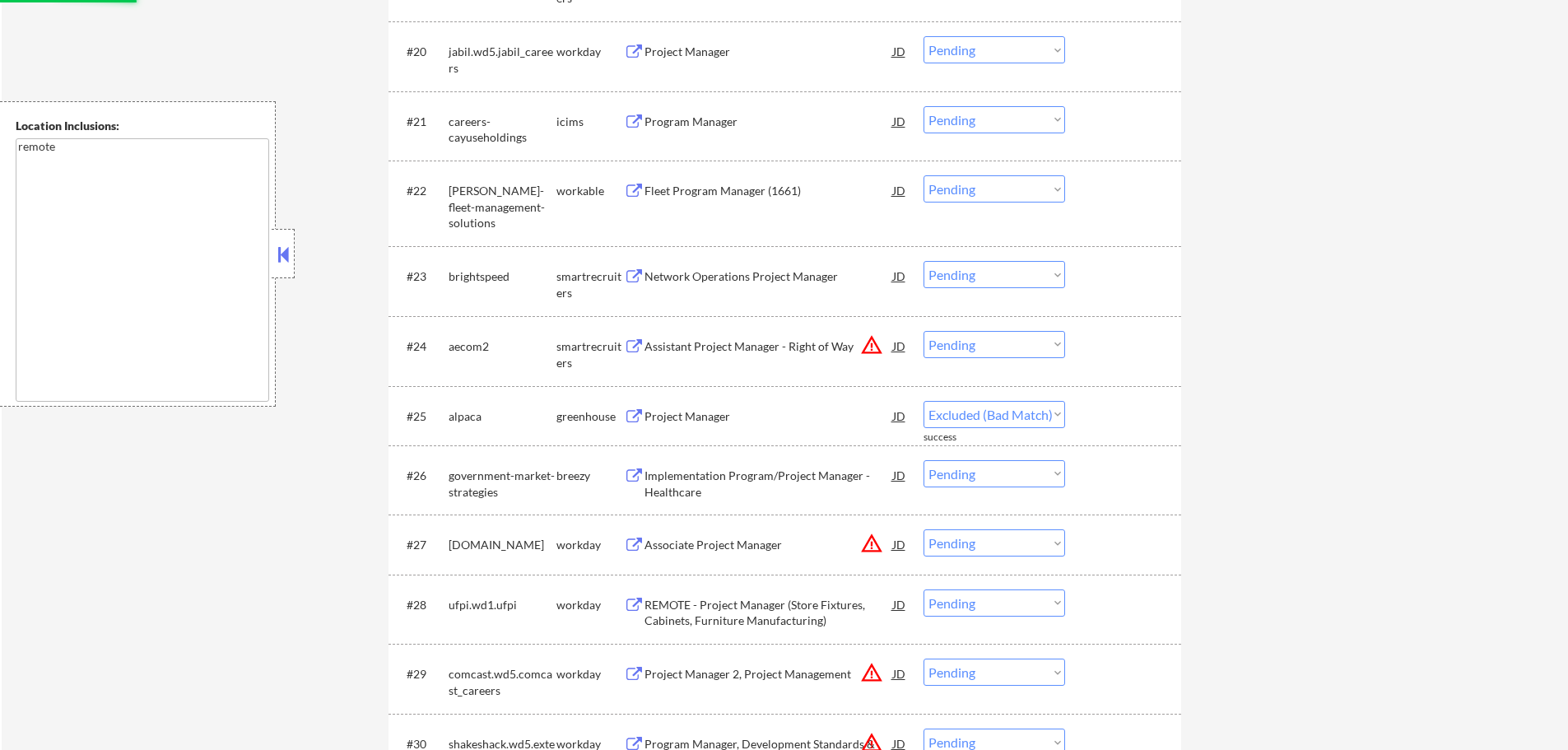
select select ""pending""
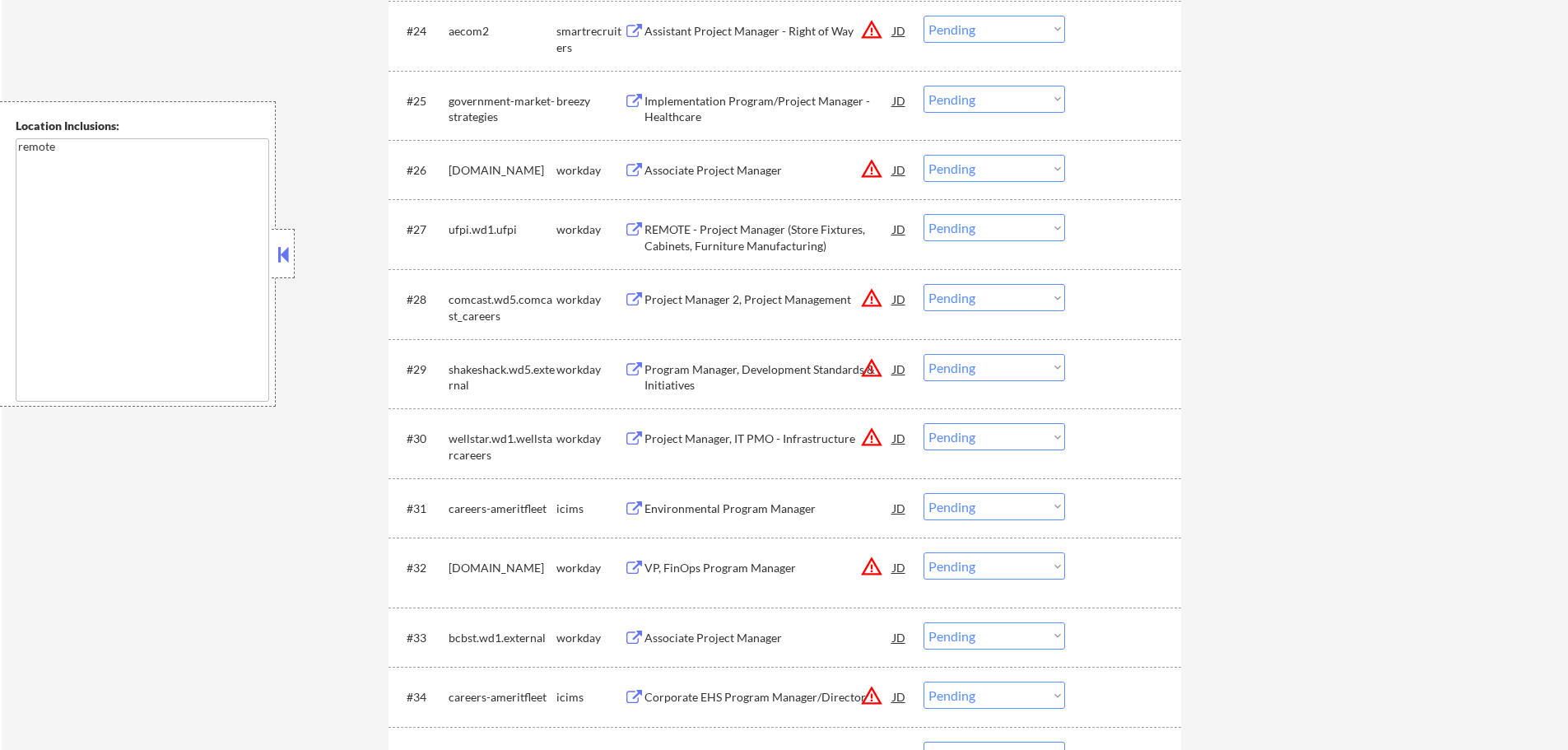
scroll to position [1892, 0]
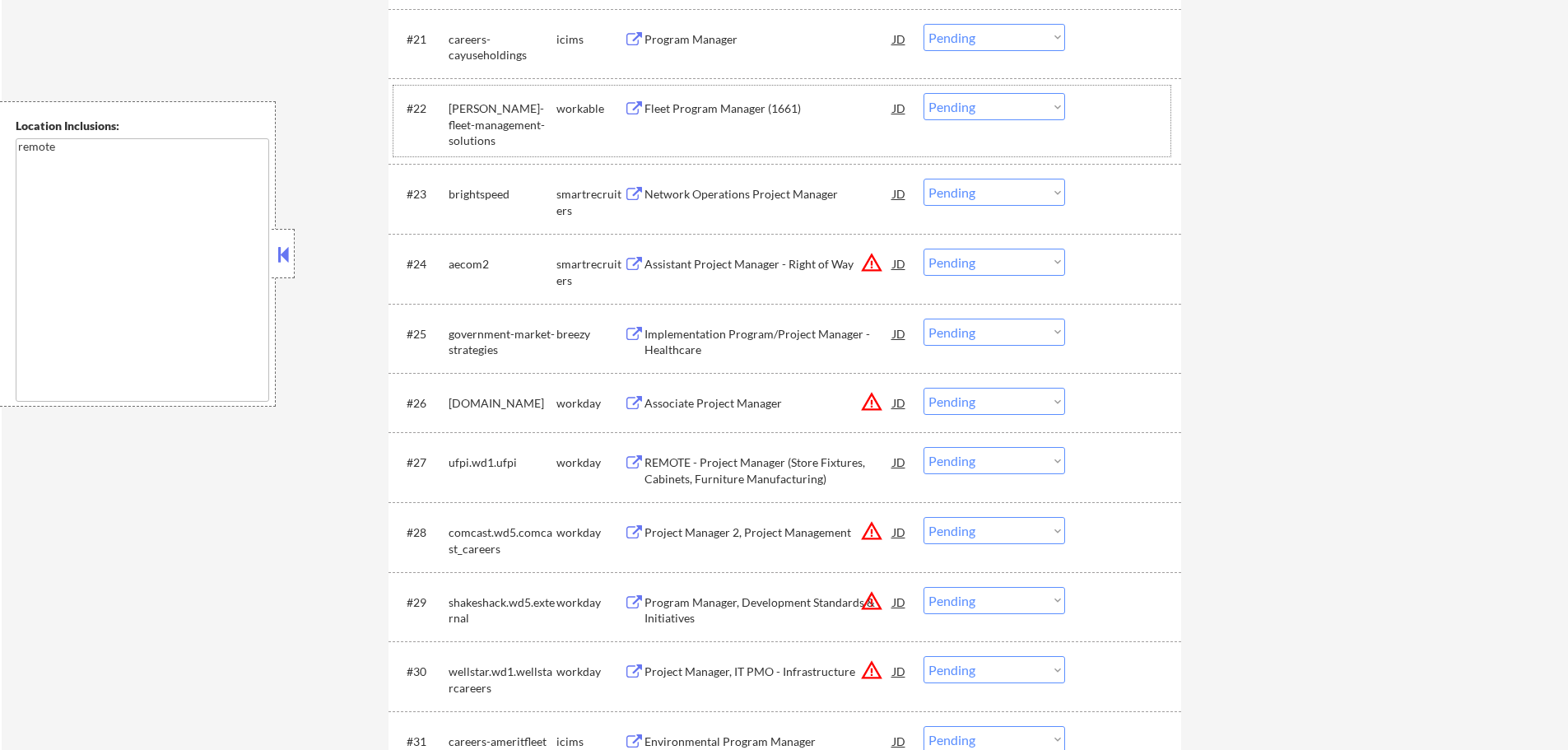
click at [704, 125] on div "#22 [PERSON_NAME]-fleet-management-solutions workable Fleet Program Manager (16…" at bounding box center [782, 121] width 777 height 71
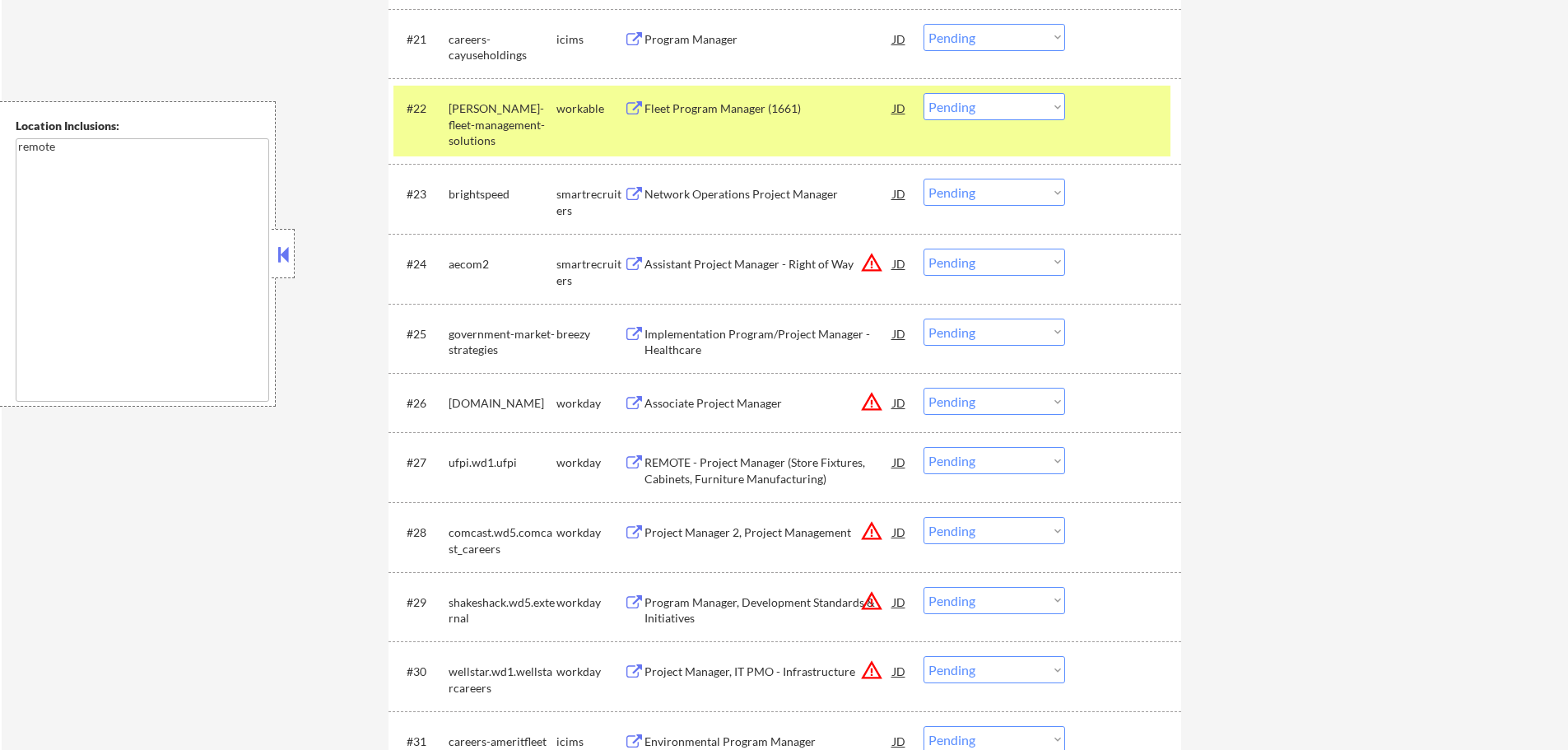
click at [1081, 121] on div "#22 [PERSON_NAME]-fleet-management-solutions workable Fleet Program Manager (16…" at bounding box center [782, 121] width 777 height 71
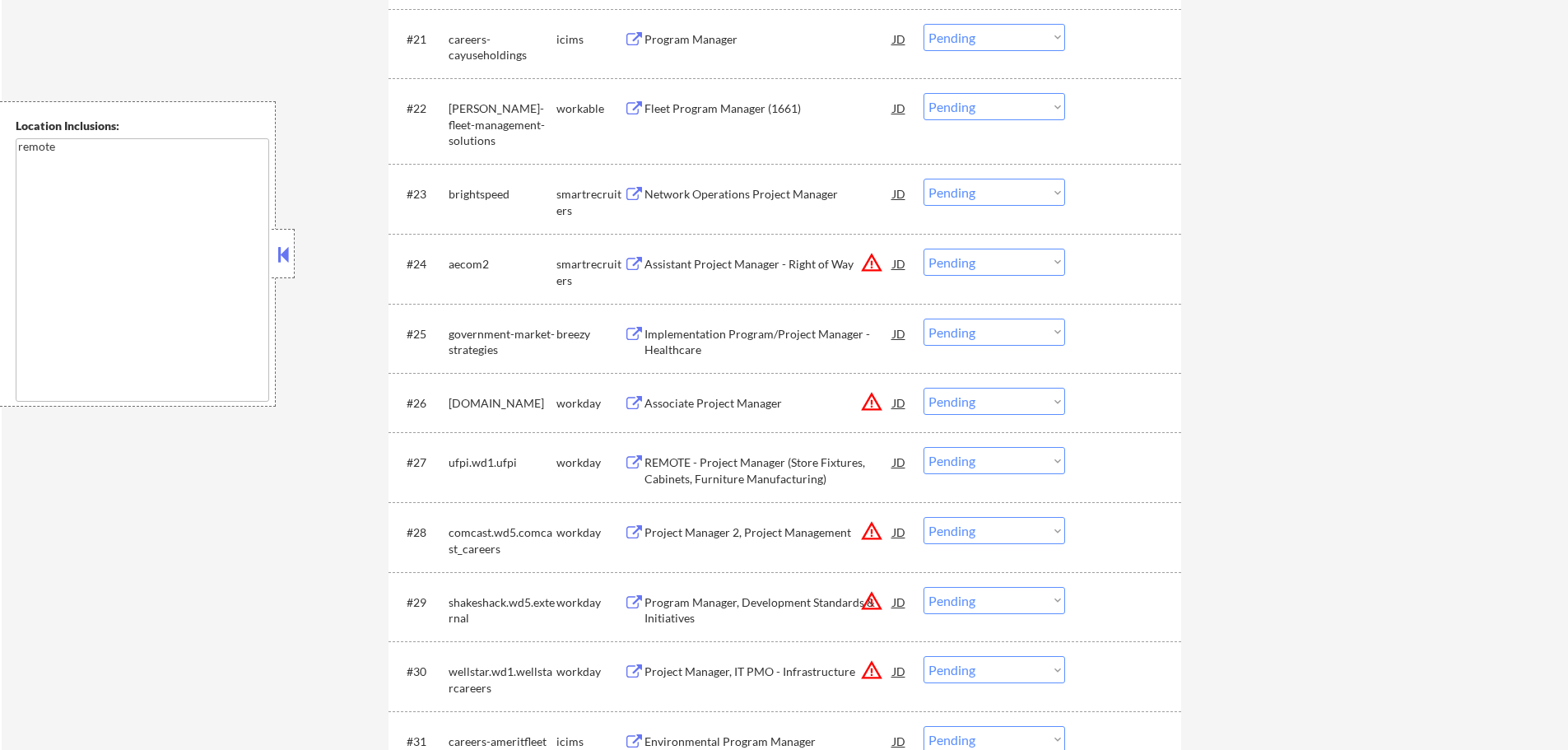
click at [738, 112] on div "Fleet Program Manager (1661)" at bounding box center [769, 108] width 248 height 16
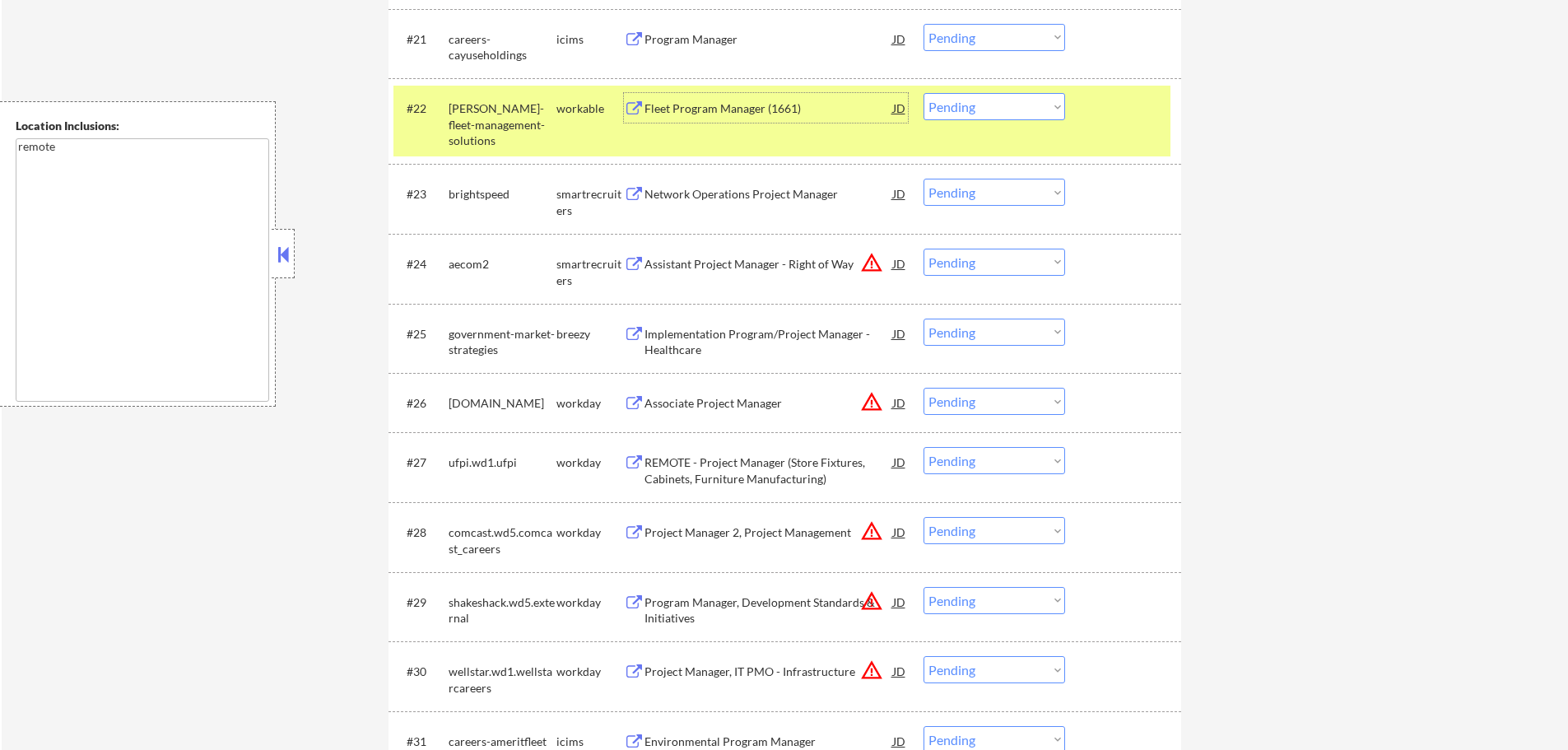
click at [967, 105] on select "Choose an option... Pending Applied Excluded (Questions) Excluded (Expired) Exc…" at bounding box center [994, 107] width 141 height 27
click at [923, 93] on select "Choose an option... Pending Applied Excluded (Questions) Excluded (Expired) Exc…" at bounding box center [994, 107] width 141 height 27
click at [1135, 115] on div at bounding box center [1125, 108] width 72 height 30
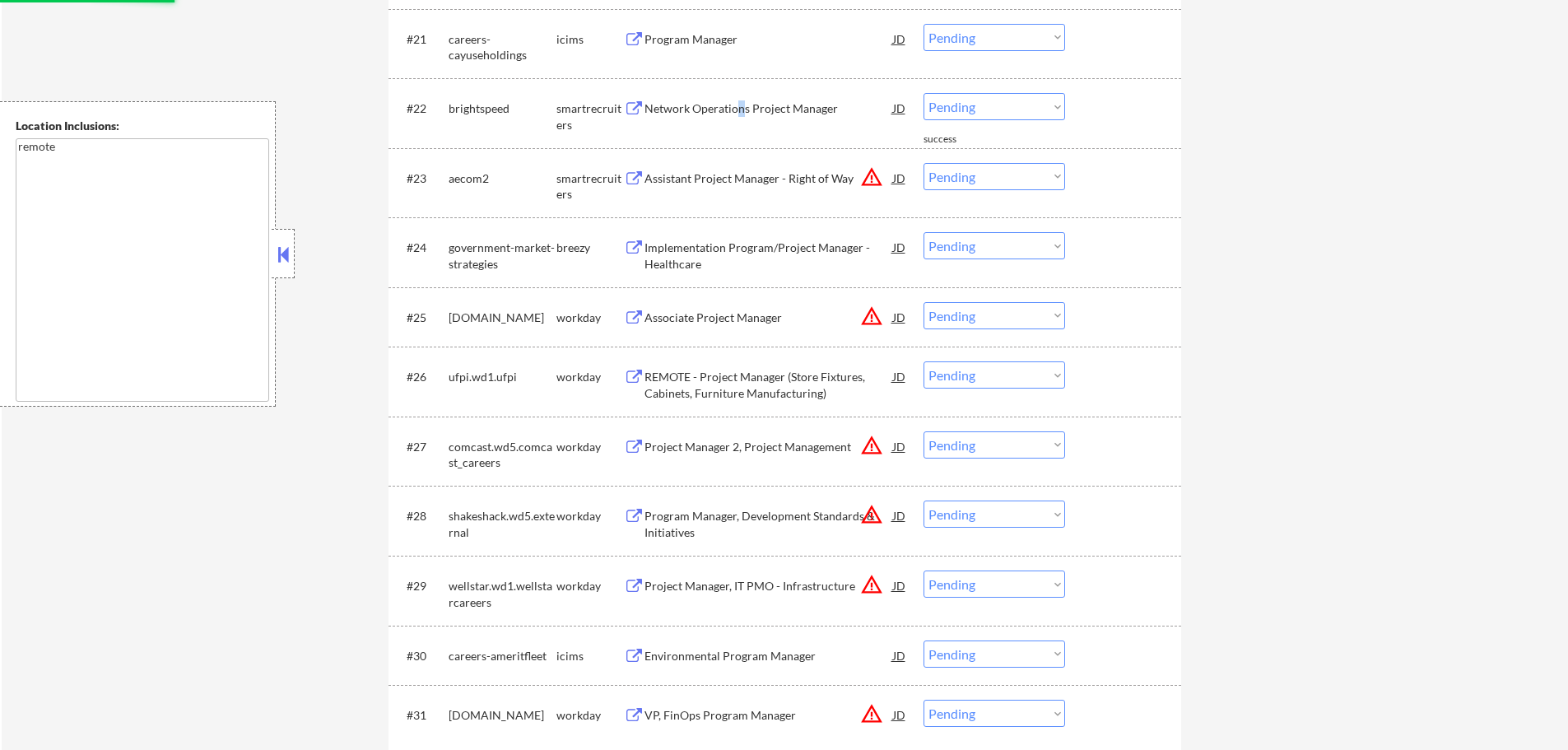
click at [744, 112] on div "Network Operations Project Manager" at bounding box center [769, 108] width 248 height 16
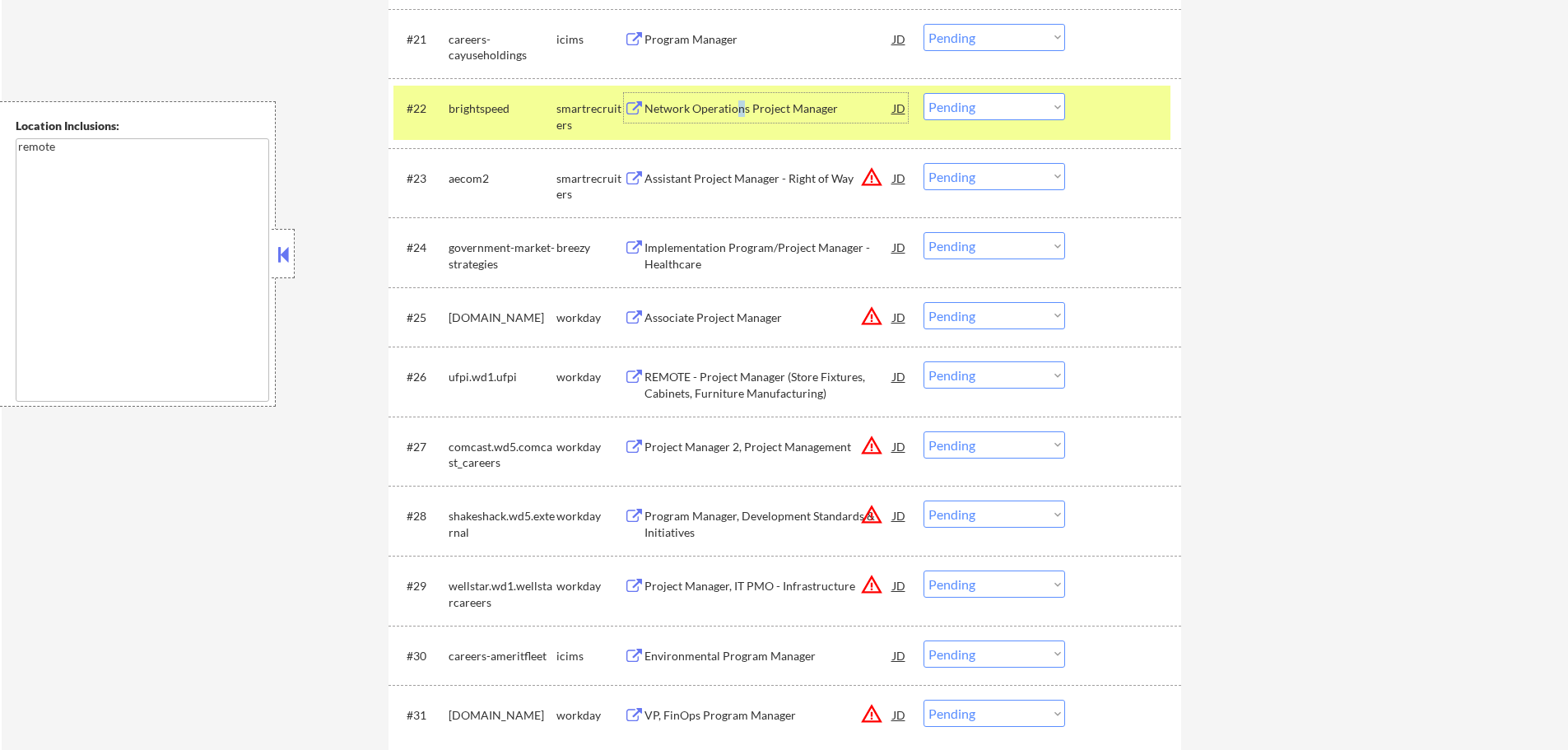
click at [990, 108] on select "Choose an option... Pending Applied Excluded (Questions) Excluded (Expired) Exc…" at bounding box center [994, 107] width 141 height 27
click at [923, 93] on select "Choose an option... Pending Applied Excluded (Questions) Excluded (Expired) Exc…" at bounding box center [994, 107] width 141 height 27
click at [1113, 123] on div "#22 brightspeed smartrecruiters Network Operations Project Manager JD Choose an…" at bounding box center [782, 112] width 777 height 54
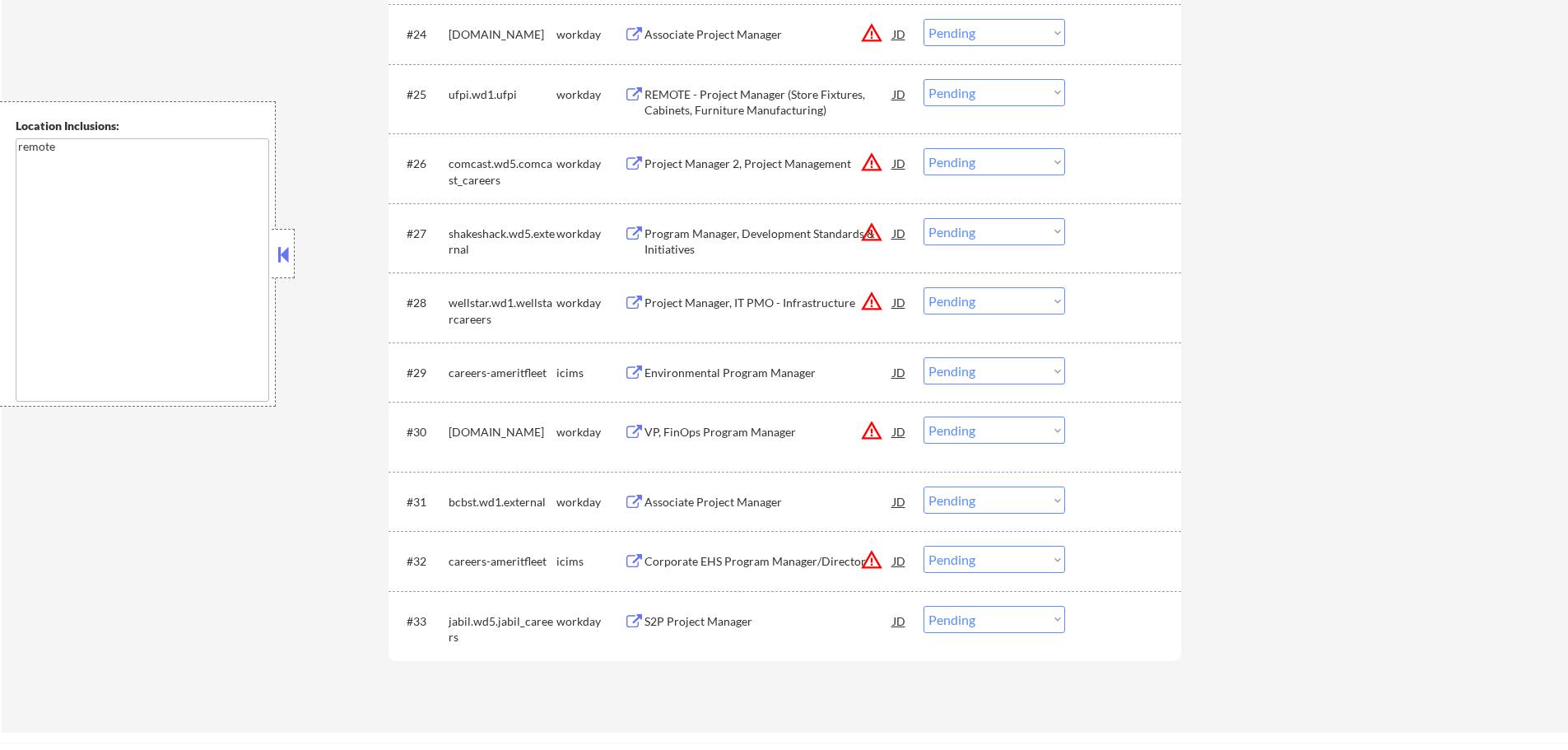
scroll to position [2114, 0]
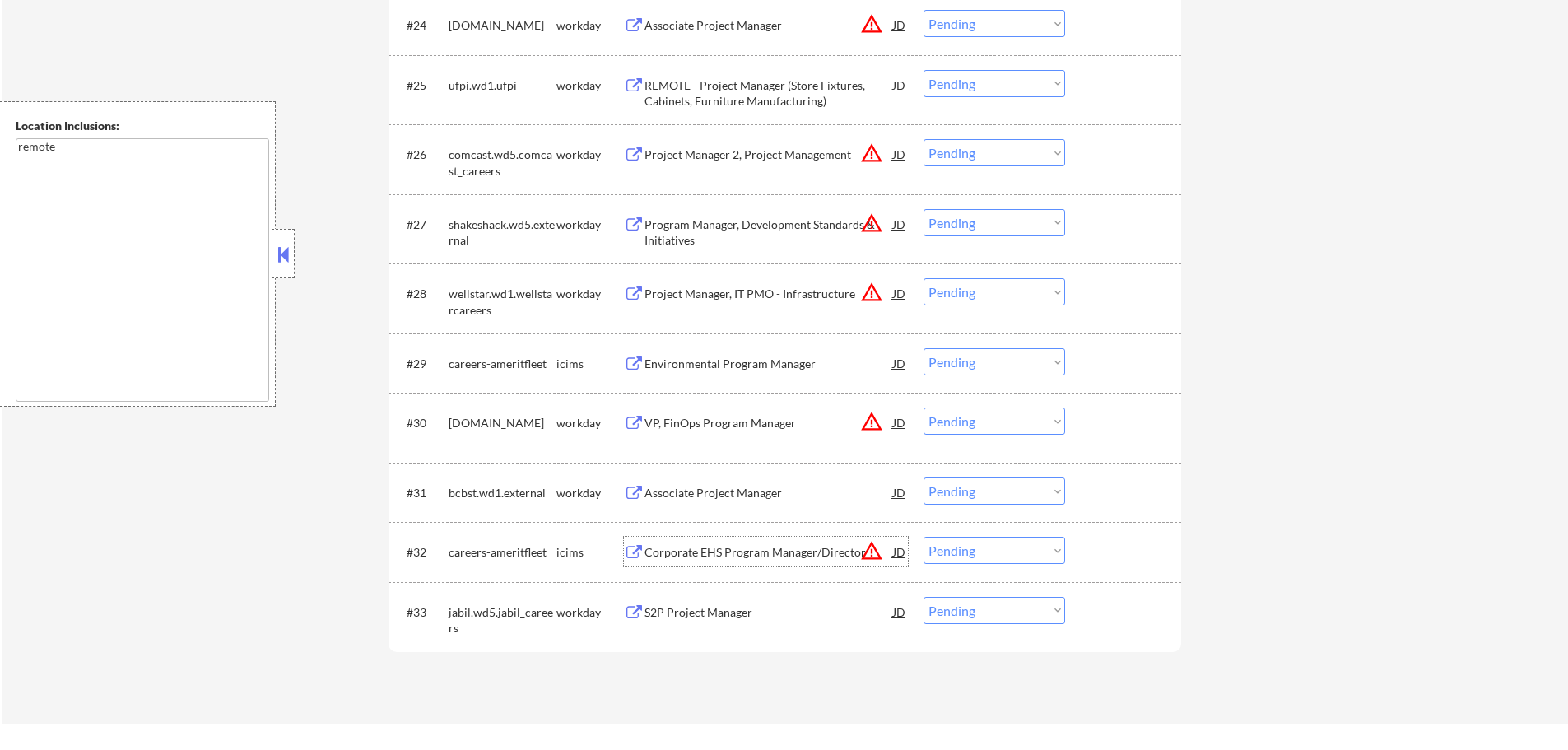
click at [653, 554] on div "Corporate EHS Program Manager/Director" at bounding box center [769, 552] width 248 height 16
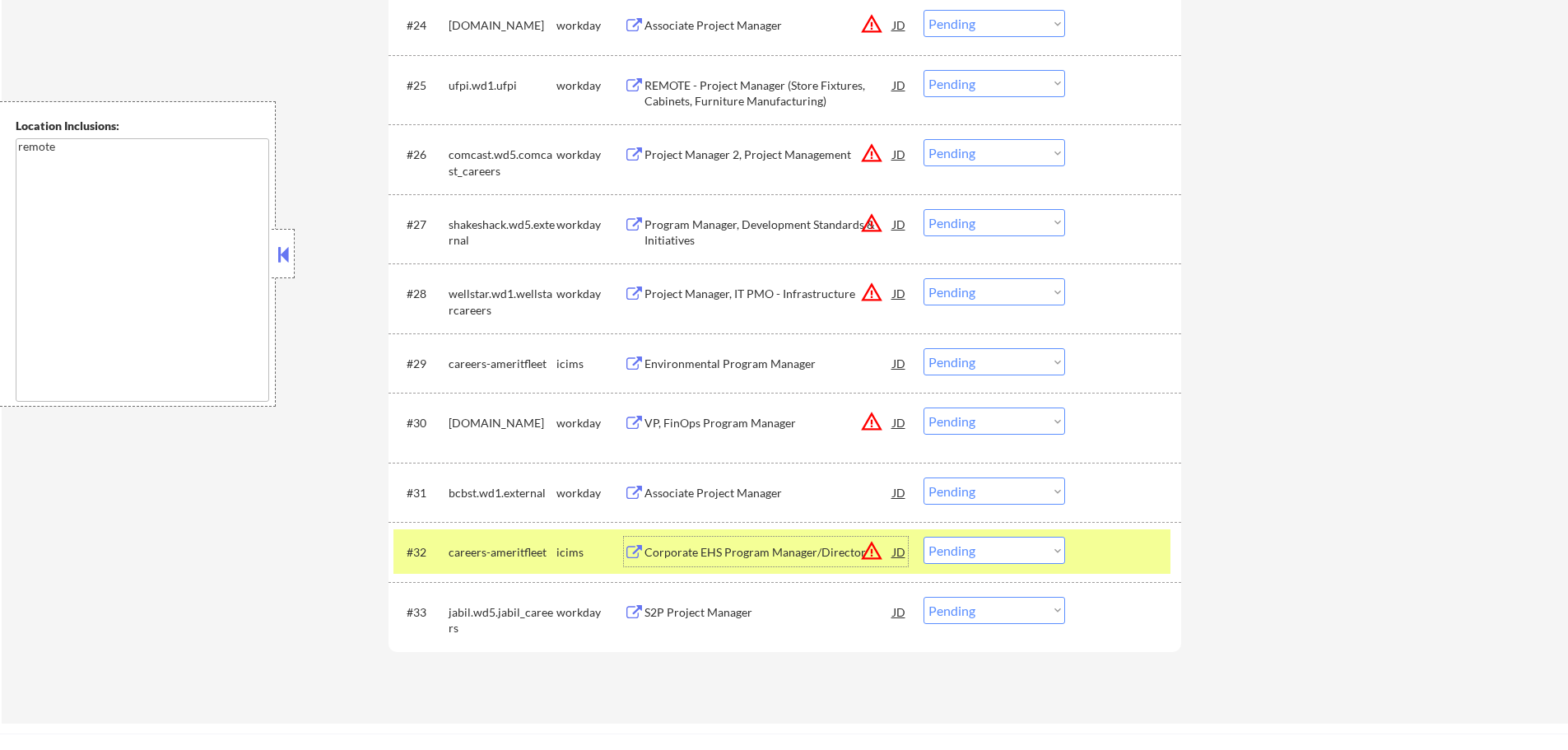
click at [1090, 550] on div at bounding box center [1125, 551] width 72 height 30
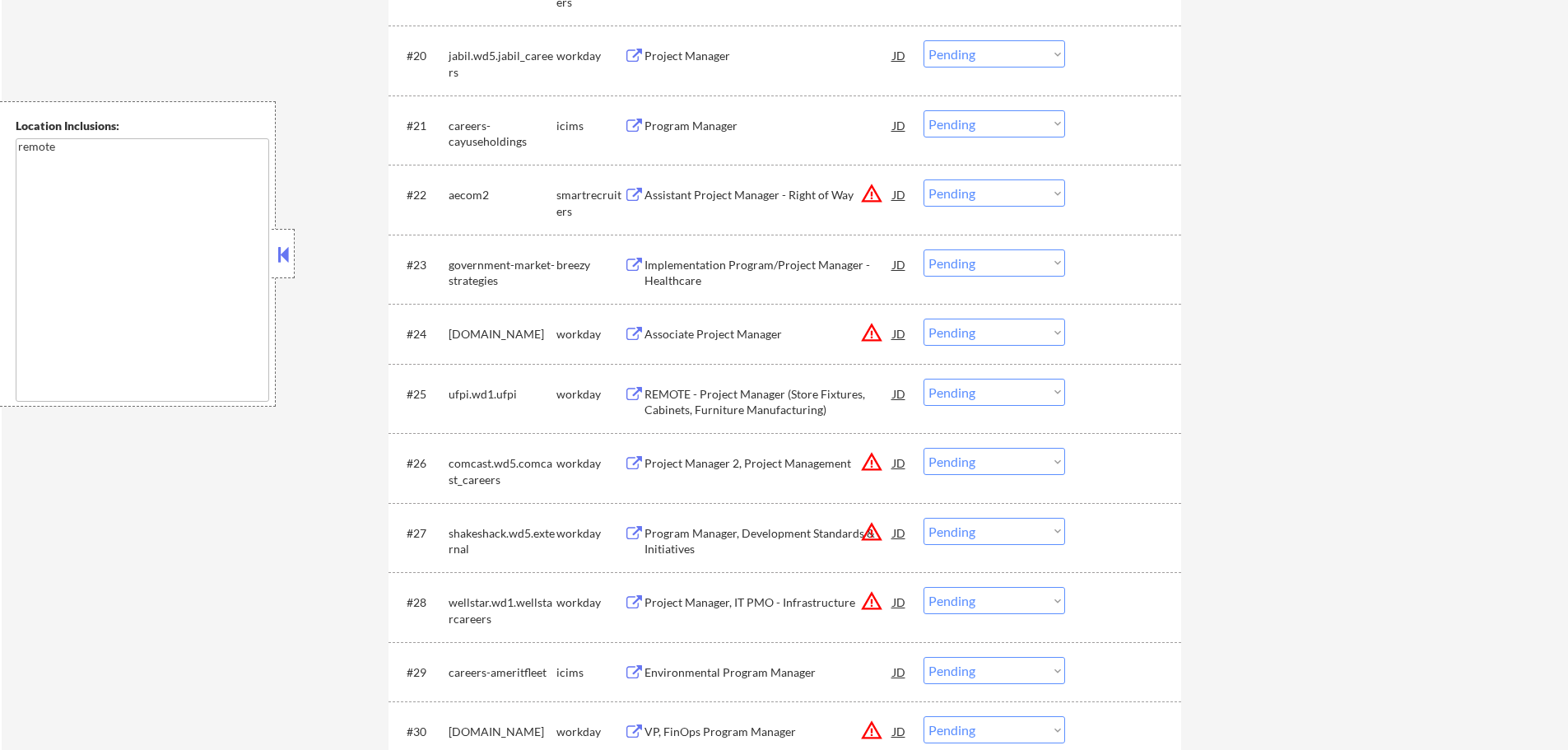
scroll to position [1786, 0]
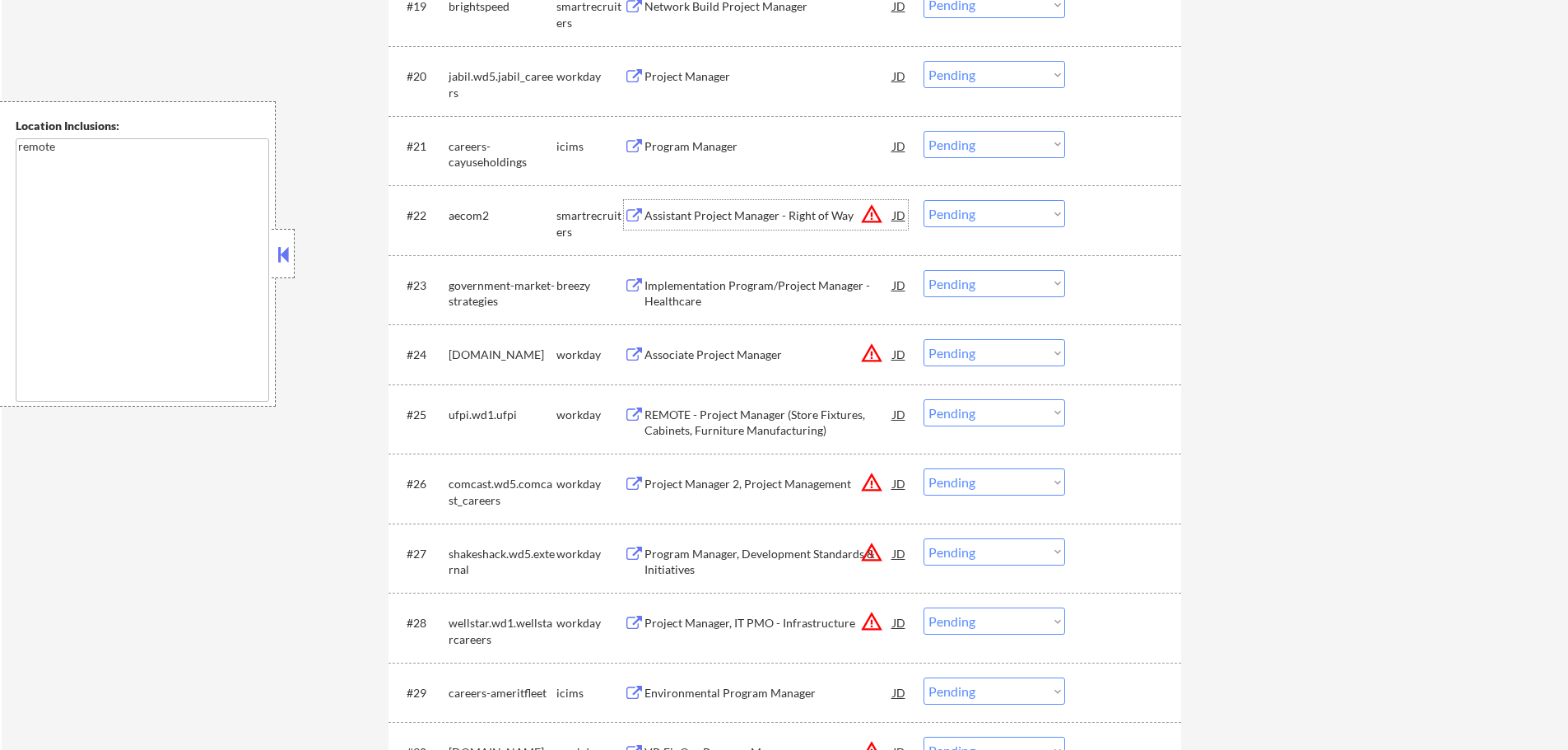
click at [667, 212] on div "Assistant Project Manager - Right of Way" at bounding box center [769, 215] width 248 height 16
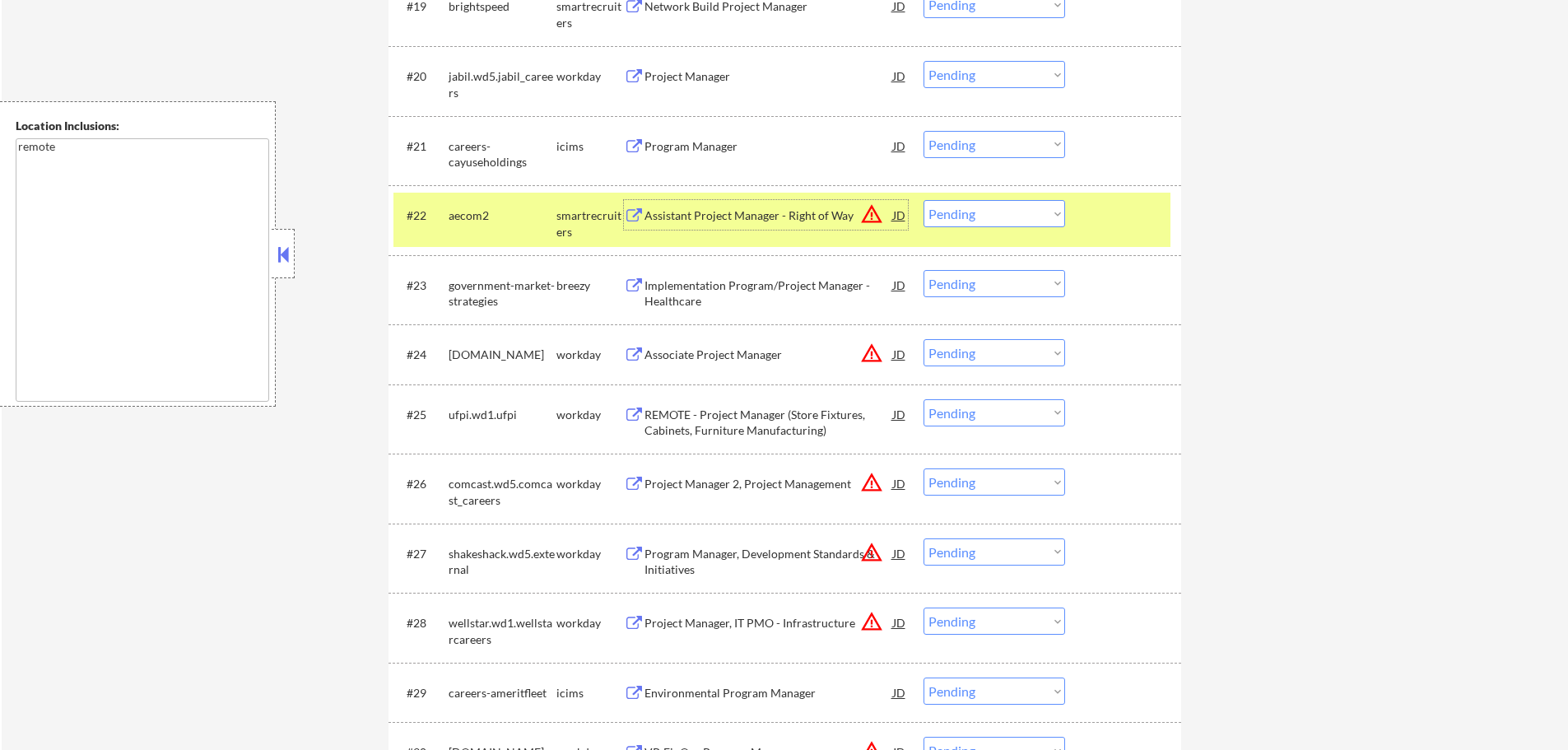
click at [1019, 215] on select "Choose an option... Pending Applied Excluded (Questions) Excluded (Expired) Exc…" at bounding box center [994, 213] width 141 height 27
click at [923, 200] on select "Choose an option... Pending Applied Excluded (Questions) Excluded (Expired) Exc…" at bounding box center [994, 213] width 141 height 27
click at [1136, 223] on div at bounding box center [1125, 214] width 72 height 30
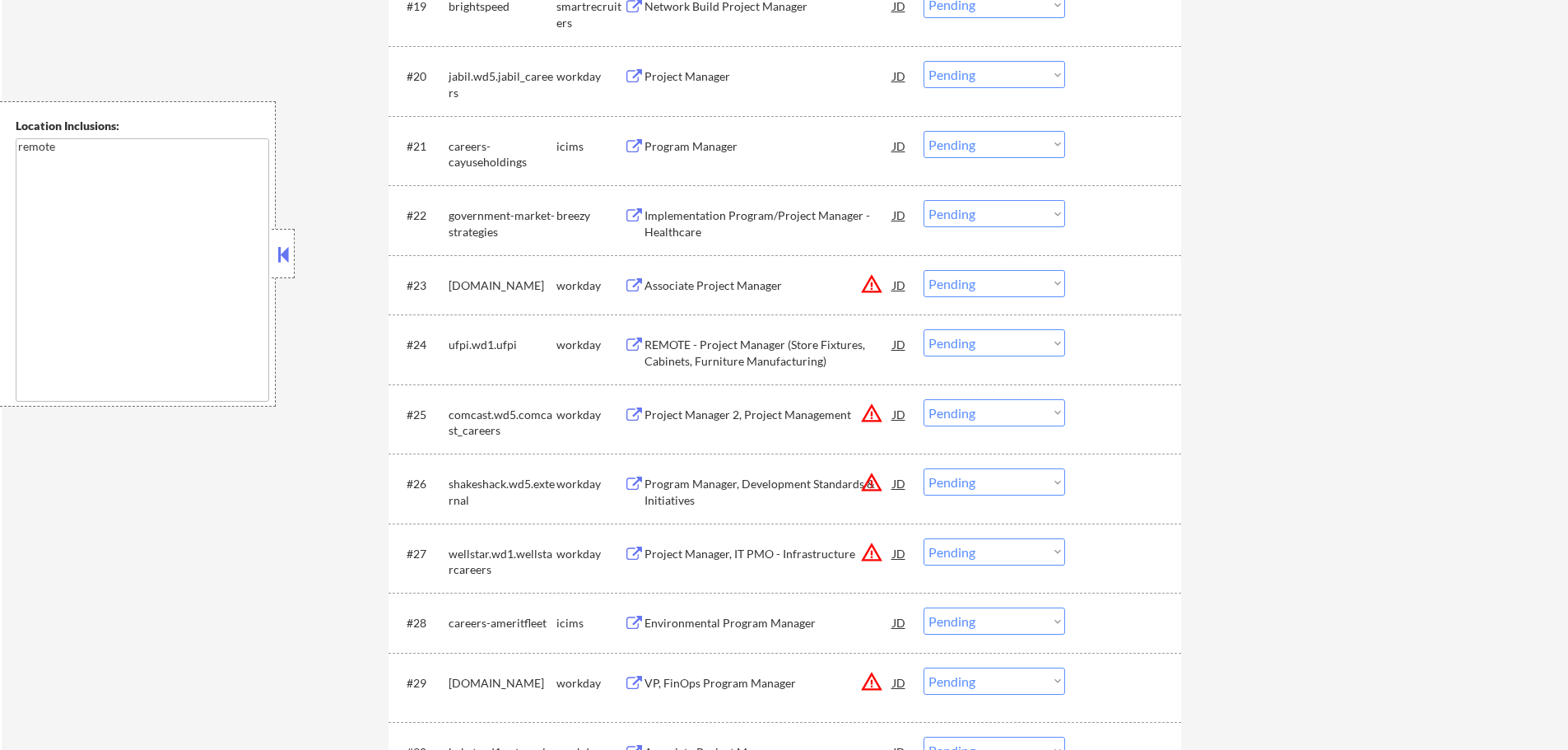
click at [743, 222] on div "Implementation Program/Project Manager - Healthcare" at bounding box center [769, 223] width 248 height 32
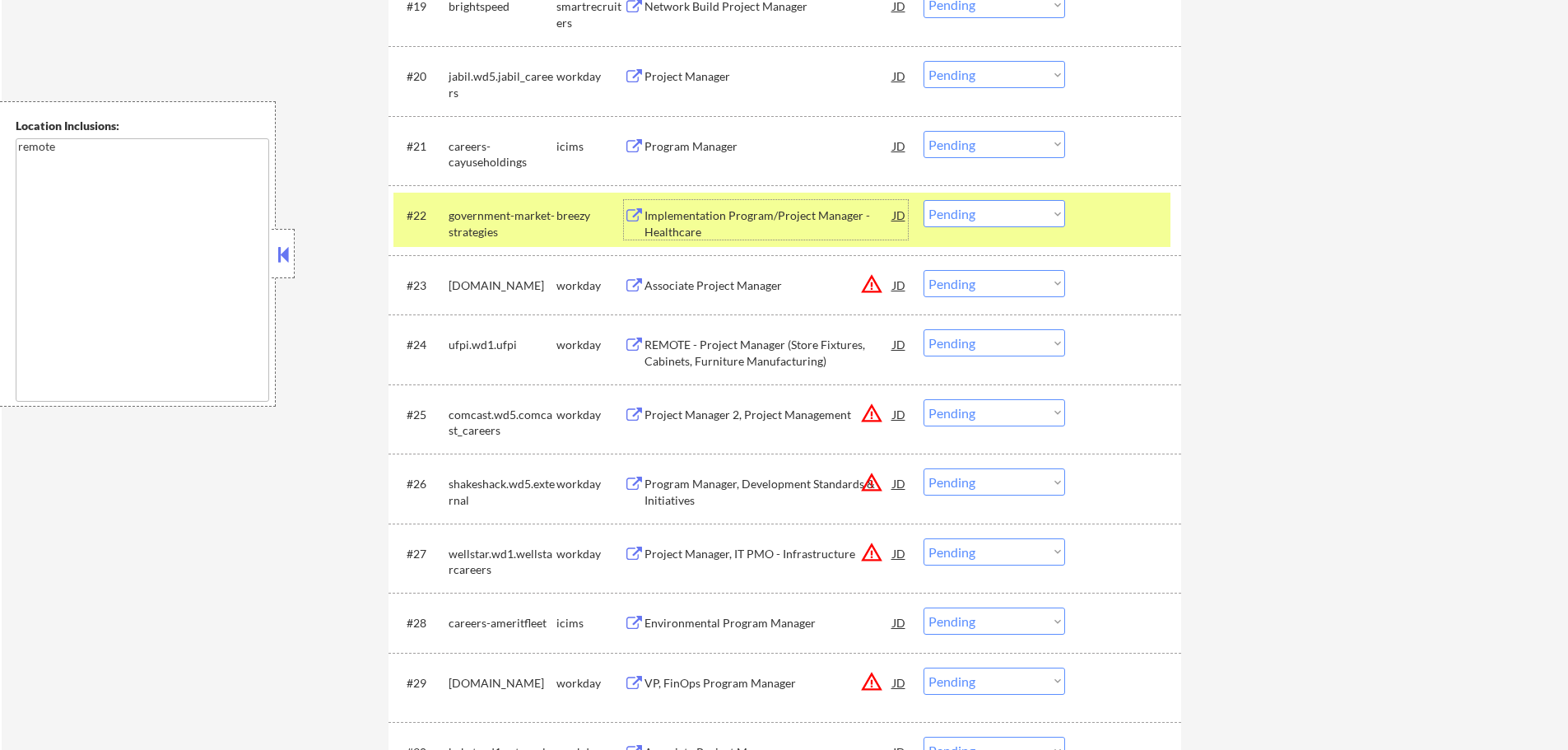
click at [971, 214] on select "Choose an option... Pending Applied Excluded (Questions) Excluded (Expired) Exc…" at bounding box center [994, 213] width 141 height 27
click at [923, 200] on select "Choose an option... Pending Applied Excluded (Questions) Excluded (Expired) Exc…" at bounding box center [994, 213] width 141 height 27
click at [1138, 219] on div at bounding box center [1125, 214] width 72 height 30
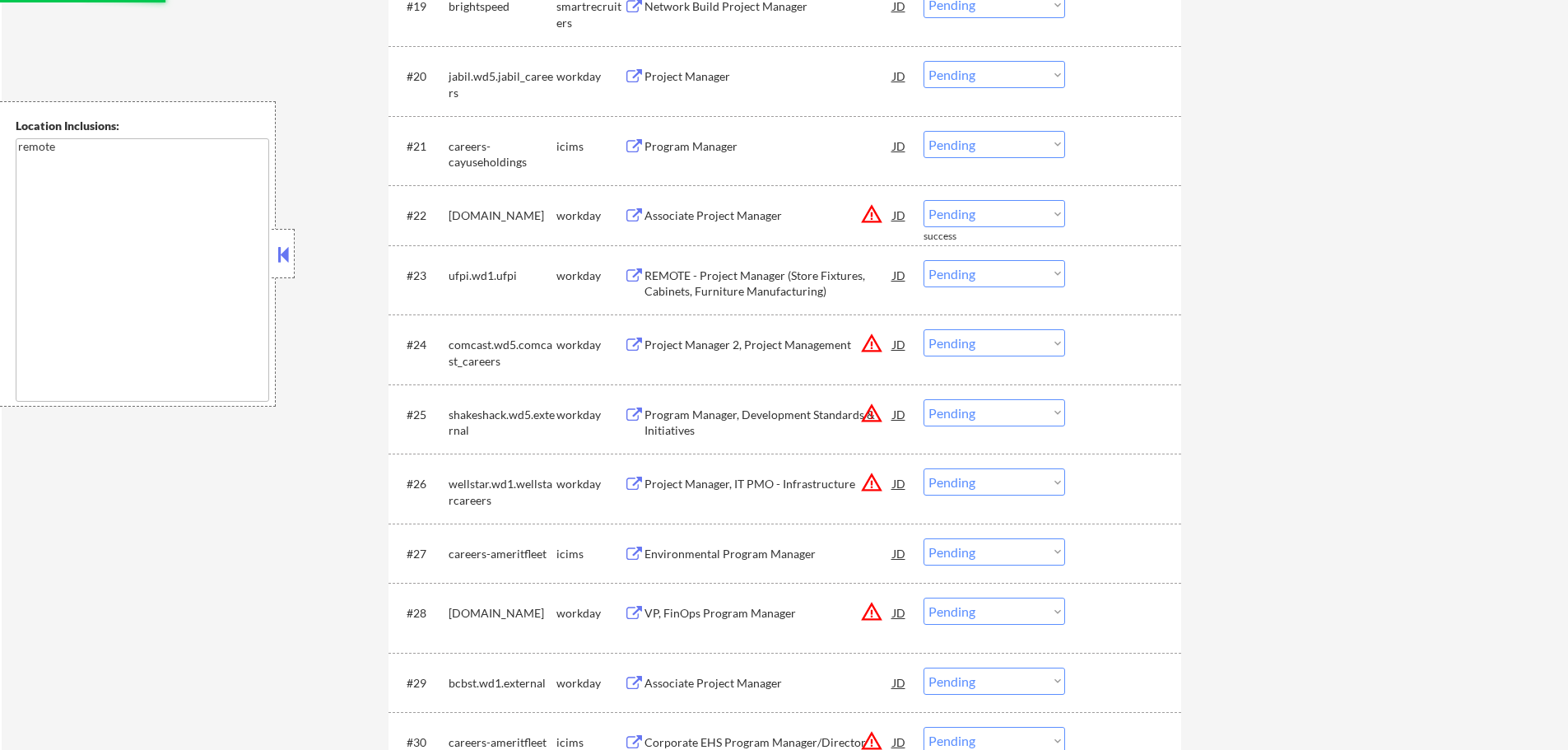
click at [680, 207] on div "Associate Project Manager" at bounding box center [769, 214] width 248 height 30
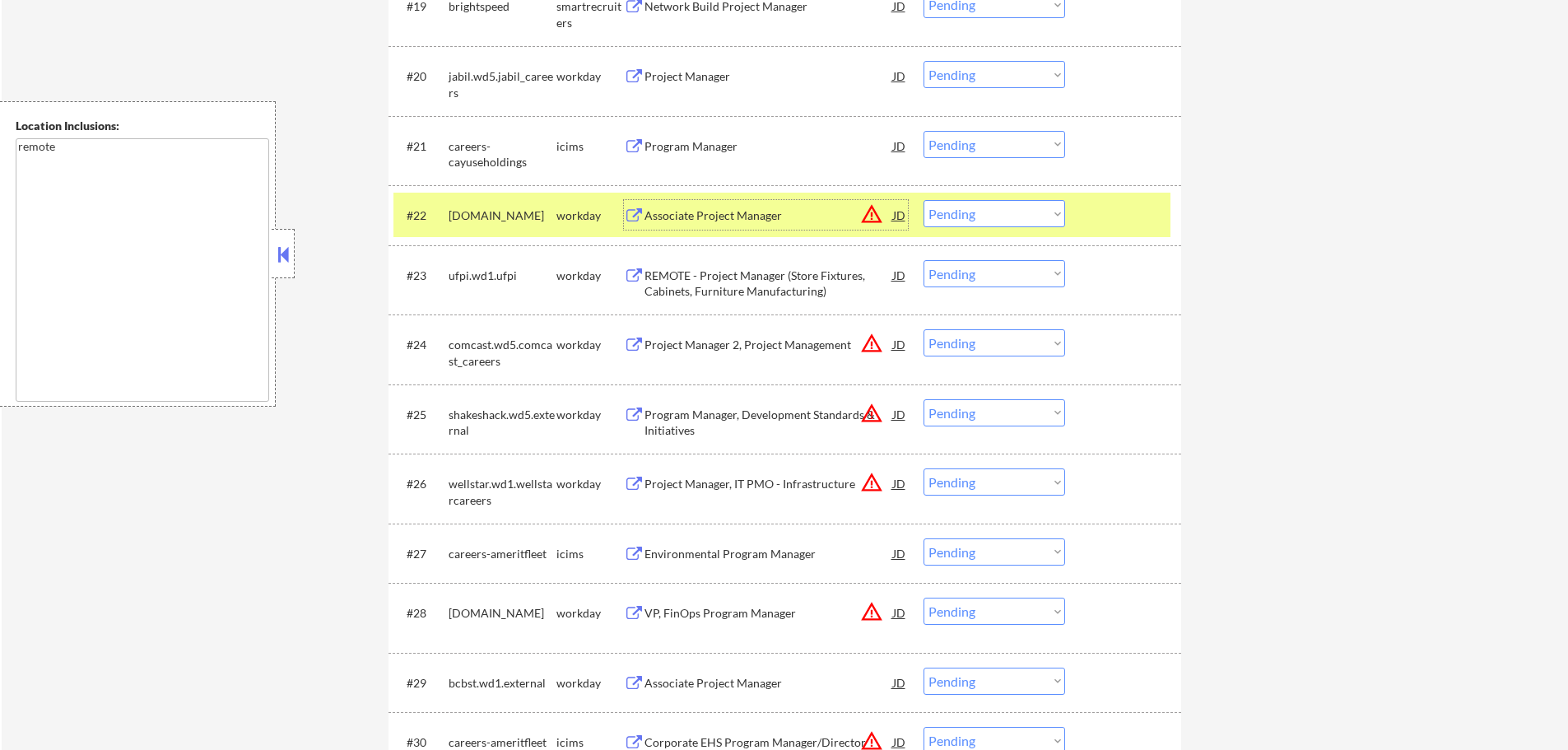
click at [963, 216] on select "Choose an option... Pending Applied Excluded (Questions) Excluded (Expired) Exc…" at bounding box center [994, 213] width 141 height 27
click at [1108, 206] on div at bounding box center [1125, 214] width 72 height 30
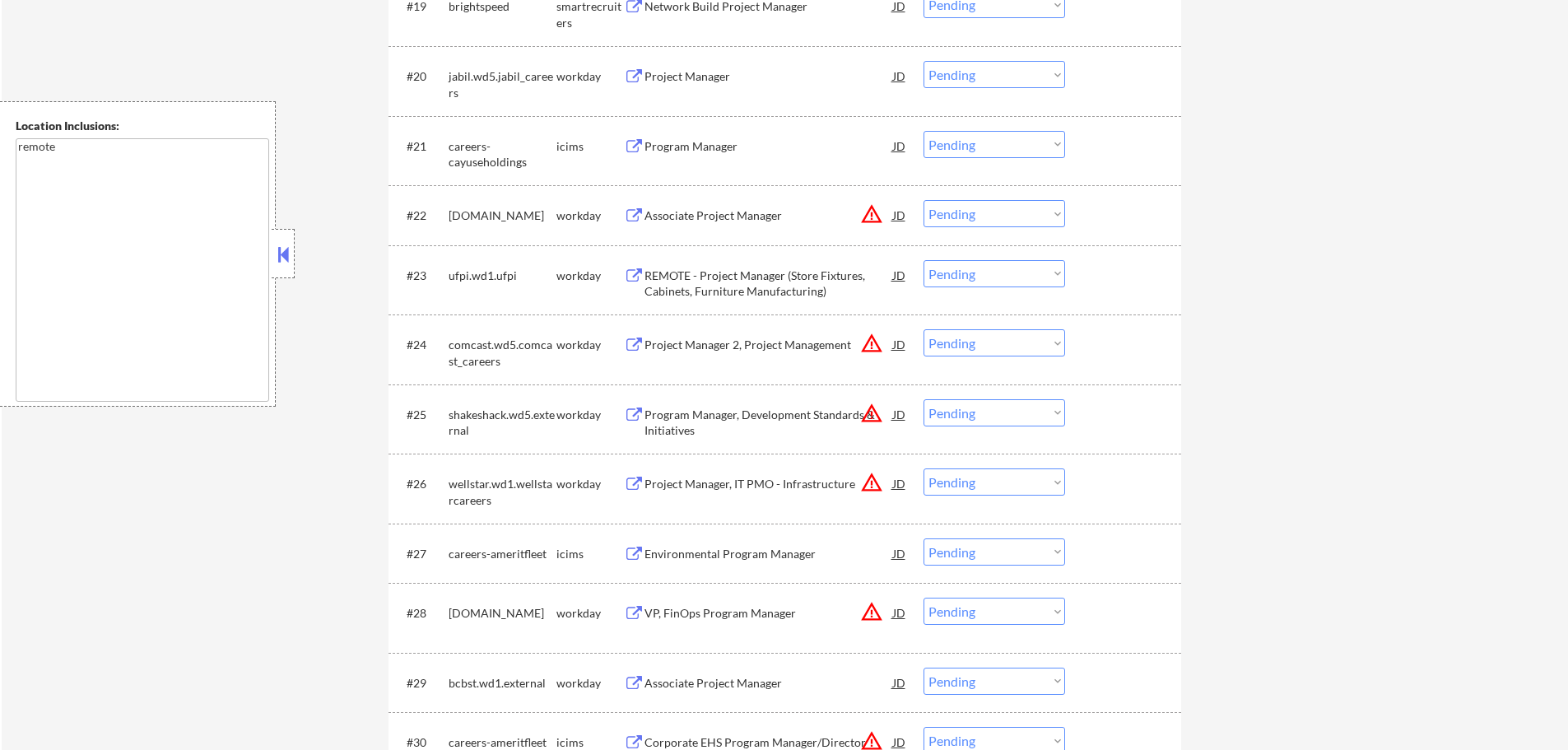
click at [691, 219] on div "Associate Project Manager" at bounding box center [769, 215] width 248 height 16
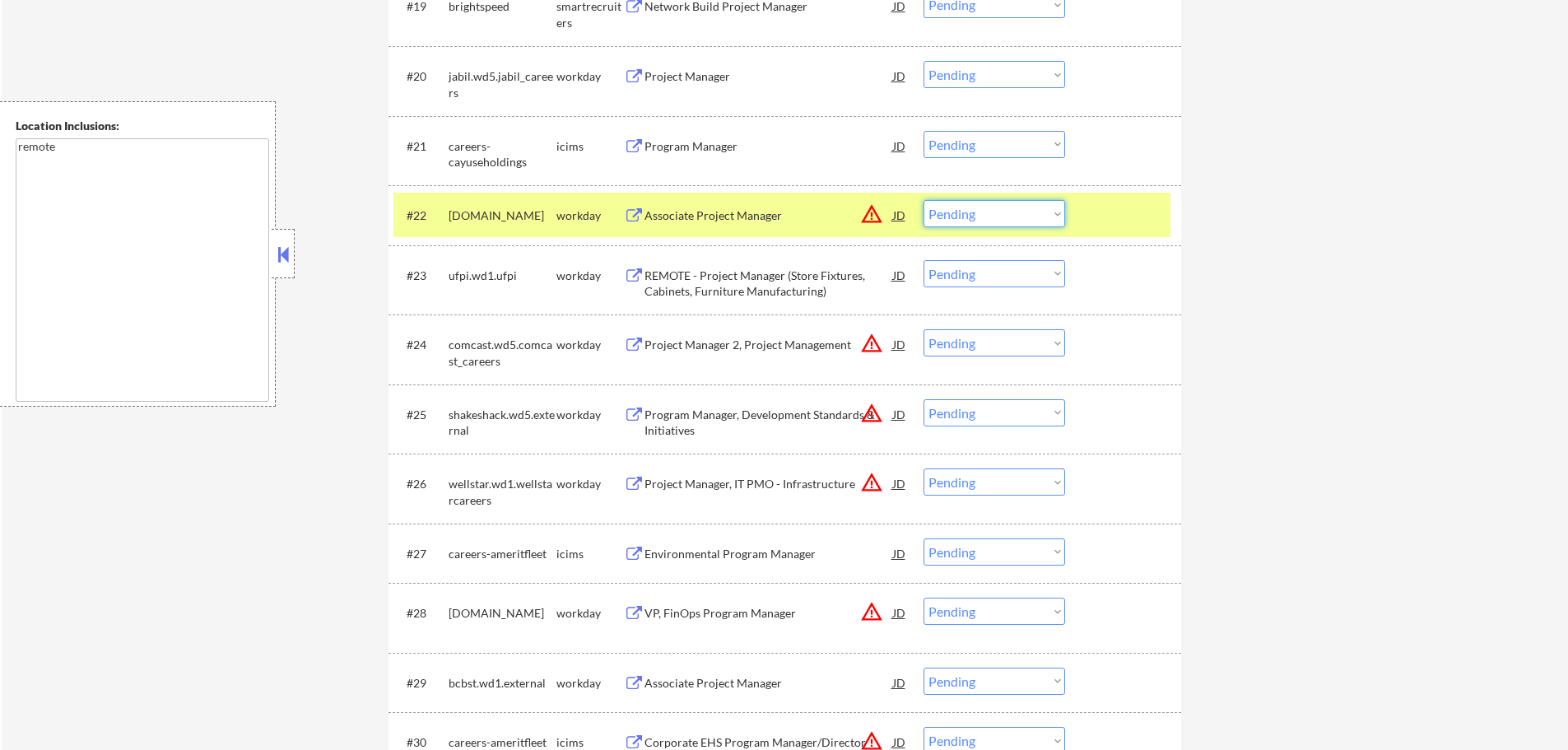
click at [1001, 212] on select "Choose an option... Pending Applied Excluded (Questions) Excluded (Expired) Exc…" at bounding box center [994, 213] width 141 height 27
click at [923, 200] on select "Choose an option... Pending Applied Excluded (Questions) Excluded (Expired) Exc…" at bounding box center [994, 213] width 141 height 27
click at [1115, 219] on div at bounding box center [1125, 214] width 72 height 30
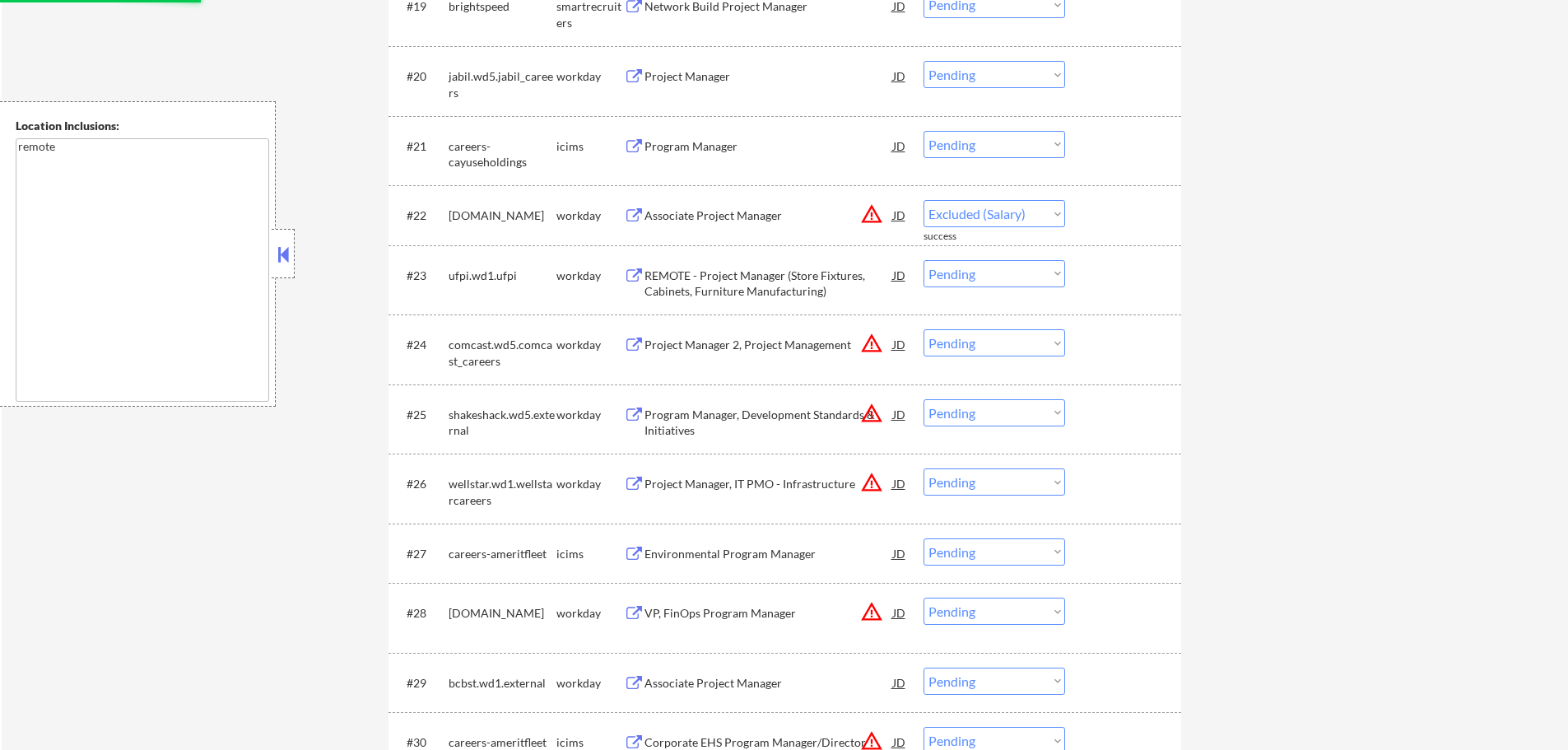
select select ""pending""
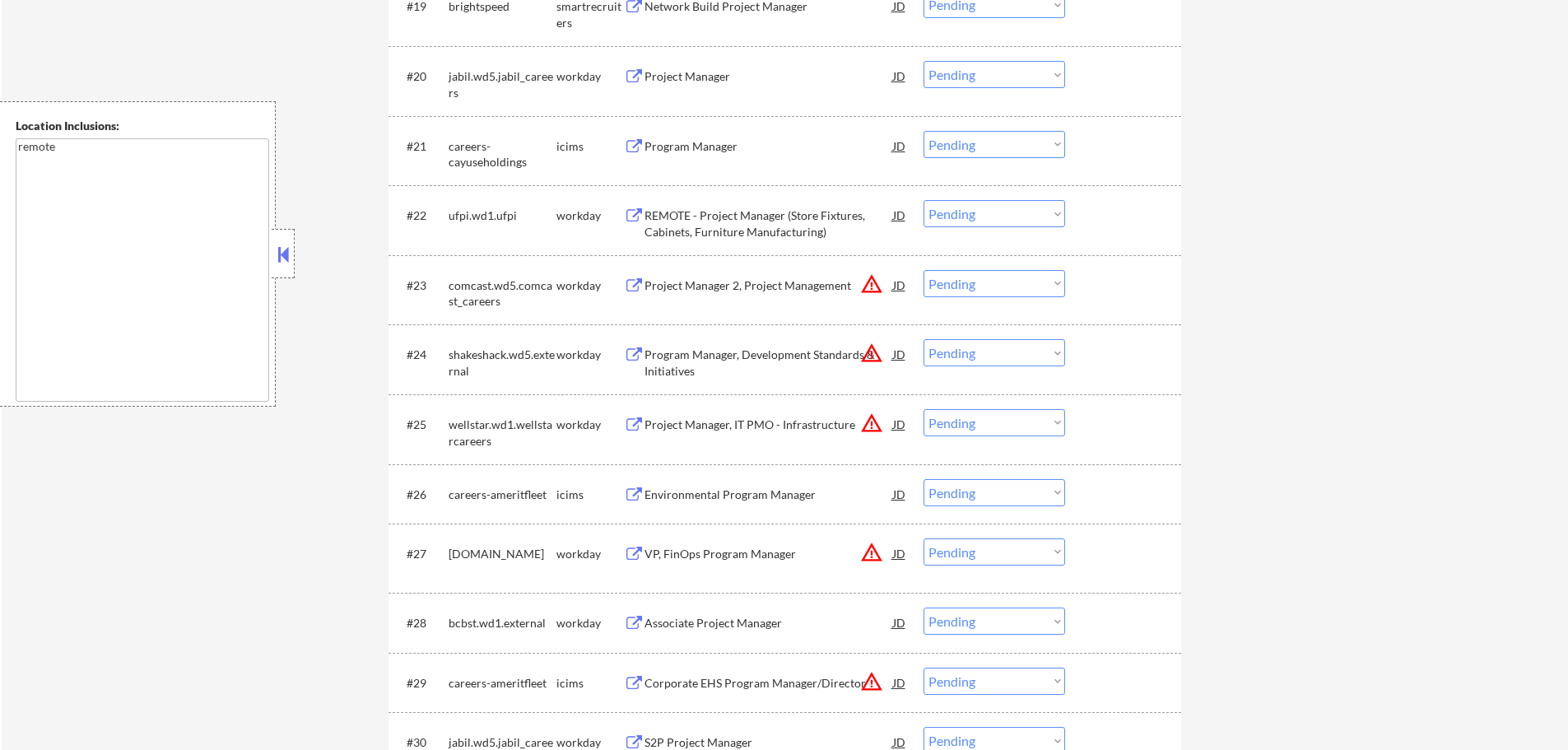
click at [738, 280] on div "Project Manager 2, Project Management" at bounding box center [769, 285] width 248 height 16
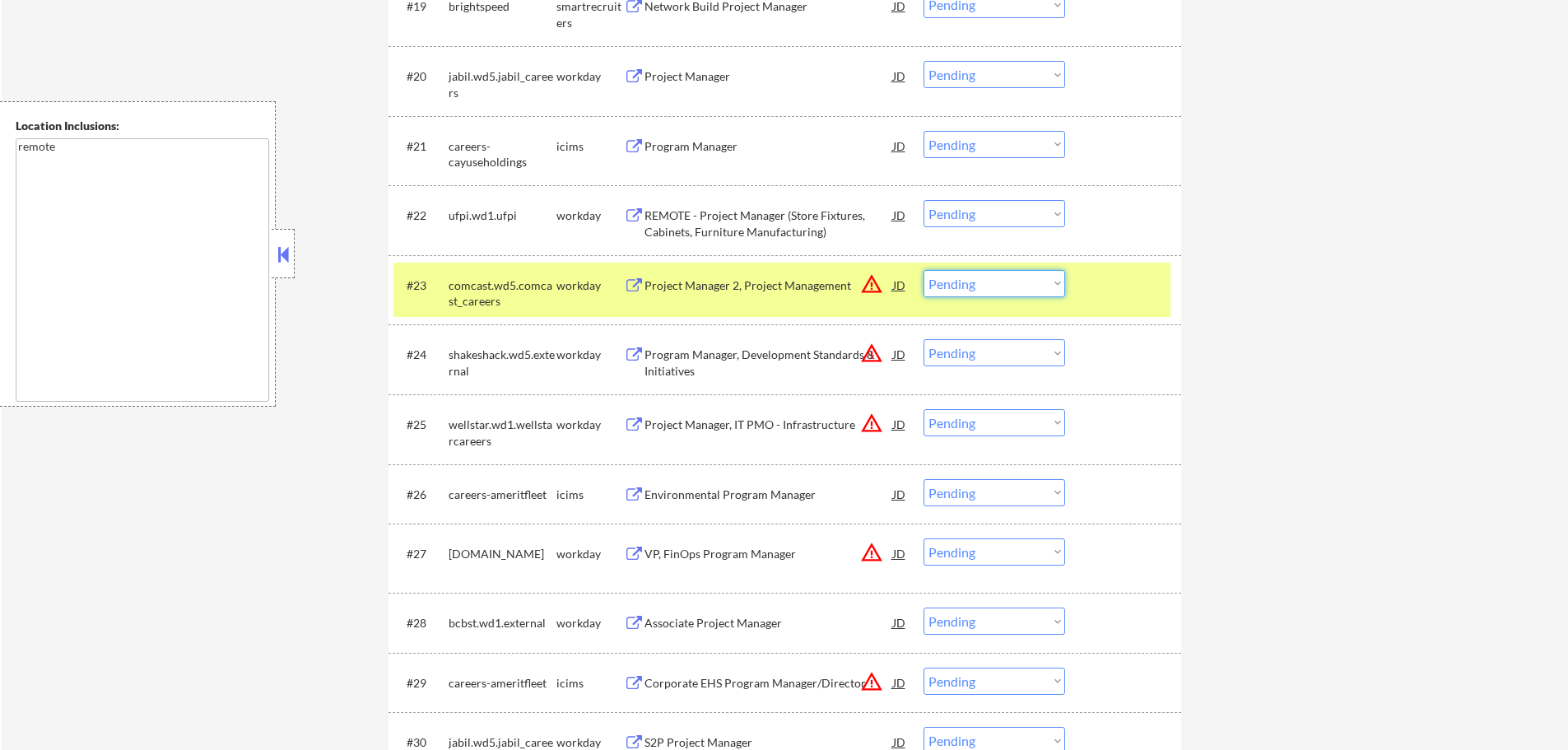
click at [943, 286] on select "Choose an option... Pending Applied Excluded (Questions) Excluded (Expired) Exc…" at bounding box center [994, 284] width 141 height 27
click at [923, 270] on select "Choose an option... Pending Applied Excluded (Questions) Excluded (Expired) Exc…" at bounding box center [994, 284] width 141 height 27
click at [1127, 288] on div at bounding box center [1125, 285] width 72 height 30
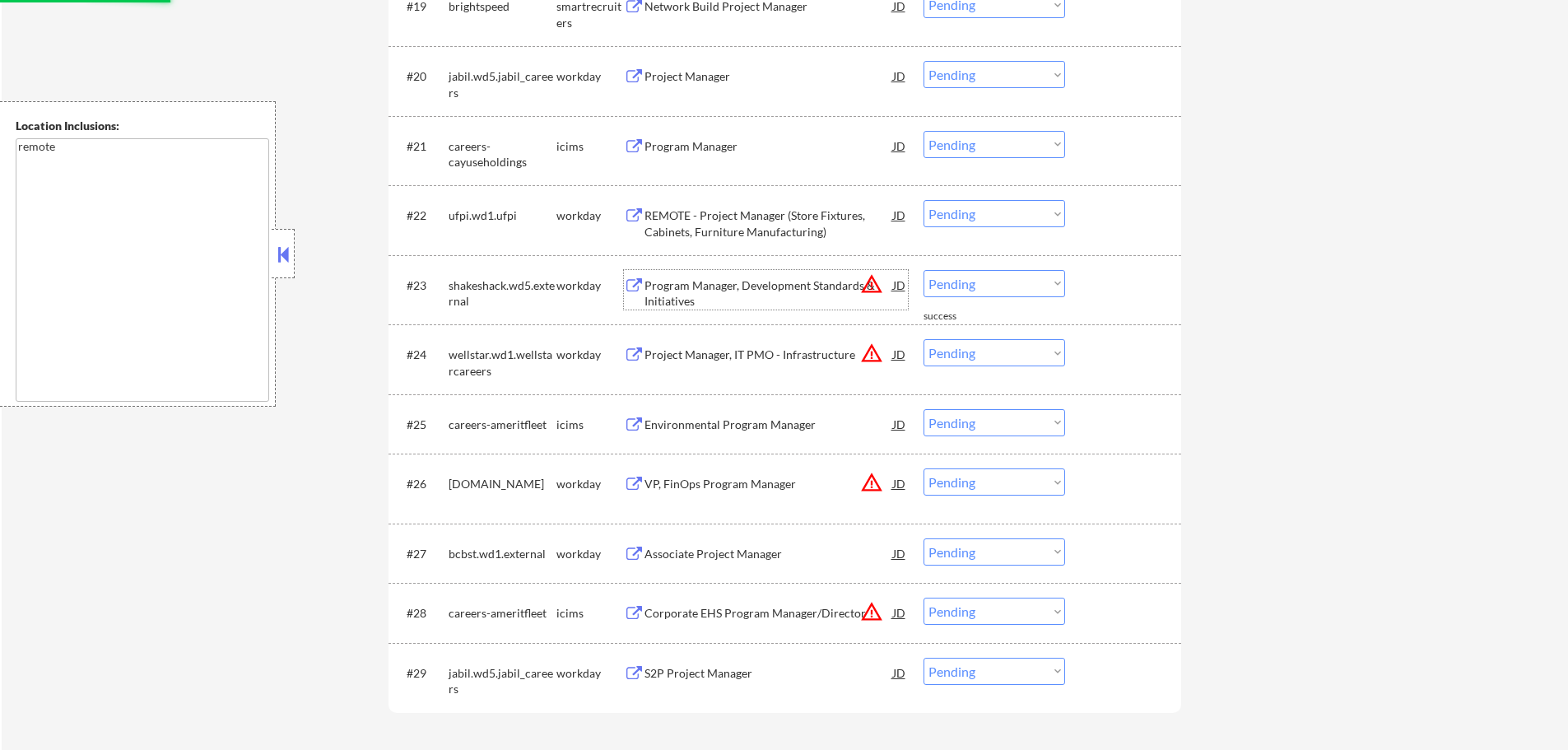
click at [679, 290] on div "Program Manager, Development Standards & Initiatives" at bounding box center [769, 292] width 248 height 32
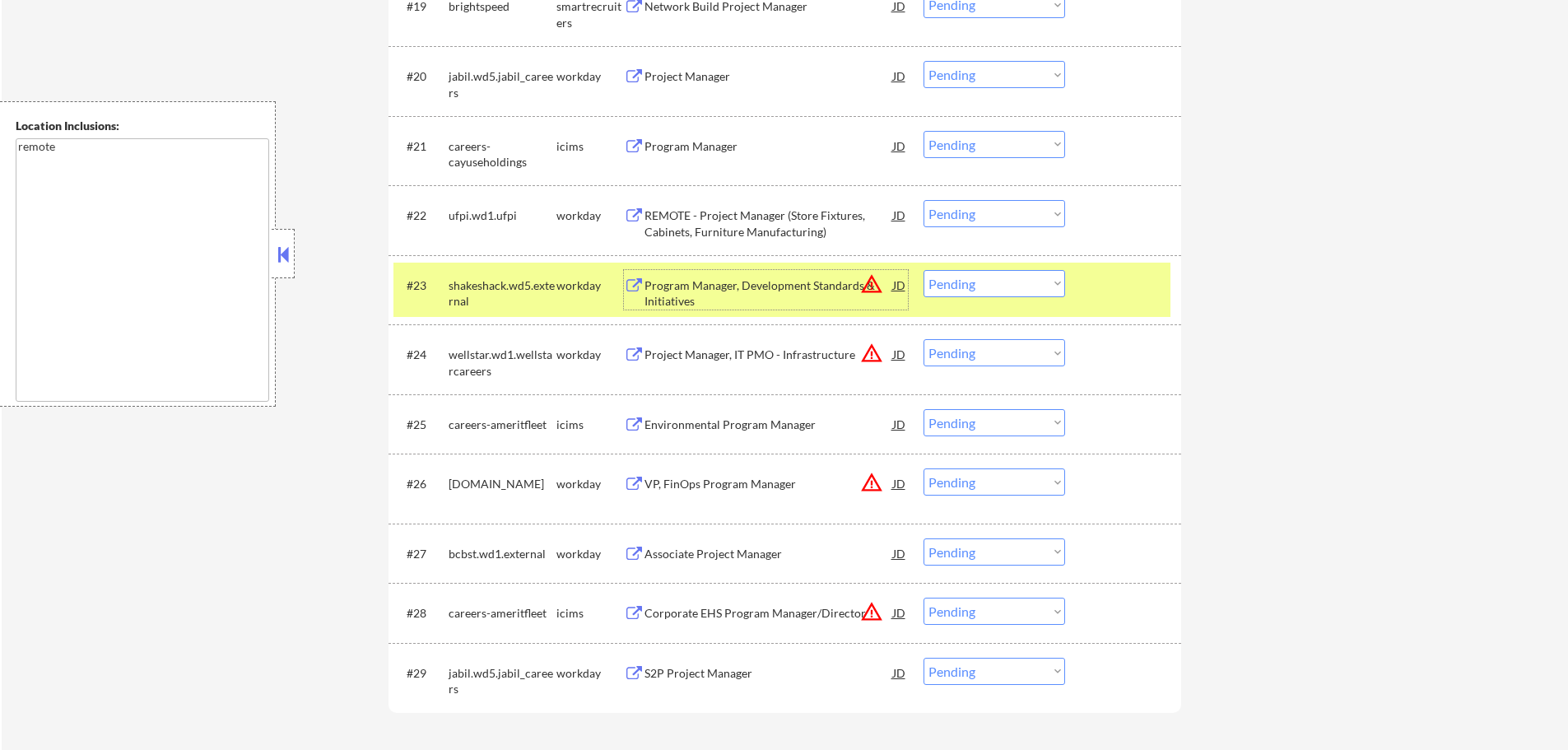
click at [956, 282] on select "Choose an option... Pending Applied Excluded (Questions) Excluded (Expired) Exc…" at bounding box center [994, 284] width 141 height 27
click at [923, 270] on select "Choose an option... Pending Applied Excluded (Questions) Excluded (Expired) Exc…" at bounding box center [994, 284] width 141 height 27
click at [1121, 282] on div at bounding box center [1125, 285] width 72 height 30
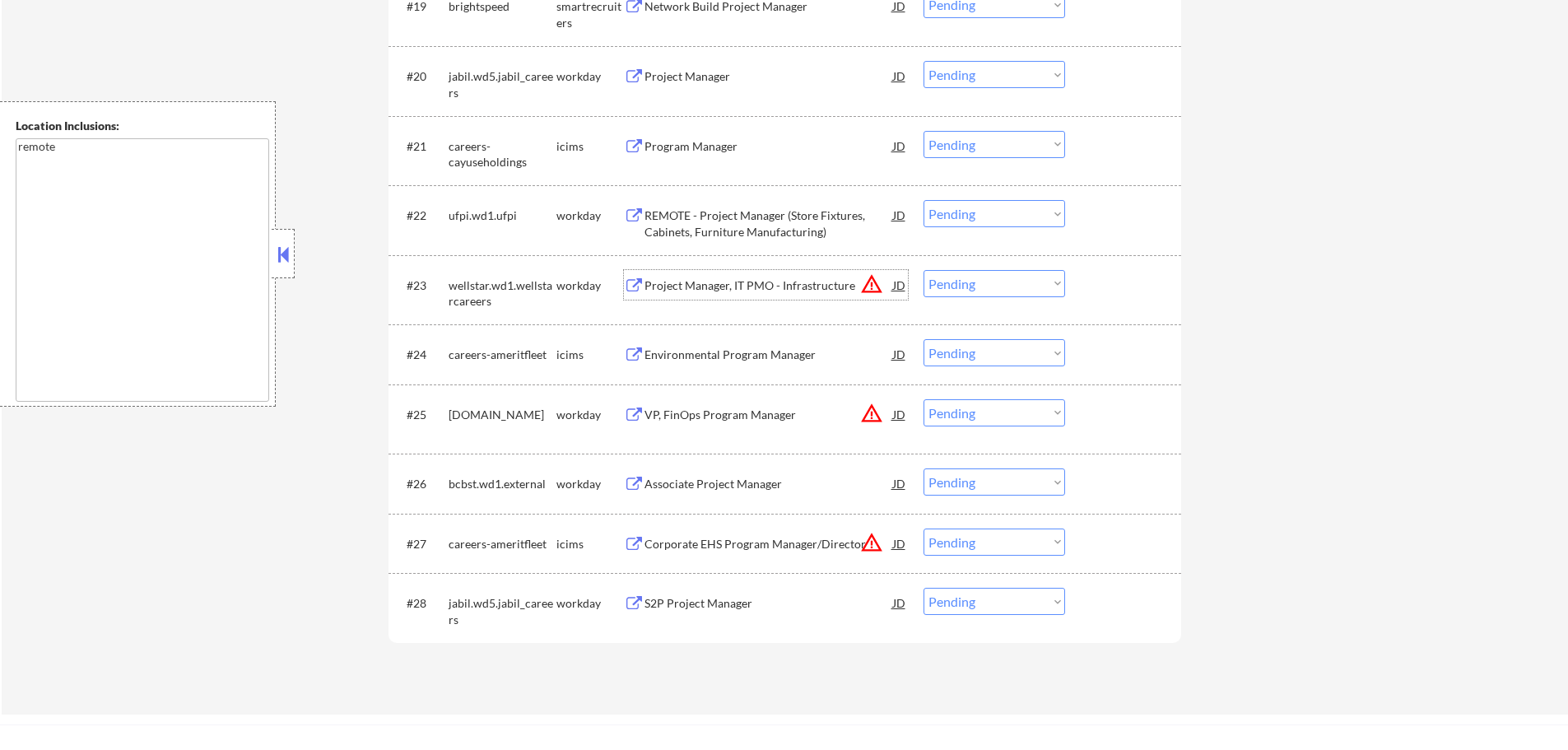
click at [728, 283] on div "Project Manager, IT PMO - Infrastructure" at bounding box center [769, 285] width 248 height 16
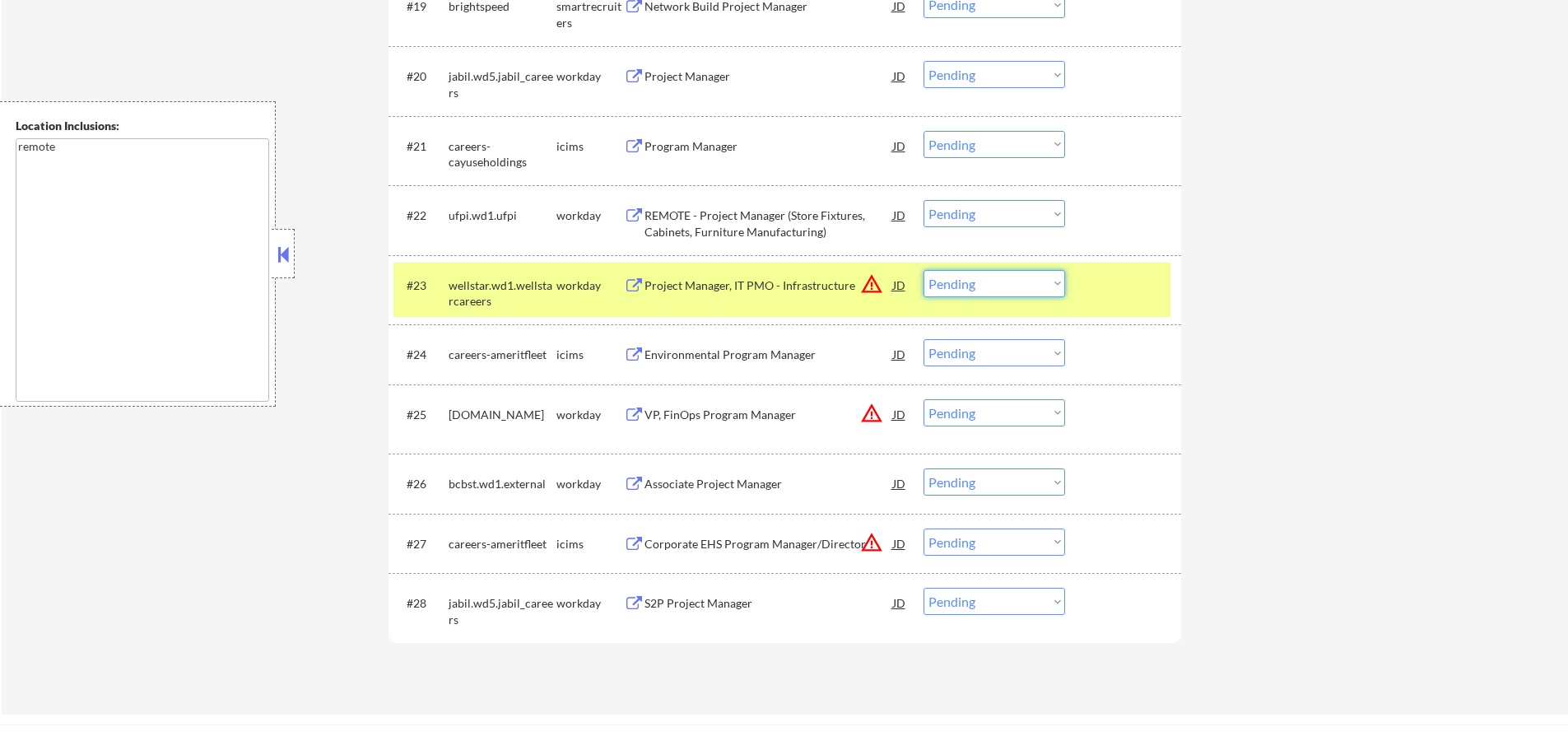
click at [1023, 276] on select "Choose an option... Pending Applied Excluded (Questions) Excluded (Expired) Exc…" at bounding box center [994, 284] width 141 height 27
click at [923, 270] on select "Choose an option... Pending Applied Excluded (Questions) Excluded (Expired) Exc…" at bounding box center [994, 284] width 141 height 27
select select ""pending""
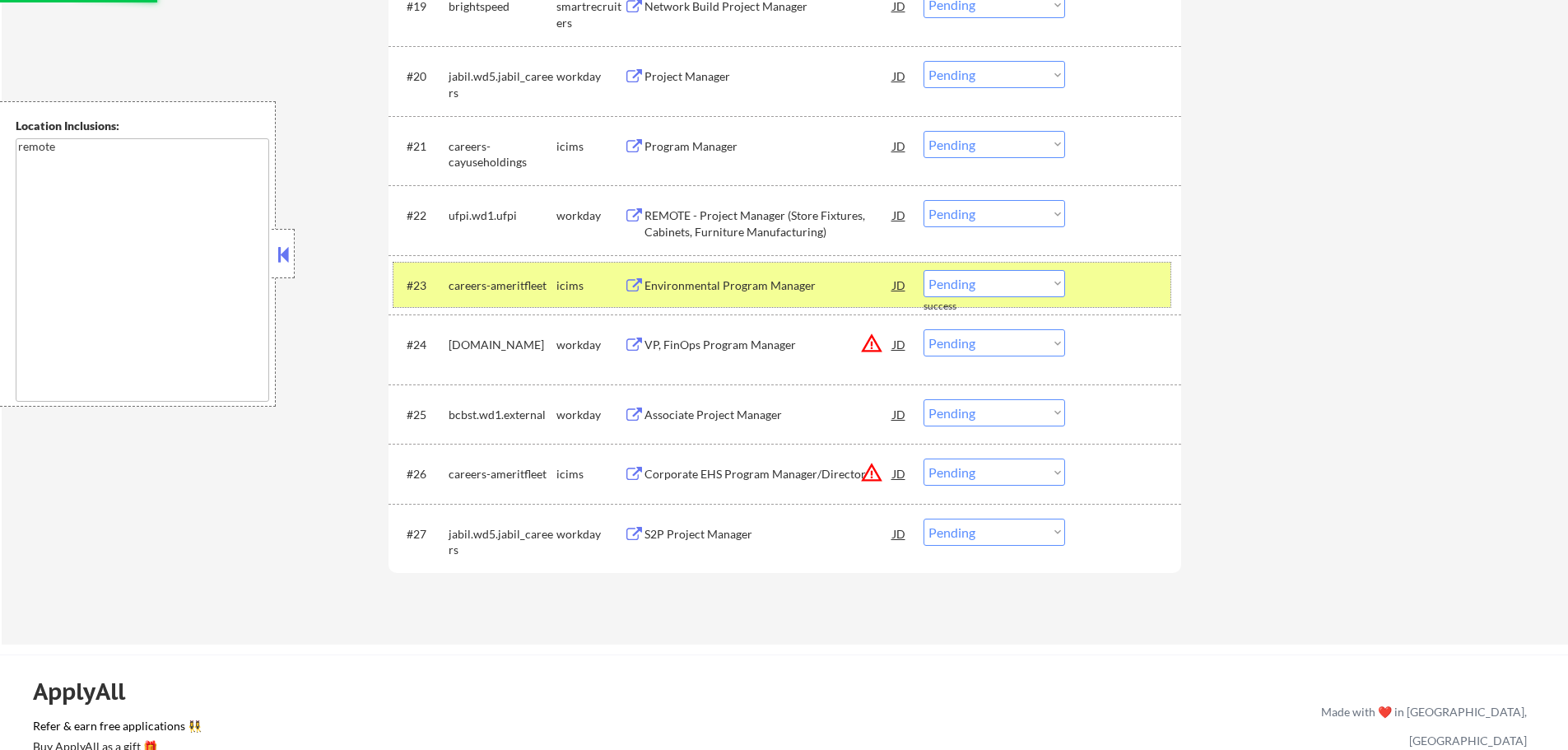
click at [1099, 288] on div at bounding box center [1125, 285] width 72 height 30
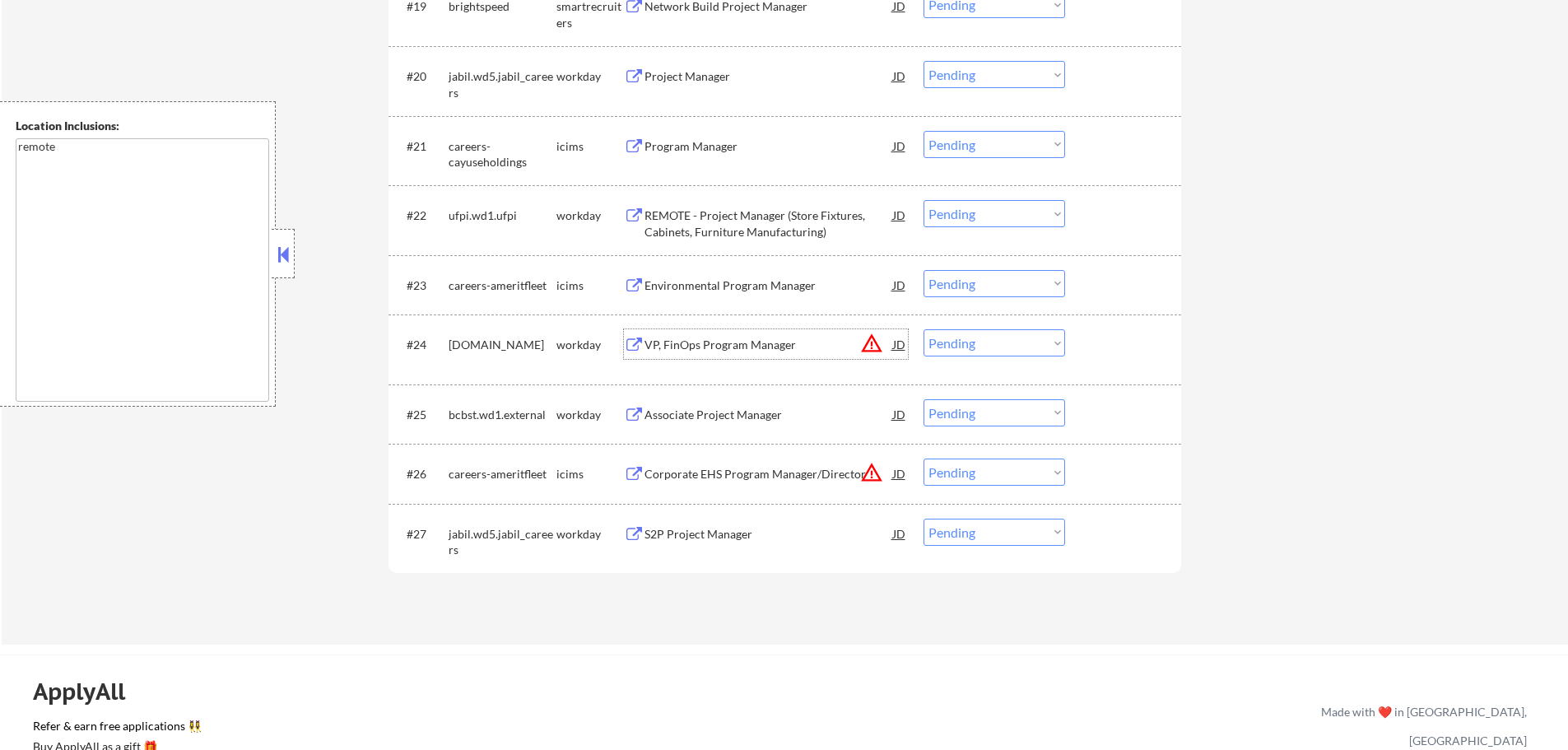
click at [748, 352] on div "VP, FinOps Program Manager" at bounding box center [769, 344] width 248 height 16
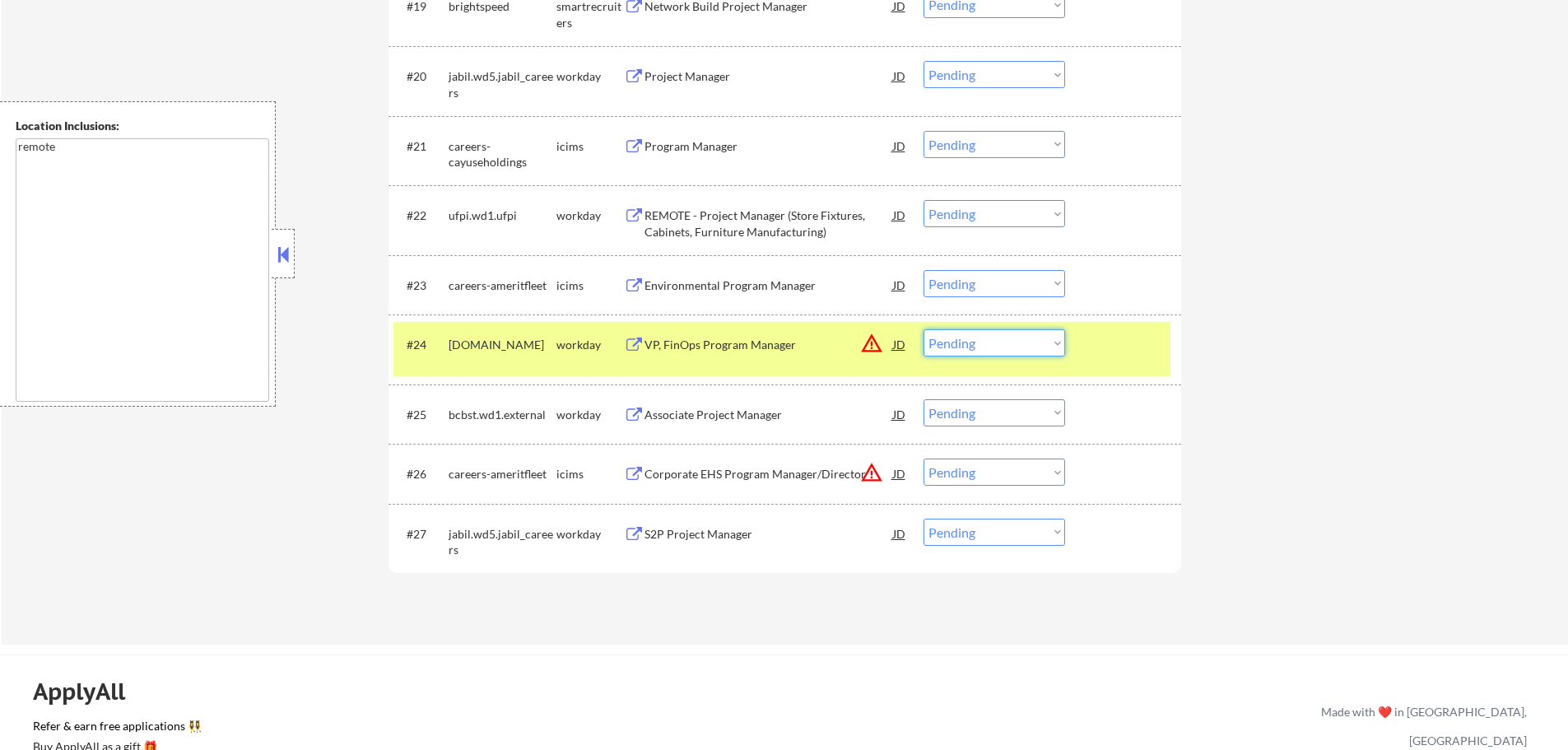
click at [983, 351] on select "Choose an option... Pending Applied Excluded (Questions) Excluded (Expired) Exc…" at bounding box center [994, 342] width 141 height 27
click at [923, 329] on select "Choose an option... Pending Applied Excluded (Questions) Excluded (Expired) Exc…" at bounding box center [994, 342] width 141 height 27
click at [1103, 336] on div at bounding box center [1125, 343] width 72 height 30
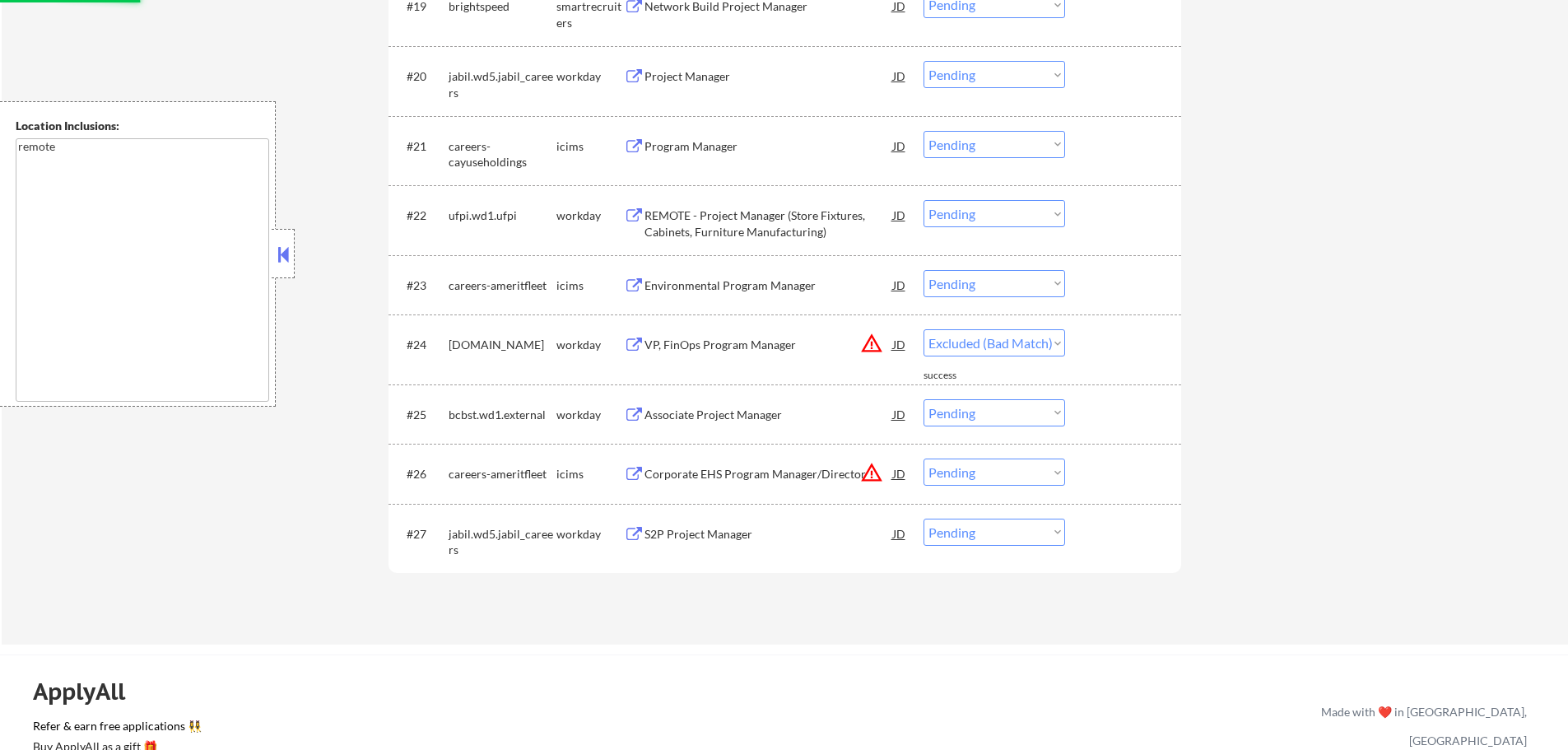
select select ""pending""
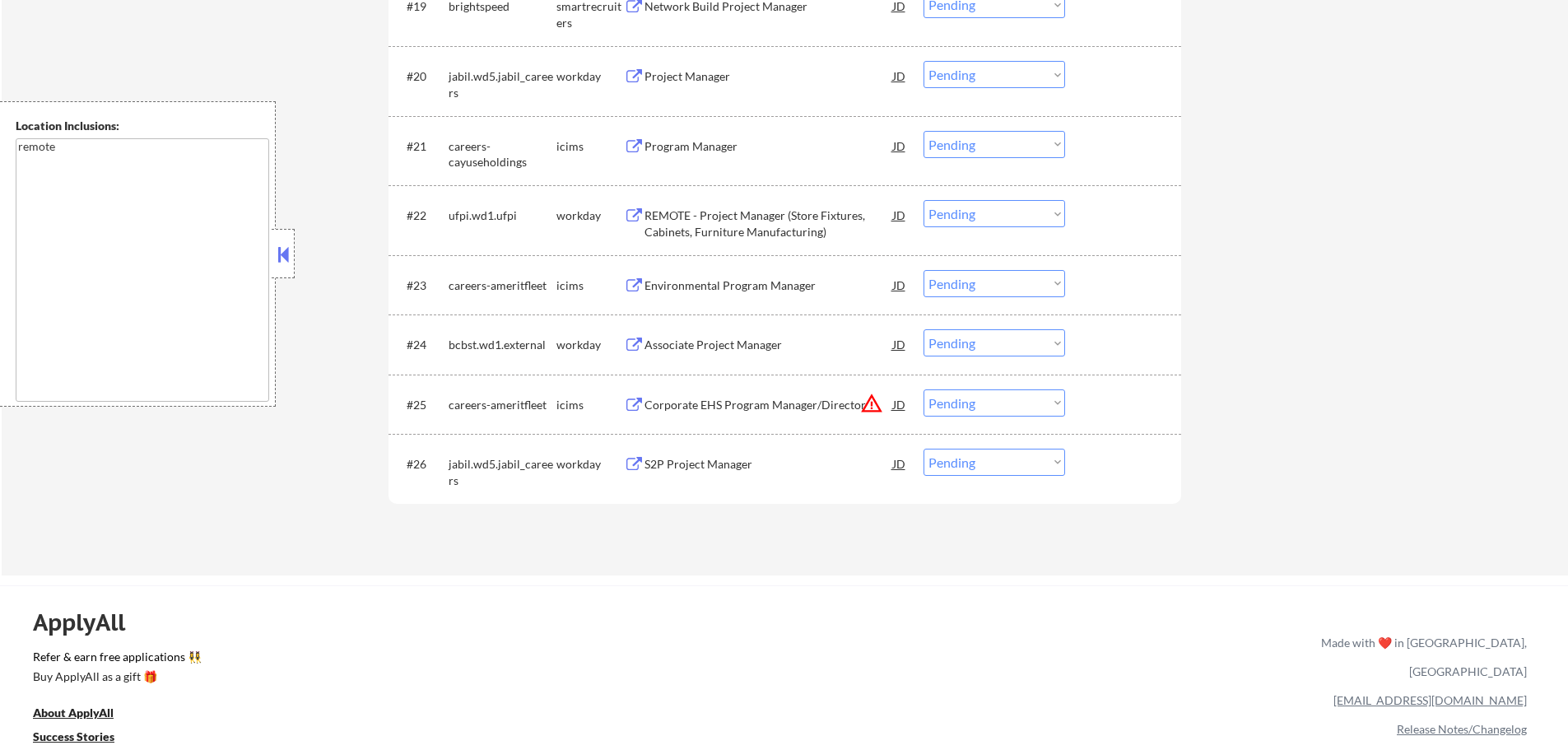
click at [716, 460] on div "S2P Project Manager" at bounding box center [769, 463] width 248 height 16
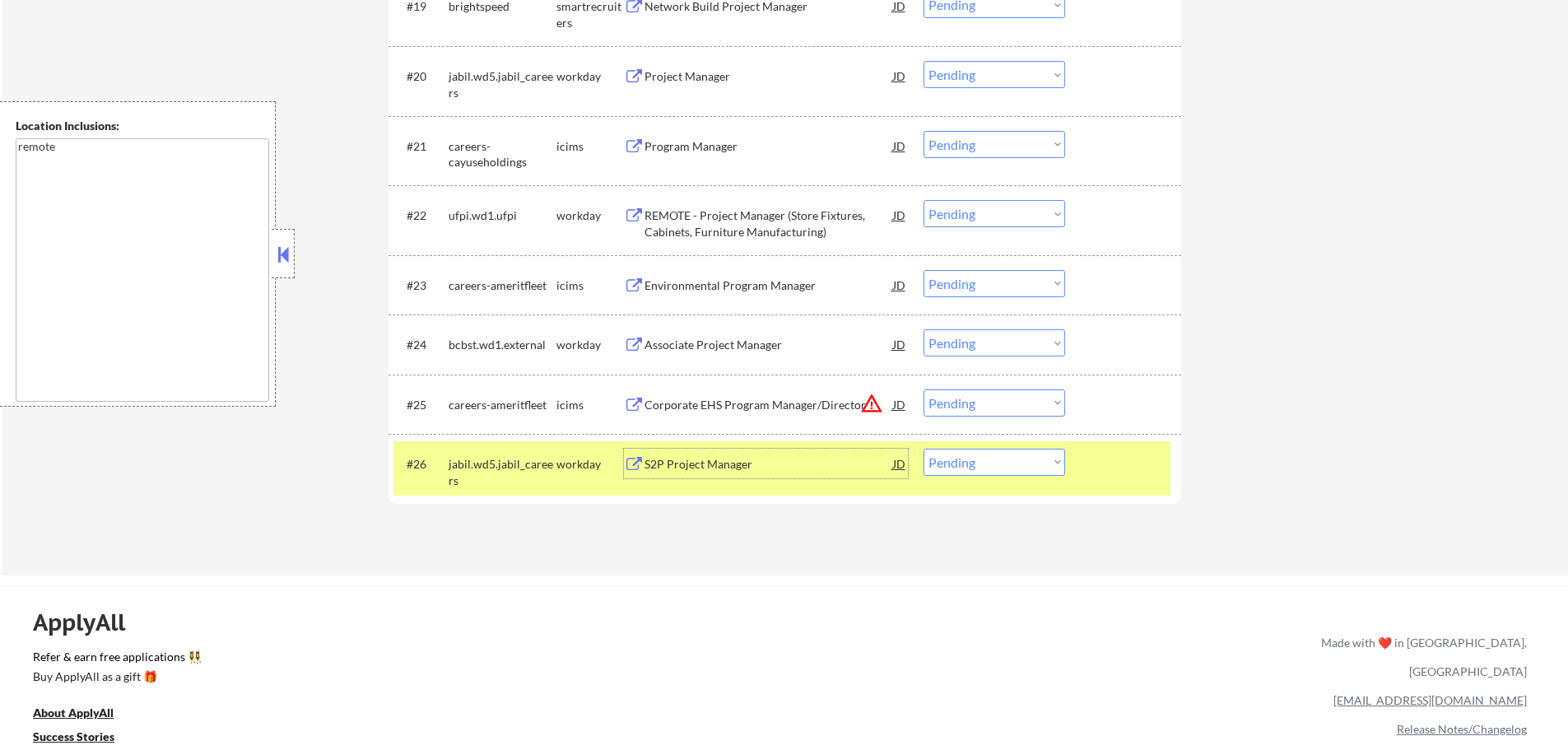
click at [1007, 470] on select "Choose an option... Pending Applied Excluded (Questions) Excluded (Expired) Exc…" at bounding box center [994, 462] width 141 height 27
select select ""excluded__expired_""
click at [923, 448] on select "Choose an option... Pending Applied Excluded (Questions) Excluded (Expired) Exc…" at bounding box center [994, 462] width 141 height 27
click at [1144, 454] on div at bounding box center [1125, 462] width 72 height 30
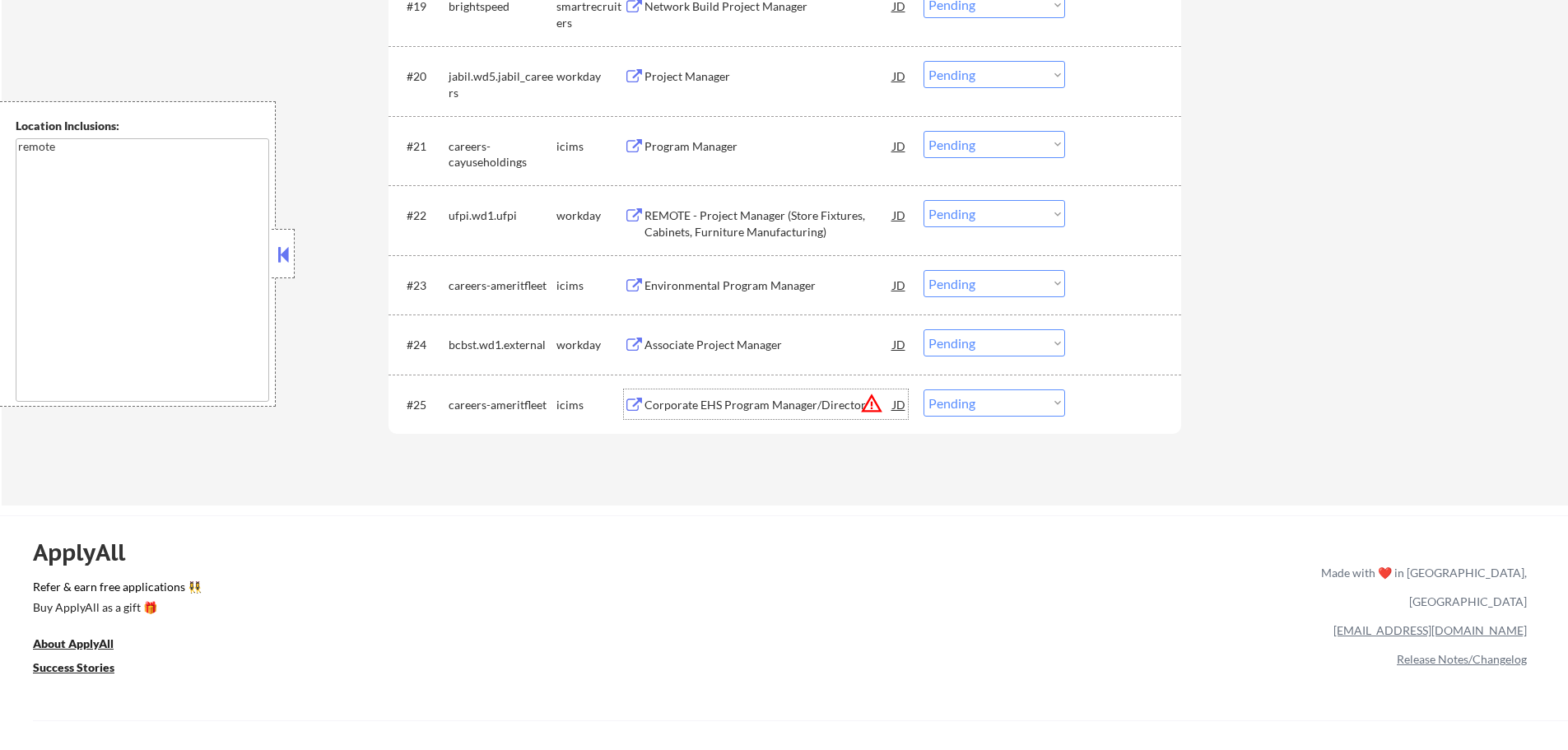
click at [674, 395] on div "Corporate EHS Program Manager/Director" at bounding box center [769, 404] width 248 height 30
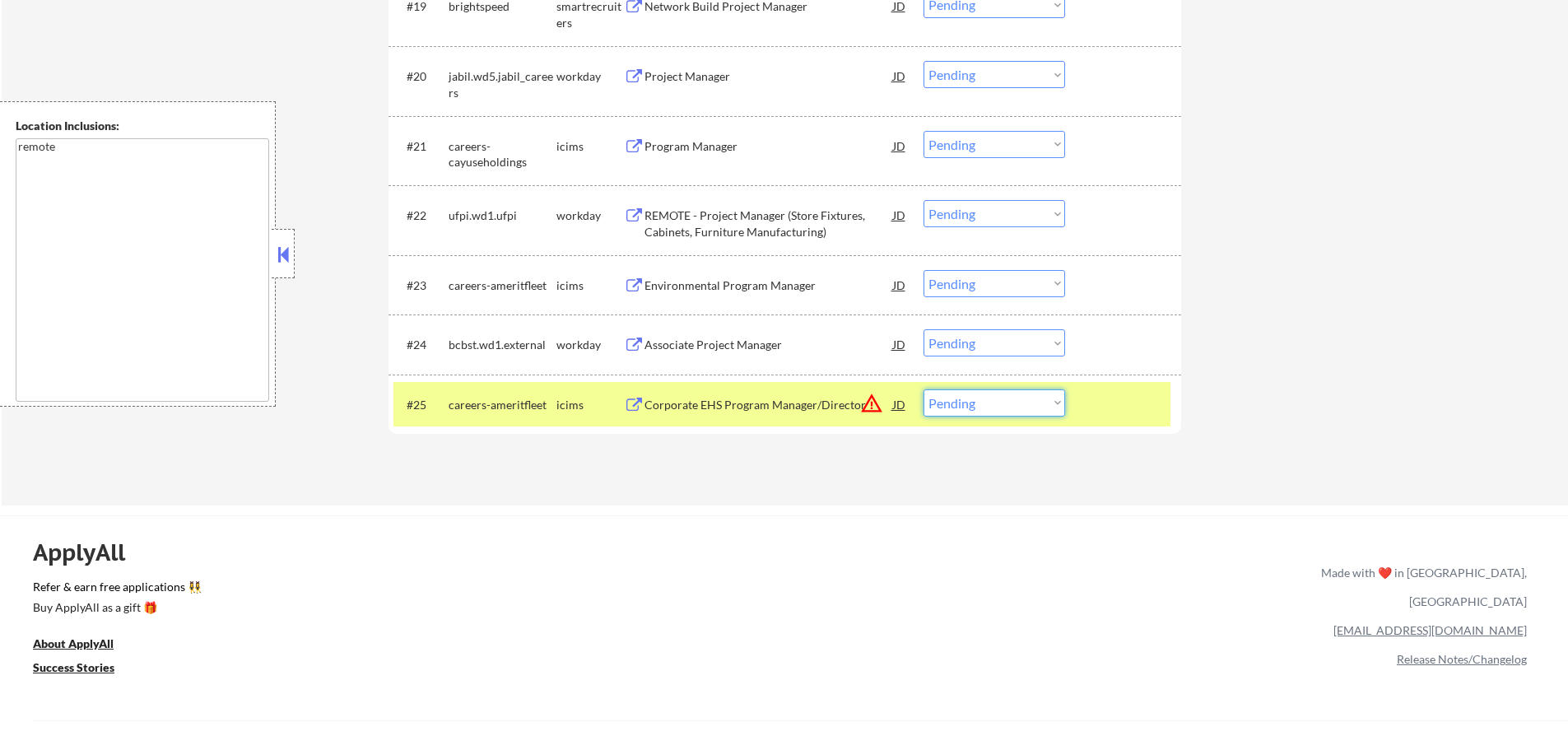
click at [979, 411] on select "Choose an option... Pending Applied Excluded (Questions) Excluded (Expired) Exc…" at bounding box center [994, 403] width 141 height 27
select select ""excluded__bad_match_""
click at [923, 389] on select "Choose an option... Pending Applied Excluded (Questions) Excluded (Expired) Exc…" at bounding box center [994, 403] width 141 height 27
click at [1112, 413] on div at bounding box center [1125, 404] width 72 height 30
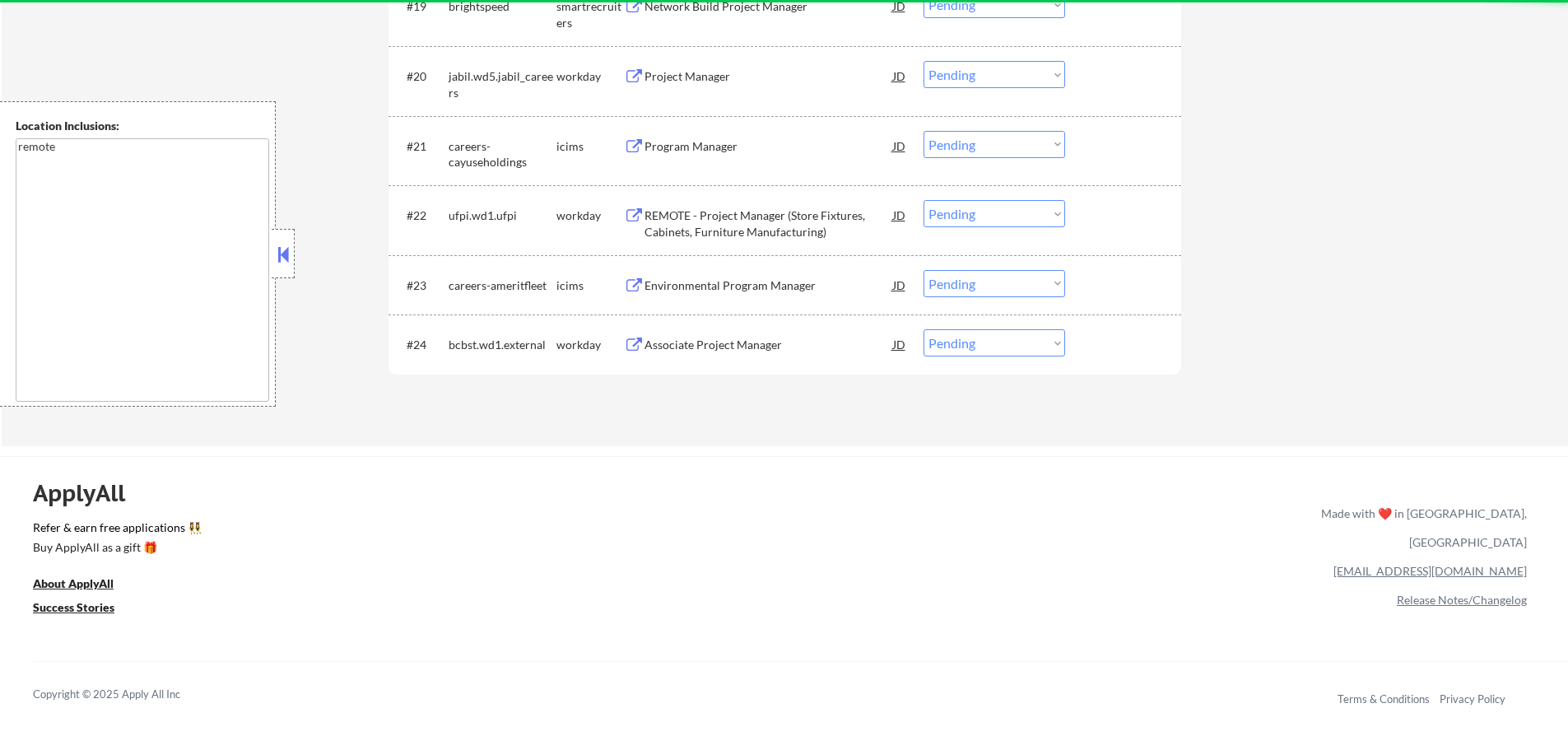
click at [697, 334] on div "Associate Project Manager" at bounding box center [769, 343] width 248 height 30
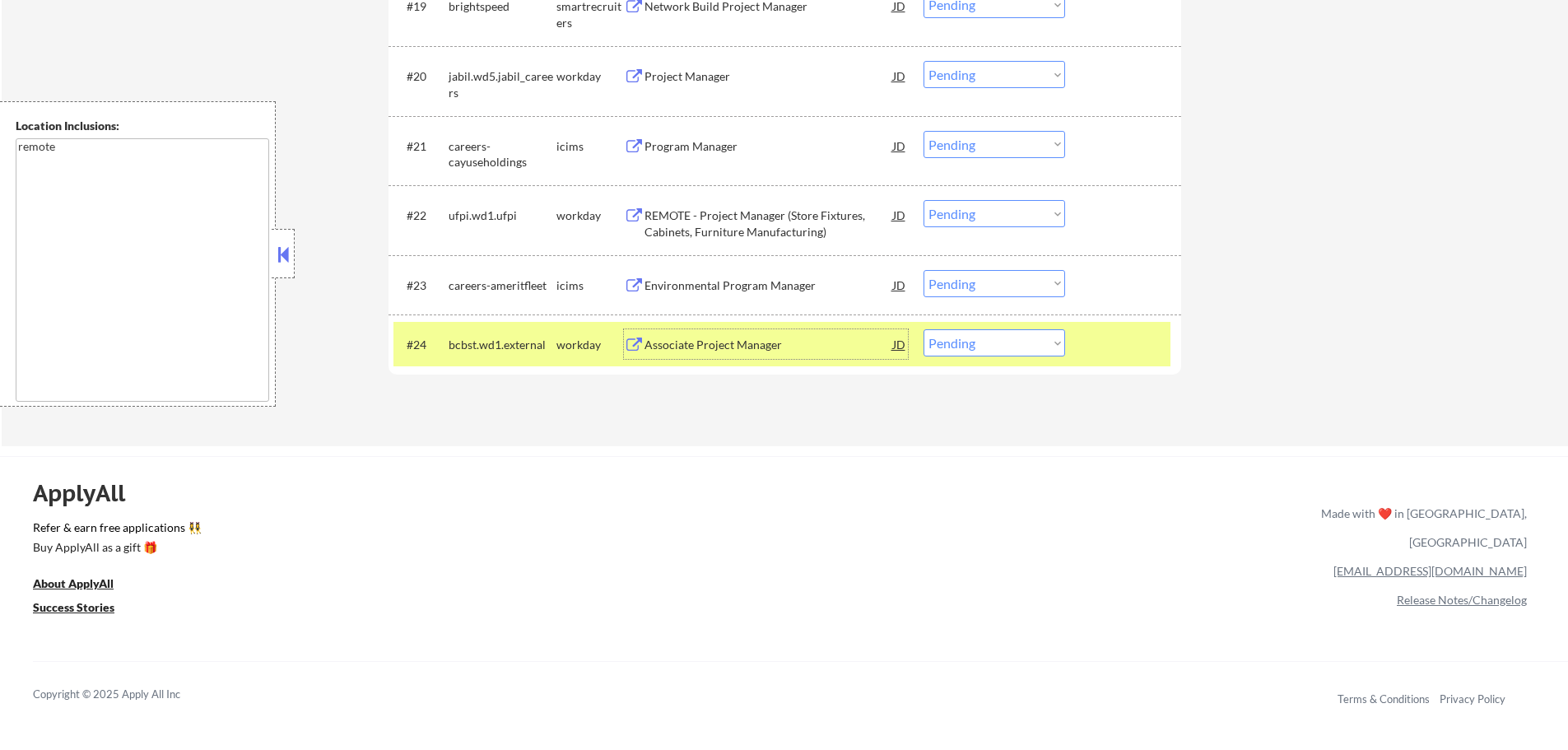
click at [1042, 349] on select "Choose an option... Pending Applied Excluded (Questions) Excluded (Expired) Exc…" at bounding box center [994, 342] width 141 height 27
click at [923, 329] on select "Choose an option... Pending Applied Excluded (Questions) Excluded (Expired) Exc…" at bounding box center [994, 342] width 141 height 27
click at [1103, 328] on div "#24 bcbst.wd1.external workday Associate Project Manager JD warning_amber Choos…" at bounding box center [782, 344] width 777 height 44
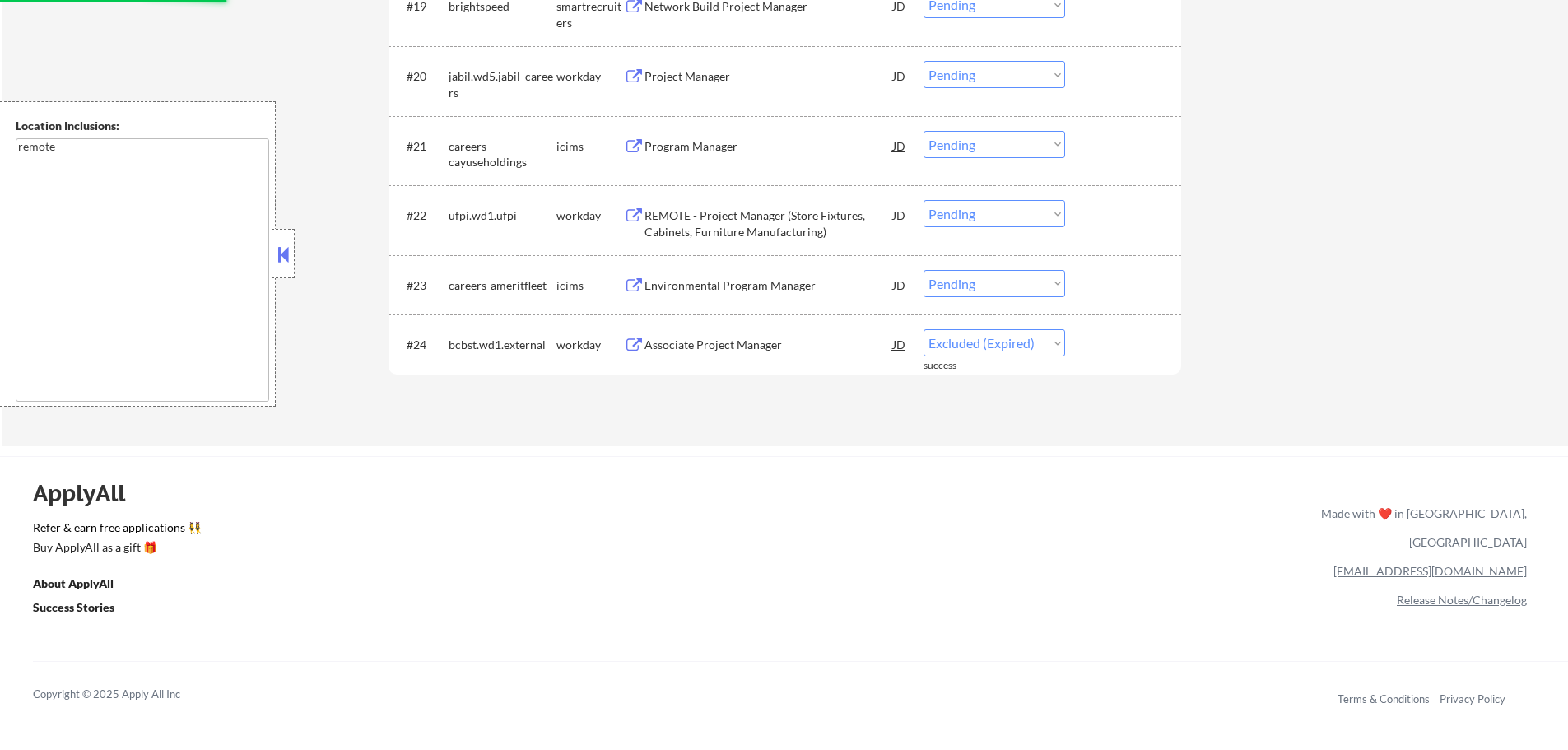
select select ""pending""
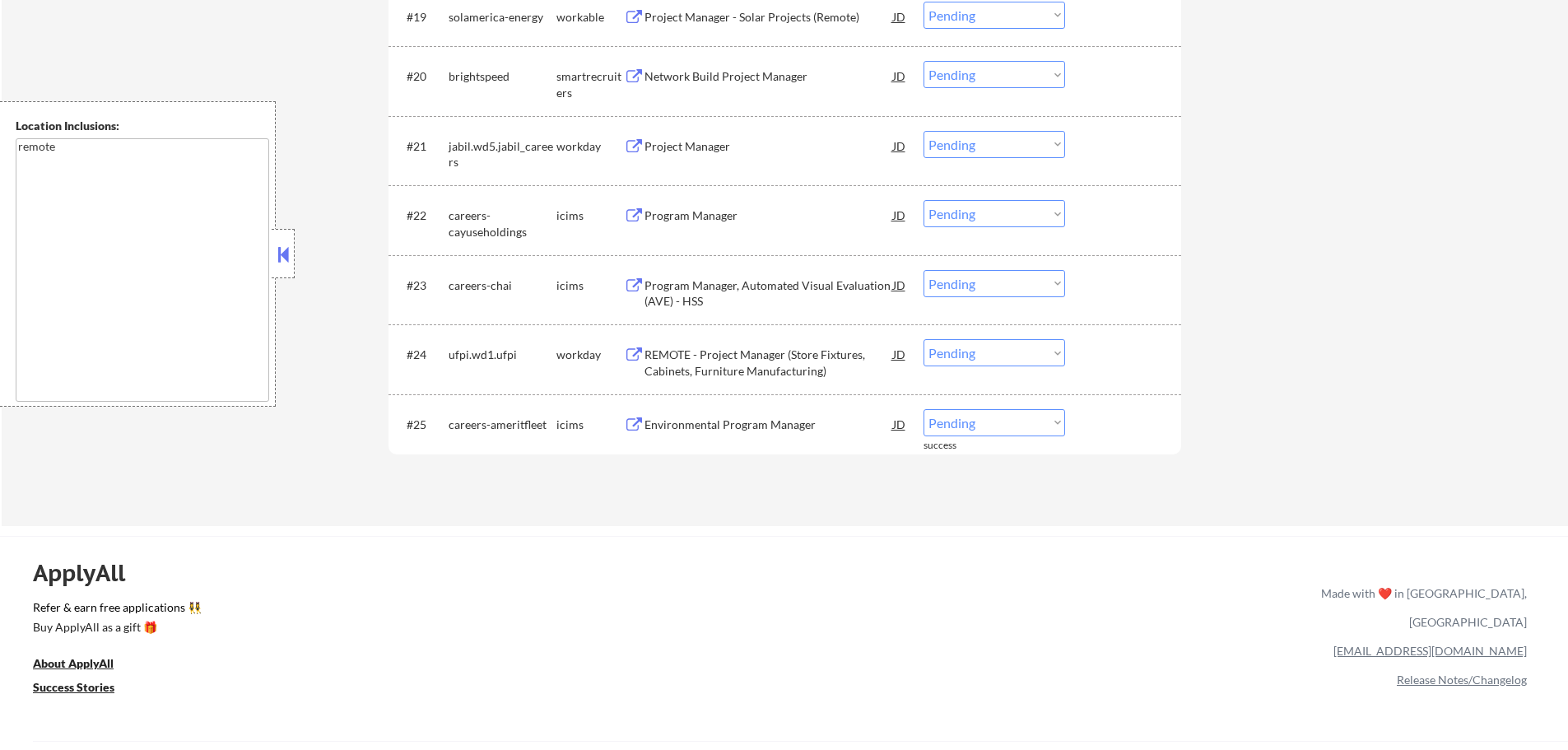
click at [693, 351] on div "REMOTE - Project Manager (Store Fixtures, Cabinets, Furniture Manufacturing)" at bounding box center [769, 362] width 248 height 32
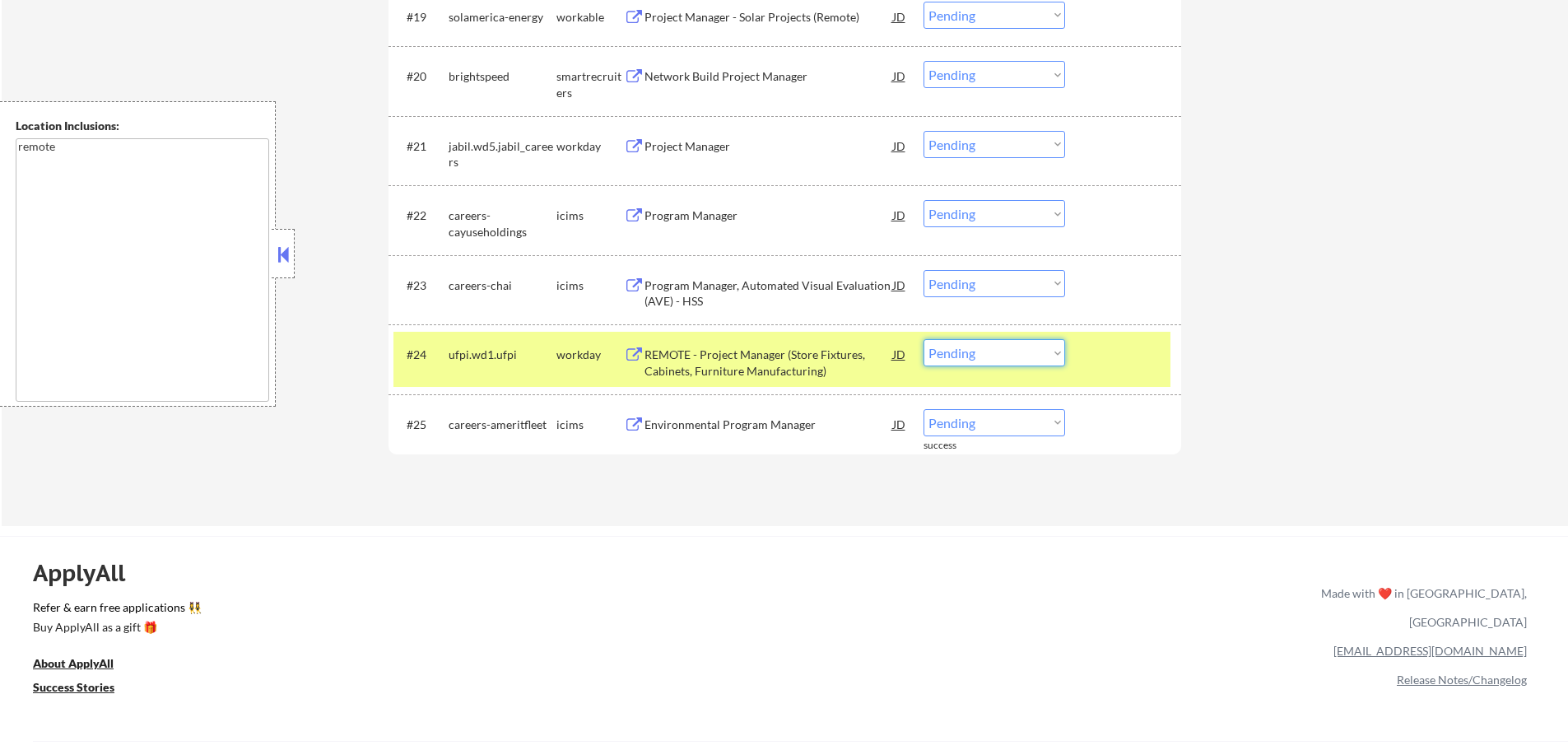
click at [967, 358] on select "Choose an option... Pending Applied Excluded (Questions) Excluded (Expired) Exc…" at bounding box center [994, 353] width 141 height 27
click at [923, 339] on select "Choose an option... Pending Applied Excluded (Questions) Excluded (Expired) Exc…" at bounding box center [994, 353] width 141 height 27
click at [1138, 355] on div at bounding box center [1125, 354] width 72 height 30
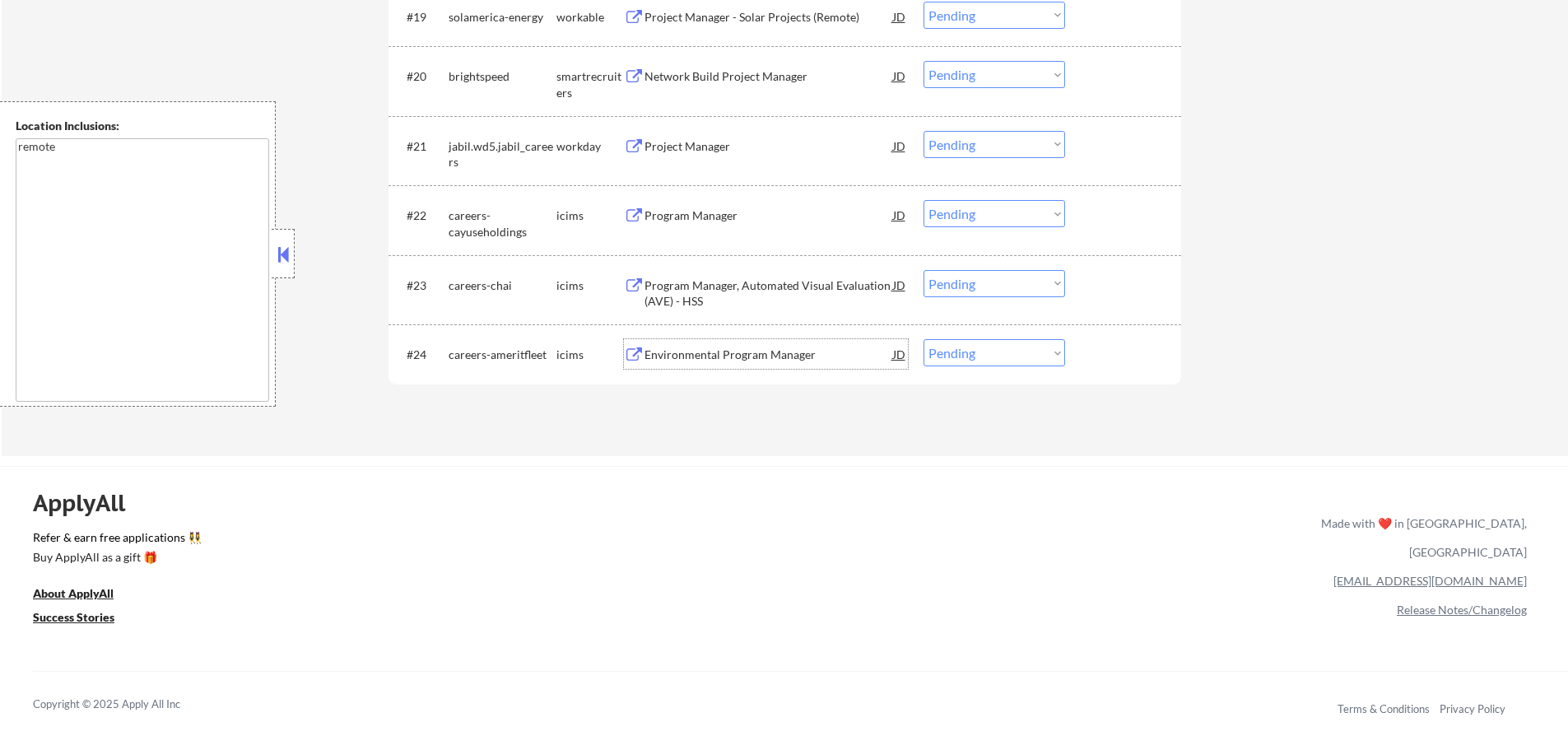
click at [739, 364] on div "Environmental Program Manager" at bounding box center [769, 354] width 248 height 30
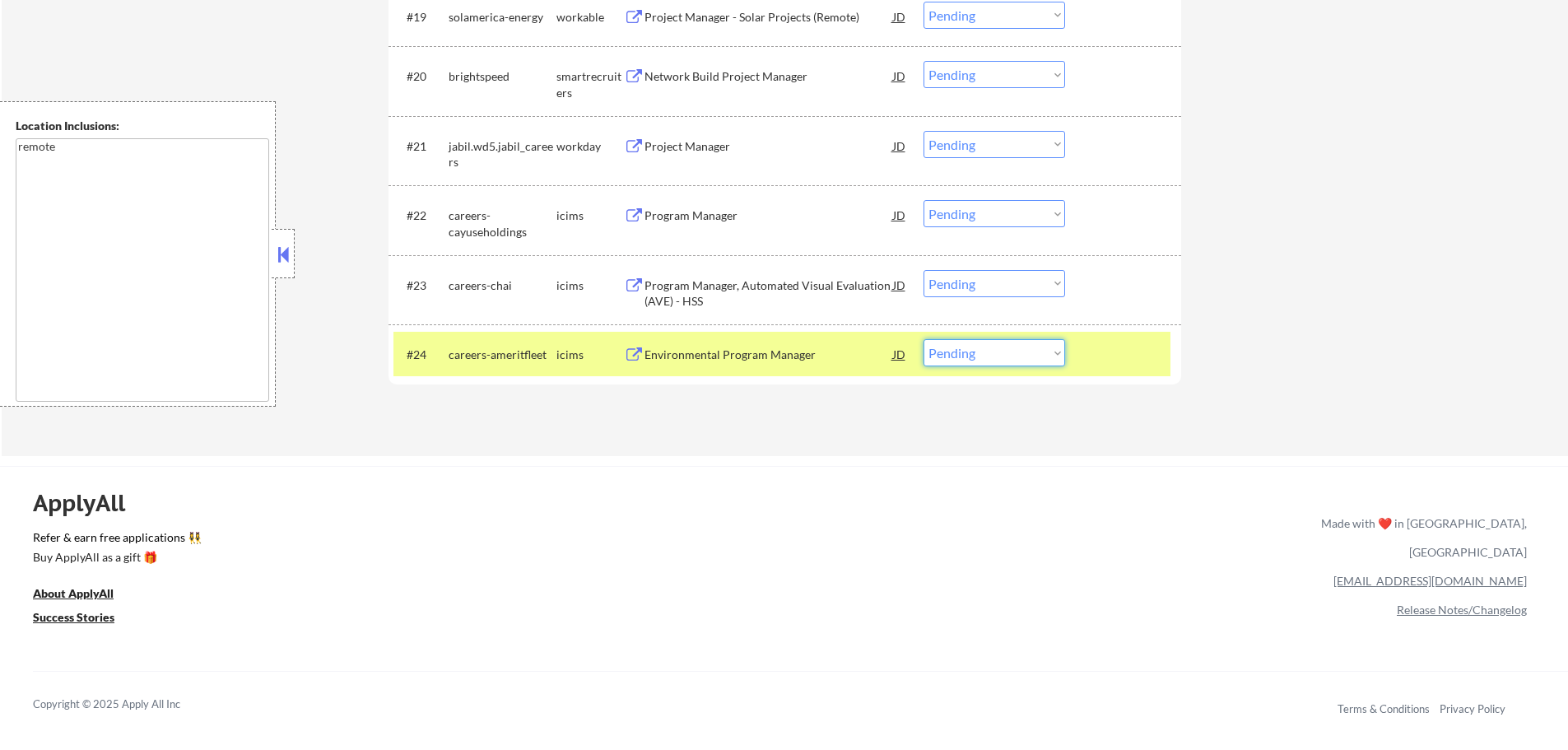
click at [937, 346] on select "Choose an option... Pending Applied Excluded (Questions) Excluded (Expired) Exc…" at bounding box center [994, 353] width 141 height 27
select select ""excluded__bad_match_""
click at [923, 339] on select "Choose an option... Pending Applied Excluded (Questions) Excluded (Expired) Exc…" at bounding box center [994, 353] width 141 height 27
click at [1138, 343] on div at bounding box center [1125, 354] width 72 height 30
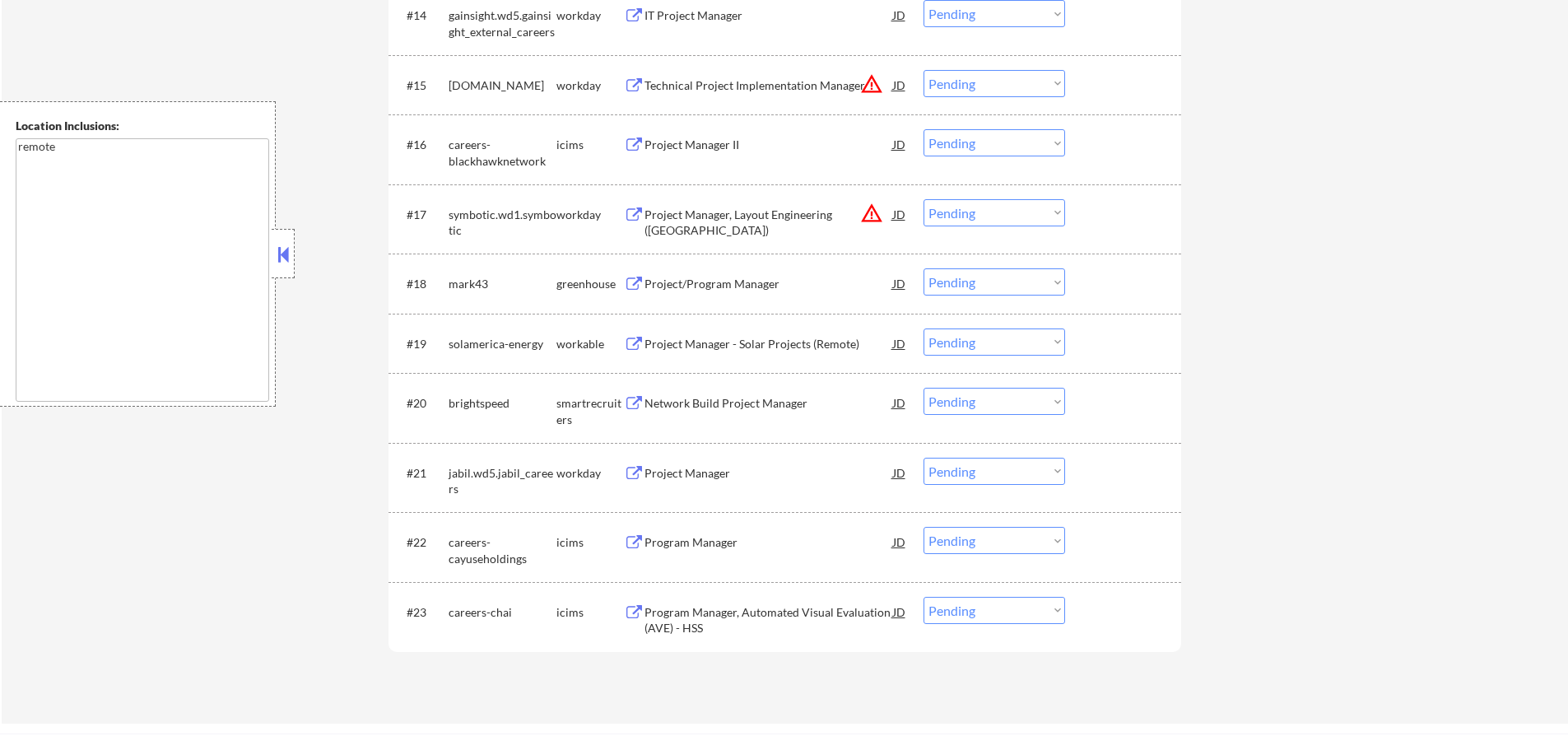
scroll to position [1703, 0]
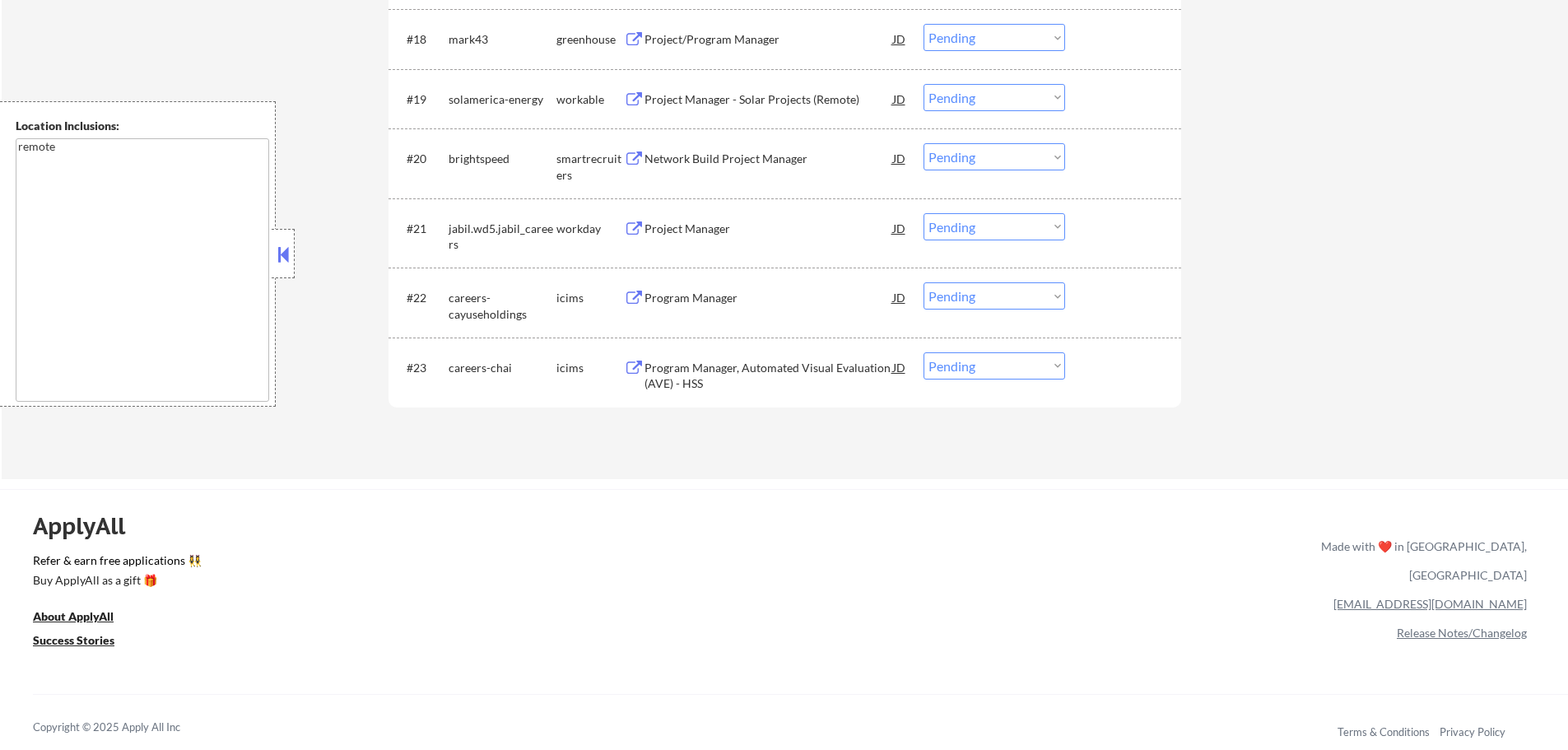
click at [738, 371] on div "Program Manager, Automated Visual Evaluation (AVE) - HSS" at bounding box center [769, 375] width 248 height 32
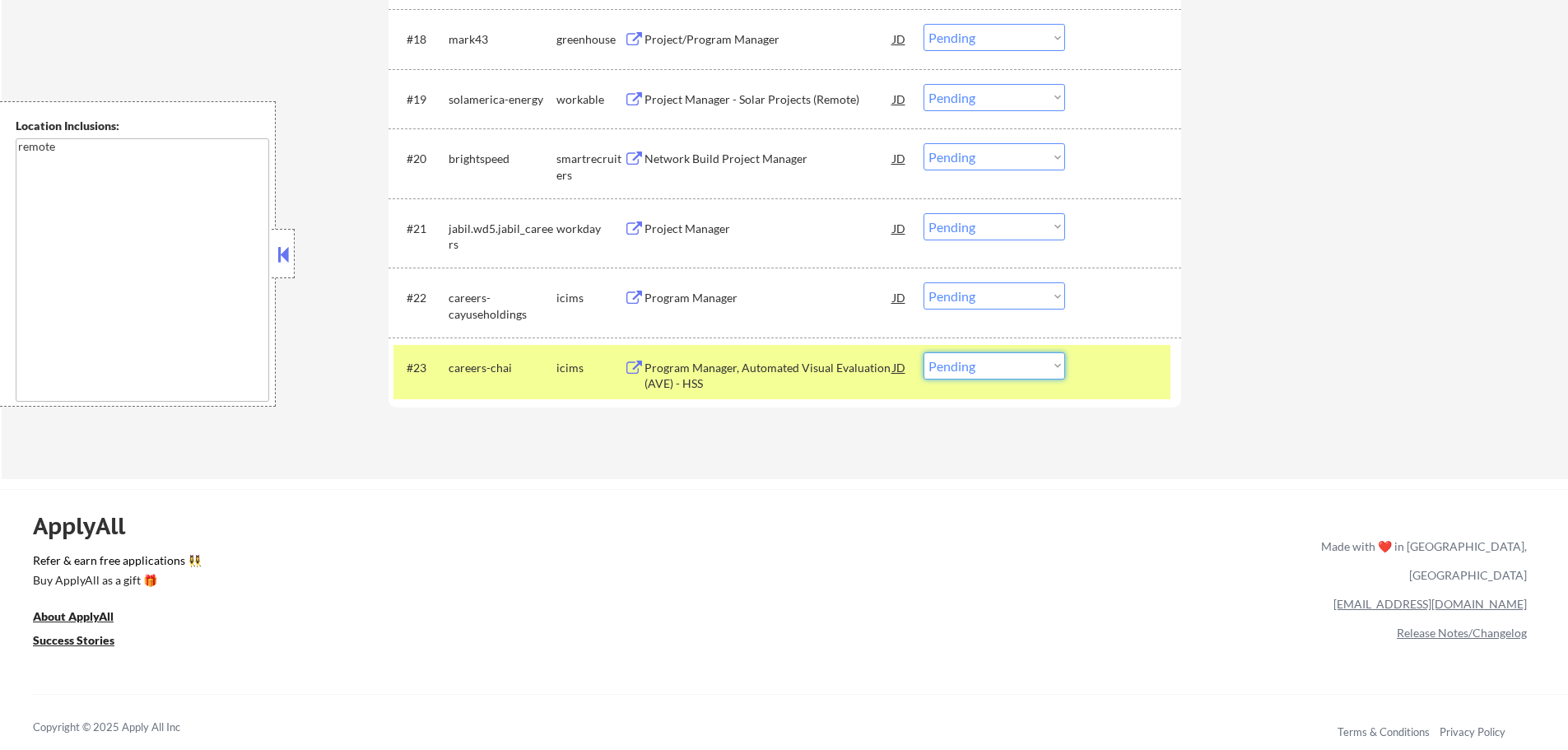
click at [963, 362] on select "Choose an option... Pending Applied Excluded (Questions) Excluded (Expired) Exc…" at bounding box center [994, 365] width 141 height 27
select select ""excluded__bad_match_""
click at [923, 352] on select "Choose an option... Pending Applied Excluded (Questions) Excluded (Expired) Exc…" at bounding box center [994, 365] width 141 height 27
click at [1122, 376] on div at bounding box center [1125, 366] width 72 height 30
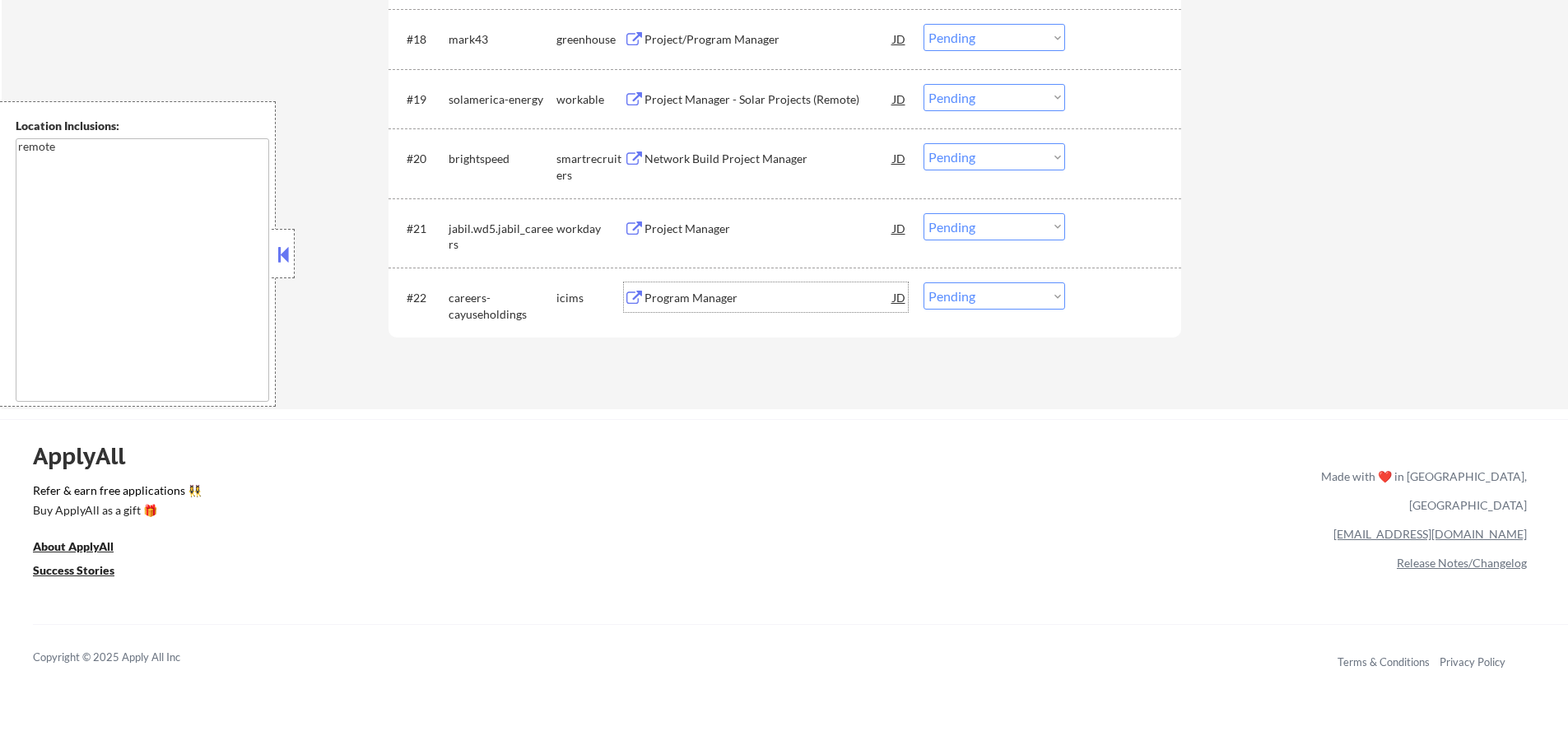
click at [733, 303] on div "Program Manager" at bounding box center [769, 297] width 248 height 16
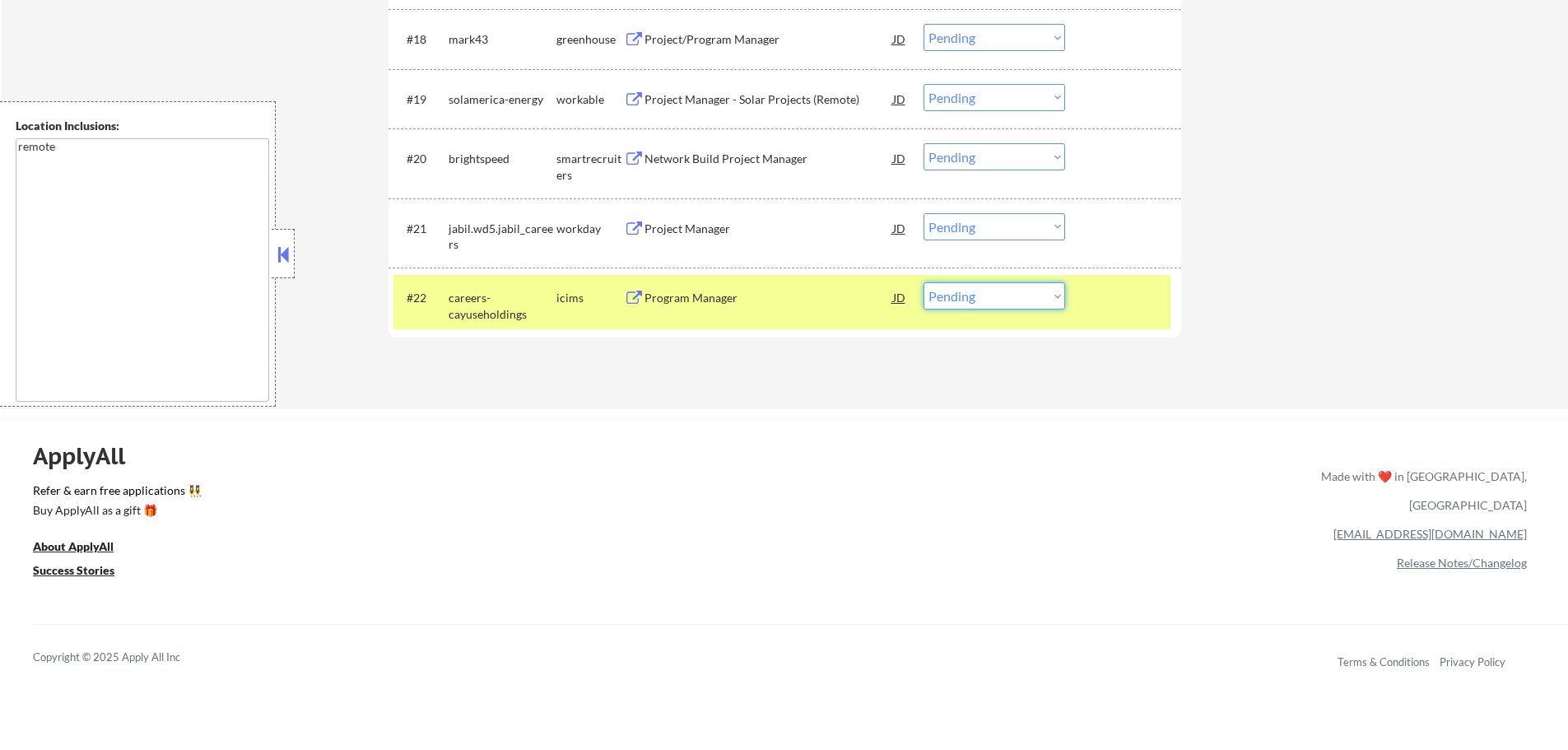
click at [997, 301] on select "Choose an option... Pending Applied Excluded (Questions) Excluded (Expired) Exc…" at bounding box center [994, 296] width 141 height 27
select select ""excluded__expired_""
click at [923, 283] on select "Choose an option... Pending Applied Excluded (Questions) Excluded (Expired) Exc…" at bounding box center [994, 296] width 141 height 27
click at [1101, 314] on div "#22 careers-cayuseholdings icims Program Manager JD warning_amber Choose an opt…" at bounding box center [782, 302] width 777 height 54
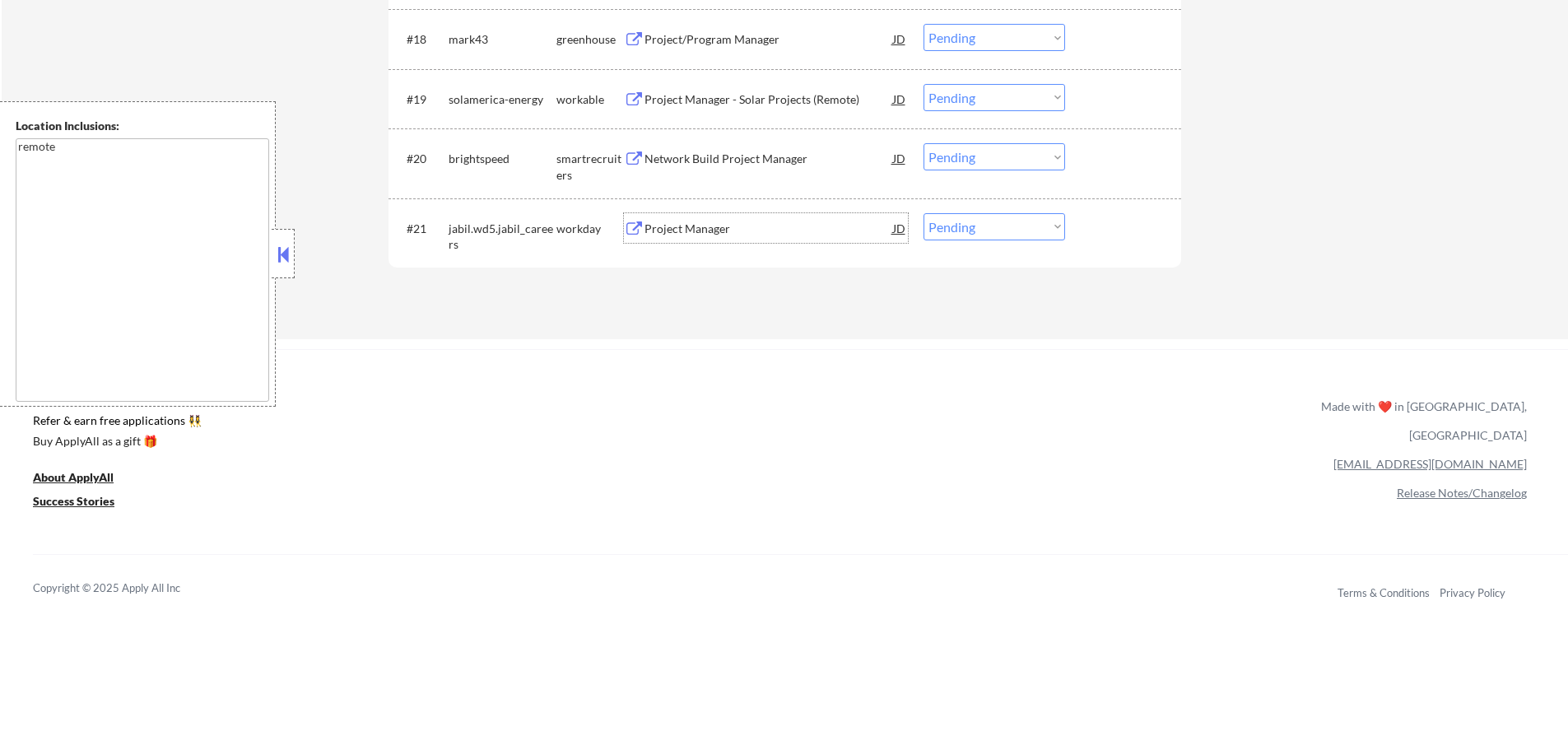
click at [649, 233] on div "Project Manager" at bounding box center [769, 228] width 248 height 16
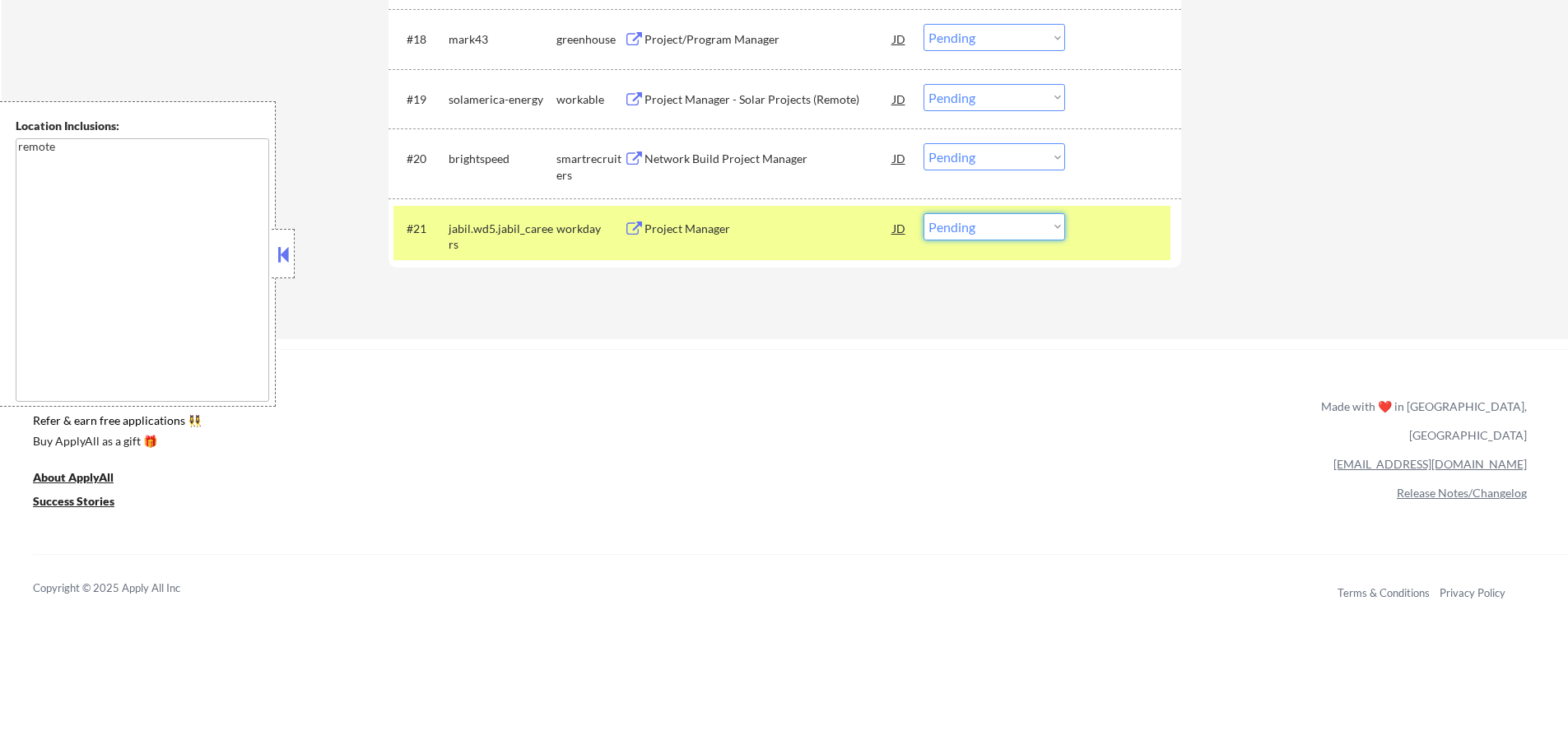
click at [1053, 220] on select "Choose an option... Pending Applied Excluded (Questions) Excluded (Expired) Exc…" at bounding box center [994, 227] width 141 height 27
select select ""excluded__expired_""
click at [923, 213] on select "Choose an option... Pending Applied Excluded (Questions) Excluded (Expired) Exc…" at bounding box center [994, 227] width 141 height 27
click at [1119, 230] on div at bounding box center [1125, 228] width 72 height 30
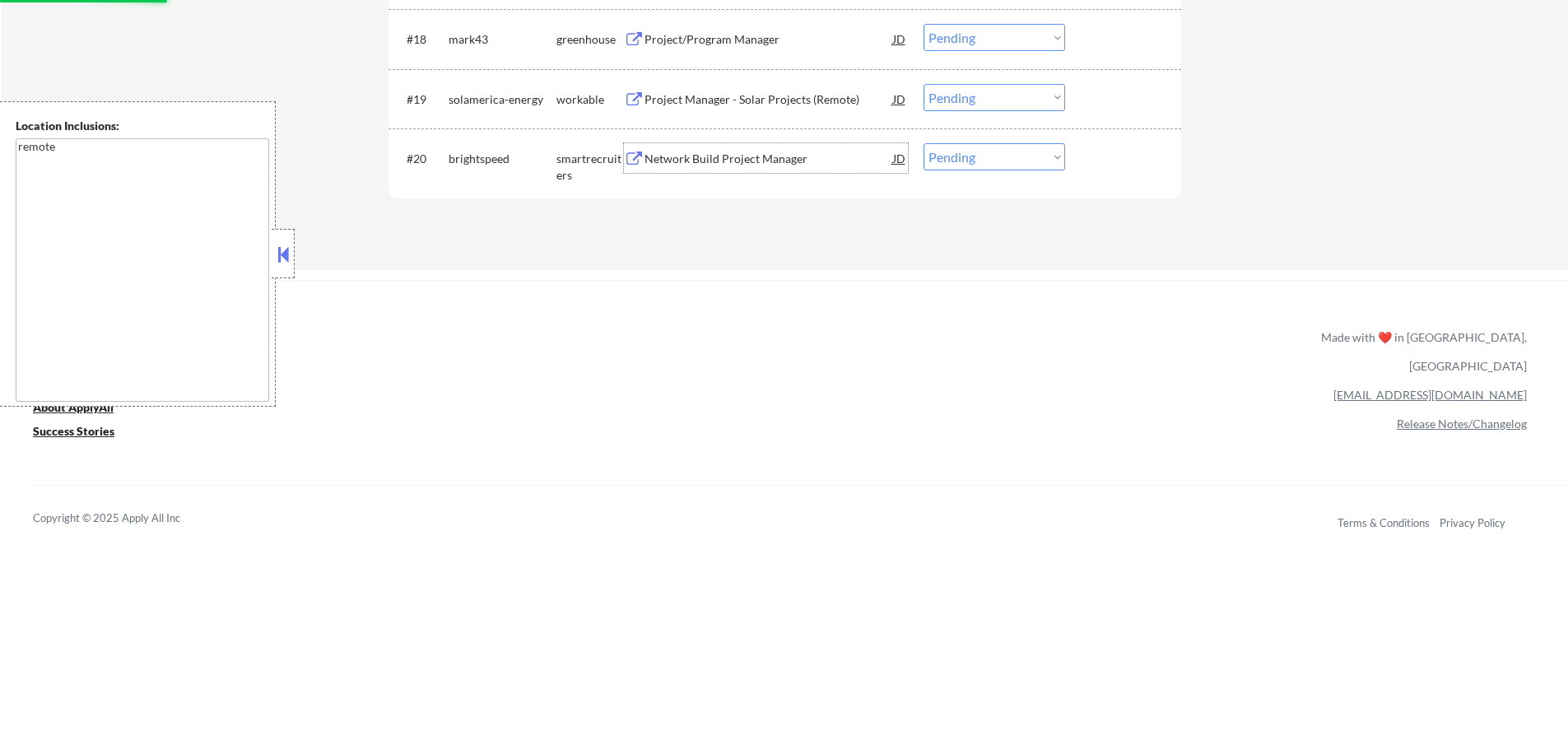
click at [756, 162] on div "Network Build Project Manager" at bounding box center [769, 159] width 248 height 16
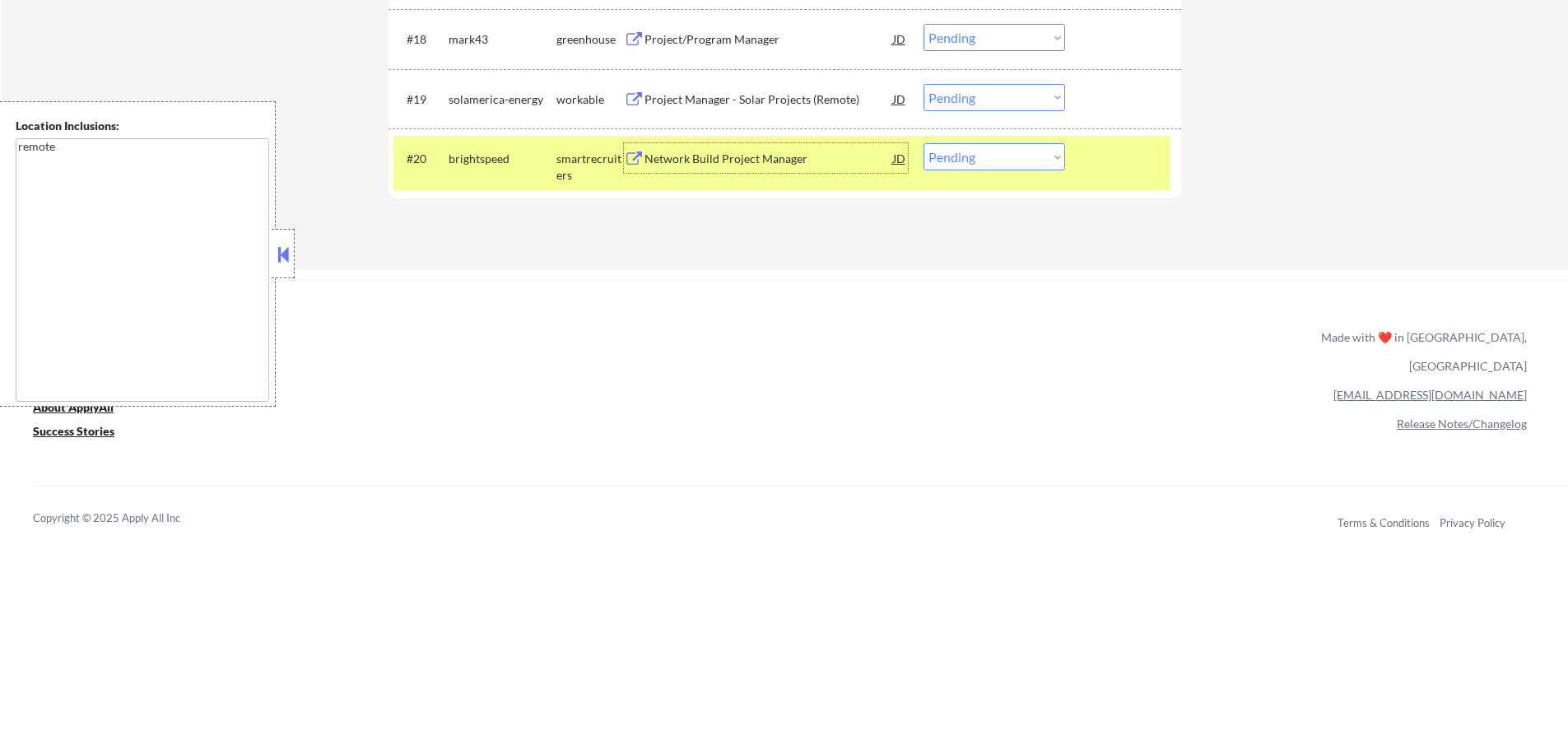
click at [1001, 142] on div "#20 brightspeed smartrecruiters Network Build Project Manager JD warning_amber …" at bounding box center [782, 162] width 777 height 54
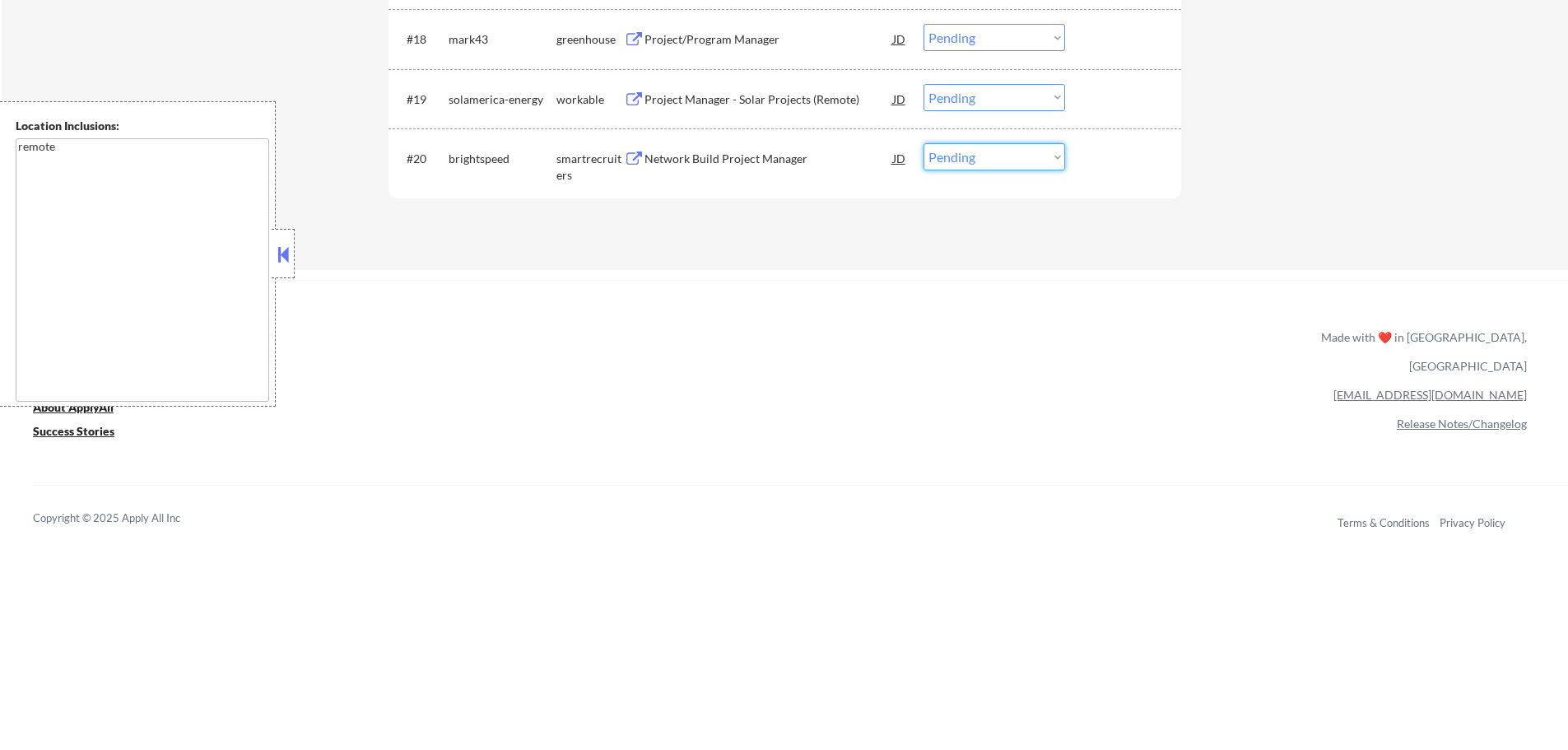
click at [1004, 156] on select "Choose an option... Pending Applied Excluded (Questions) Excluded (Expired) Exc…" at bounding box center [994, 157] width 141 height 27
select select ""excluded__bad_match_""
click at [923, 143] on select "Choose an option... Pending Applied Excluded (Questions) Excluded (Expired) Exc…" at bounding box center [994, 157] width 141 height 27
click at [1108, 164] on div at bounding box center [1125, 158] width 72 height 30
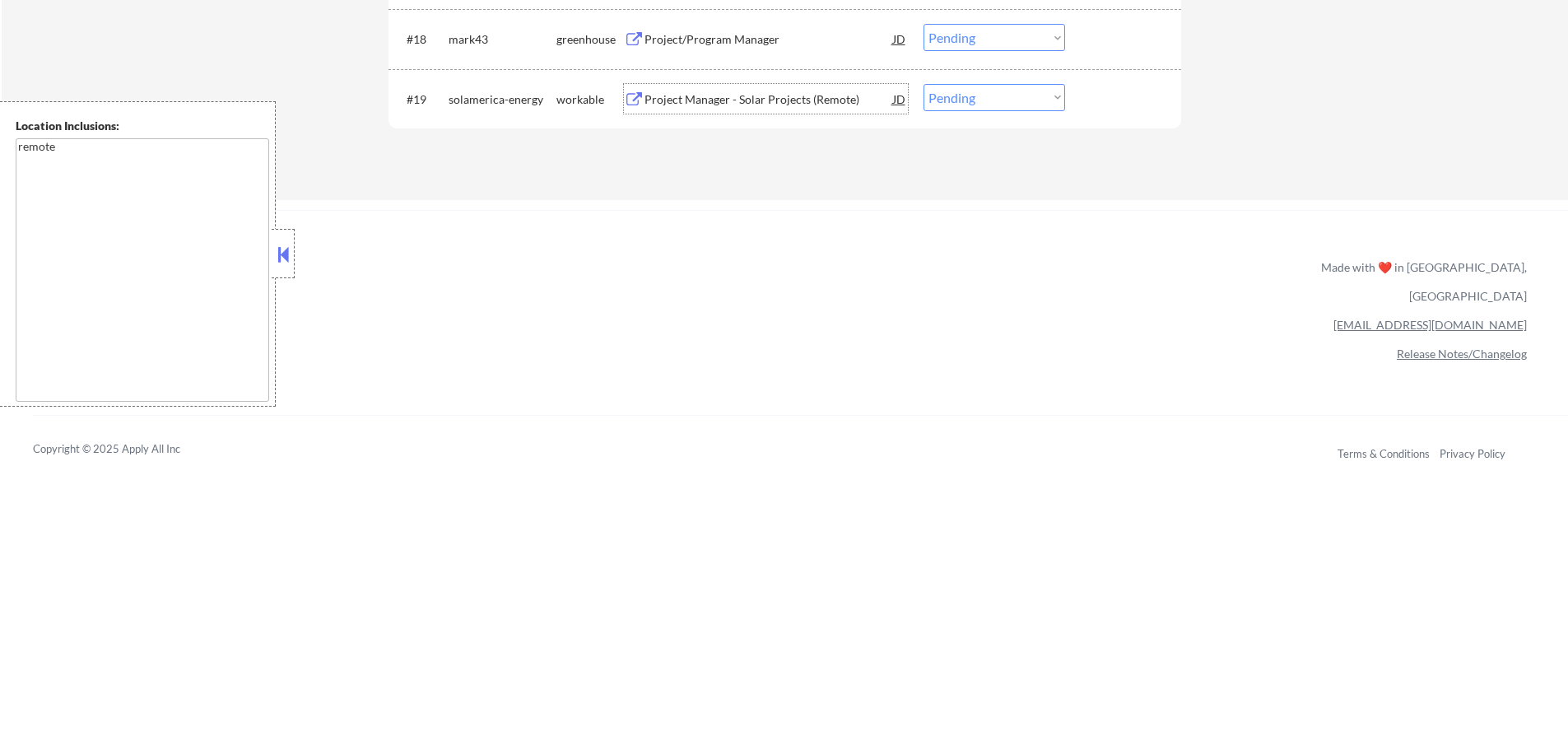
click at [765, 89] on div "Project Manager - Solar Projects (Remote)" at bounding box center [769, 98] width 248 height 30
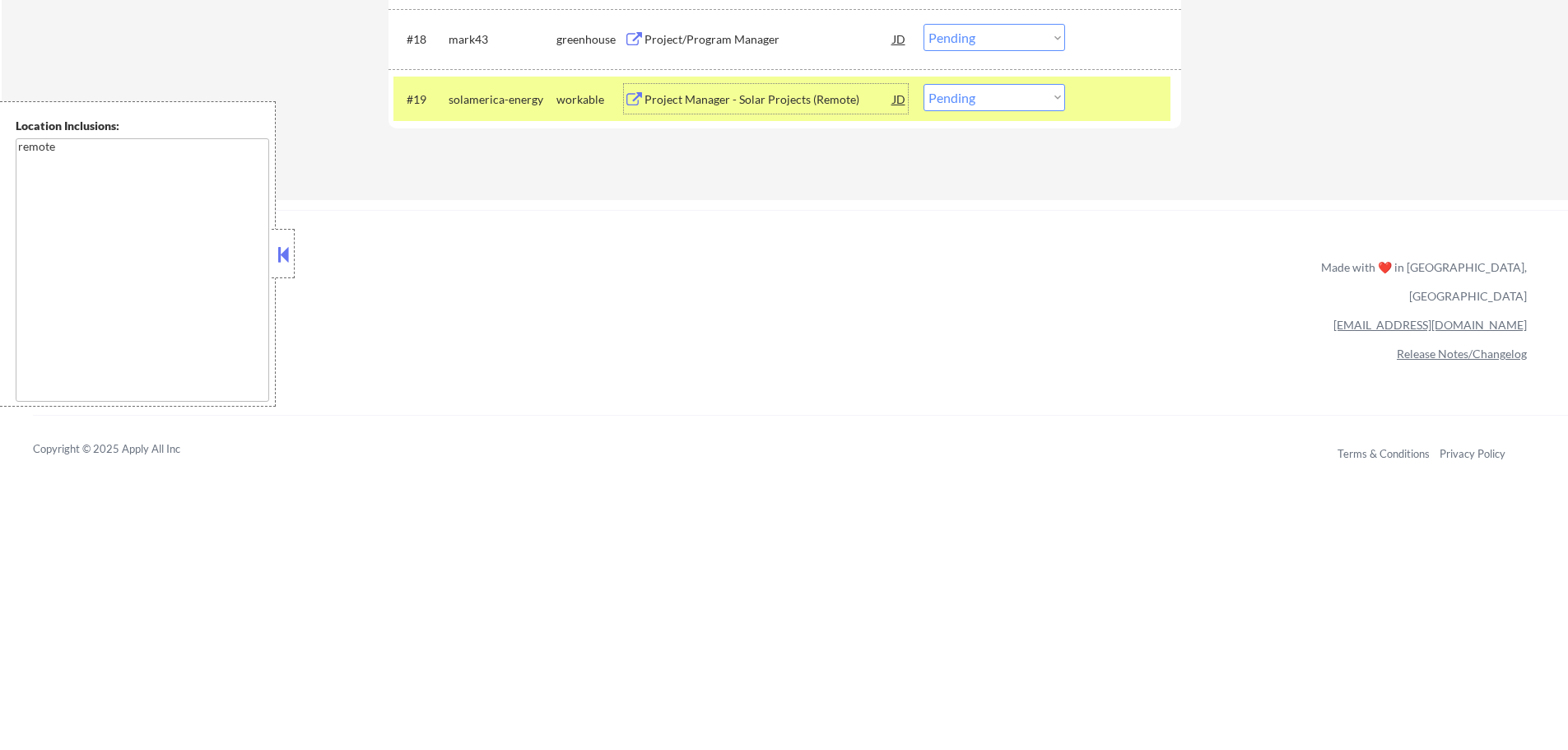
click at [956, 100] on select "Choose an option... Pending Applied Excluded (Questions) Excluded (Expired) Exc…" at bounding box center [994, 97] width 141 height 27
select select ""excluded__bad_match_""
click at [923, 84] on select "Choose an option... Pending Applied Excluded (Questions) Excluded (Expired) Exc…" at bounding box center [994, 97] width 141 height 27
click at [1111, 88] on div at bounding box center [1125, 98] width 72 height 30
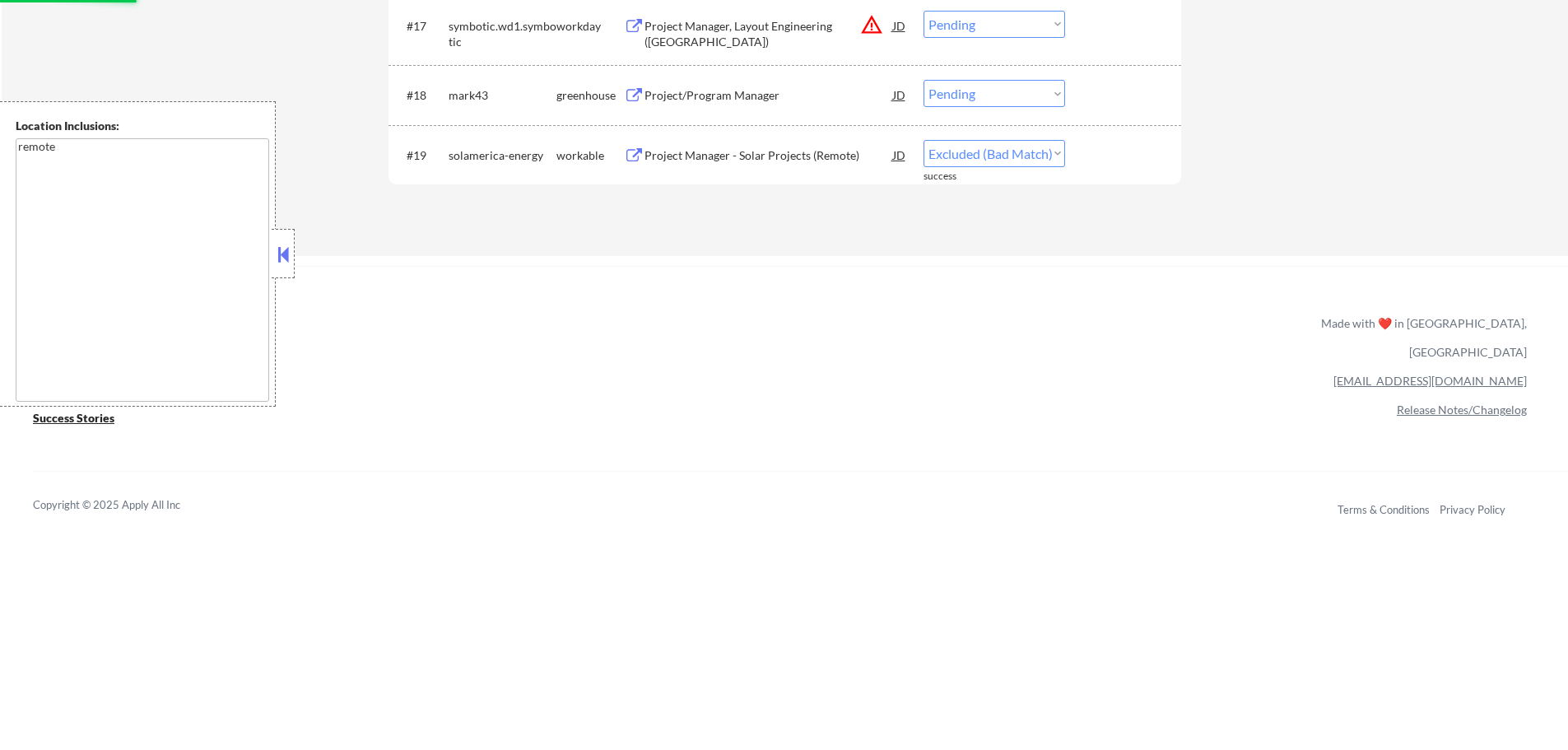
scroll to position [1621, 0]
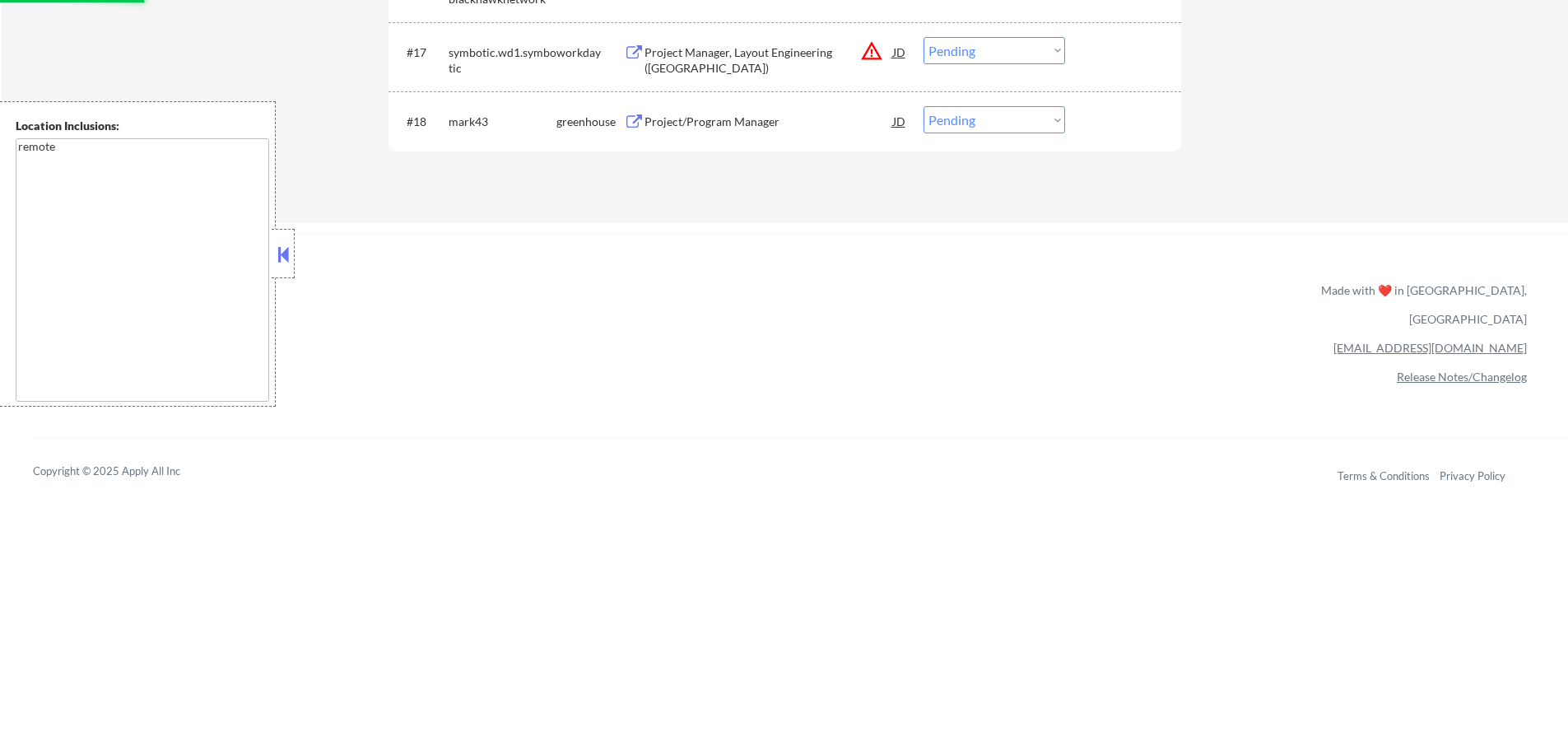
click at [757, 124] on div "Project/Program Manager" at bounding box center [769, 121] width 248 height 16
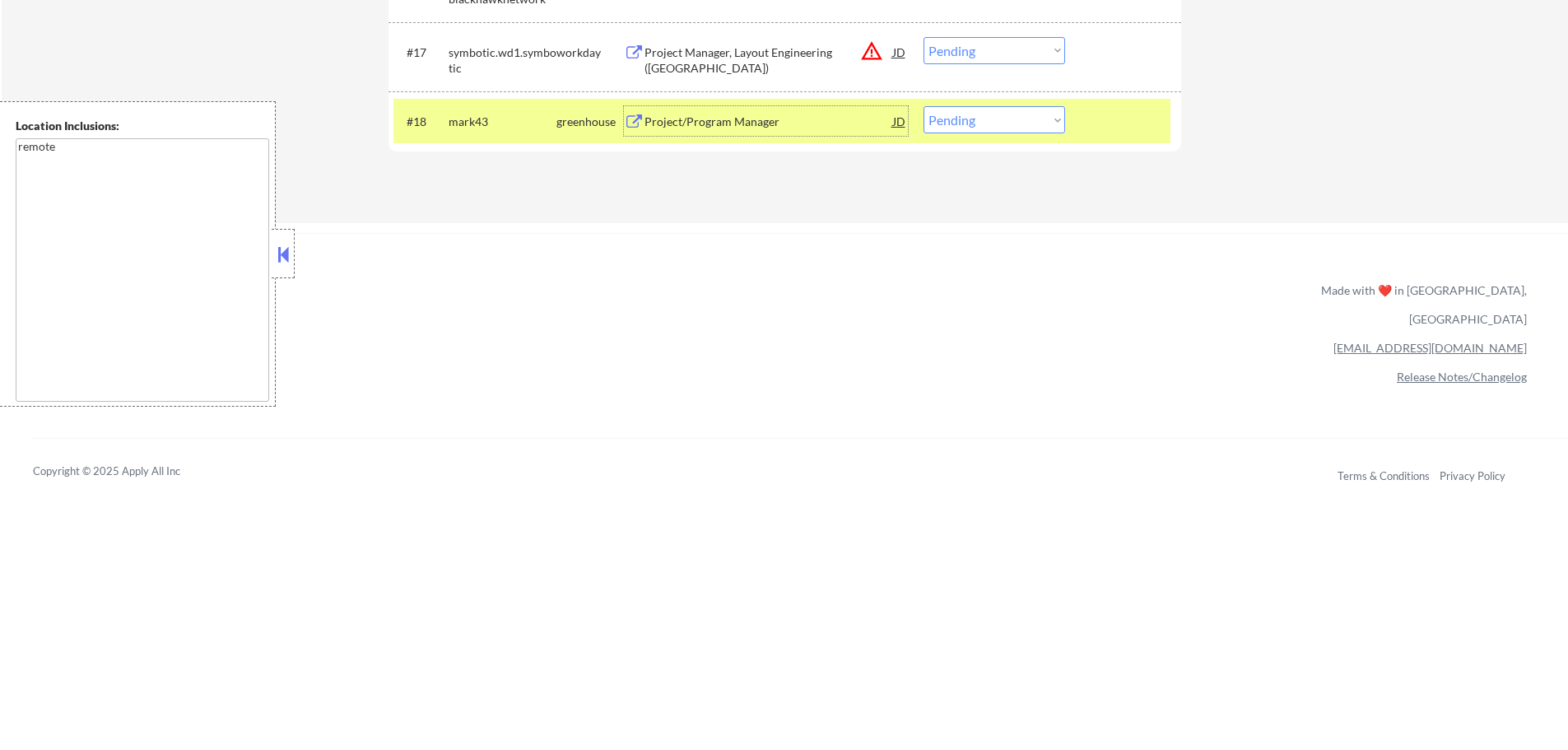
click at [959, 128] on select "Choose an option... Pending Applied Excluded (Questions) Excluded (Expired) Exc…" at bounding box center [994, 119] width 141 height 27
select select ""applied""
click at [923, 106] on select "Choose an option... Pending Applied Excluded (Questions) Excluded (Expired) Exc…" at bounding box center [994, 119] width 141 height 27
click at [1109, 129] on div at bounding box center [1125, 120] width 72 height 30
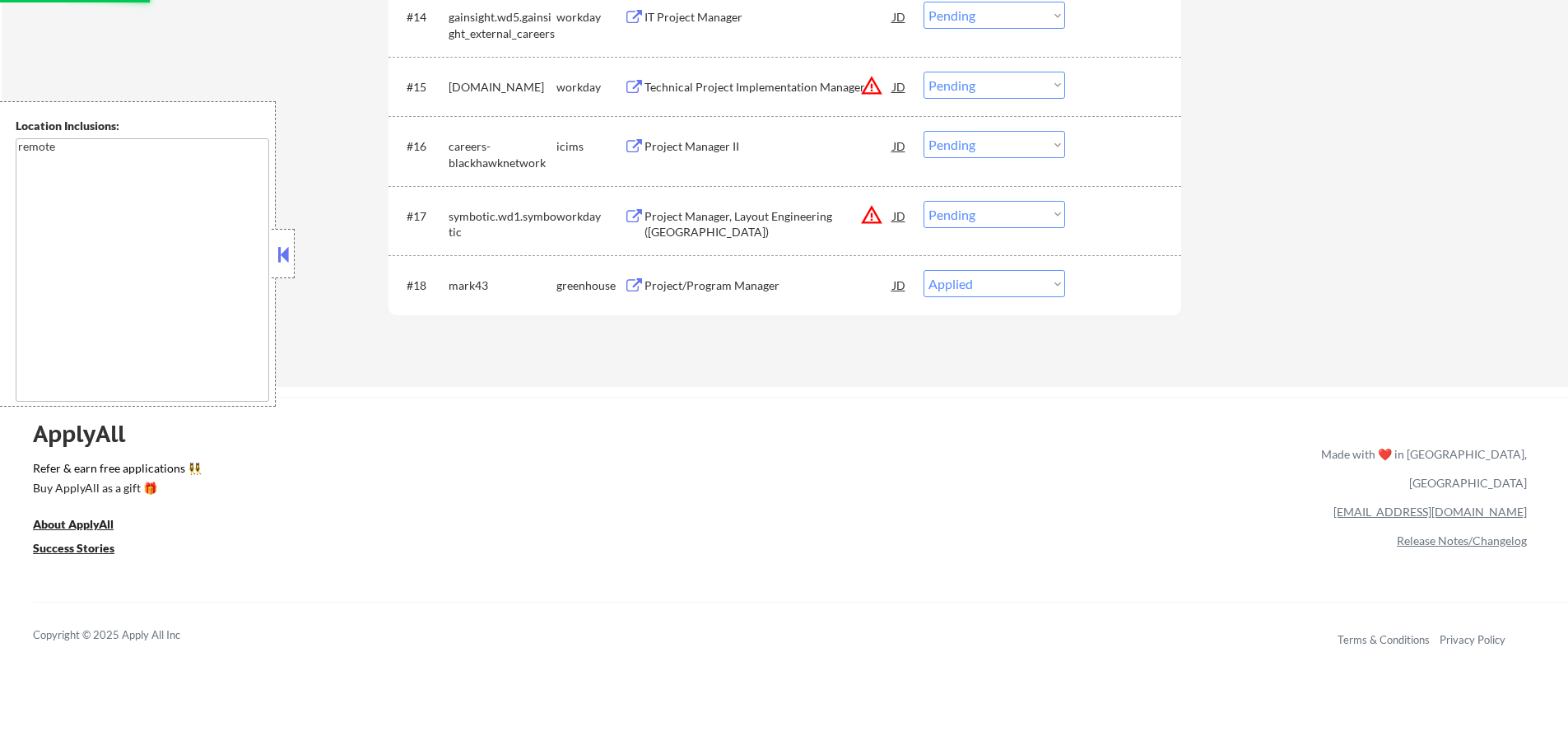
scroll to position [1457, 0]
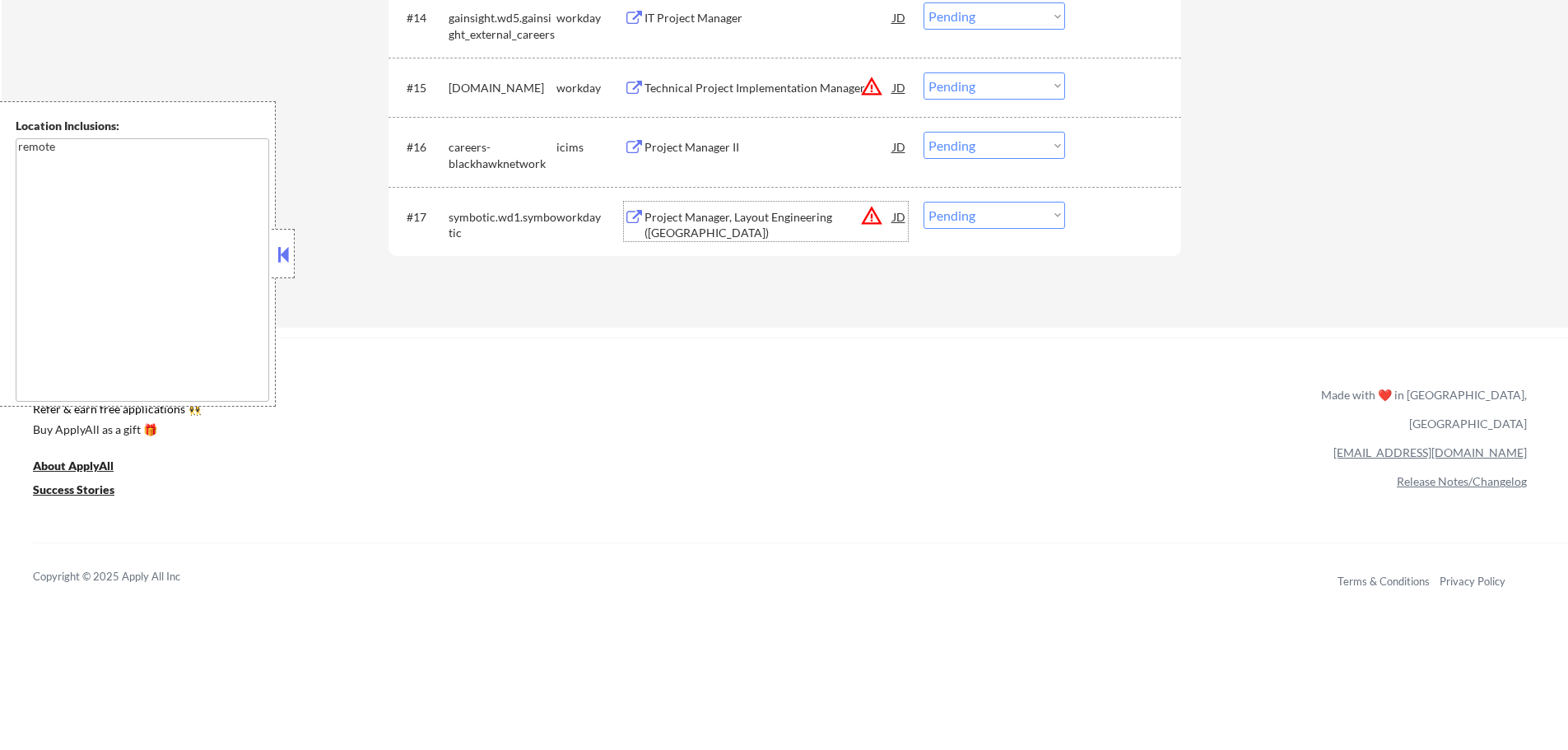
click at [752, 212] on div "Project Manager, Layout Engineering ([GEOGRAPHIC_DATA])" at bounding box center [769, 224] width 248 height 32
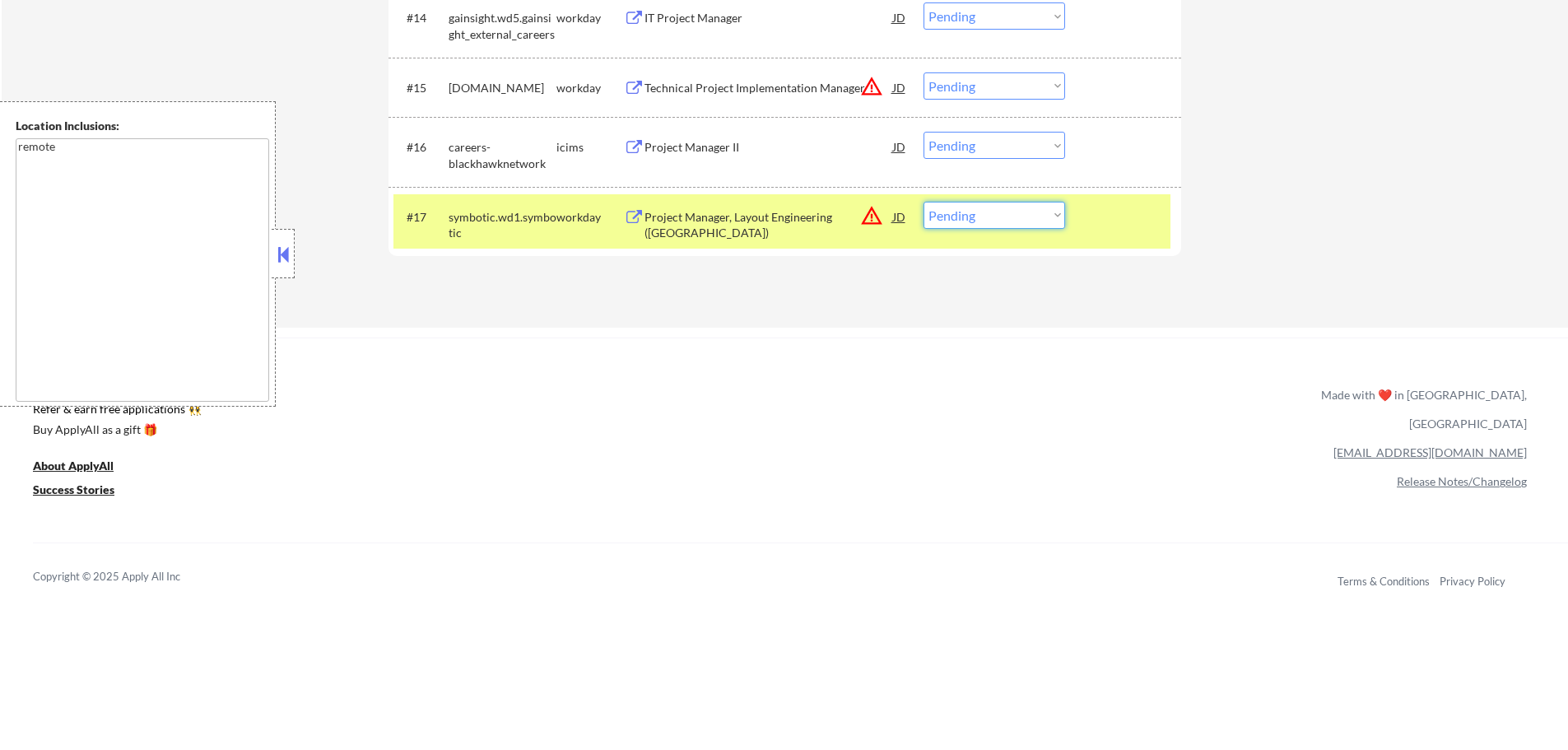
click at [1010, 208] on select "Choose an option... Pending Applied Excluded (Questions) Excluded (Expired) Exc…" at bounding box center [994, 215] width 141 height 27
select select ""excluded__location_""
click at [923, 202] on select "Choose an option... Pending Applied Excluded (Questions) Excluded (Expired) Exc…" at bounding box center [994, 215] width 141 height 27
click at [1094, 220] on div at bounding box center [1125, 216] width 72 height 30
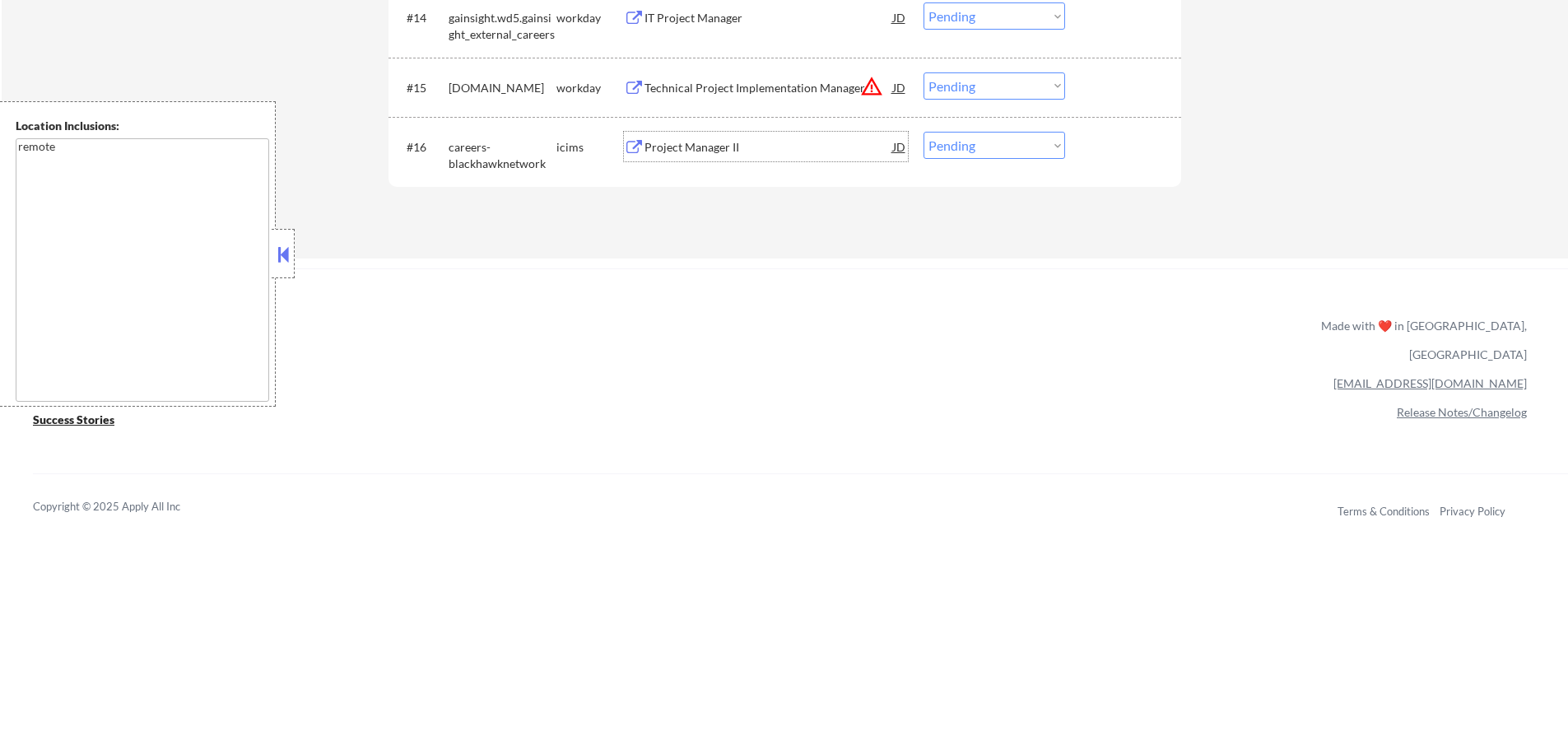
click at [716, 154] on div "Project Manager II" at bounding box center [769, 147] width 248 height 16
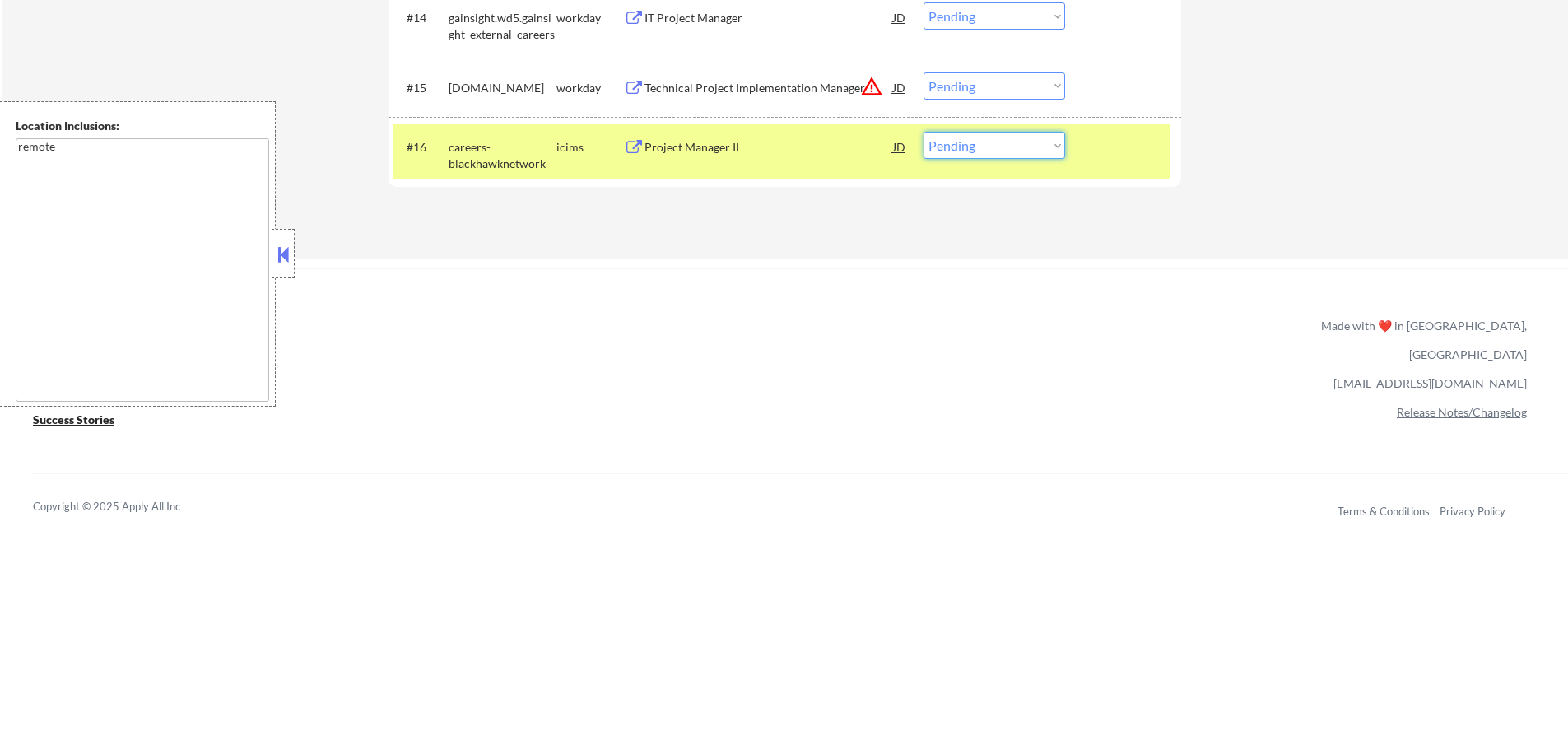
click at [990, 136] on select "Choose an option... Pending Applied Excluded (Questions) Excluded (Expired) Exc…" at bounding box center [994, 145] width 141 height 27
select select ""excluded__bad_match_""
click at [923, 132] on select "Choose an option... Pending Applied Excluded (Questions) Excluded (Expired) Exc…" at bounding box center [994, 145] width 141 height 27
click at [1113, 142] on div at bounding box center [1125, 146] width 72 height 30
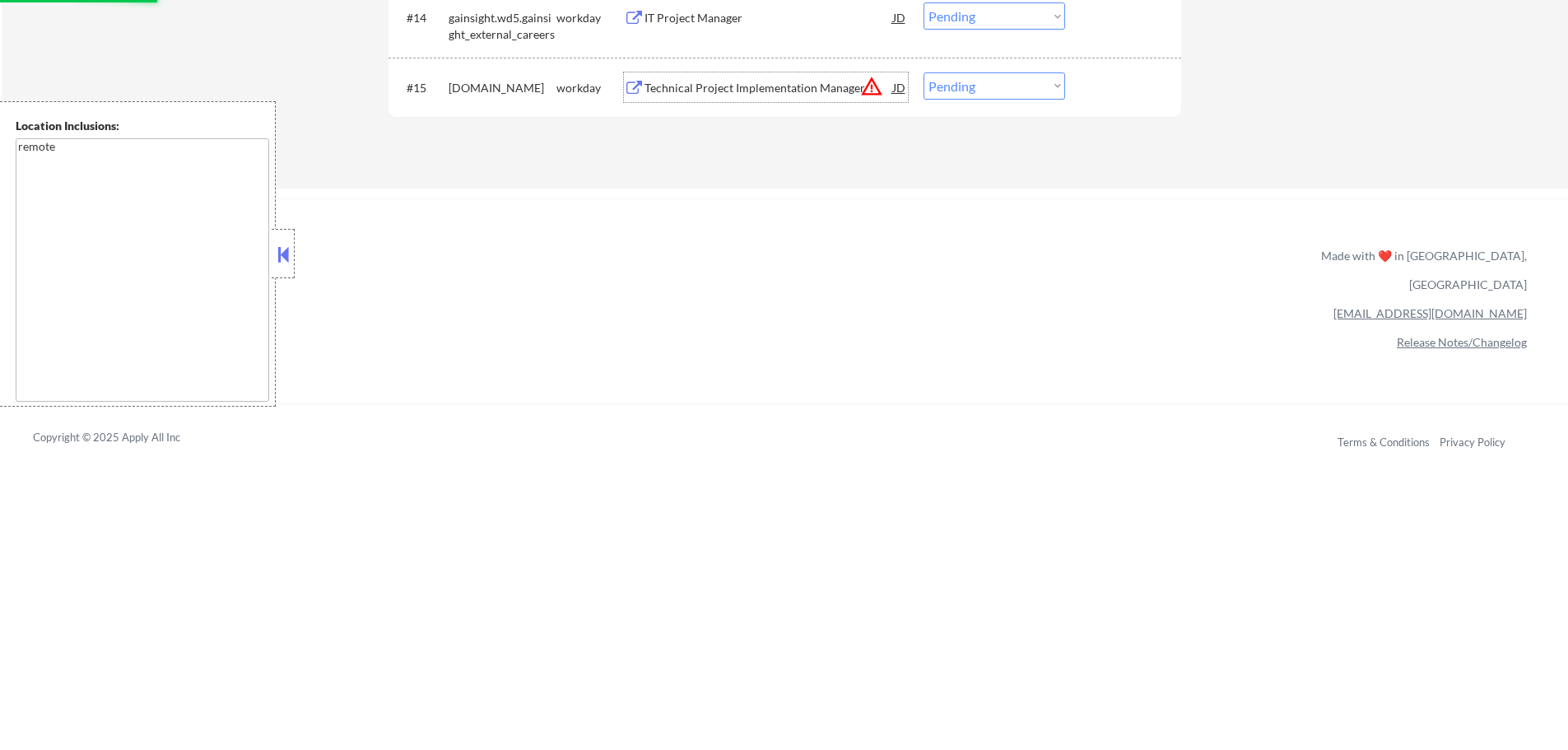
click at [777, 96] on div "Technical Project Implementation Manager" at bounding box center [769, 87] width 248 height 30
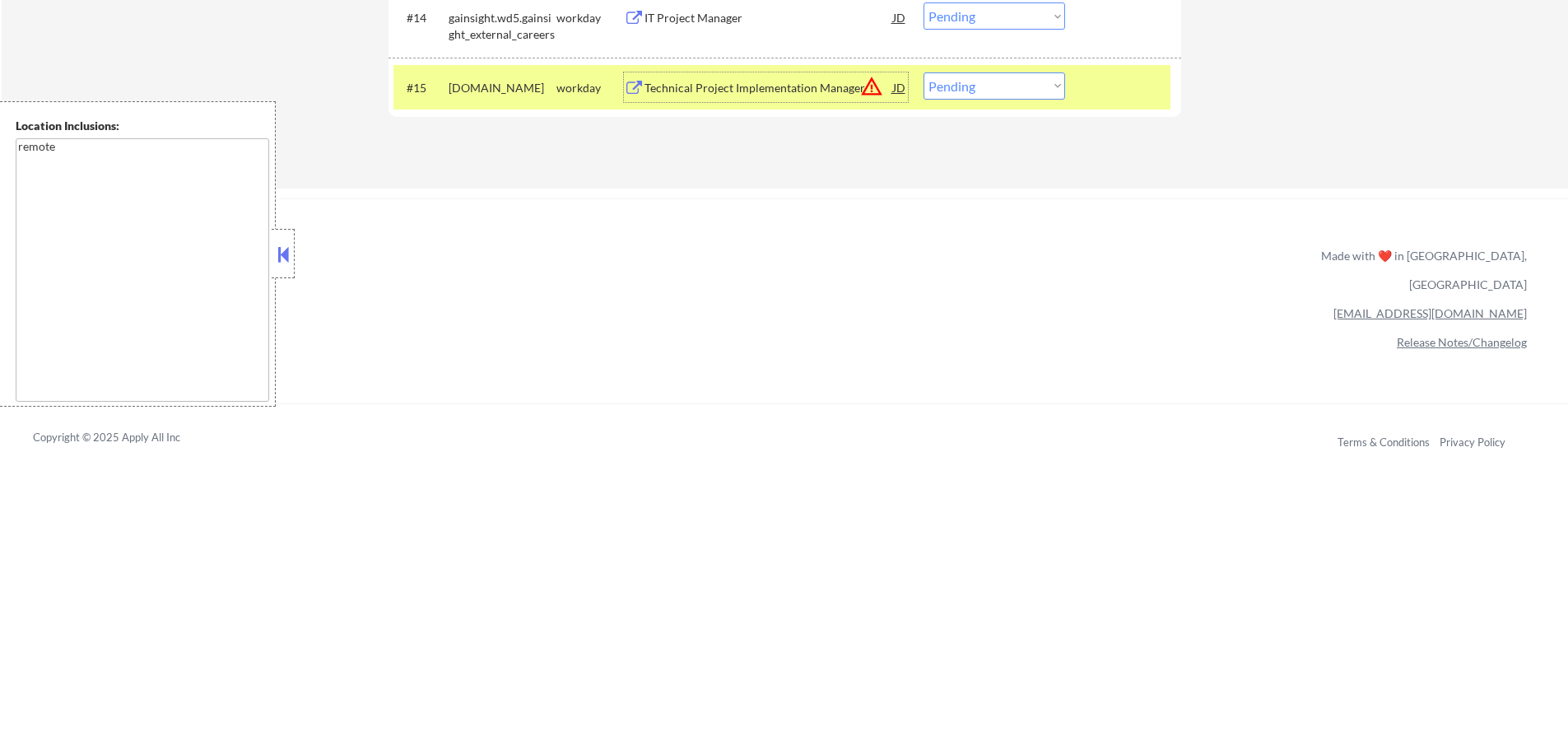
click at [942, 88] on select "Choose an option... Pending Applied Excluded (Questions) Excluded (Expired) Exc…" at bounding box center [994, 86] width 141 height 27
select select ""excluded__bad_match_""
click at [923, 72] on select "Choose an option... Pending Applied Excluded (Questions) Excluded (Expired) Exc…" at bounding box center [994, 86] width 141 height 27
click at [1093, 90] on div at bounding box center [1125, 87] width 72 height 30
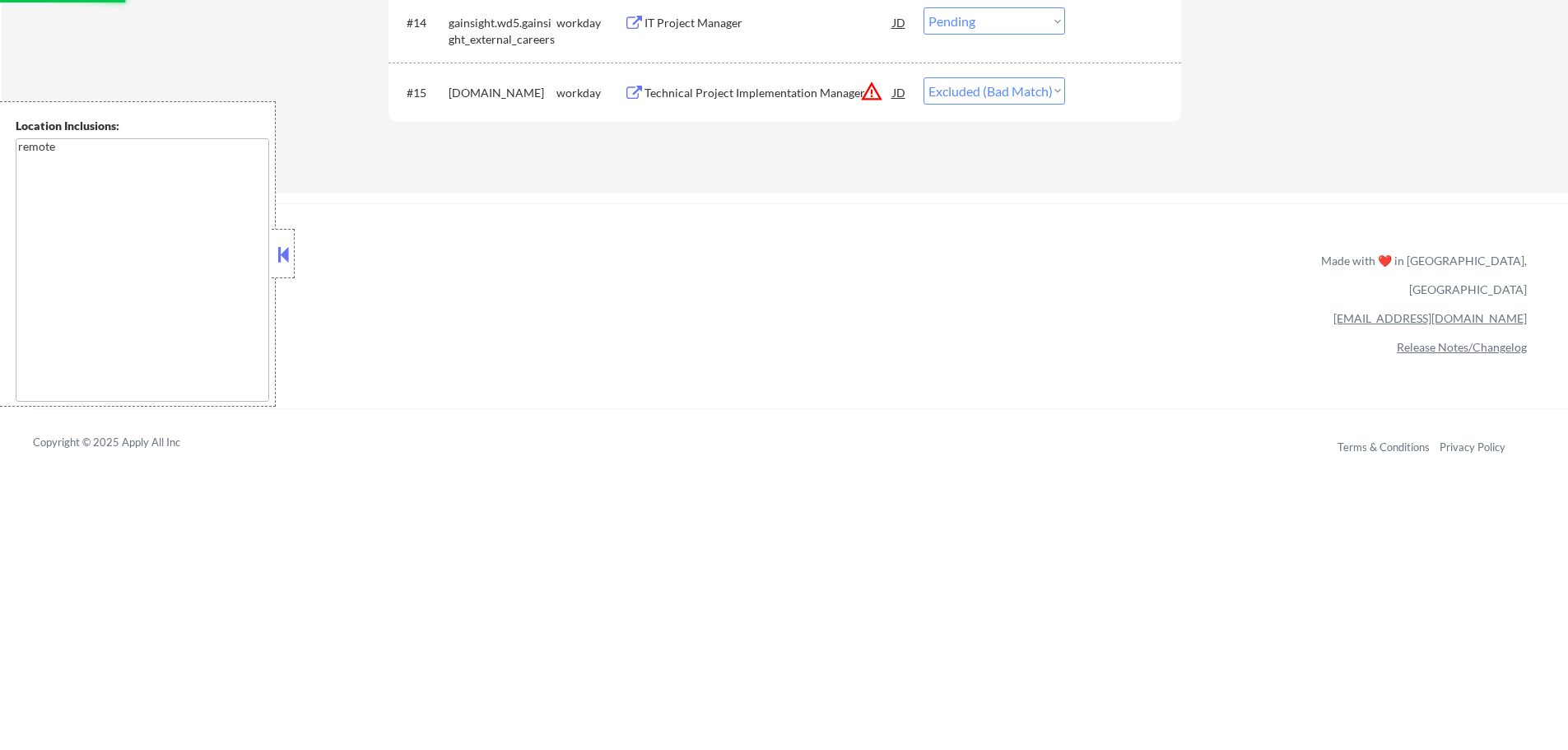
scroll to position [1210, 0]
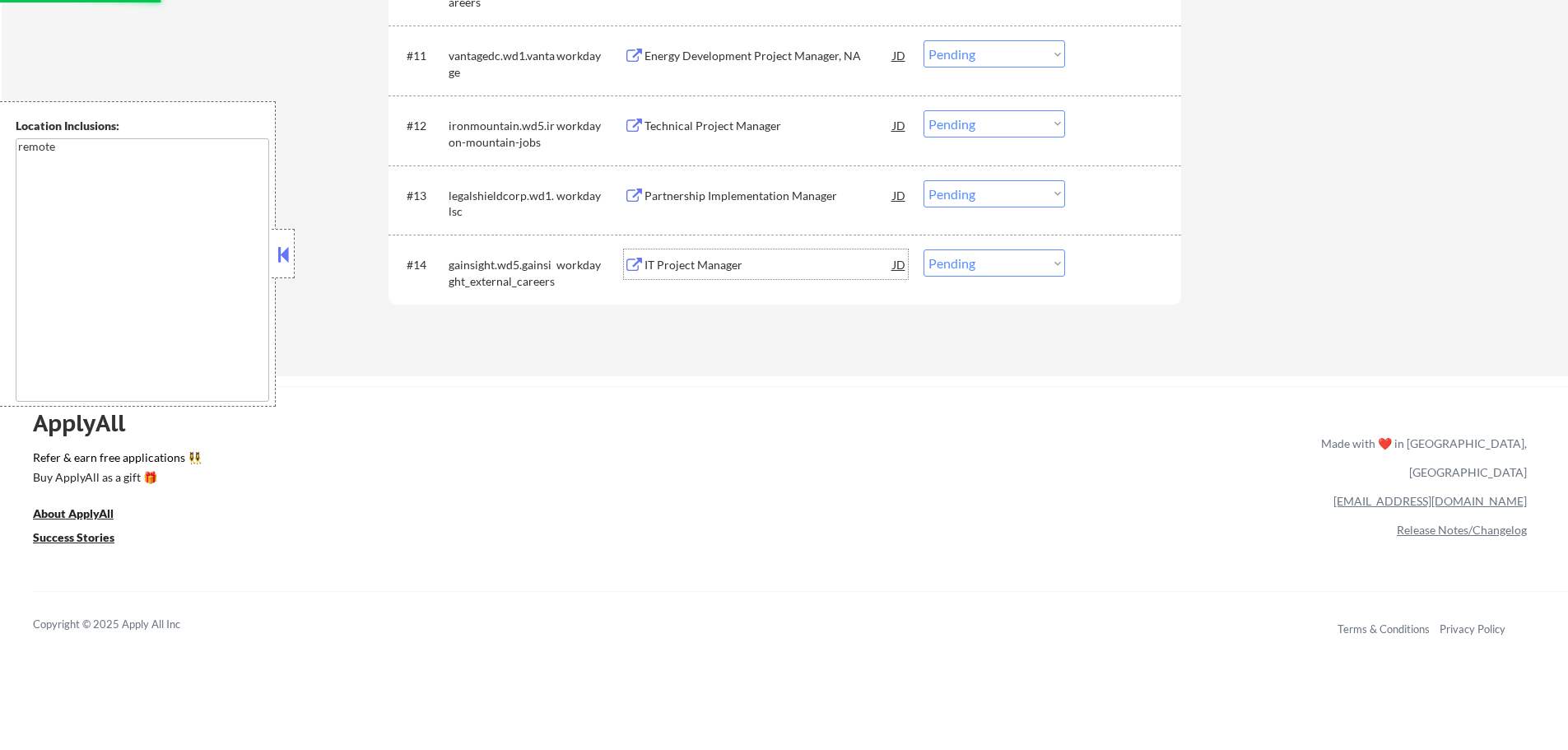
click at [724, 264] on div "IT Project Manager" at bounding box center [769, 264] width 248 height 16
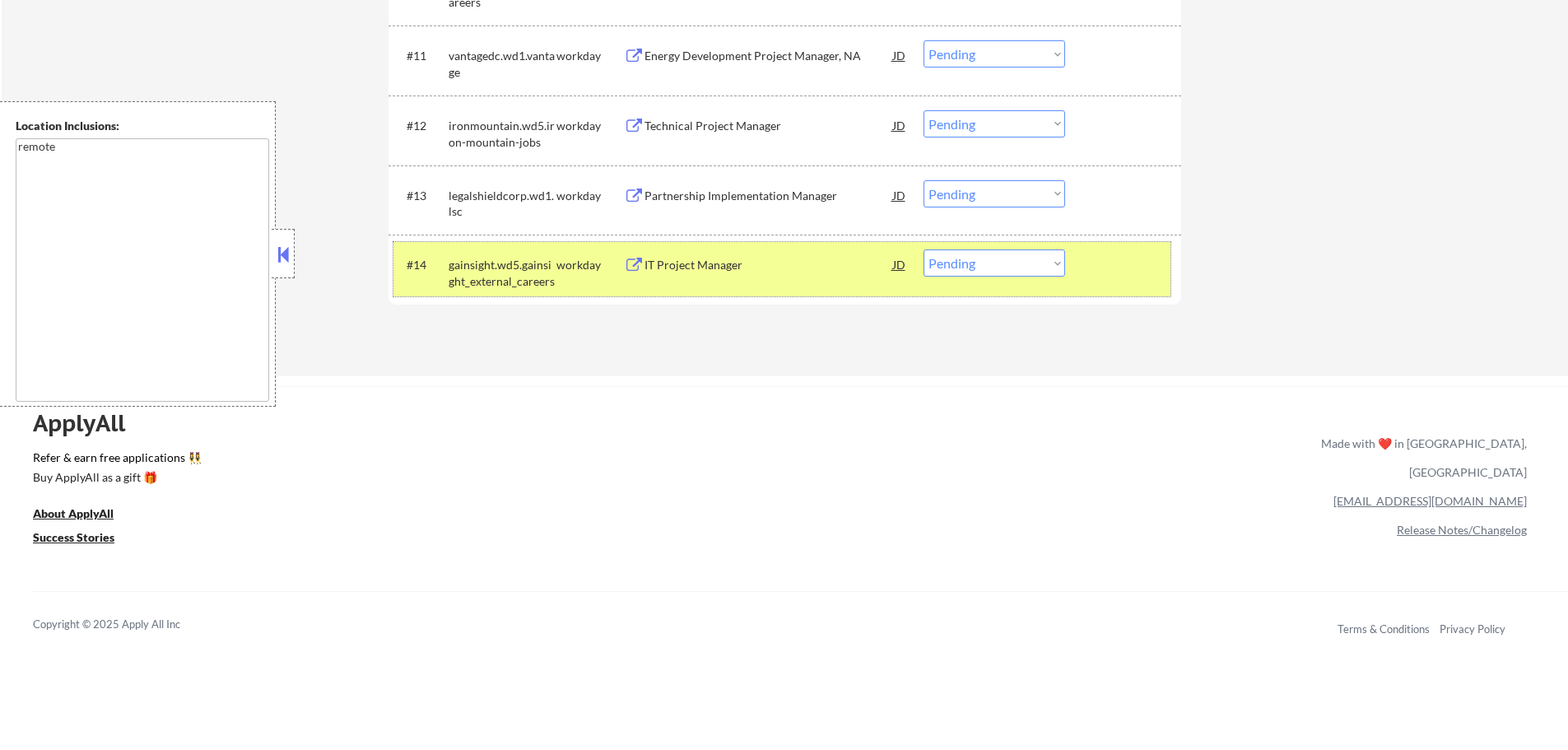
drag, startPoint x: 1159, startPoint y: 265, endPoint x: 1014, endPoint y: 255, distance: 145.3
click at [1160, 266] on div at bounding box center [1125, 263] width 72 height 30
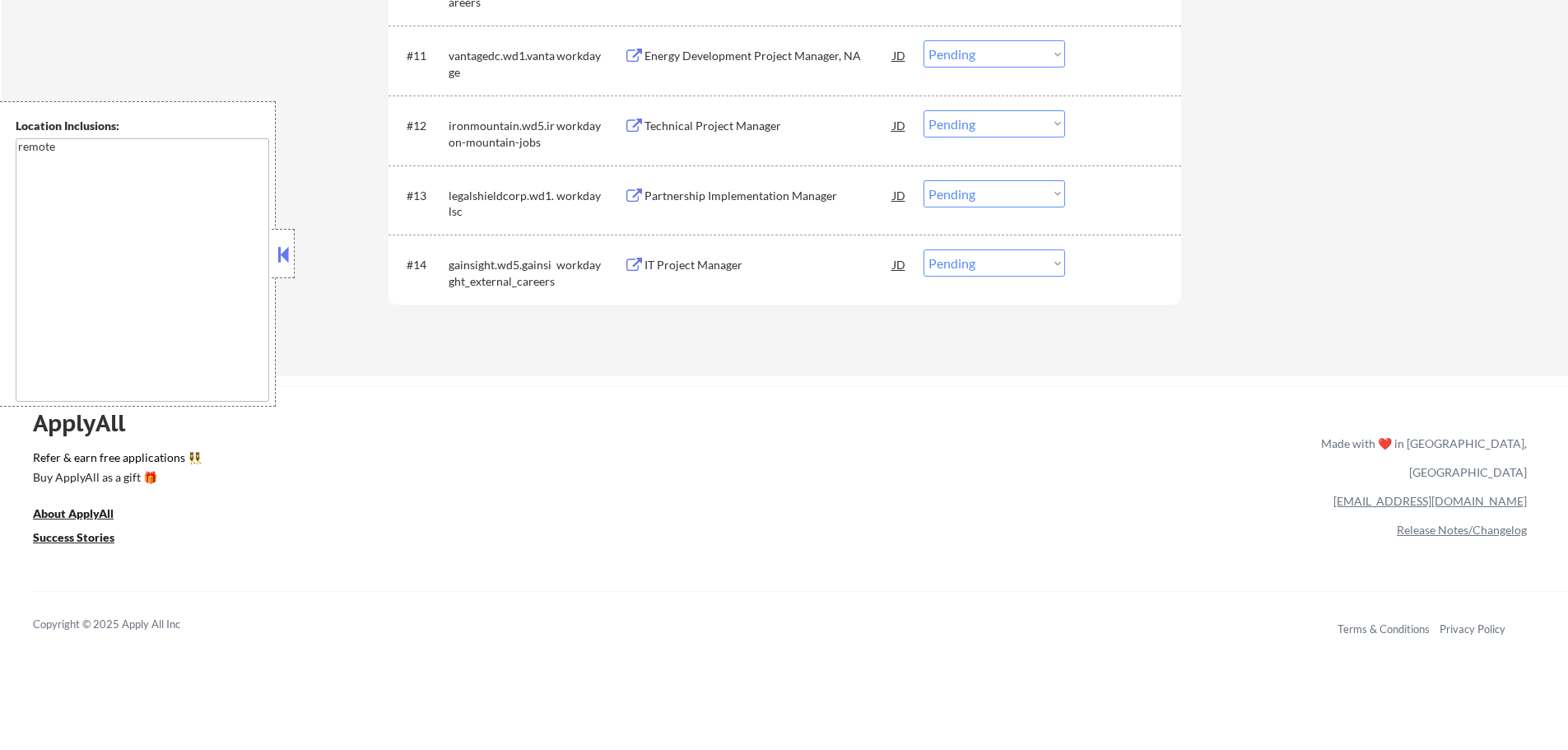
click at [718, 266] on div "IT Project Manager" at bounding box center [769, 264] width 248 height 16
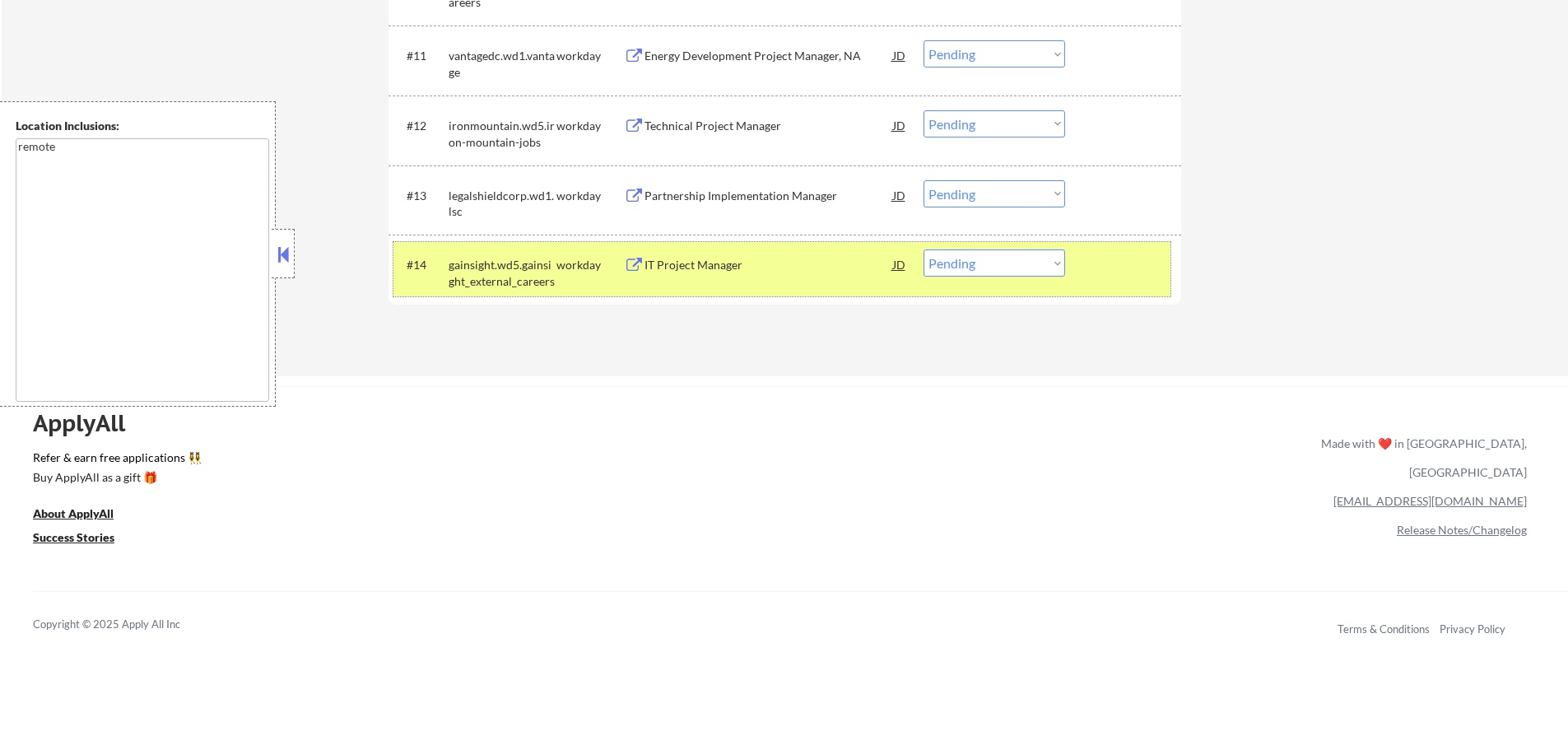
click at [1104, 273] on div at bounding box center [1125, 263] width 72 height 30
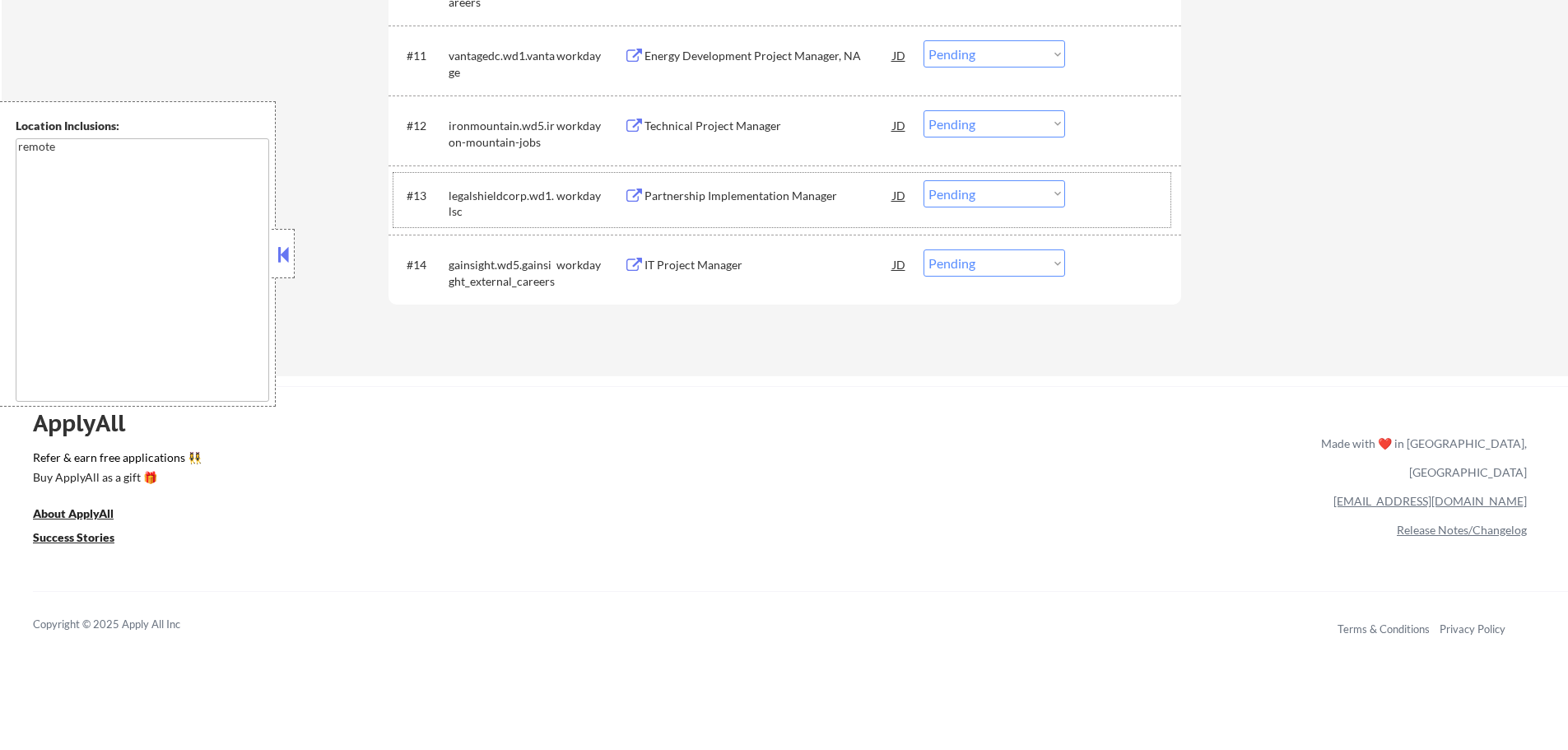
click at [736, 212] on div "#13 legalshieldcorp.wd1.lsc workday Partnership Implementation Manager JD Choos…" at bounding box center [782, 200] width 777 height 54
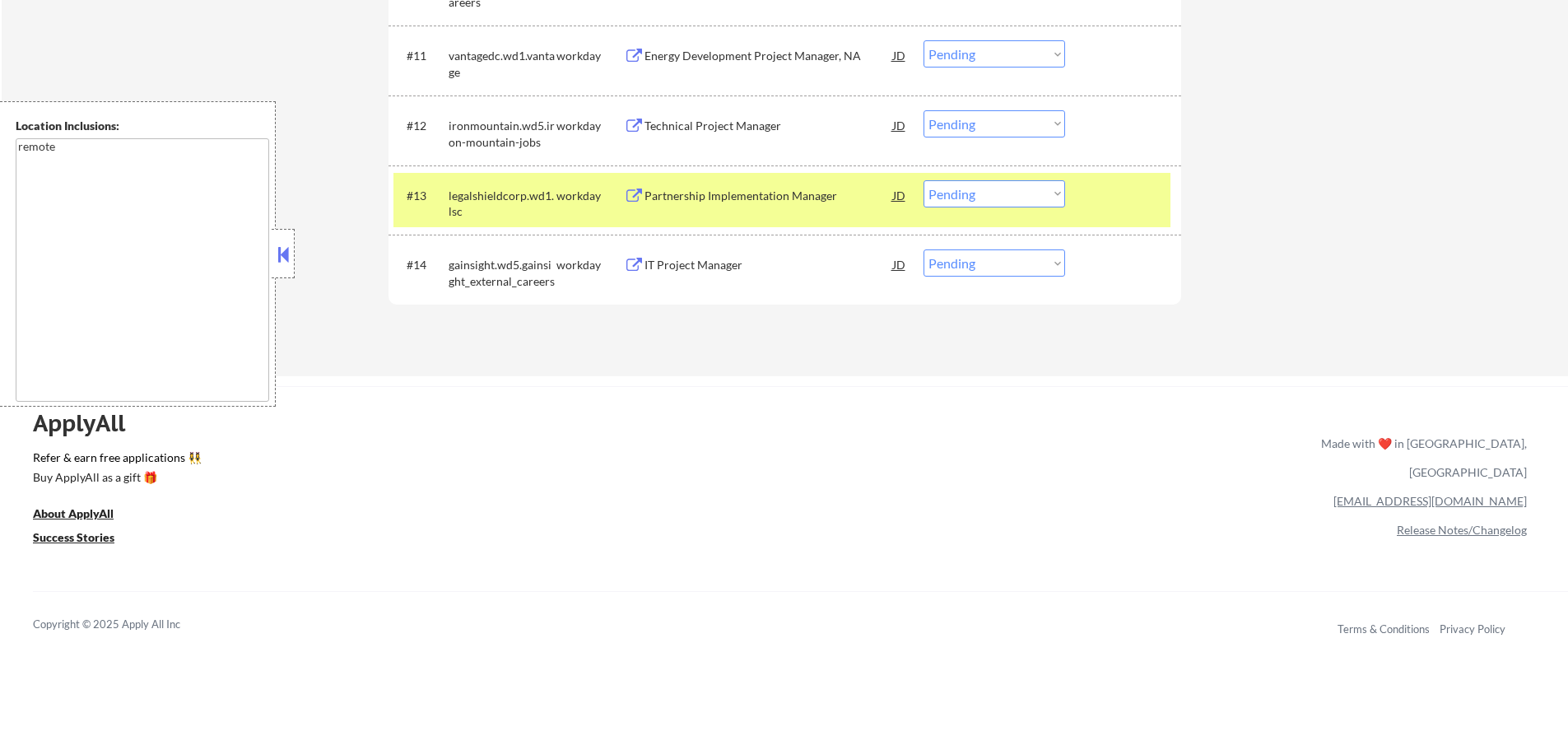
click at [734, 200] on div "Partnership Implementation Manager" at bounding box center [769, 195] width 248 height 16
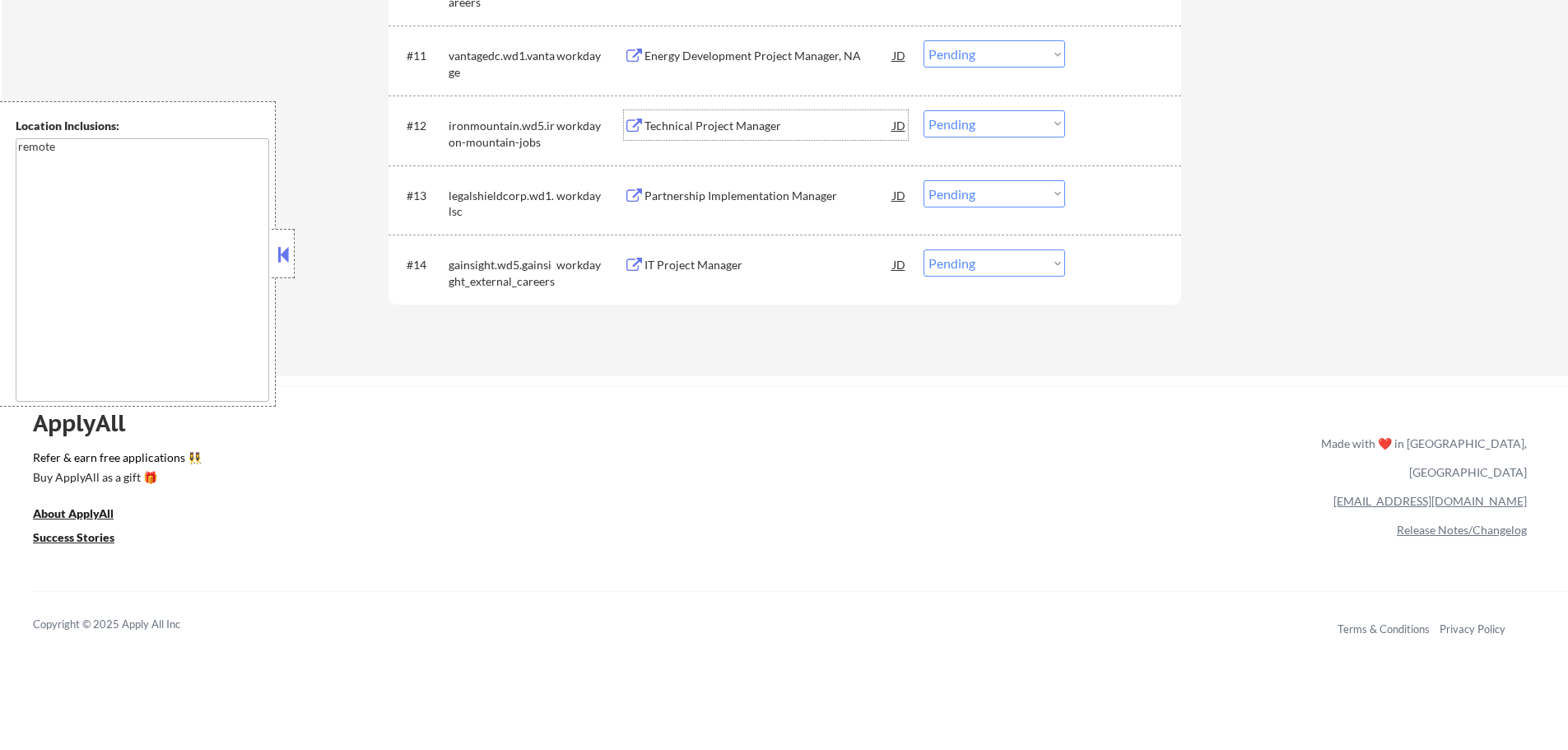
click at [722, 118] on div "Technical Project Manager" at bounding box center [769, 125] width 248 height 16
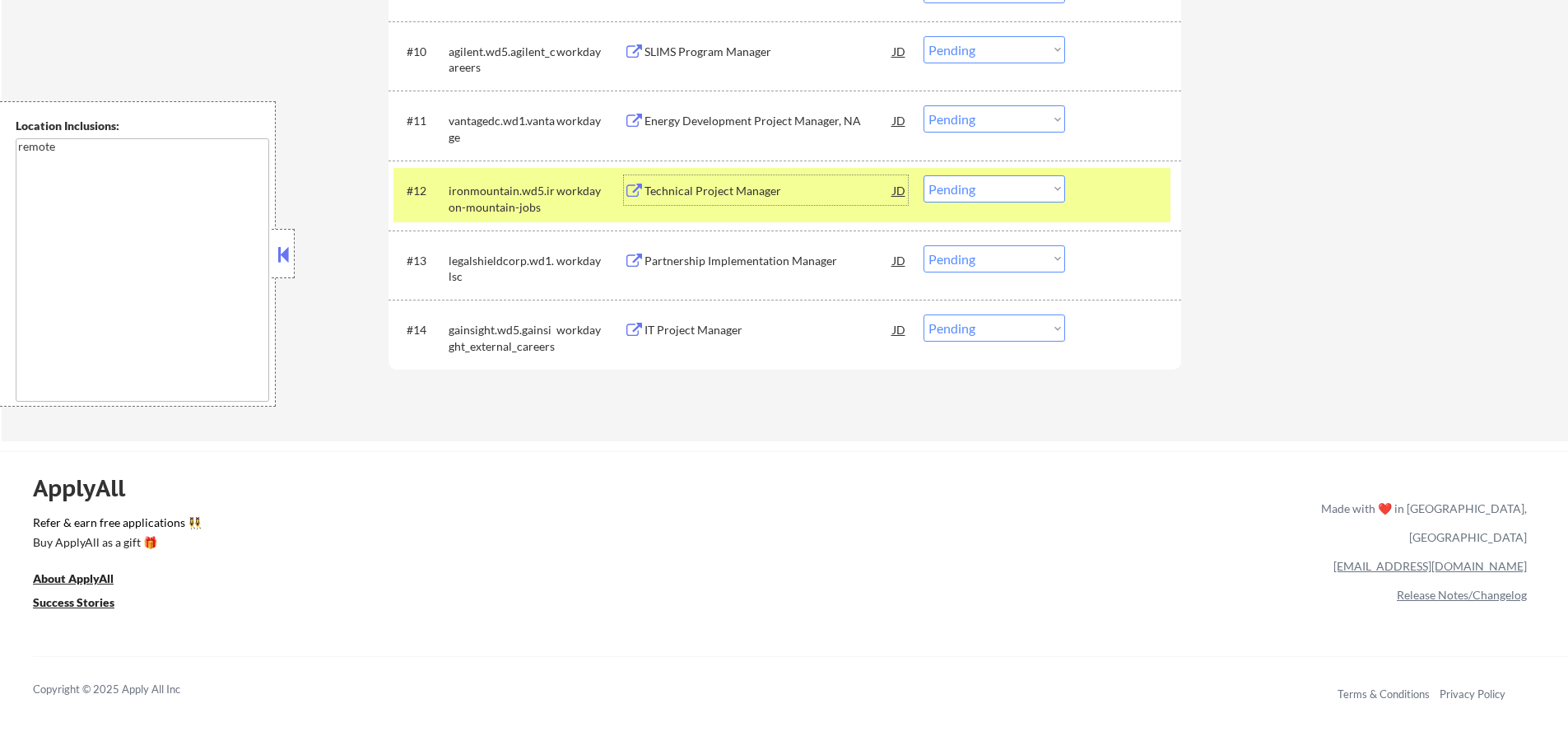
scroll to position [962, 0]
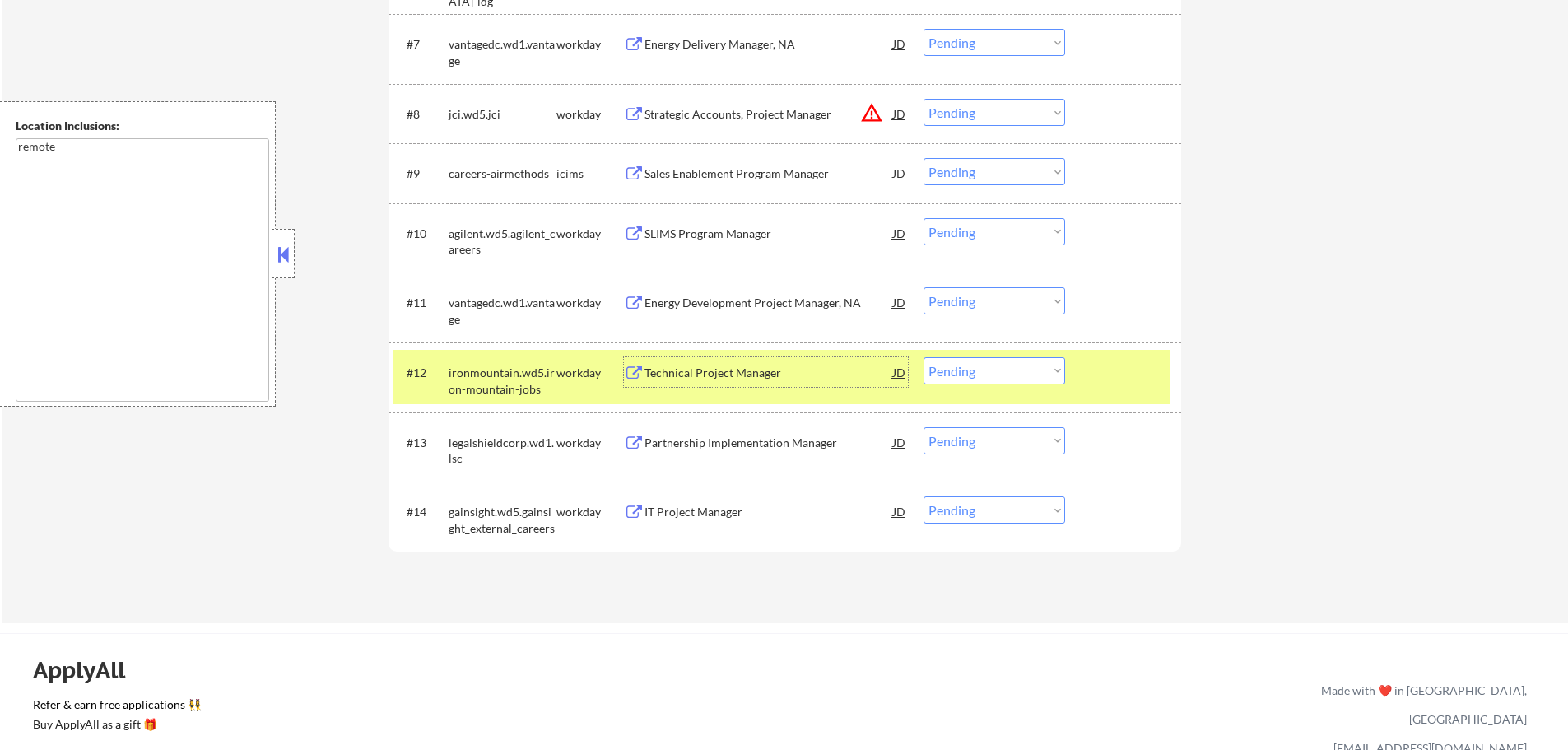
click at [695, 119] on div "Strategic Accounts, Project Manager" at bounding box center [769, 113] width 248 height 16
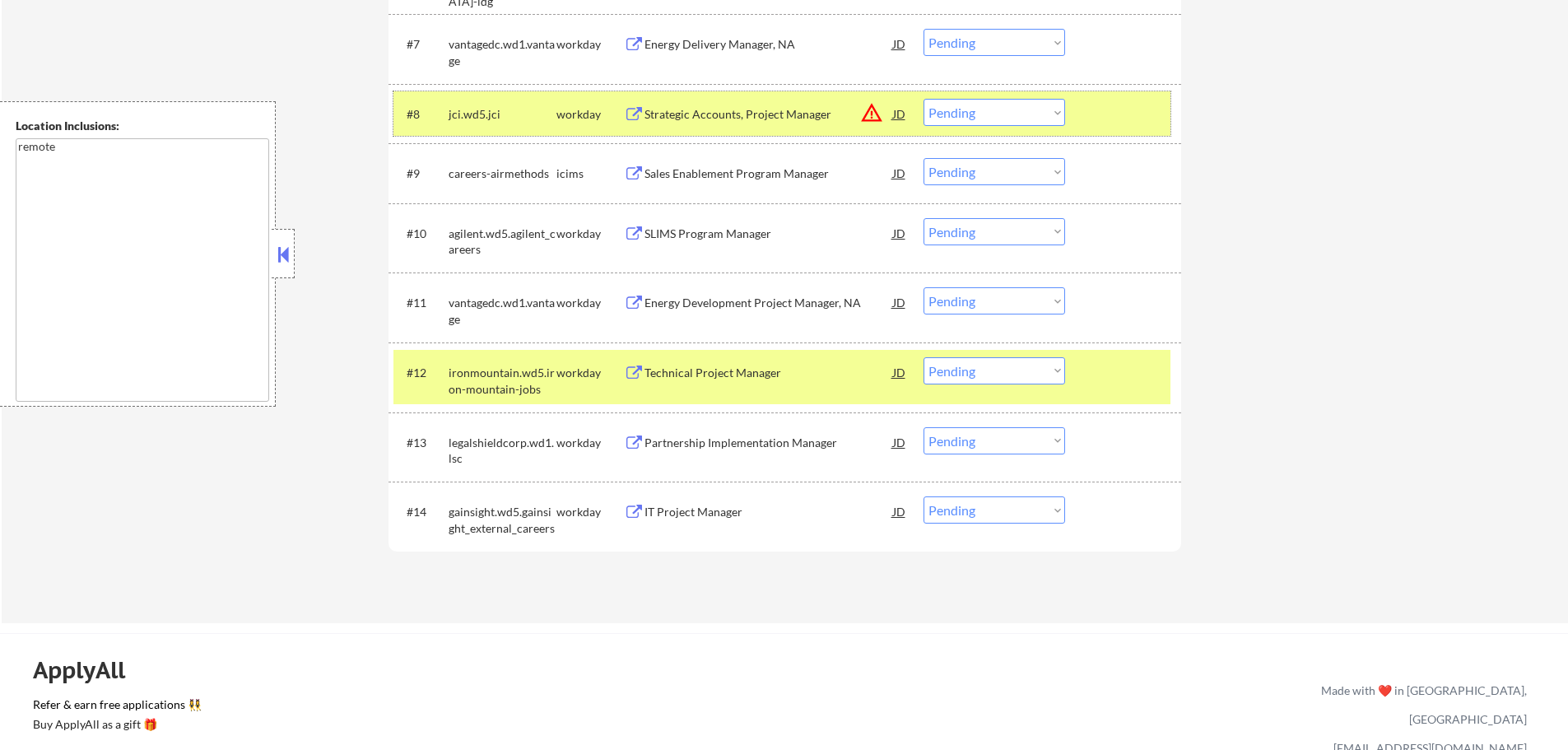
click at [1107, 127] on div at bounding box center [1125, 113] width 72 height 30
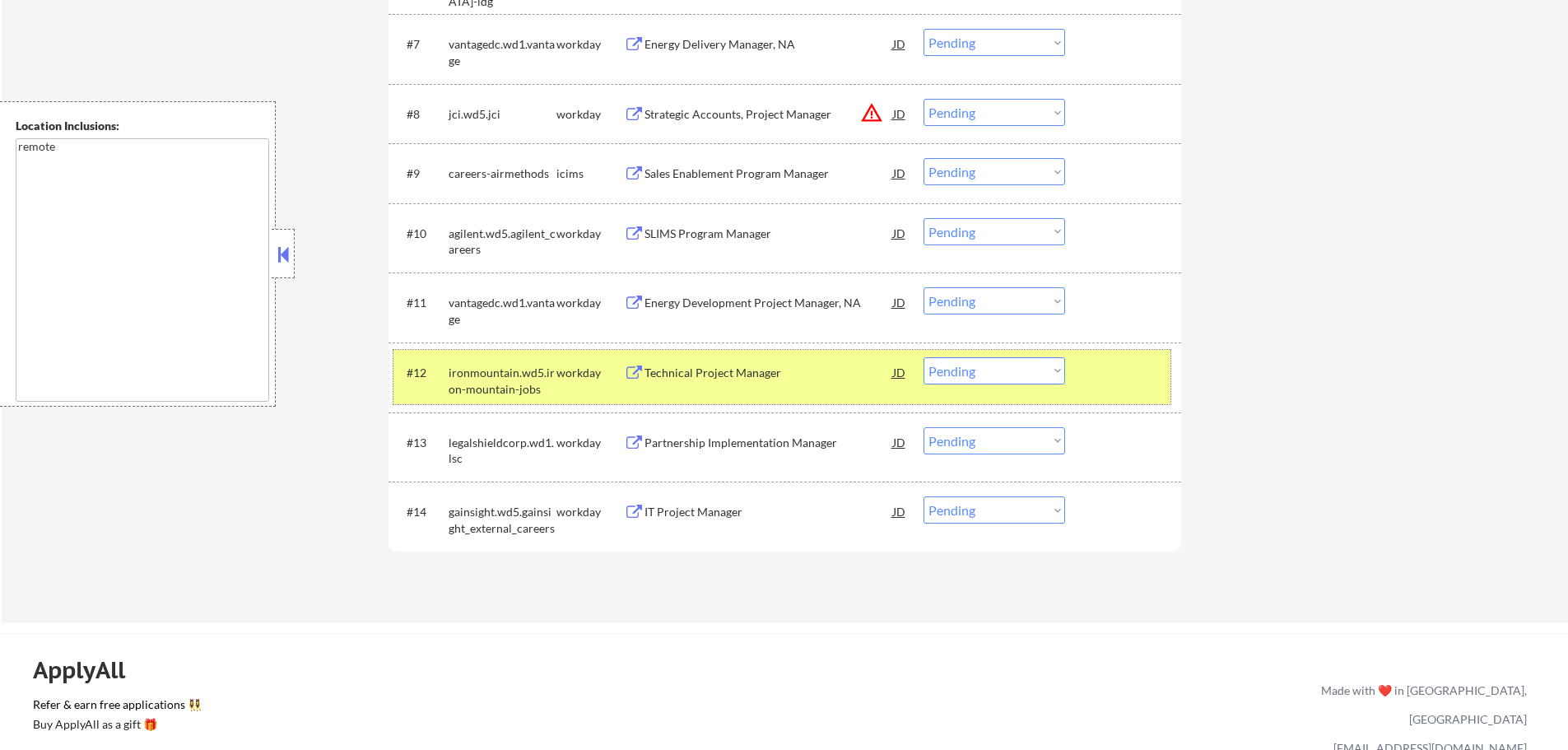
click at [1117, 372] on div at bounding box center [1125, 371] width 72 height 30
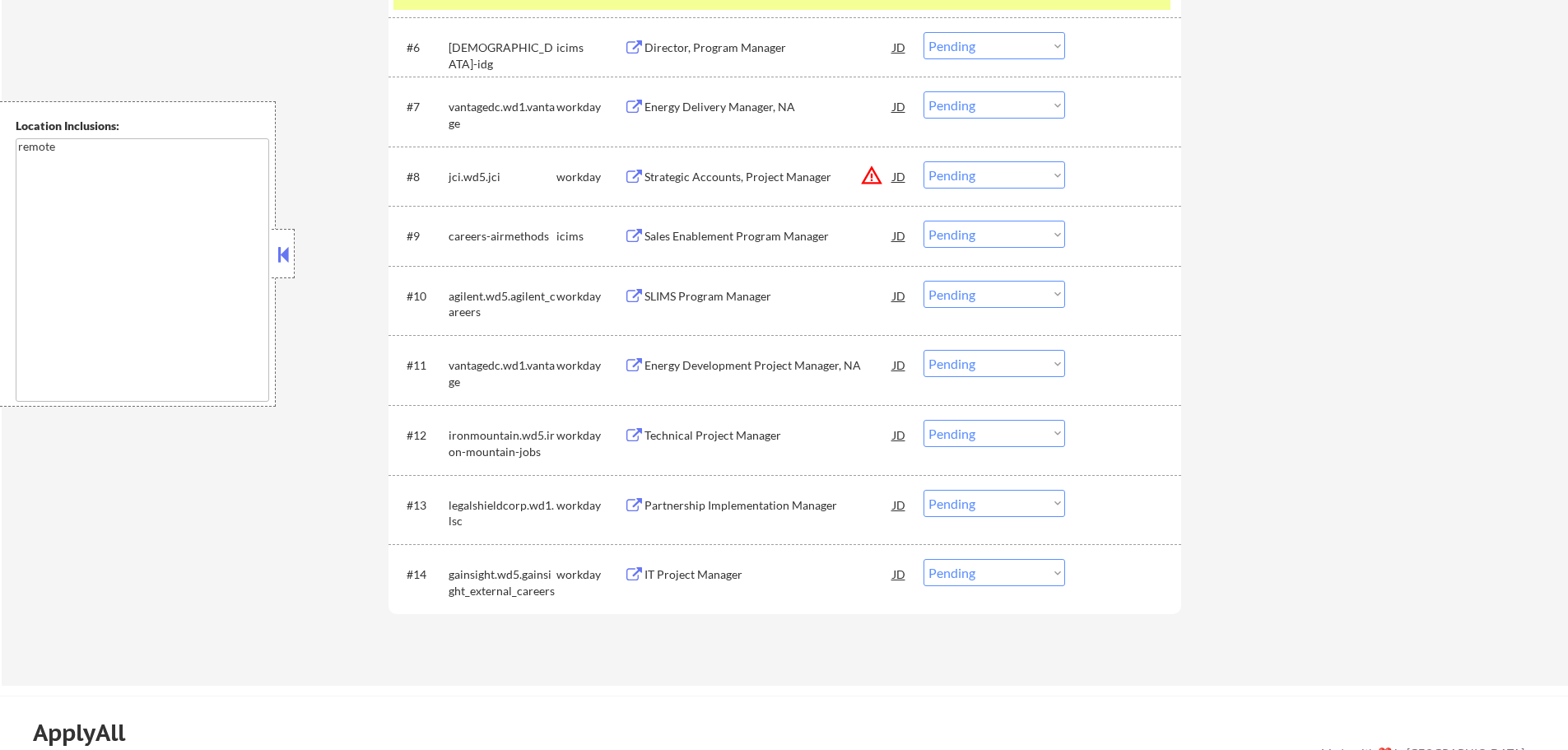
scroll to position [798, 0]
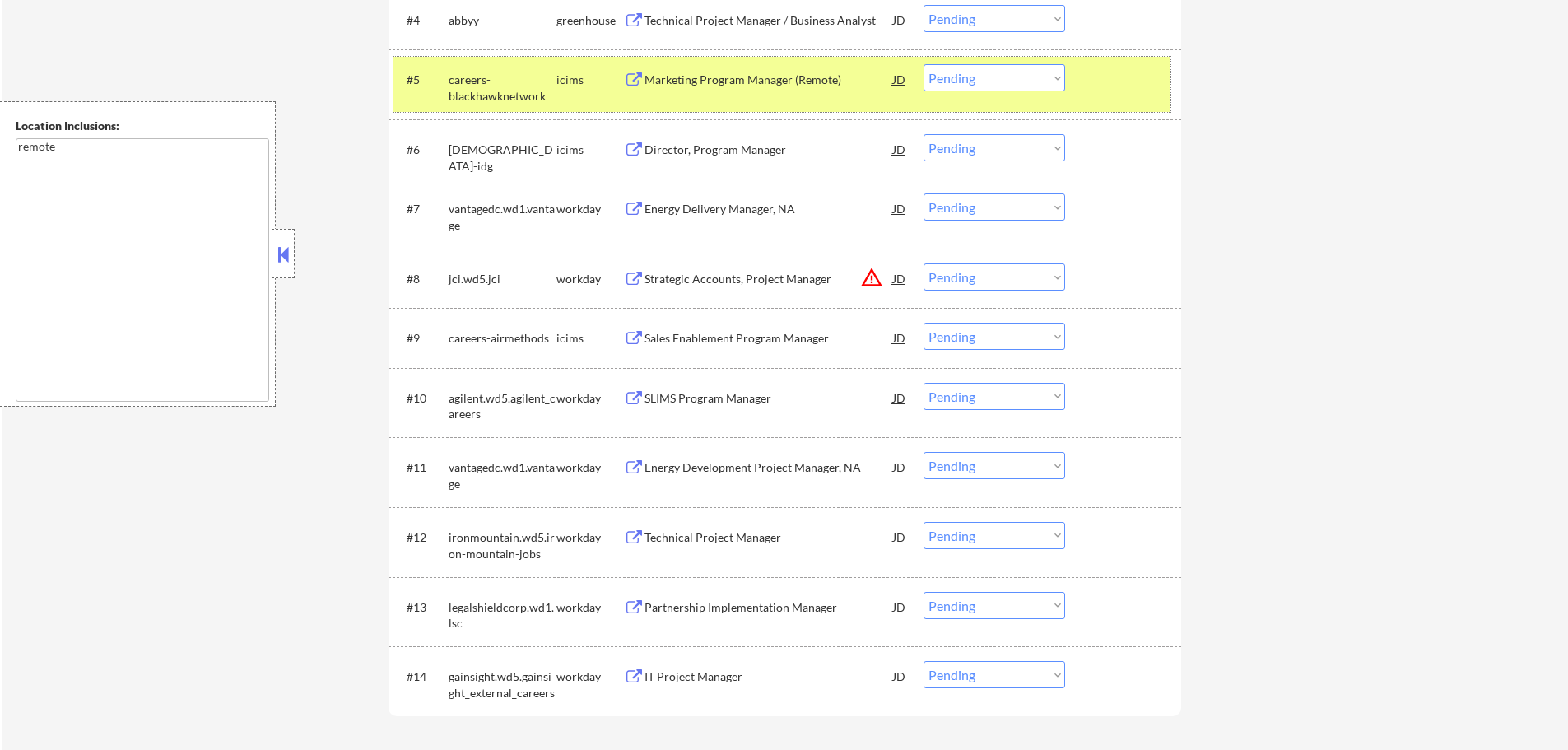
click at [1076, 66] on div "#5 careers-blackhawknetwork icims Marketing Program Manager (Remote) JD Choose …" at bounding box center [782, 84] width 777 height 54
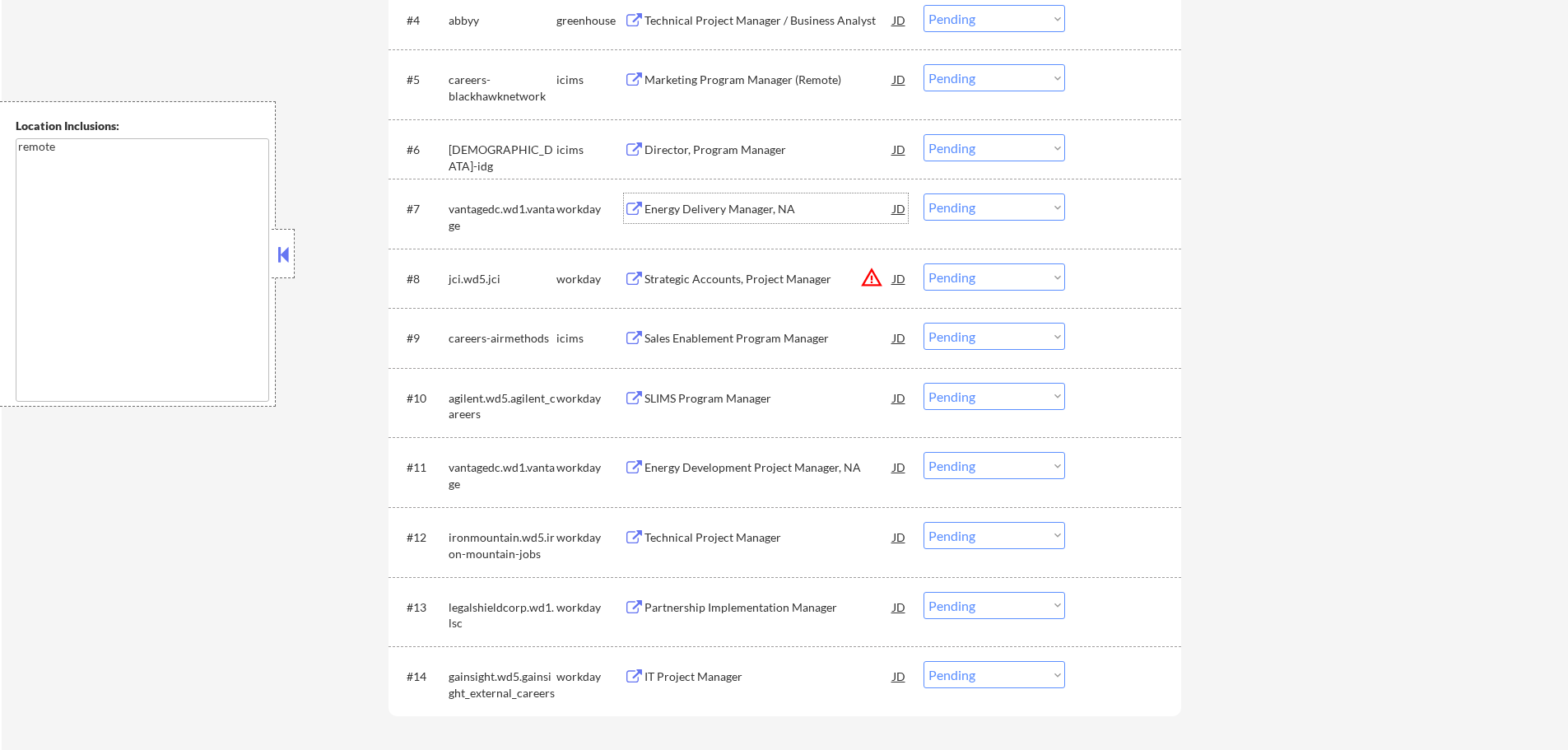
click at [739, 204] on div "Energy Delivery Manager, NA" at bounding box center [769, 209] width 248 height 16
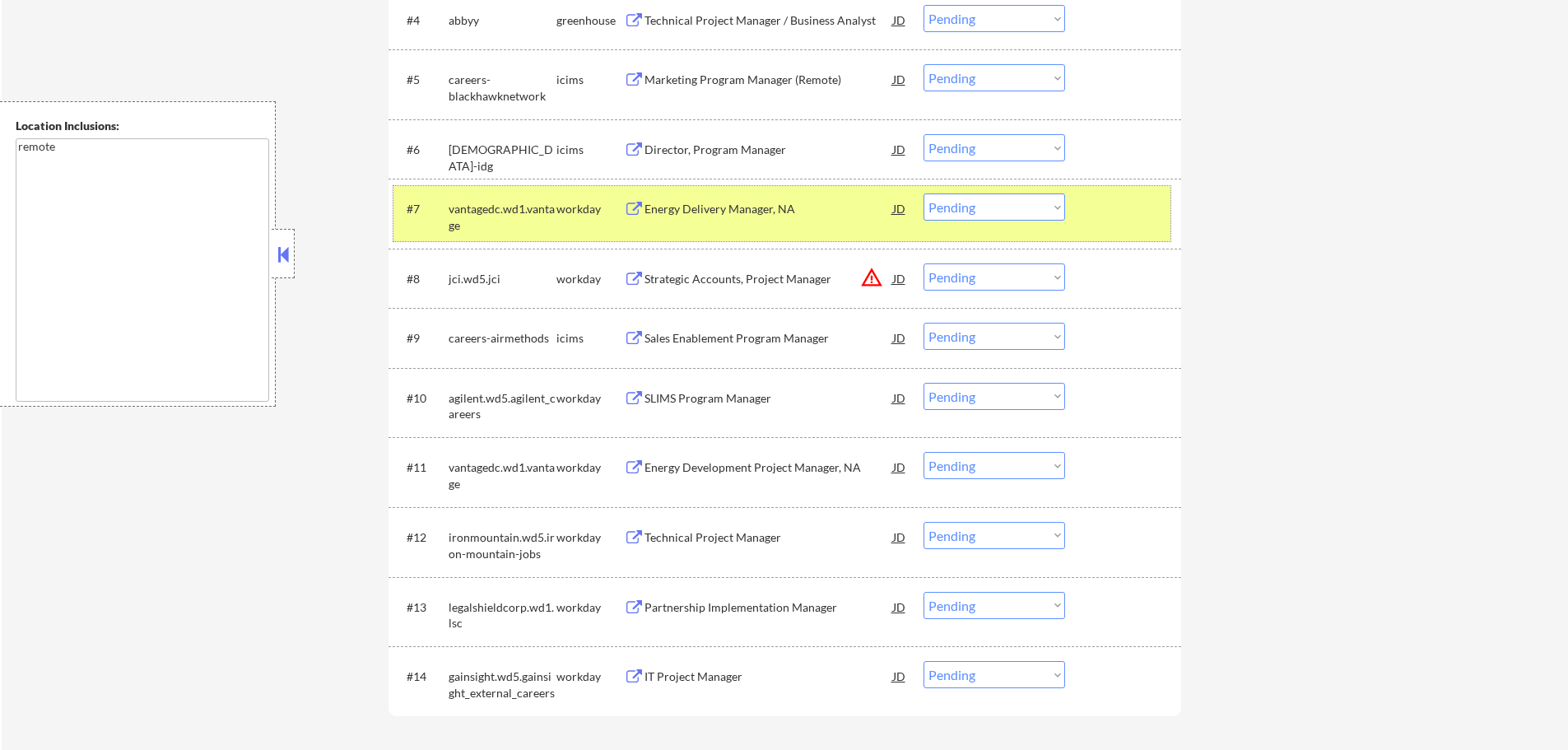
click at [1113, 210] on div at bounding box center [1125, 208] width 72 height 30
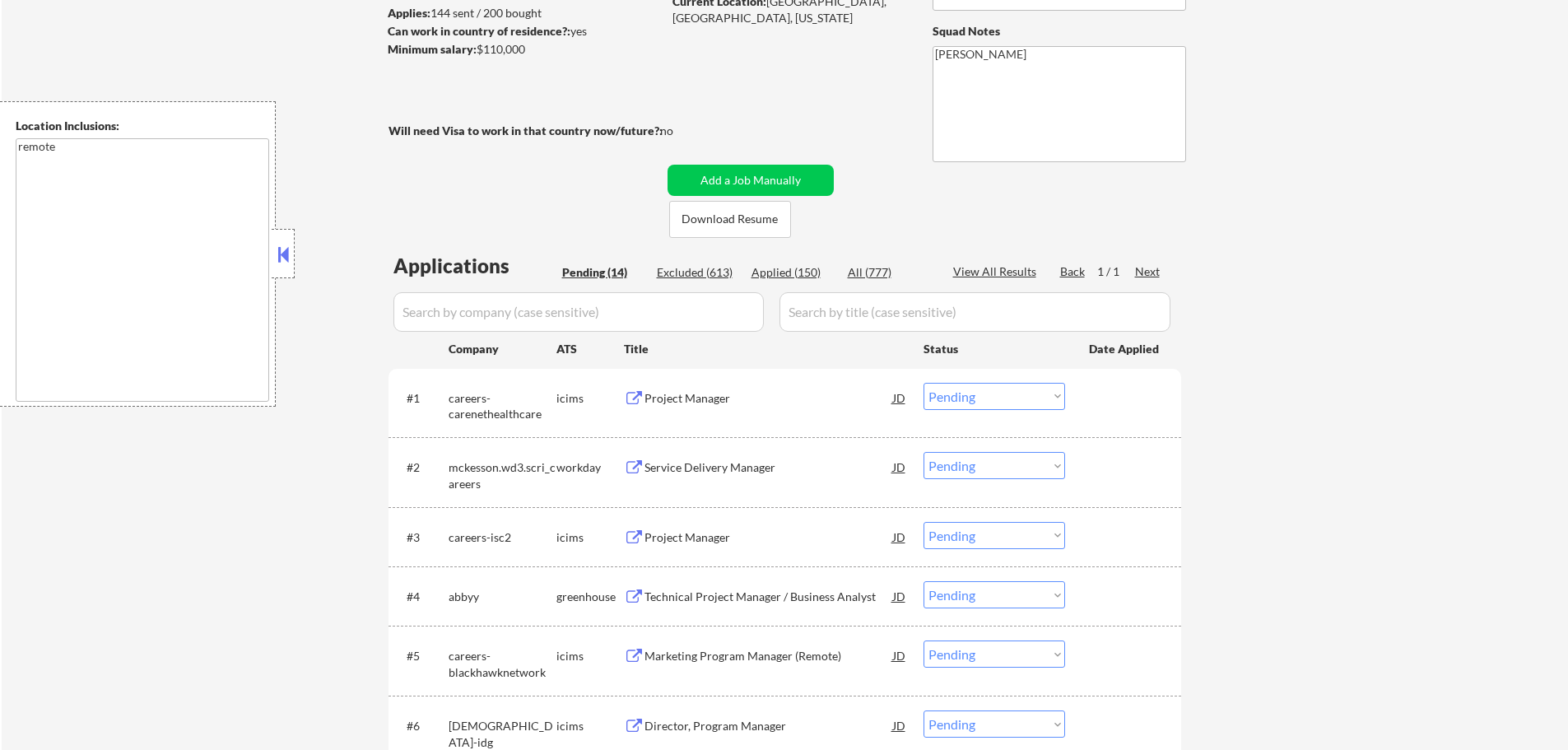
scroll to position [305, 0]
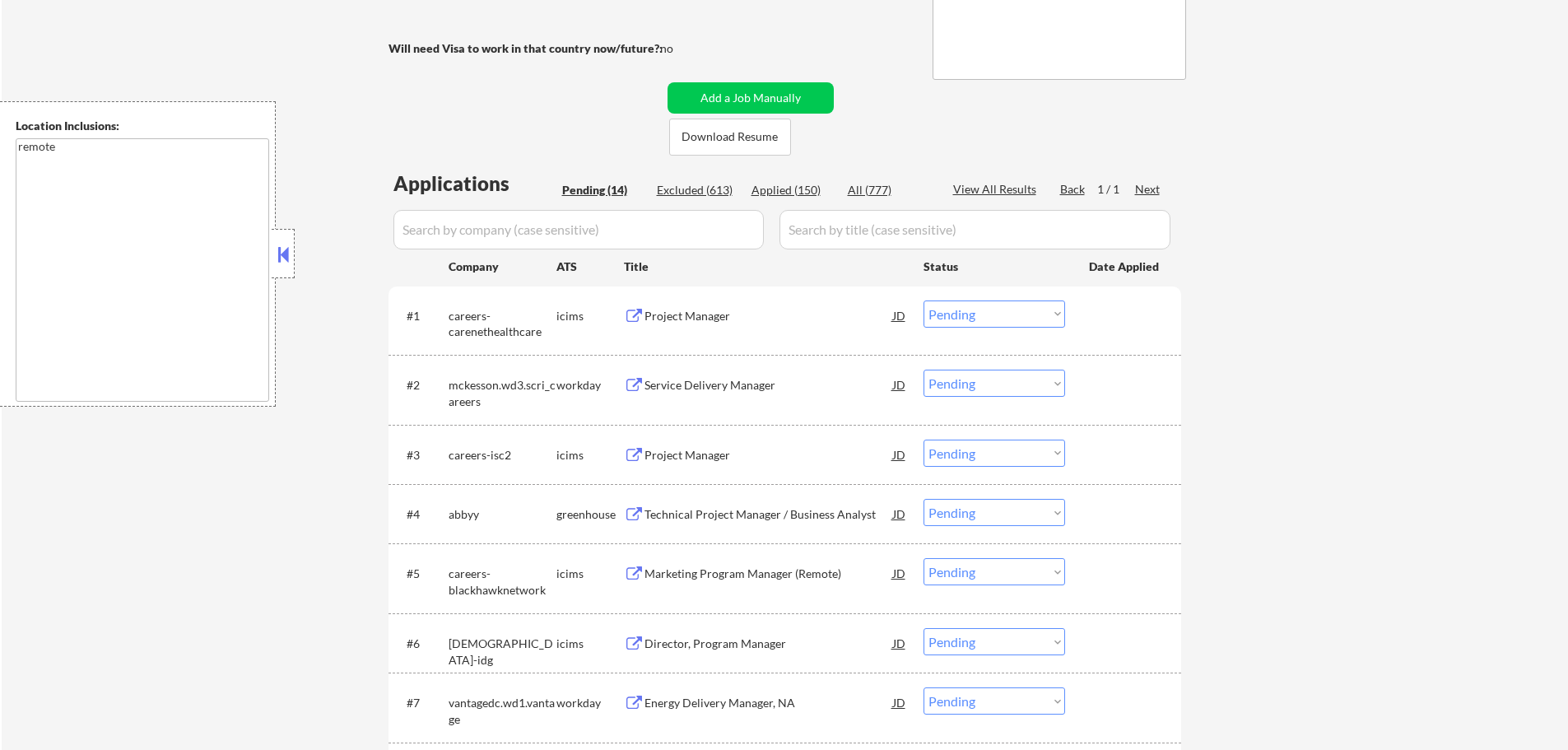
click at [711, 305] on div "Project Manager" at bounding box center [769, 314] width 248 height 30
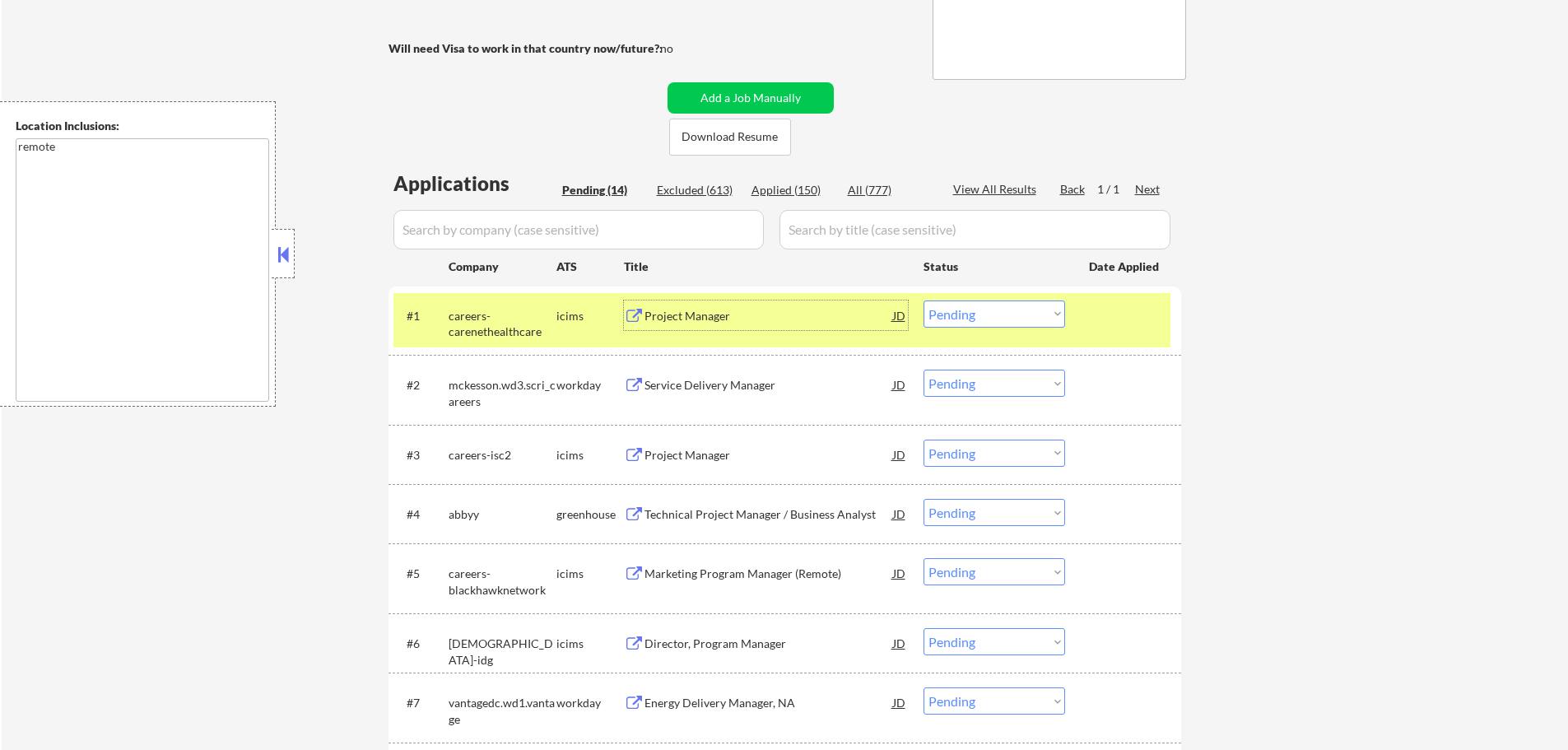
click at [945, 307] on select "Choose an option... Pending Applied Excluded (Questions) Excluded (Expired) Exc…" at bounding box center [994, 313] width 141 height 27
click at [923, 300] on select "Choose an option... Pending Applied Excluded (Questions) Excluded (Expired) Exc…" at bounding box center [994, 313] width 141 height 27
click at [1132, 315] on div at bounding box center [1125, 314] width 72 height 30
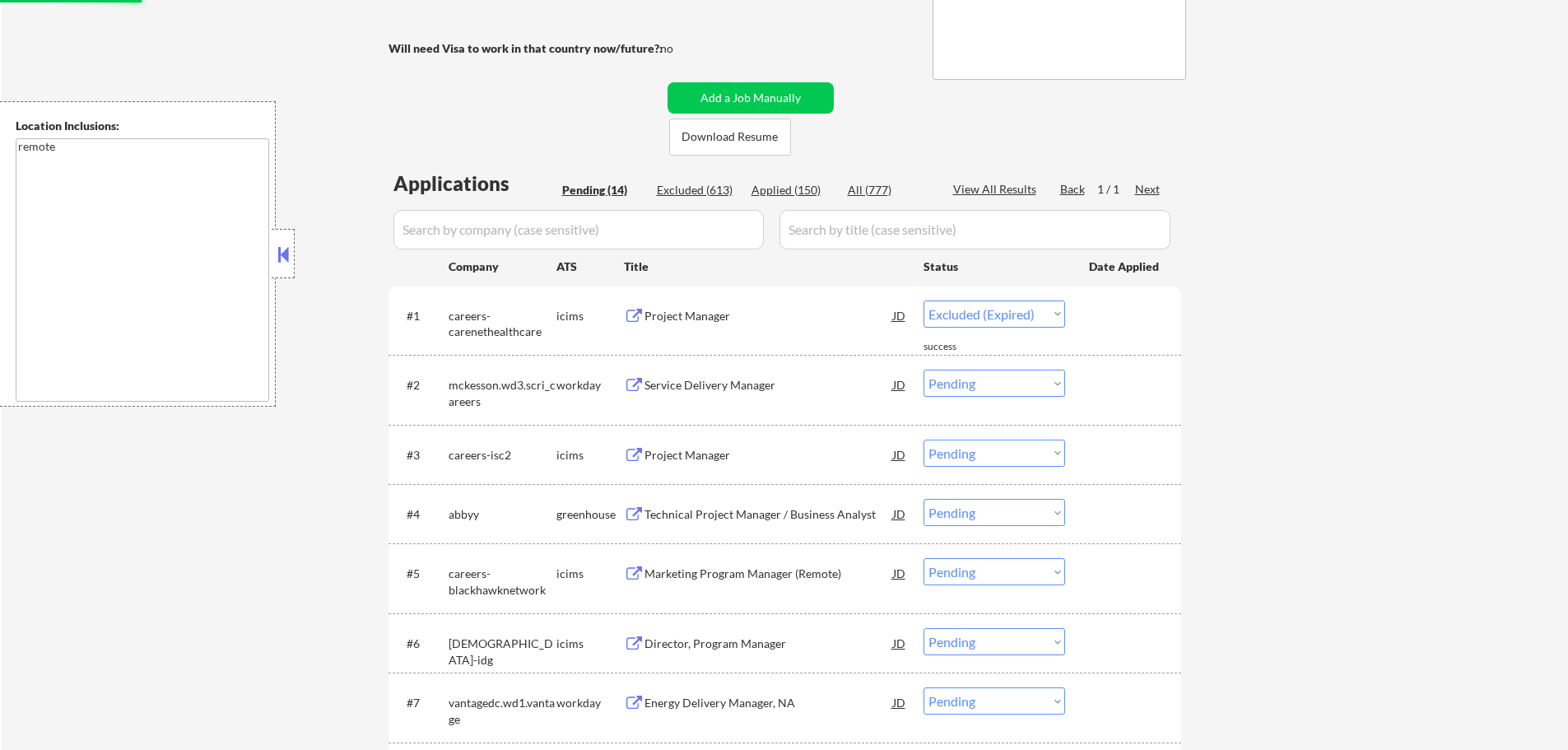
select select ""pending""
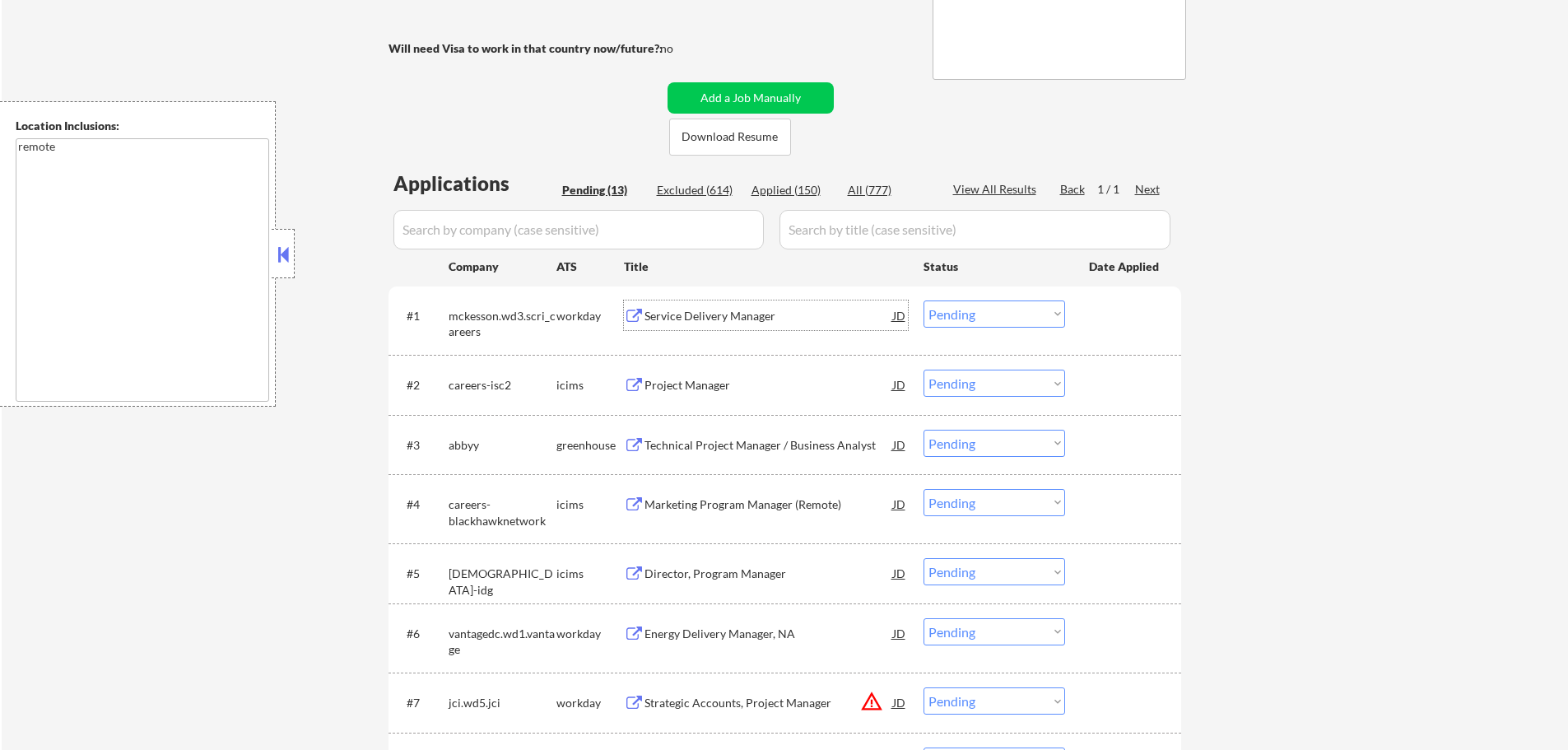
click at [727, 310] on div "Service Delivery Manager" at bounding box center [769, 315] width 248 height 16
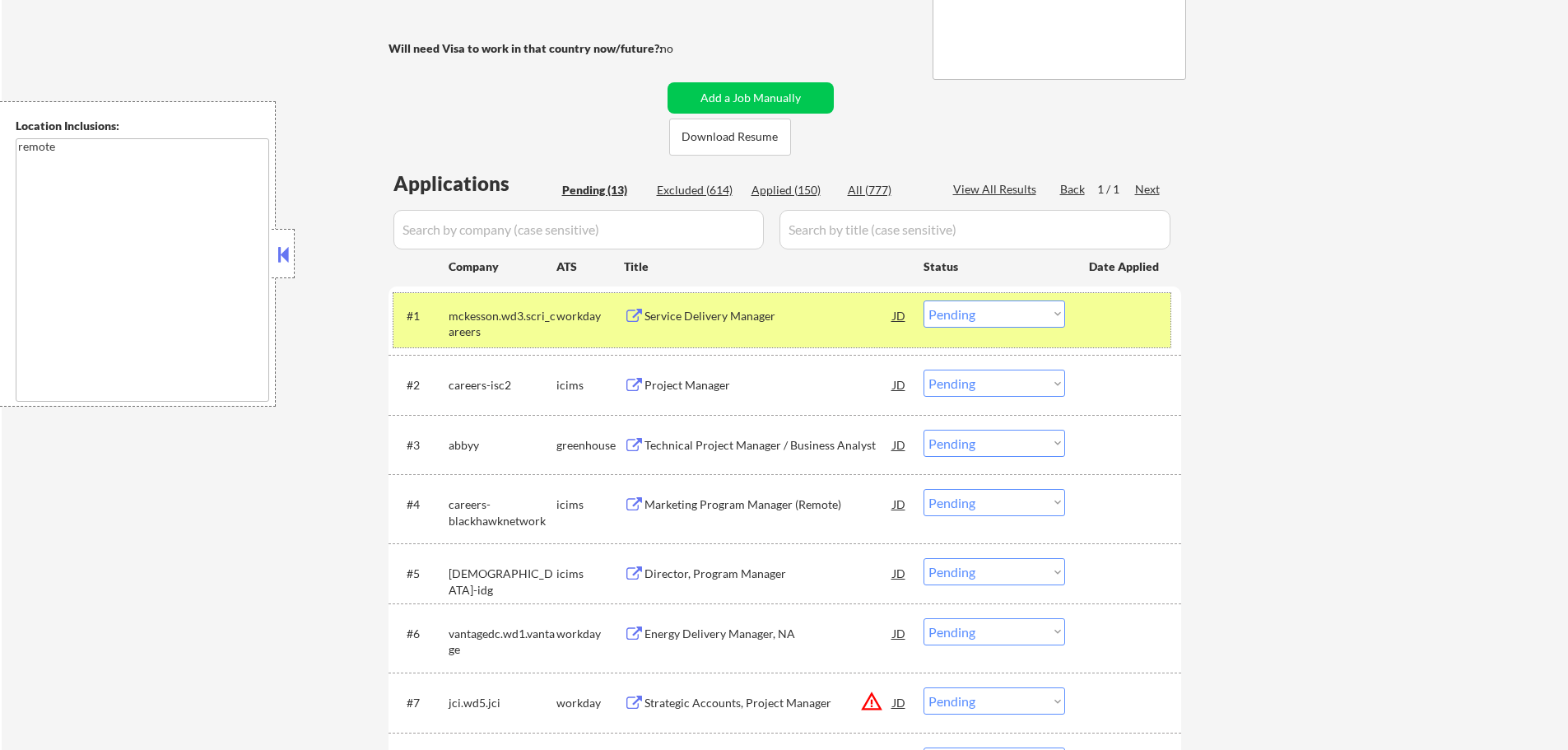
click at [1096, 304] on div at bounding box center [1125, 314] width 72 height 30
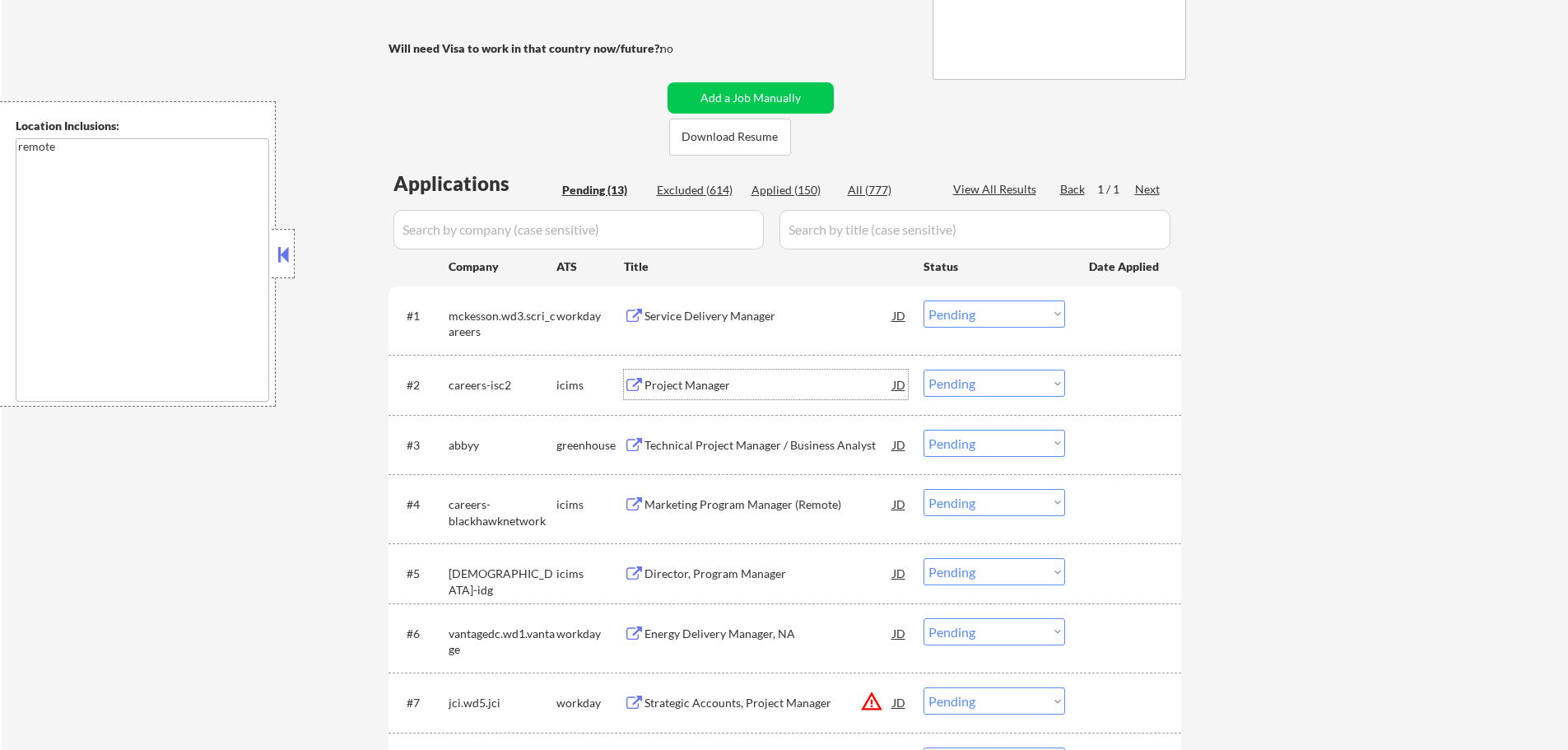
click at [654, 389] on div "Project Manager" at bounding box center [769, 385] width 248 height 16
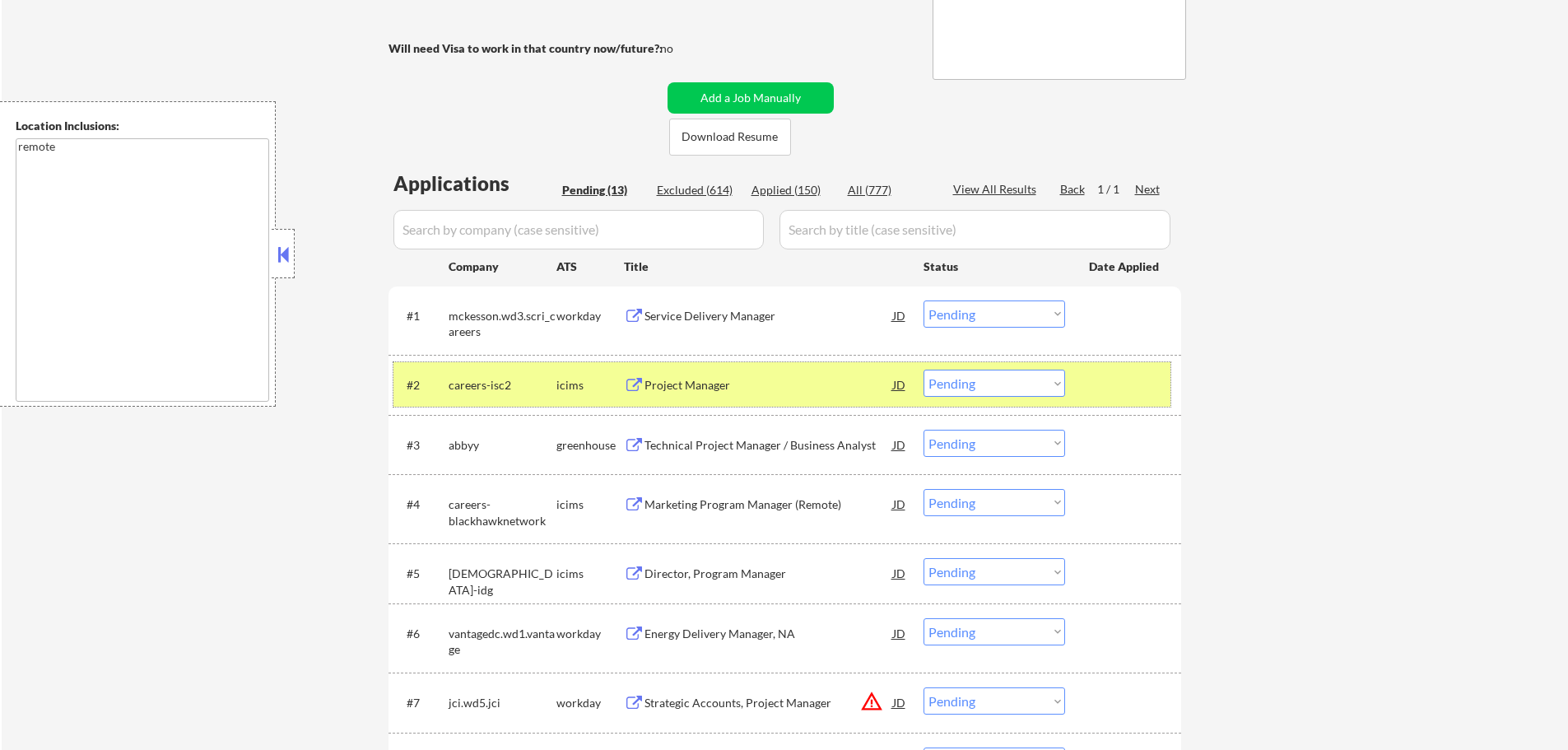
click at [1130, 390] on div at bounding box center [1125, 384] width 72 height 30
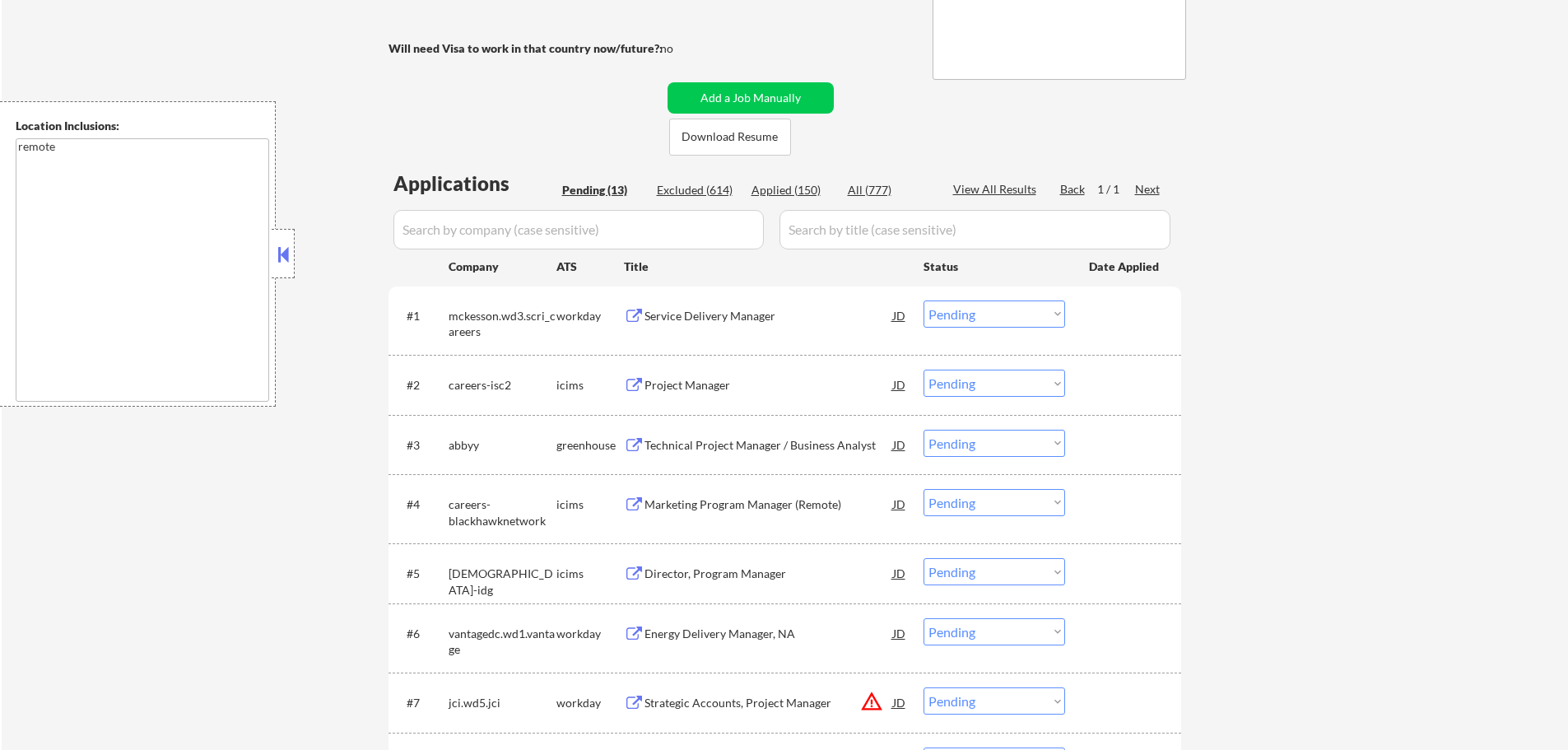
click at [766, 438] on div "Technical Project Manager / Business Analyst" at bounding box center [769, 444] width 248 height 16
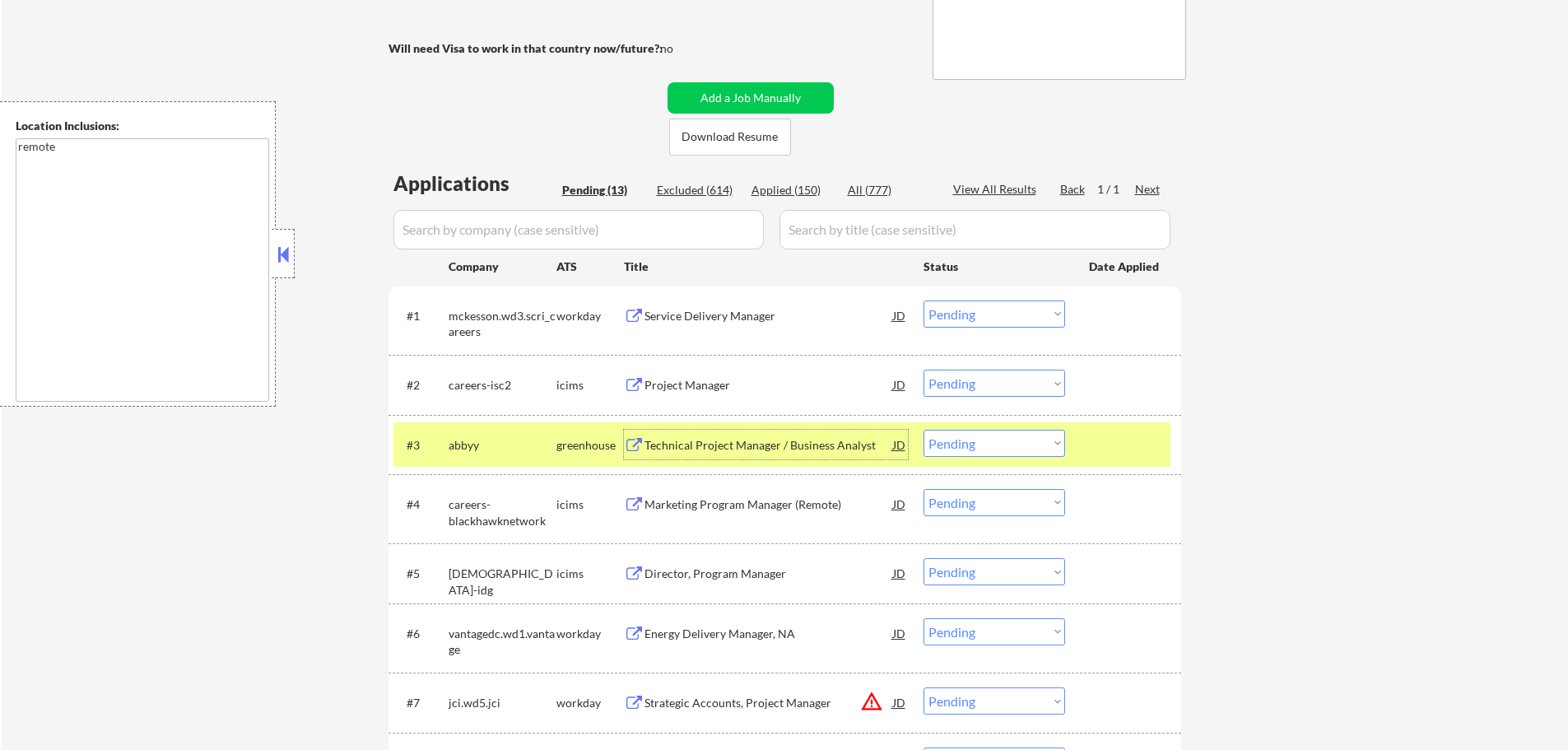
click at [1141, 449] on div at bounding box center [1125, 444] width 72 height 30
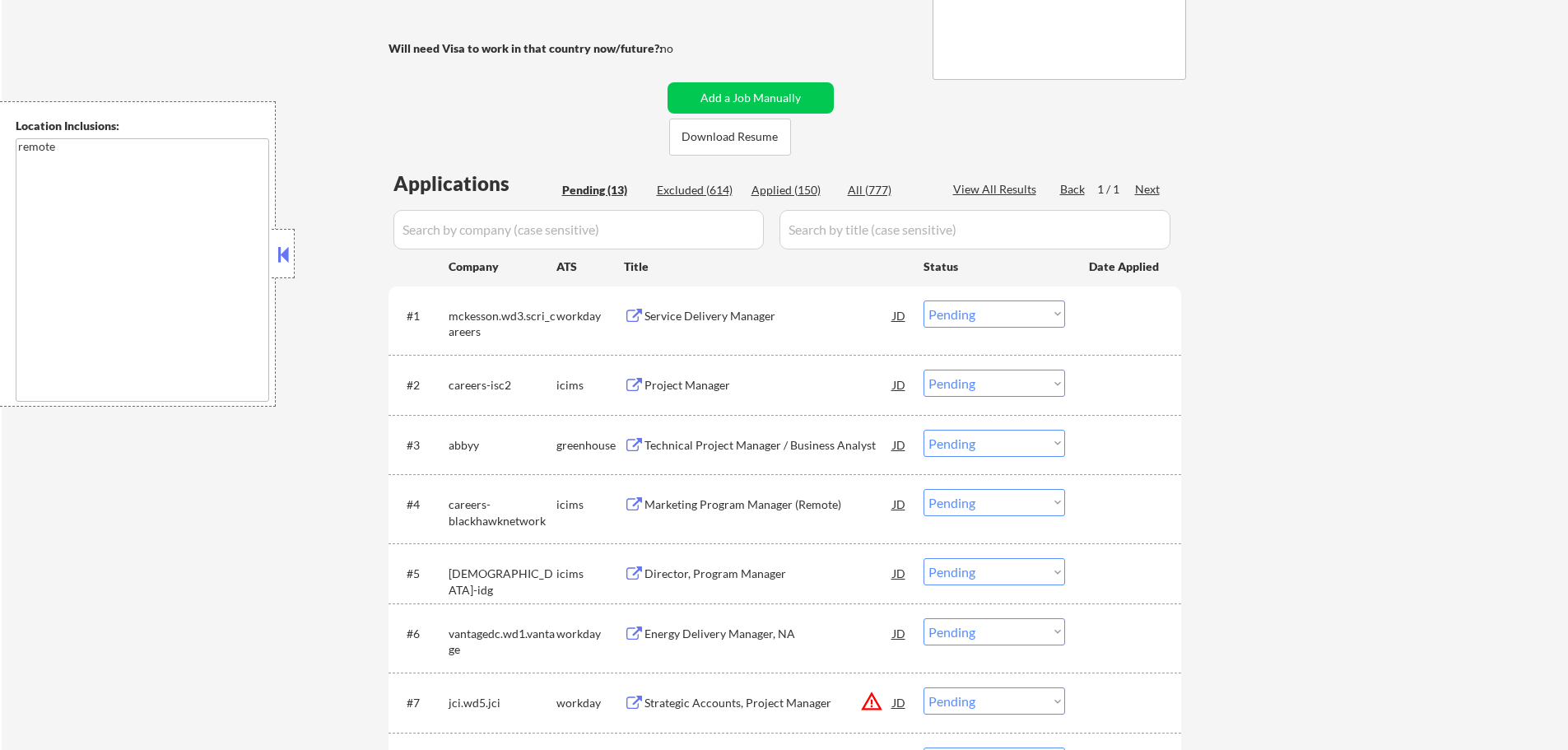
click at [644, 318] on button at bounding box center [634, 316] width 20 height 15
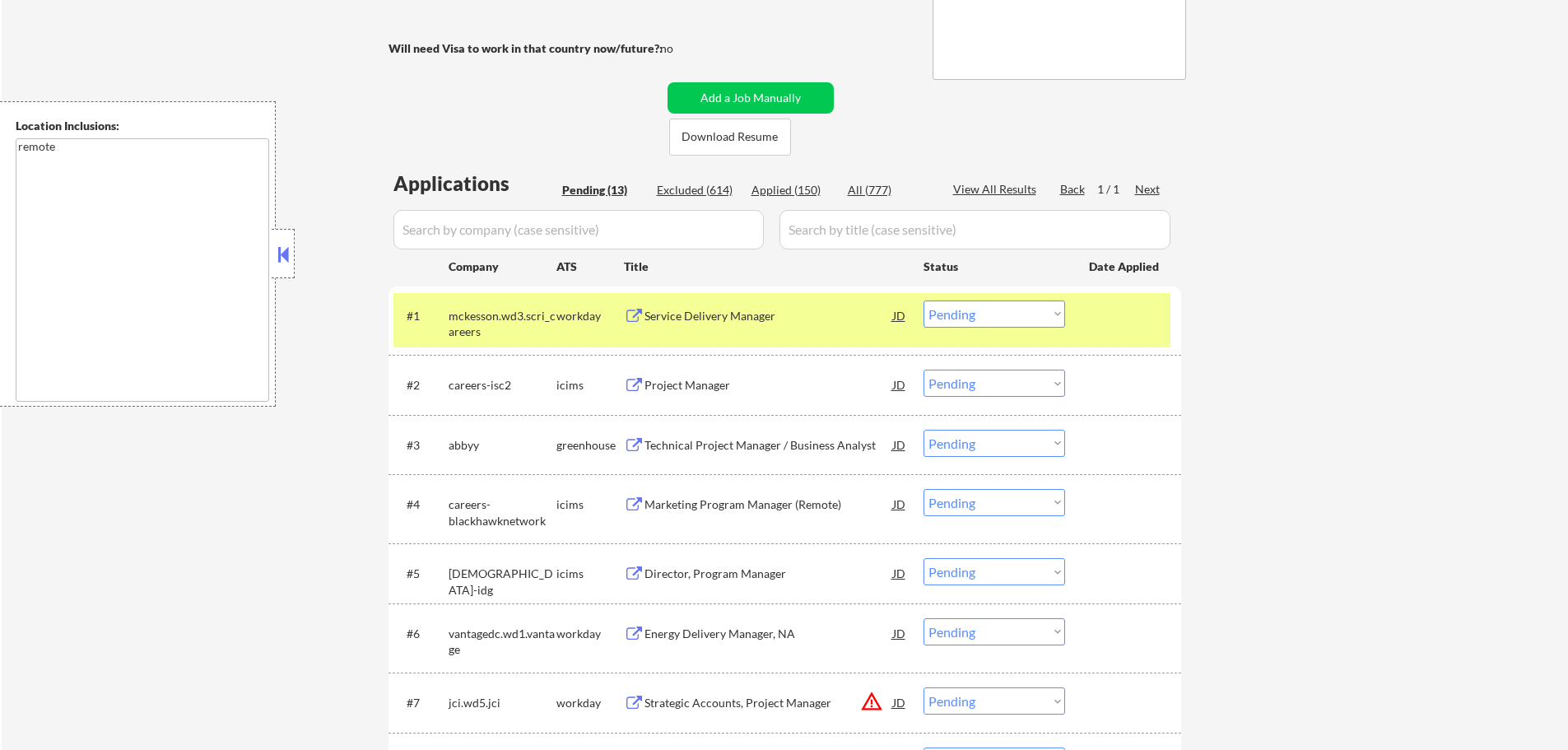
click at [1130, 322] on div at bounding box center [1125, 314] width 72 height 30
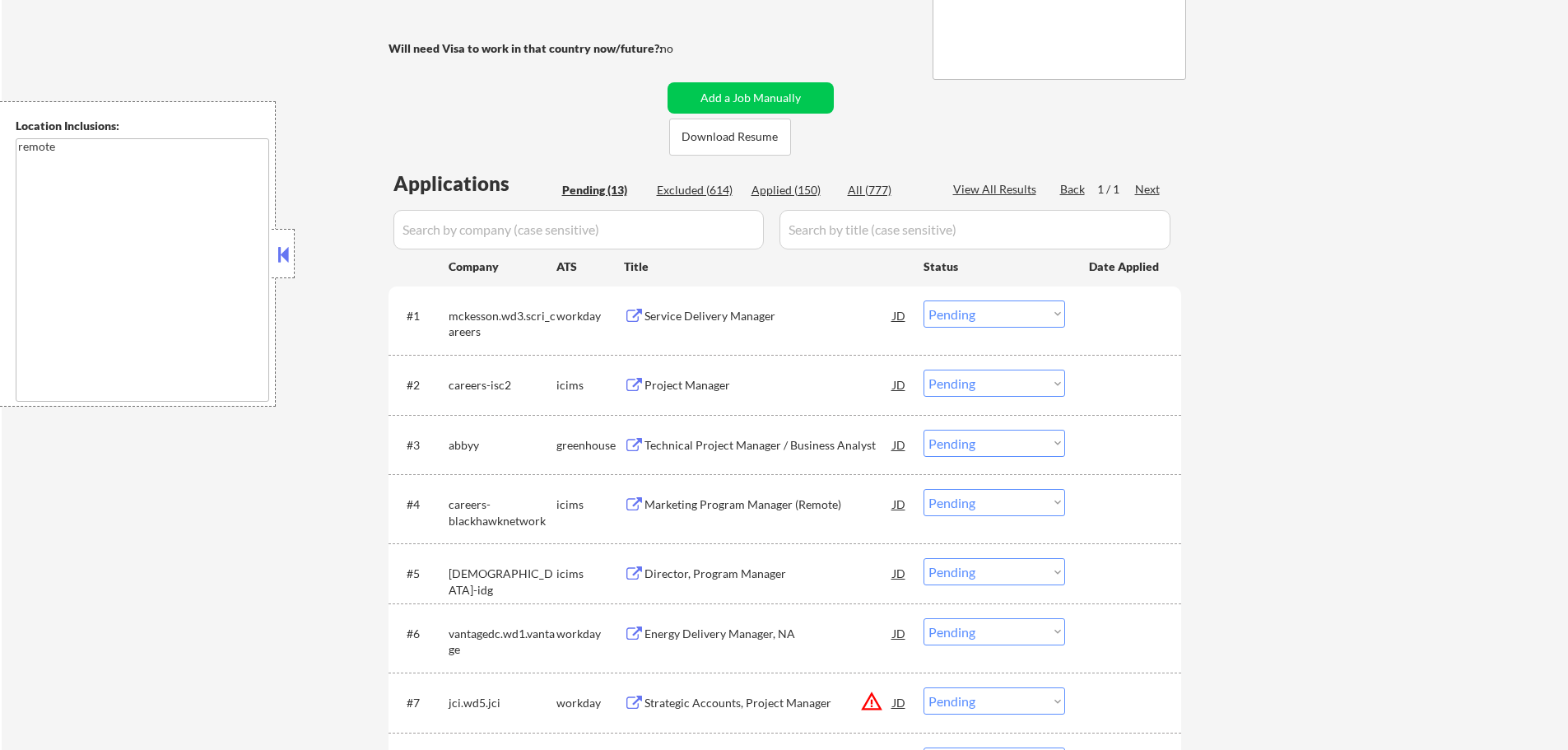
click at [689, 382] on div "Project Manager" at bounding box center [769, 385] width 248 height 16
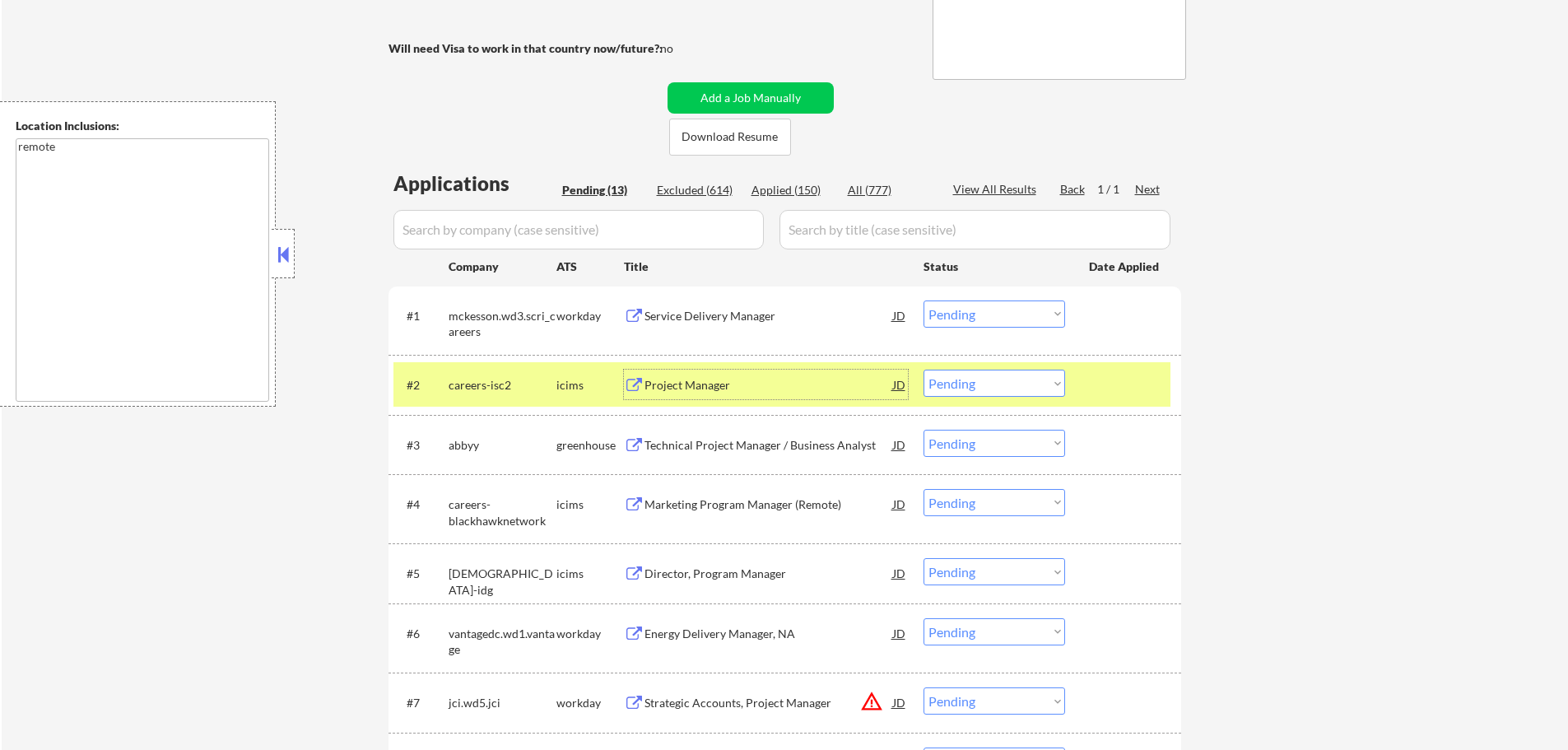
click at [1100, 371] on div at bounding box center [1125, 384] width 72 height 30
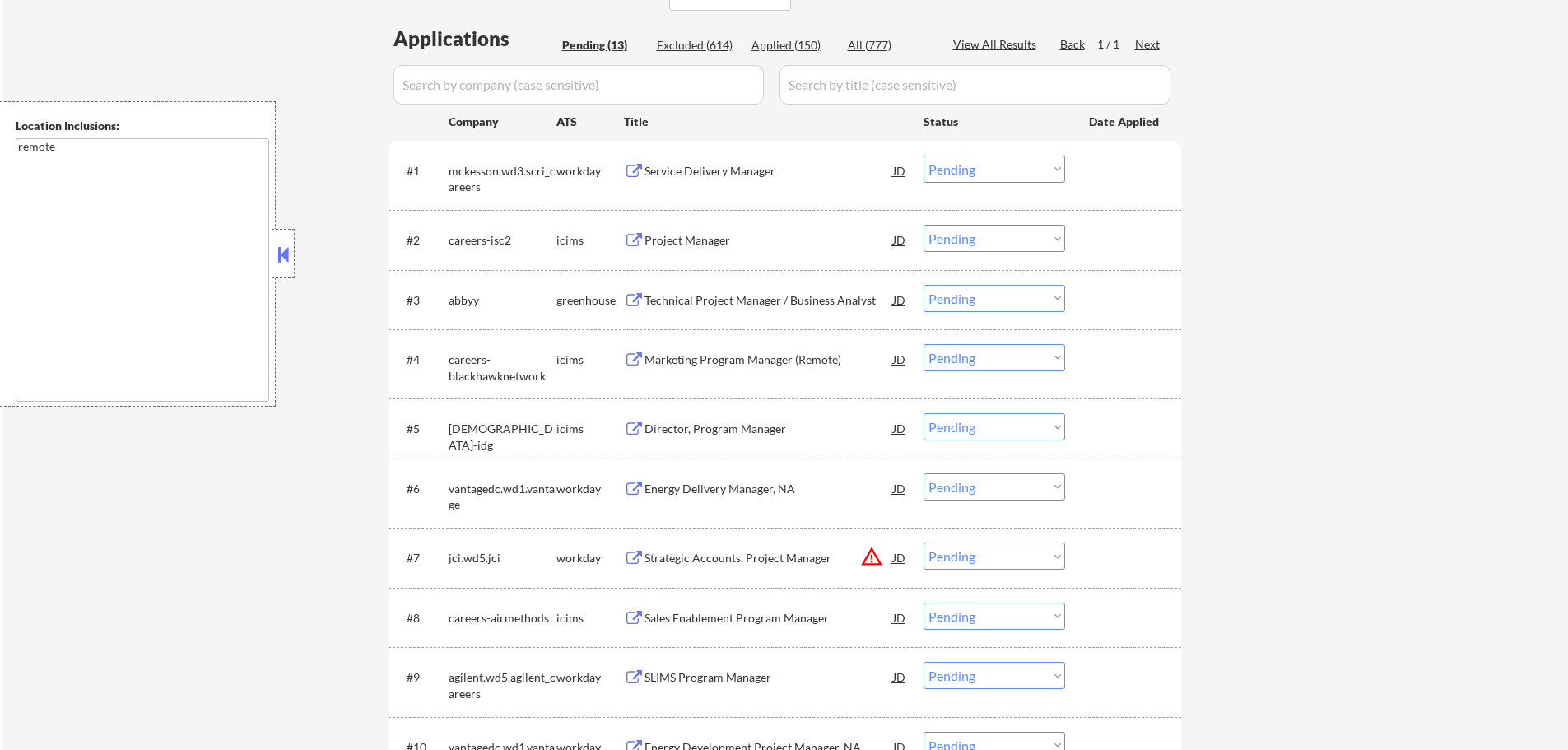
scroll to position [469, 0]
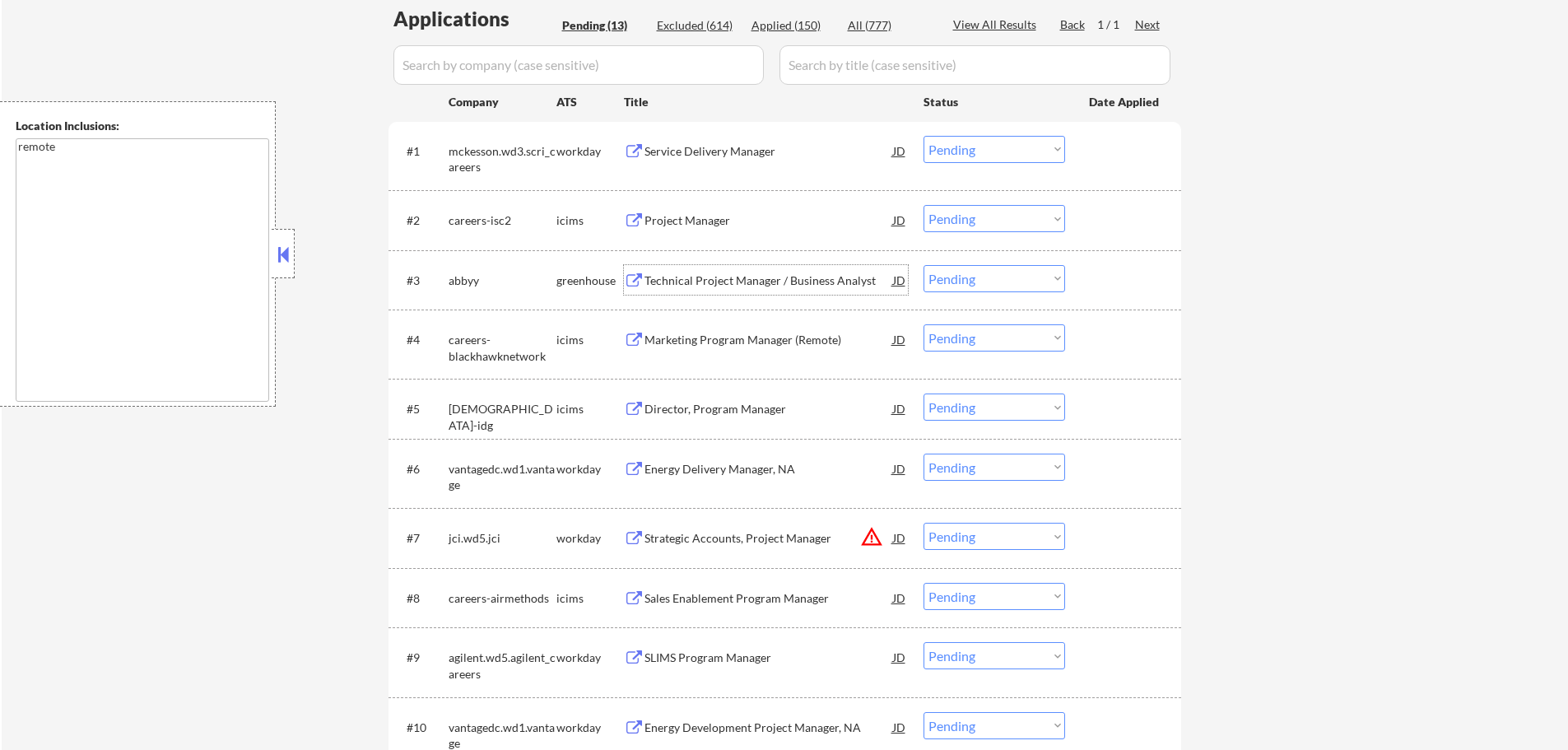
click at [738, 287] on div "Technical Project Manager / Business Analyst" at bounding box center [769, 280] width 248 height 16
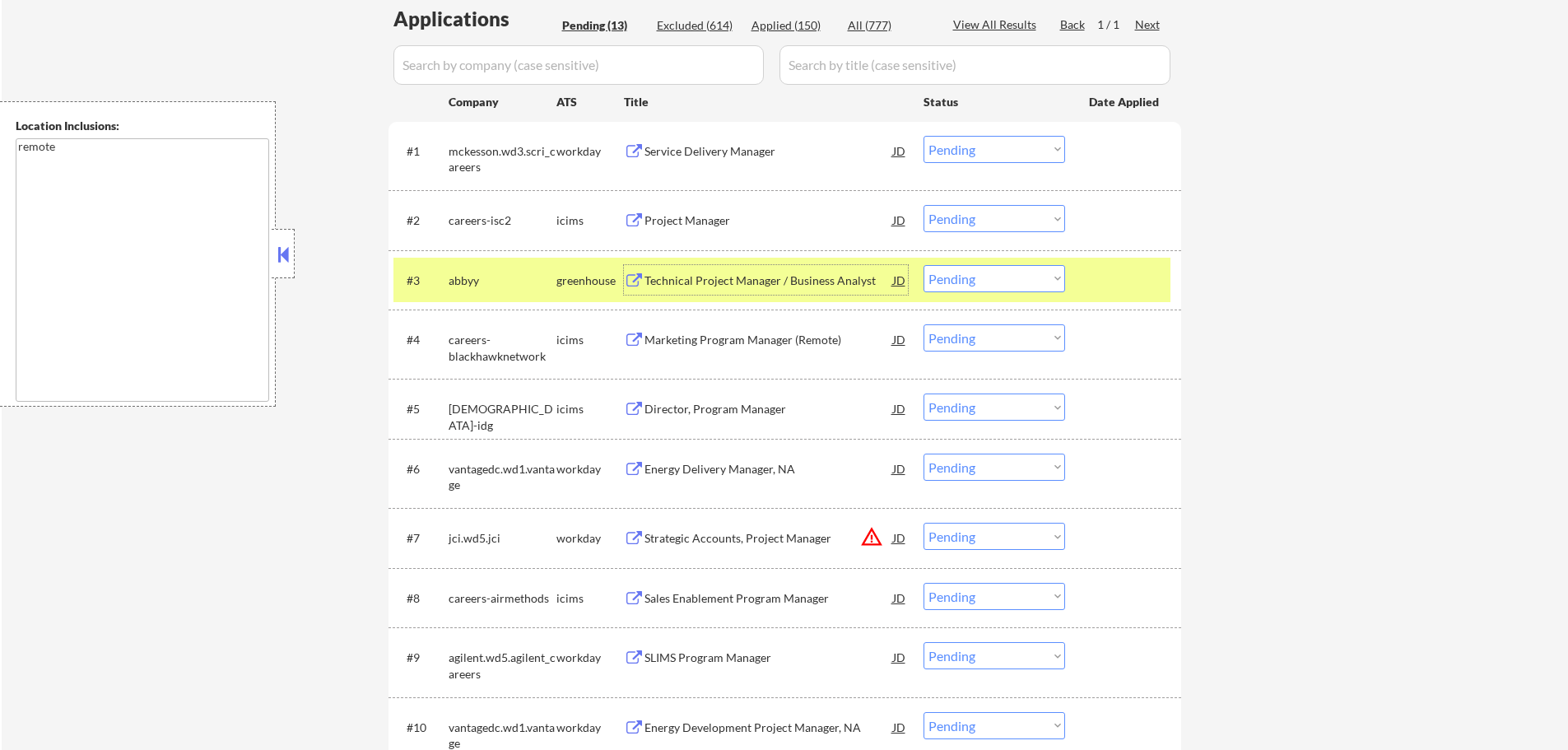
click at [1114, 275] on div at bounding box center [1125, 280] width 72 height 30
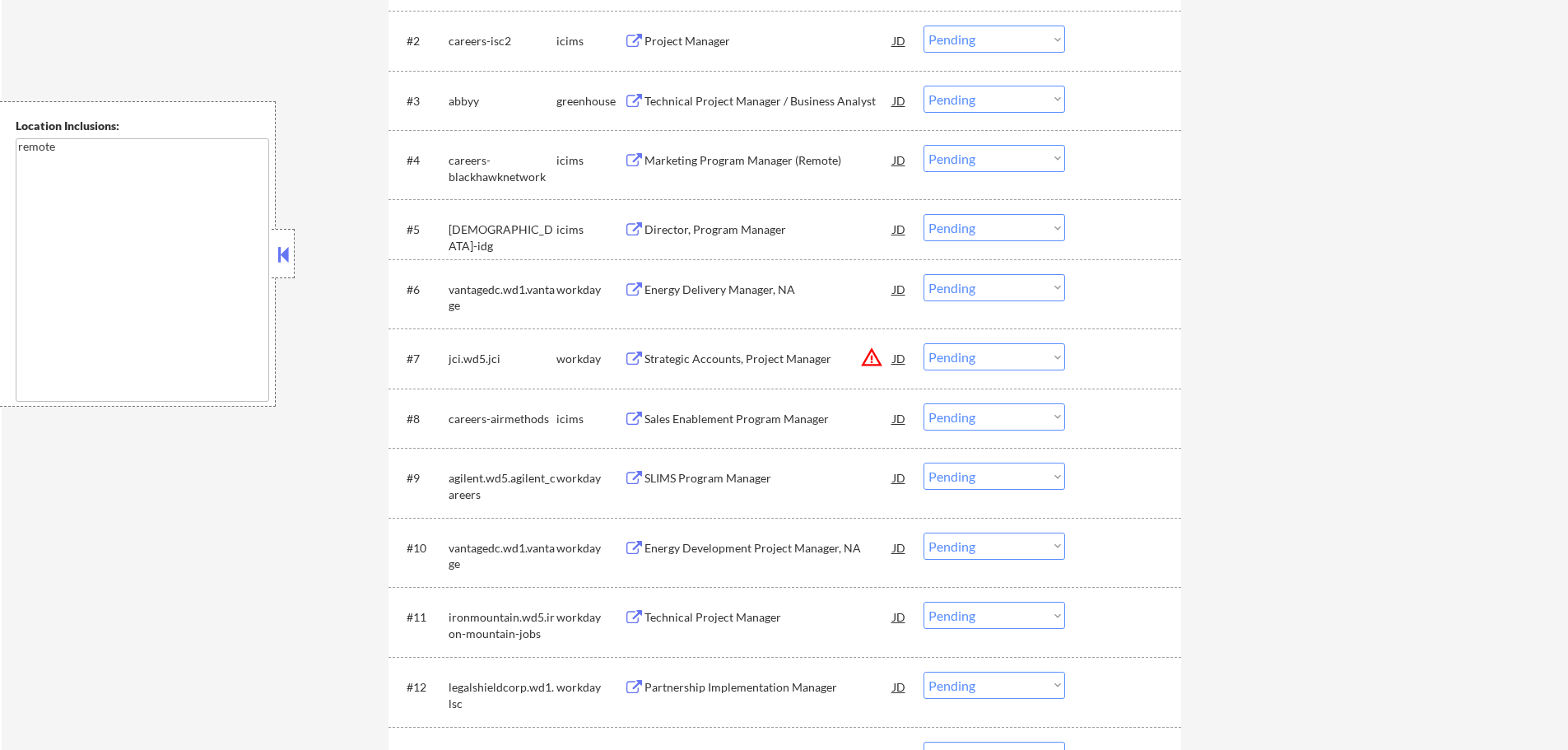
scroll to position [715, 0]
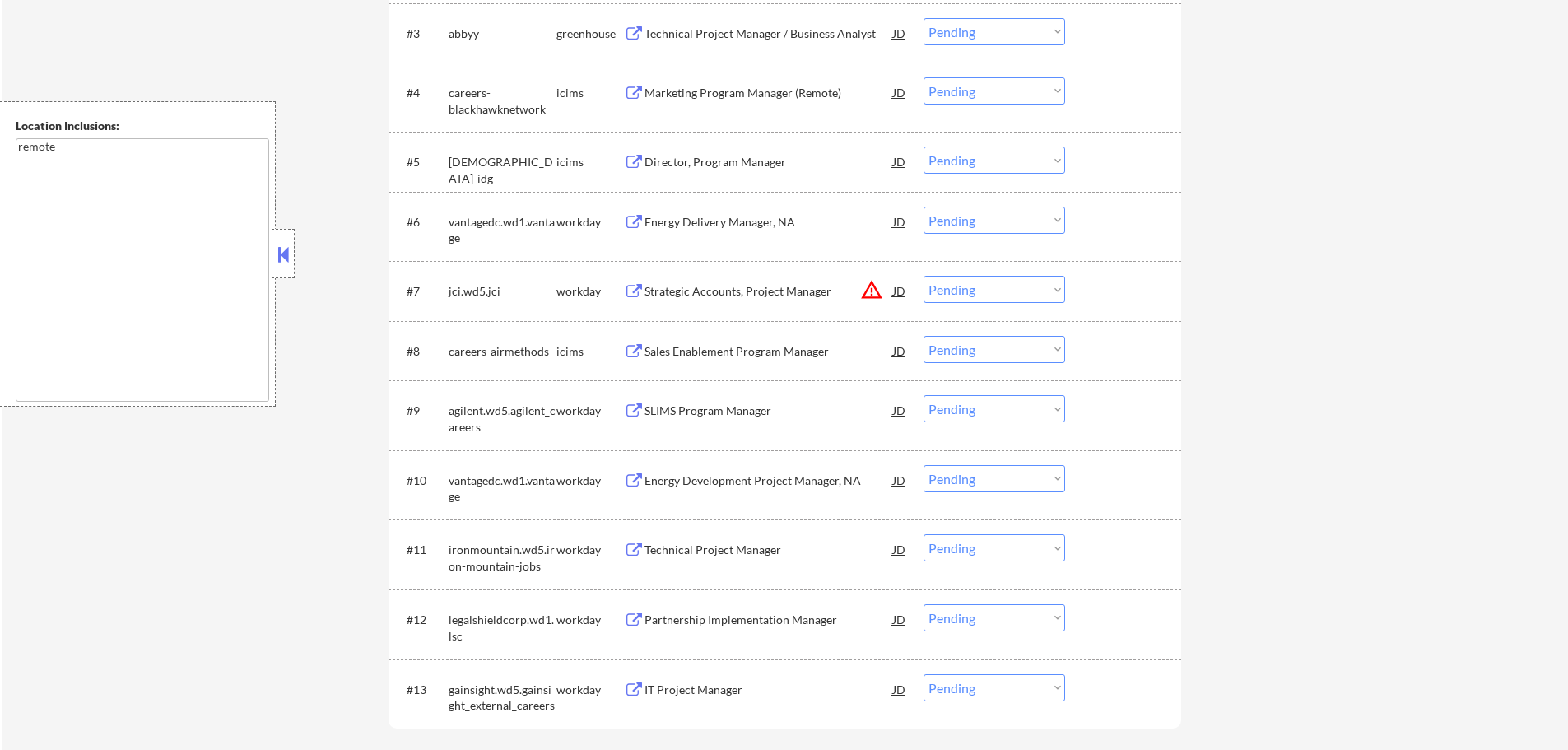
click at [653, 281] on div "Strategic Accounts, Project Manager" at bounding box center [769, 290] width 248 height 30
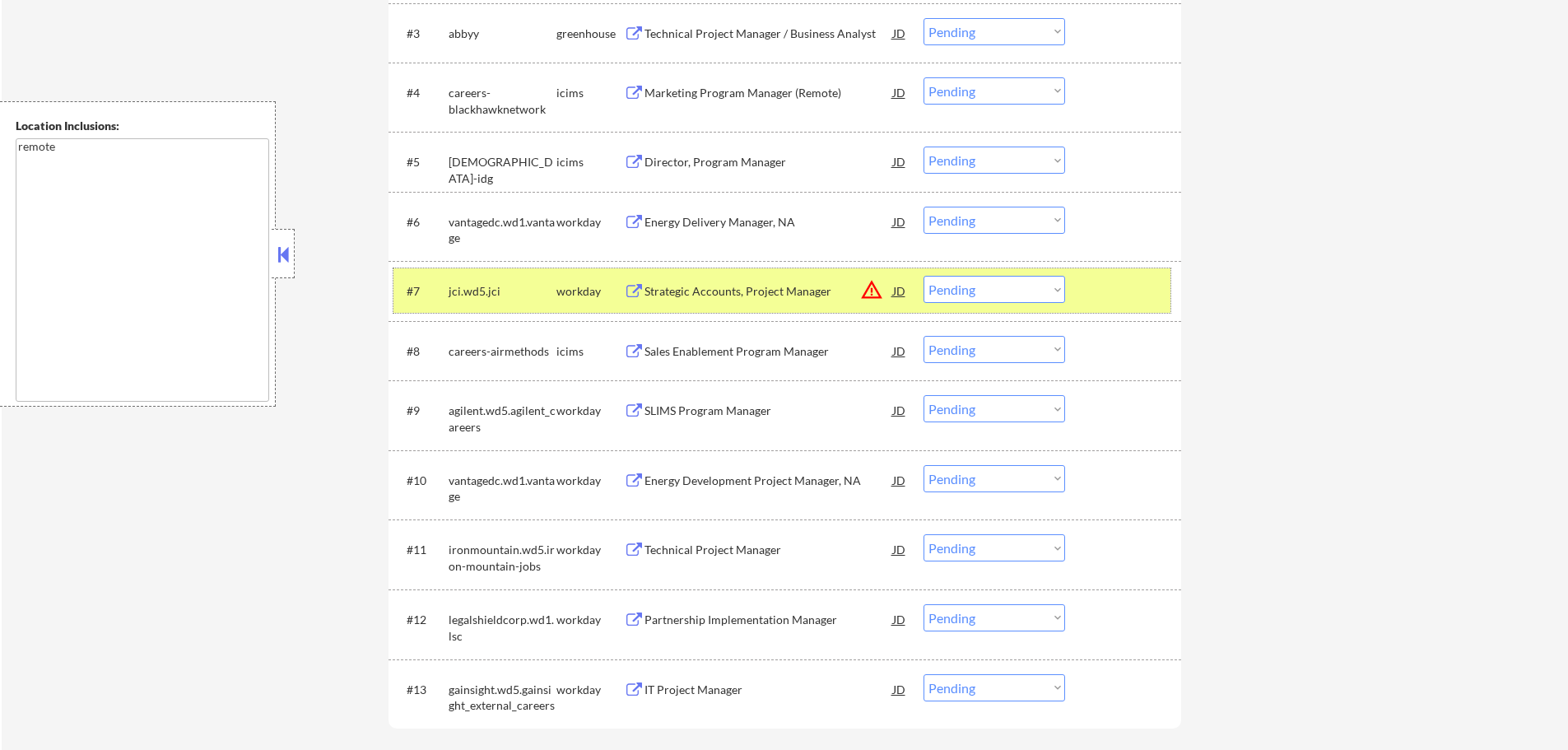
click at [1104, 293] on div at bounding box center [1125, 290] width 72 height 30
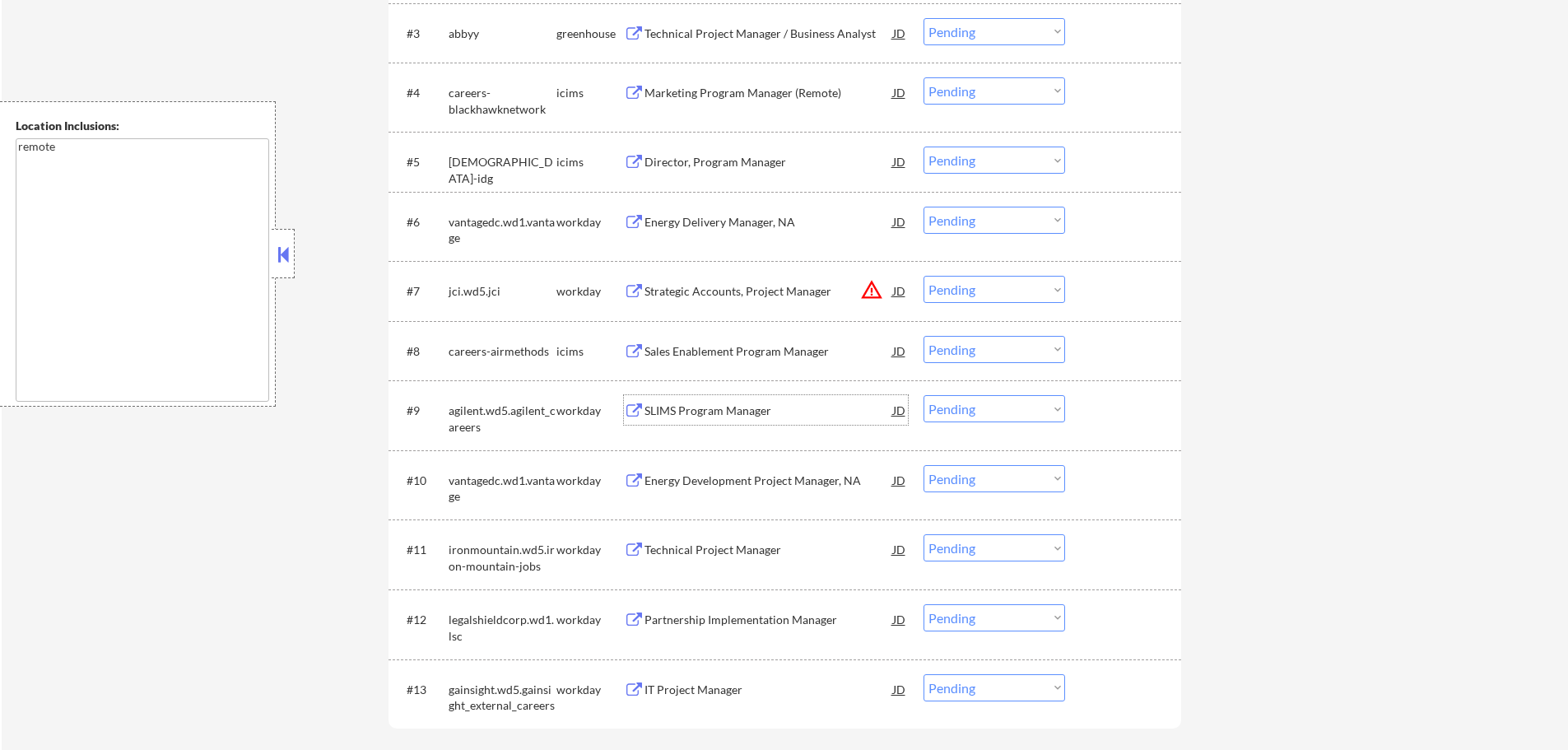
click at [700, 407] on div "SLIMS Program Manager" at bounding box center [769, 410] width 248 height 16
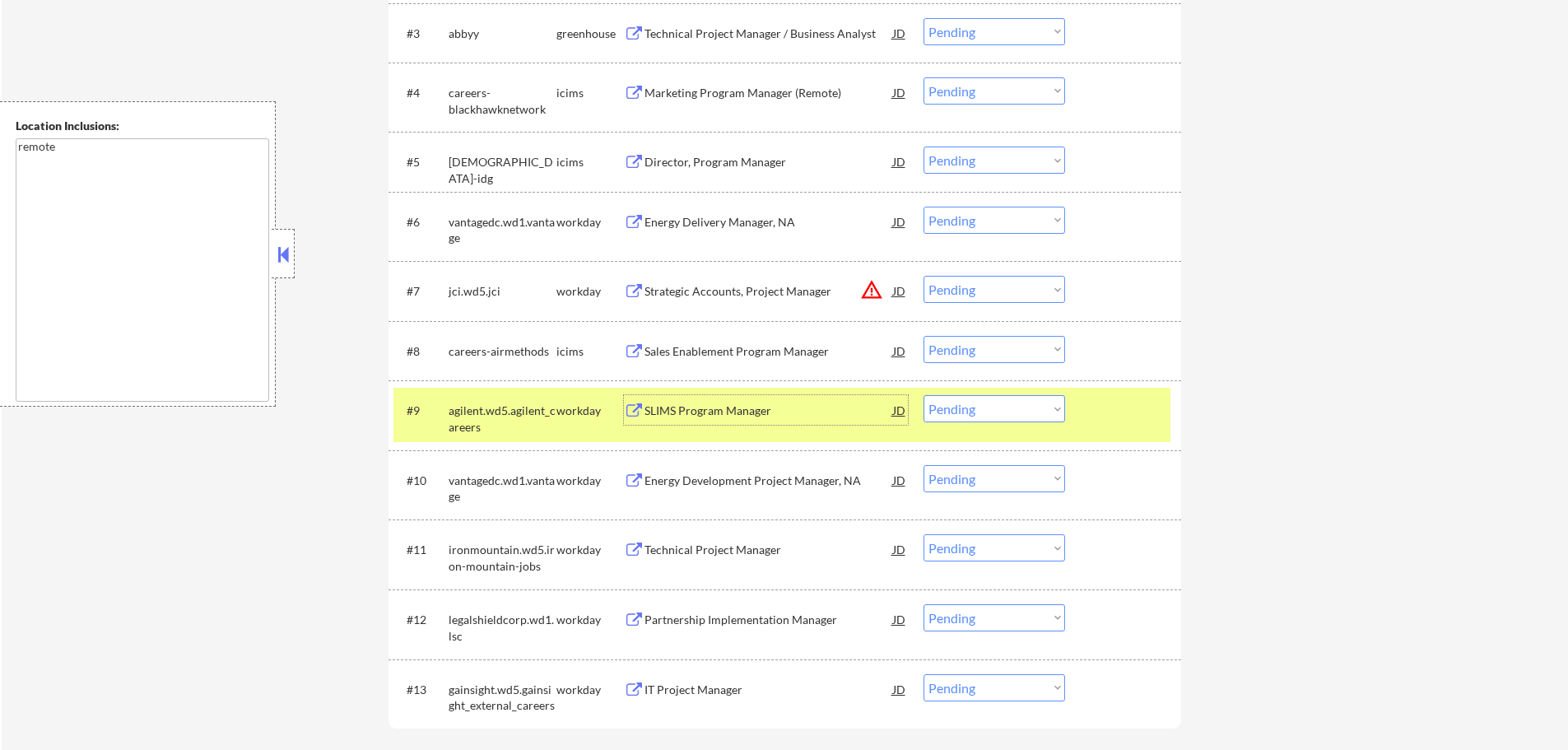
click at [1029, 414] on select "Choose an option... Pending Applied Excluded (Questions) Excluded (Expired) Exc…" at bounding box center [994, 409] width 141 height 27
click at [923, 395] on select "Choose an option... Pending Applied Excluded (Questions) Excluded (Expired) Exc…" at bounding box center [994, 409] width 141 height 27
click at [1125, 403] on div at bounding box center [1125, 410] width 72 height 30
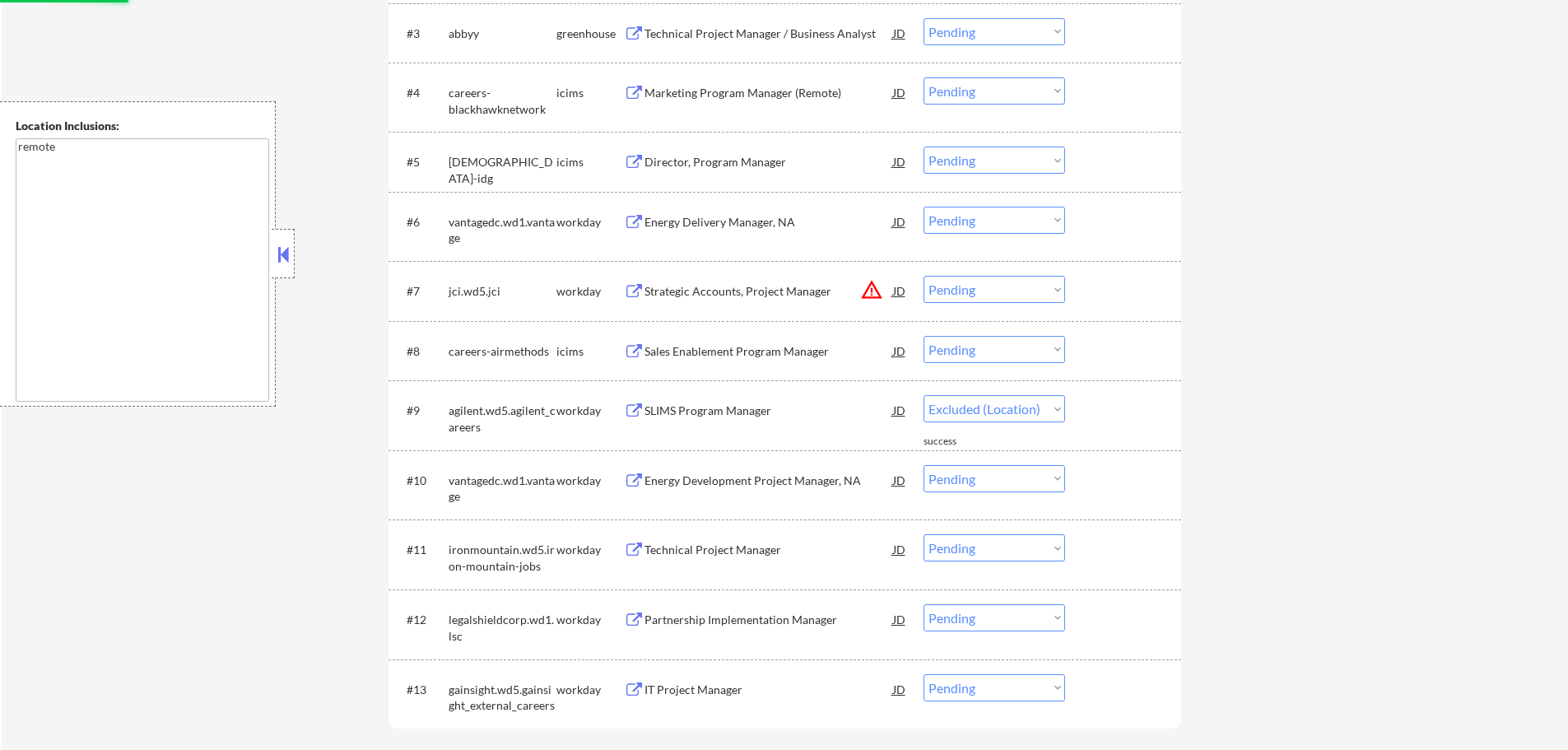
select select ""pending""
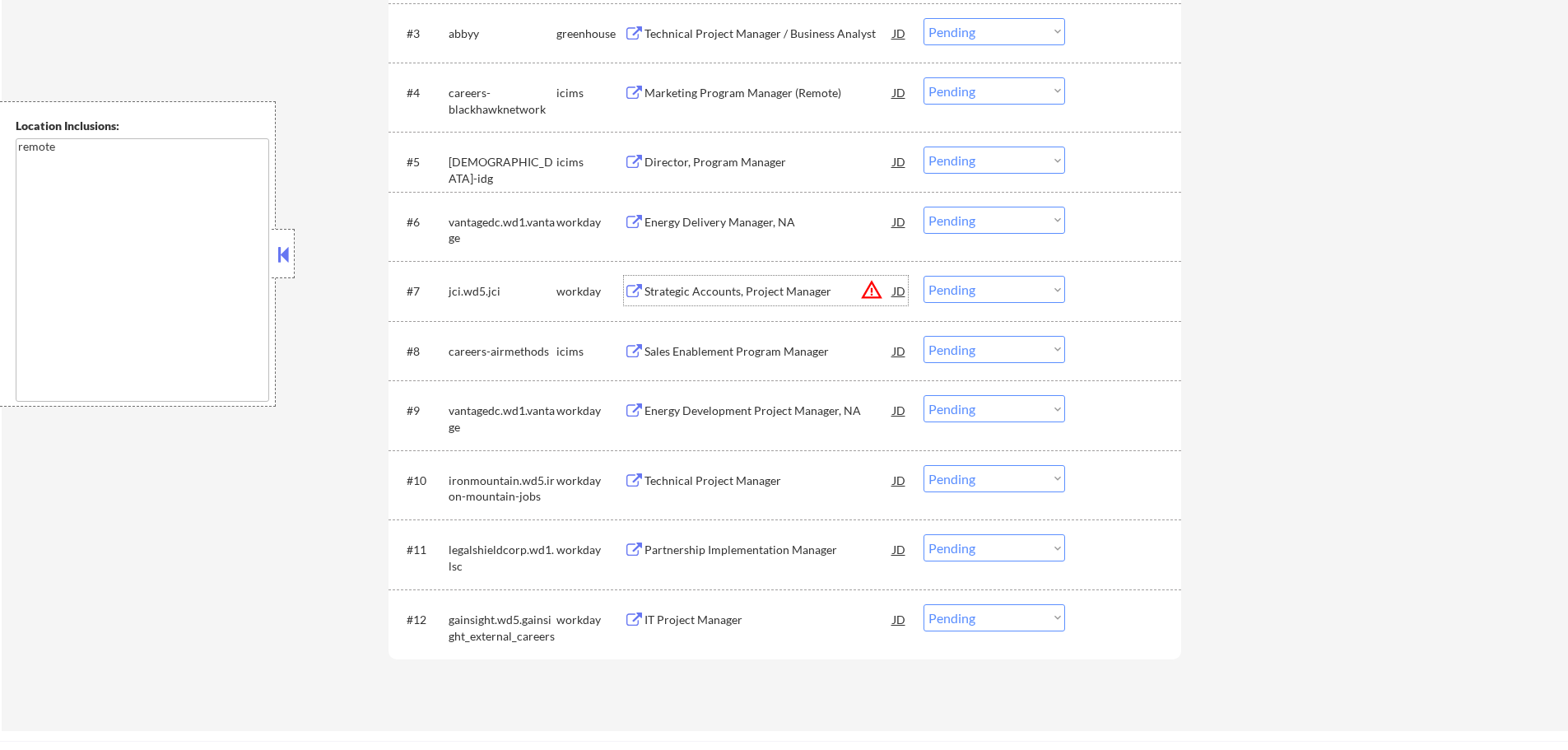
click at [745, 289] on div "Strategic Accounts, Project Manager" at bounding box center [769, 290] width 248 height 16
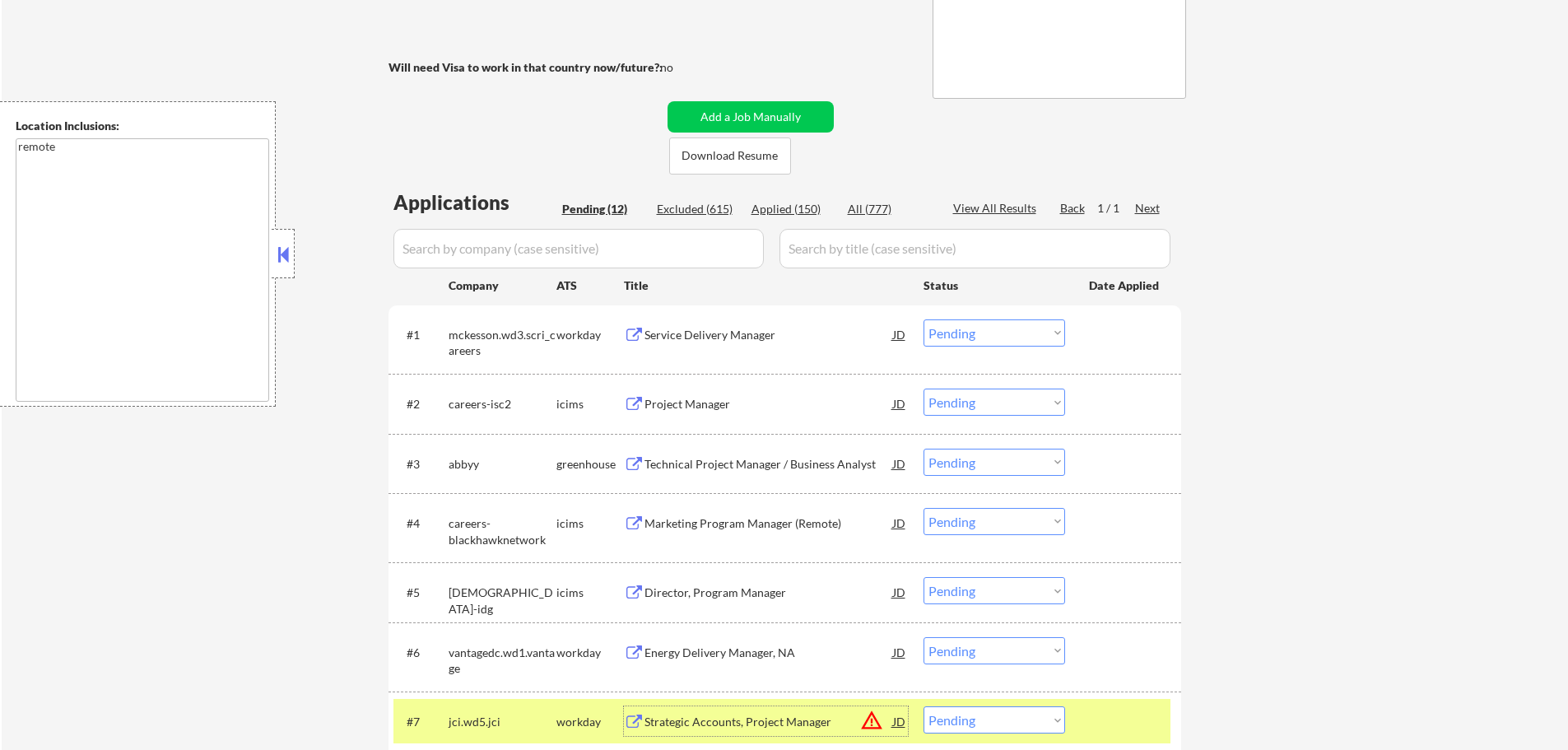
scroll to position [493, 0]
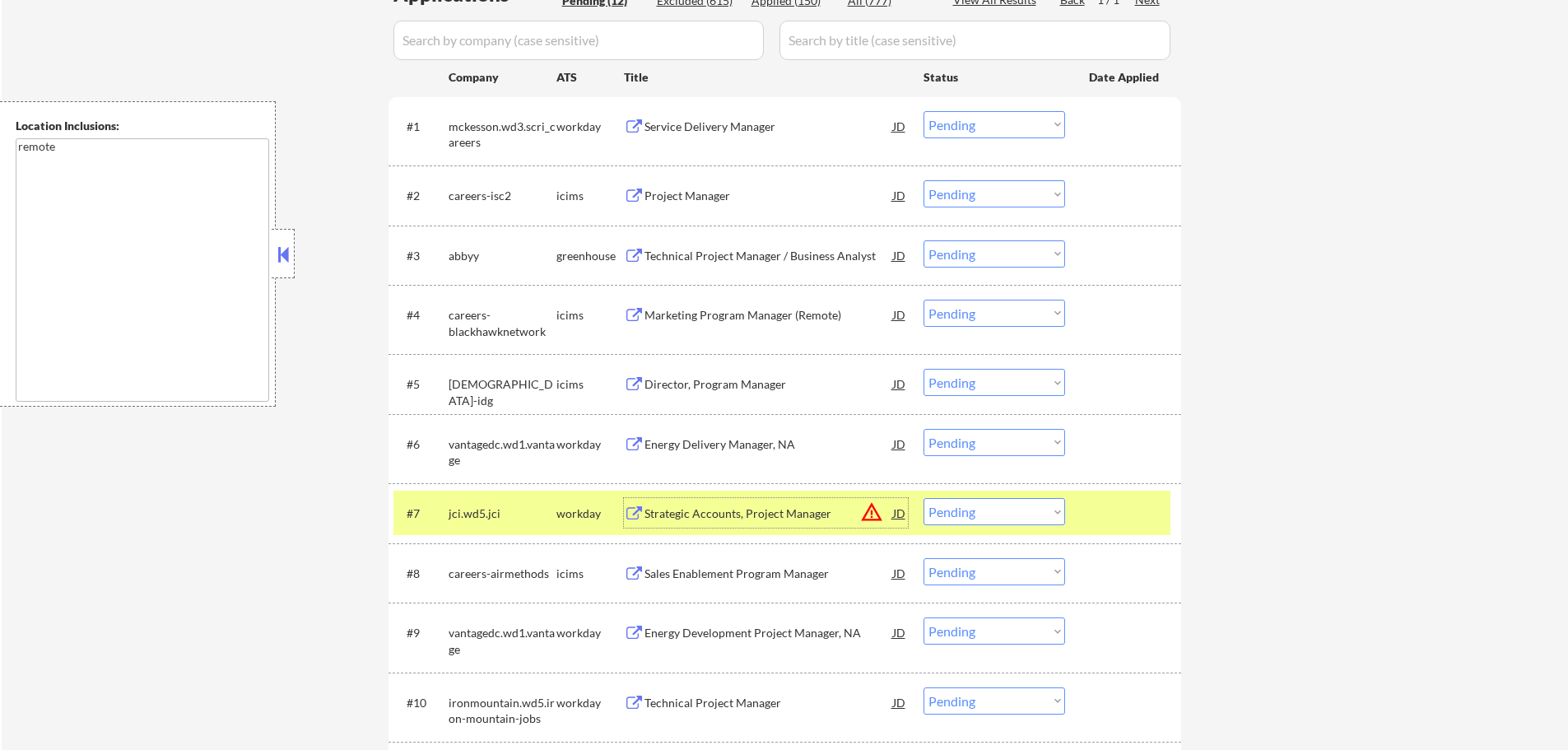
click at [647, 200] on div "Project Manager" at bounding box center [769, 195] width 248 height 16
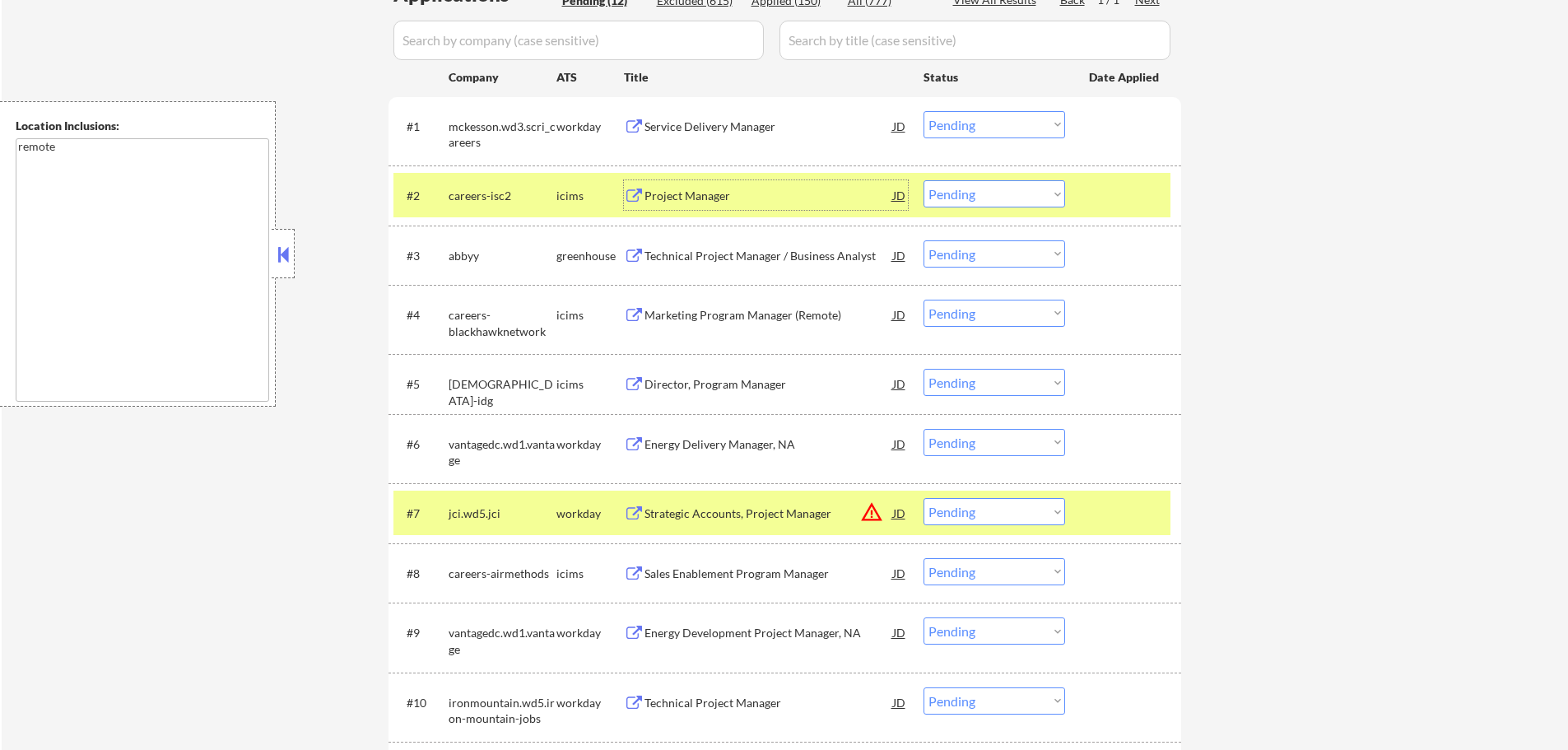
click at [1103, 203] on div at bounding box center [1125, 194] width 72 height 30
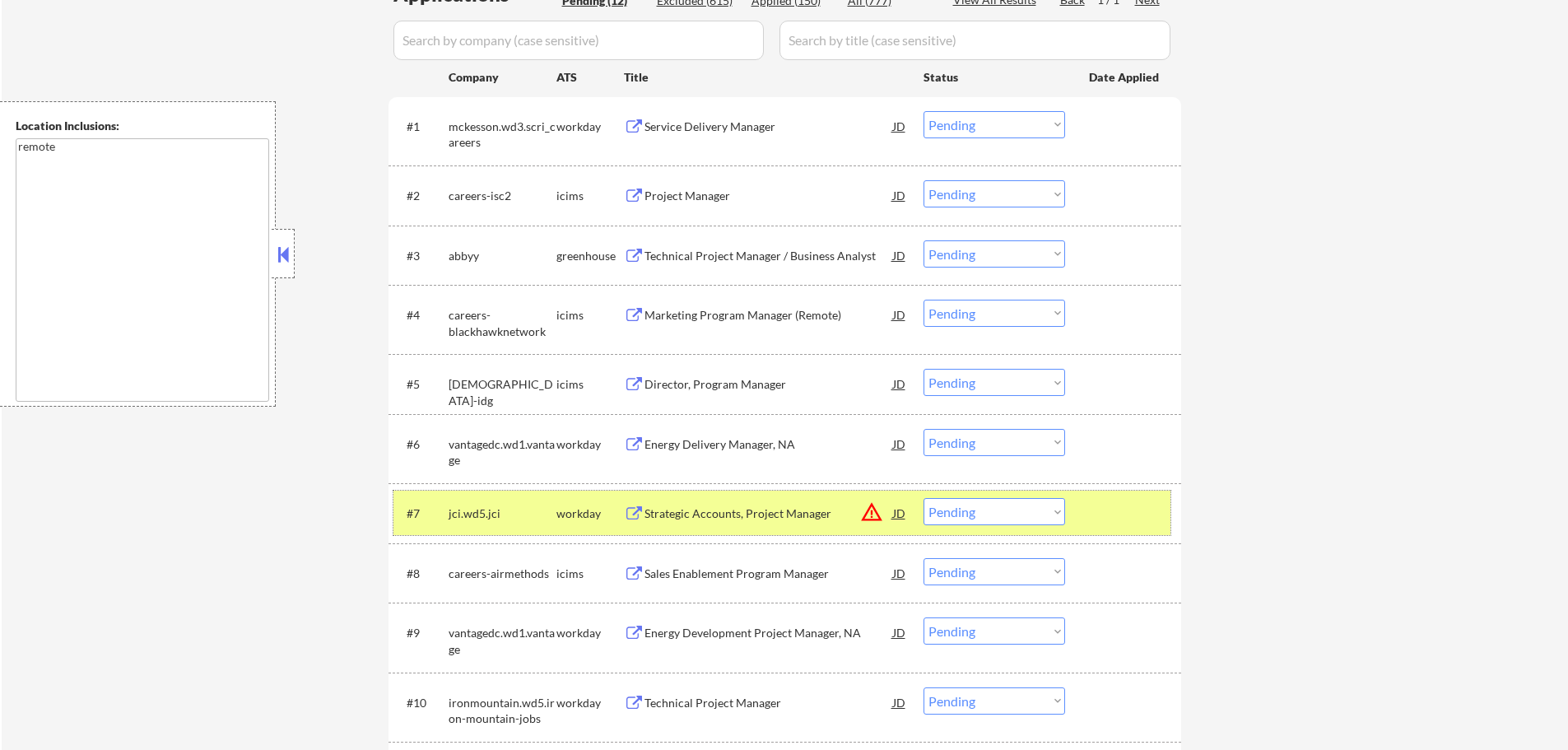
click at [1153, 514] on div at bounding box center [1125, 512] width 72 height 30
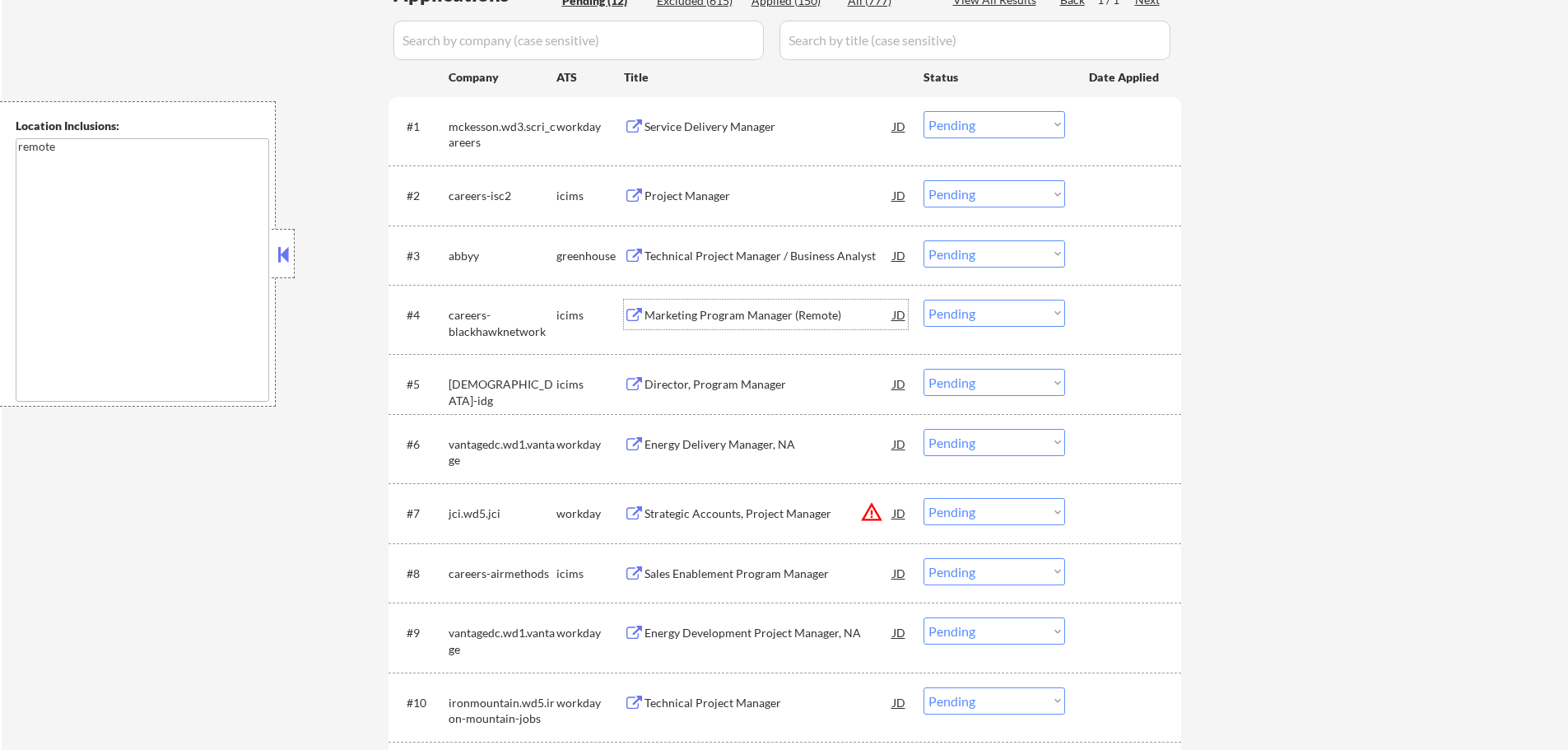
click at [754, 320] on div "Marketing Program Manager (Remote)" at bounding box center [769, 314] width 248 height 16
